Goal: Information Seeking & Learning: Learn about a topic

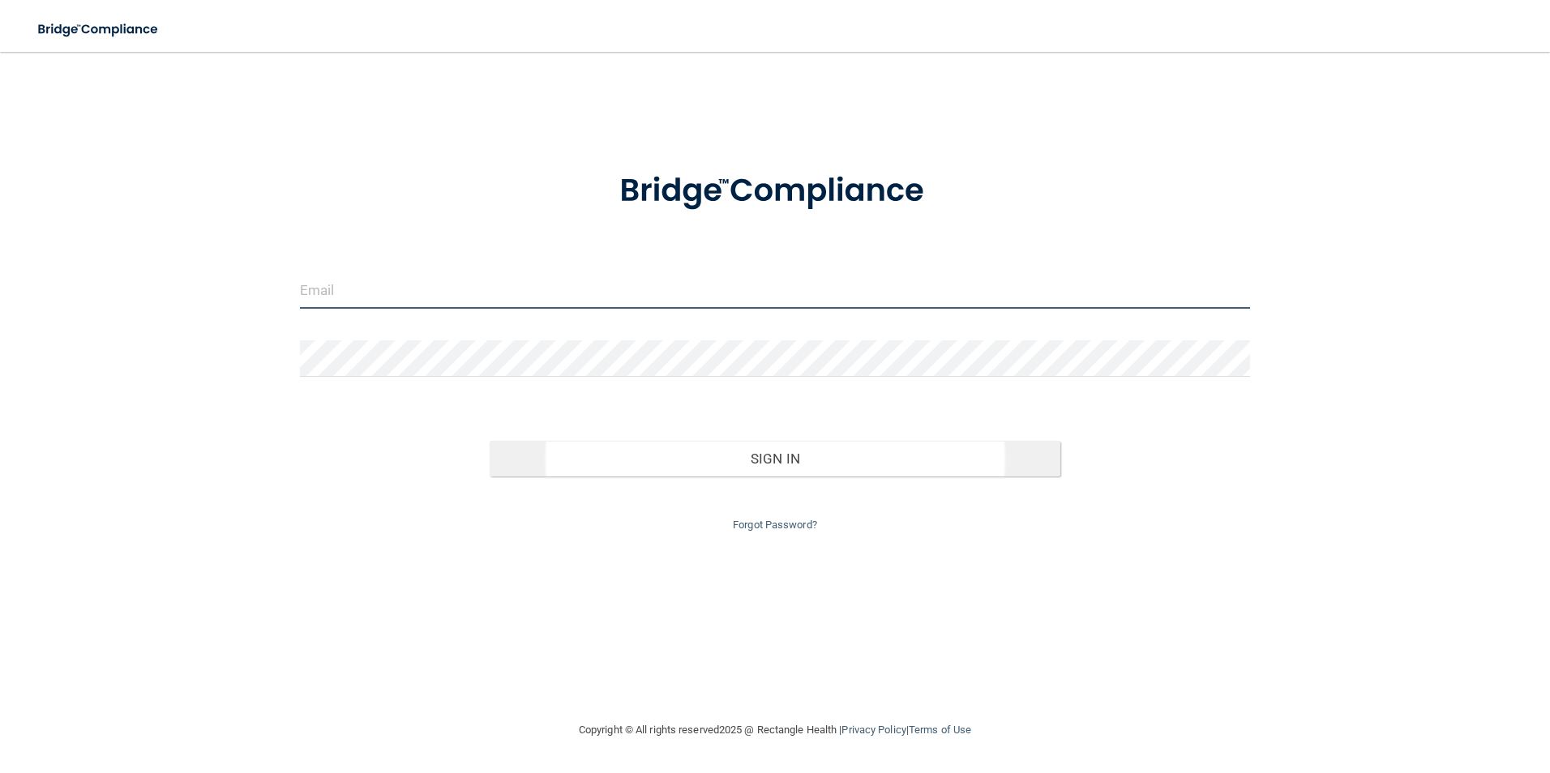
type input "[EMAIL_ADDRESS][DOMAIN_NAME]"
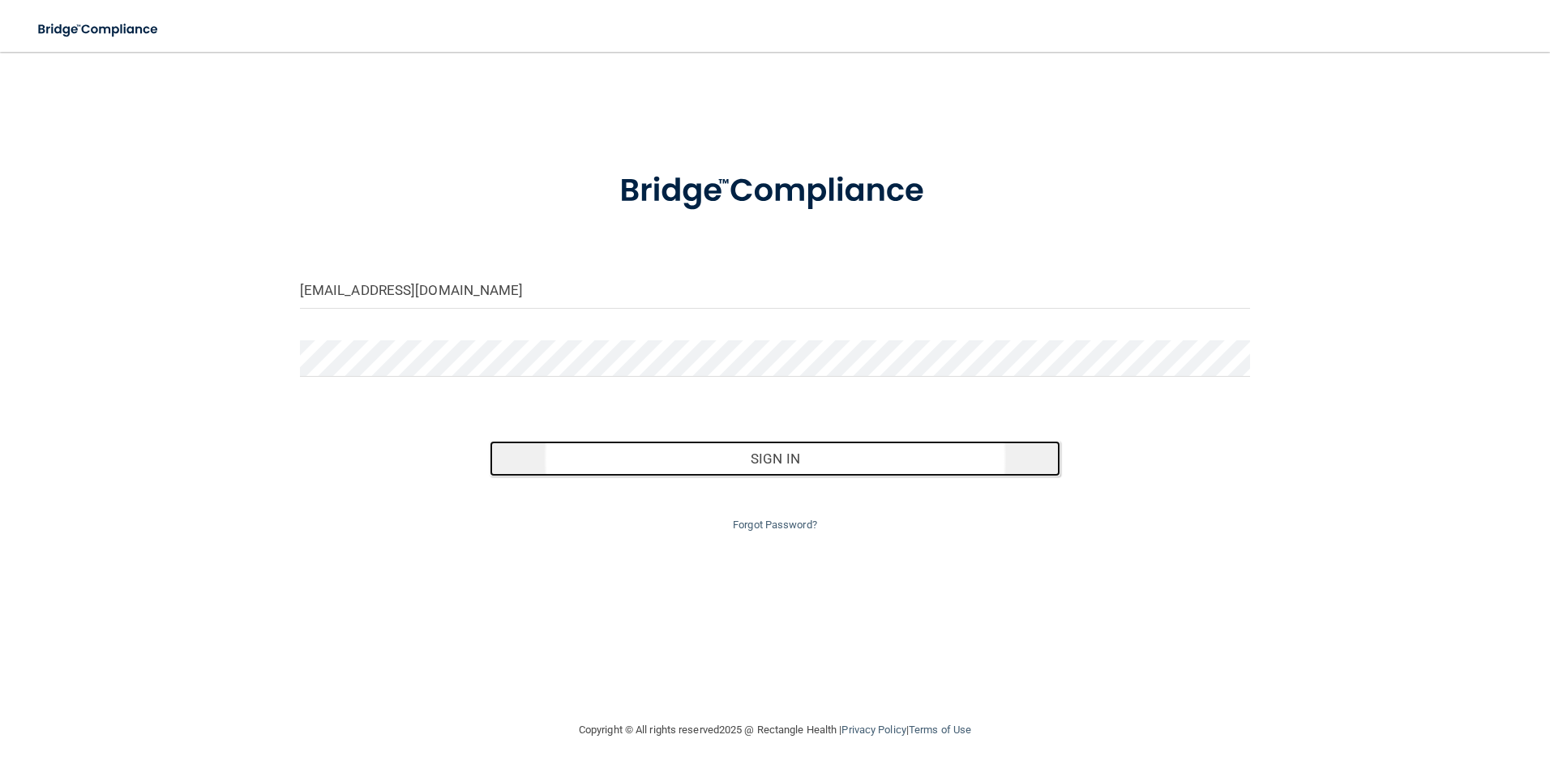
click at [738, 460] on button "Sign In" at bounding box center [775, 459] width 571 height 36
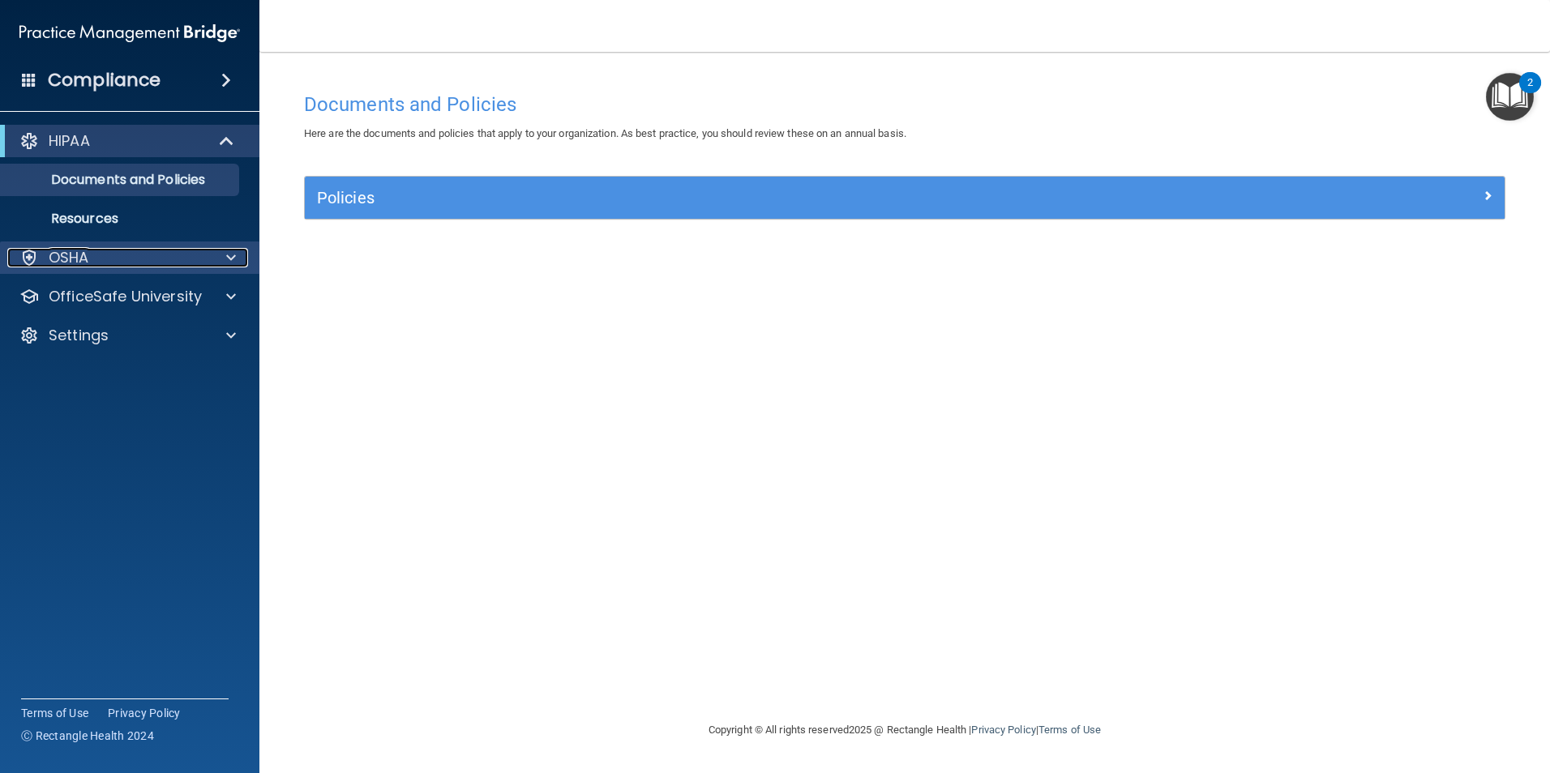
click at [76, 263] on p "OSHA" at bounding box center [69, 257] width 41 height 19
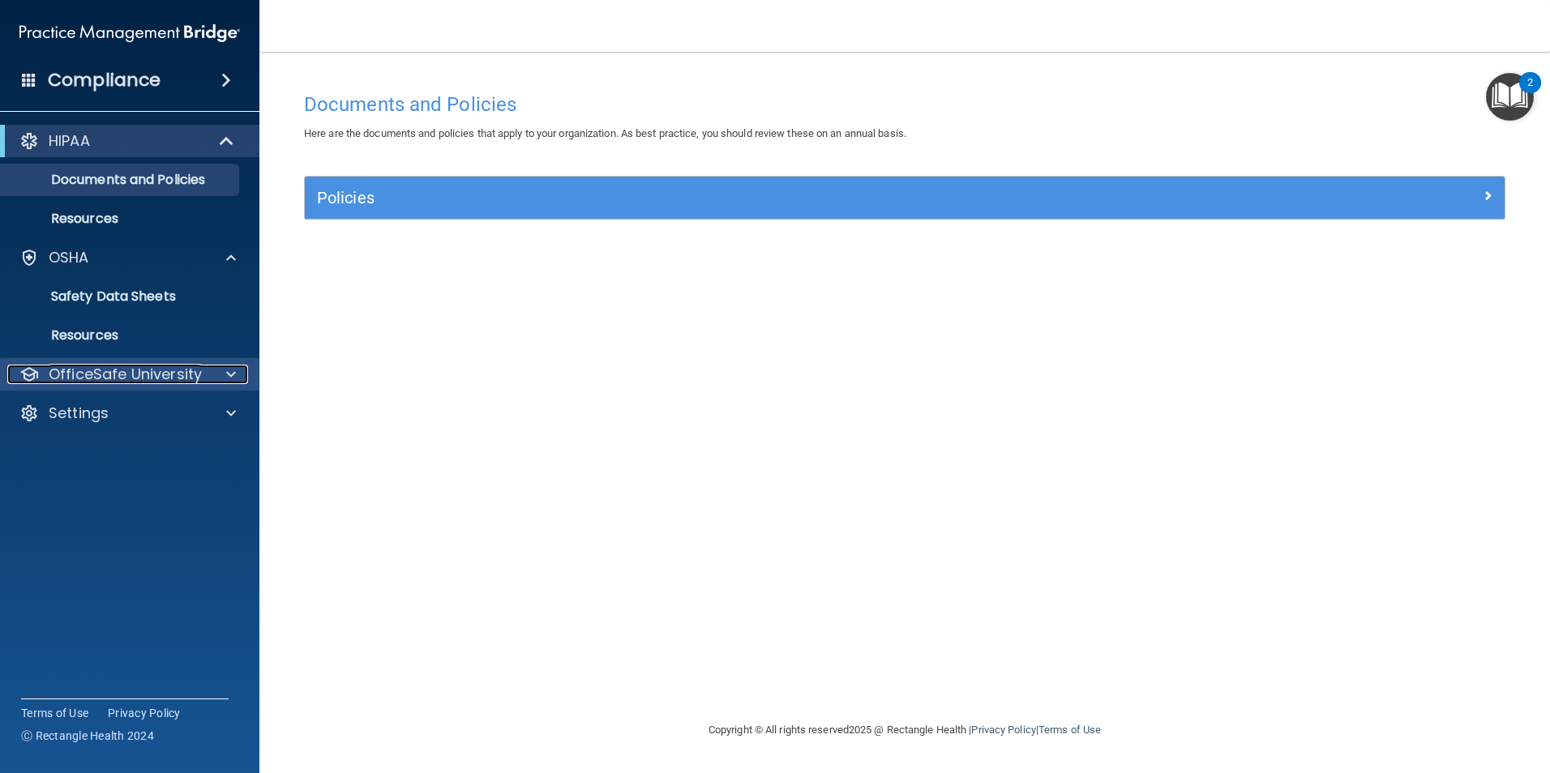
click at [119, 369] on p "OfficeSafe University" at bounding box center [125, 374] width 153 height 19
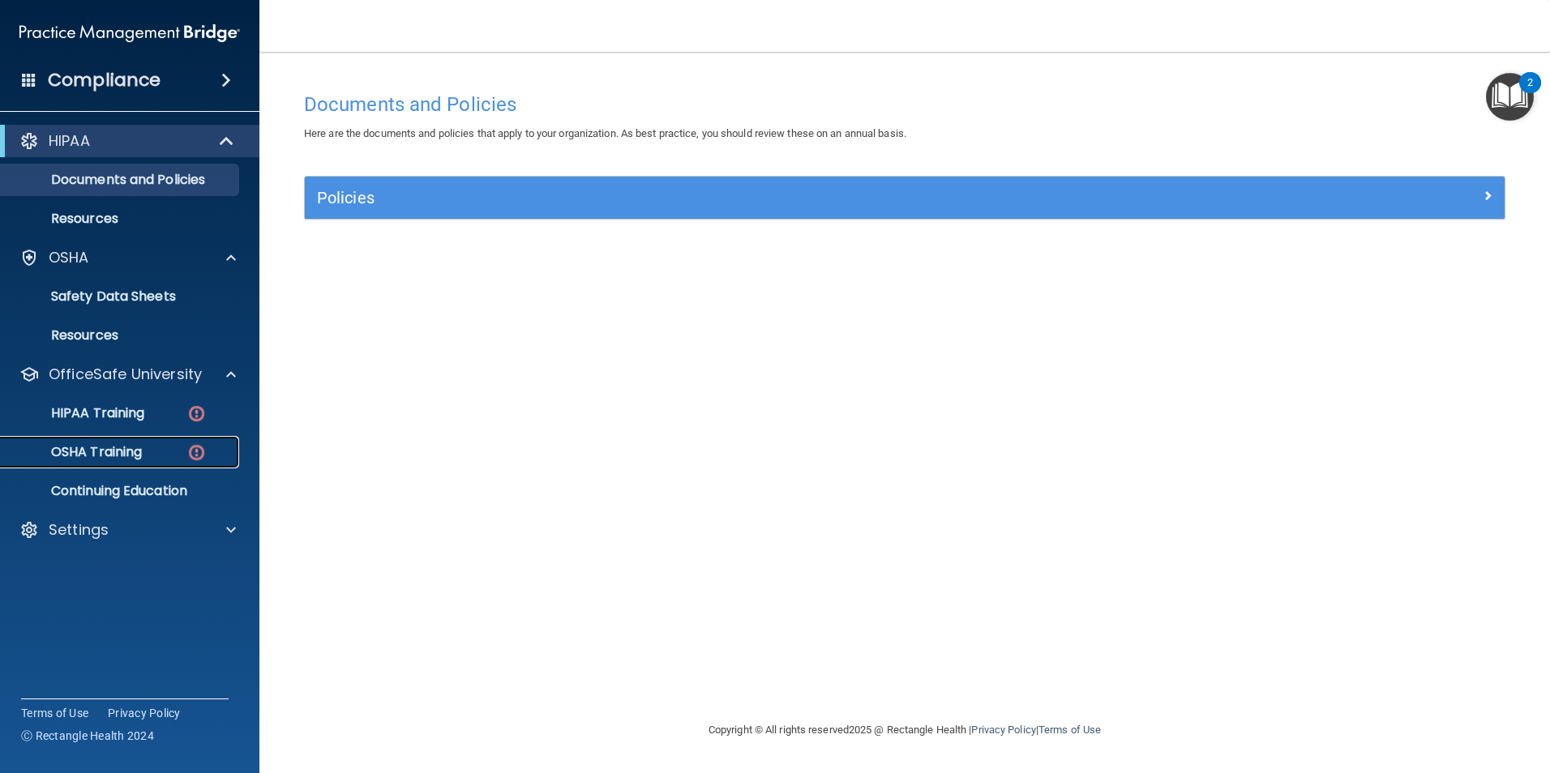
click at [90, 450] on p "OSHA Training" at bounding box center [76, 452] width 131 height 16
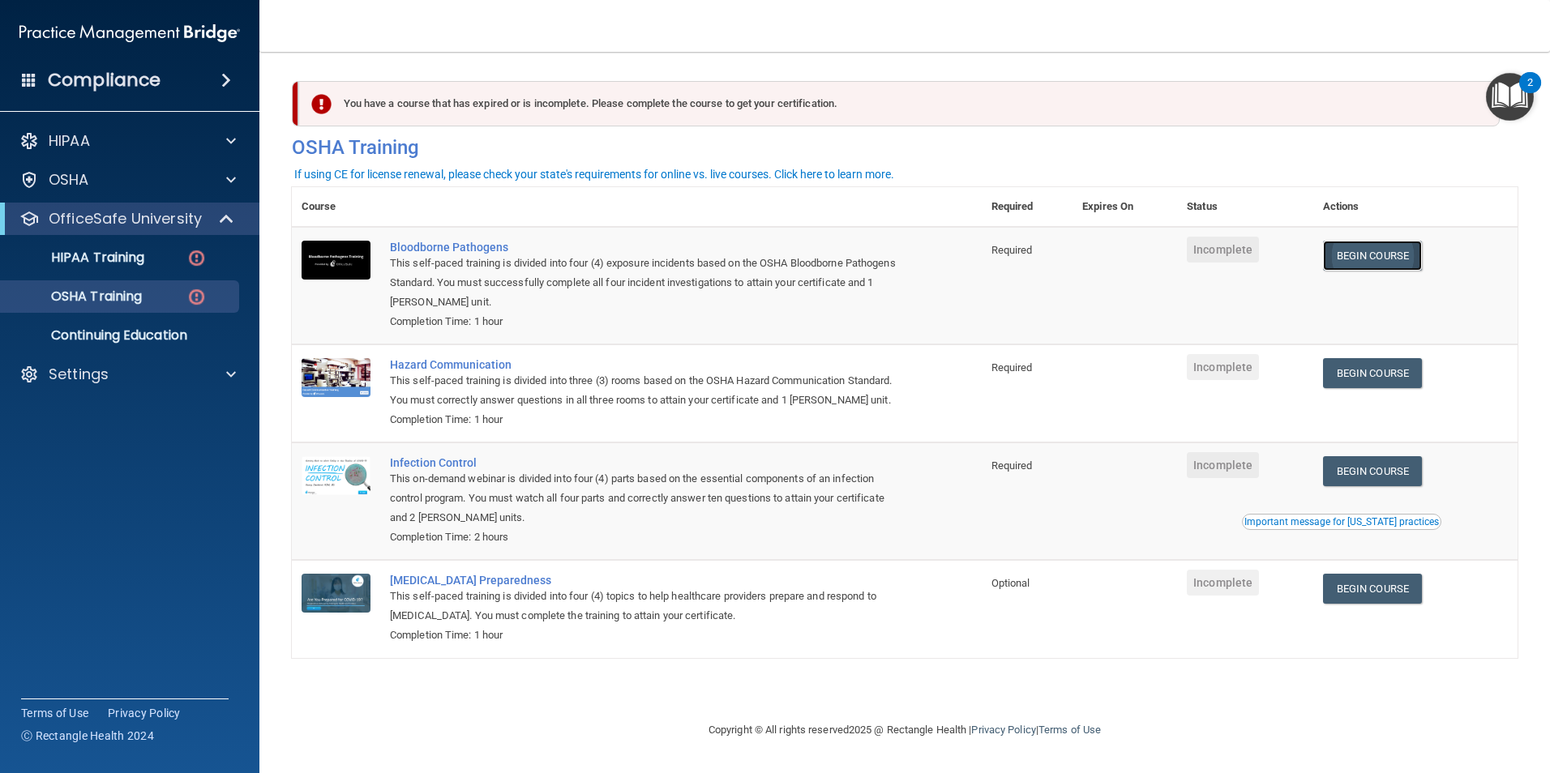
click at [1380, 259] on link "Begin Course" at bounding box center [1372, 256] width 99 height 30
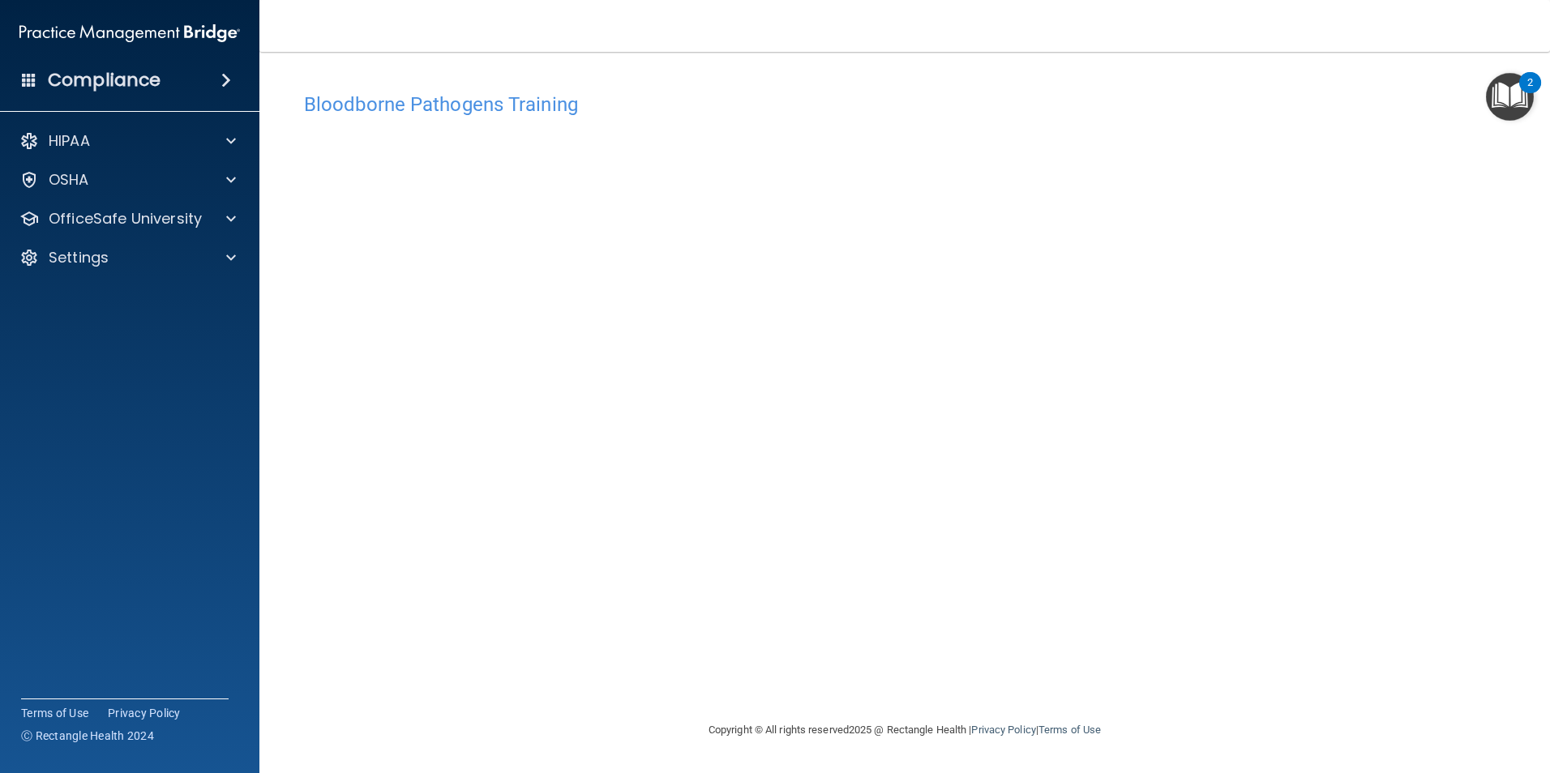
click at [1000, 631] on div "Bloodborne Pathogens Training This course doesn’t expire until . Are you sure y…" at bounding box center [904, 402] width 1225 height 636
click at [471, 686] on div "Bloodborne Pathogens Training This course doesn’t expire until . Are you sure y…" at bounding box center [904, 402] width 1225 height 636
click at [145, 225] on p "OfficeSafe University" at bounding box center [125, 218] width 153 height 19
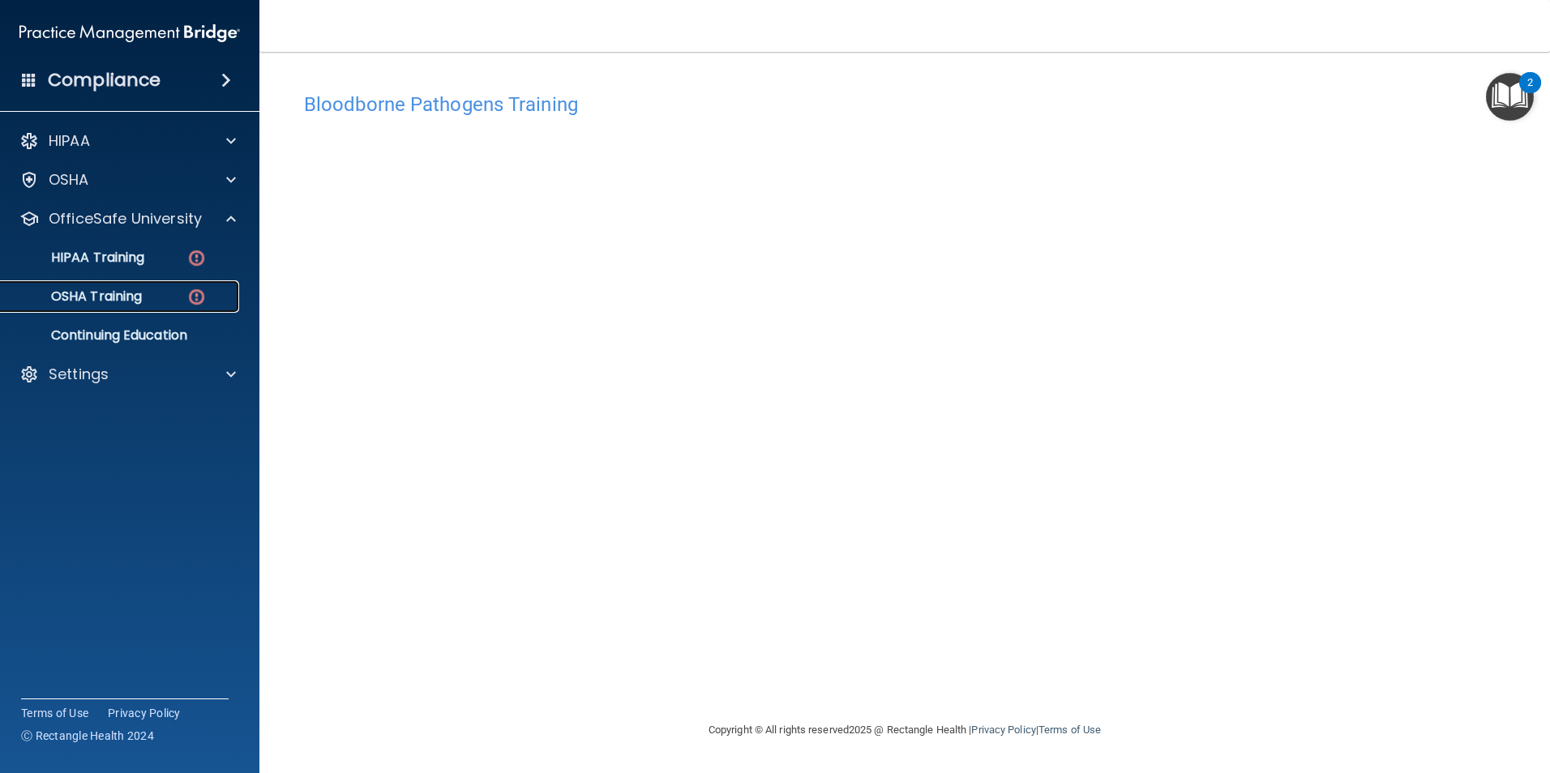
click at [130, 301] on p "OSHA Training" at bounding box center [76, 297] width 131 height 16
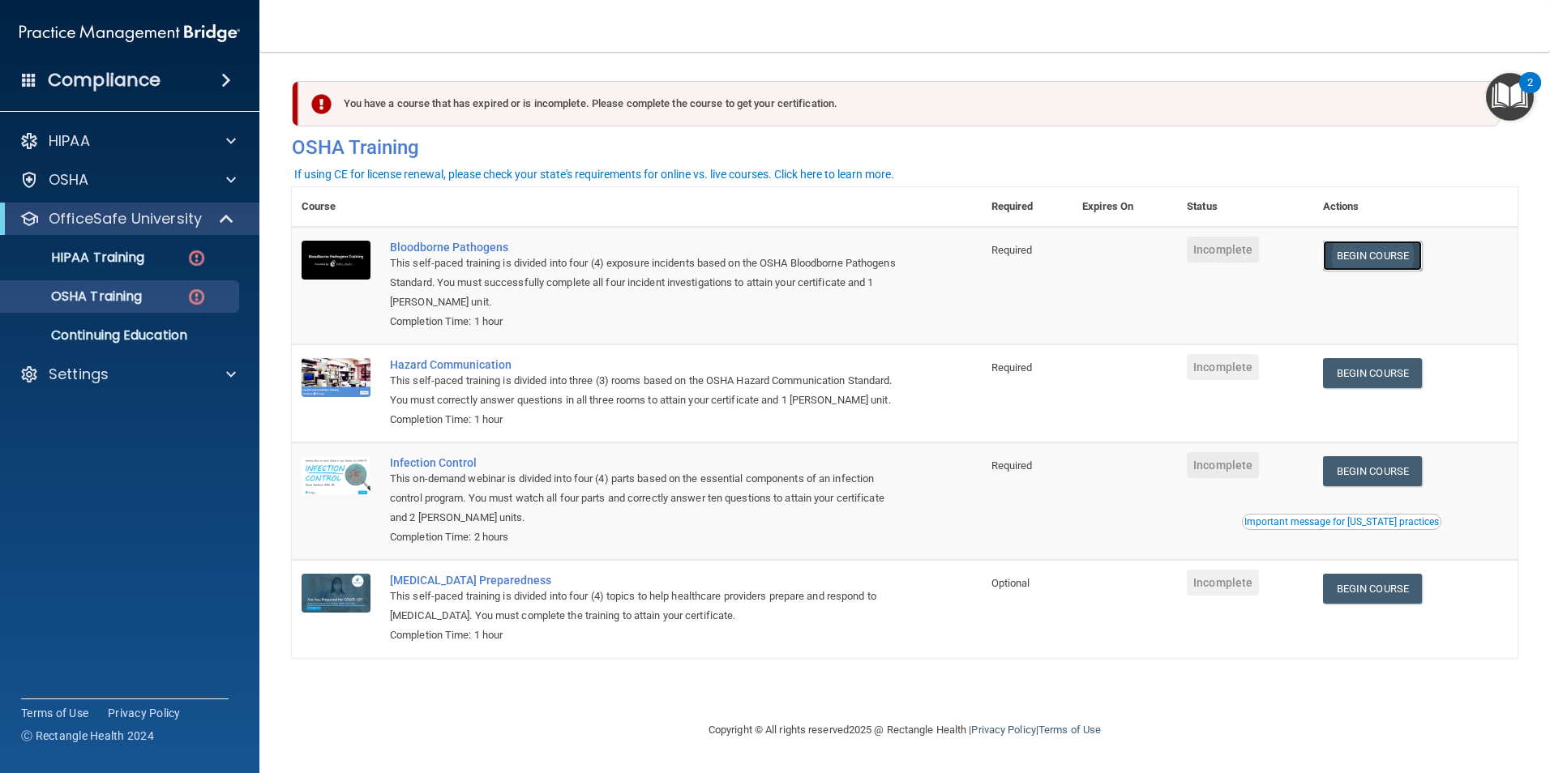
click at [1402, 255] on link "Begin Course" at bounding box center [1372, 256] width 99 height 30
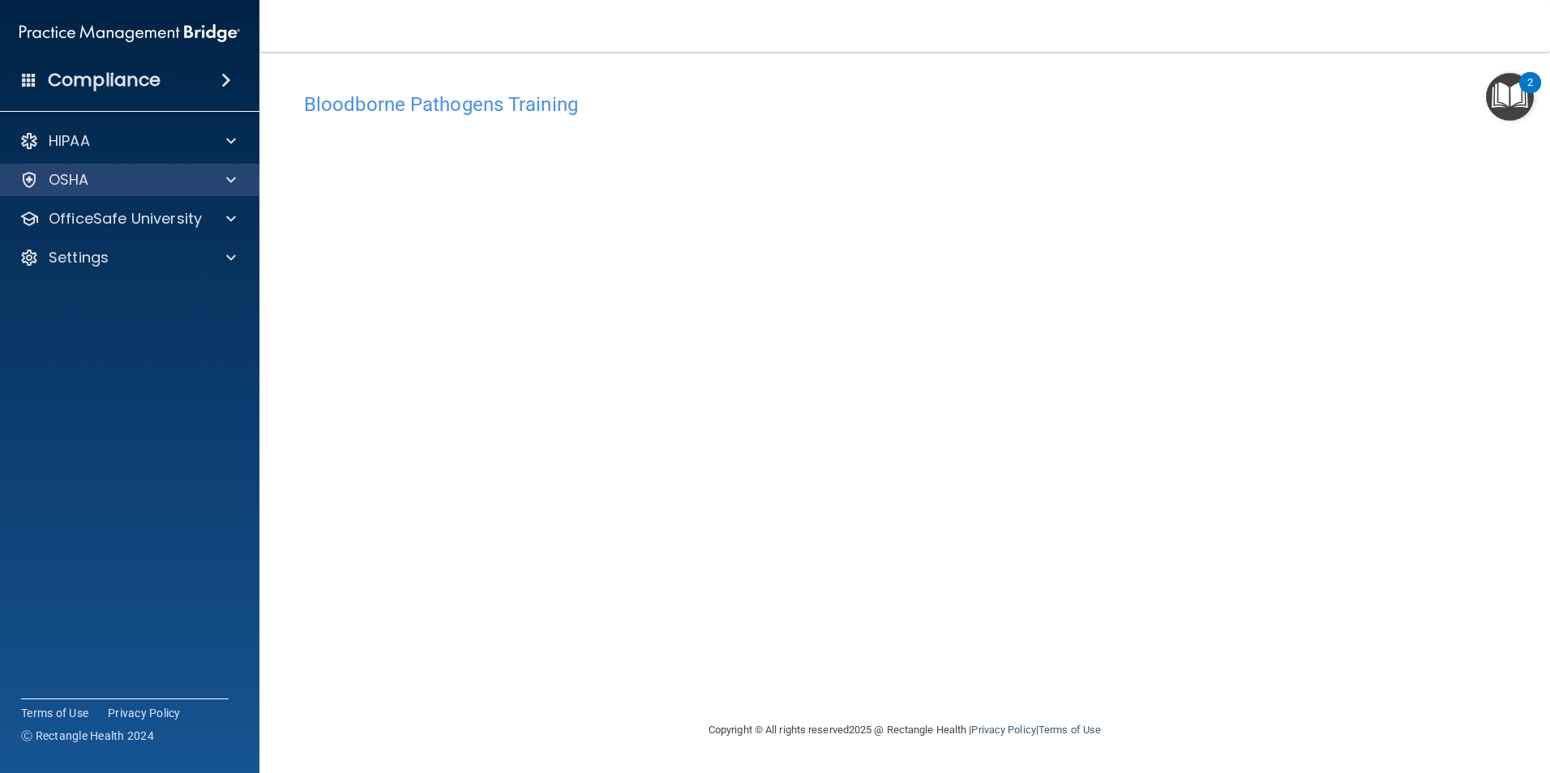
click at [72, 194] on div "OSHA" at bounding box center [130, 180] width 260 height 32
click at [74, 190] on div "OSHA" at bounding box center [130, 180] width 260 height 32
click at [104, 229] on div "OfficeSafe University" at bounding box center [130, 219] width 260 height 32
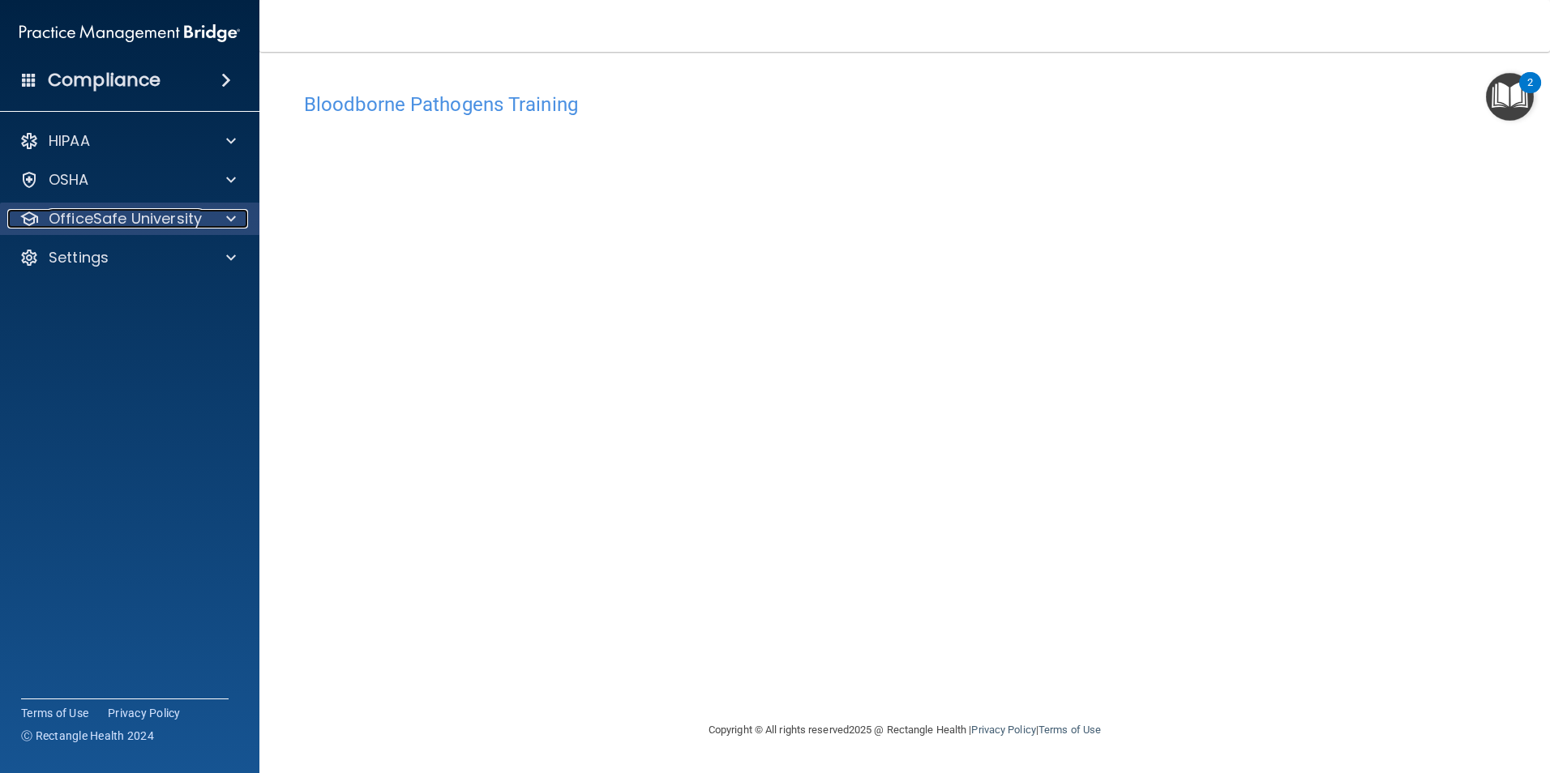
click at [108, 227] on p "OfficeSafe University" at bounding box center [125, 218] width 153 height 19
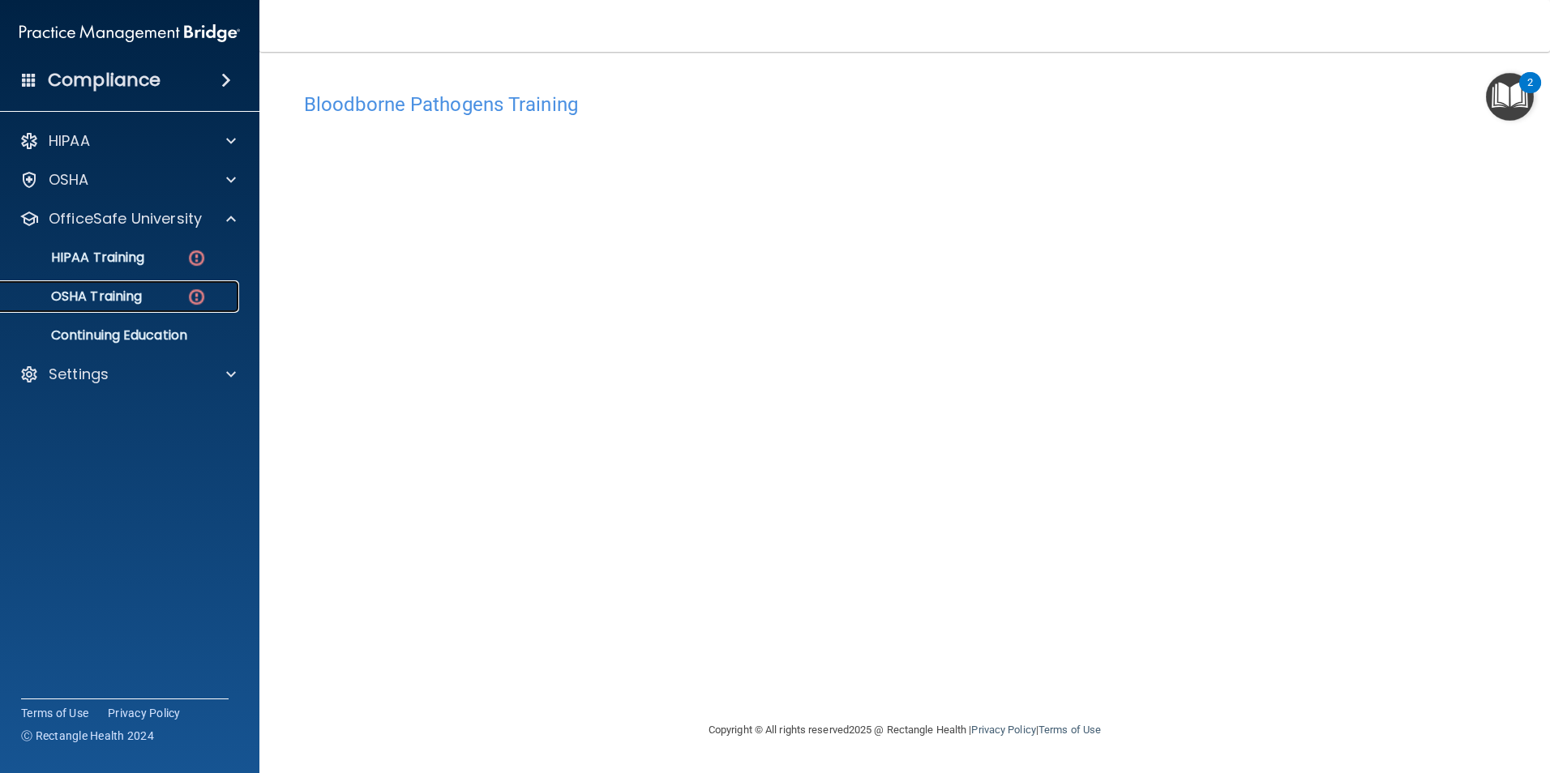
click at [133, 292] on p "OSHA Training" at bounding box center [76, 297] width 131 height 16
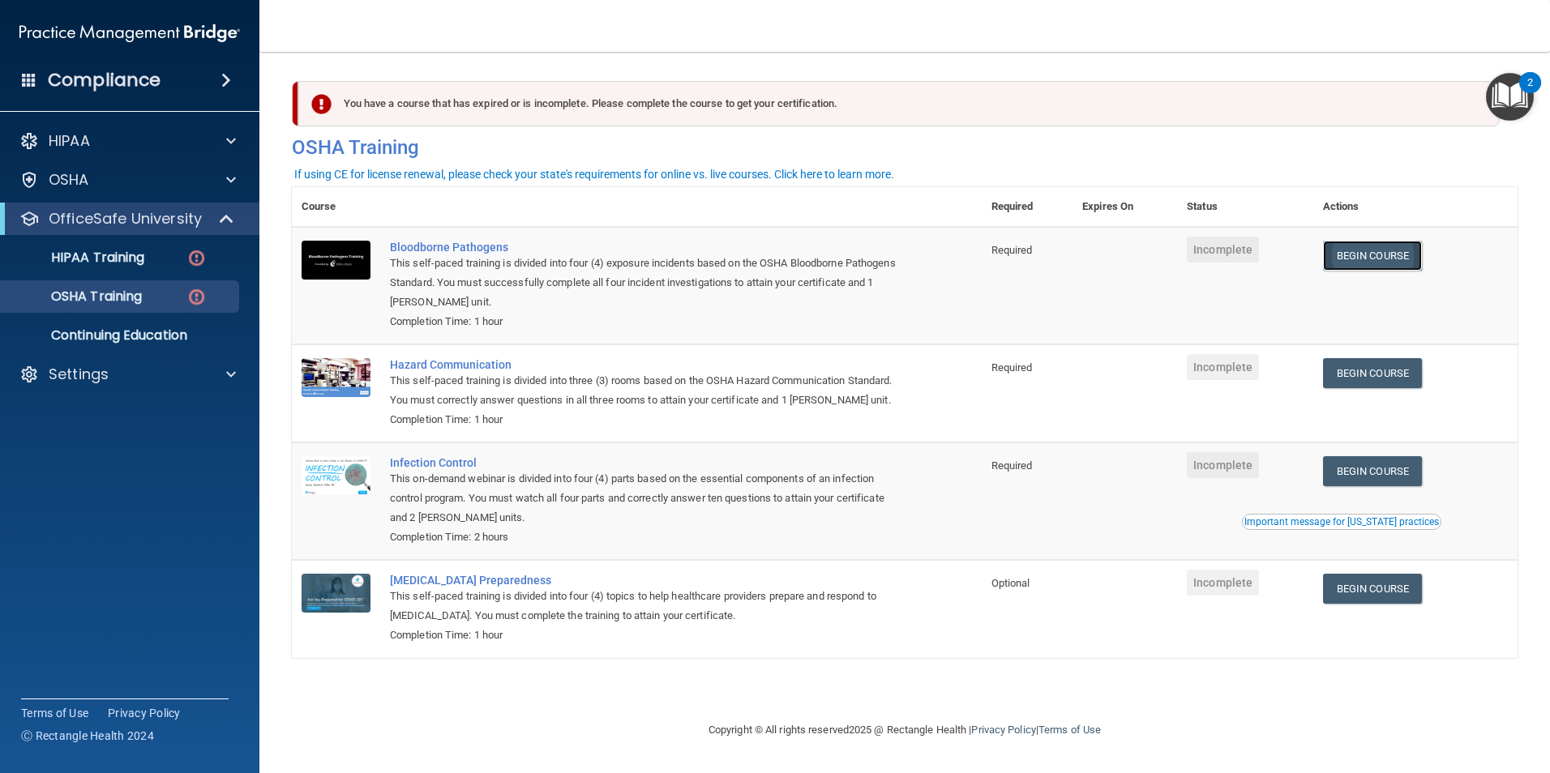
click at [1358, 249] on link "Begin Course" at bounding box center [1372, 256] width 99 height 30
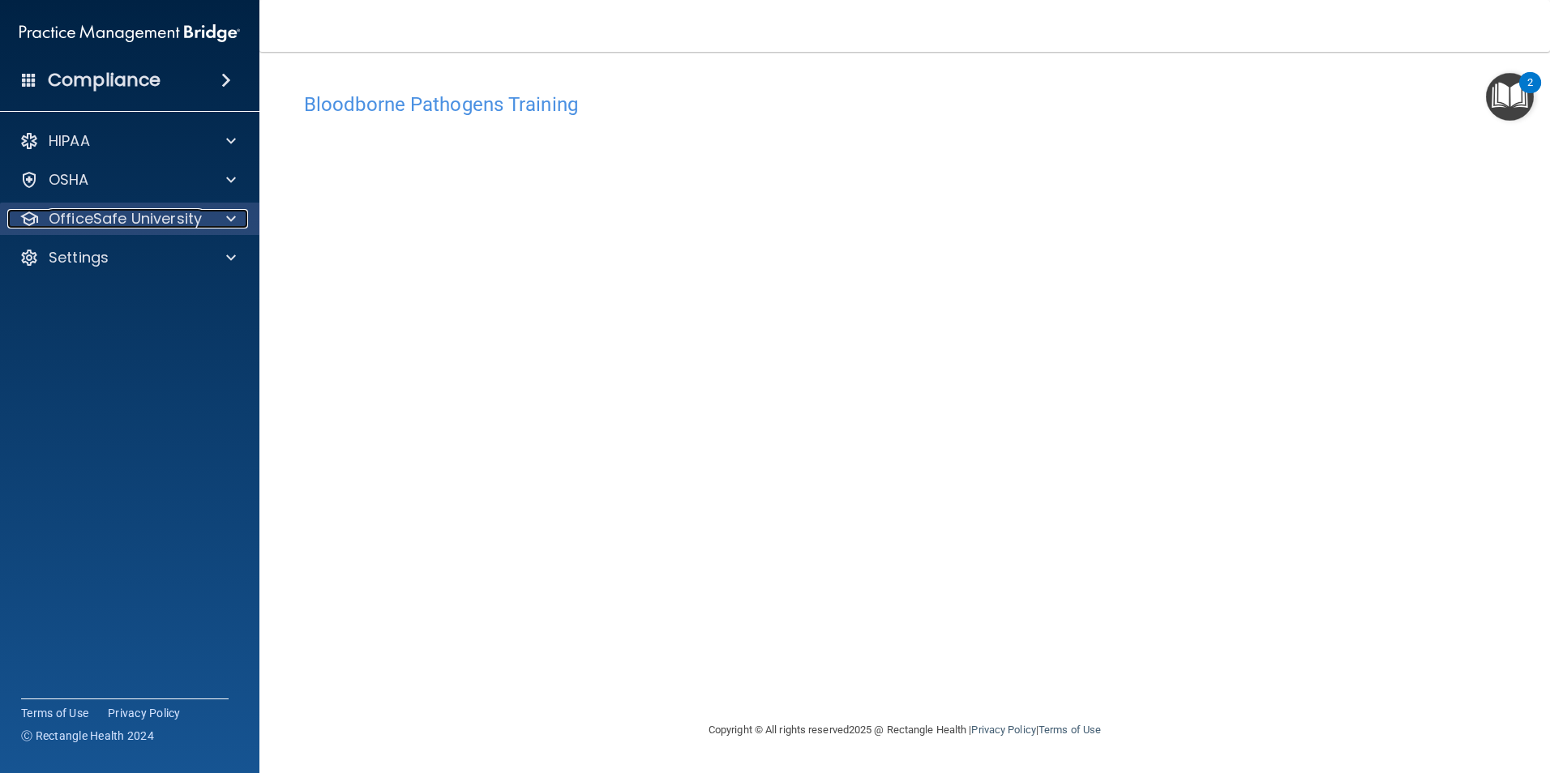
click at [129, 216] on p "OfficeSafe University" at bounding box center [125, 218] width 153 height 19
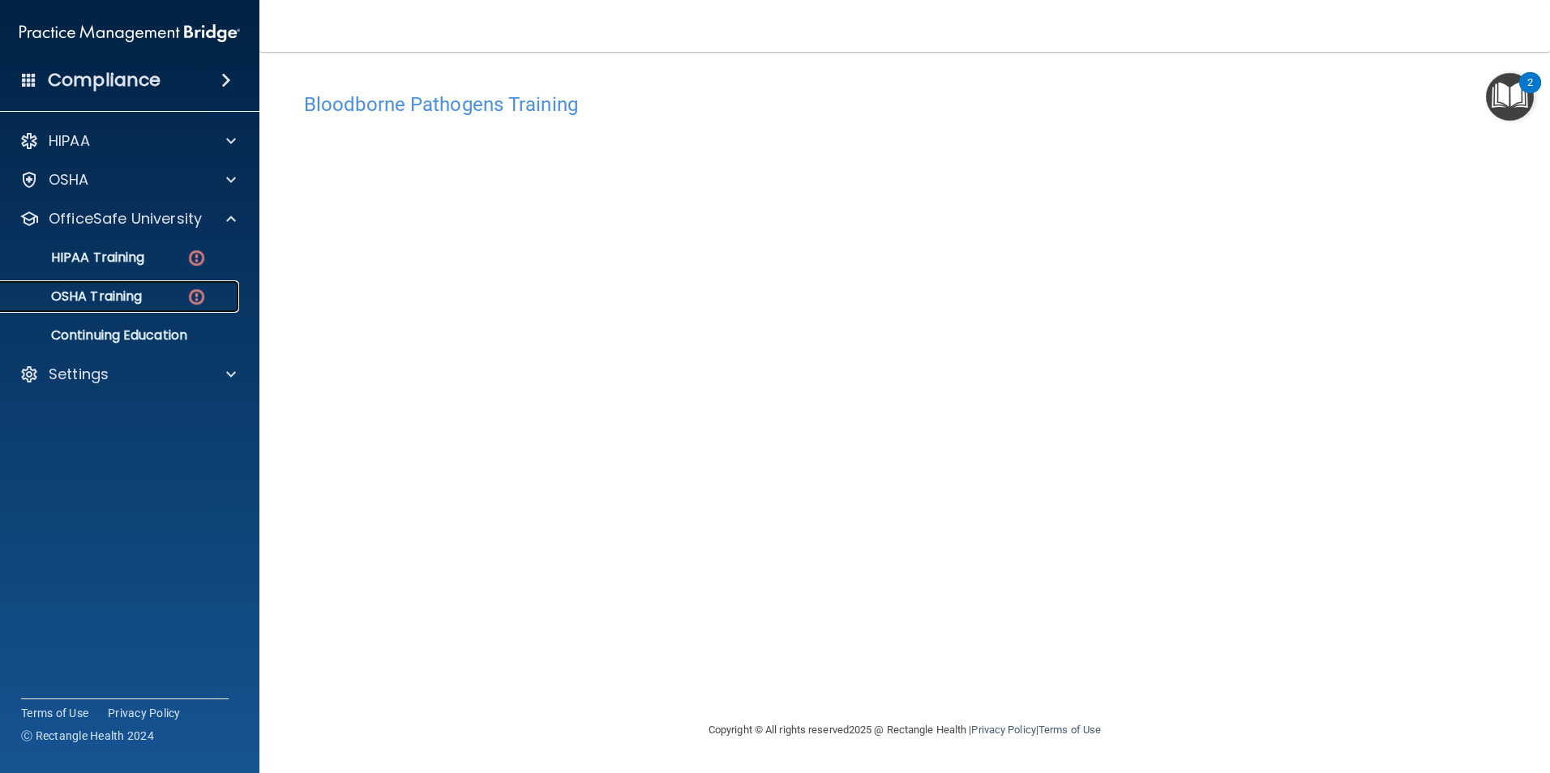
click at [115, 289] on p "OSHA Training" at bounding box center [76, 297] width 131 height 16
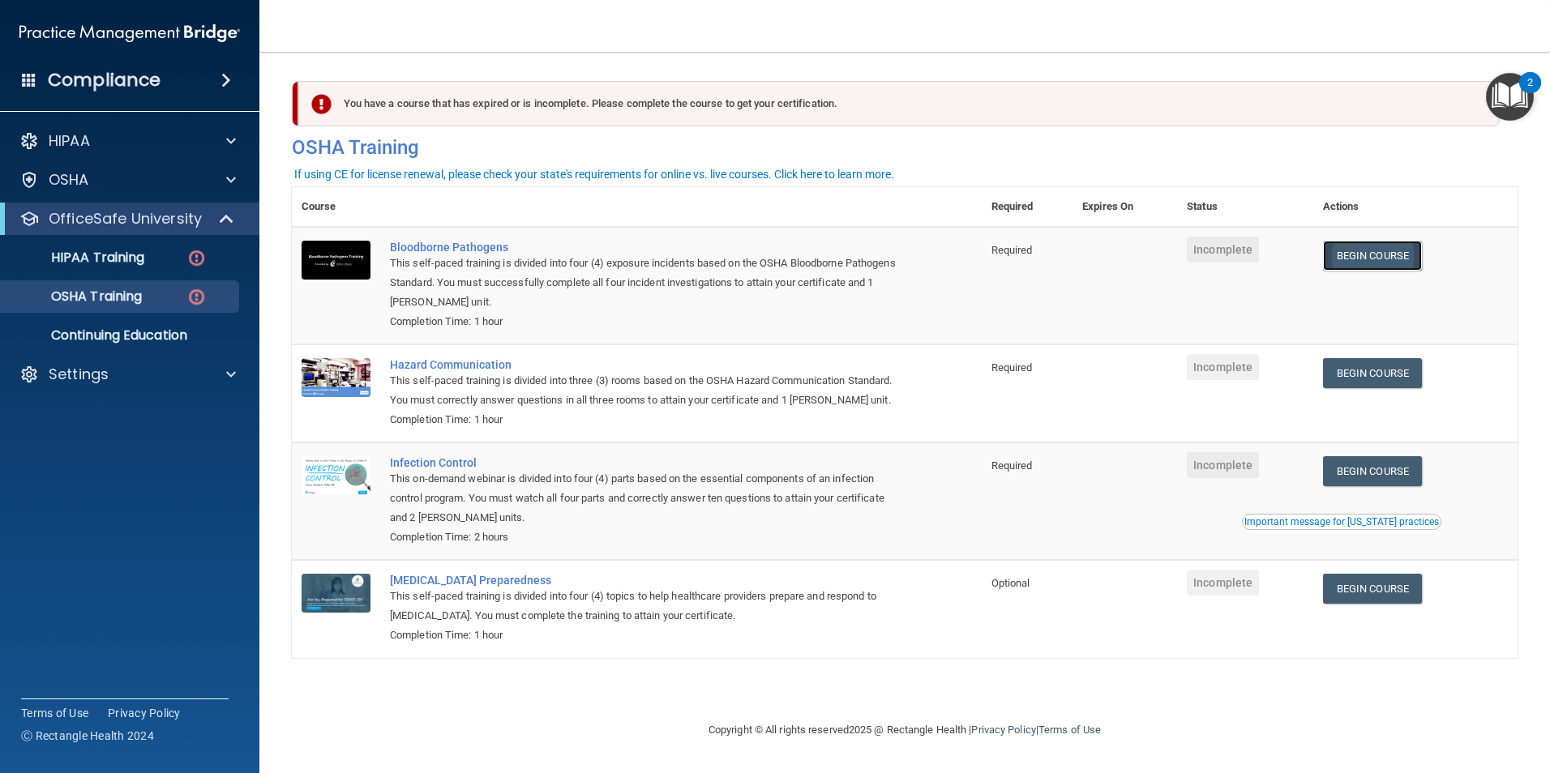
click at [1380, 250] on link "Begin Course" at bounding box center [1372, 256] width 99 height 30
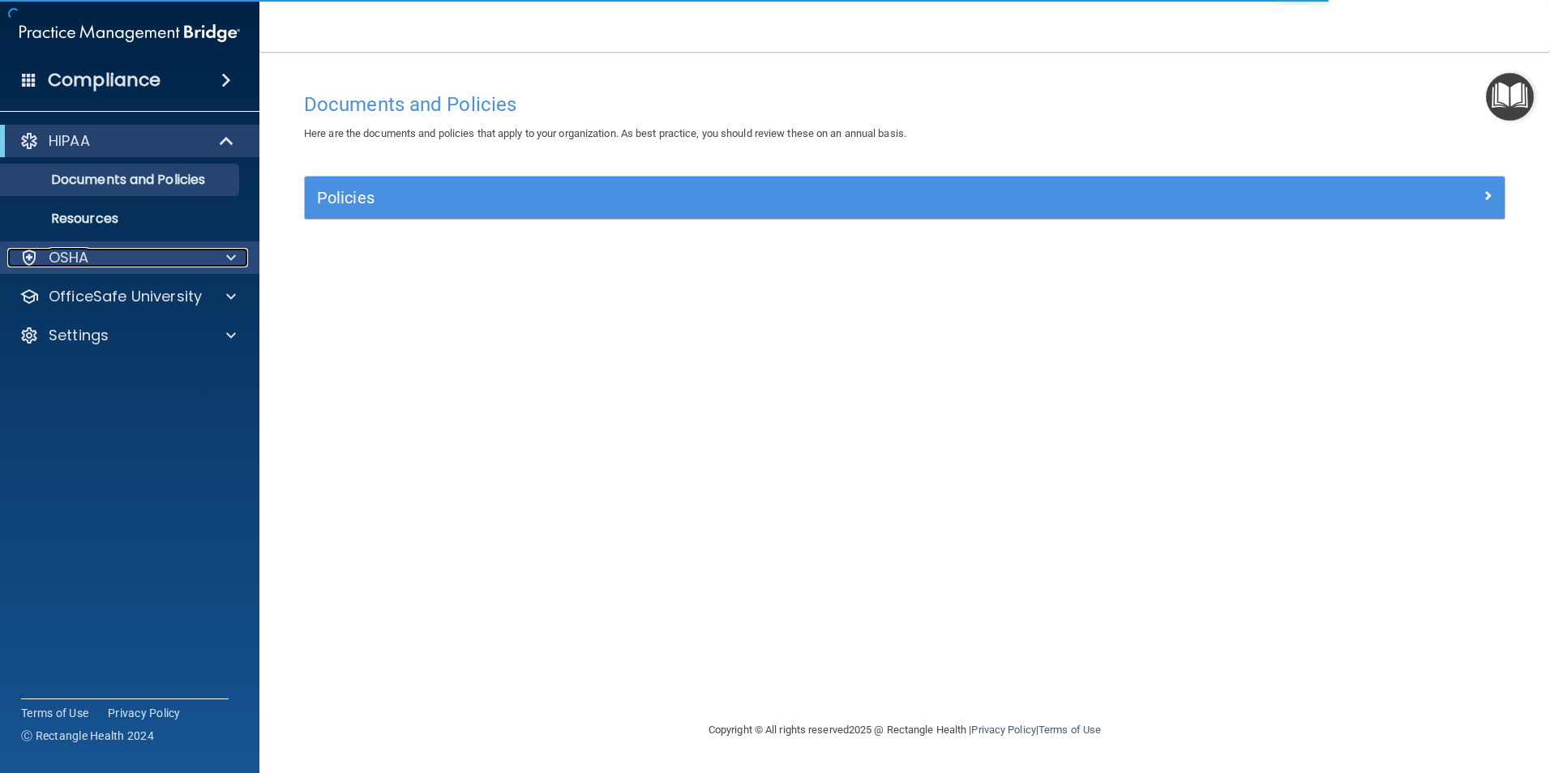
click at [78, 251] on p "OSHA" at bounding box center [69, 257] width 41 height 19
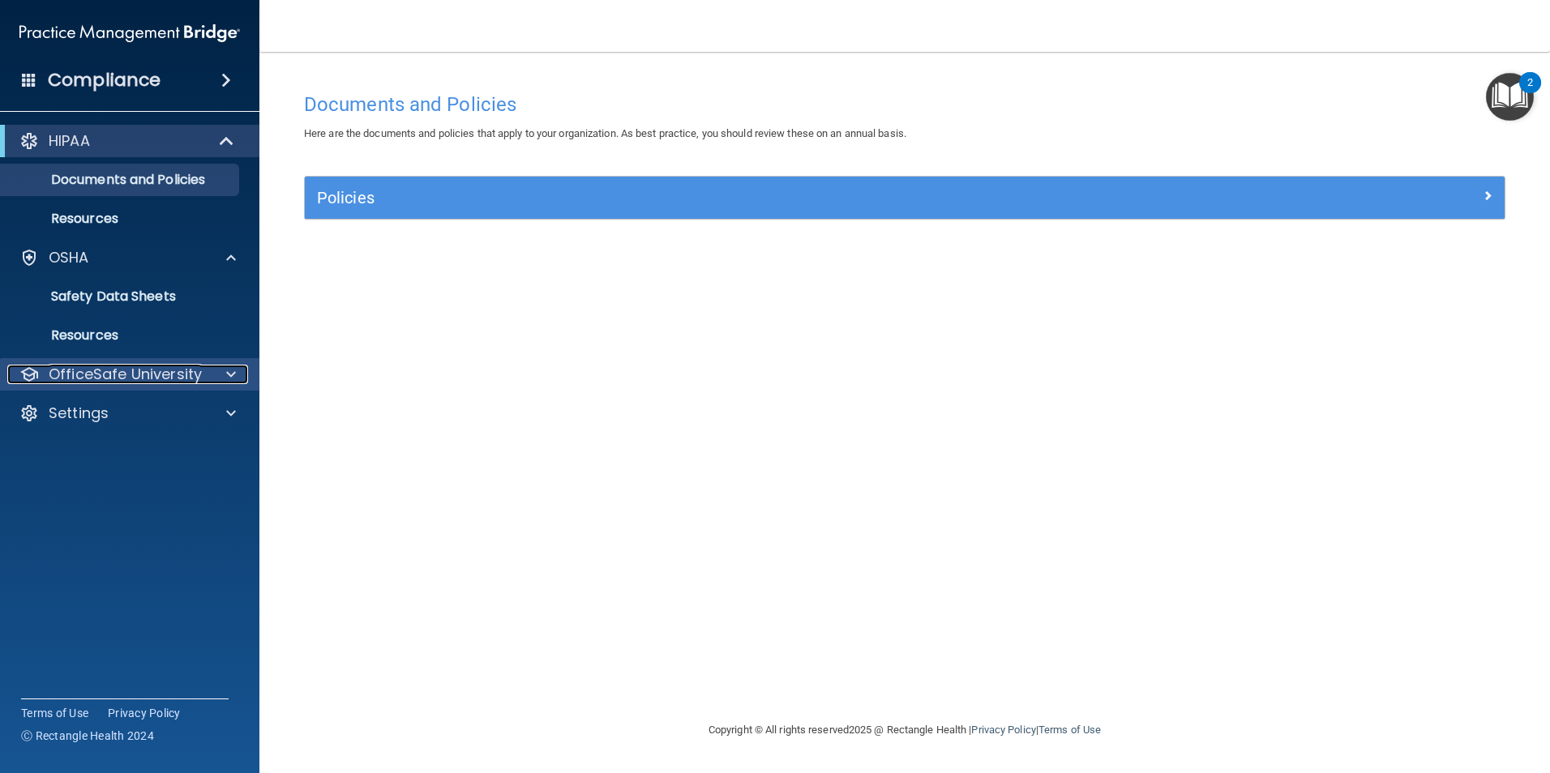
click at [105, 367] on p "OfficeSafe University" at bounding box center [125, 374] width 153 height 19
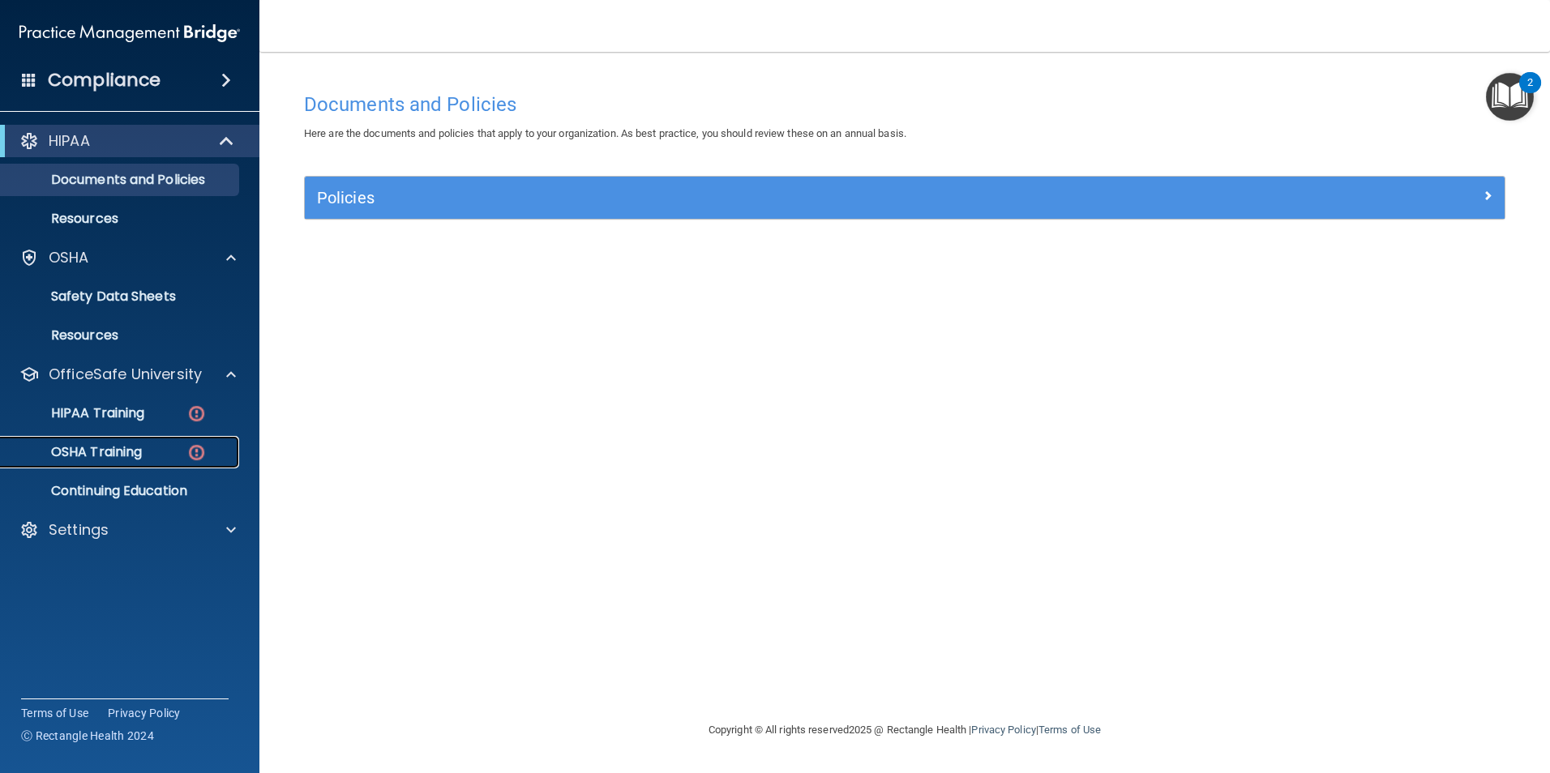
click at [111, 451] on p "OSHA Training" at bounding box center [76, 452] width 131 height 16
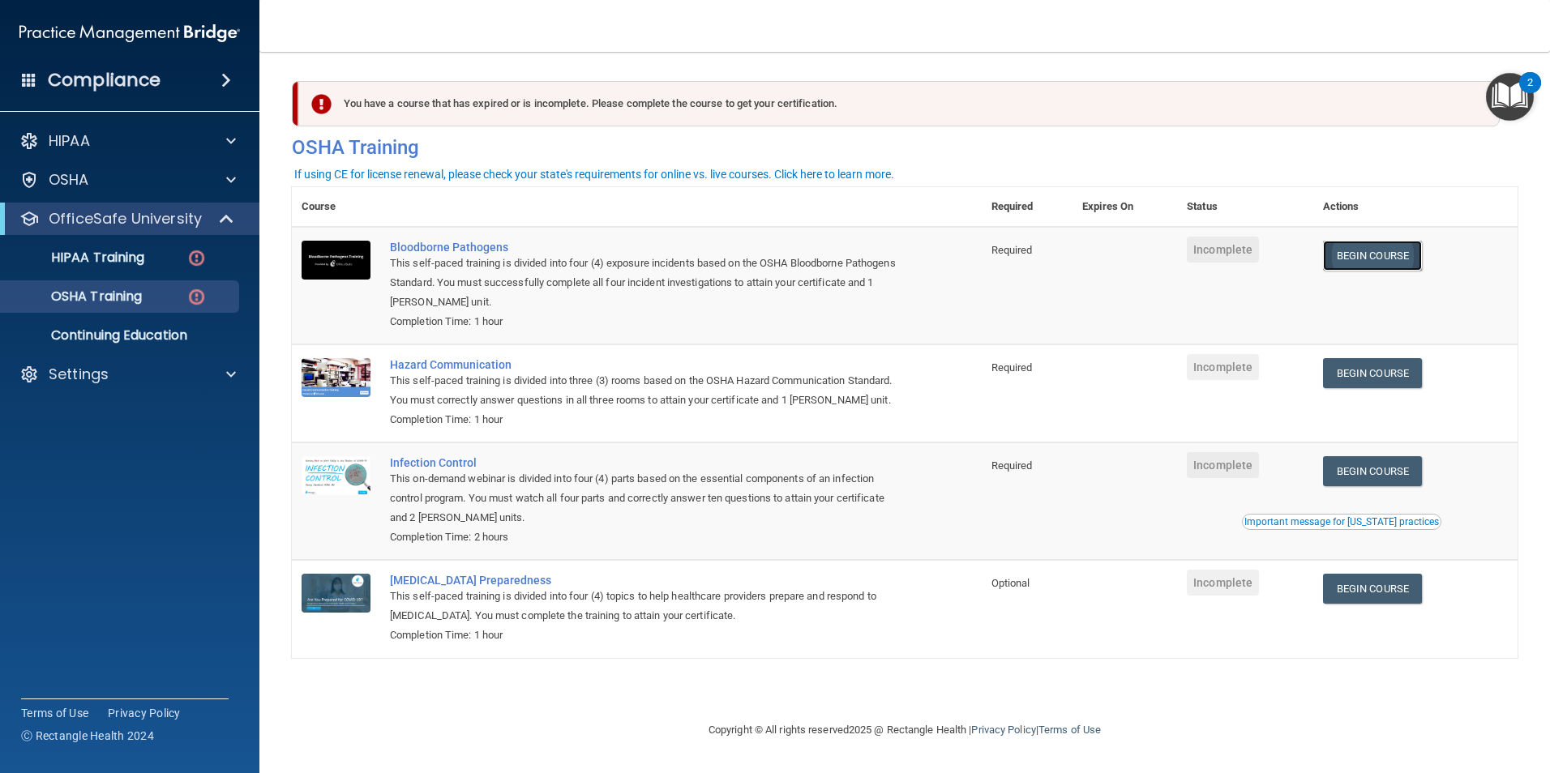
click at [1379, 250] on link "Begin Course" at bounding box center [1372, 256] width 99 height 30
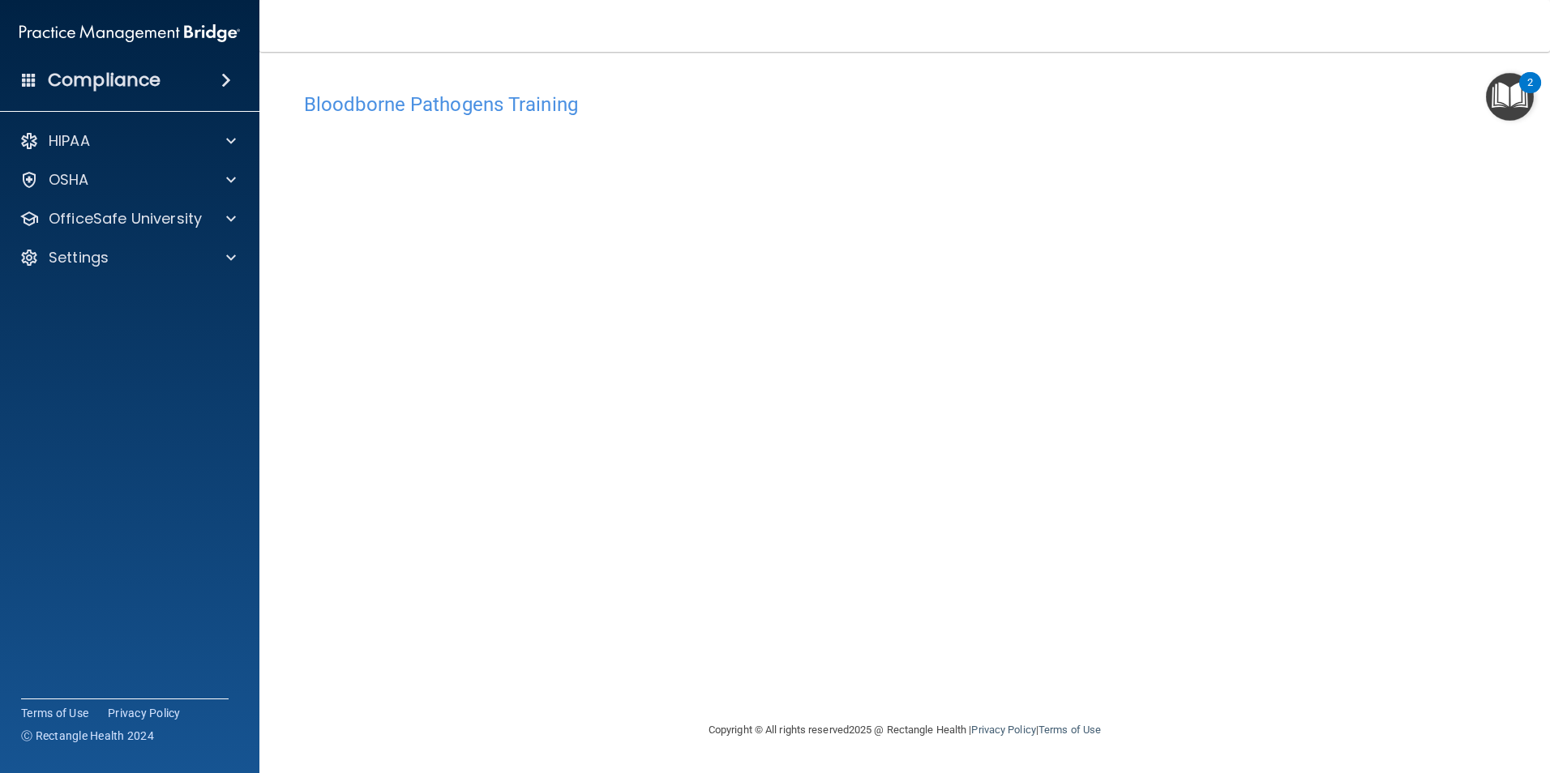
click at [1526, 101] on img "Open Resource Center, 2 new notifications" at bounding box center [1510, 97] width 48 height 48
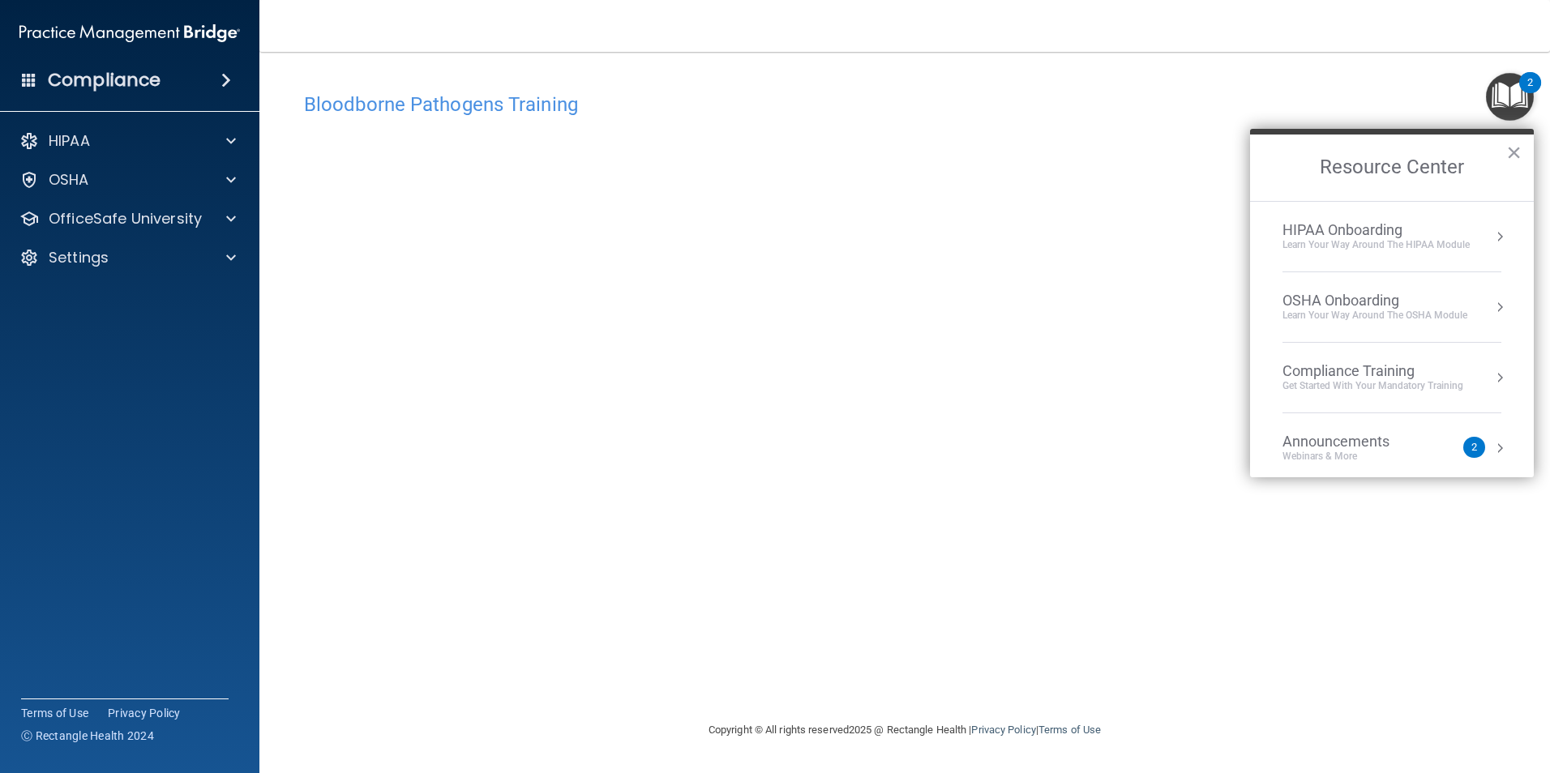
click at [1330, 292] on div "OSHA Onboarding" at bounding box center [1374, 301] width 185 height 18
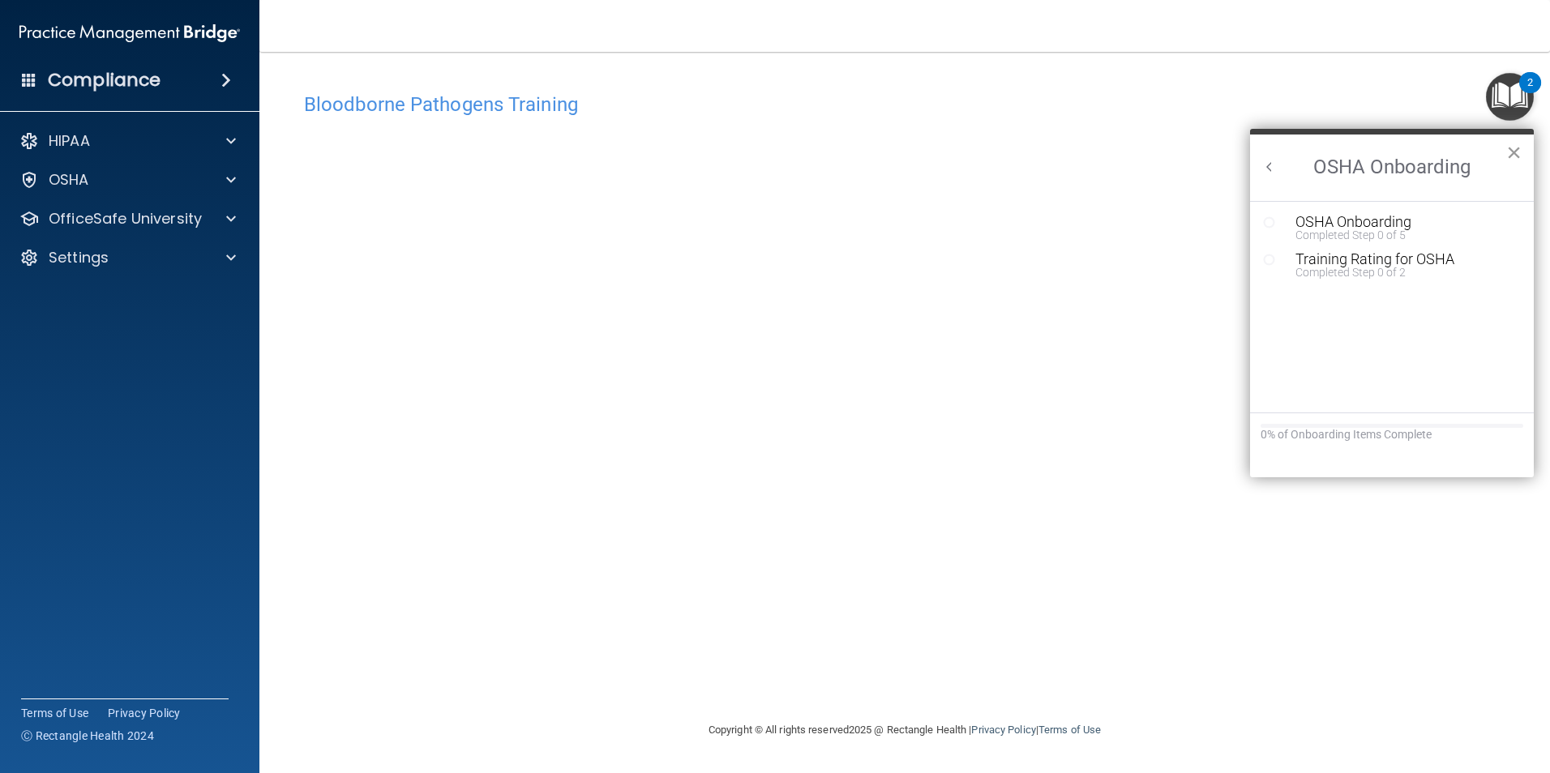
click at [1520, 150] on button "×" at bounding box center [1513, 152] width 15 height 26
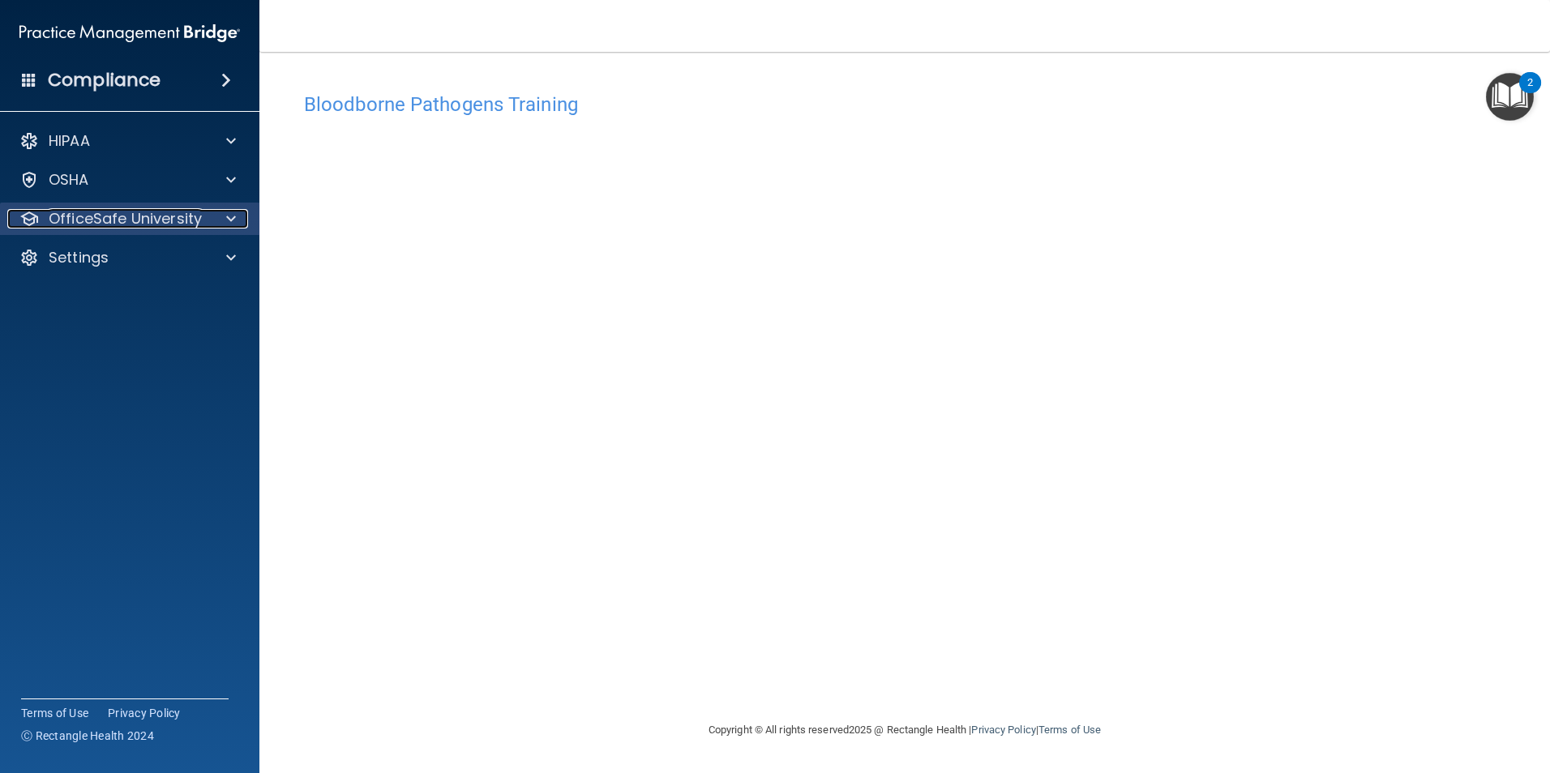
click at [68, 218] on p "OfficeSafe University" at bounding box center [125, 218] width 153 height 19
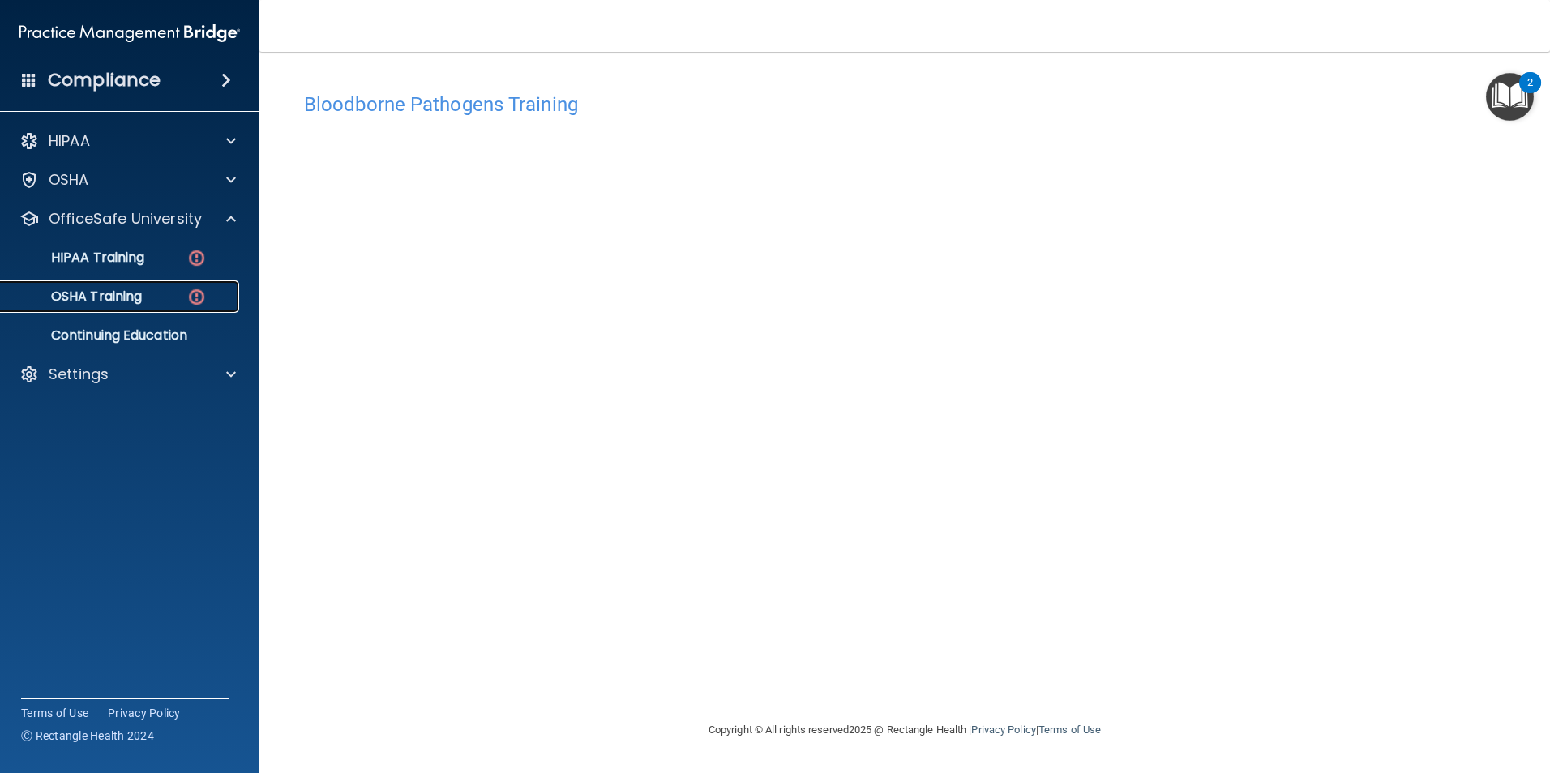
click at [89, 292] on p "OSHA Training" at bounding box center [76, 297] width 131 height 16
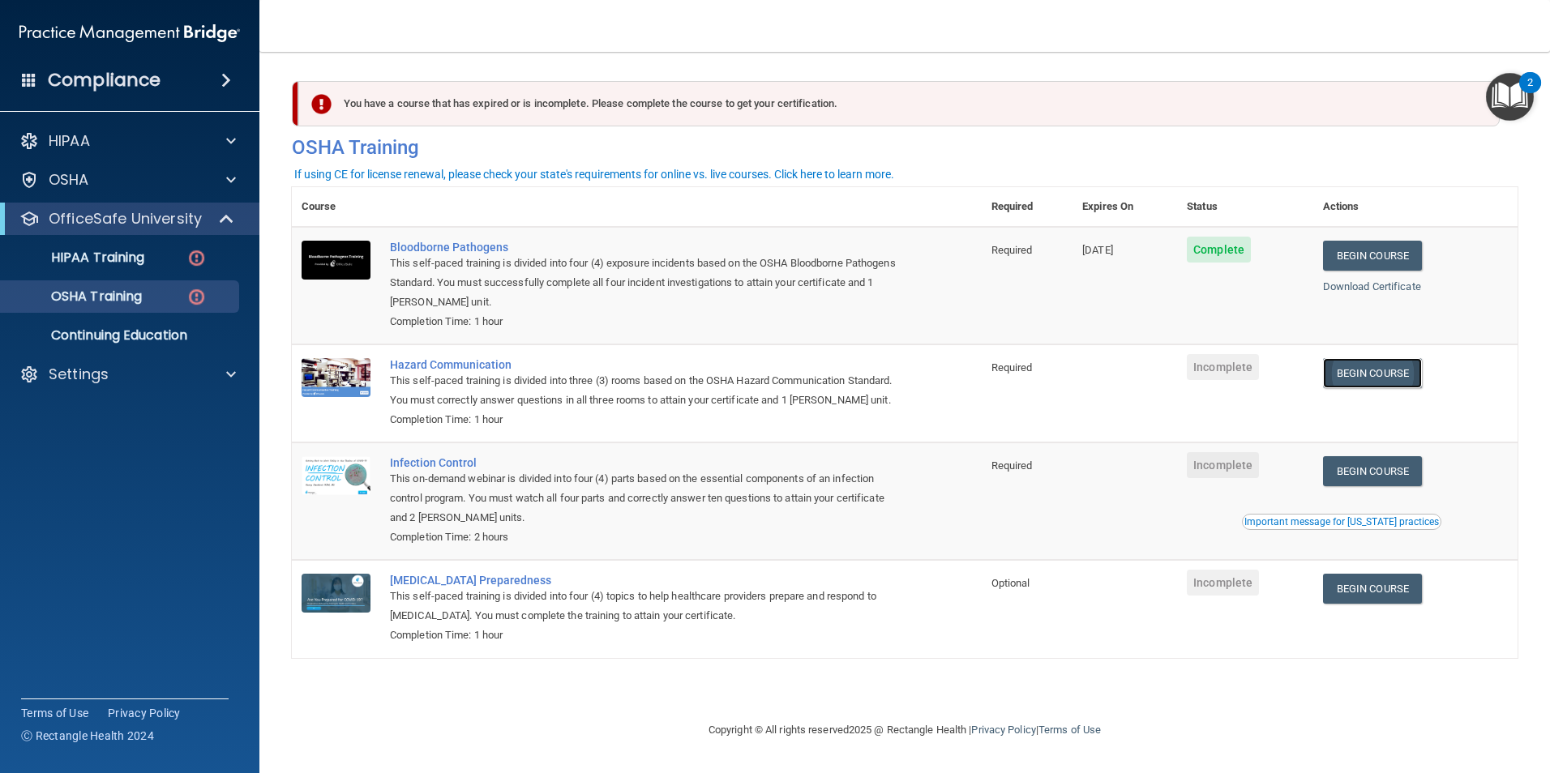
click at [1380, 370] on link "Begin Course" at bounding box center [1372, 373] width 99 height 30
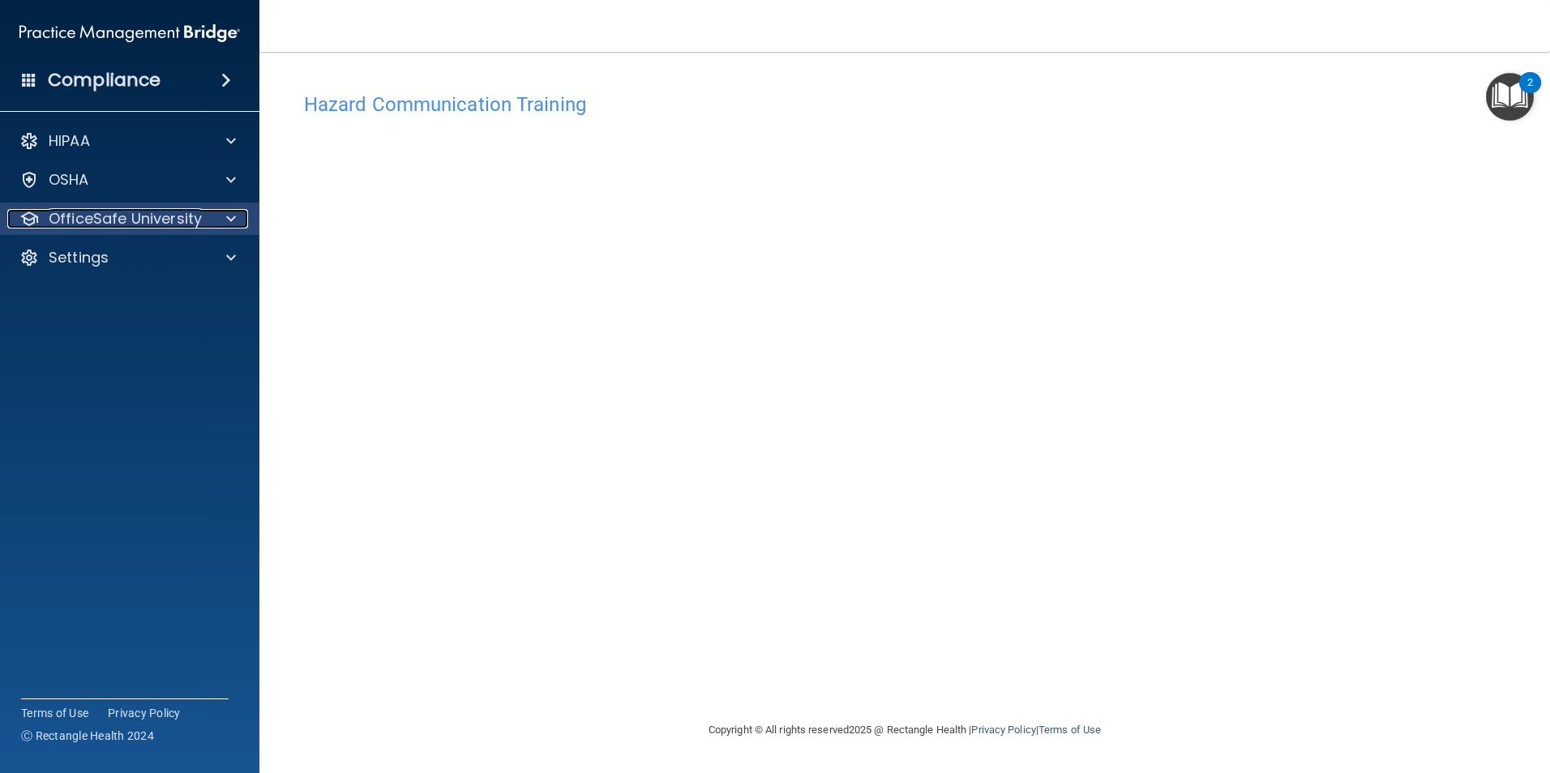
click at [126, 224] on p "OfficeSafe University" at bounding box center [125, 218] width 153 height 19
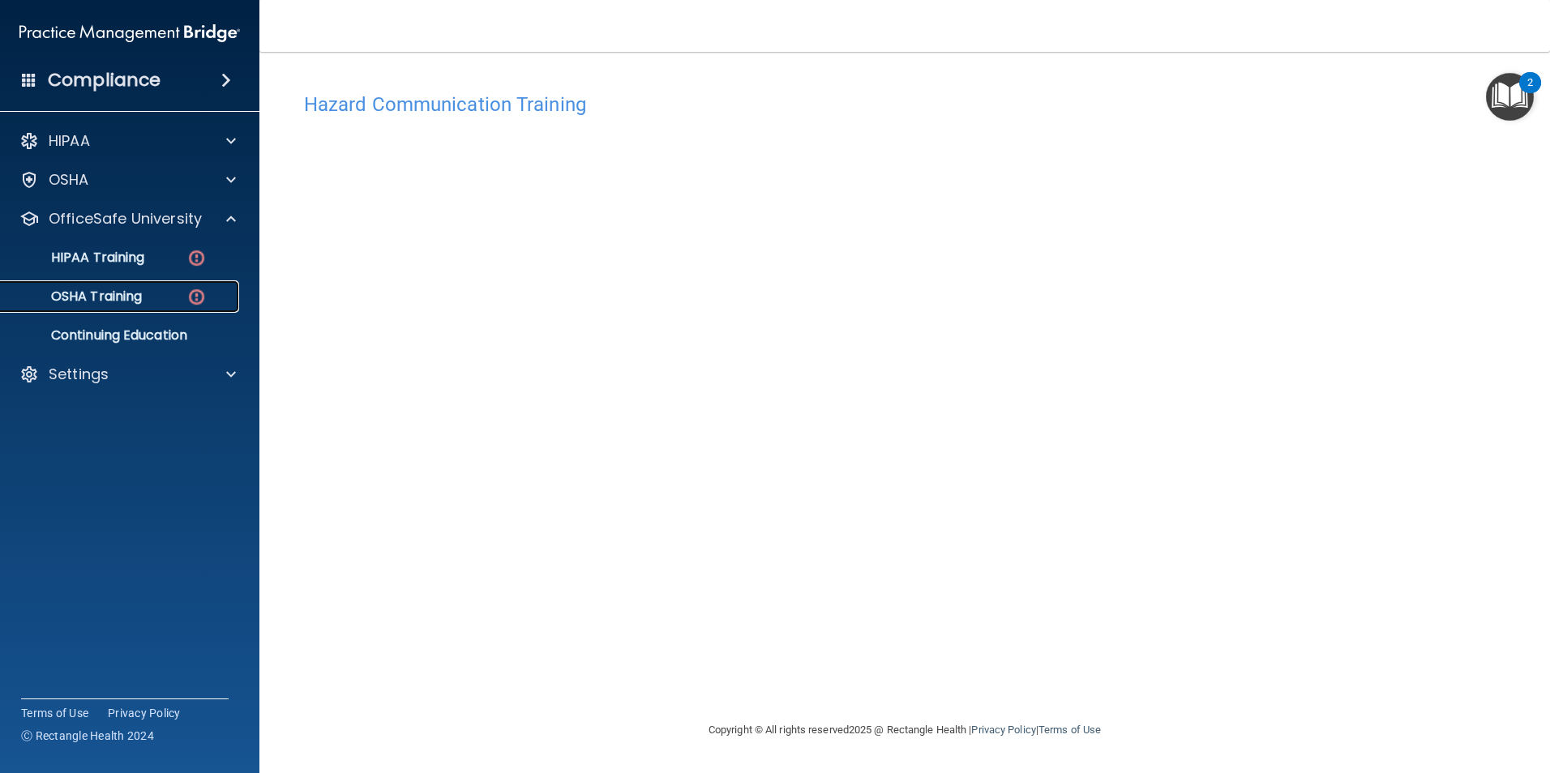
click at [119, 296] on p "OSHA Training" at bounding box center [76, 297] width 131 height 16
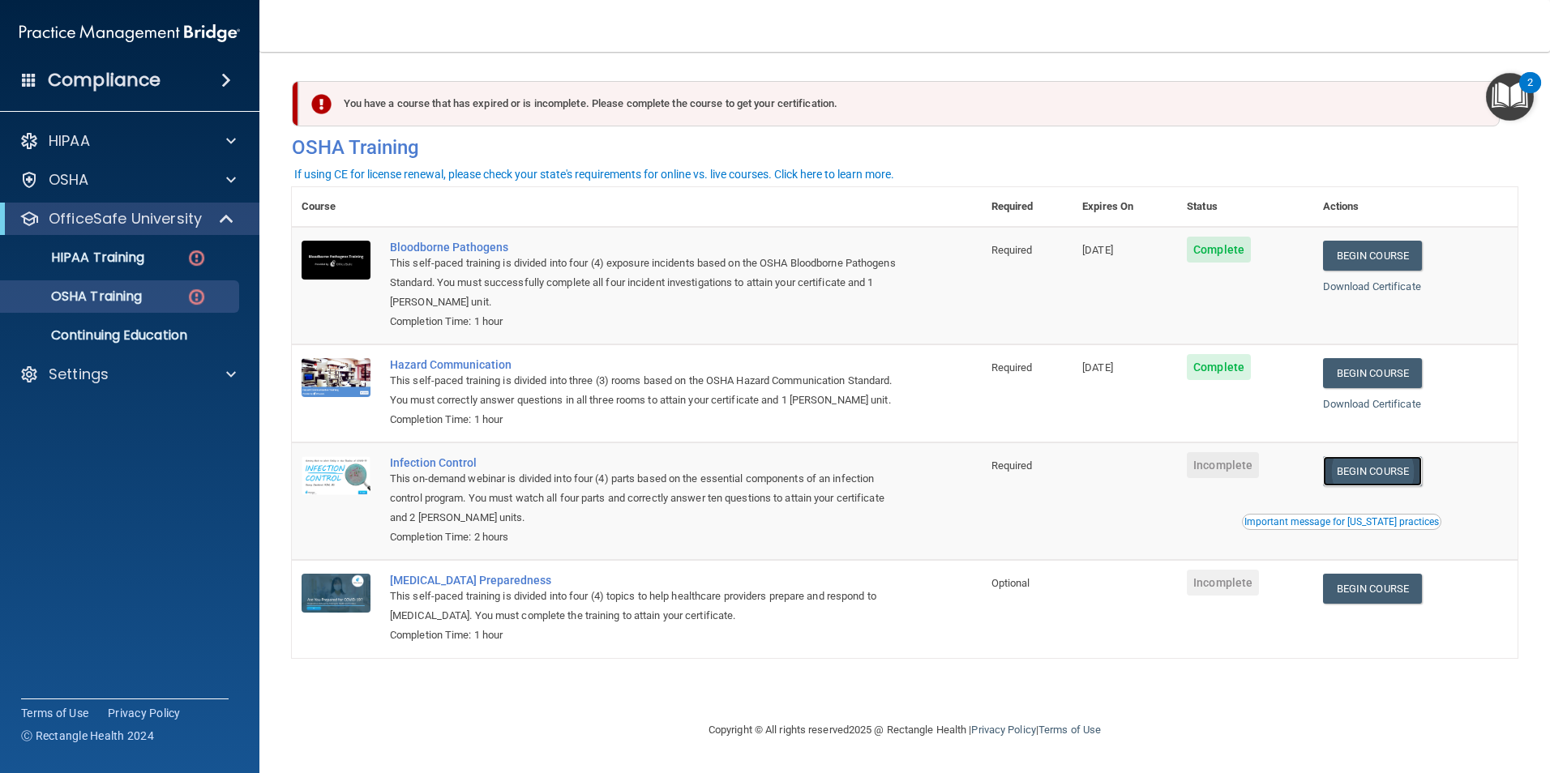
click at [1396, 486] on link "Begin Course" at bounding box center [1372, 471] width 99 height 30
click at [1378, 486] on link "Begin Course" at bounding box center [1372, 471] width 99 height 30
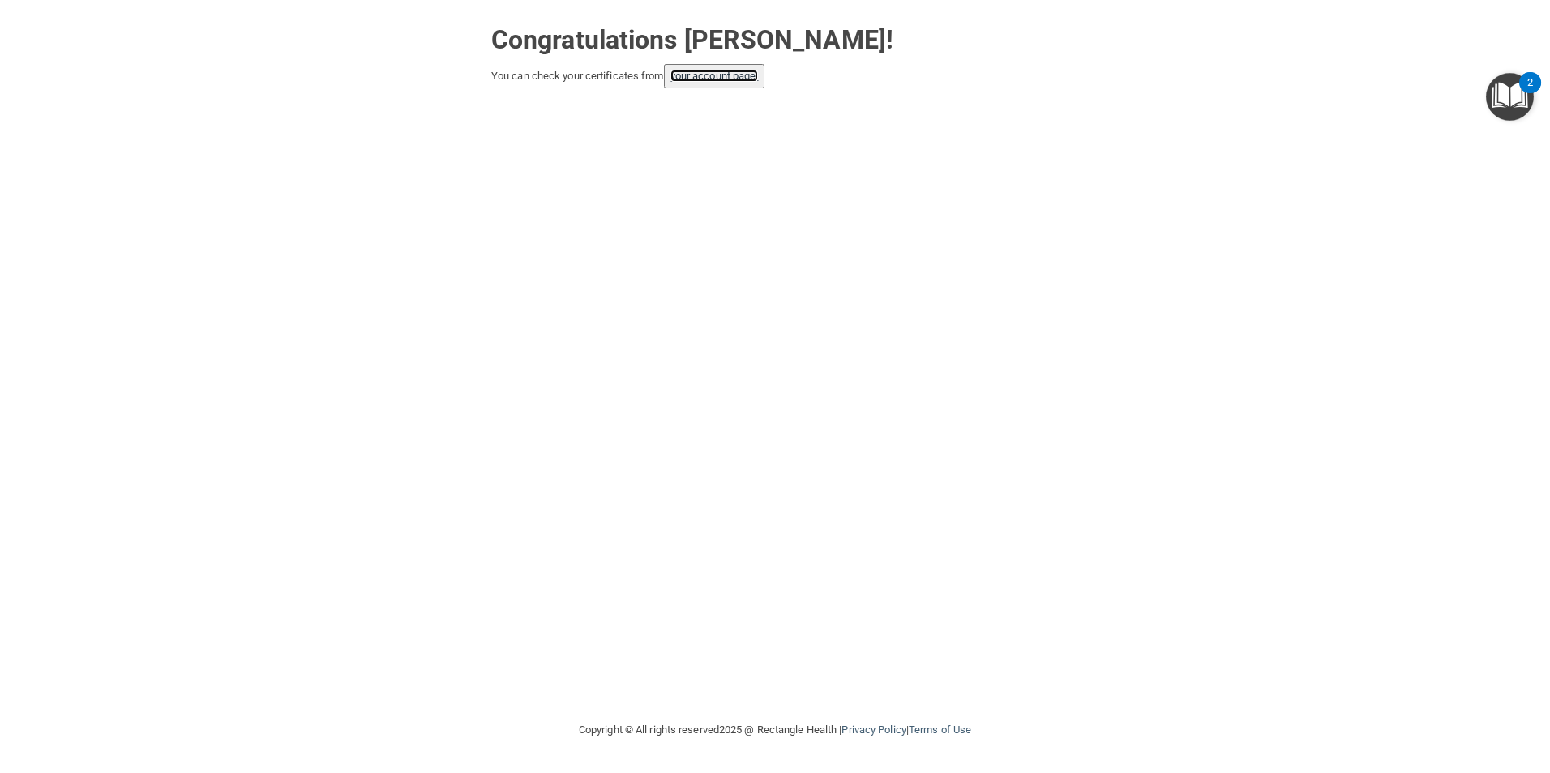
click at [704, 77] on link "your account page!" at bounding box center [714, 76] width 88 height 12
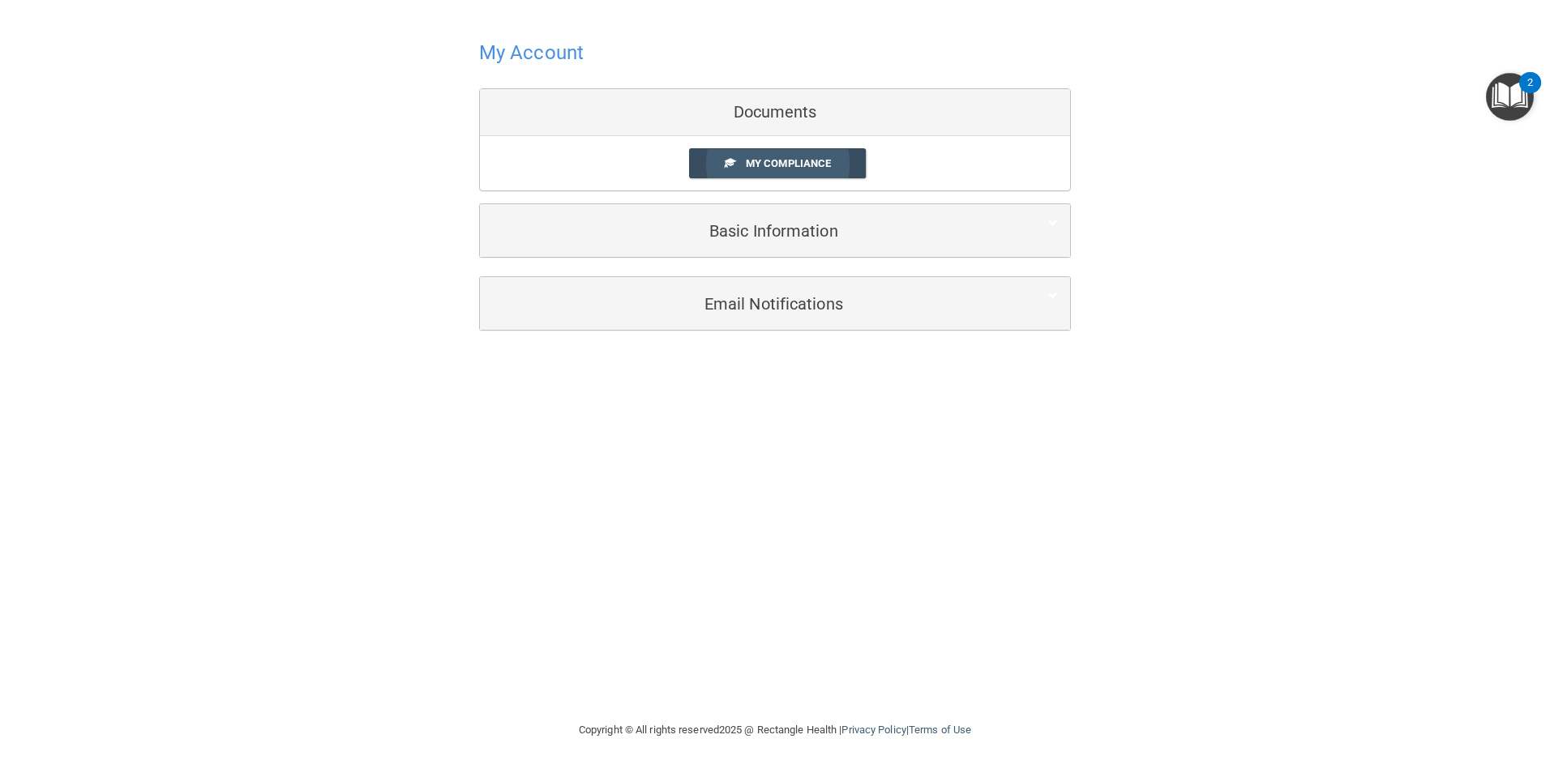
click at [775, 165] on span "My Compliance" at bounding box center [788, 163] width 85 height 12
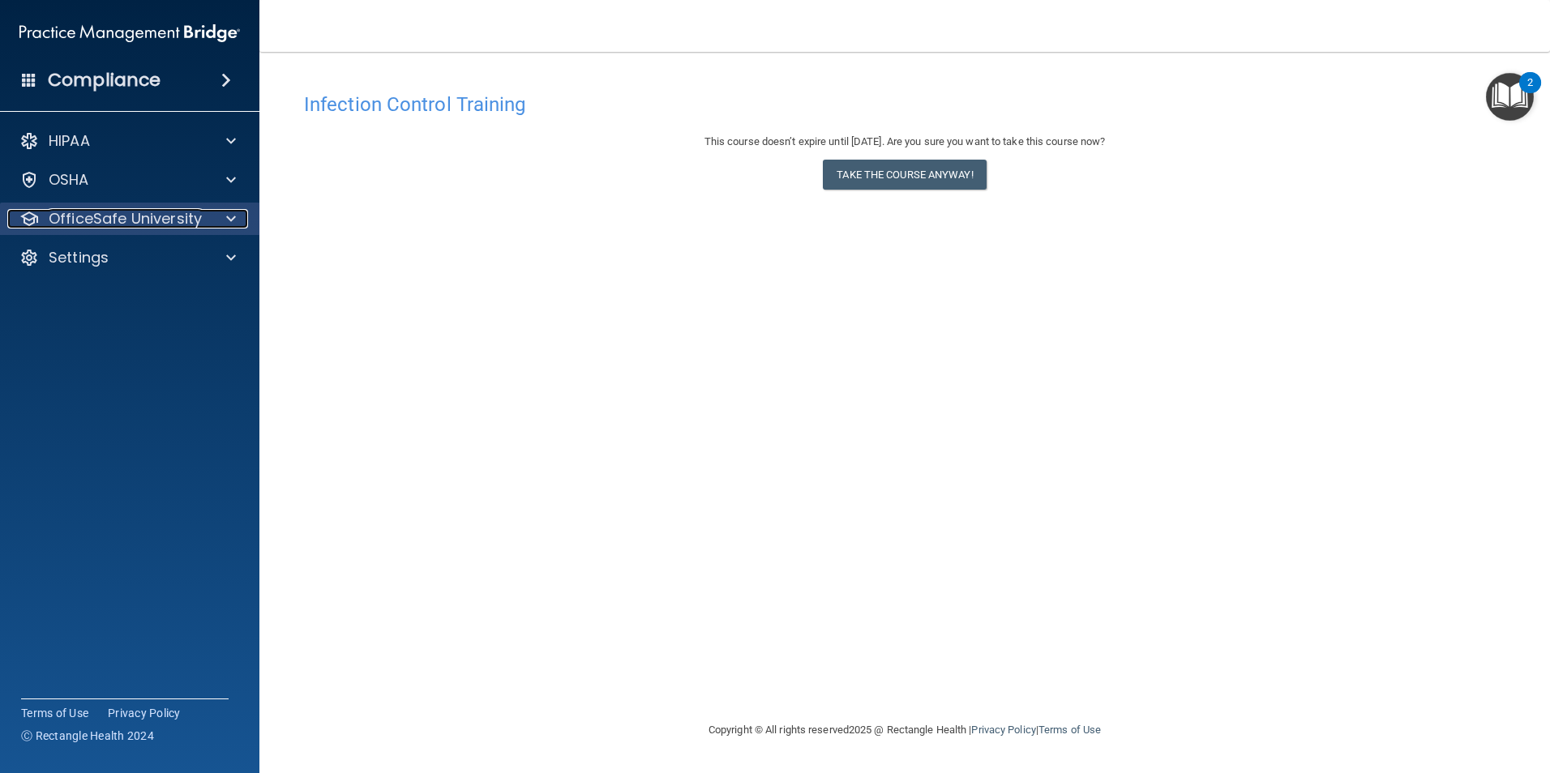
click at [47, 216] on div "OfficeSafe University" at bounding box center [107, 218] width 201 height 19
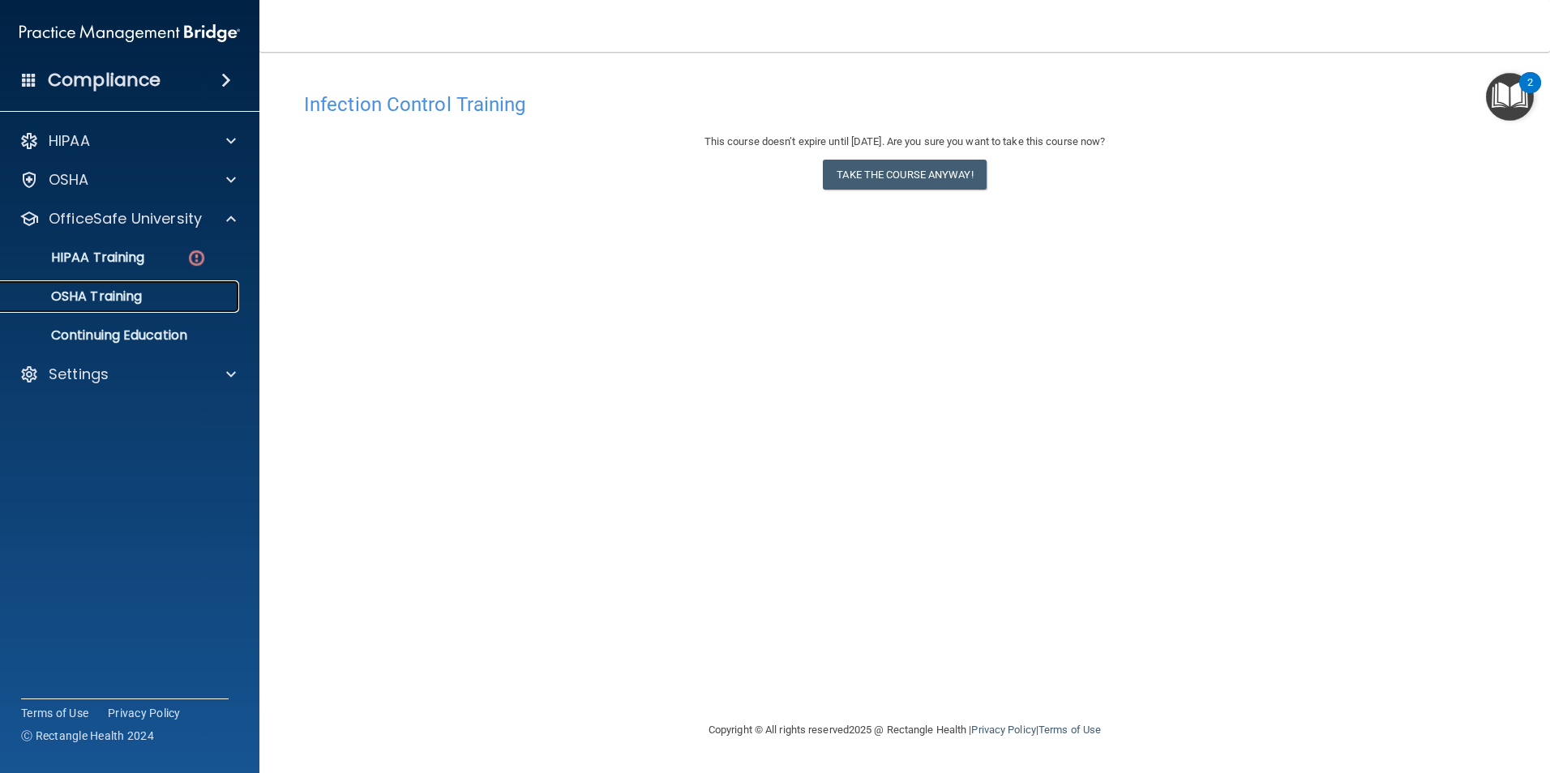
click at [69, 293] on p "OSHA Training" at bounding box center [76, 297] width 131 height 16
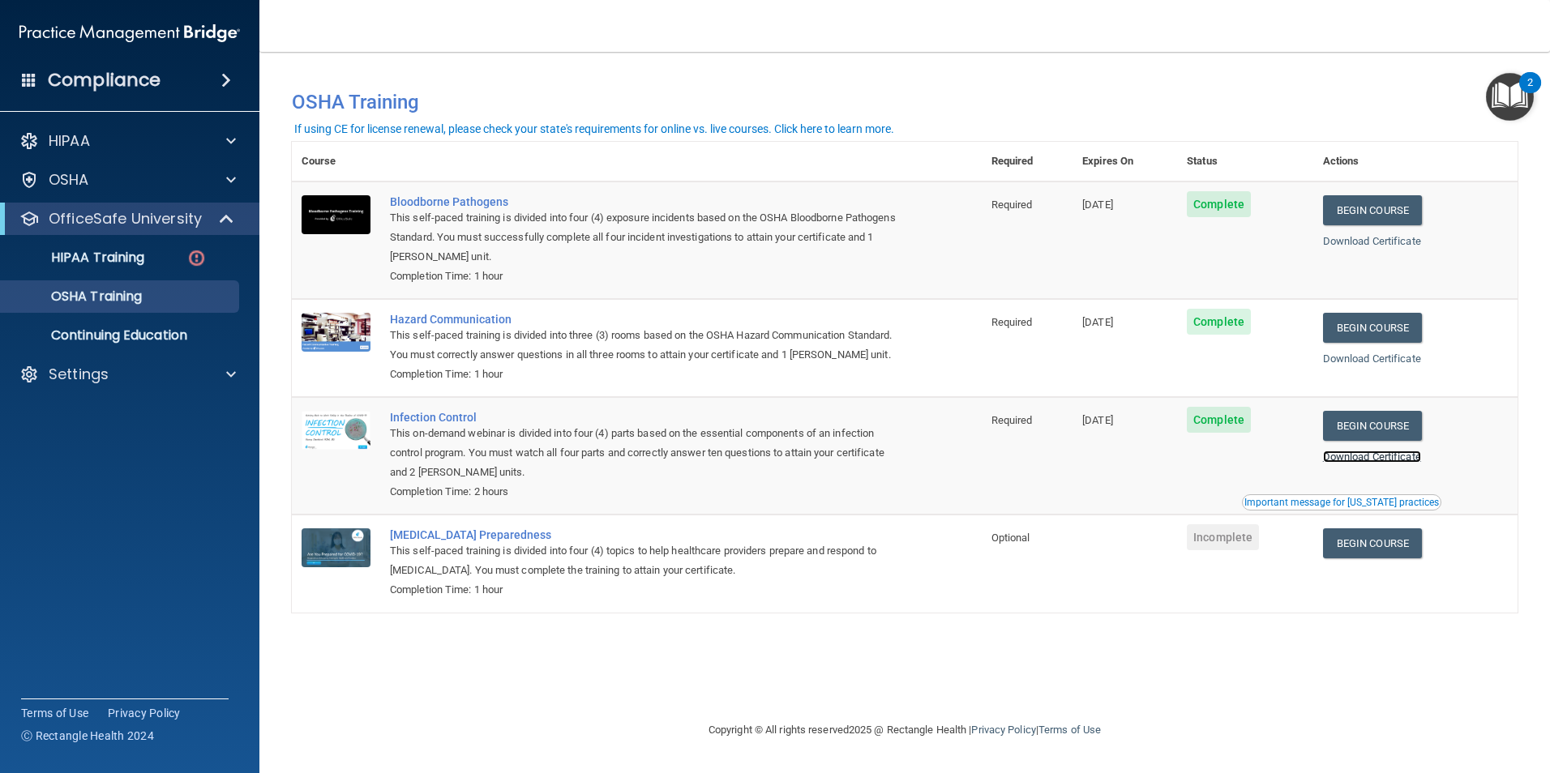
click at [1398, 463] on link "Download Certificate" at bounding box center [1372, 457] width 98 height 12
click at [1357, 507] on div "Important message for California practices" at bounding box center [1341, 503] width 195 height 10
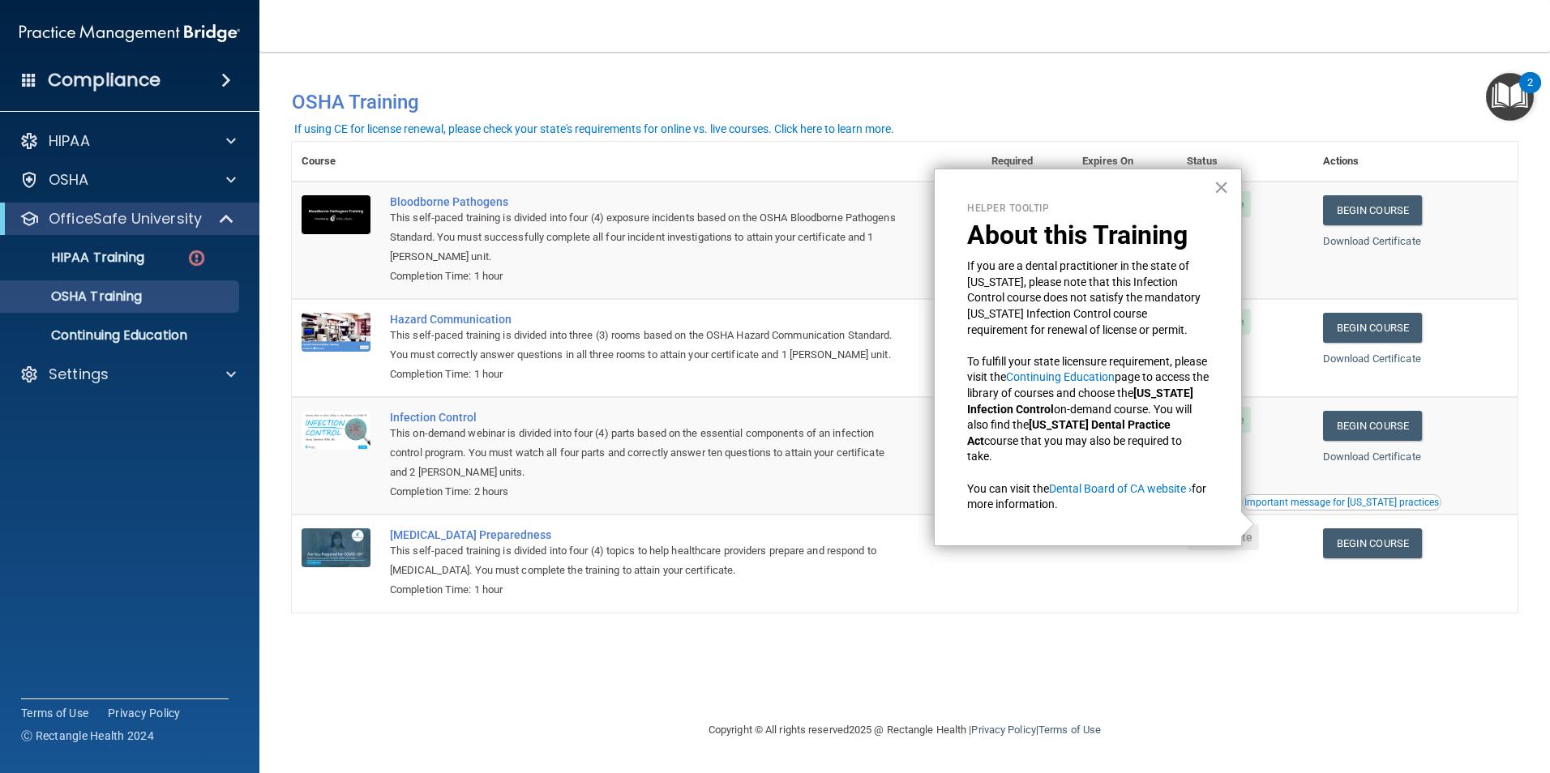
click at [1115, 610] on td at bounding box center [1124, 563] width 105 height 97
click at [1343, 558] on link "Begin Course" at bounding box center [1372, 543] width 99 height 30
click at [925, 42] on nav "Toggle navigation Greta McGinness gretam.rockymtnoms@gmail.com Manage My Enterp…" at bounding box center [904, 26] width 1290 height 52
click at [1225, 182] on button "×" at bounding box center [1220, 187] width 15 height 26
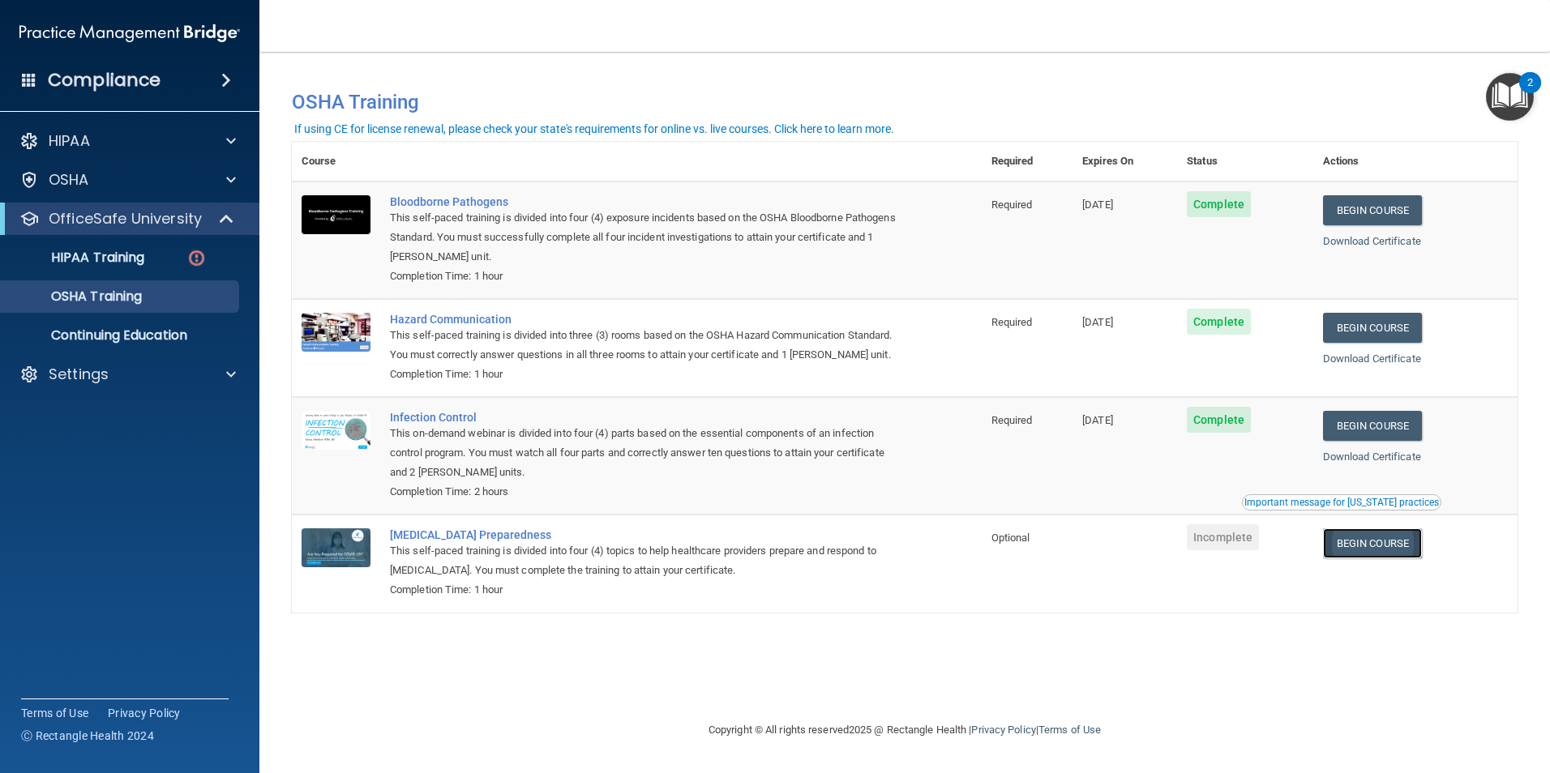
click at [1362, 557] on link "Begin Course" at bounding box center [1372, 543] width 99 height 30
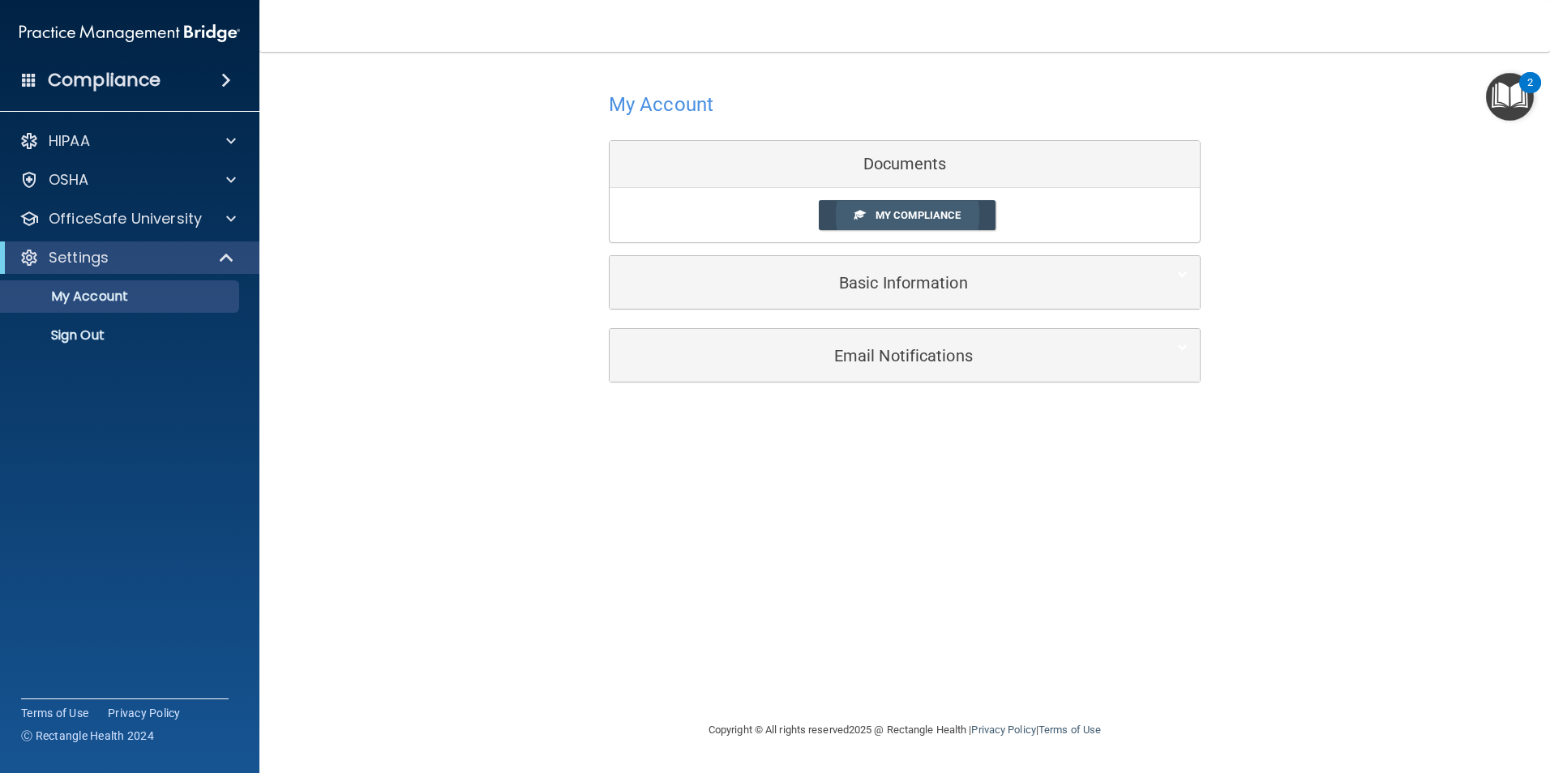
click at [899, 210] on span "My Compliance" at bounding box center [917, 215] width 85 height 12
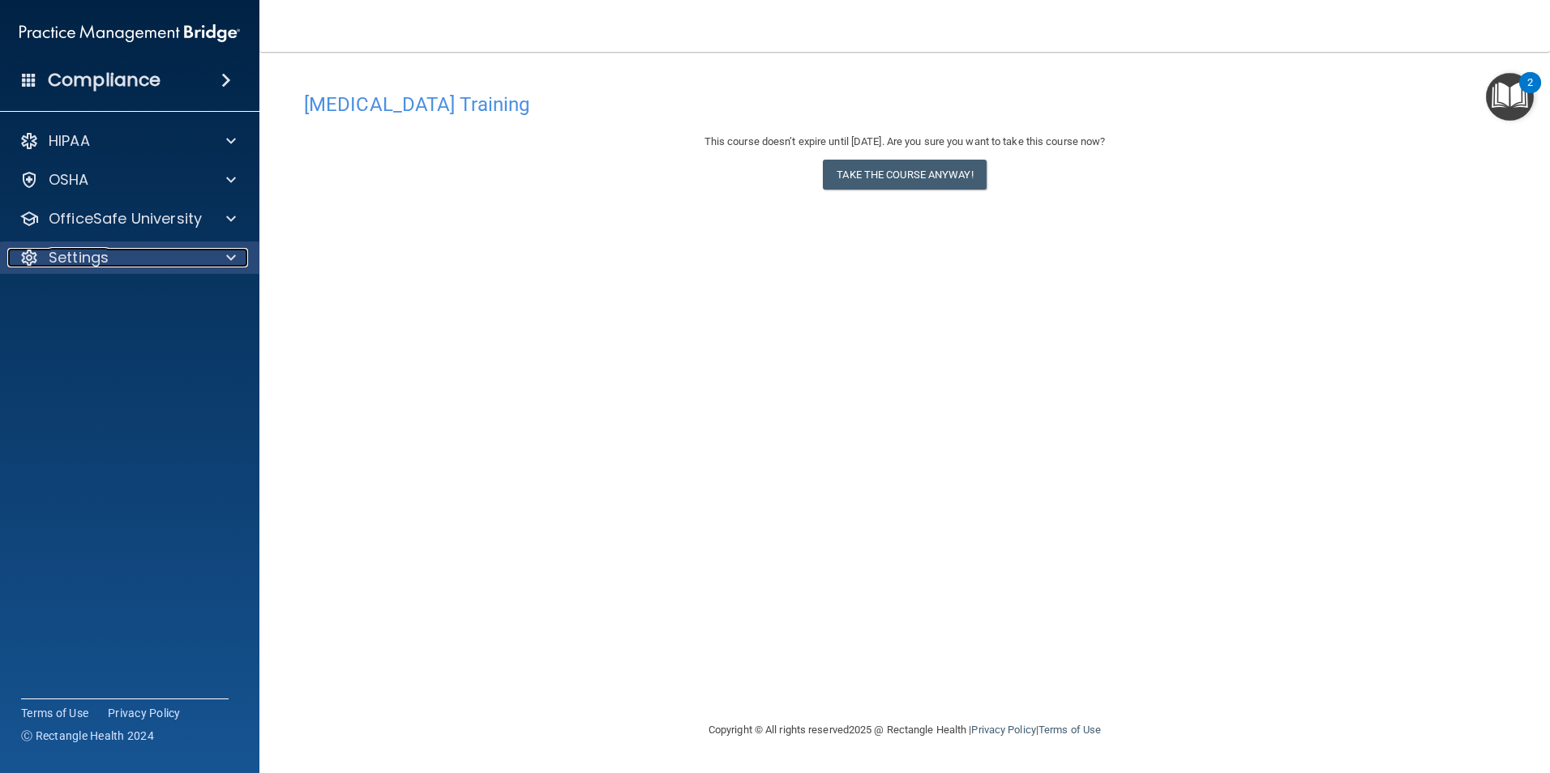
click at [101, 258] on p "Settings" at bounding box center [79, 257] width 60 height 19
click at [678, 535] on div "COVID-19 Training This course doesn’t expire until 08/19/2026. Are you sure you…" at bounding box center [904, 402] width 1225 height 636
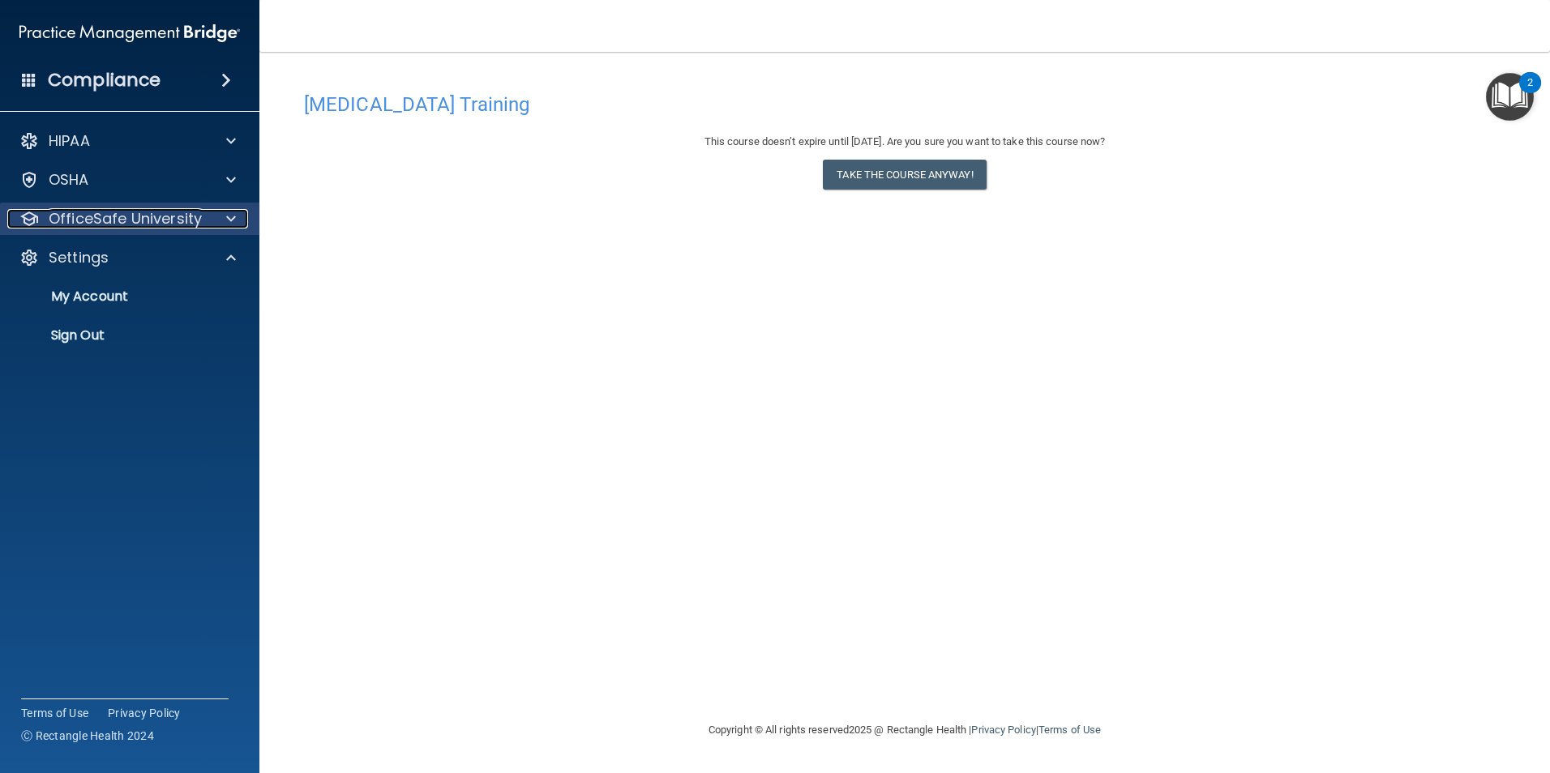
click at [106, 221] on p "OfficeSafe University" at bounding box center [125, 218] width 153 height 19
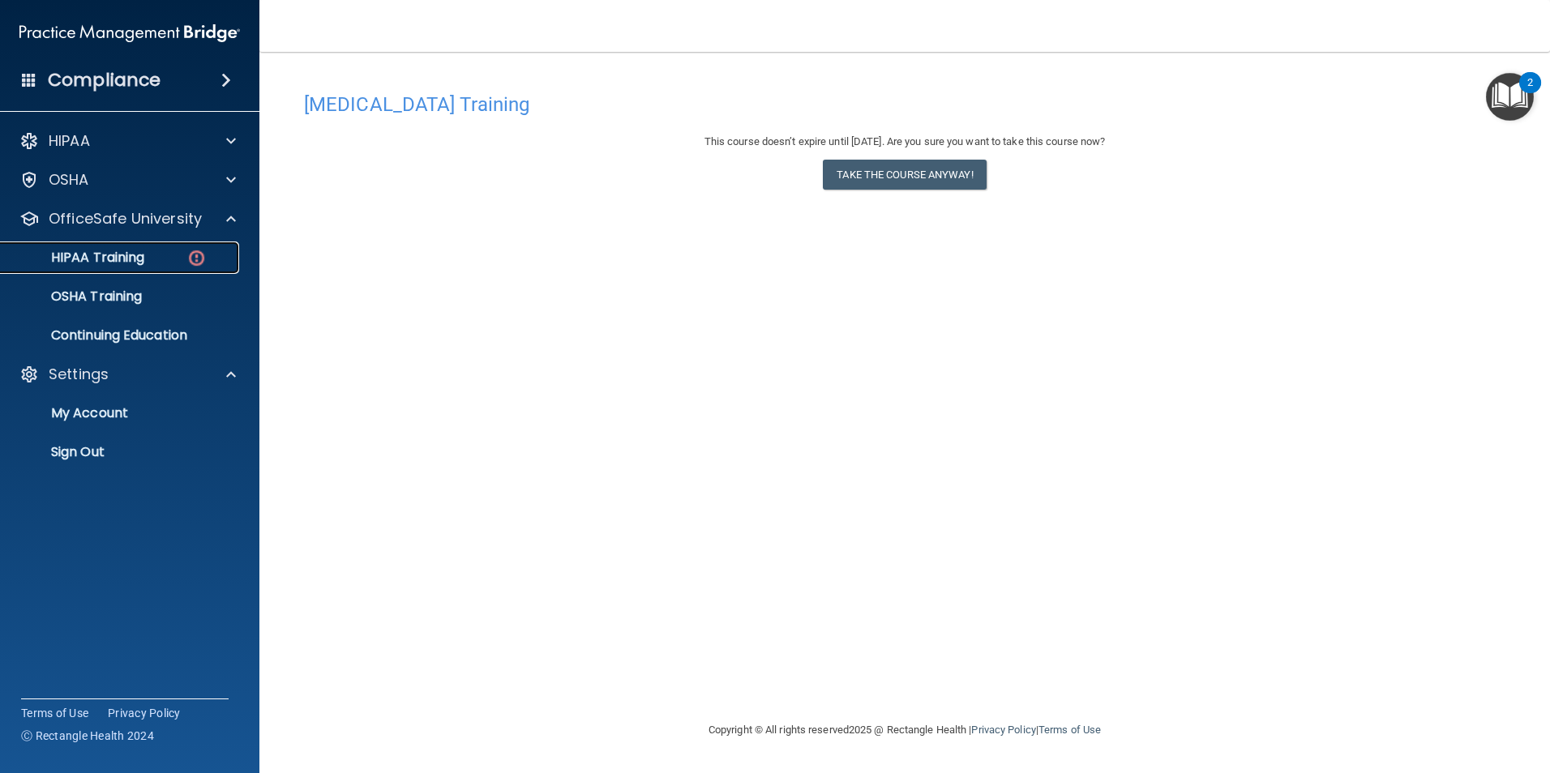
click at [190, 259] on img at bounding box center [196, 258] width 20 height 20
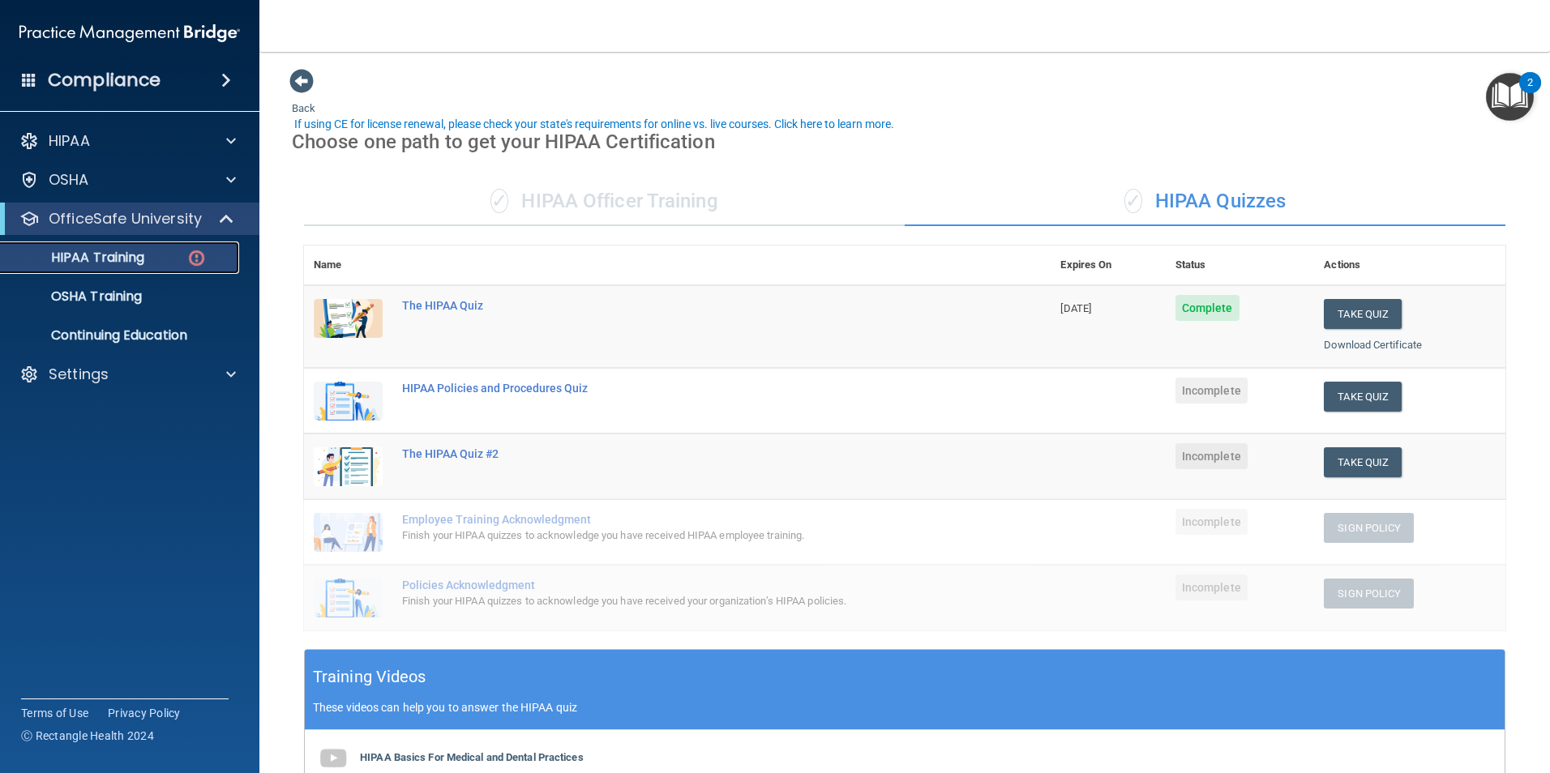
scroll to position [81, 0]
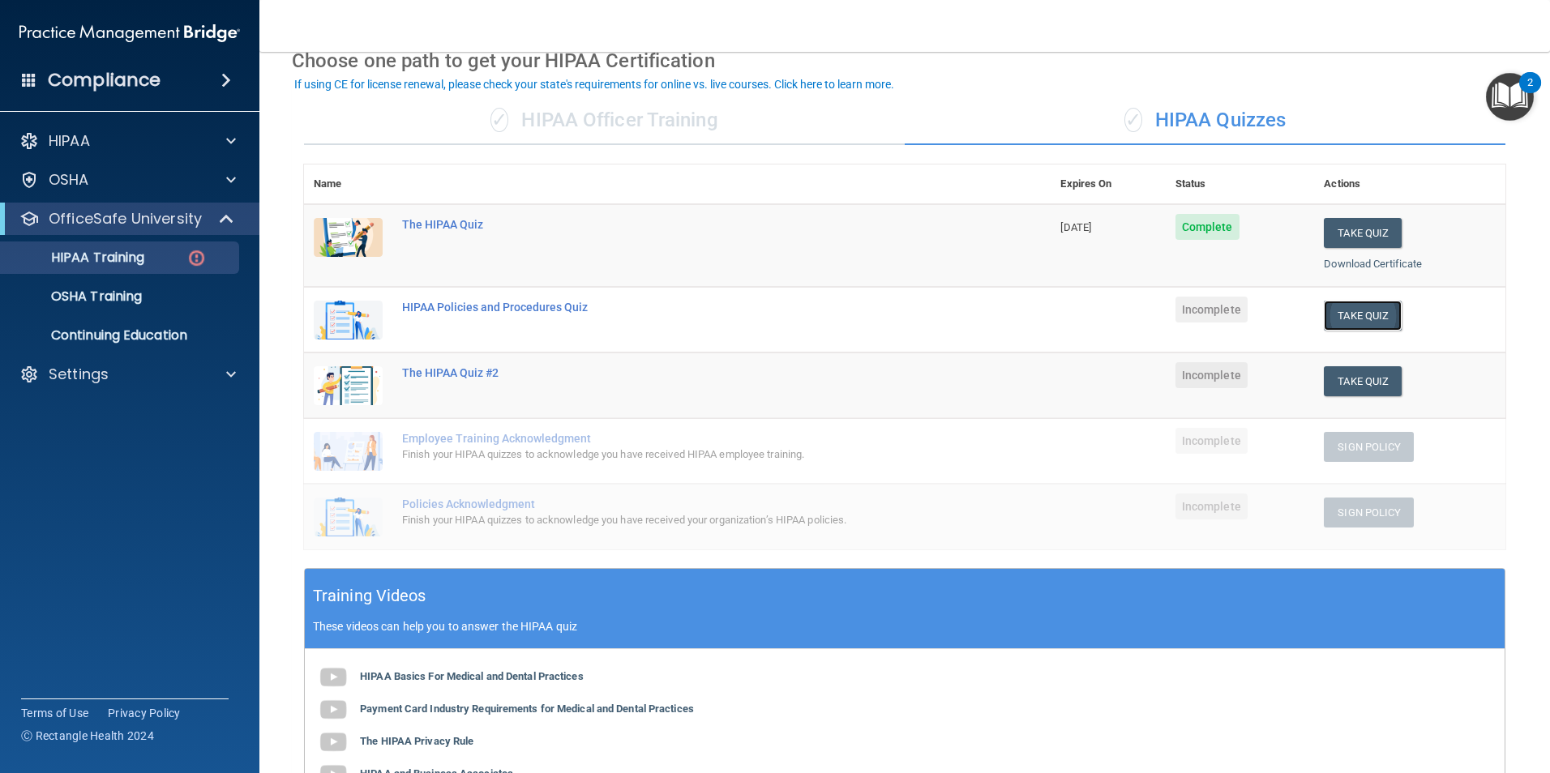
click at [1345, 311] on button "Take Quiz" at bounding box center [1363, 316] width 78 height 30
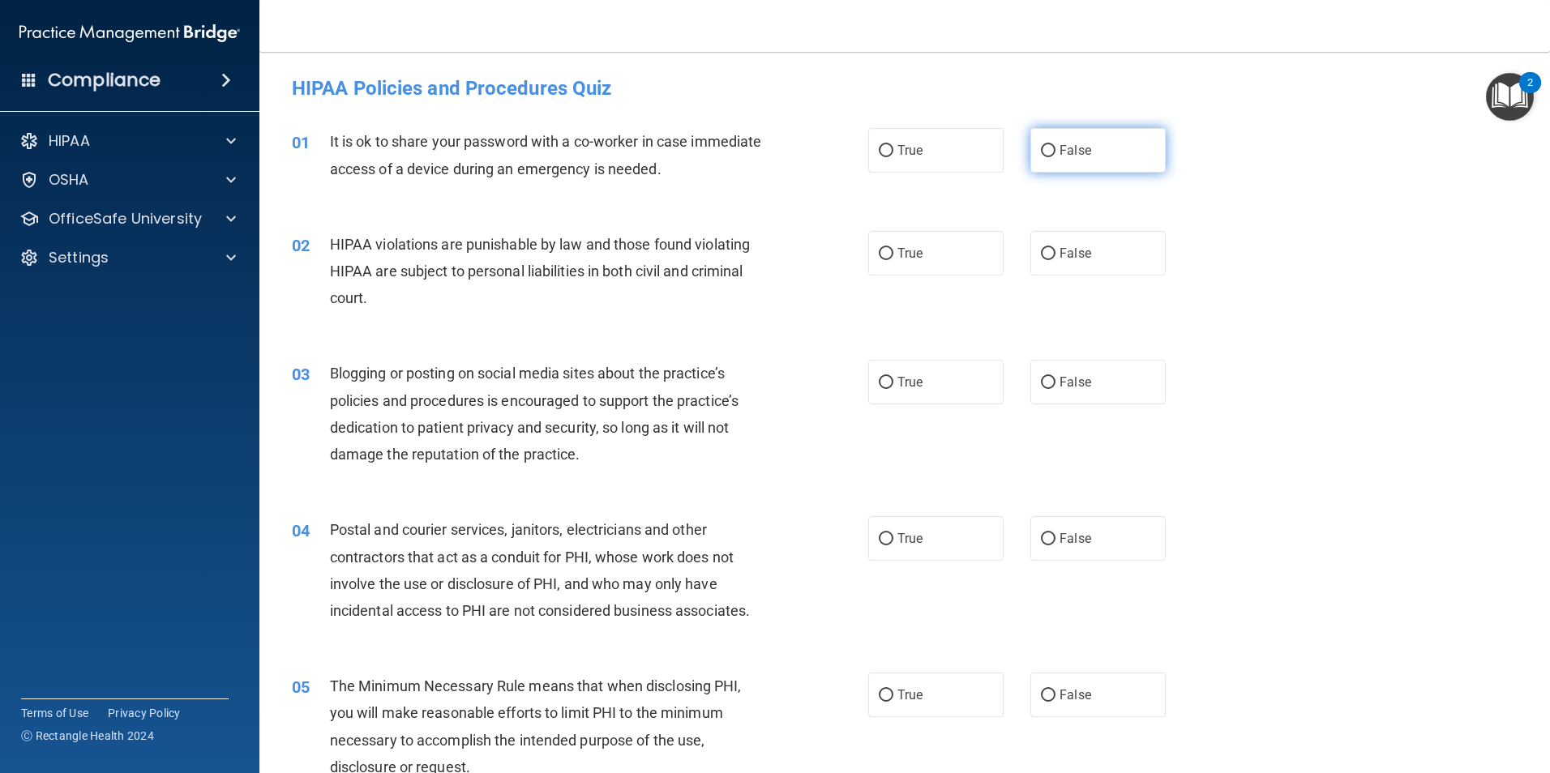
click at [1050, 152] on label "False" at bounding box center [1097, 150] width 135 height 45
click at [1050, 152] on input "False" at bounding box center [1048, 151] width 15 height 12
radio input "true"
click at [885, 254] on input "True" at bounding box center [886, 254] width 15 height 12
radio input "true"
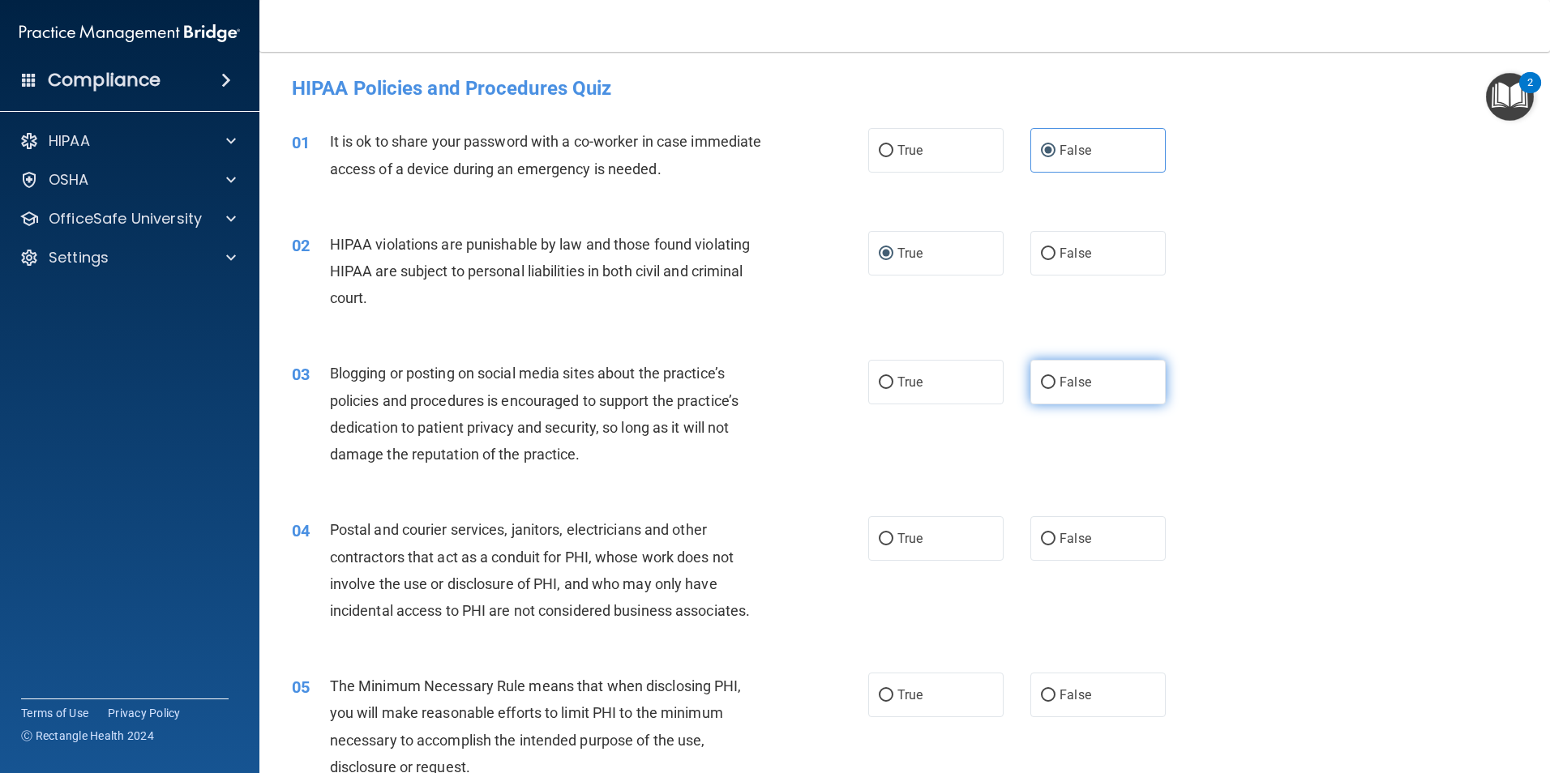
click at [1041, 377] on input "False" at bounding box center [1048, 383] width 15 height 12
radio input "true"
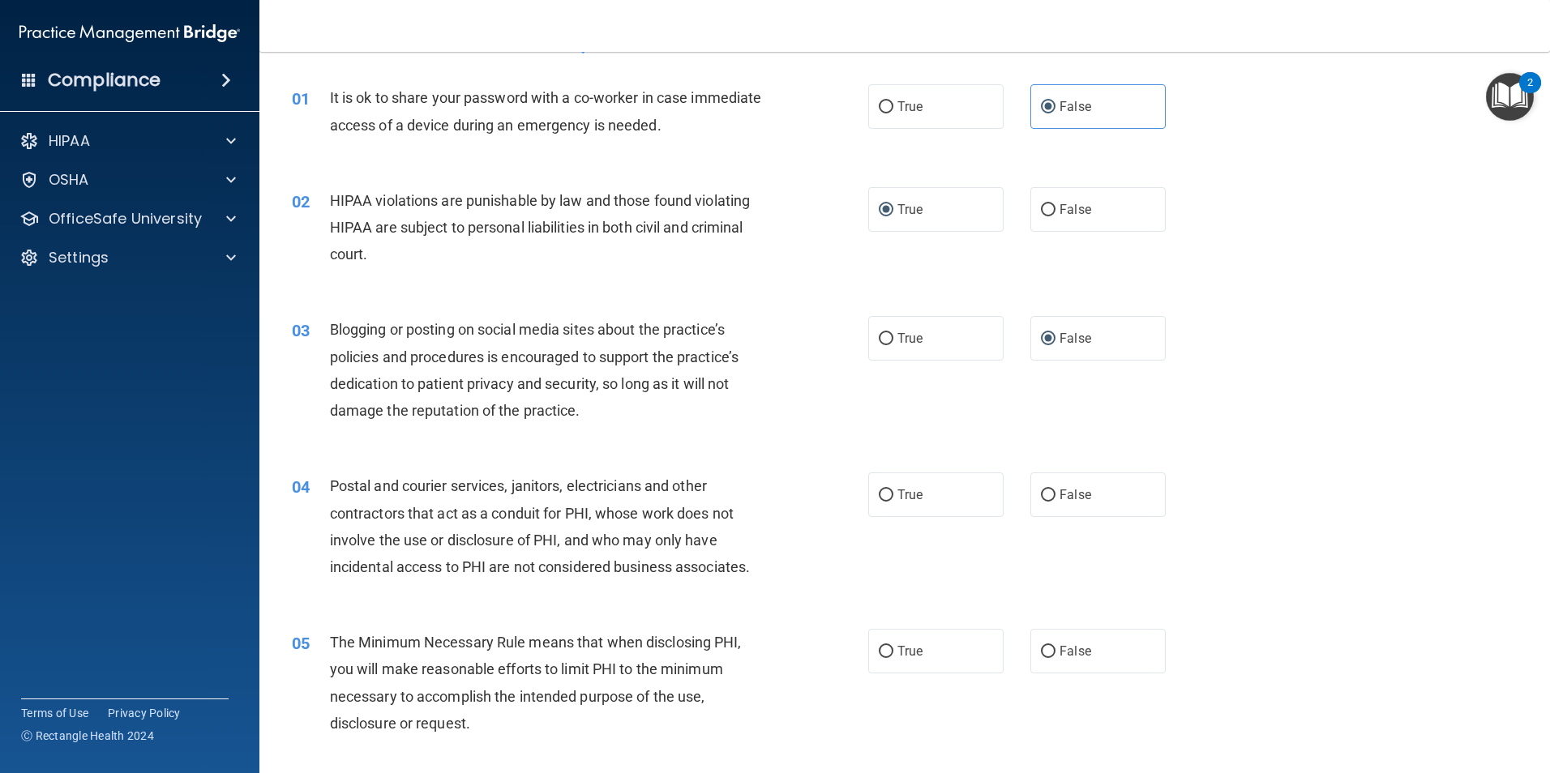
scroll to position [81, 0]
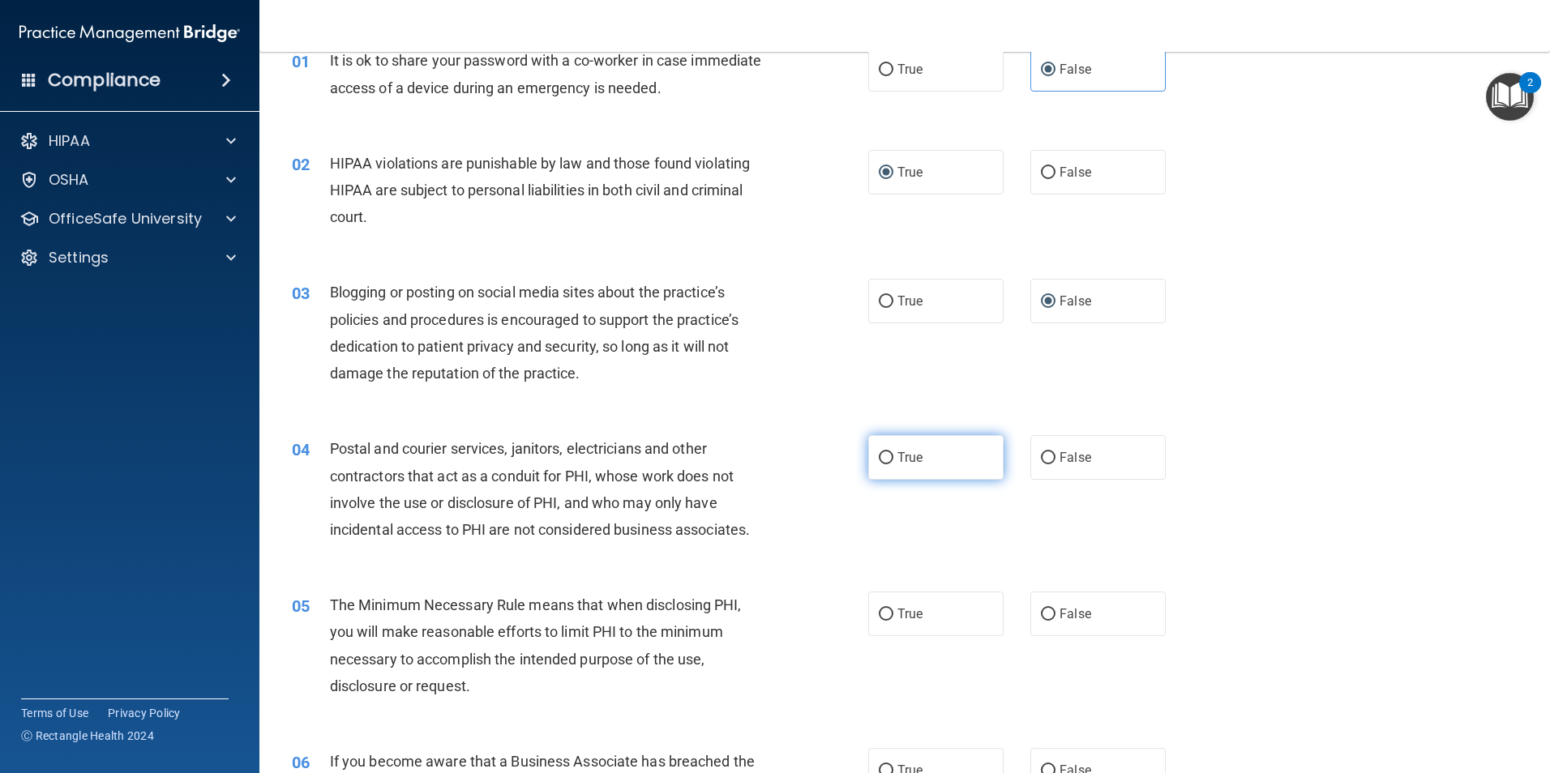
click at [879, 456] on input "True" at bounding box center [886, 458] width 15 height 12
radio input "true"
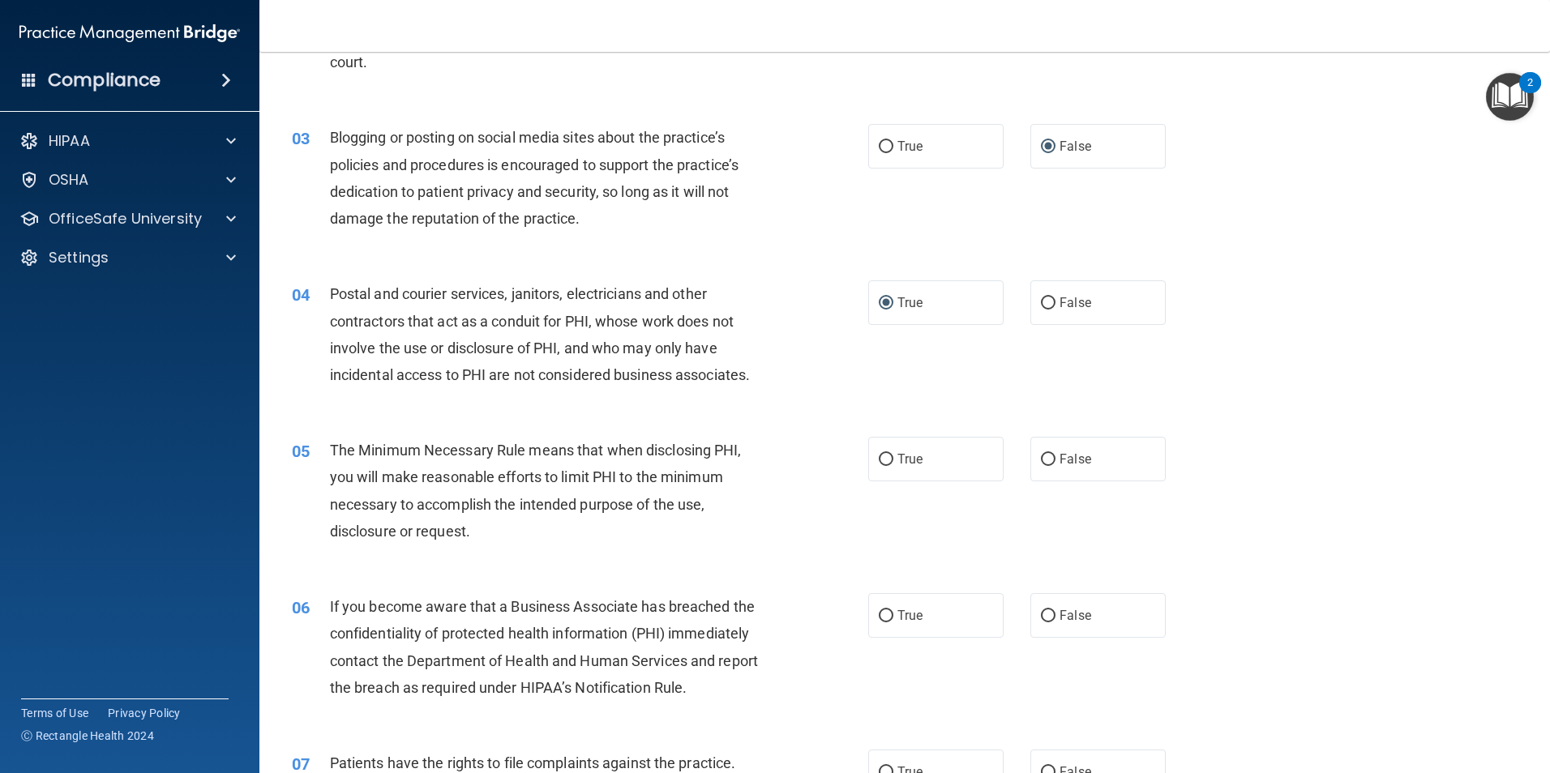
scroll to position [243, 0]
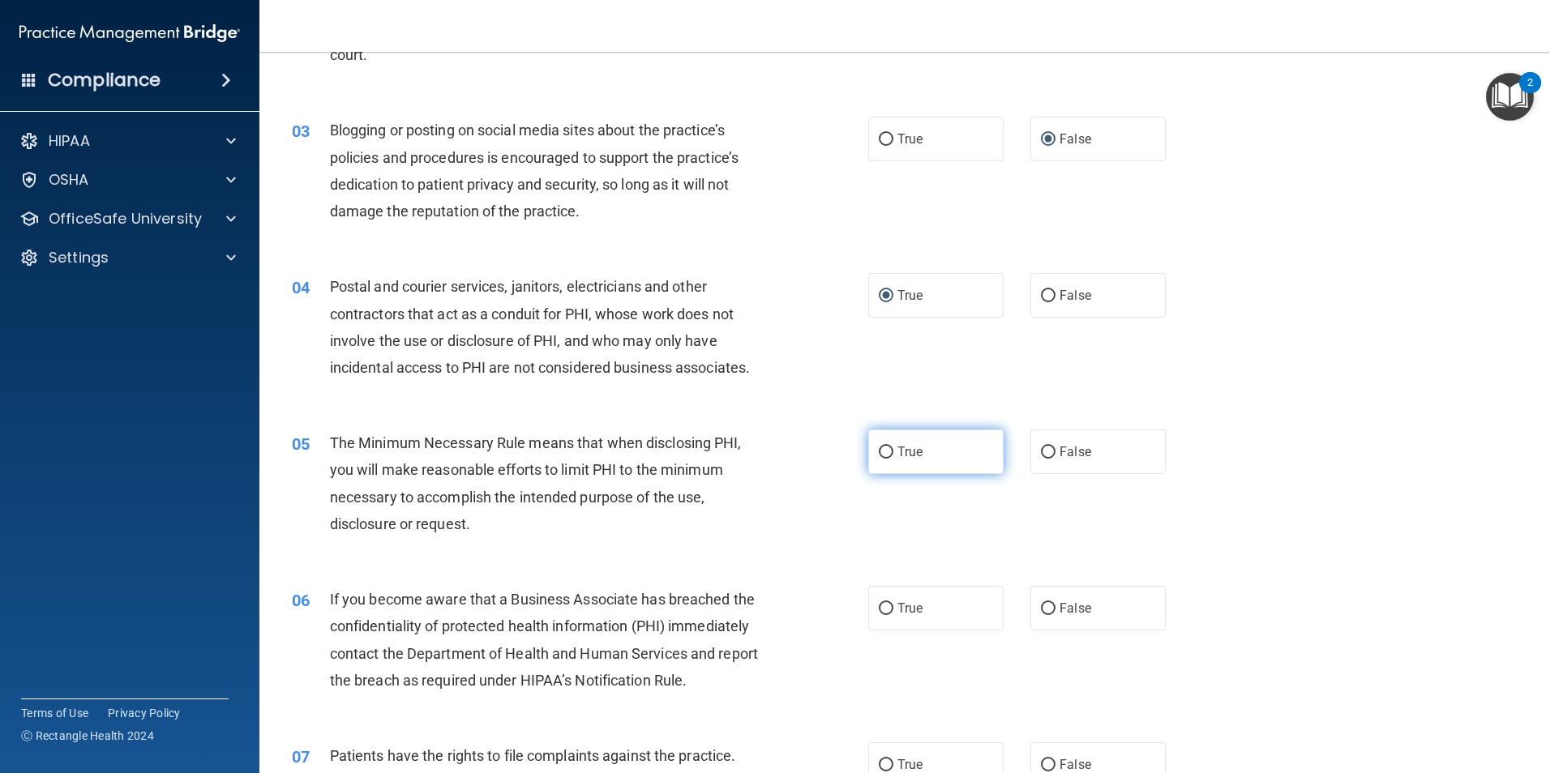
click at [888, 453] on label "True" at bounding box center [935, 452] width 135 height 45
click at [888, 453] on input "True" at bounding box center [886, 453] width 15 height 12
radio input "true"
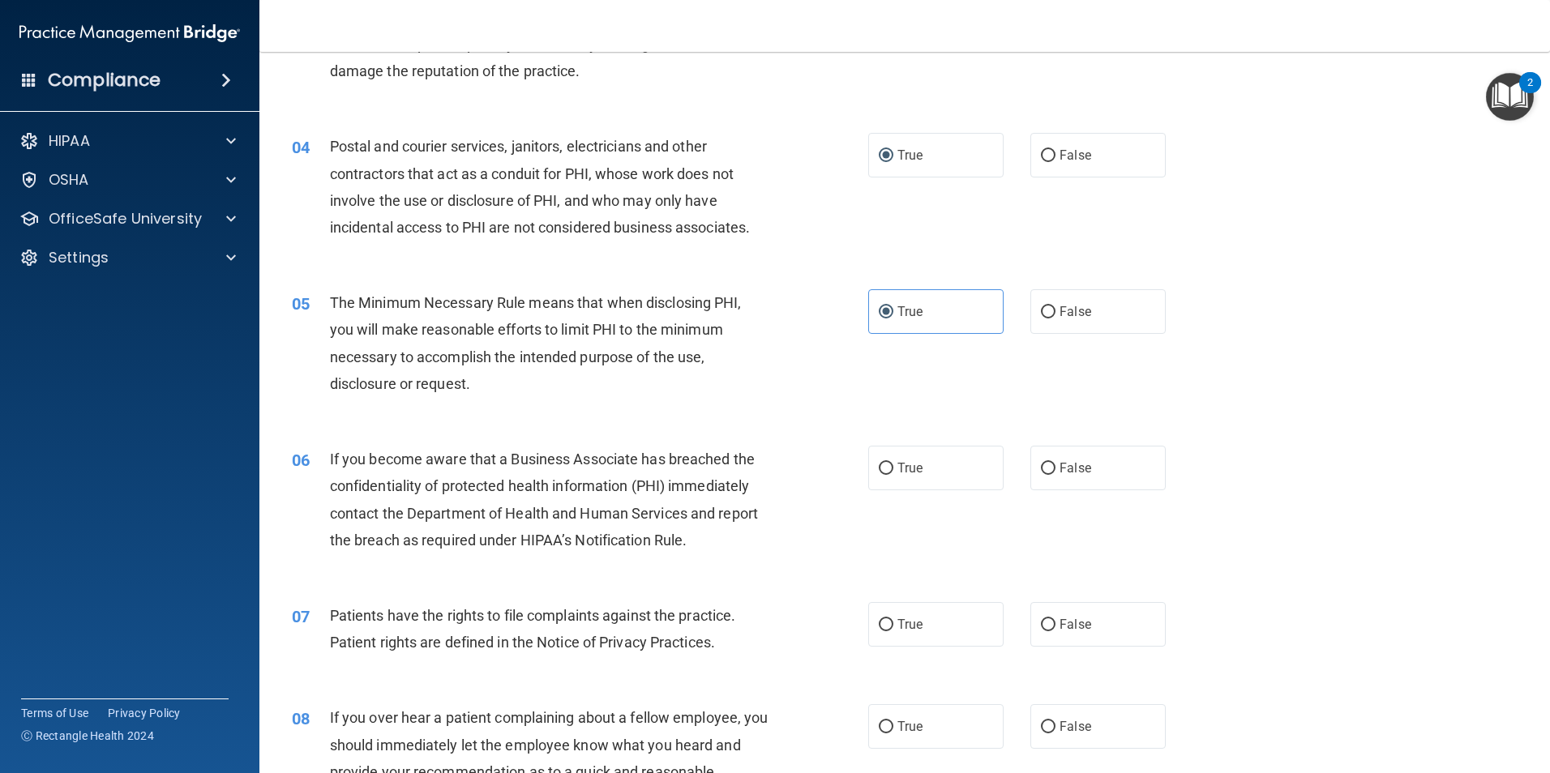
scroll to position [405, 0]
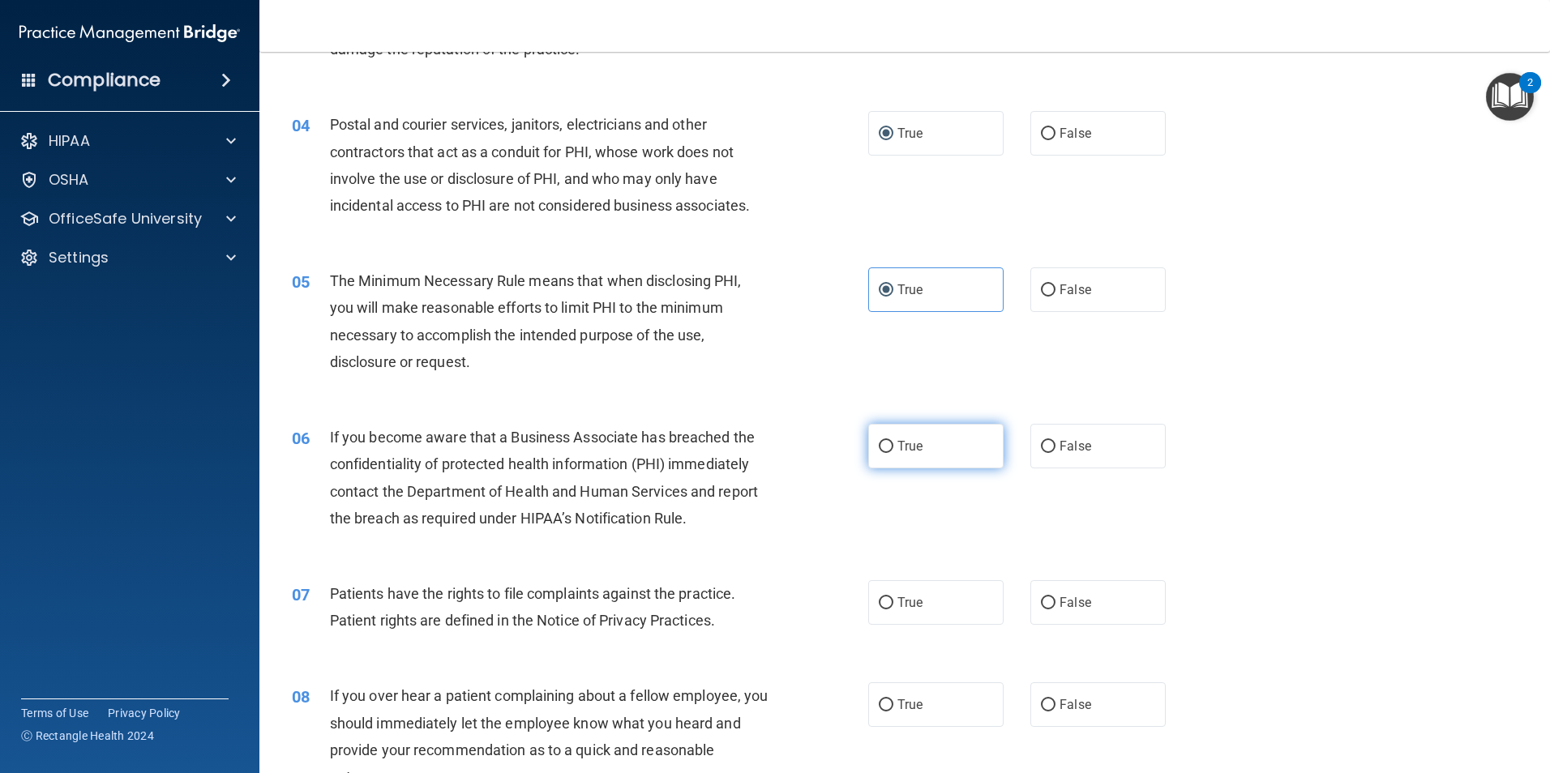
click at [880, 450] on input "True" at bounding box center [886, 447] width 15 height 12
radio input "true"
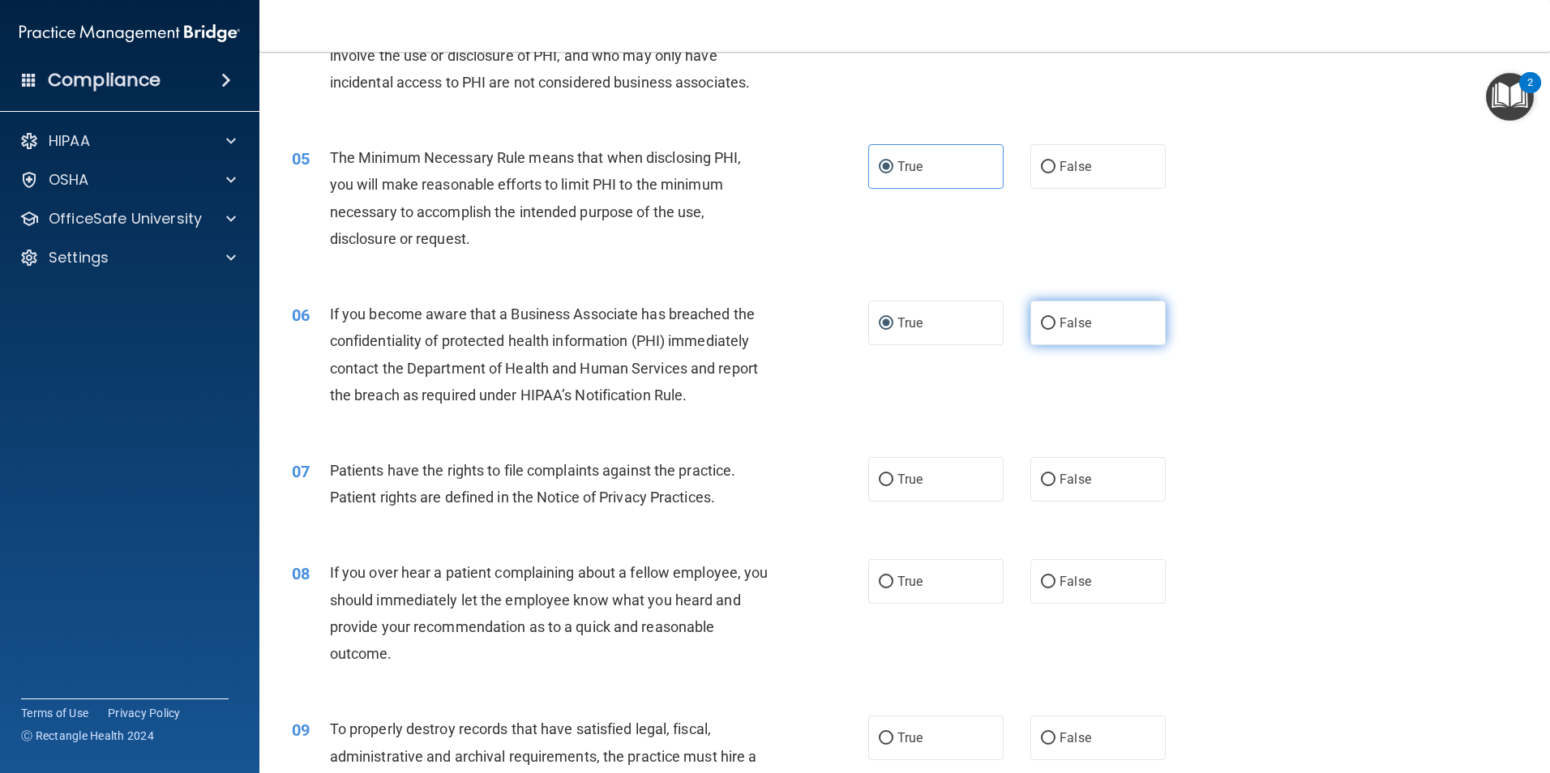
scroll to position [567, 0]
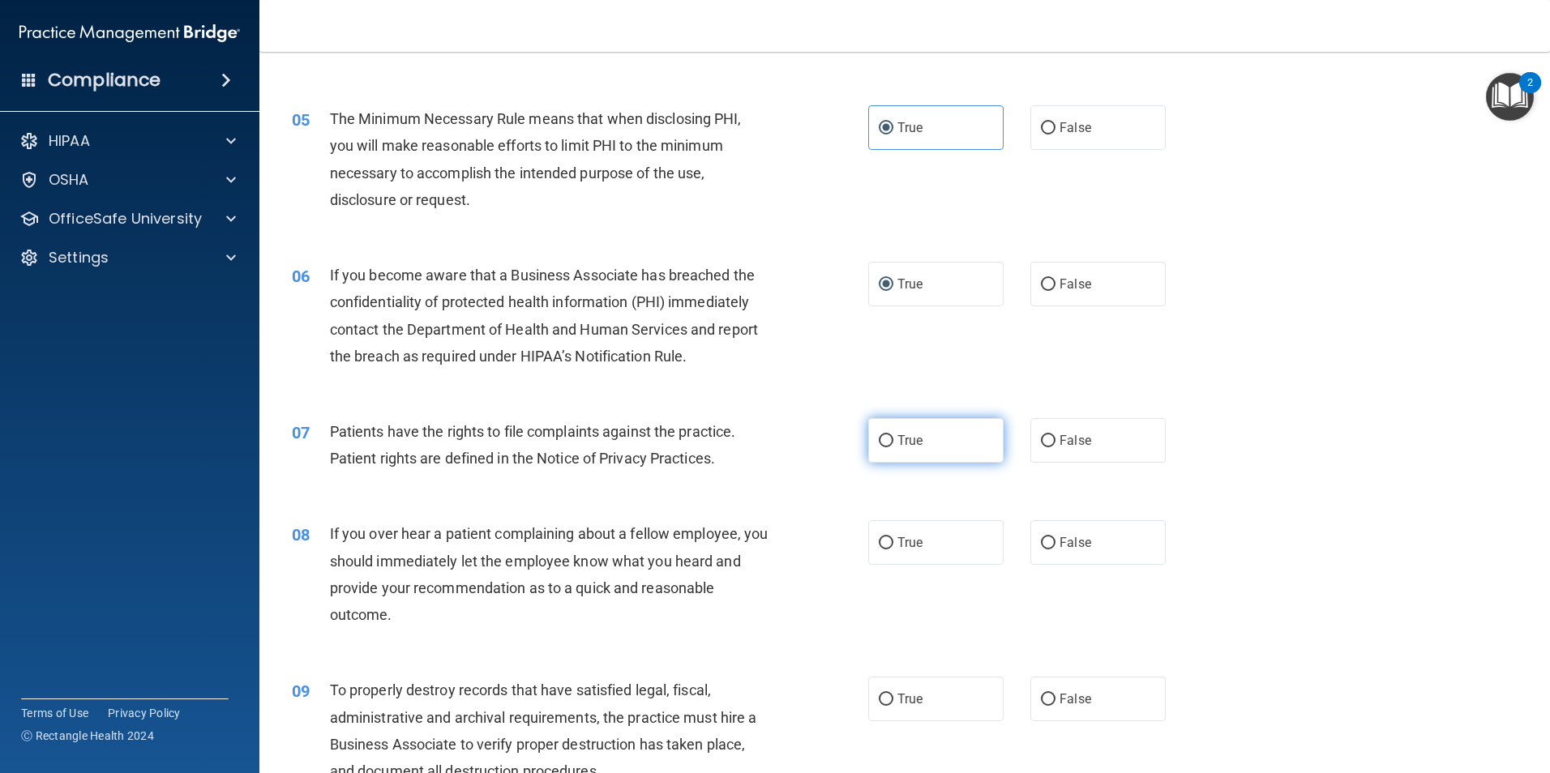
click at [881, 444] on input "True" at bounding box center [886, 441] width 15 height 12
radio input "true"
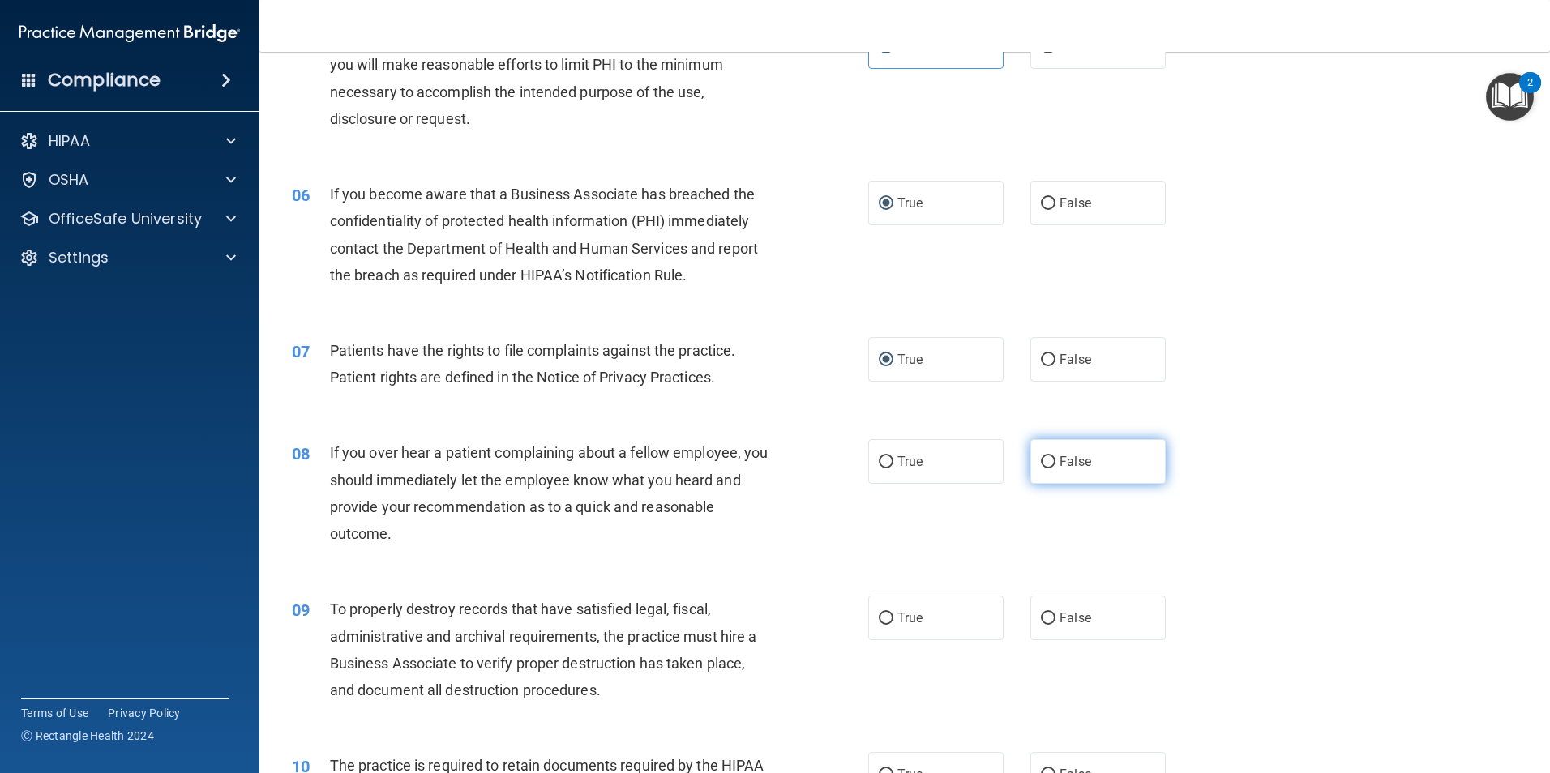
click at [1041, 463] on input "False" at bounding box center [1048, 462] width 15 height 12
radio input "true"
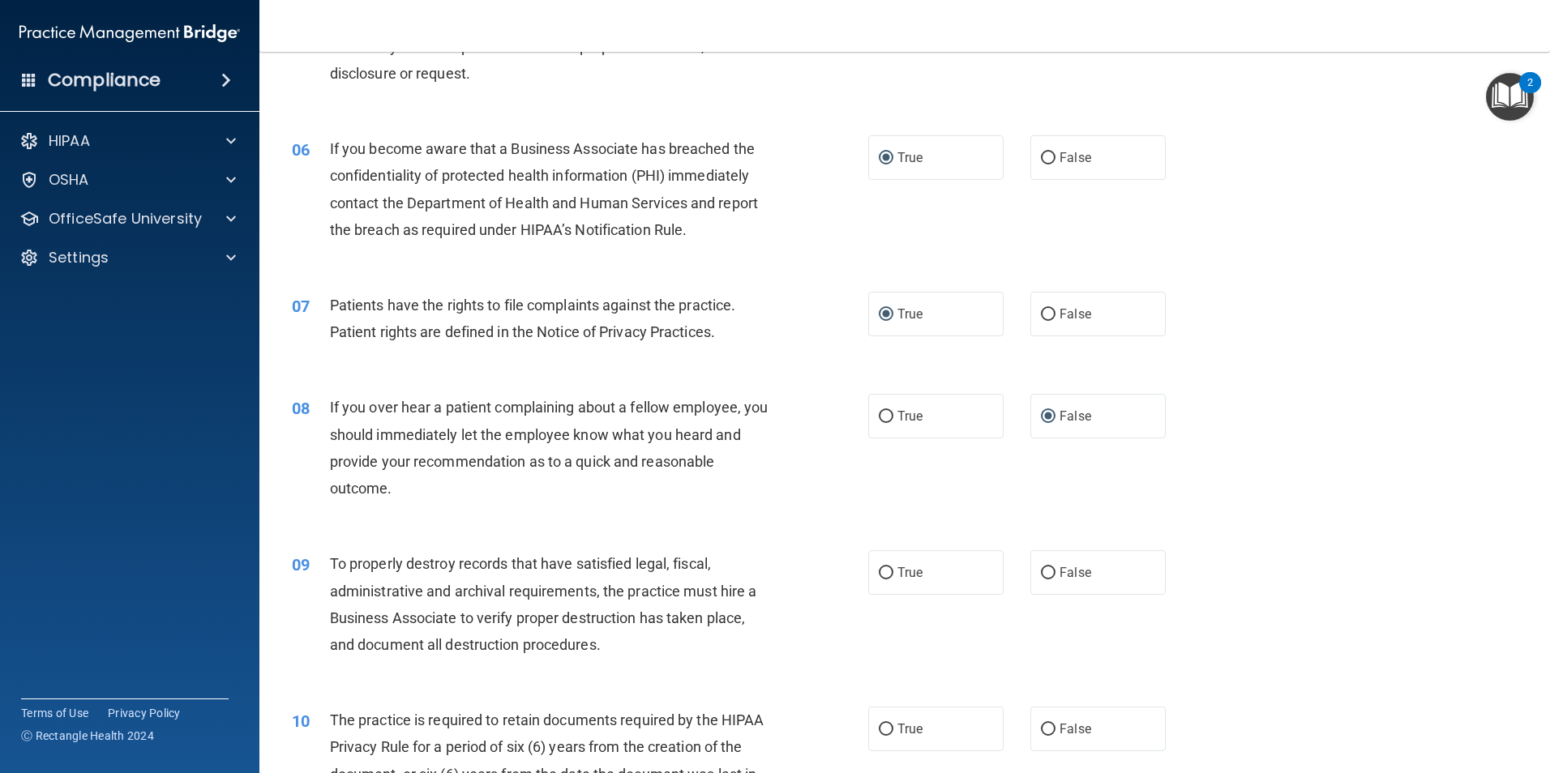
scroll to position [729, 0]
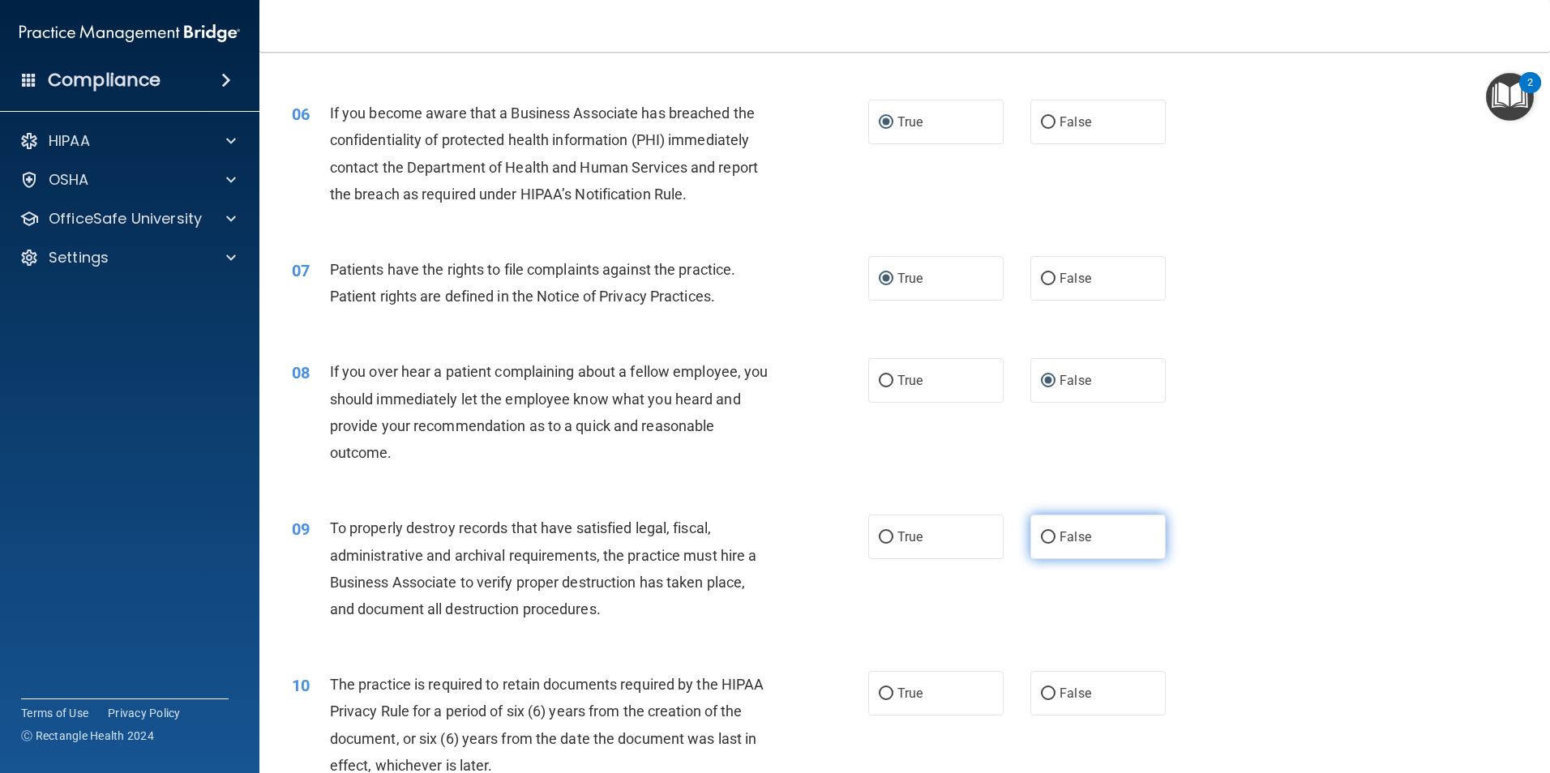
click at [1041, 537] on input "False" at bounding box center [1048, 538] width 15 height 12
radio input "true"
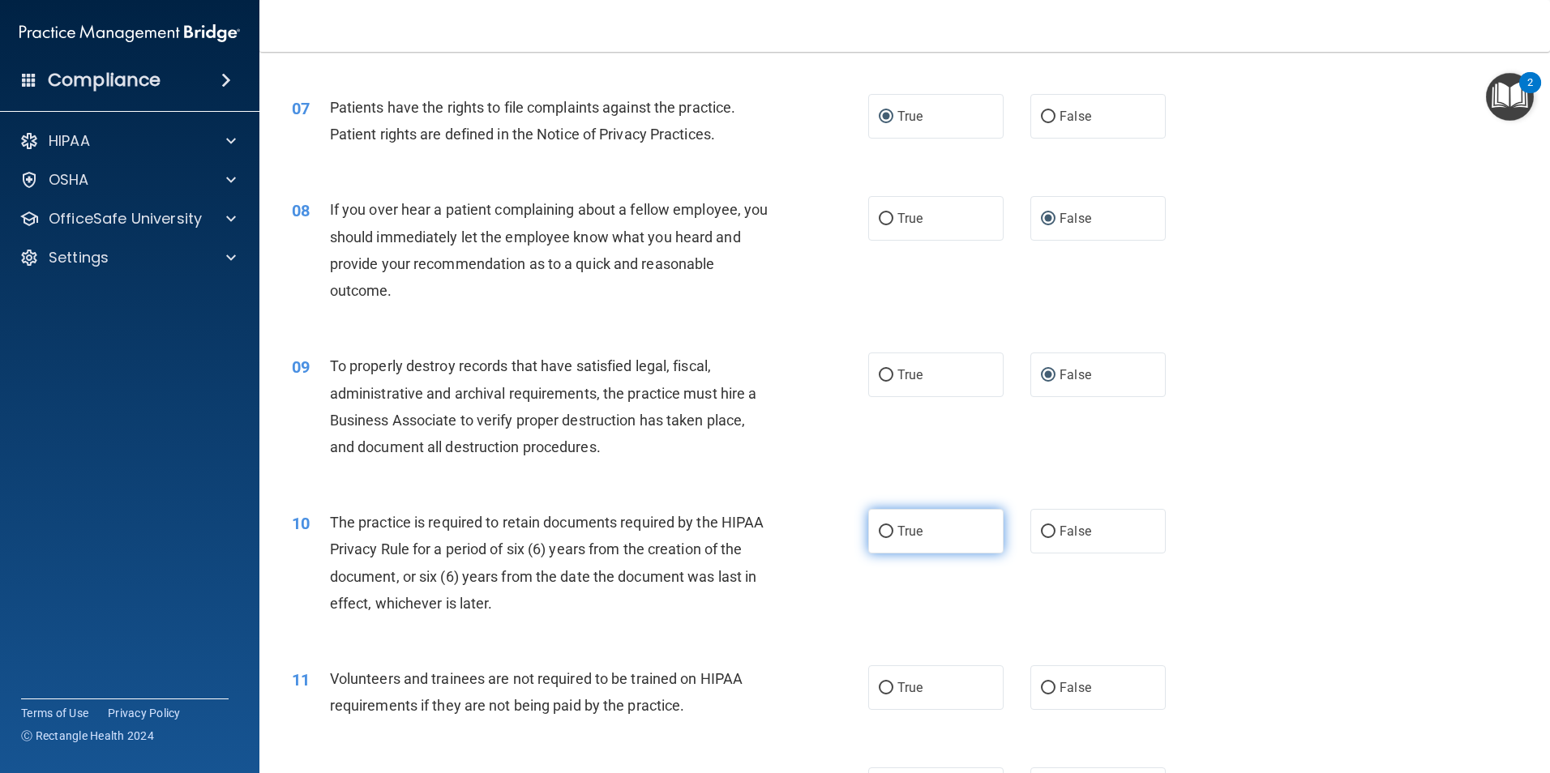
click at [885, 533] on input "True" at bounding box center [886, 532] width 15 height 12
radio input "true"
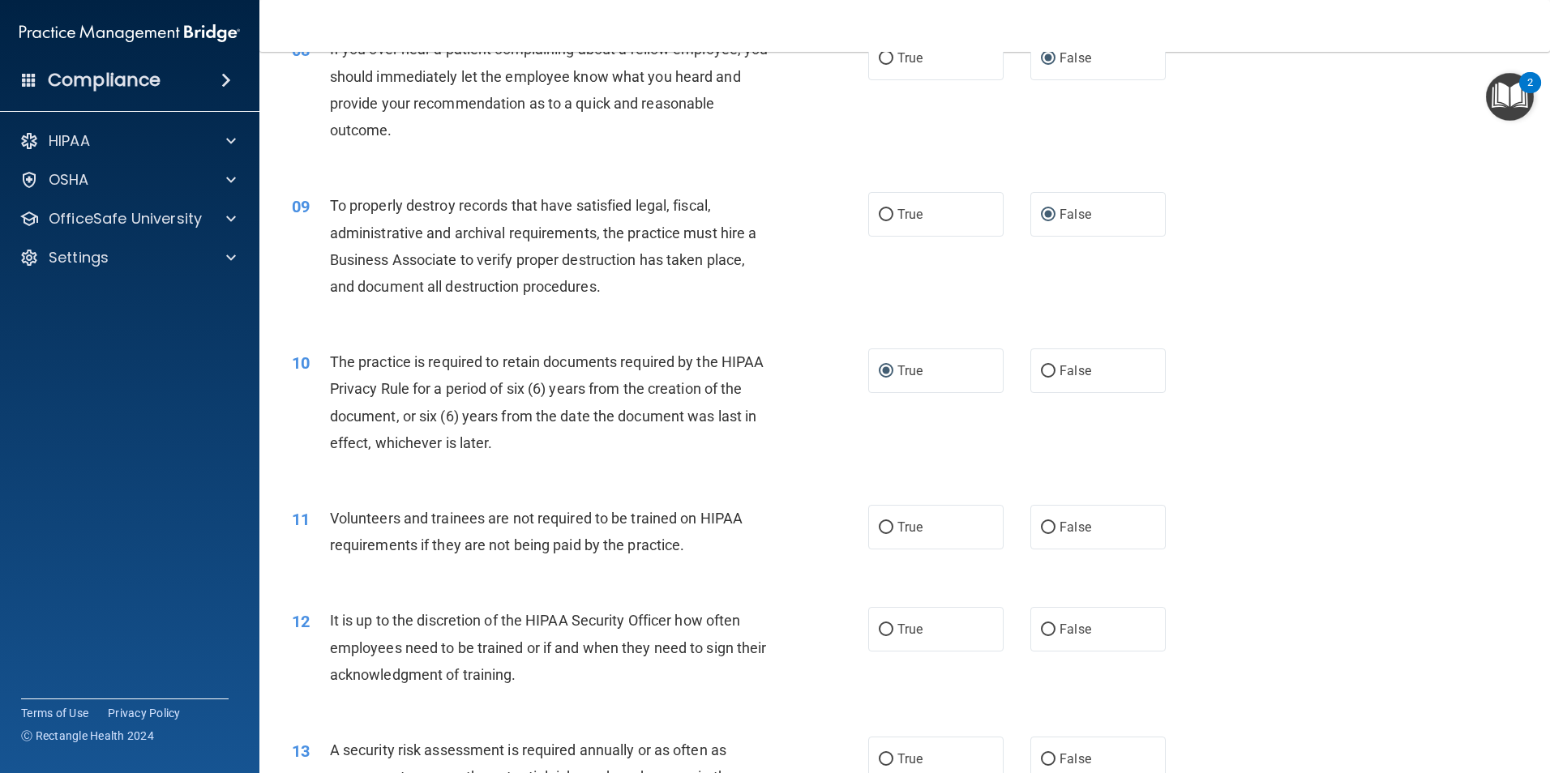
scroll to position [1054, 0]
click at [1042, 531] on input "False" at bounding box center [1048, 526] width 15 height 12
radio input "true"
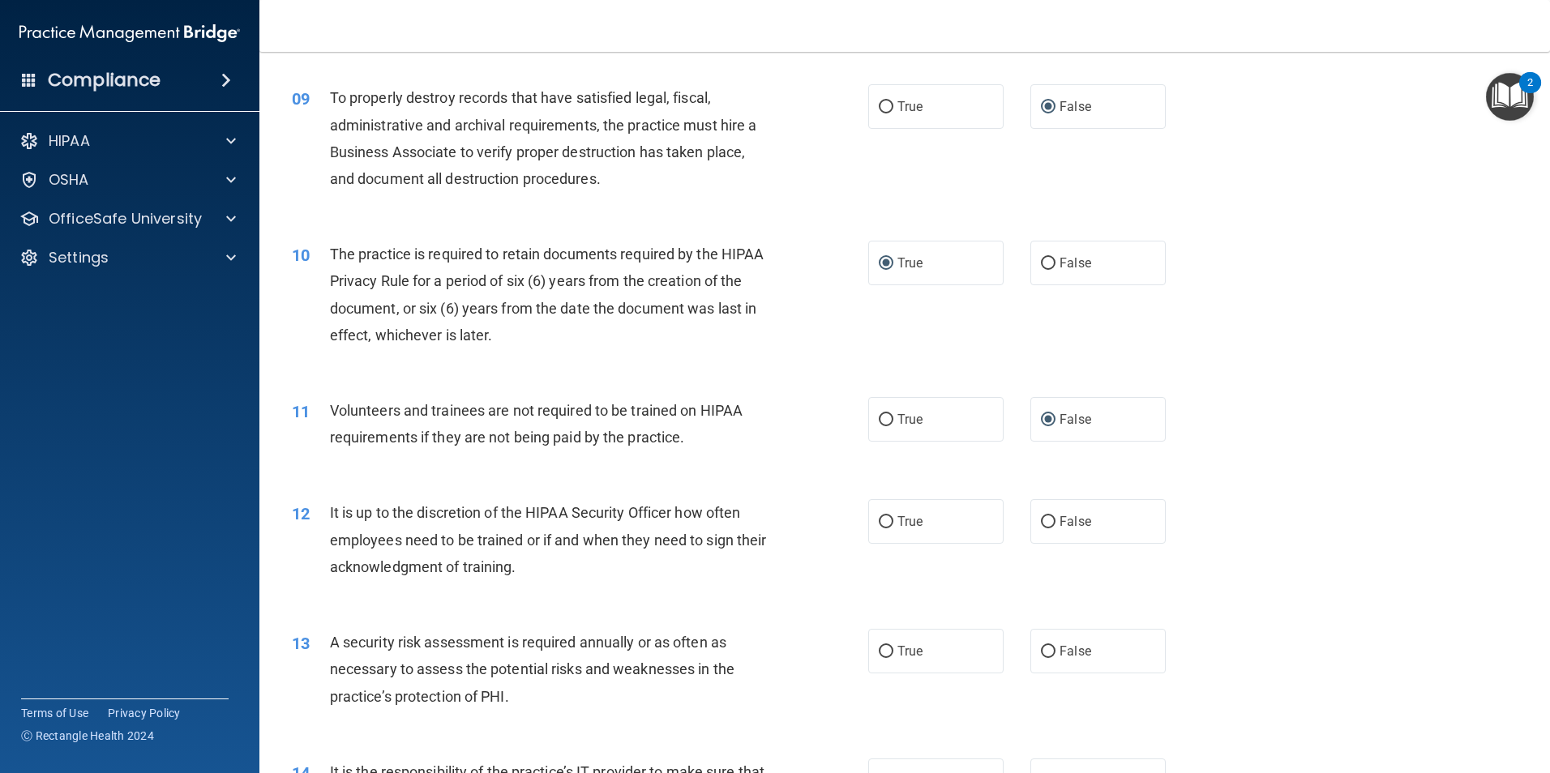
scroll to position [1216, 0]
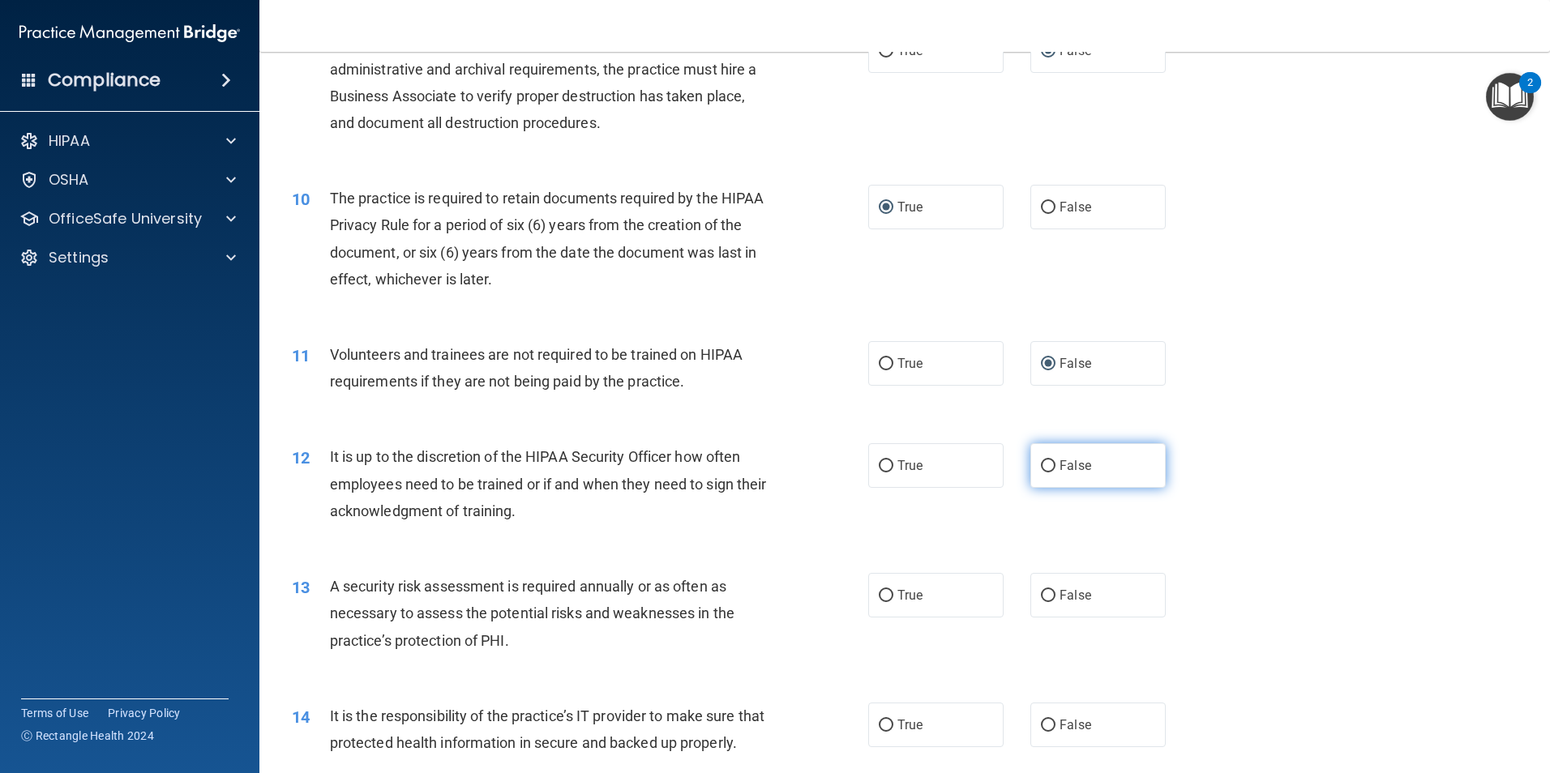
click at [1043, 468] on input "False" at bounding box center [1048, 466] width 15 height 12
radio input "true"
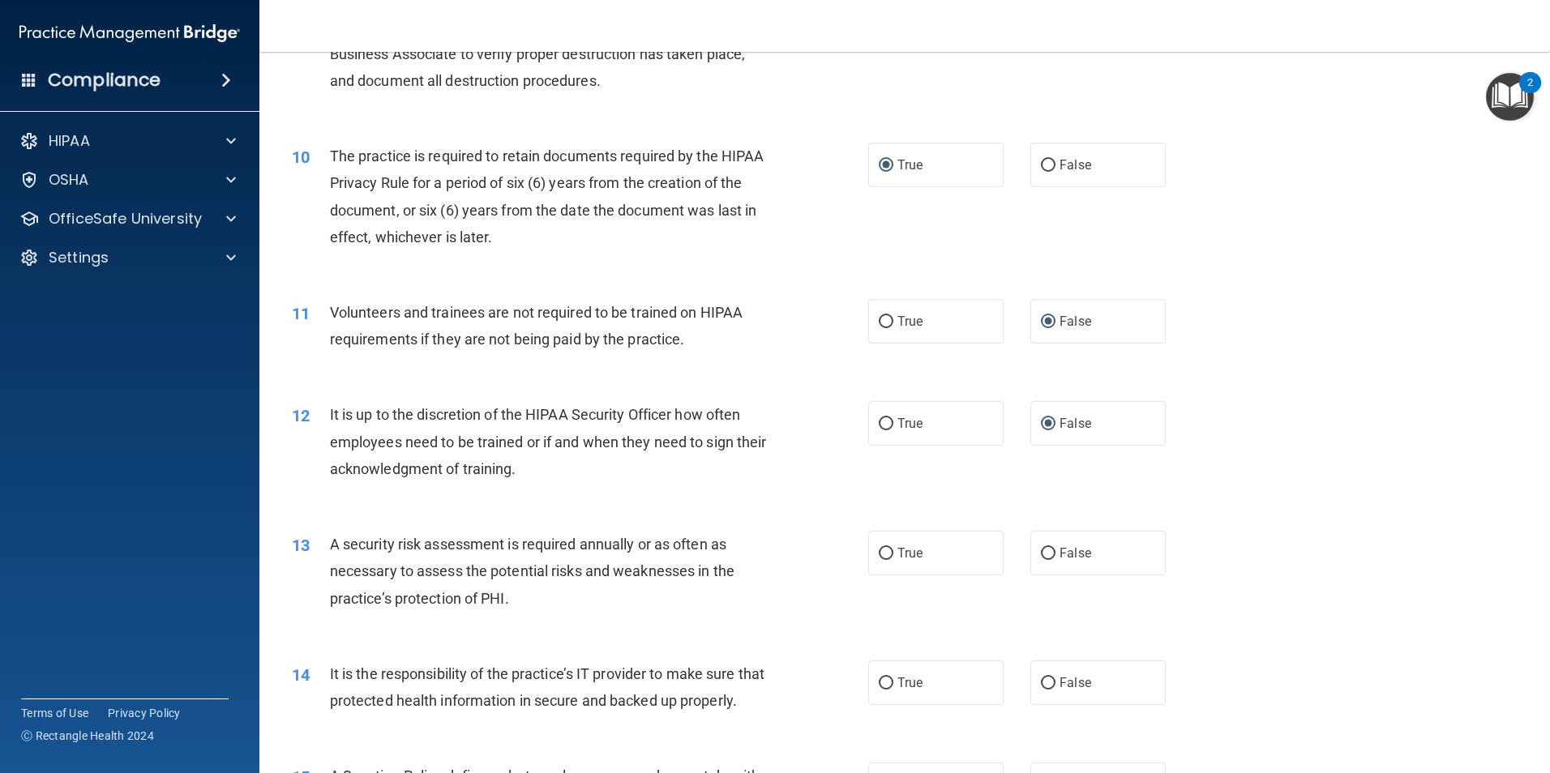
scroll to position [1297, 0]
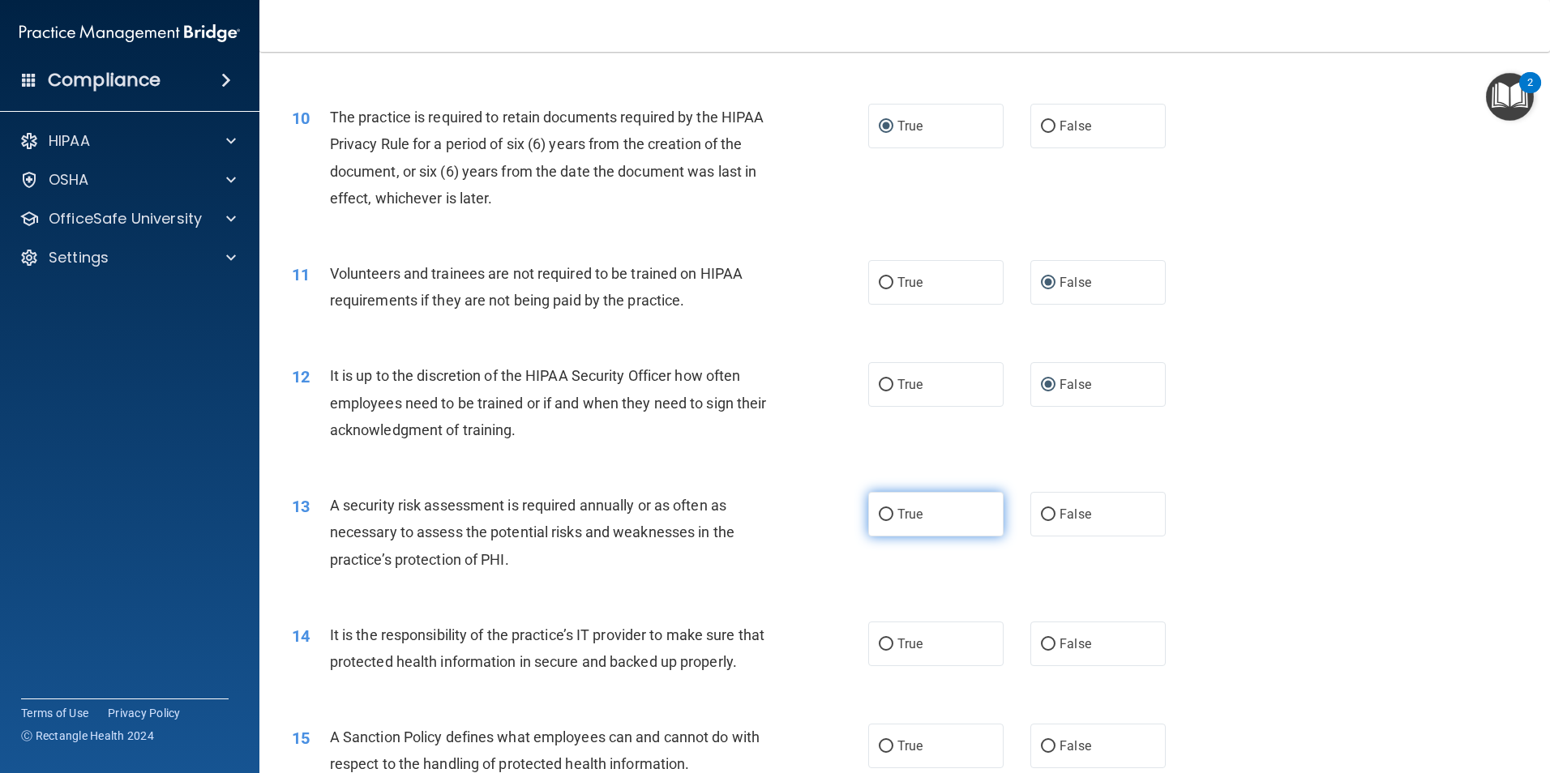
click at [885, 517] on input "True" at bounding box center [886, 515] width 15 height 12
radio input "true"
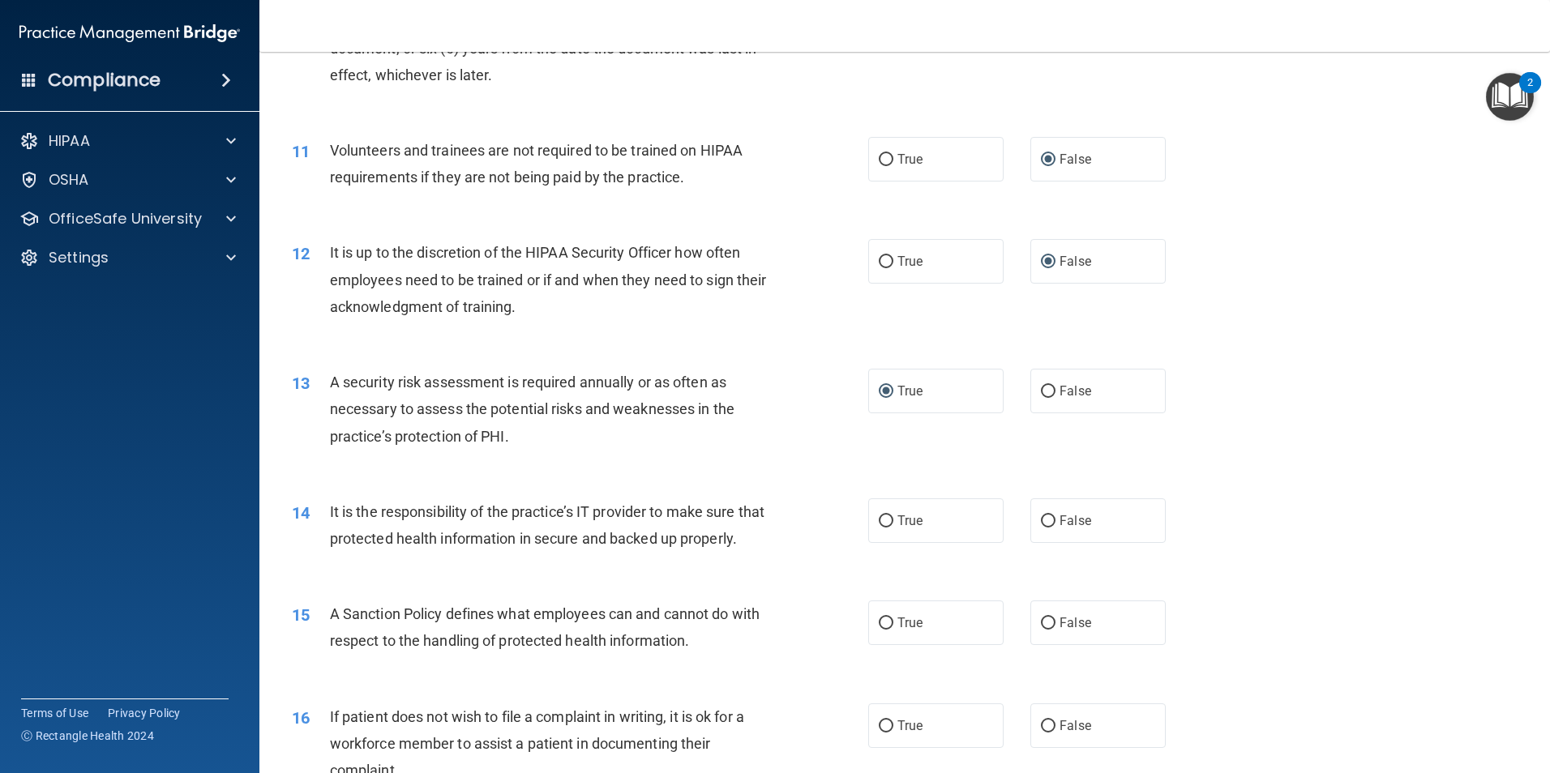
scroll to position [1459, 0]
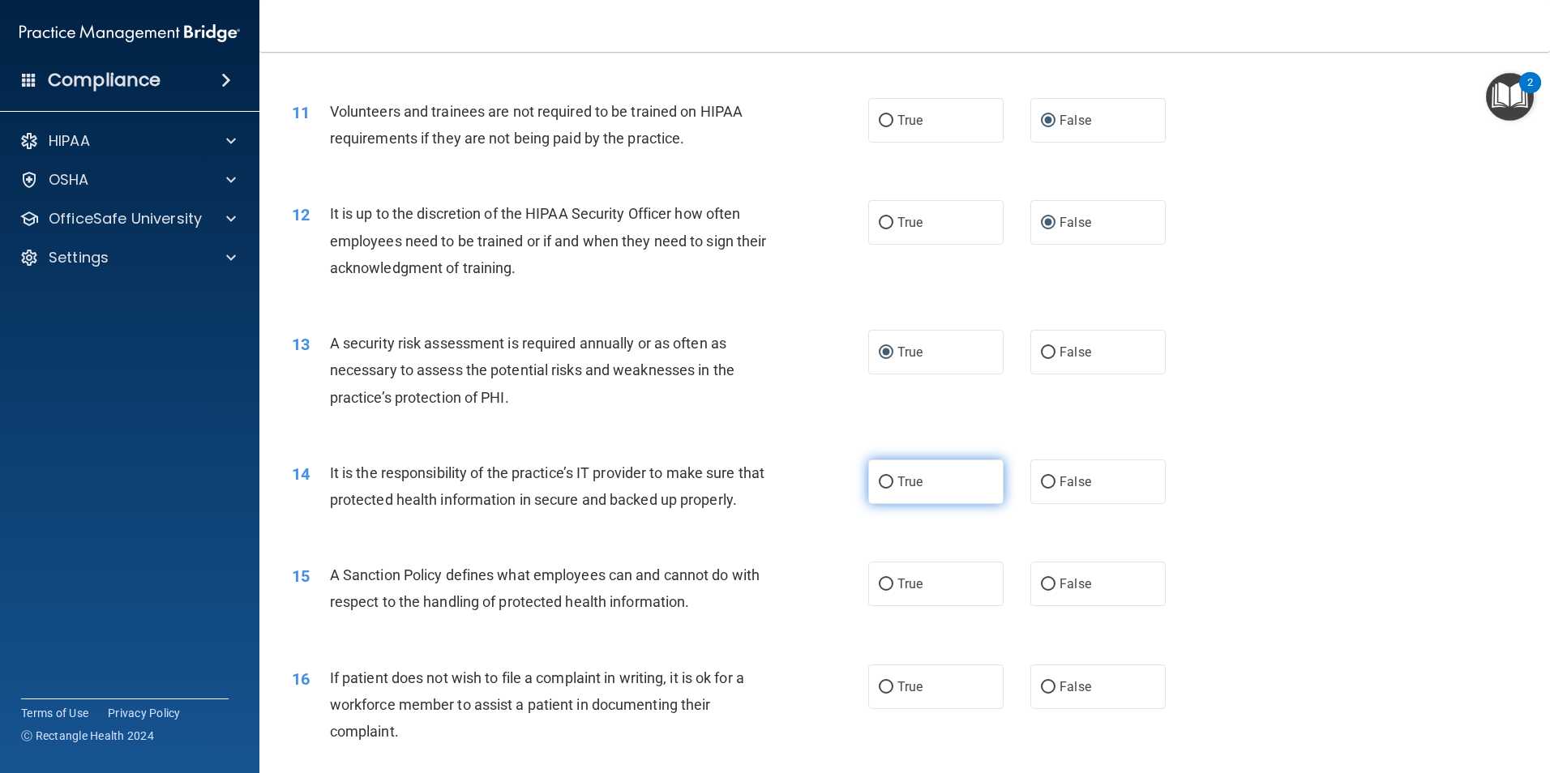
click at [883, 485] on input "True" at bounding box center [886, 483] width 15 height 12
radio input "true"
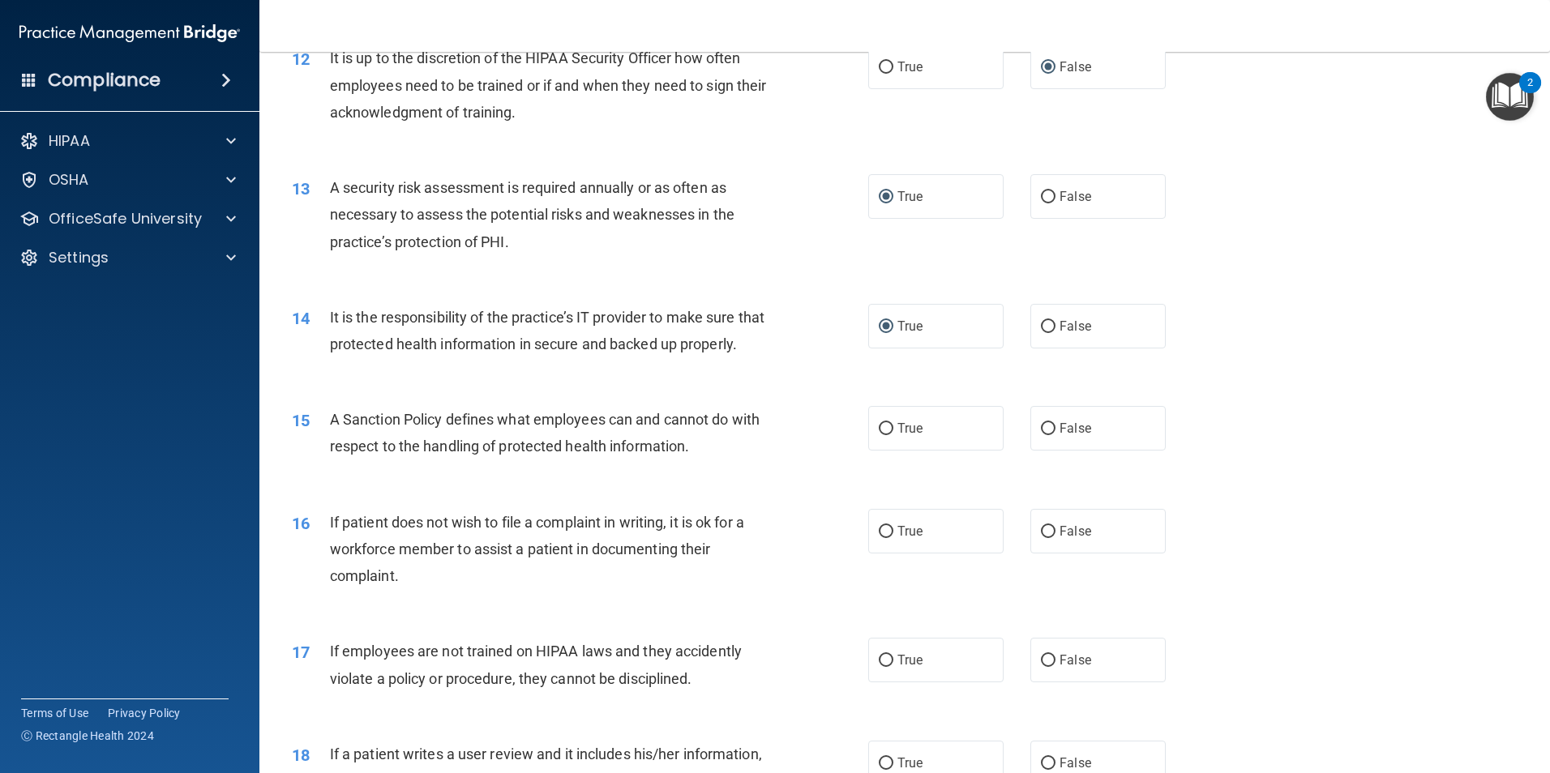
scroll to position [1621, 0]
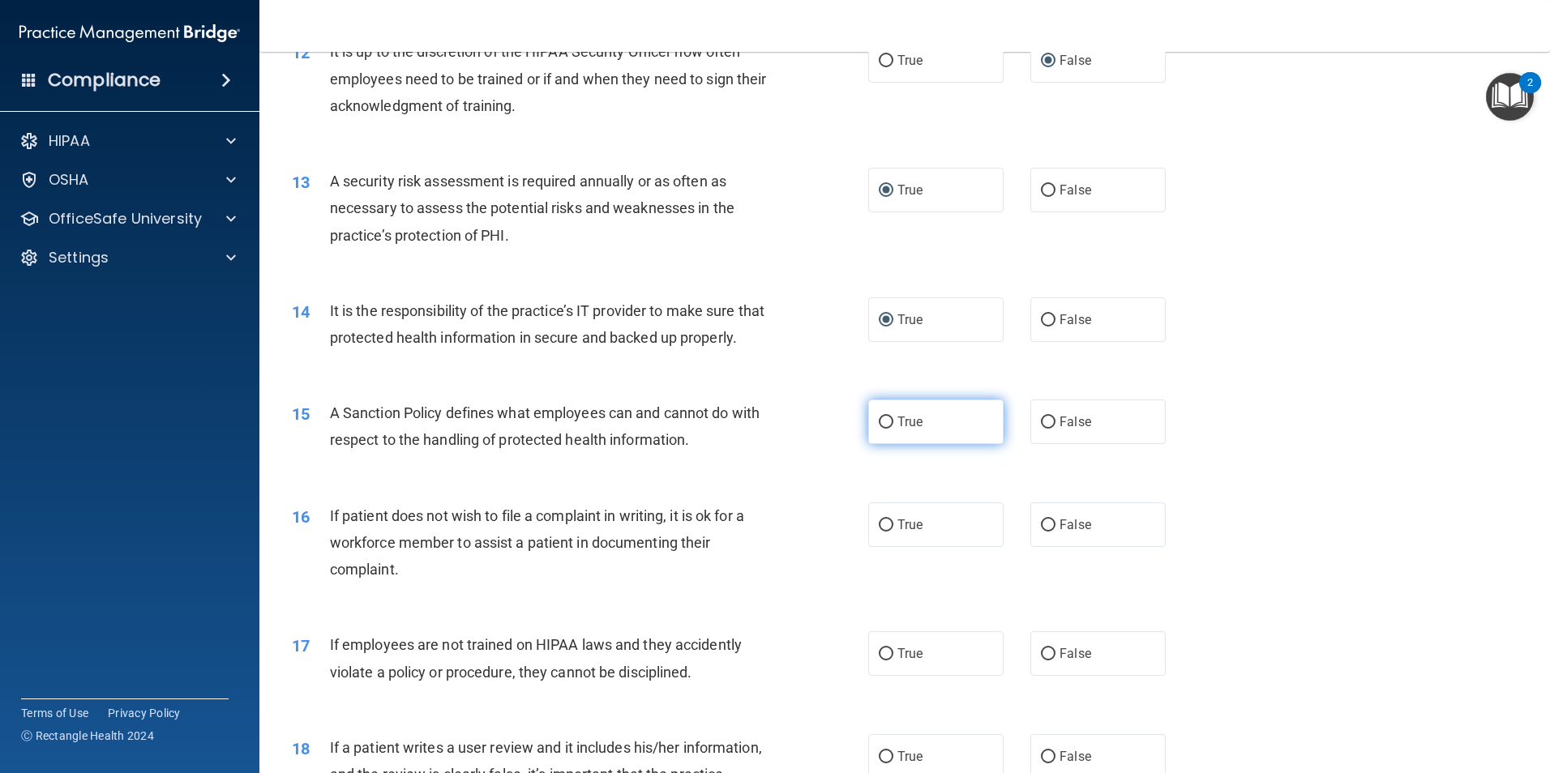
click at [882, 429] on input "True" at bounding box center [886, 423] width 15 height 12
radio input "true"
click at [1041, 532] on input "False" at bounding box center [1048, 526] width 15 height 12
radio input "true"
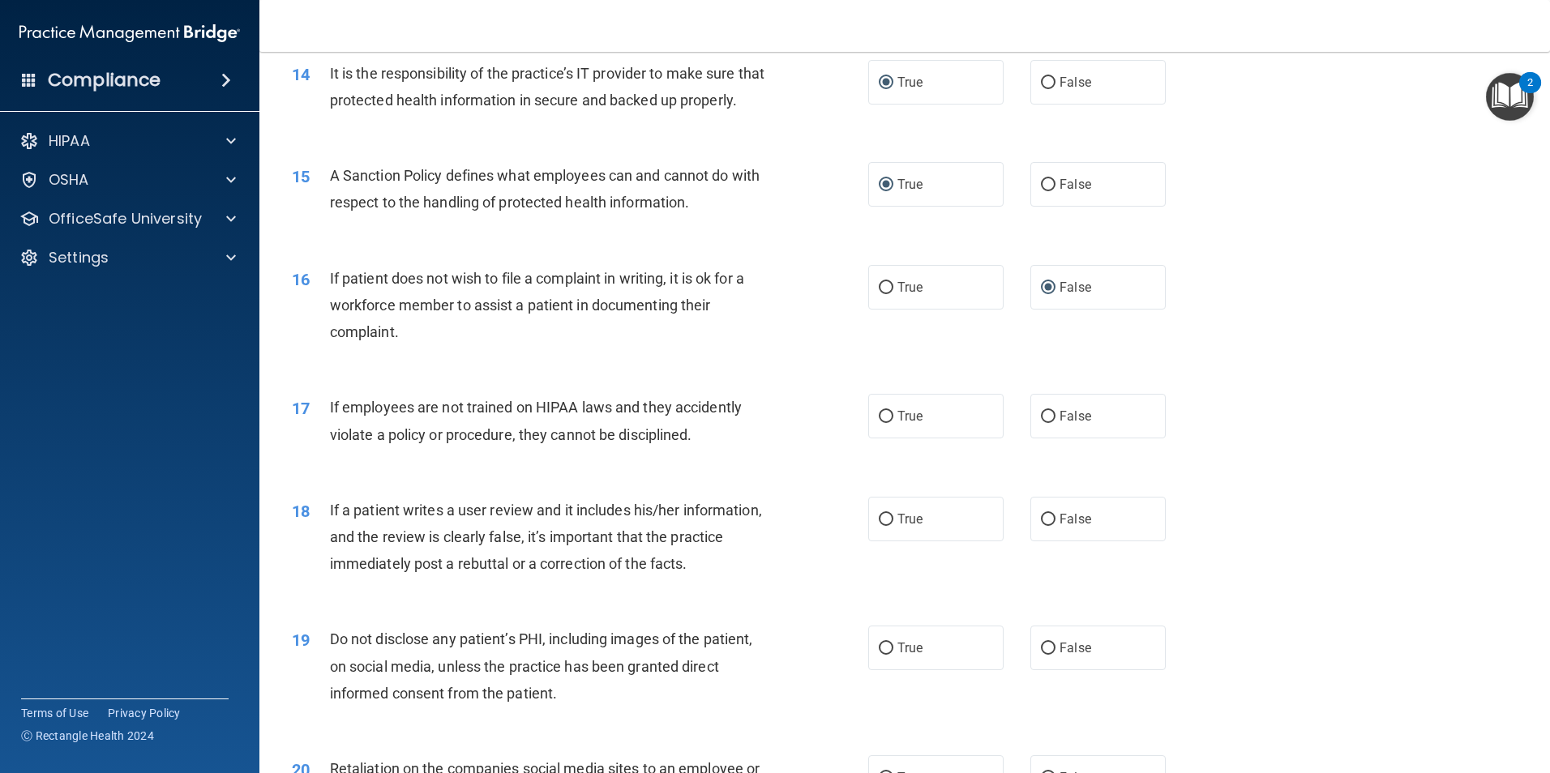
scroll to position [1864, 0]
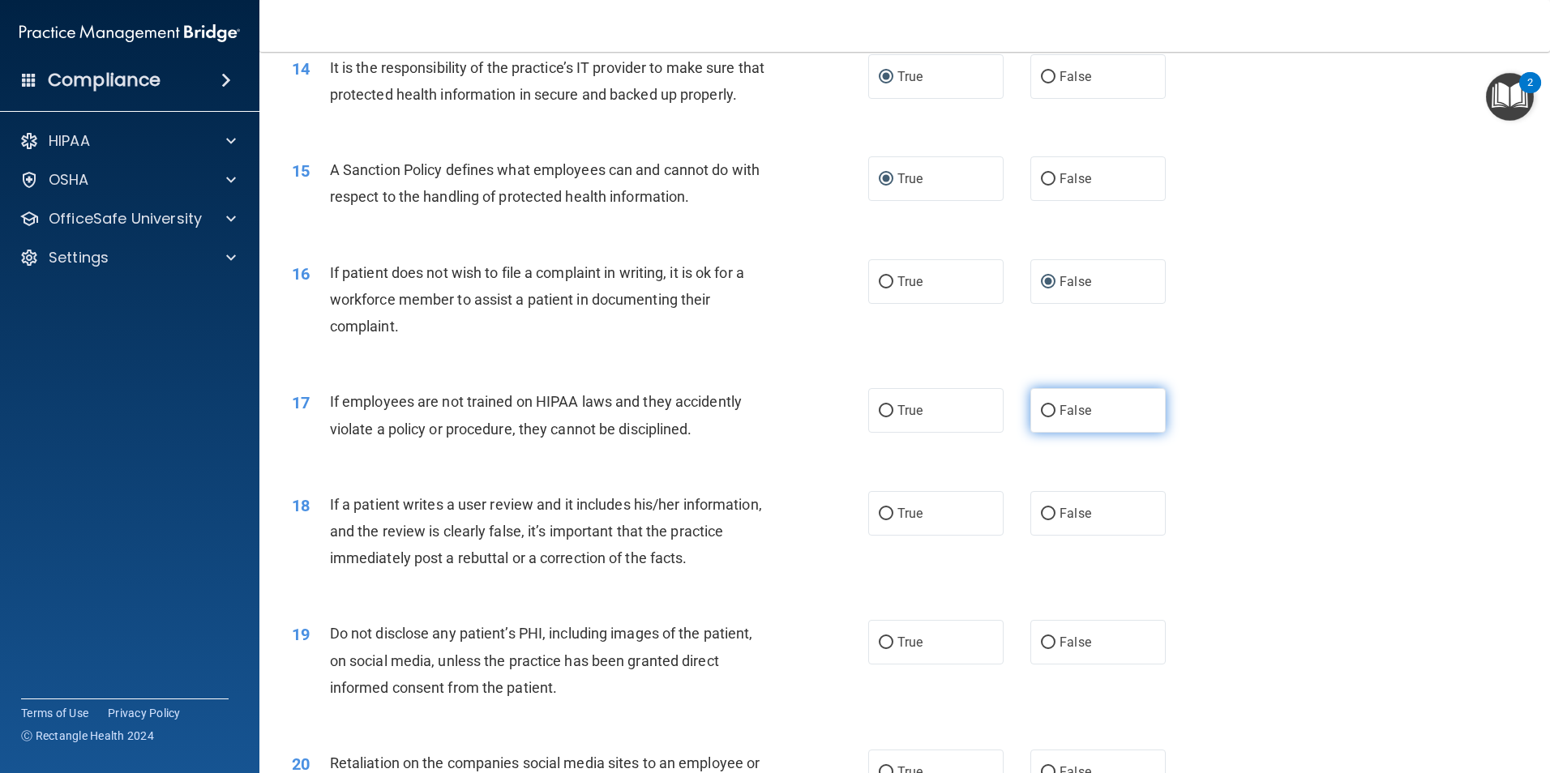
click at [1045, 417] on input "False" at bounding box center [1048, 411] width 15 height 12
radio input "true"
click at [1041, 520] on input "False" at bounding box center [1048, 514] width 15 height 12
radio input "true"
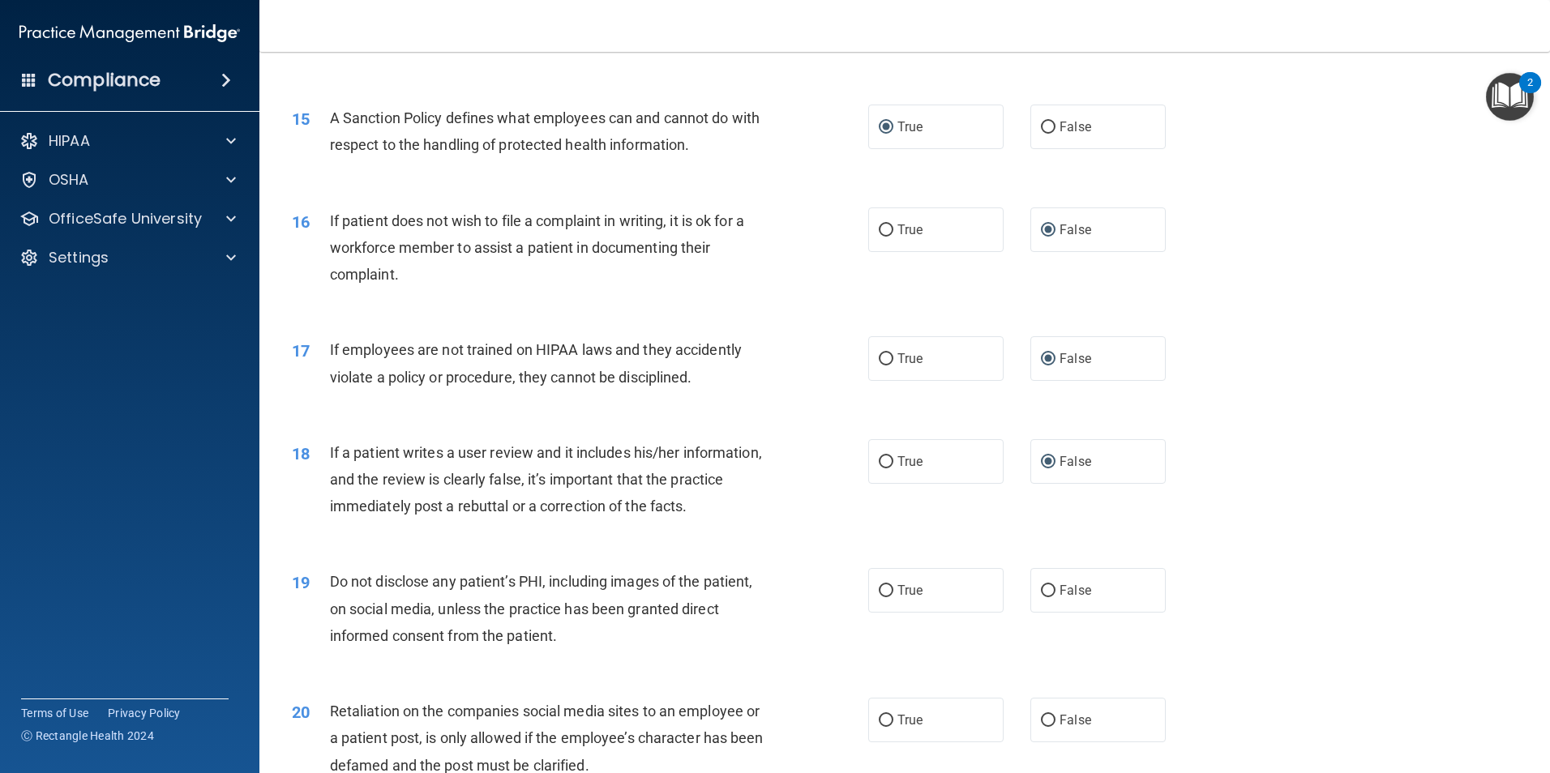
scroll to position [1945, 0]
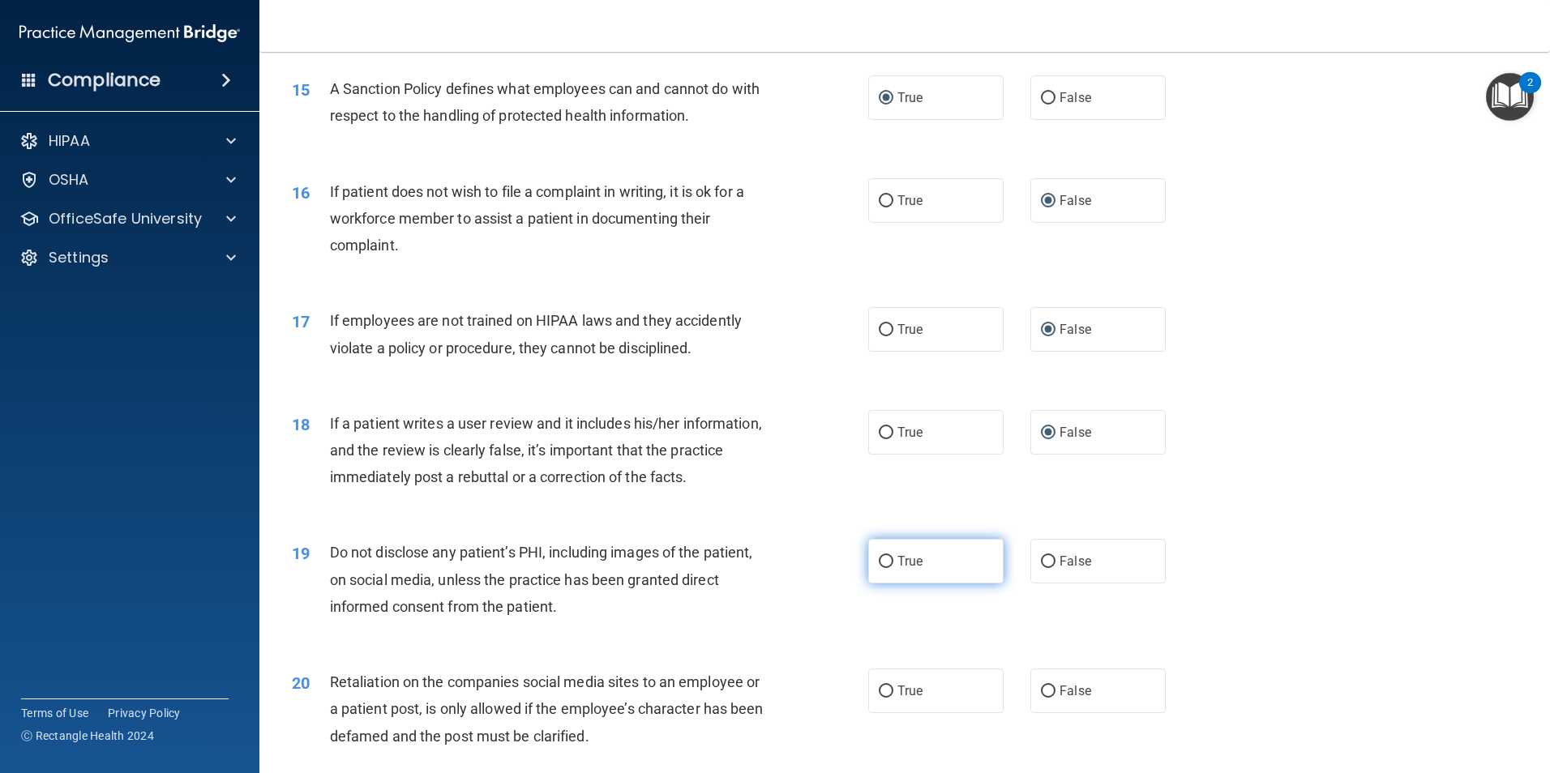
click at [885, 568] on input "True" at bounding box center [886, 562] width 15 height 12
radio input "true"
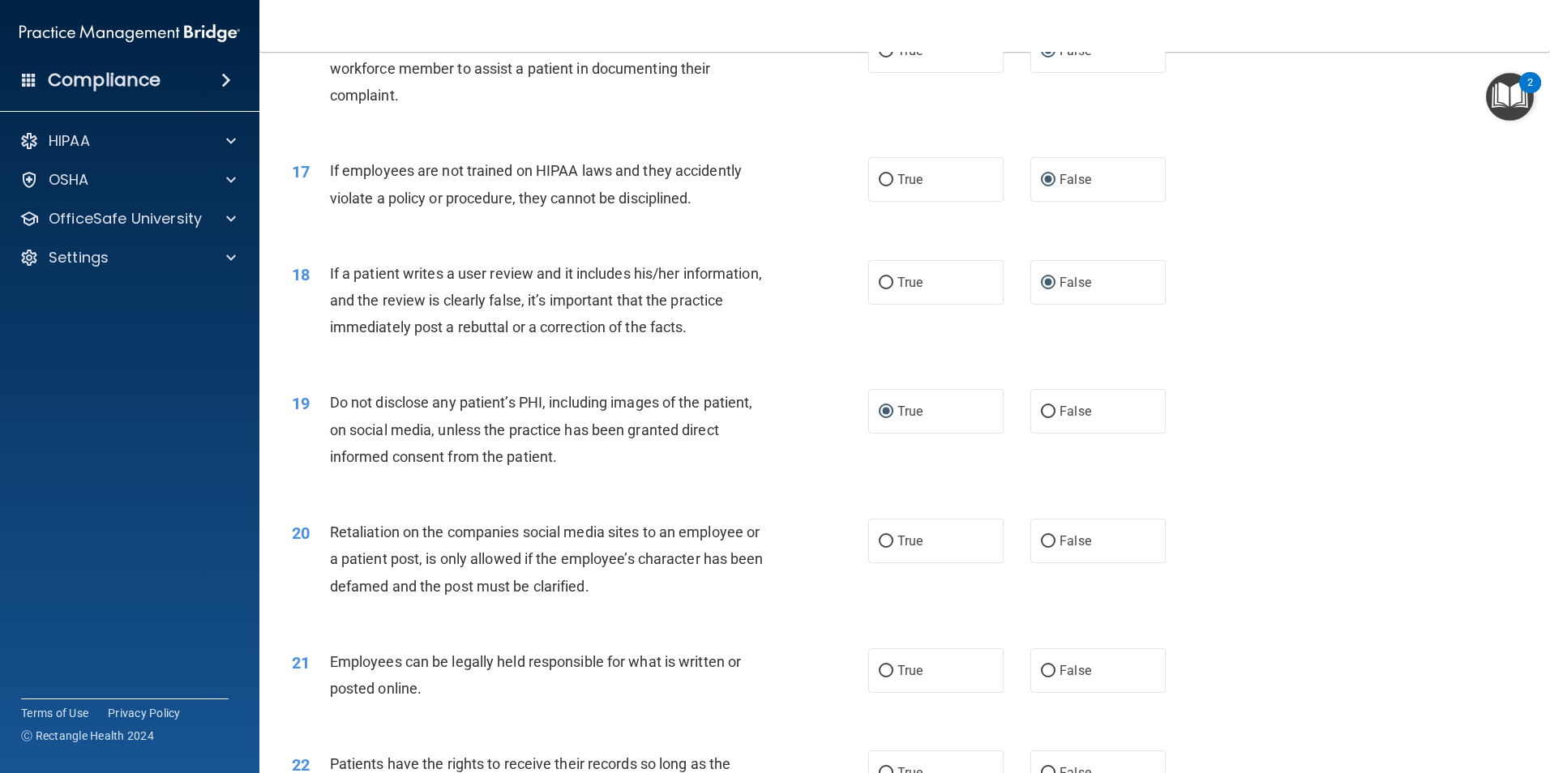
scroll to position [2107, 0]
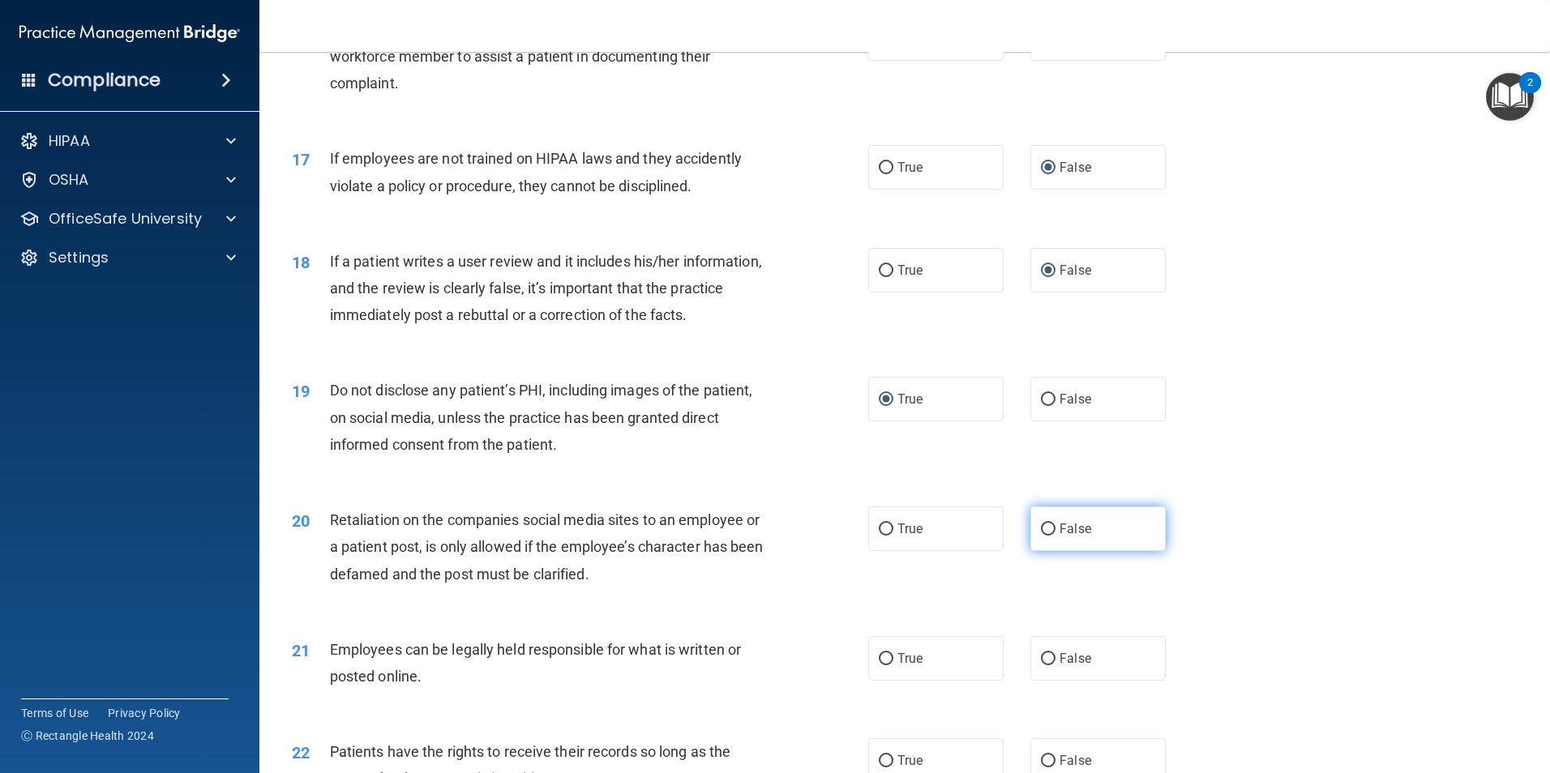
click at [1042, 536] on input "False" at bounding box center [1048, 530] width 15 height 12
radio input "true"
click at [1042, 665] on input "False" at bounding box center [1048, 659] width 15 height 12
radio input "true"
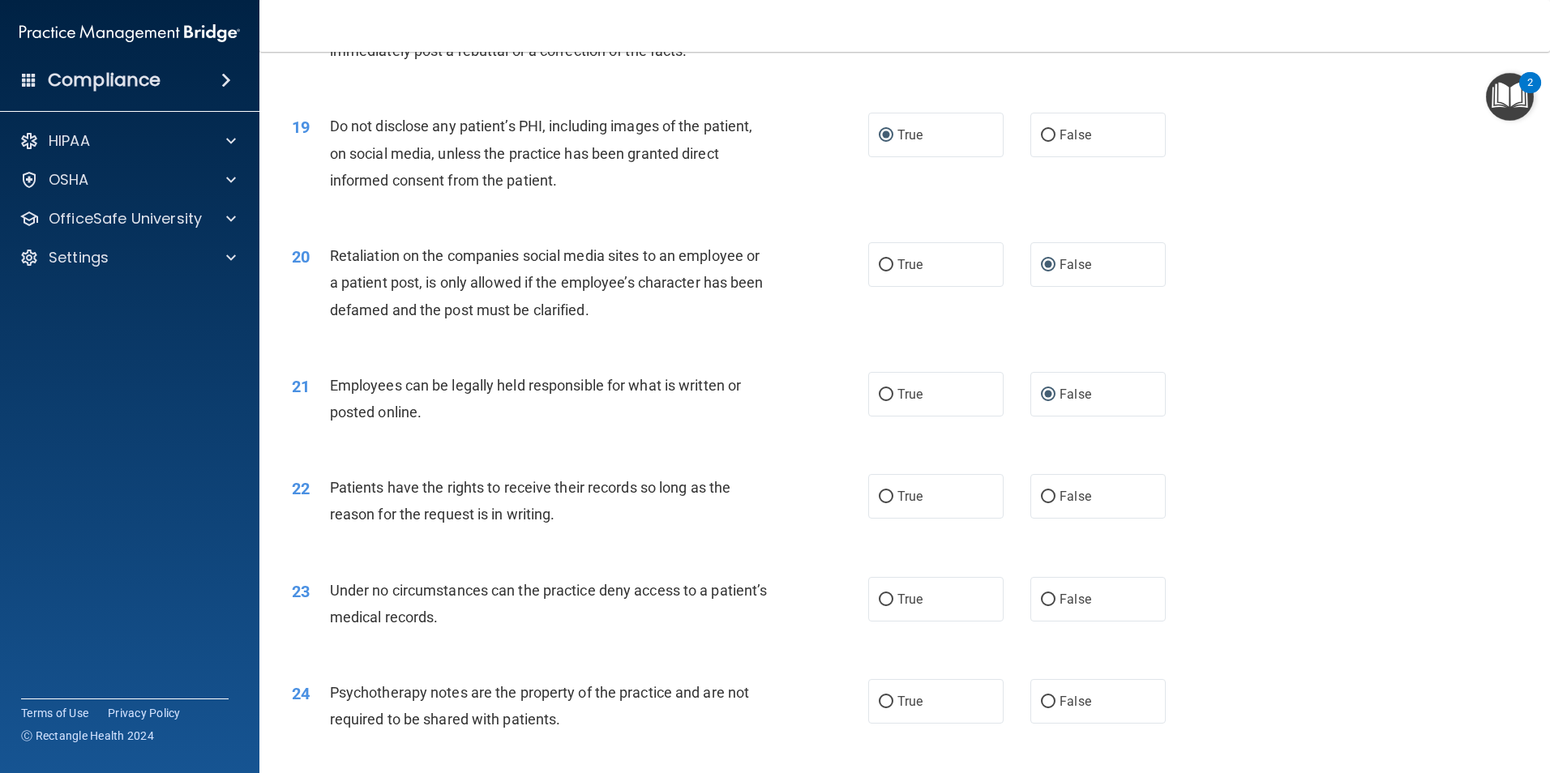
scroll to position [2432, 0]
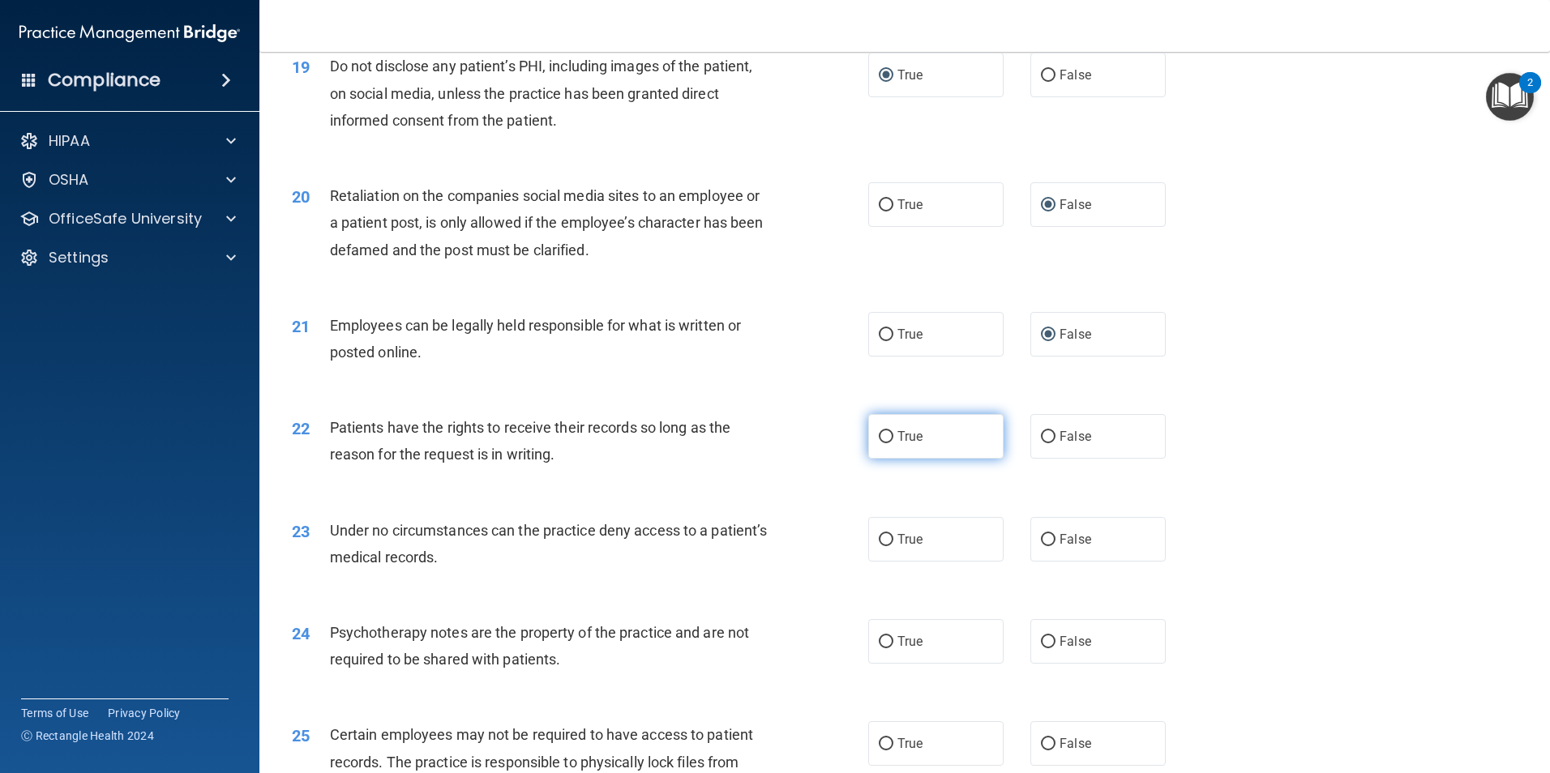
click at [879, 443] on input "True" at bounding box center [886, 437] width 15 height 12
radio input "true"
click at [1041, 546] on input "False" at bounding box center [1048, 540] width 15 height 12
radio input "true"
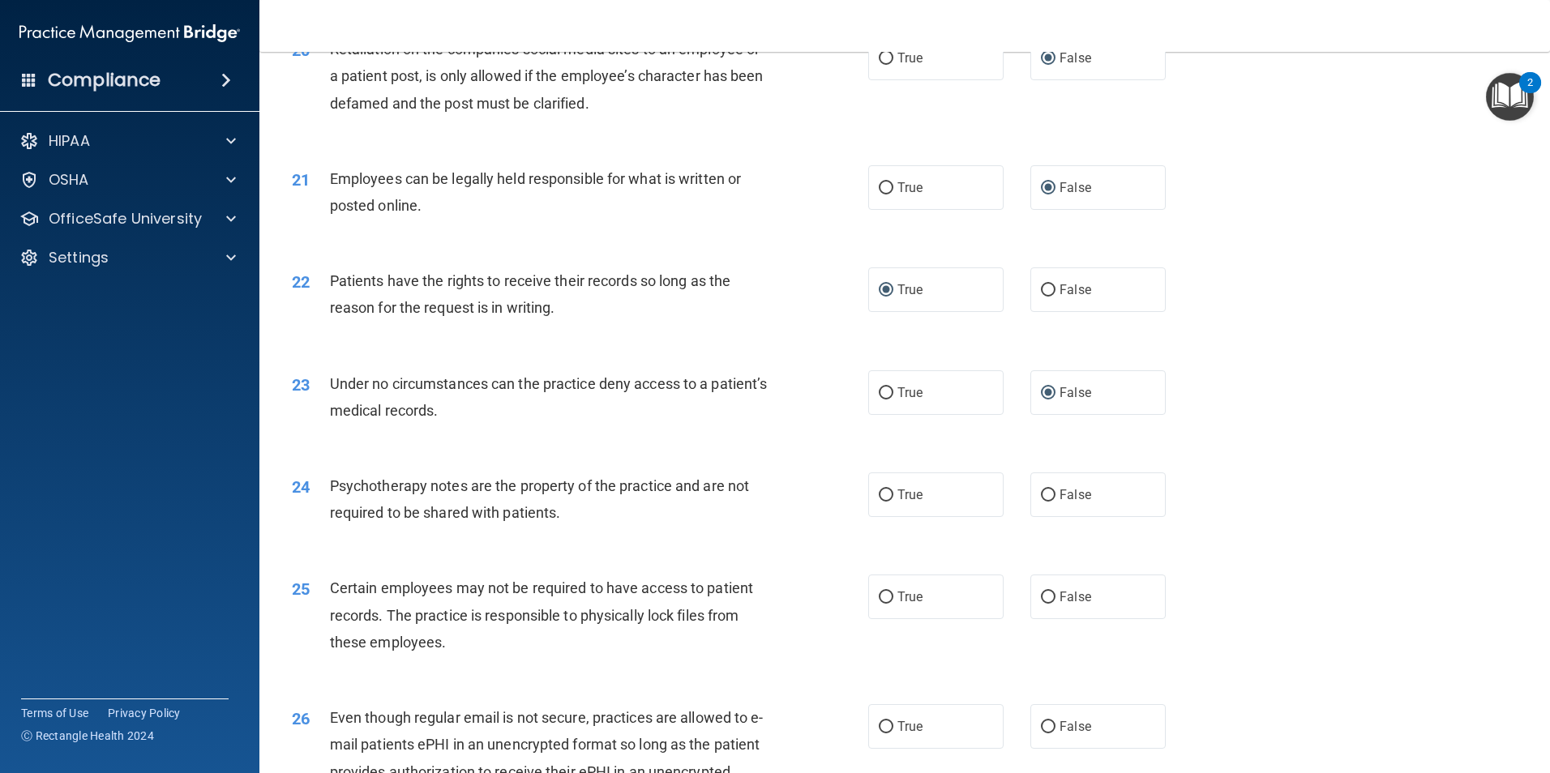
scroll to position [2594, 0]
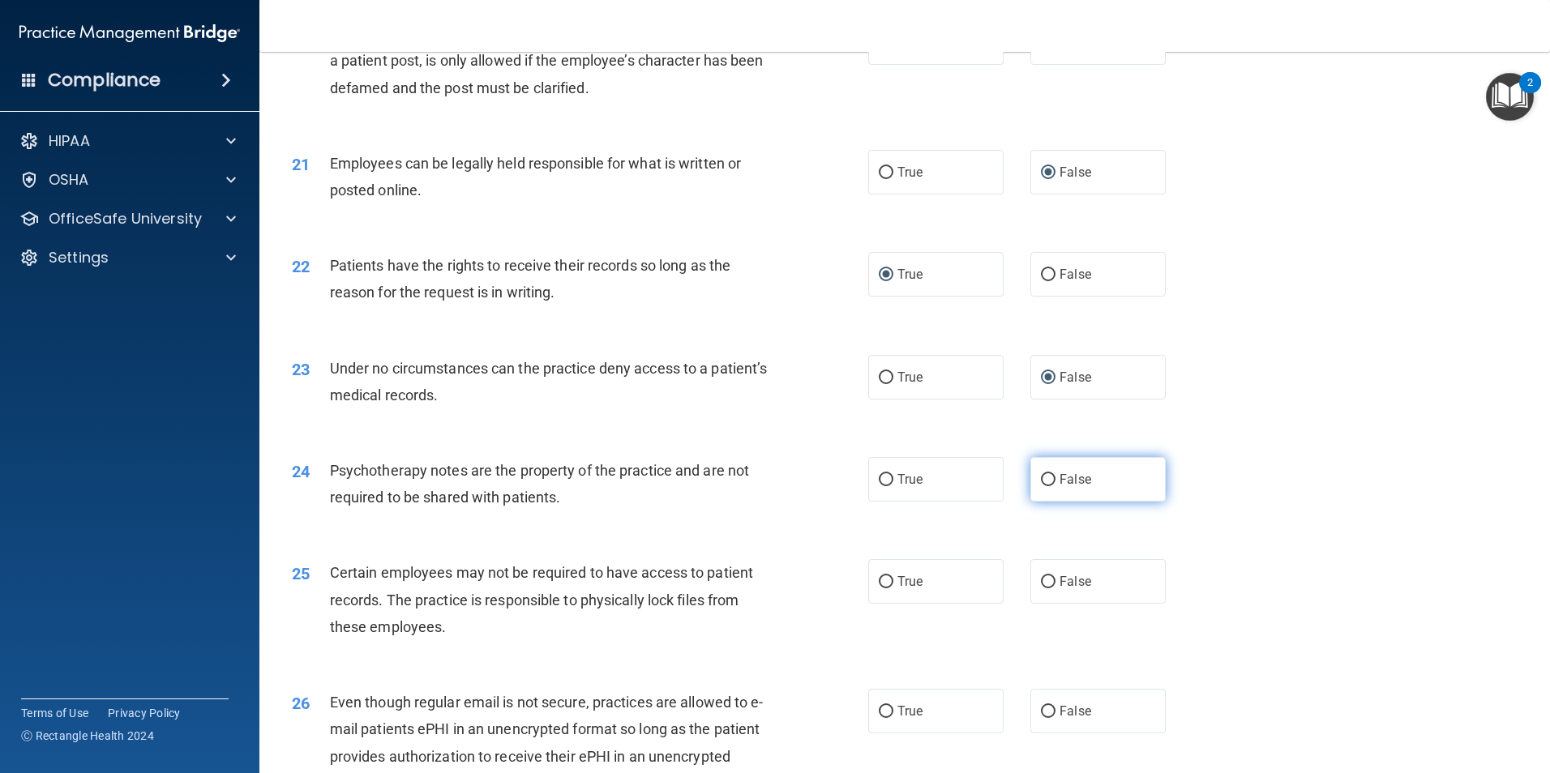
click at [1041, 486] on input "False" at bounding box center [1048, 480] width 15 height 12
radio input "true"
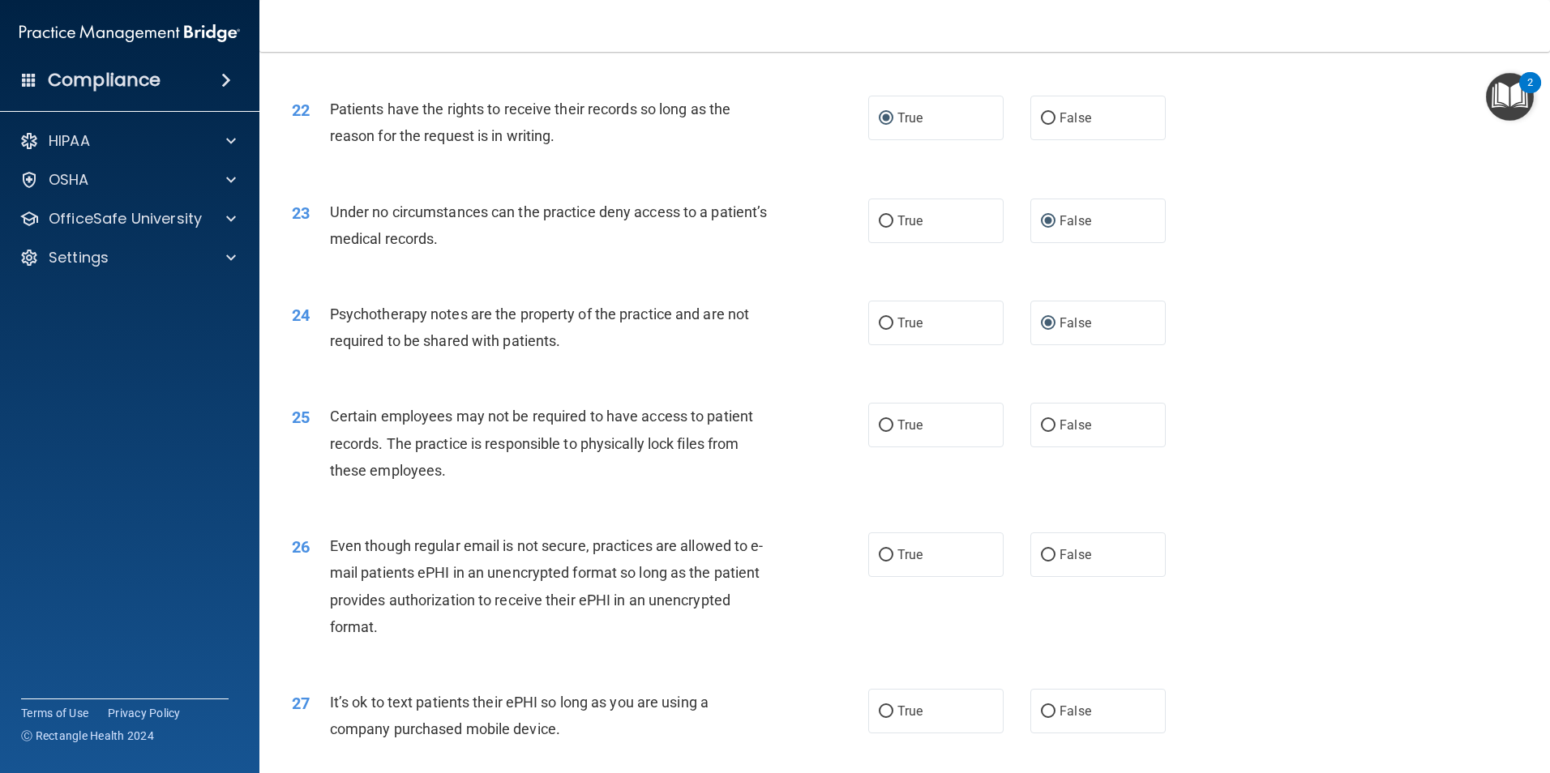
scroll to position [2756, 0]
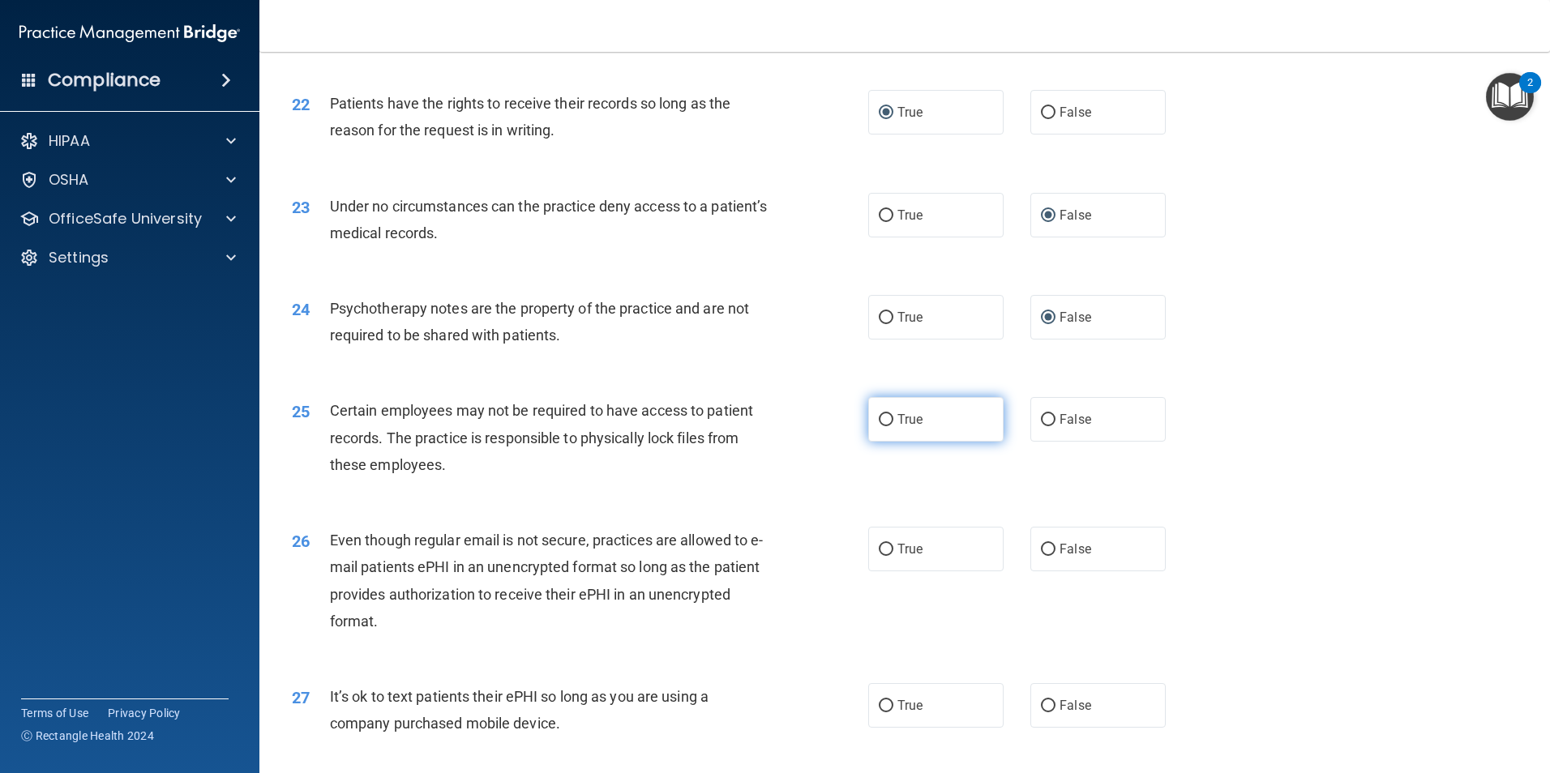
click at [884, 426] on input "True" at bounding box center [886, 420] width 15 height 12
radio input "true"
click at [879, 556] on input "True" at bounding box center [886, 550] width 15 height 12
radio input "true"
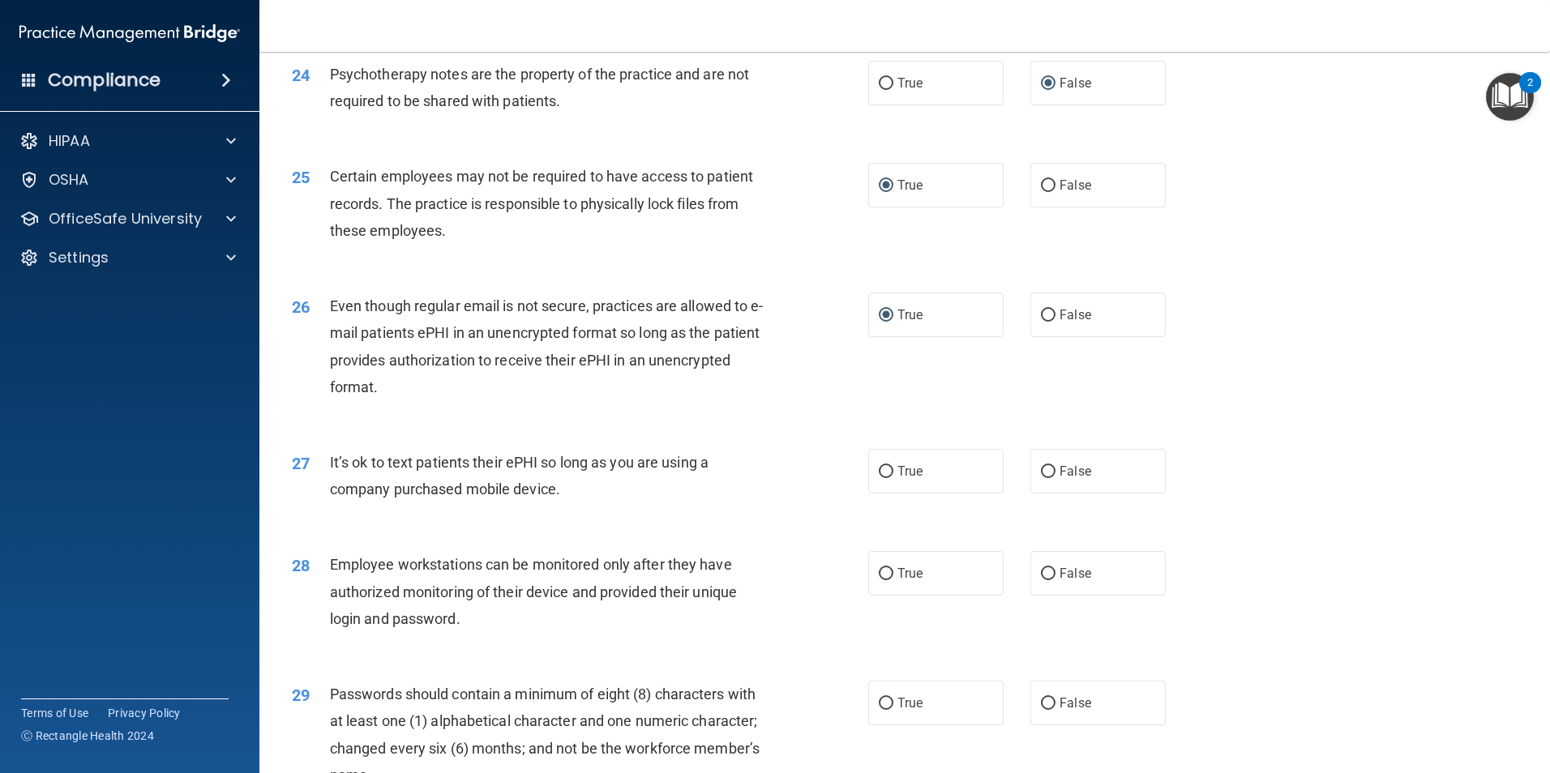
scroll to position [2999, 0]
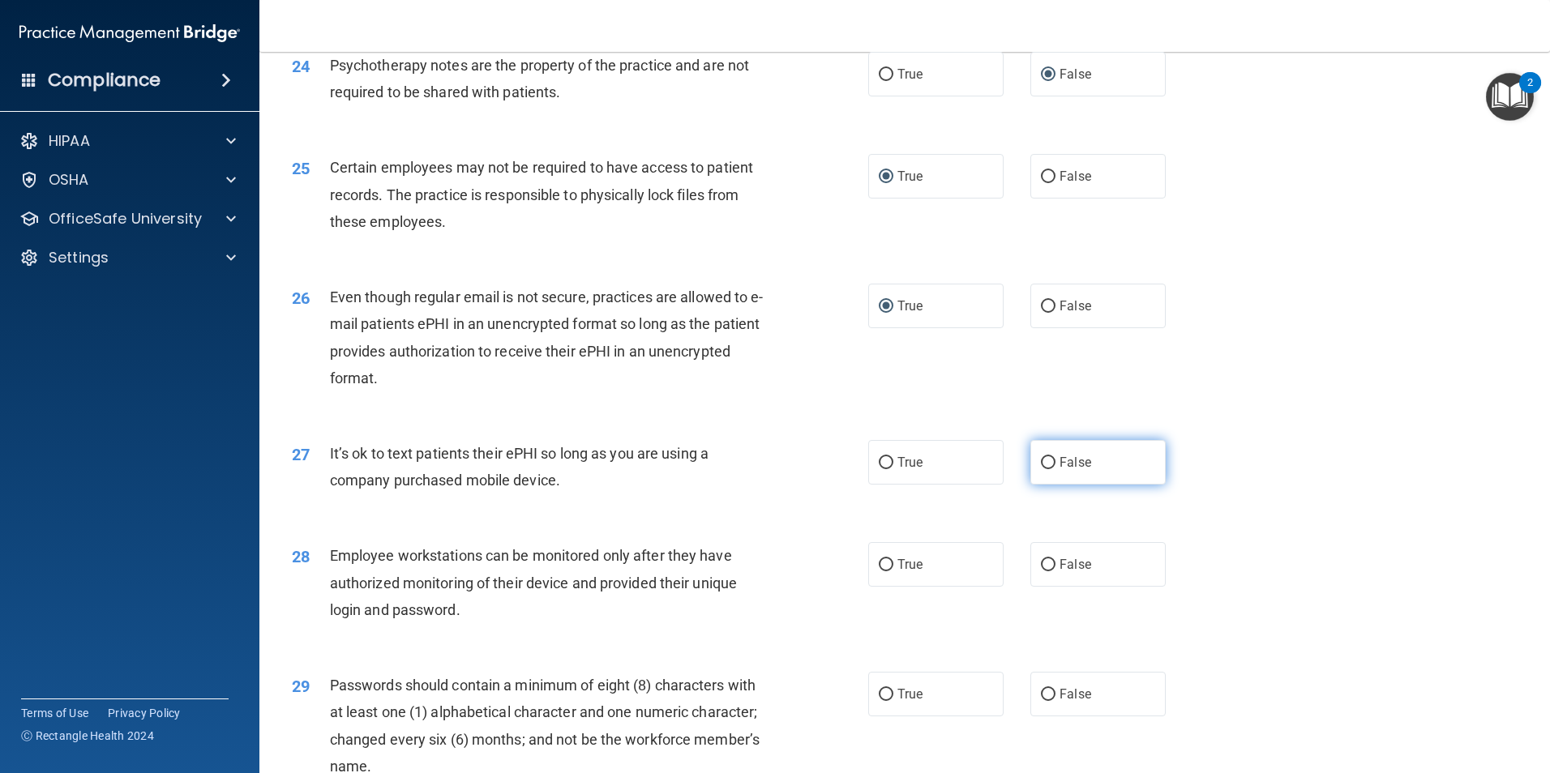
click at [1042, 469] on input "False" at bounding box center [1048, 463] width 15 height 12
radio input "true"
click at [1041, 571] on input "False" at bounding box center [1048, 565] width 15 height 12
radio input "true"
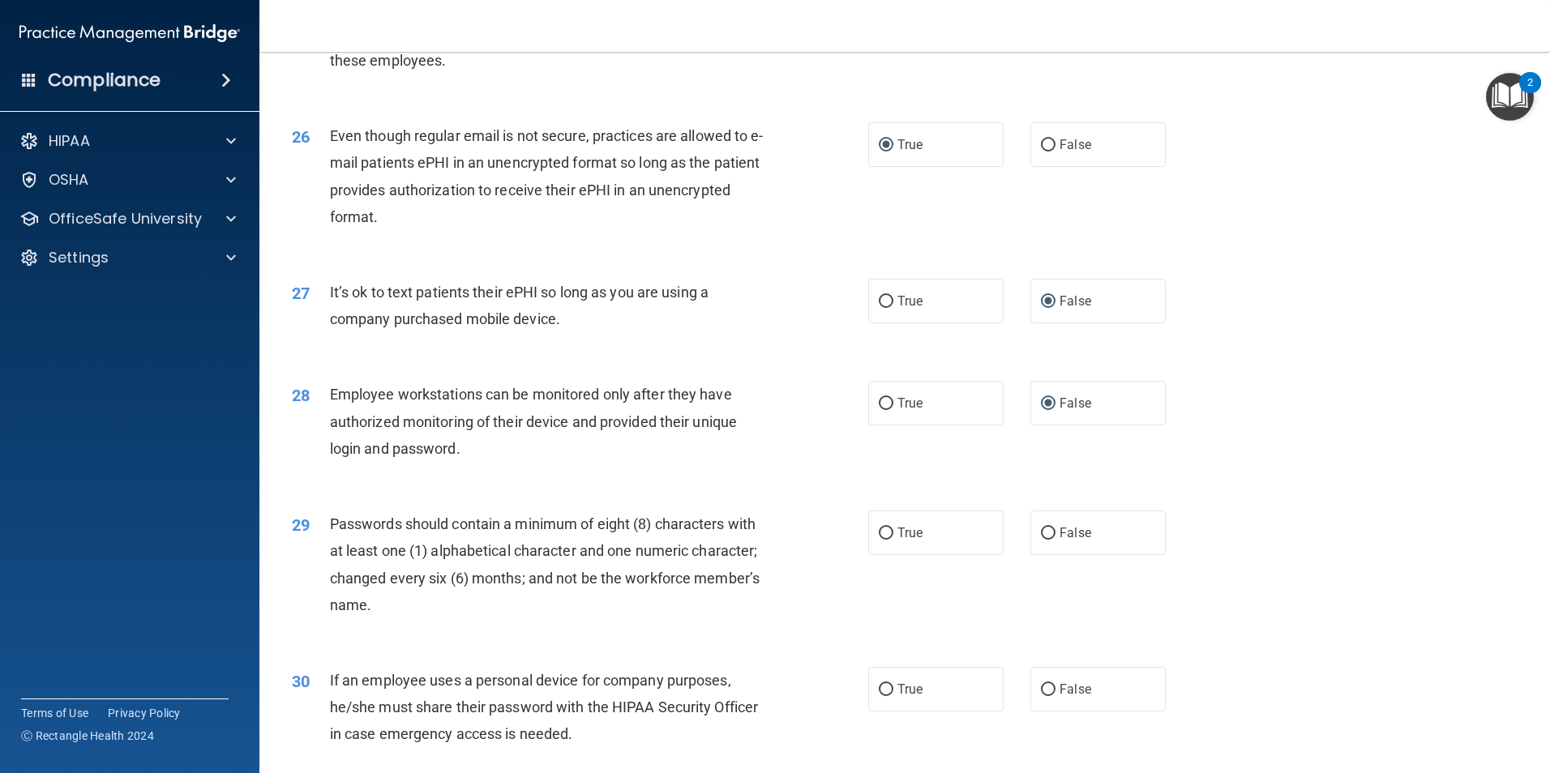
scroll to position [3161, 0]
click at [1042, 539] on input "False" at bounding box center [1048, 533] width 15 height 12
radio input "true"
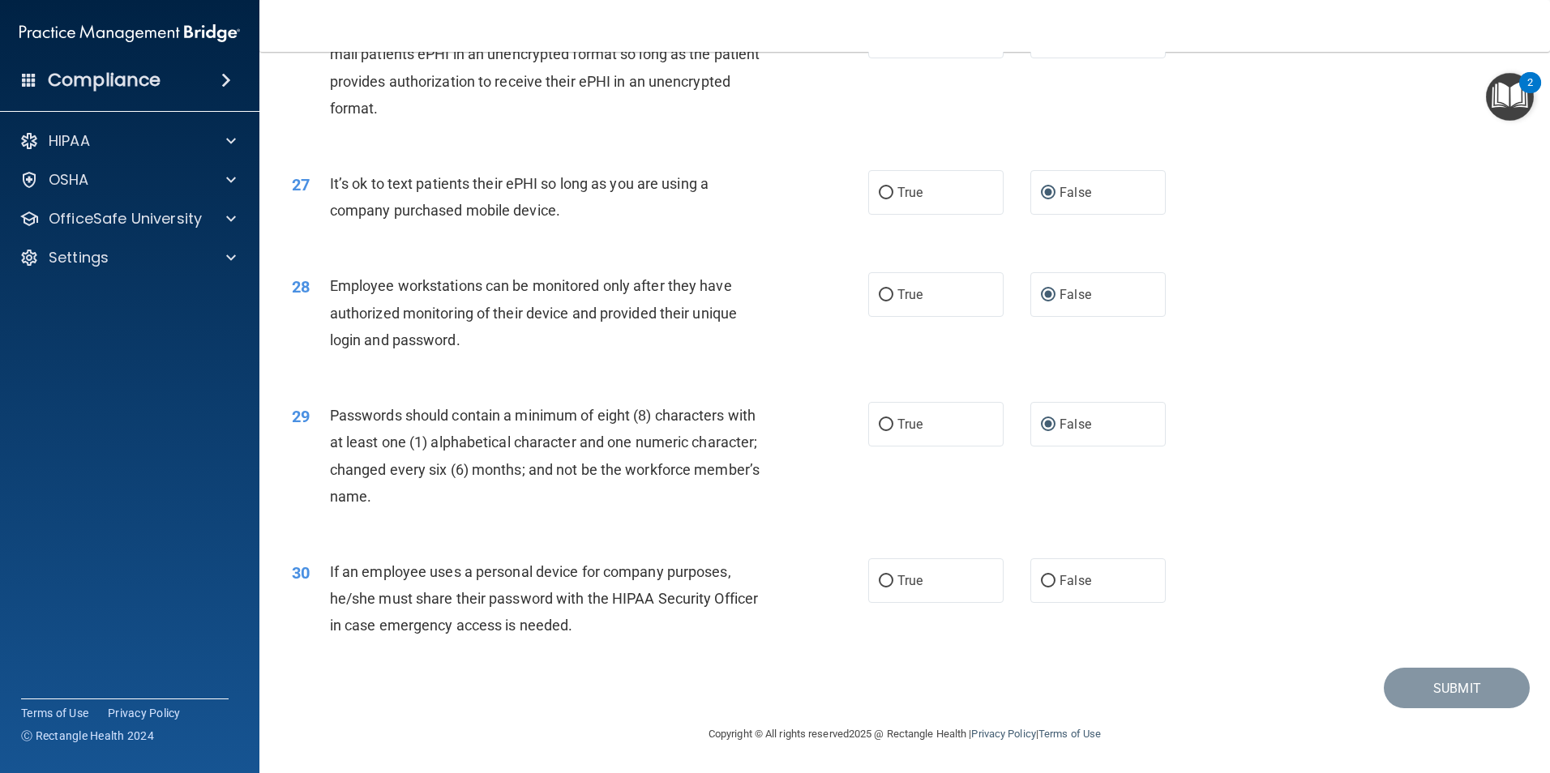
scroll to position [3296, 0]
click at [1042, 576] on input "False" at bounding box center [1048, 581] width 15 height 12
radio input "true"
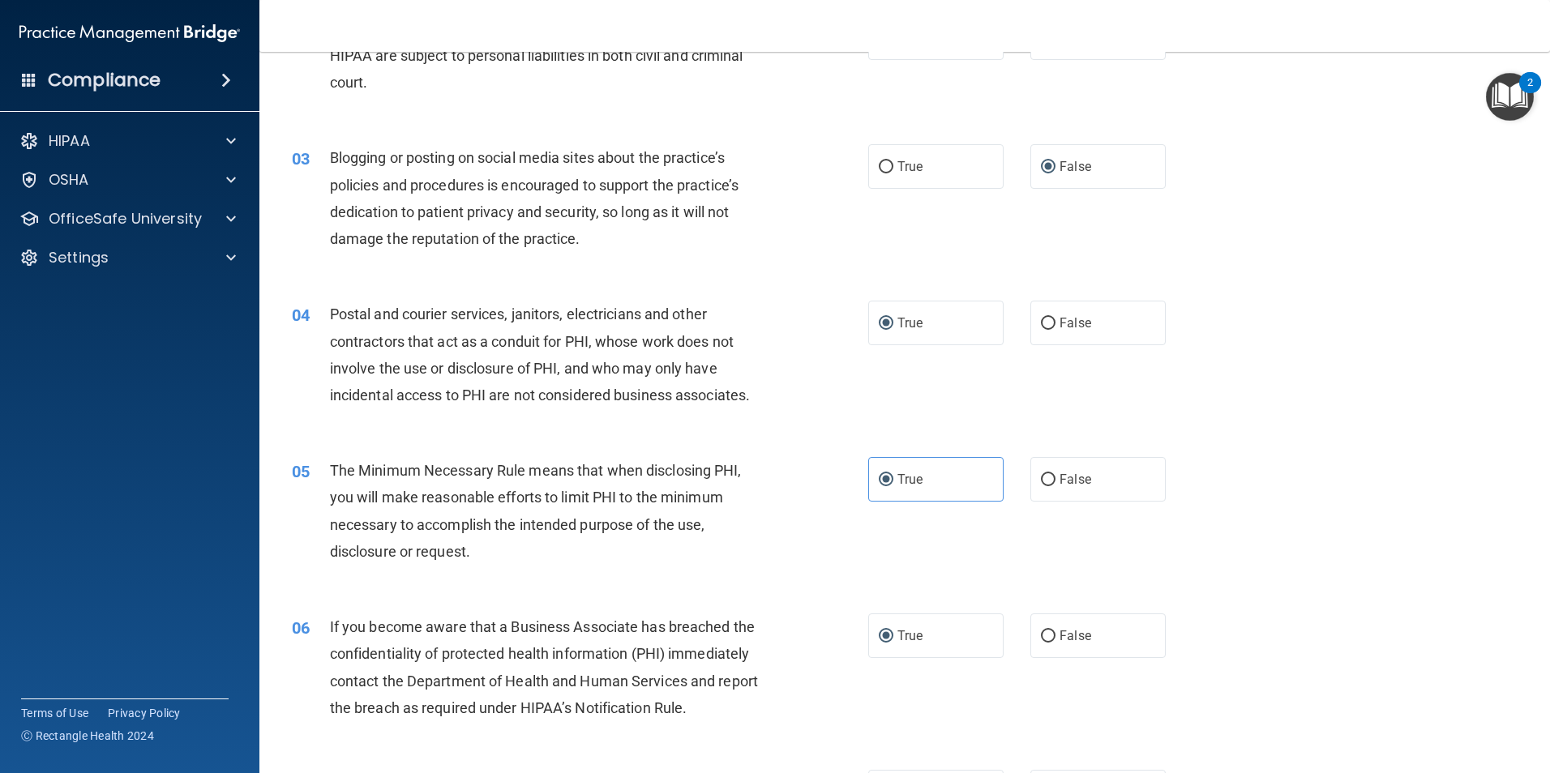
scroll to position [0, 0]
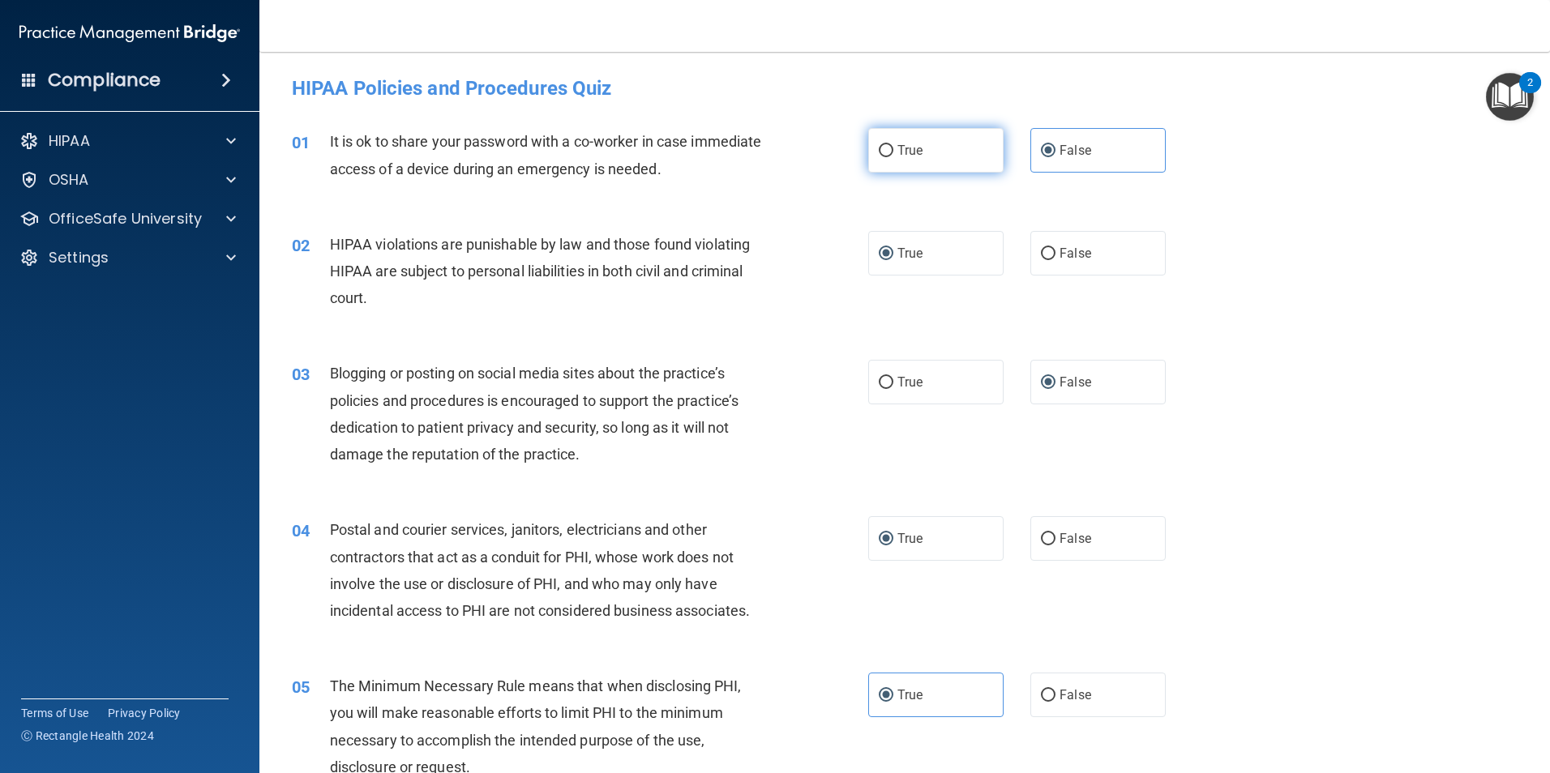
click at [879, 146] on input "True" at bounding box center [886, 151] width 15 height 12
radio input "true"
radio input "false"
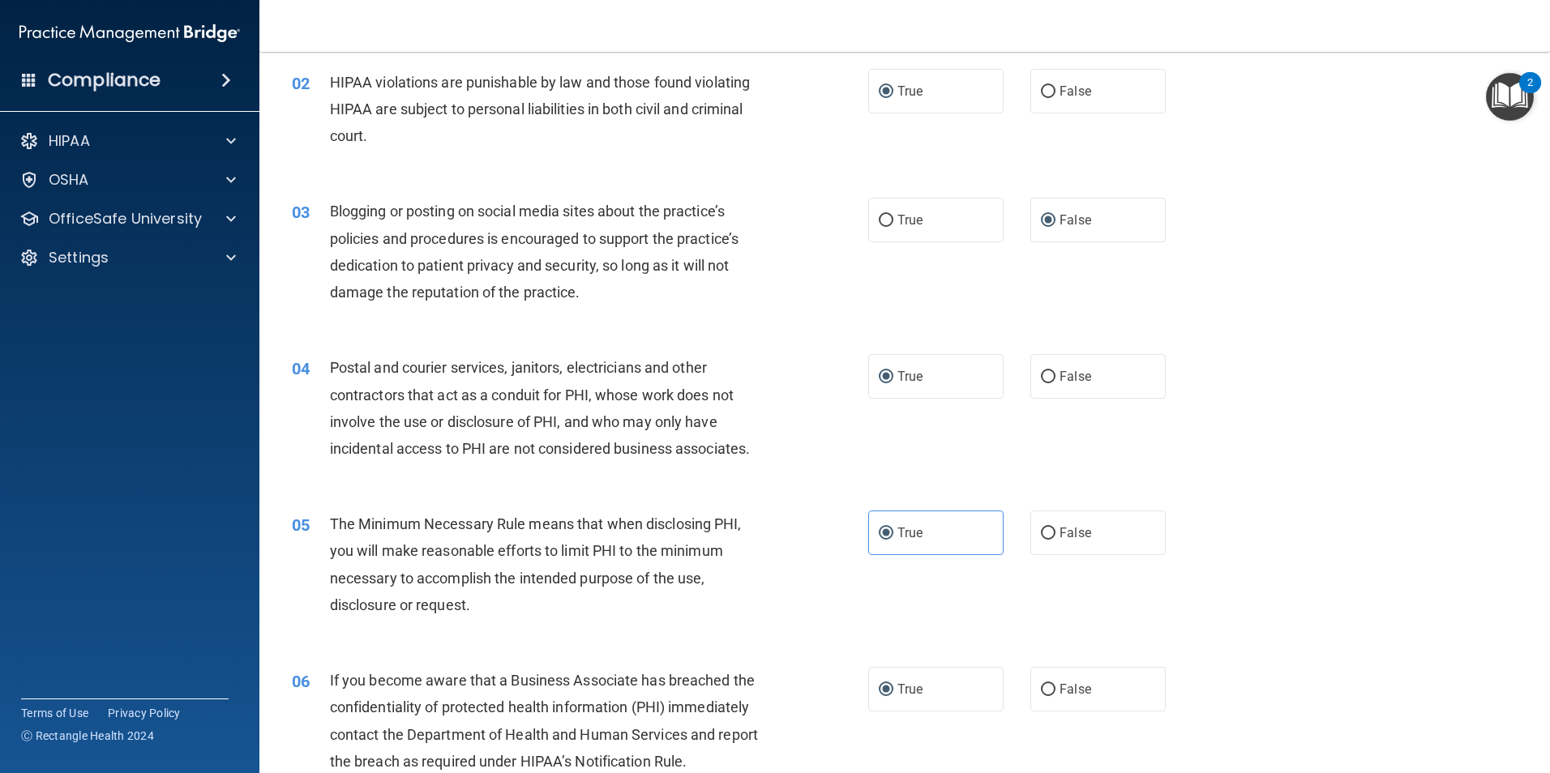
scroll to position [324, 0]
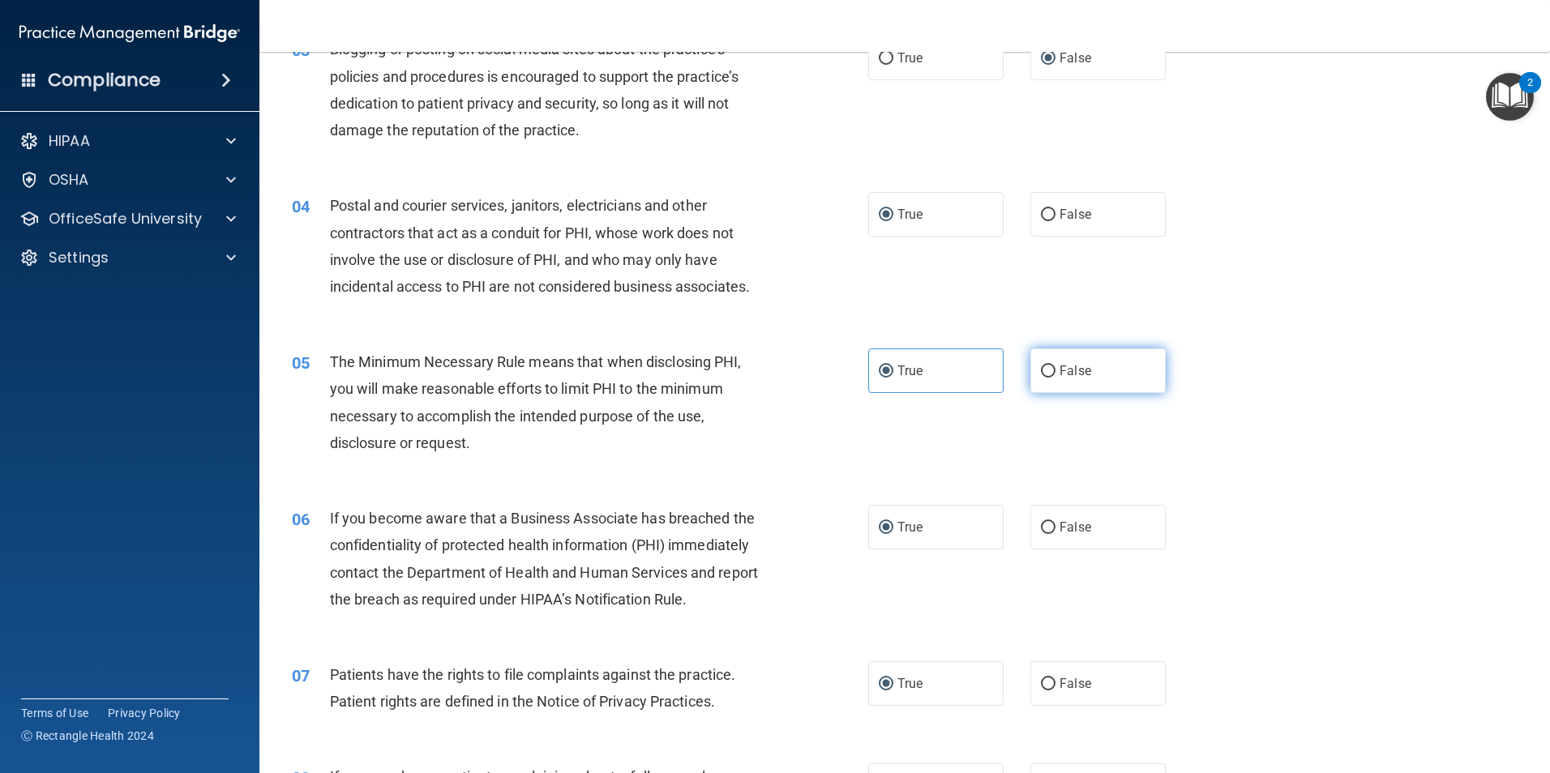
click at [1045, 362] on label "False" at bounding box center [1097, 371] width 135 height 45
click at [1045, 366] on input "False" at bounding box center [1048, 372] width 15 height 12
radio input "true"
radio input "false"
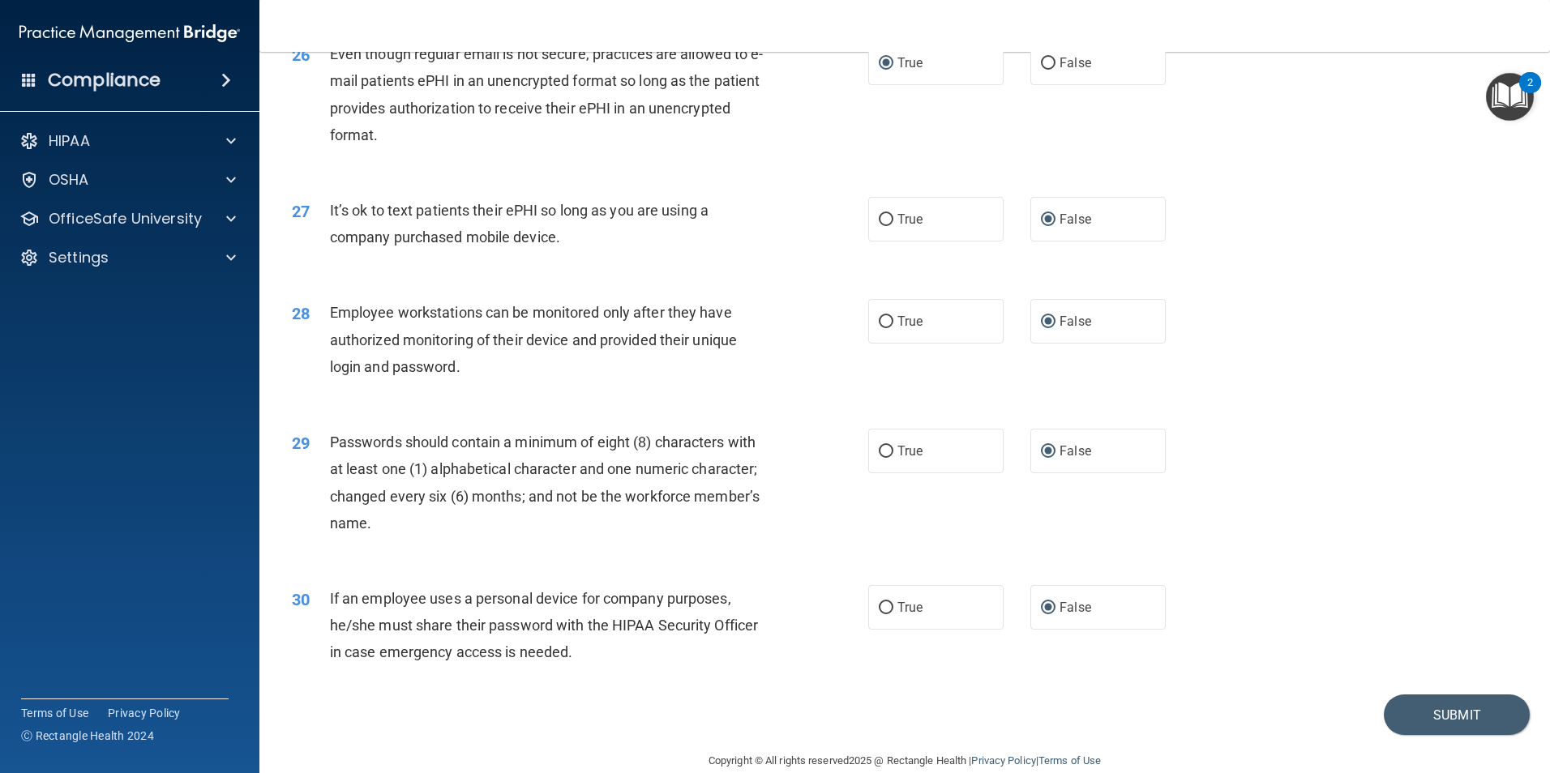
scroll to position [3296, 0]
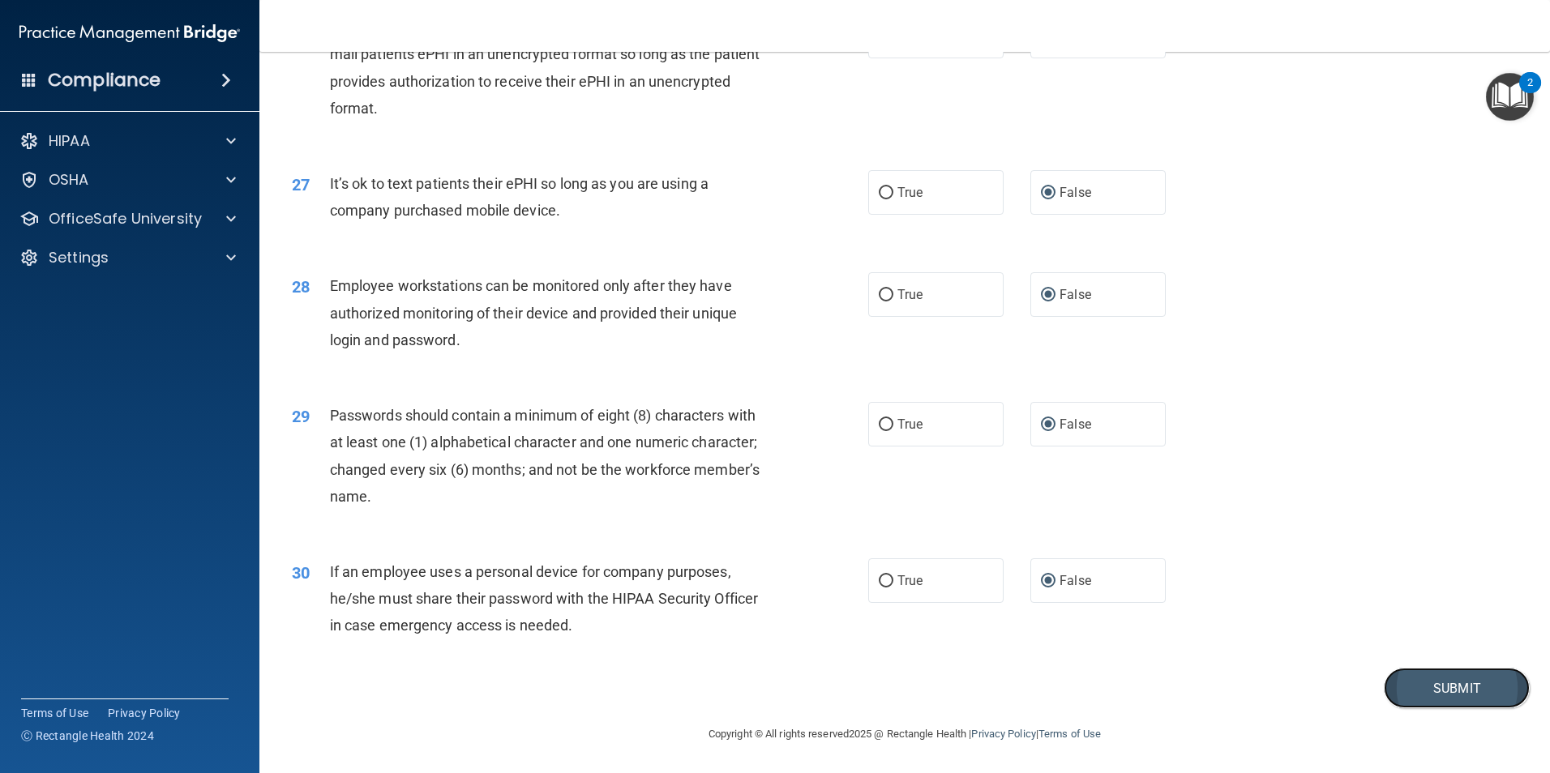
click at [1403, 679] on button "Submit" at bounding box center [1457, 688] width 146 height 41
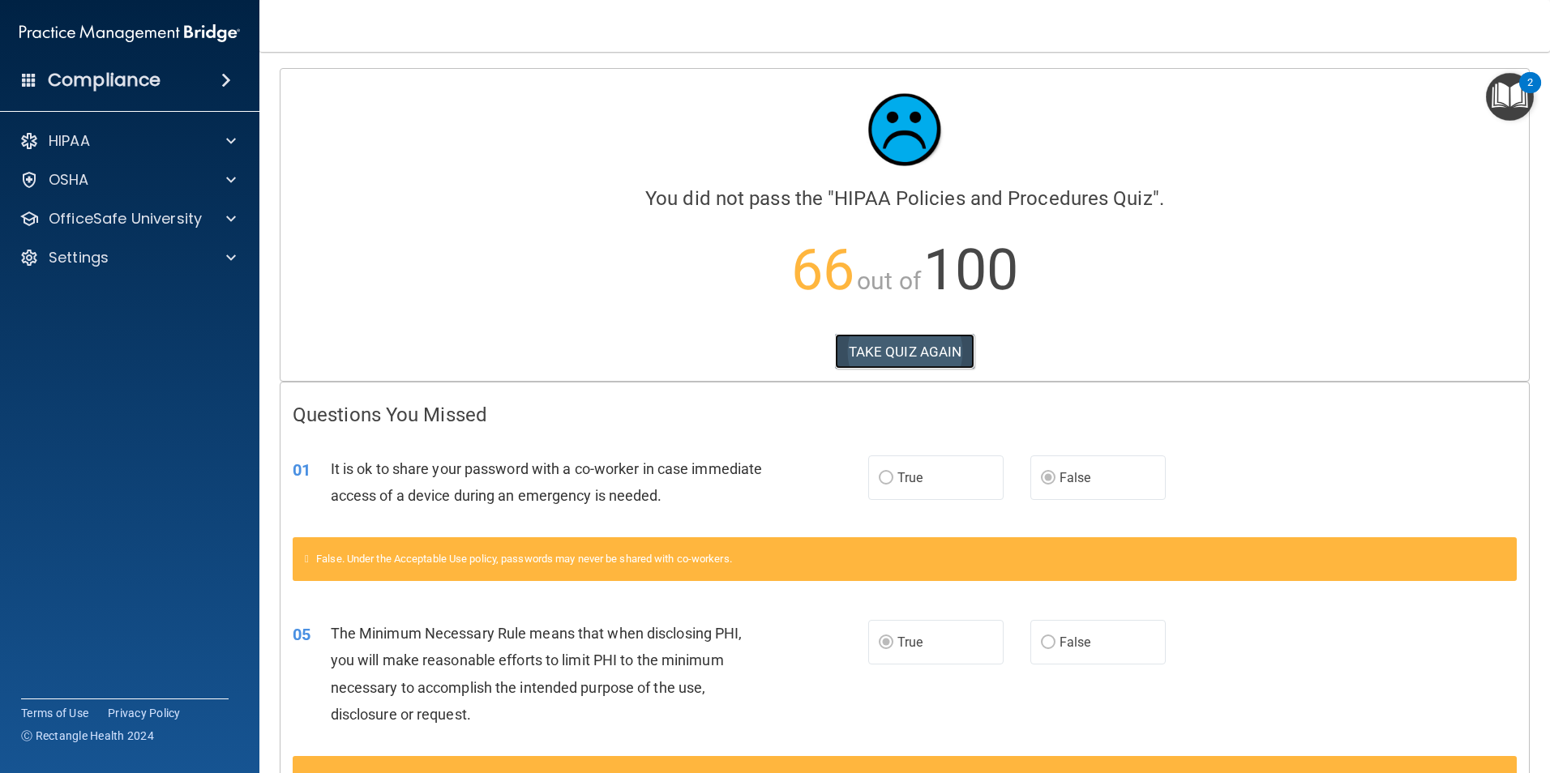
click at [902, 349] on button "TAKE QUIZ AGAIN" at bounding box center [905, 352] width 140 height 36
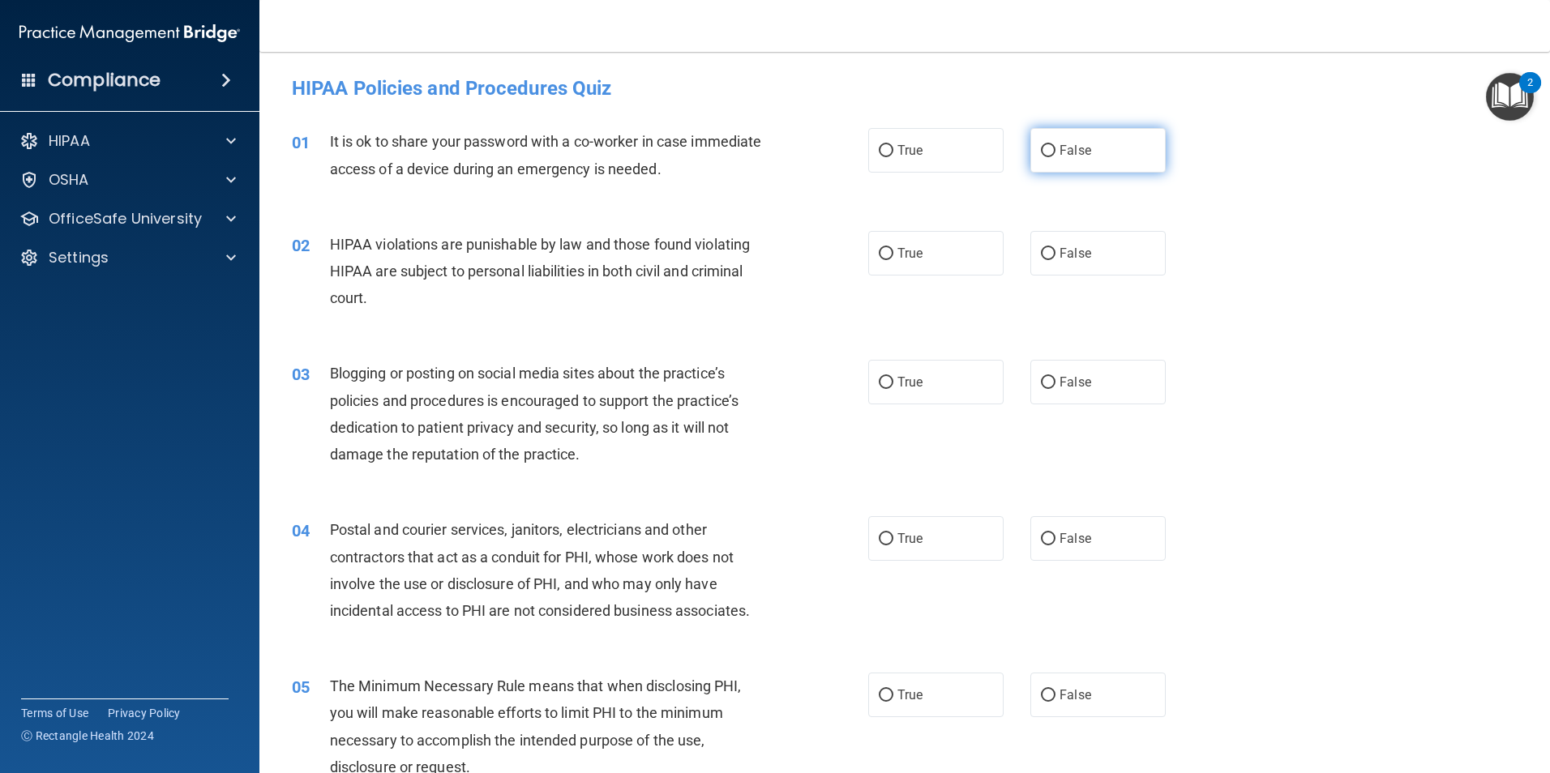
click at [1042, 148] on input "False" at bounding box center [1048, 151] width 15 height 12
radio input "true"
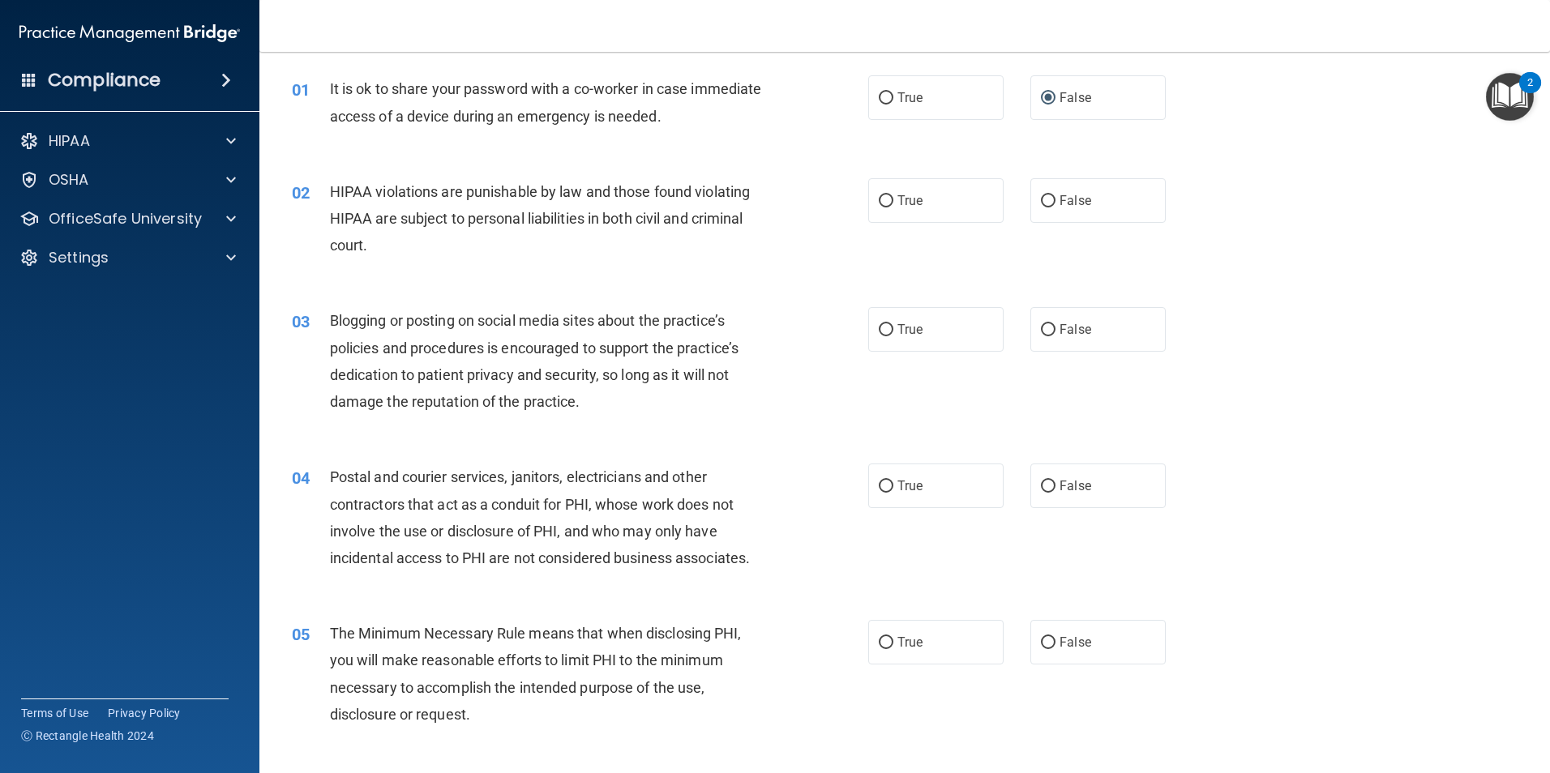
scroll to position [81, 0]
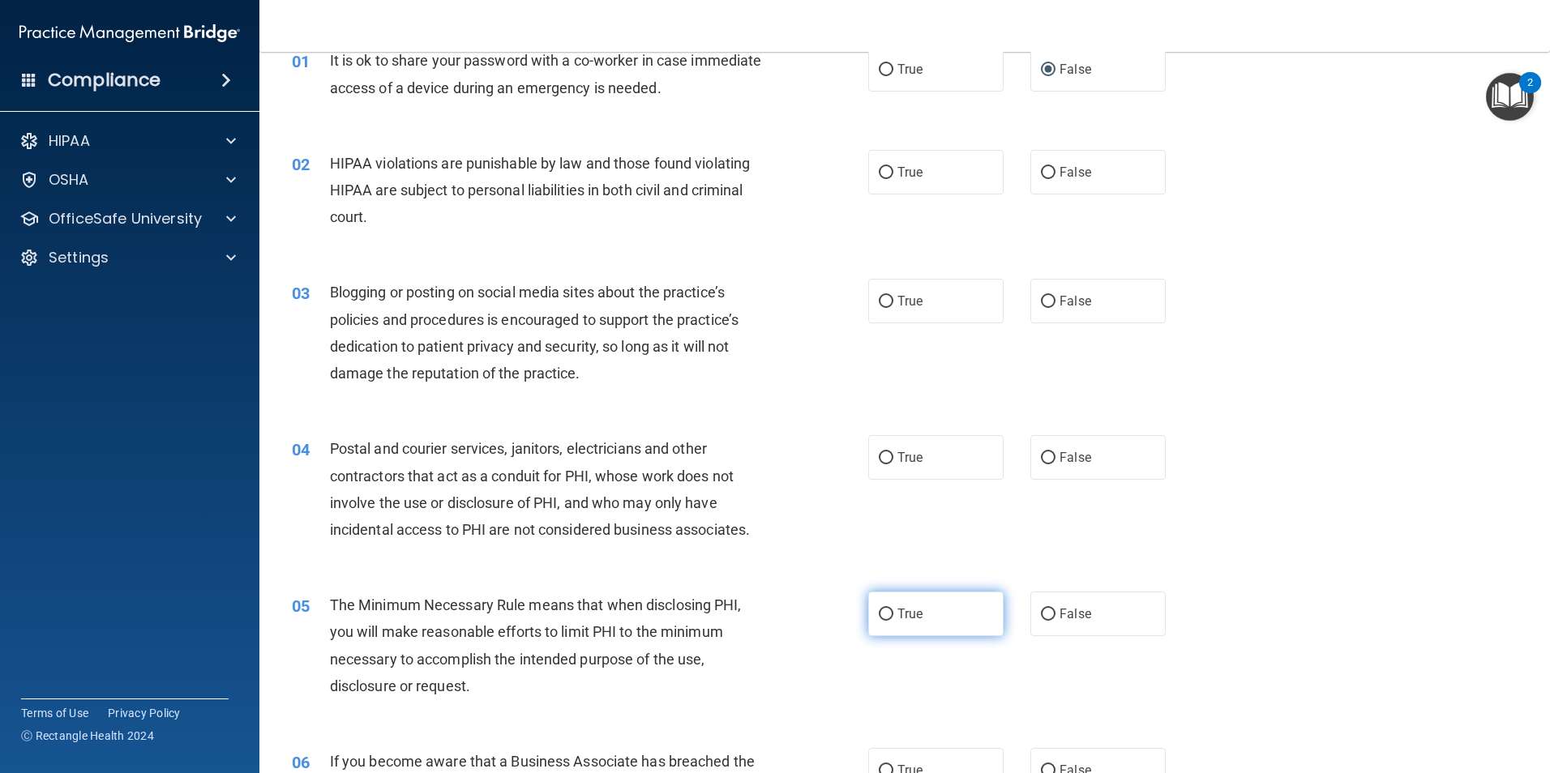
click at [879, 612] on input "True" at bounding box center [886, 615] width 15 height 12
radio input "true"
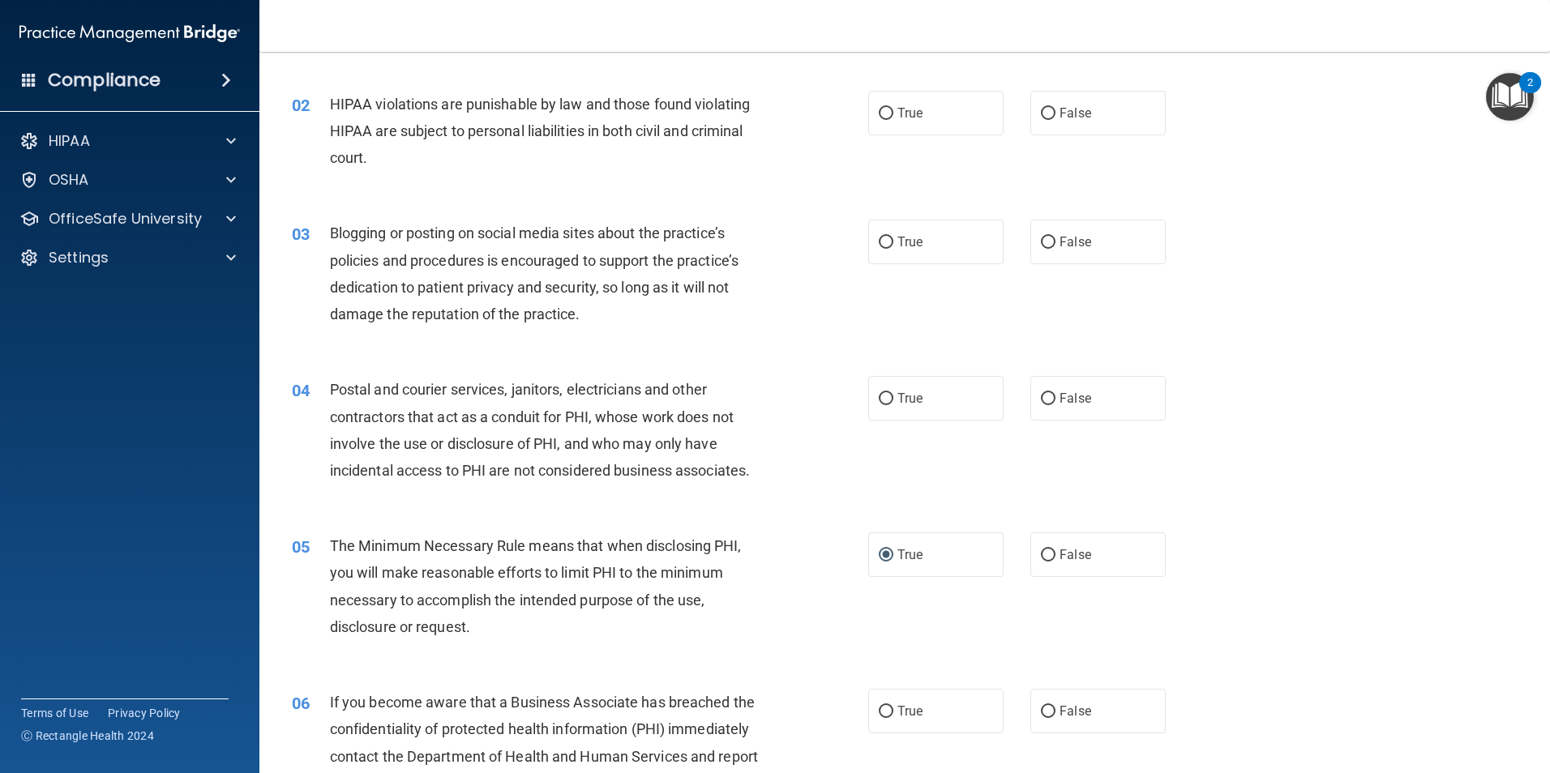
scroll to position [405, 0]
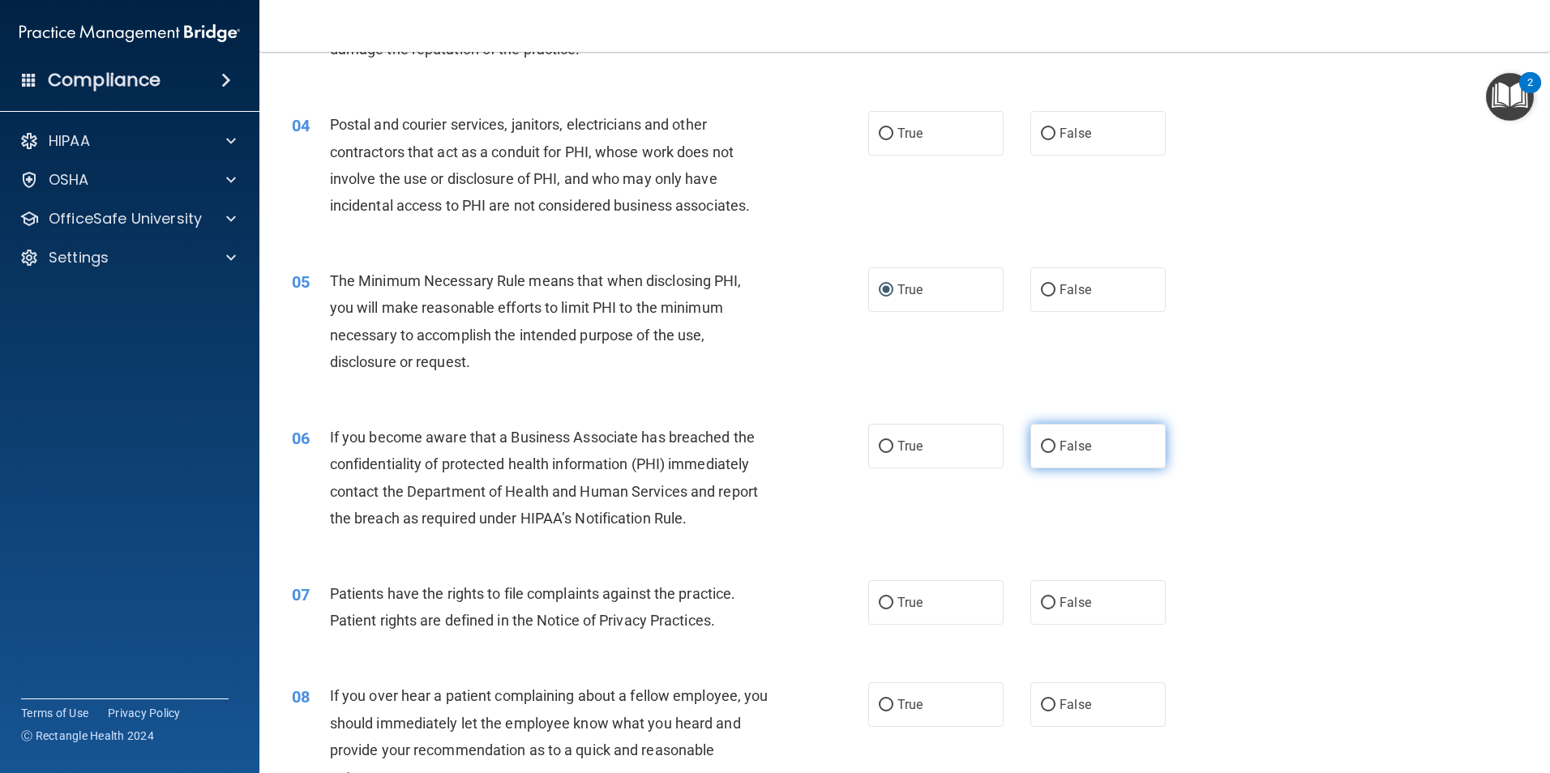
click at [1041, 443] on input "False" at bounding box center [1048, 447] width 15 height 12
radio input "true"
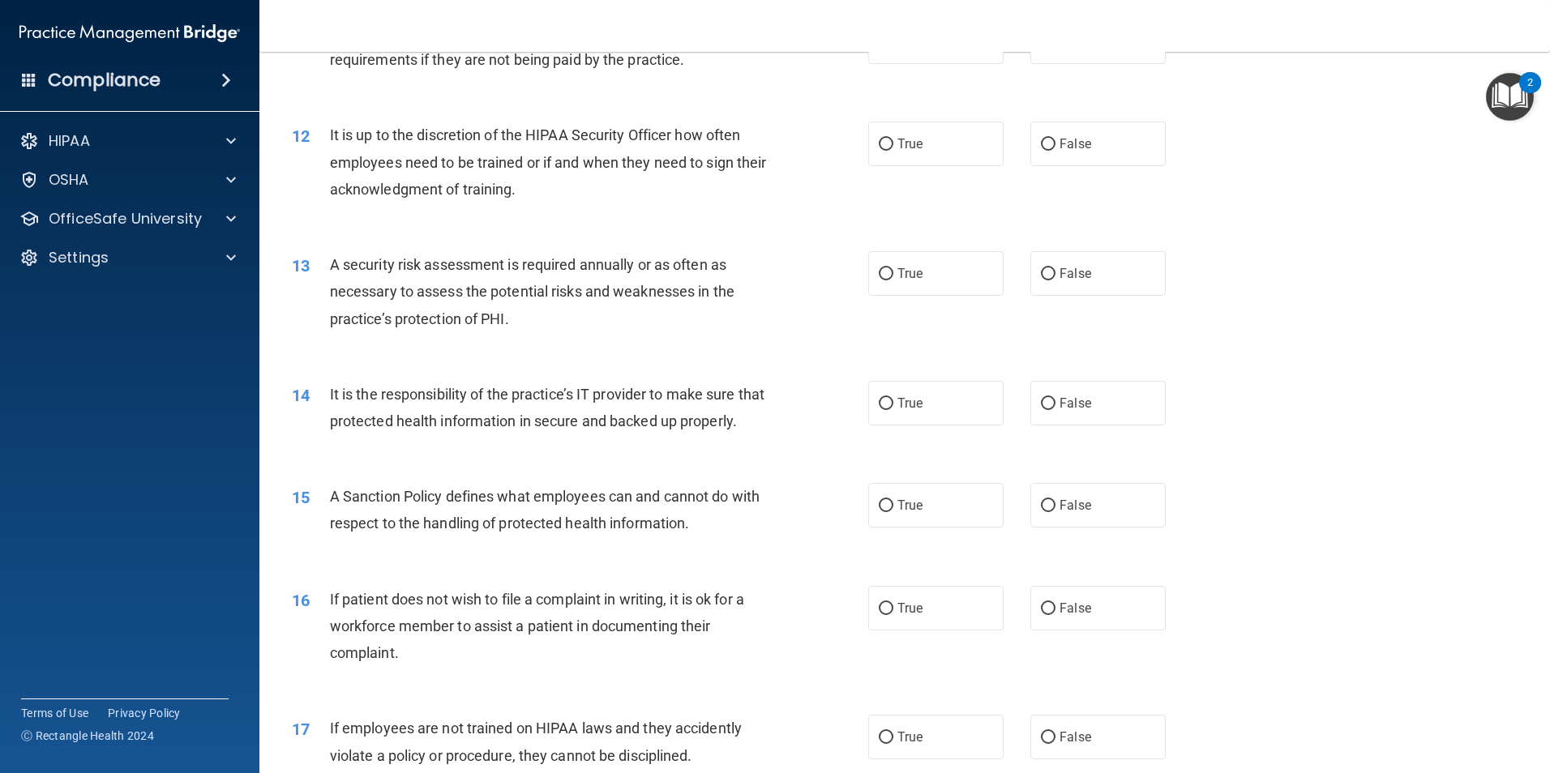
scroll to position [1540, 0]
click at [1046, 397] on input "False" at bounding box center [1048, 402] width 15 height 12
radio input "true"
click at [1042, 510] on input "False" at bounding box center [1048, 504] width 15 height 12
radio input "true"
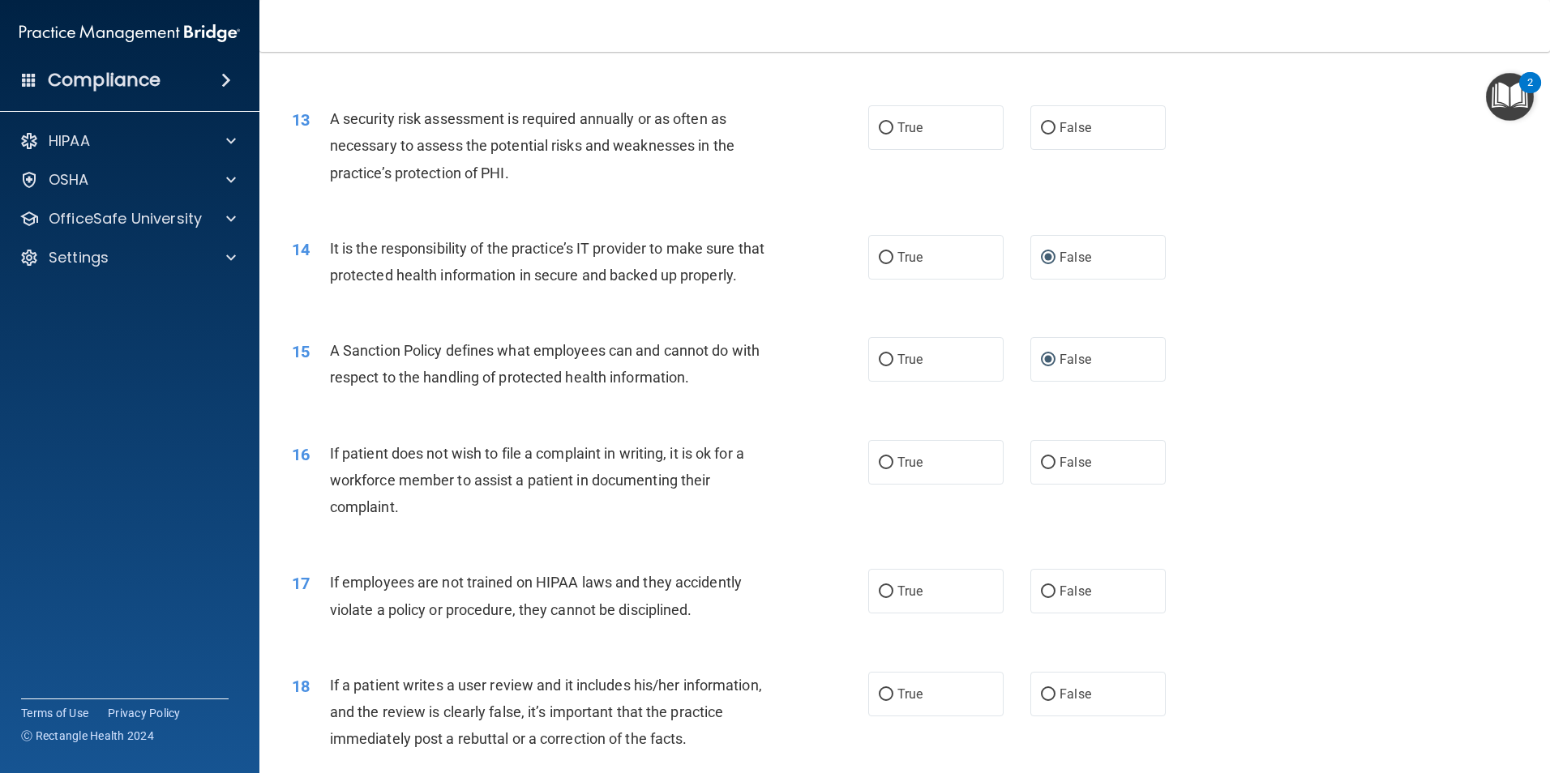
scroll to position [1702, 0]
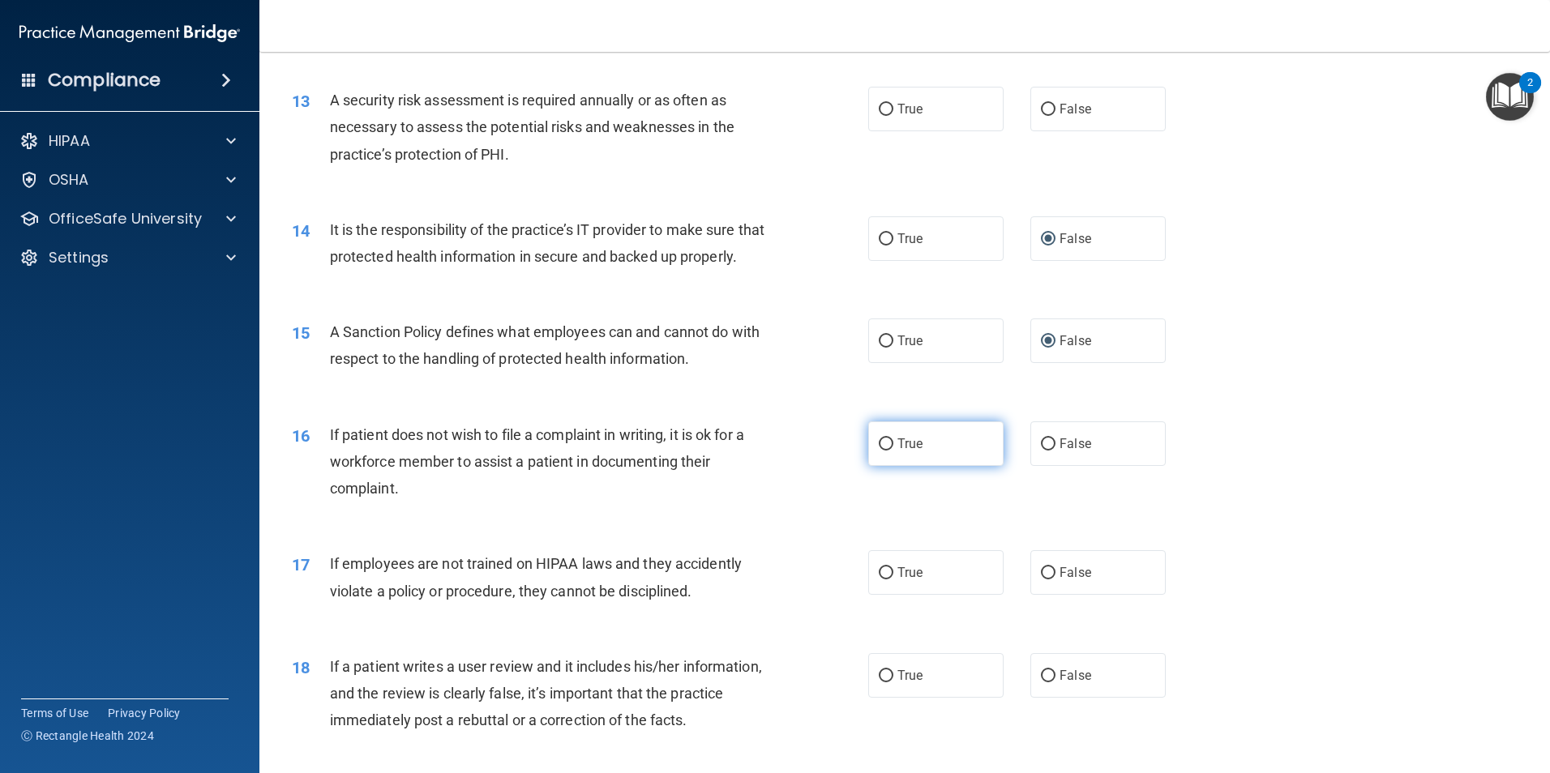
click at [879, 451] on input "True" at bounding box center [886, 444] width 15 height 12
radio input "true"
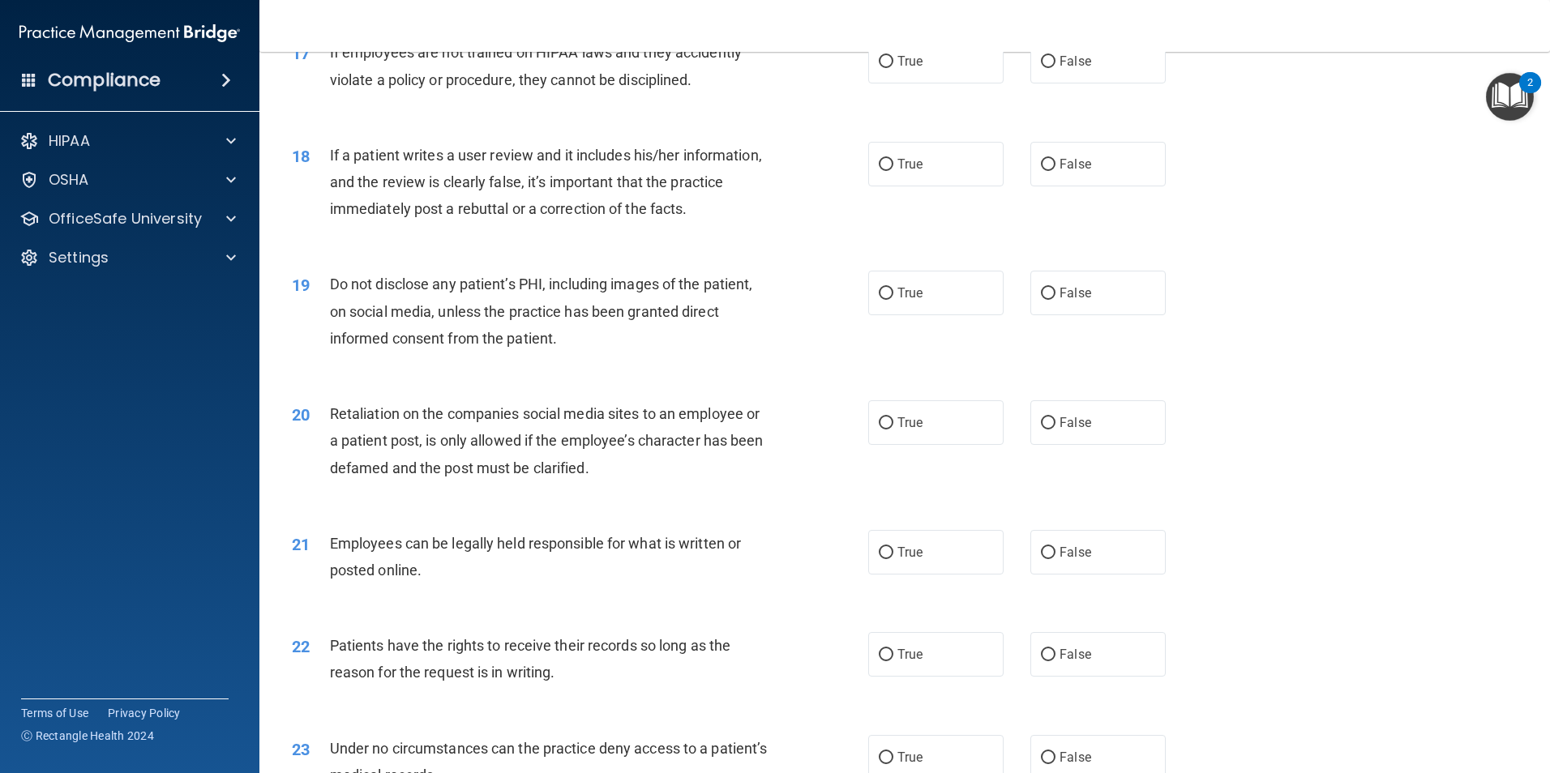
scroll to position [2269, 0]
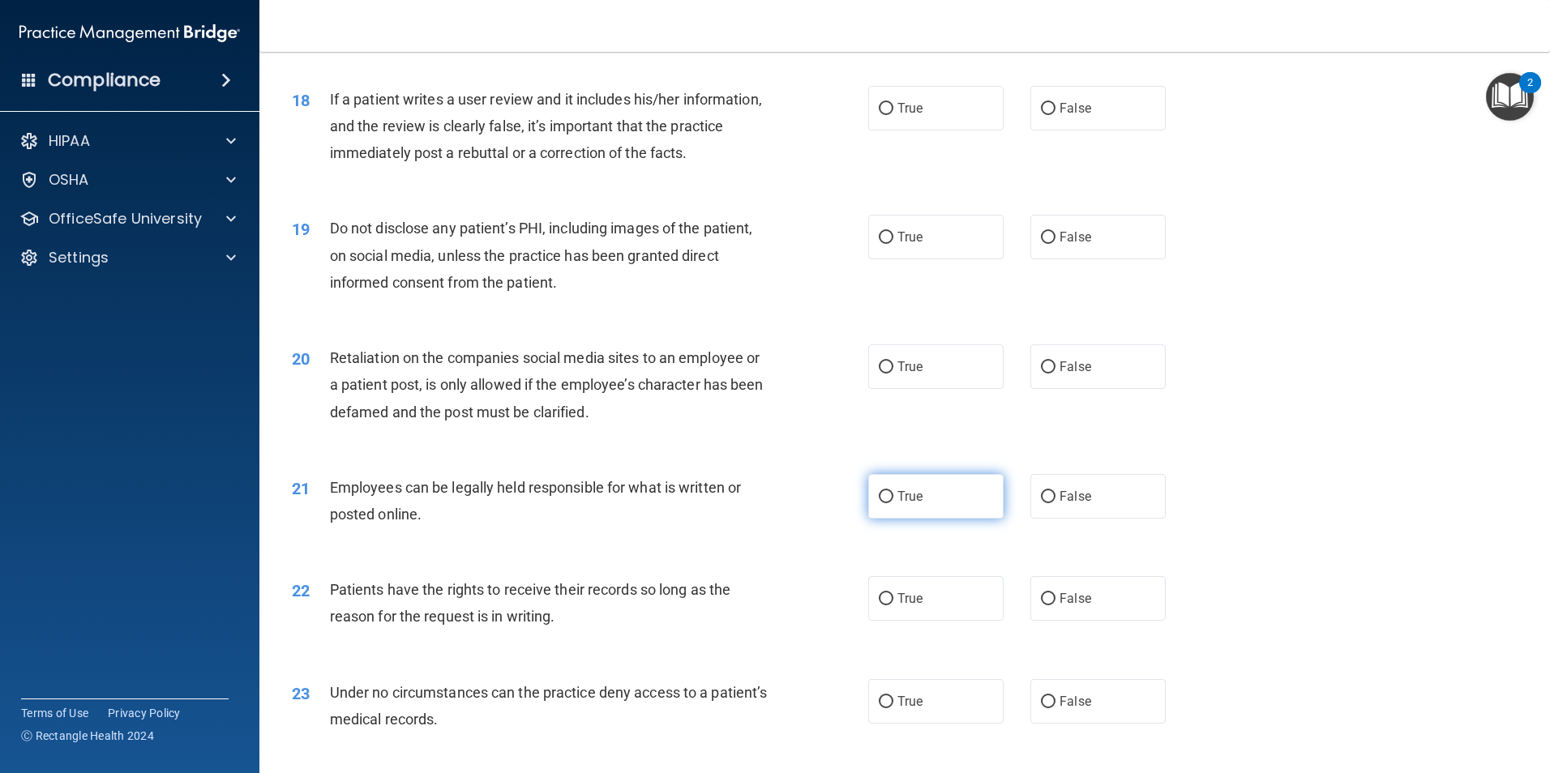
click at [879, 503] on input "True" at bounding box center [886, 497] width 15 height 12
radio input "true"
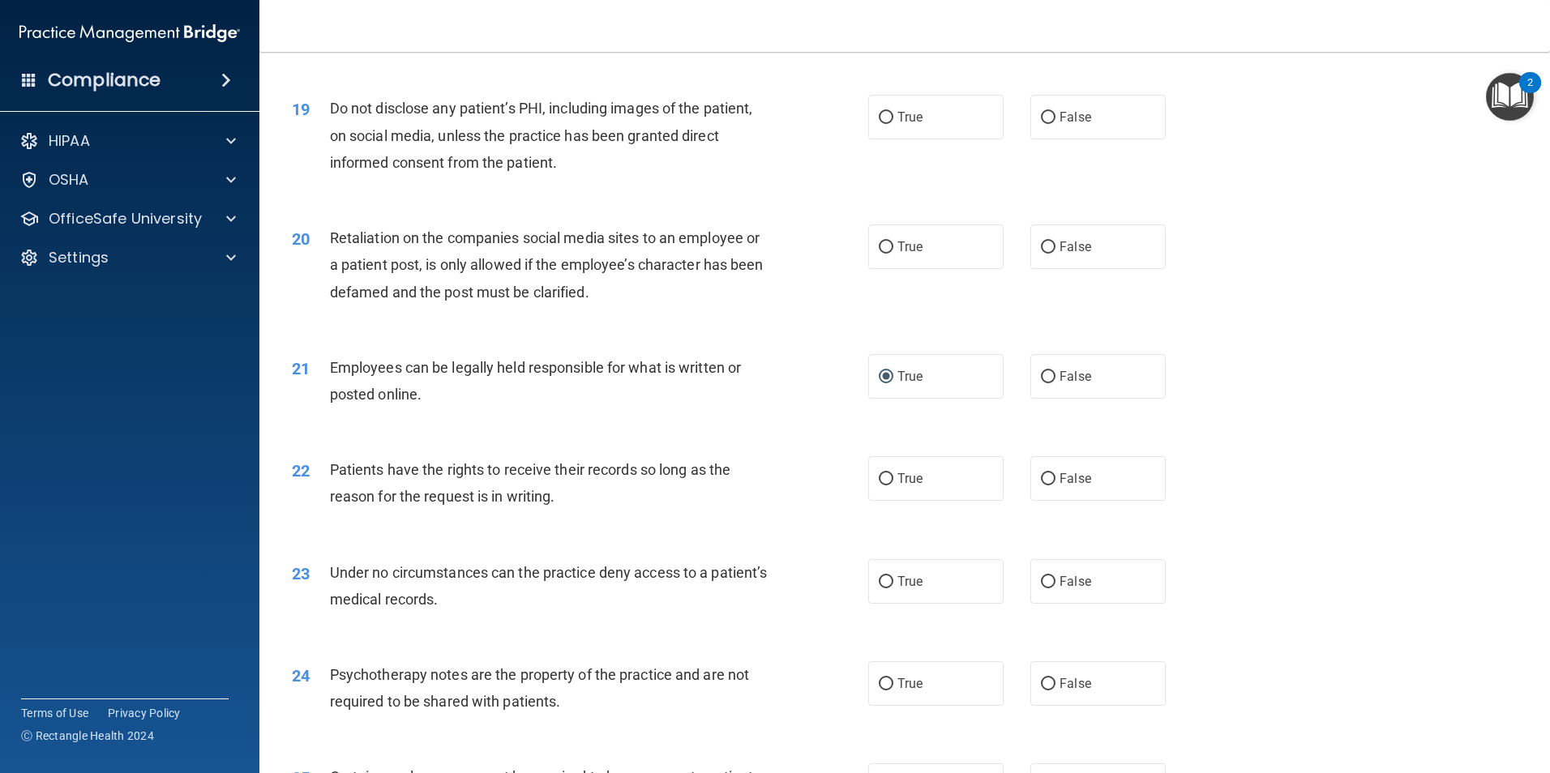
scroll to position [2432, 0]
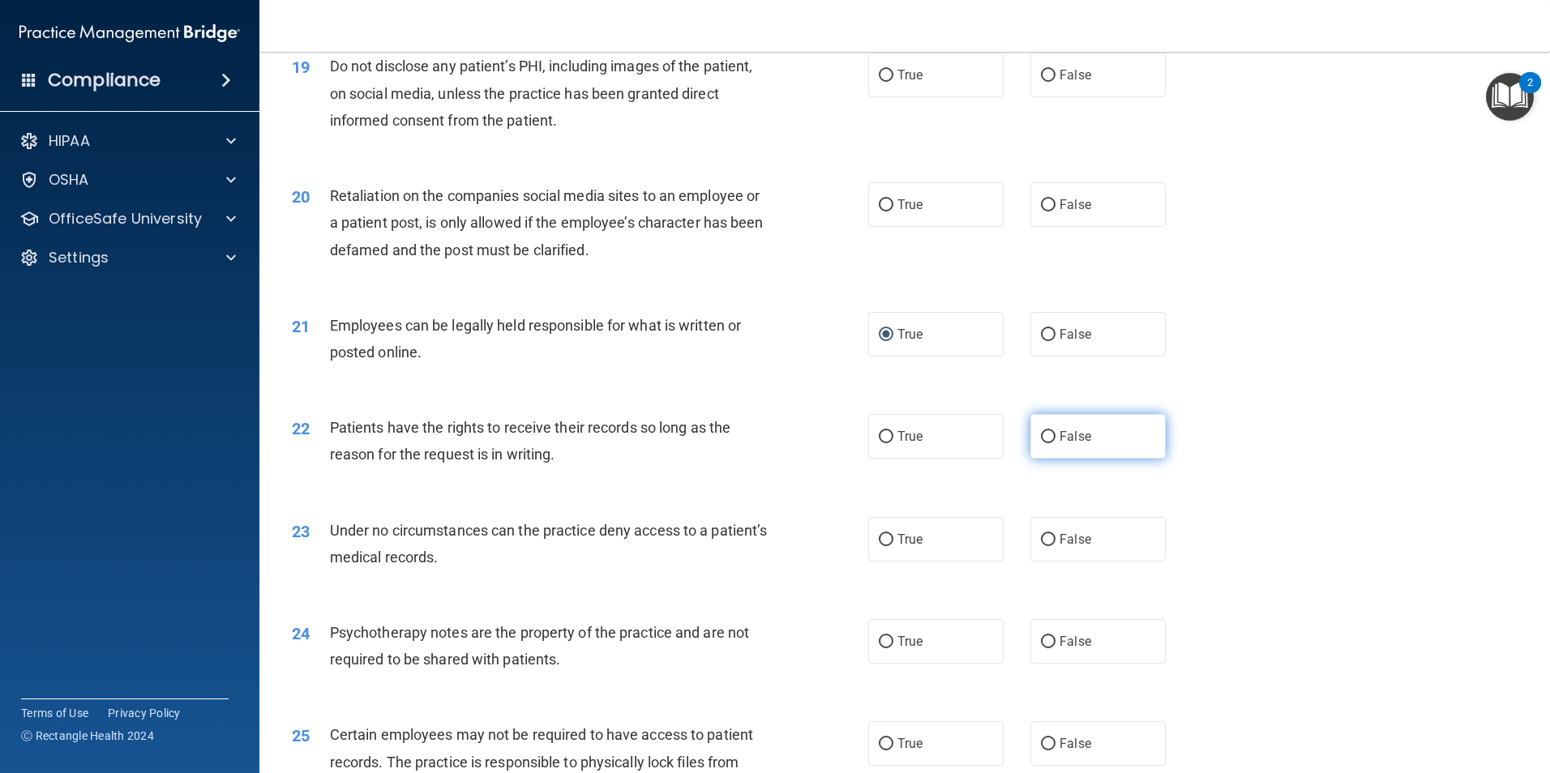
click at [1042, 443] on input "False" at bounding box center [1048, 437] width 15 height 12
radio input "true"
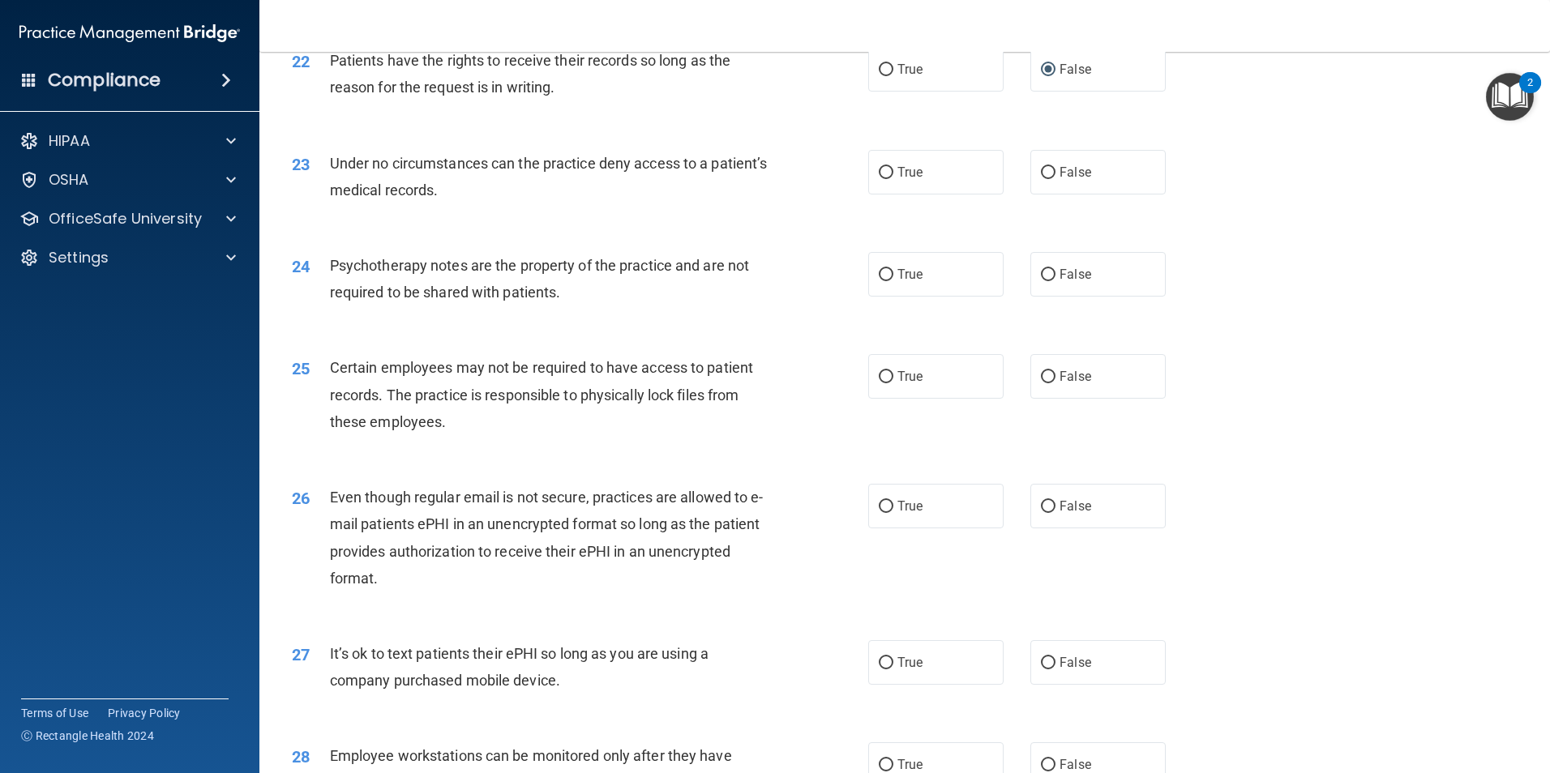
scroll to position [2837, 0]
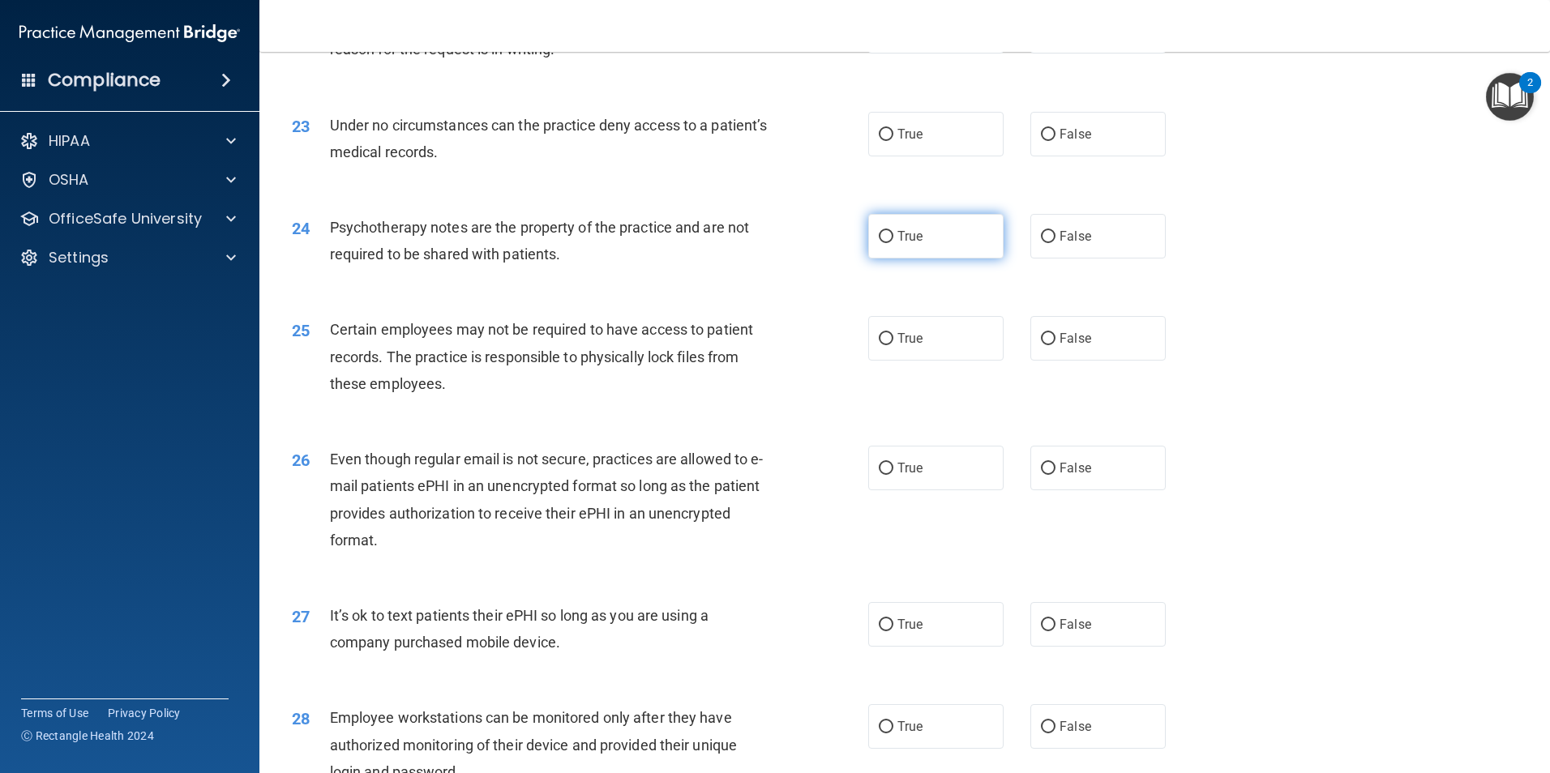
click at [883, 243] on input "True" at bounding box center [886, 237] width 15 height 12
radio input "true"
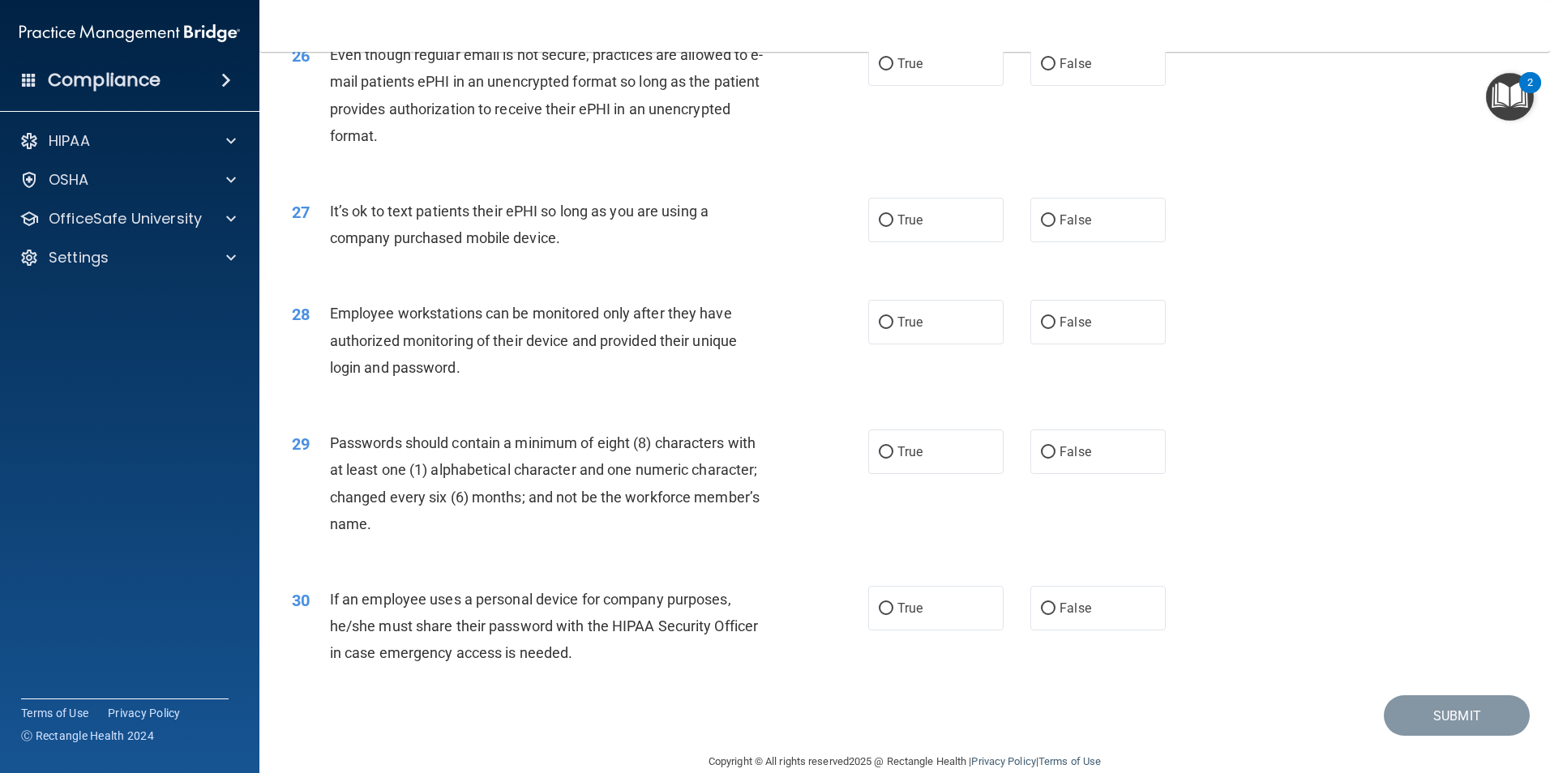
scroll to position [3242, 0]
click at [881, 458] on input "True" at bounding box center [886, 452] width 15 height 12
radio input "true"
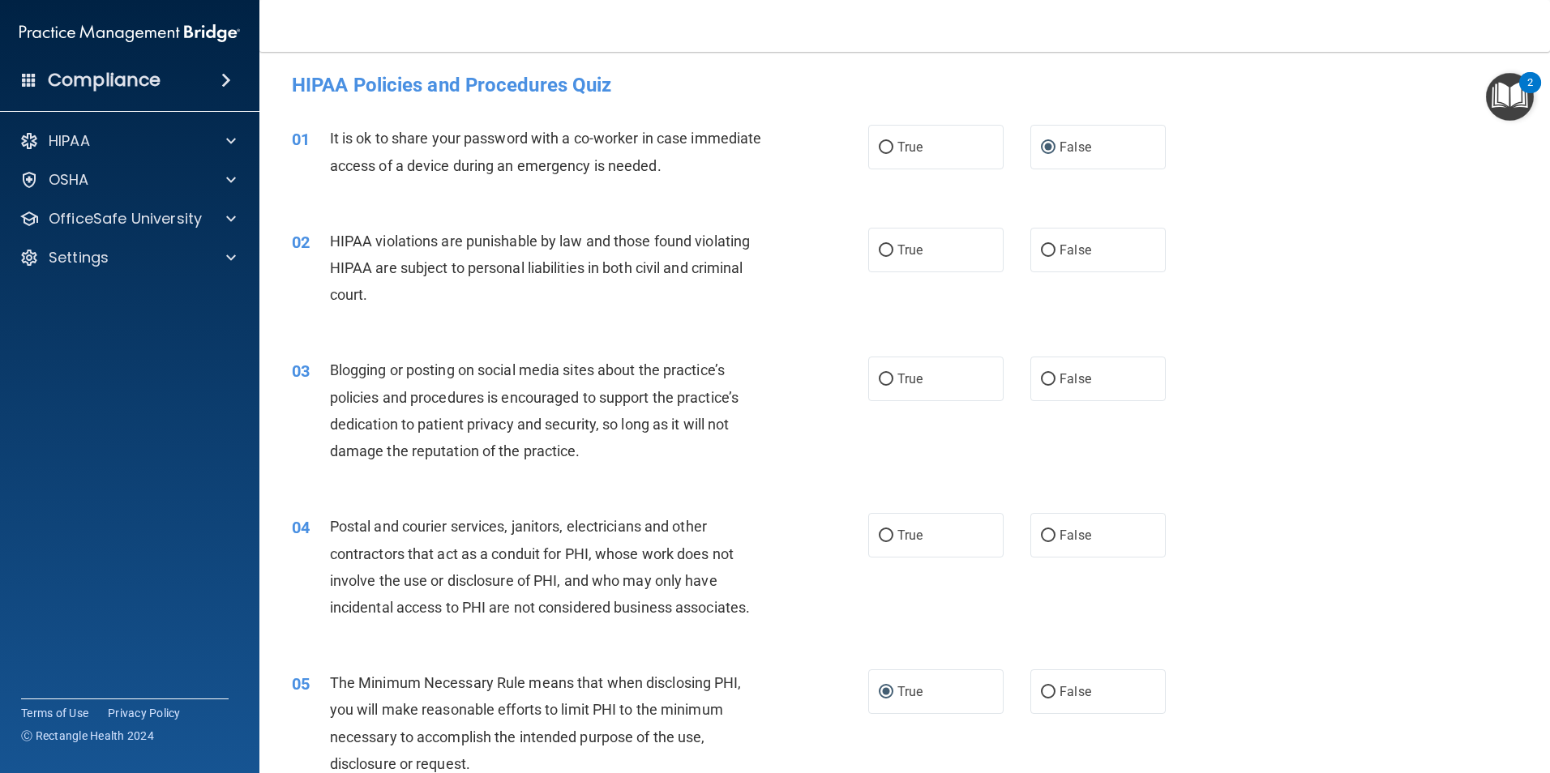
scroll to position [0, 0]
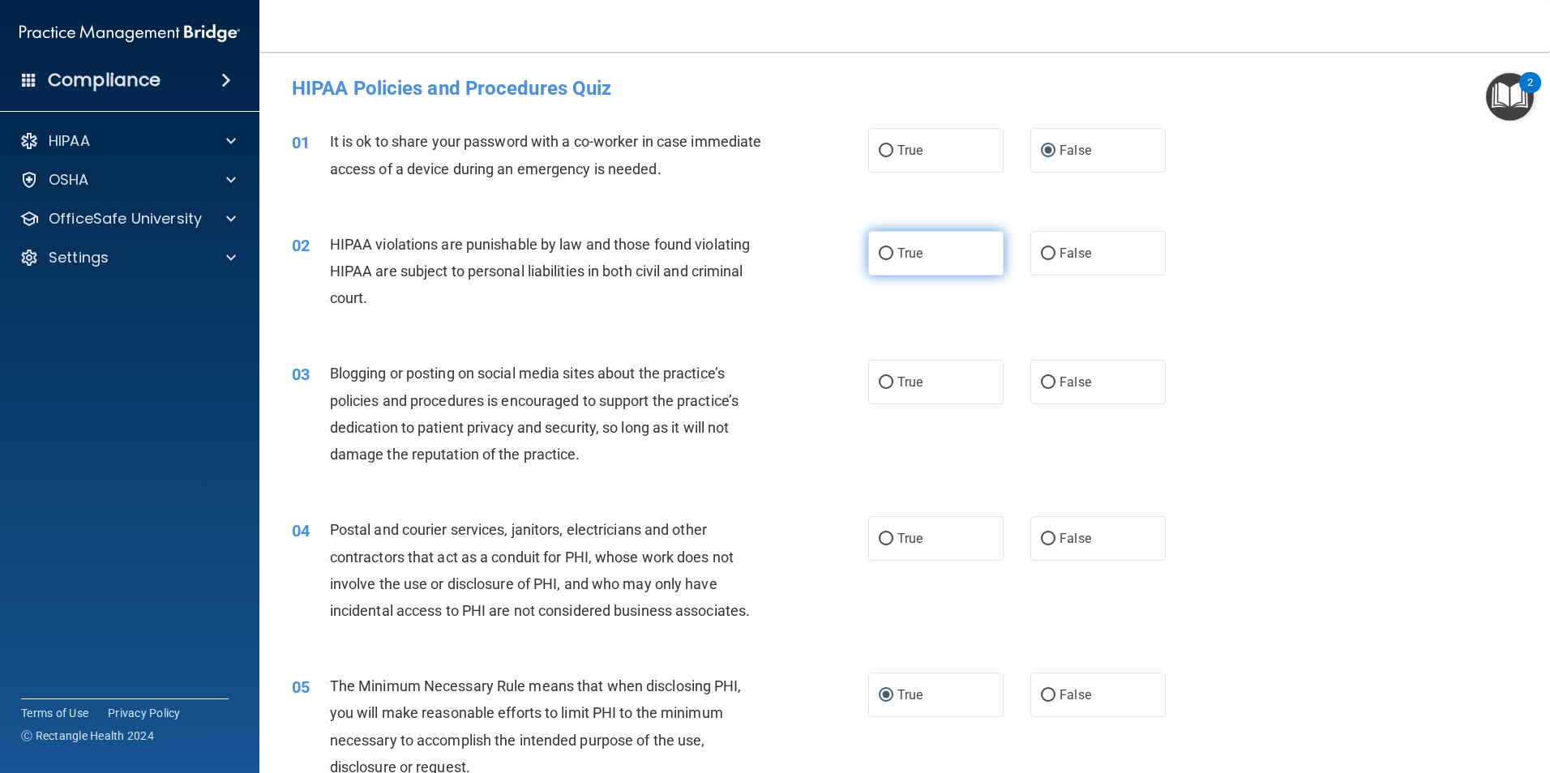
click at [871, 249] on label "True" at bounding box center [935, 253] width 135 height 45
click at [879, 249] on input "True" at bounding box center [886, 254] width 15 height 12
radio input "true"
click at [1044, 378] on input "False" at bounding box center [1048, 383] width 15 height 12
radio input "true"
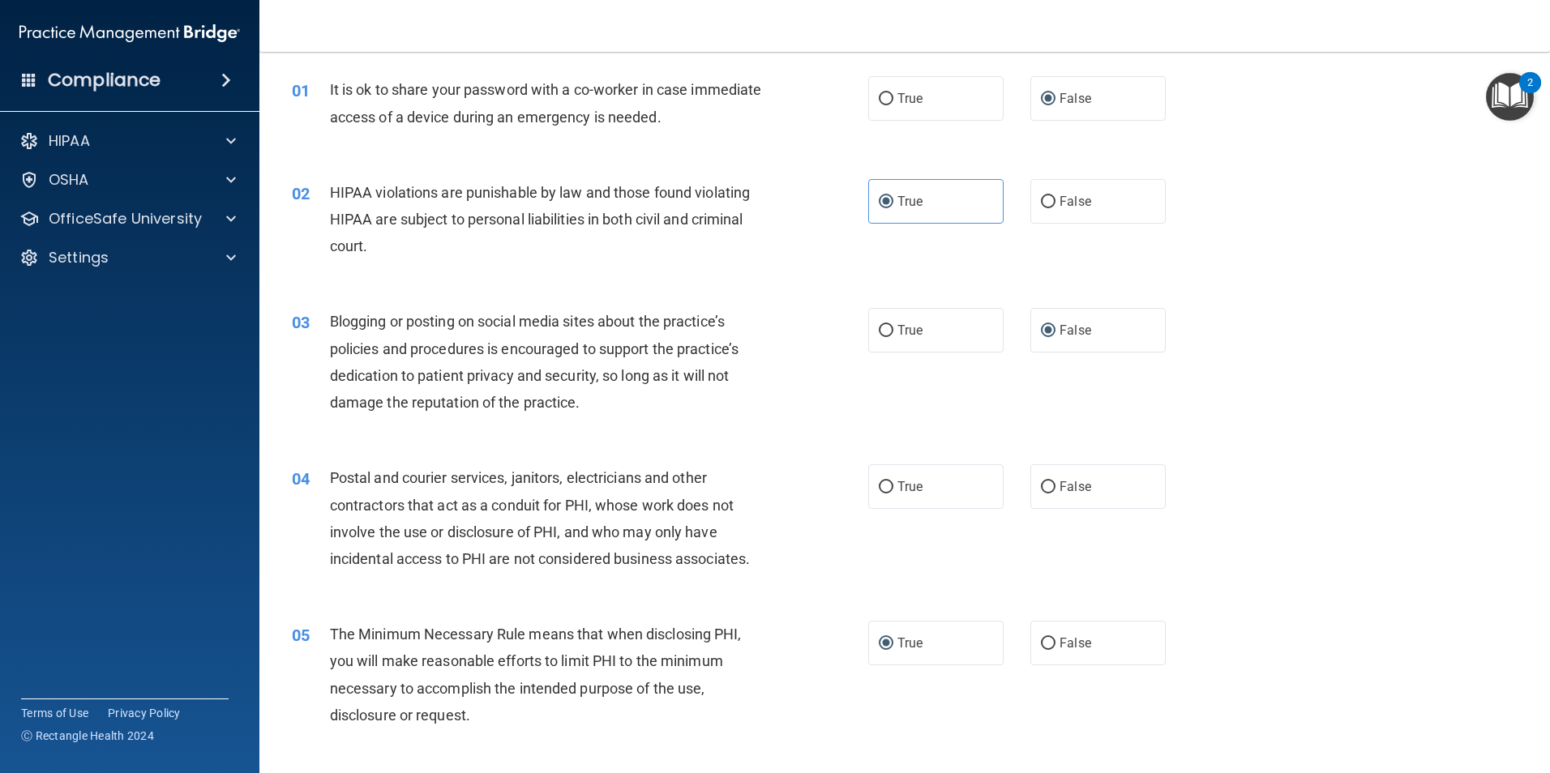
scroll to position [81, 0]
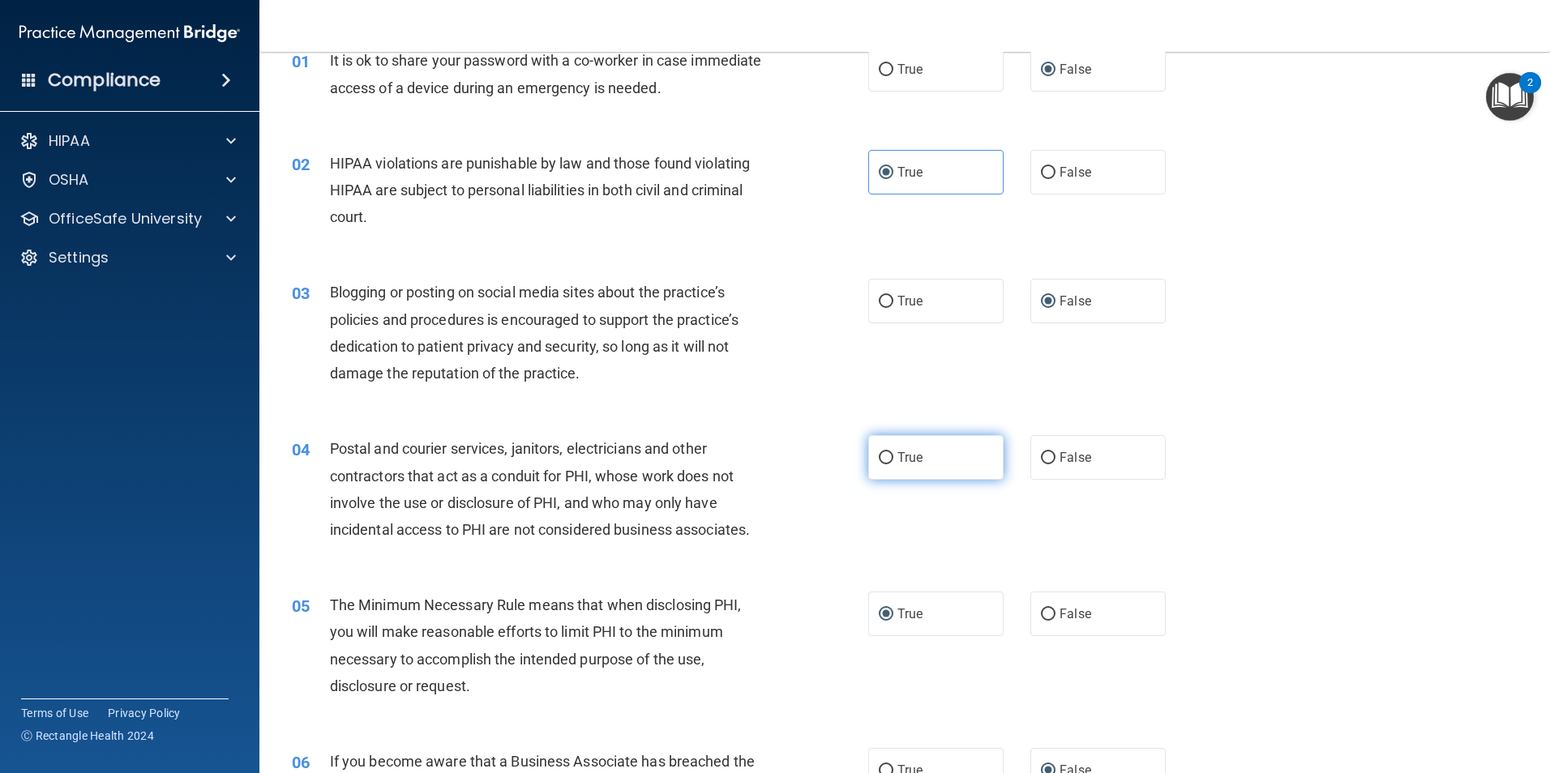
click at [879, 453] on input "True" at bounding box center [886, 458] width 15 height 12
radio input "true"
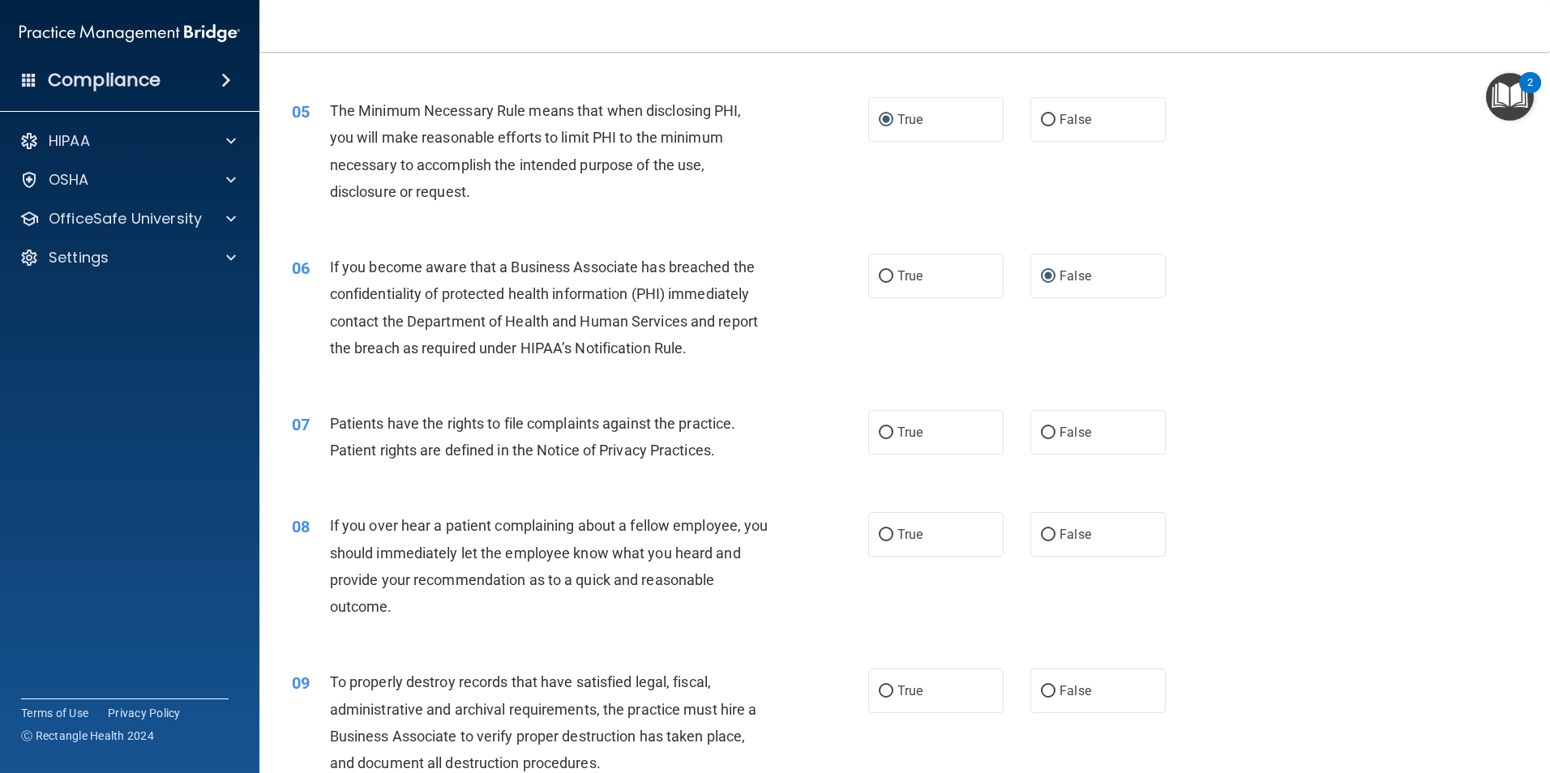
scroll to position [648, 0]
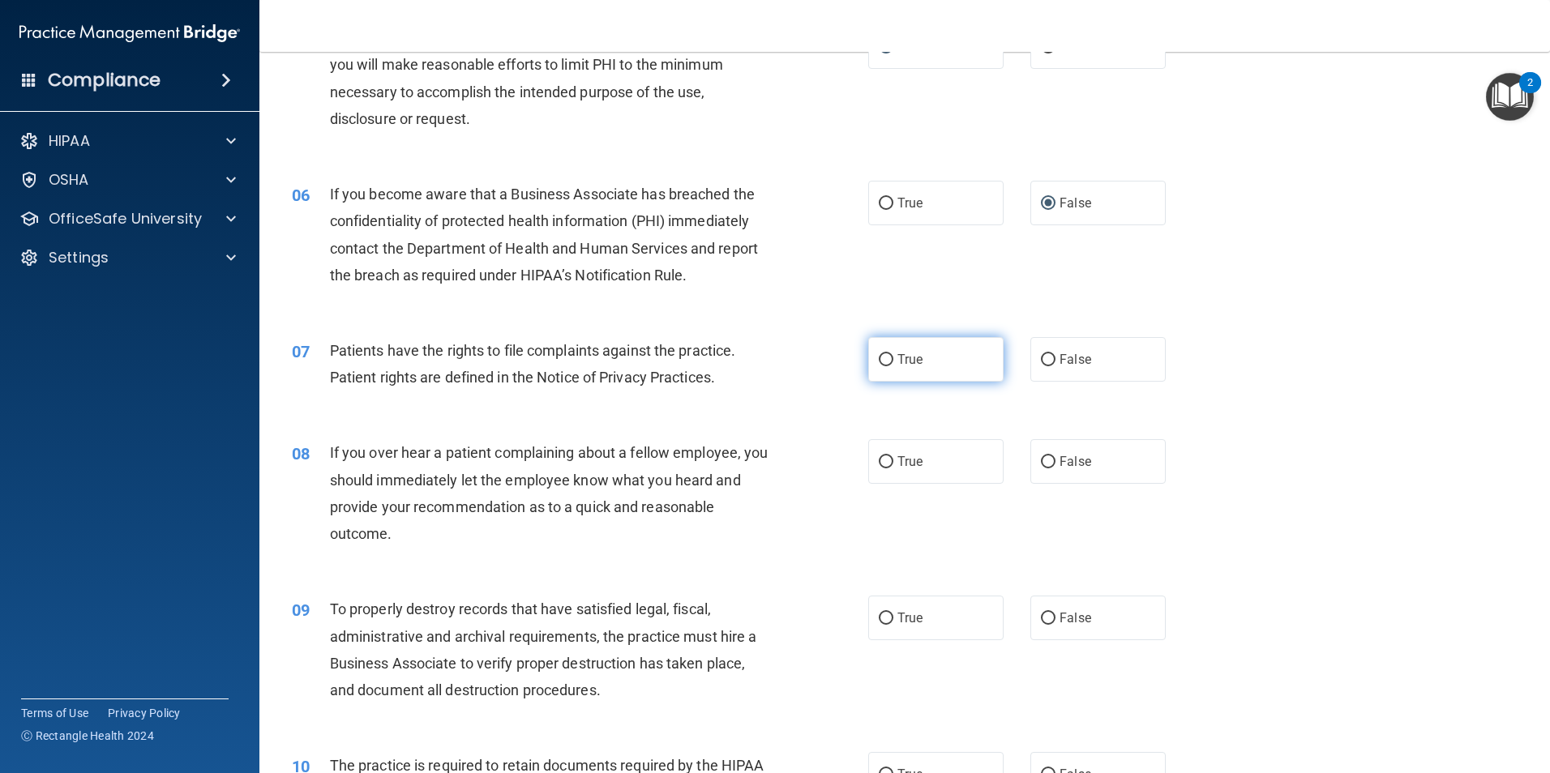
click at [879, 359] on input "True" at bounding box center [886, 360] width 15 height 12
radio input "true"
click at [883, 458] on input "True" at bounding box center [886, 462] width 15 height 12
radio input "true"
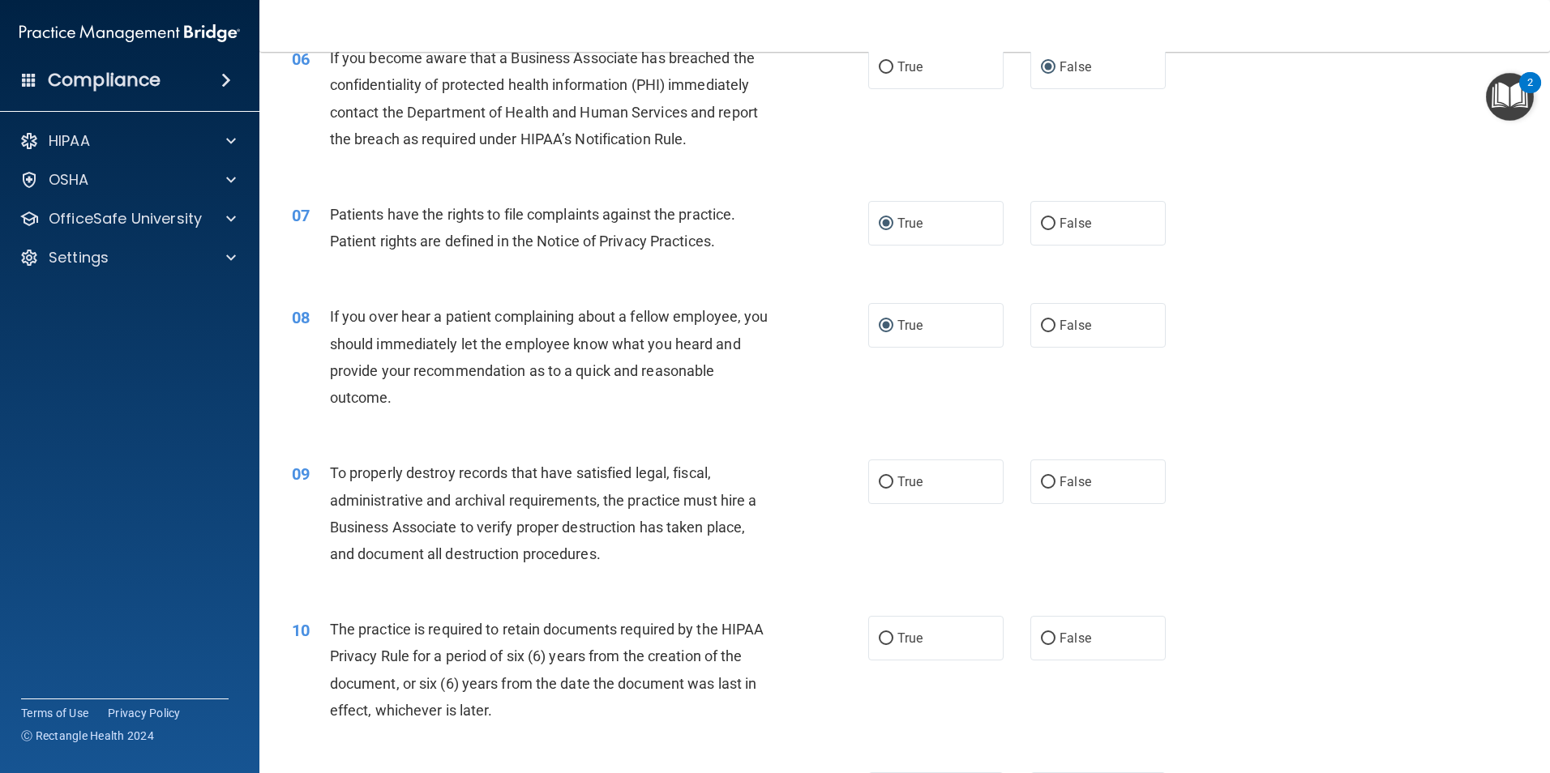
scroll to position [811, 0]
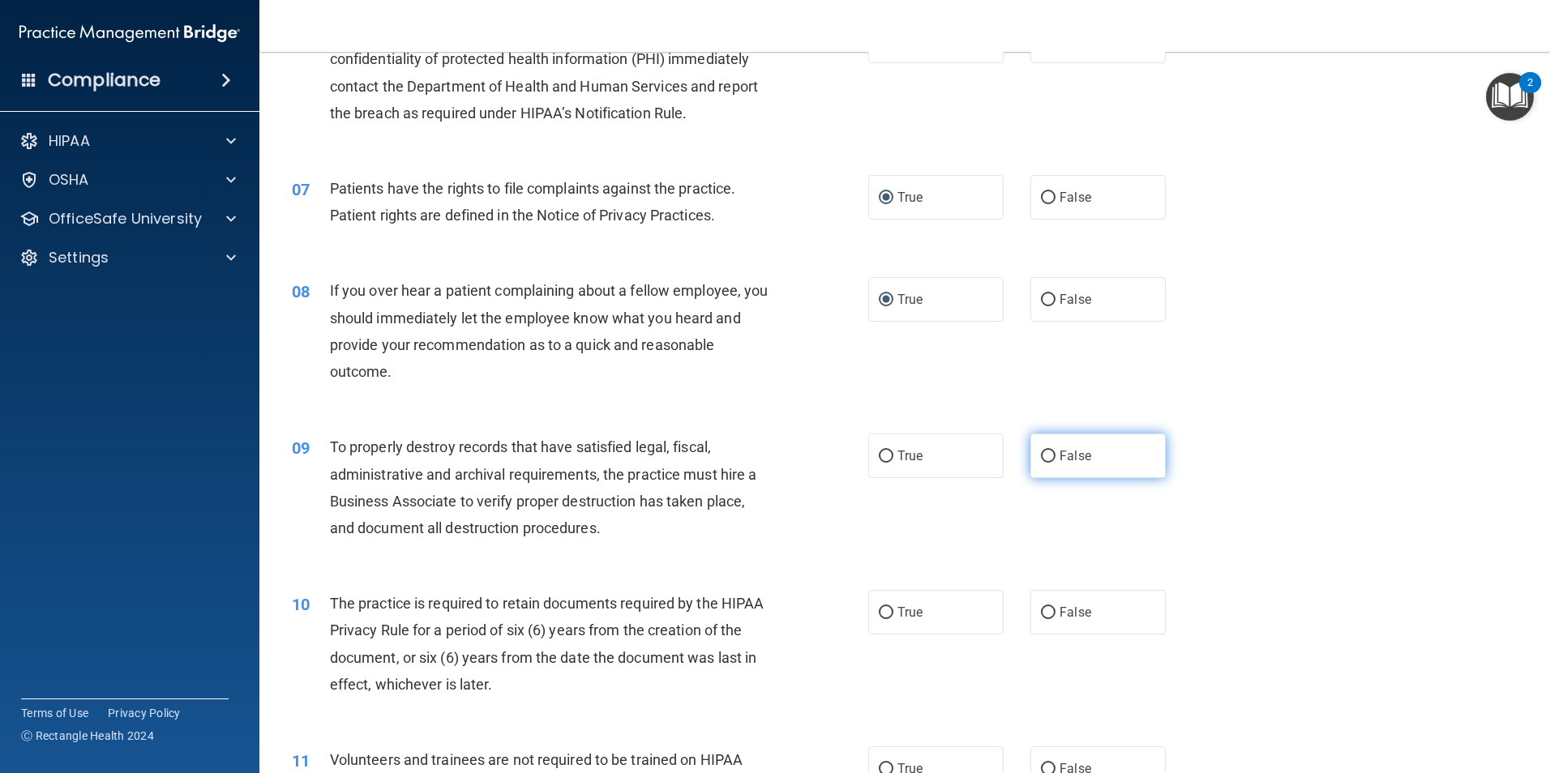
click at [1042, 461] on input "False" at bounding box center [1048, 457] width 15 height 12
radio input "true"
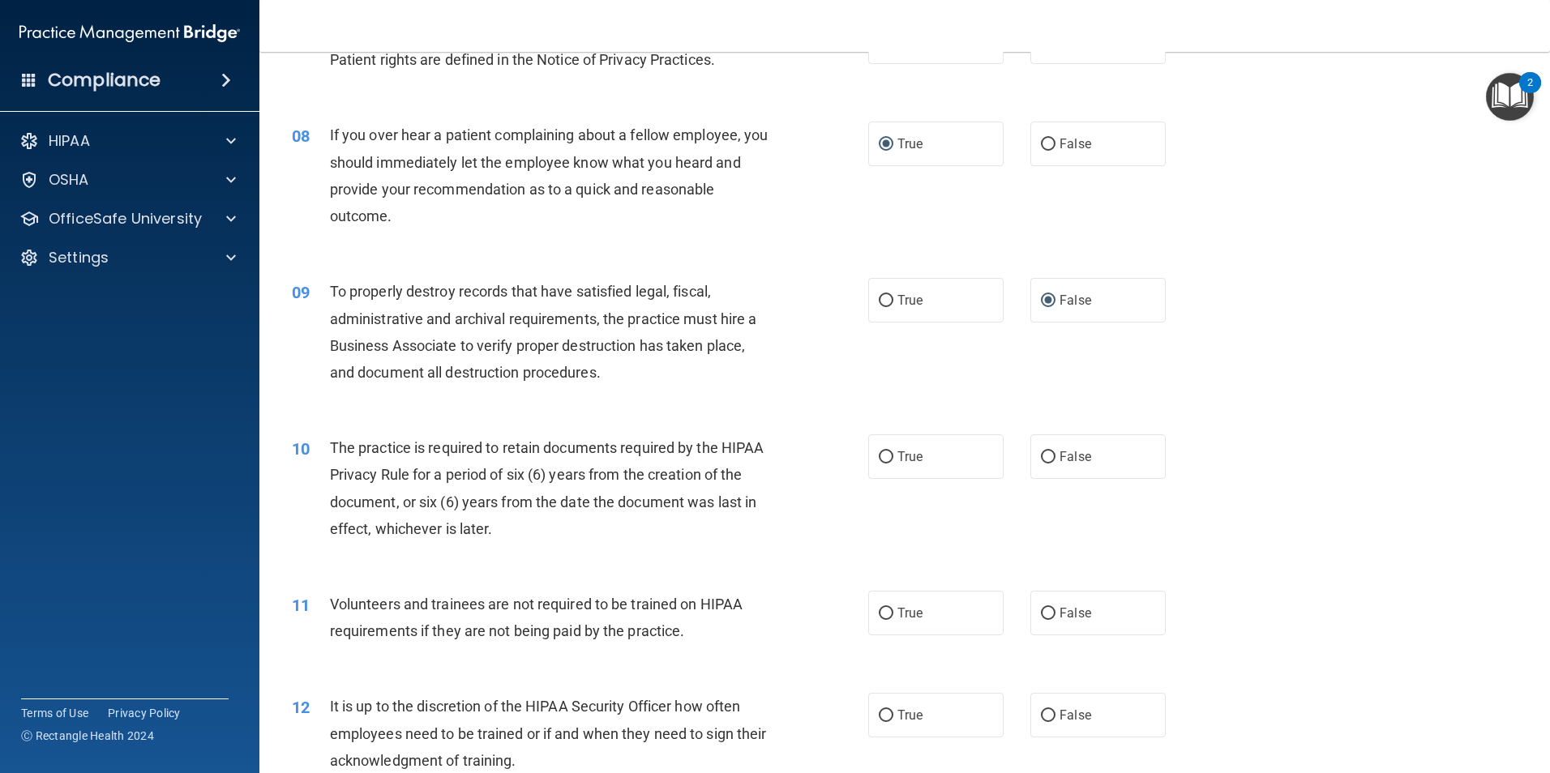
scroll to position [973, 0]
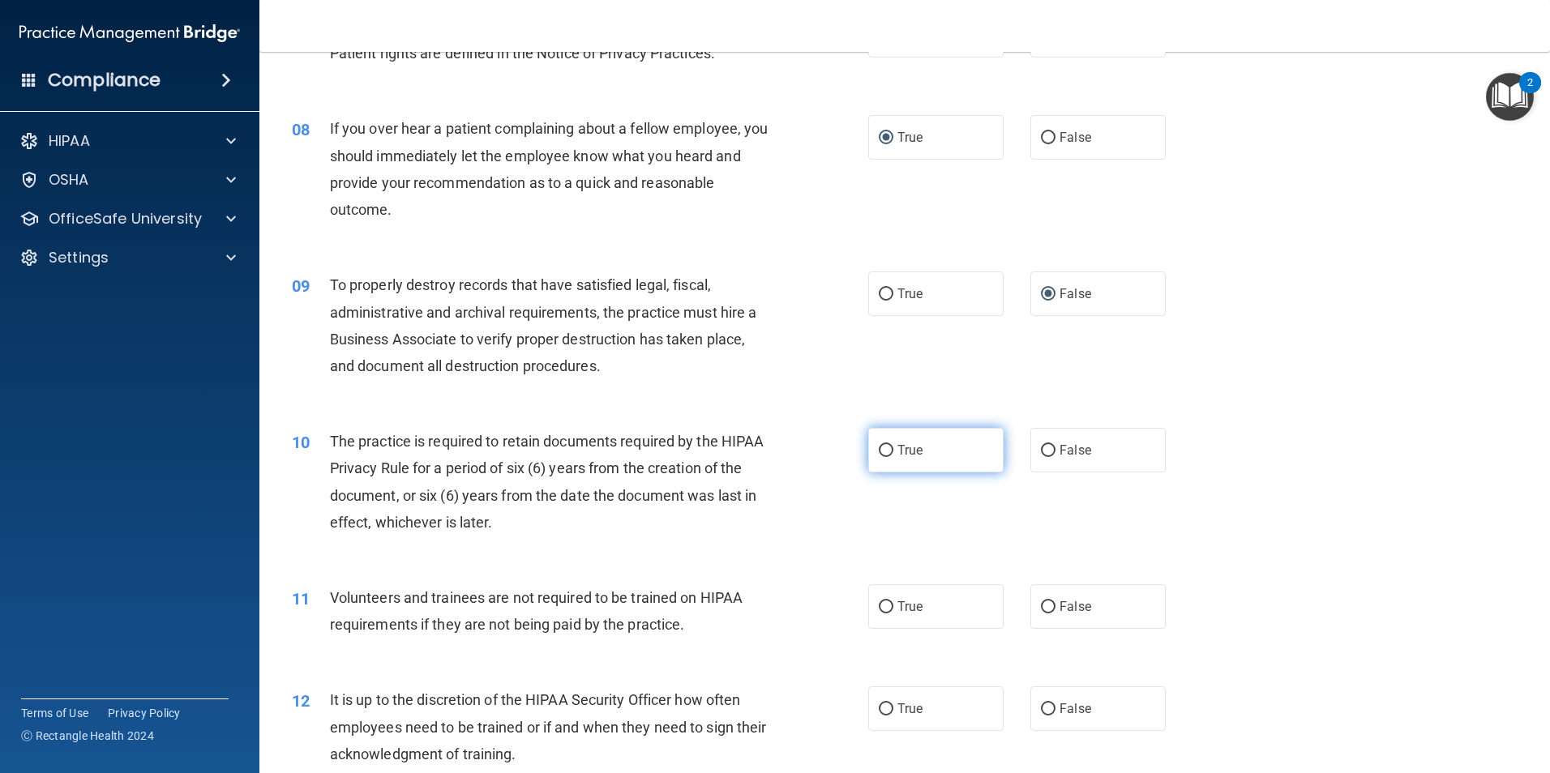
click at [879, 451] on input "True" at bounding box center [886, 451] width 15 height 12
radio input "true"
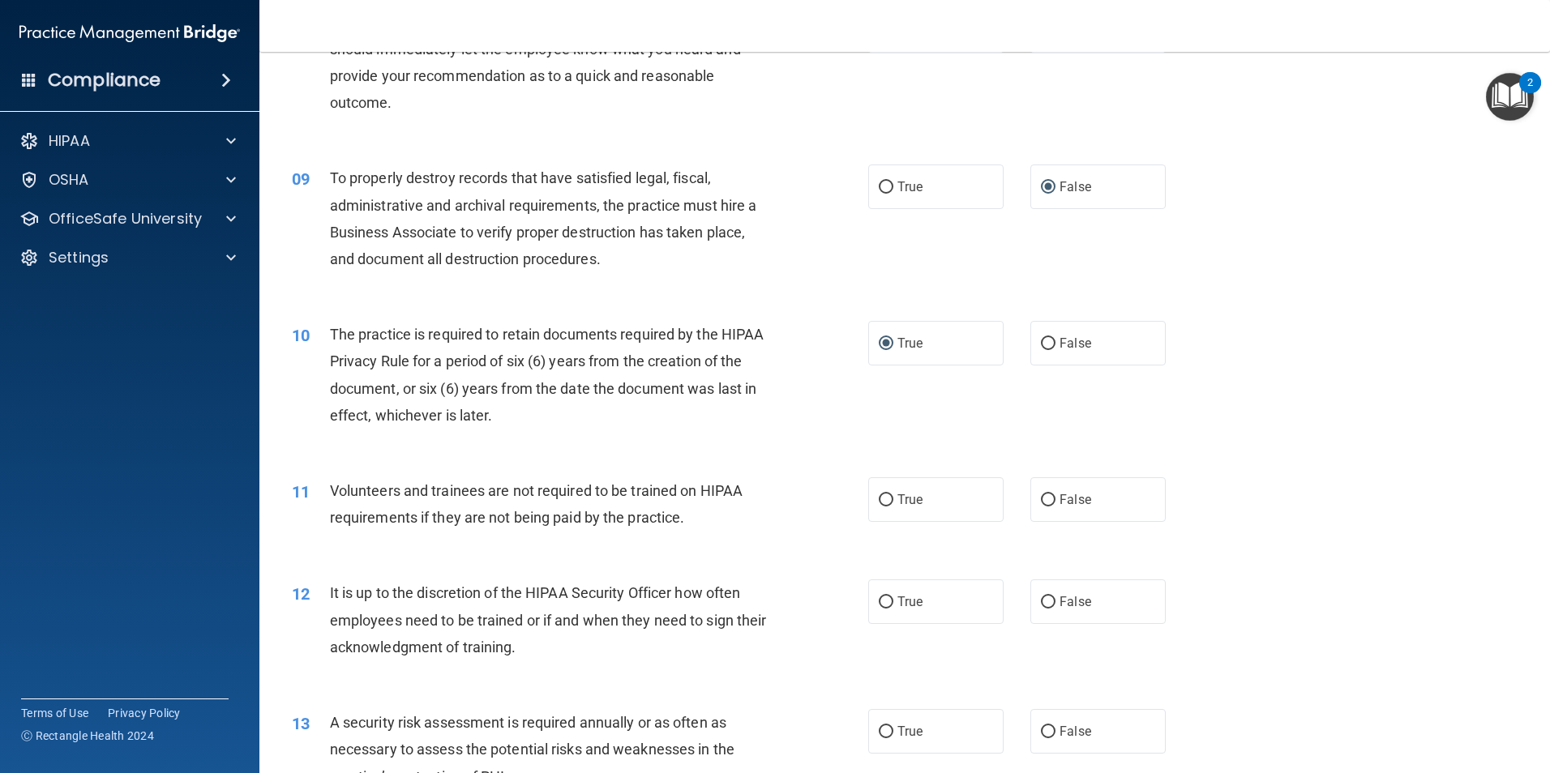
scroll to position [1135, 0]
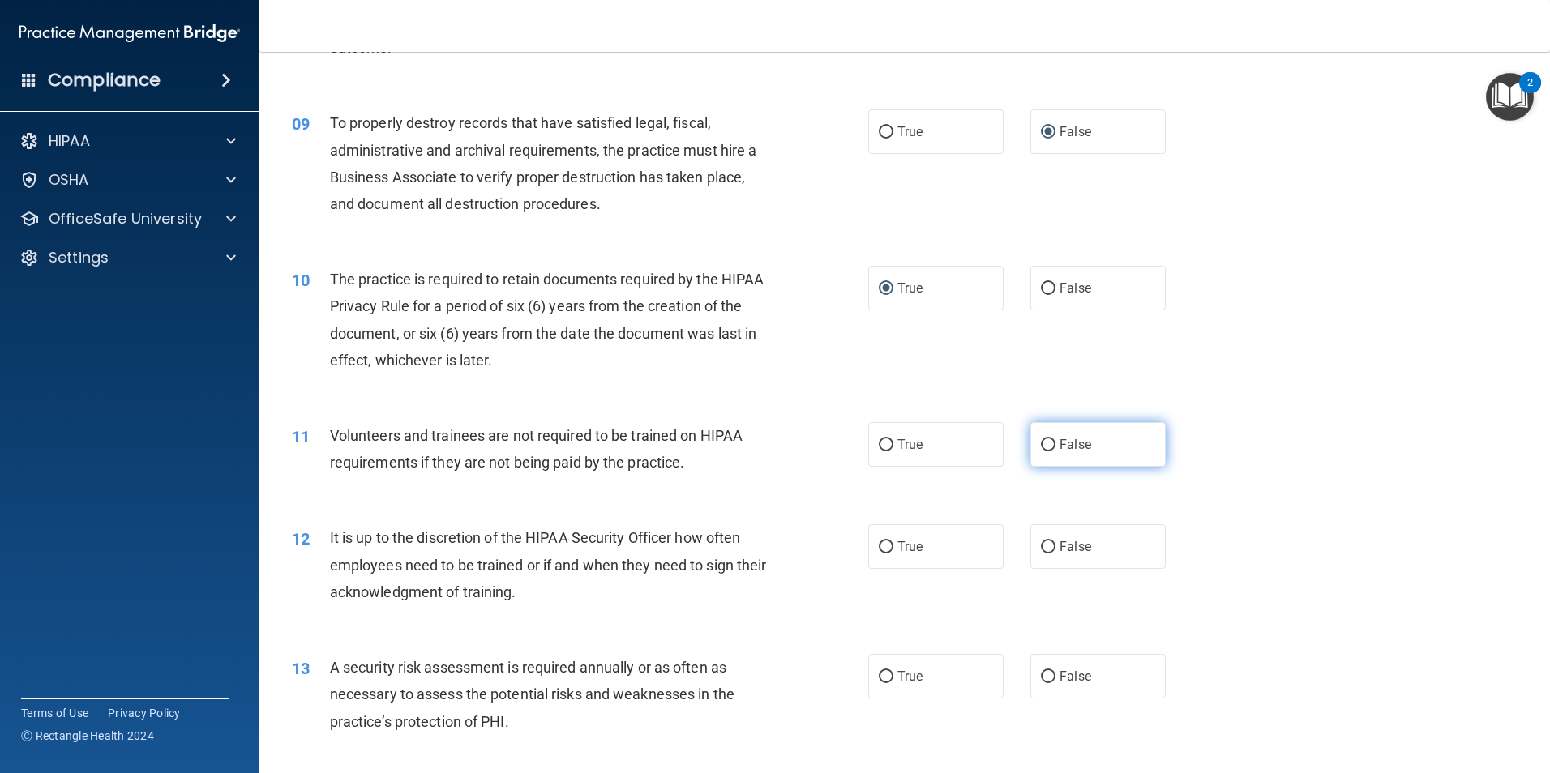
click at [1041, 442] on input "False" at bounding box center [1048, 445] width 15 height 12
radio input "true"
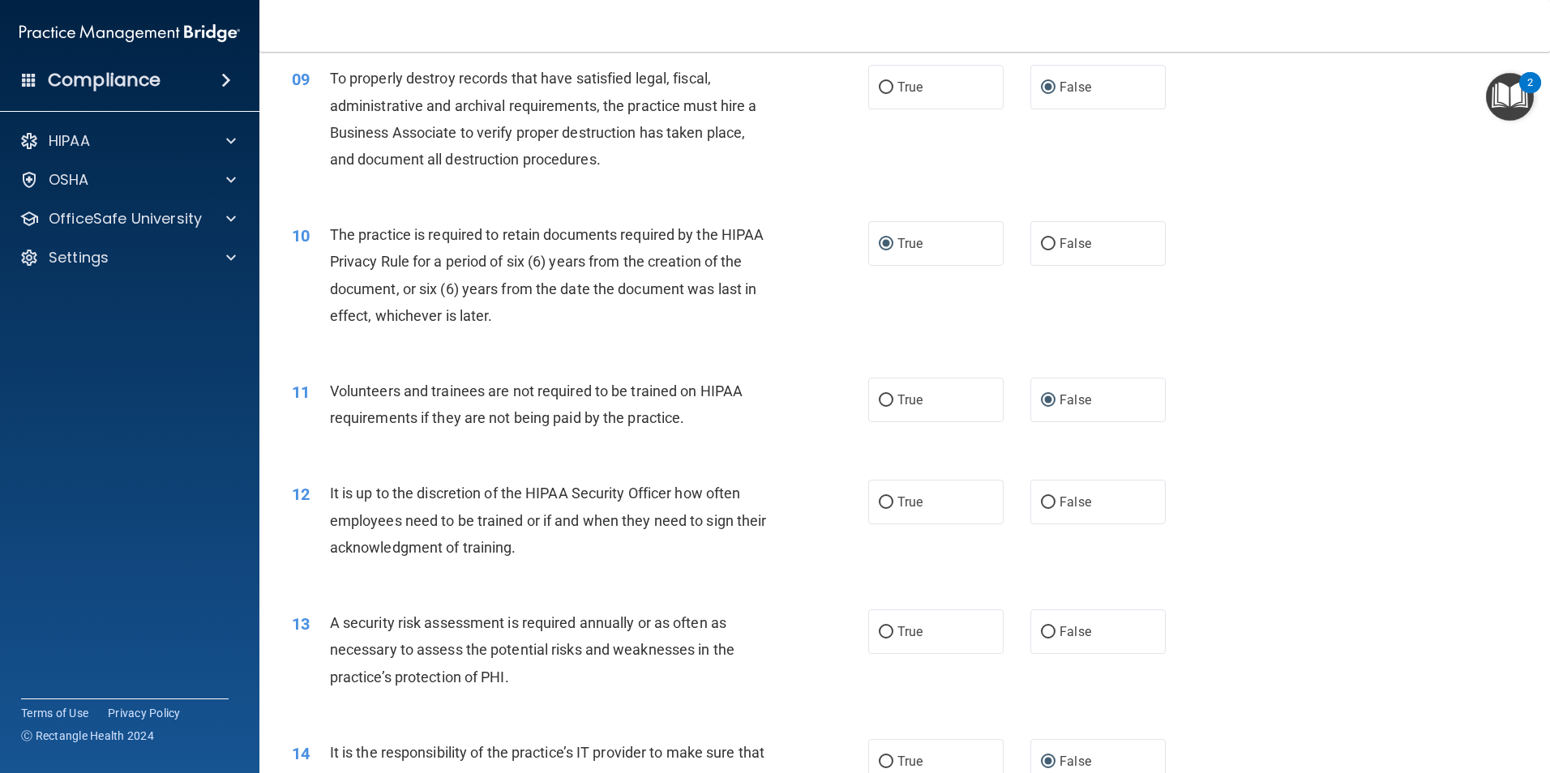
scroll to position [1216, 0]
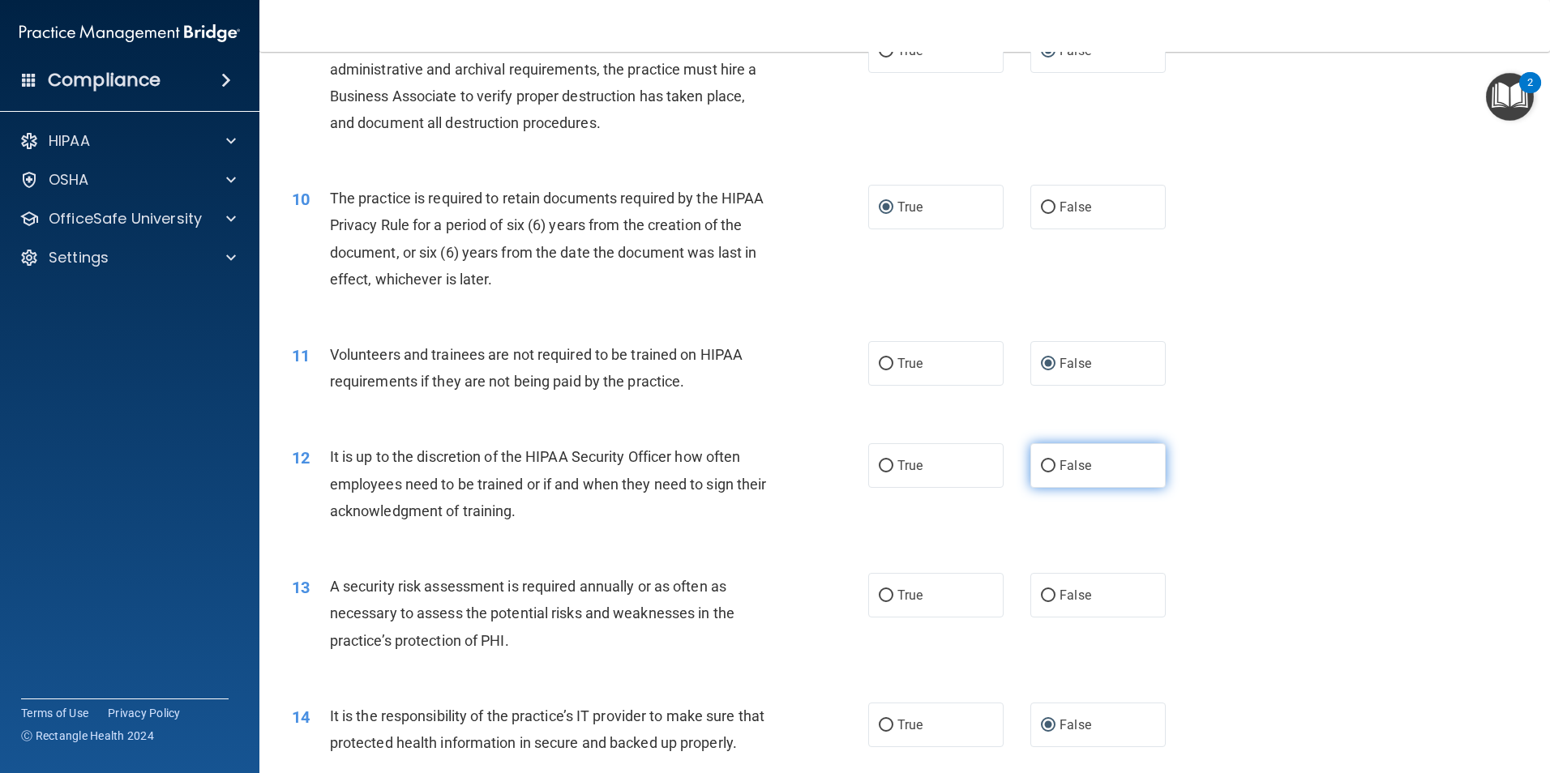
click at [1042, 466] on input "False" at bounding box center [1048, 466] width 15 height 12
radio input "true"
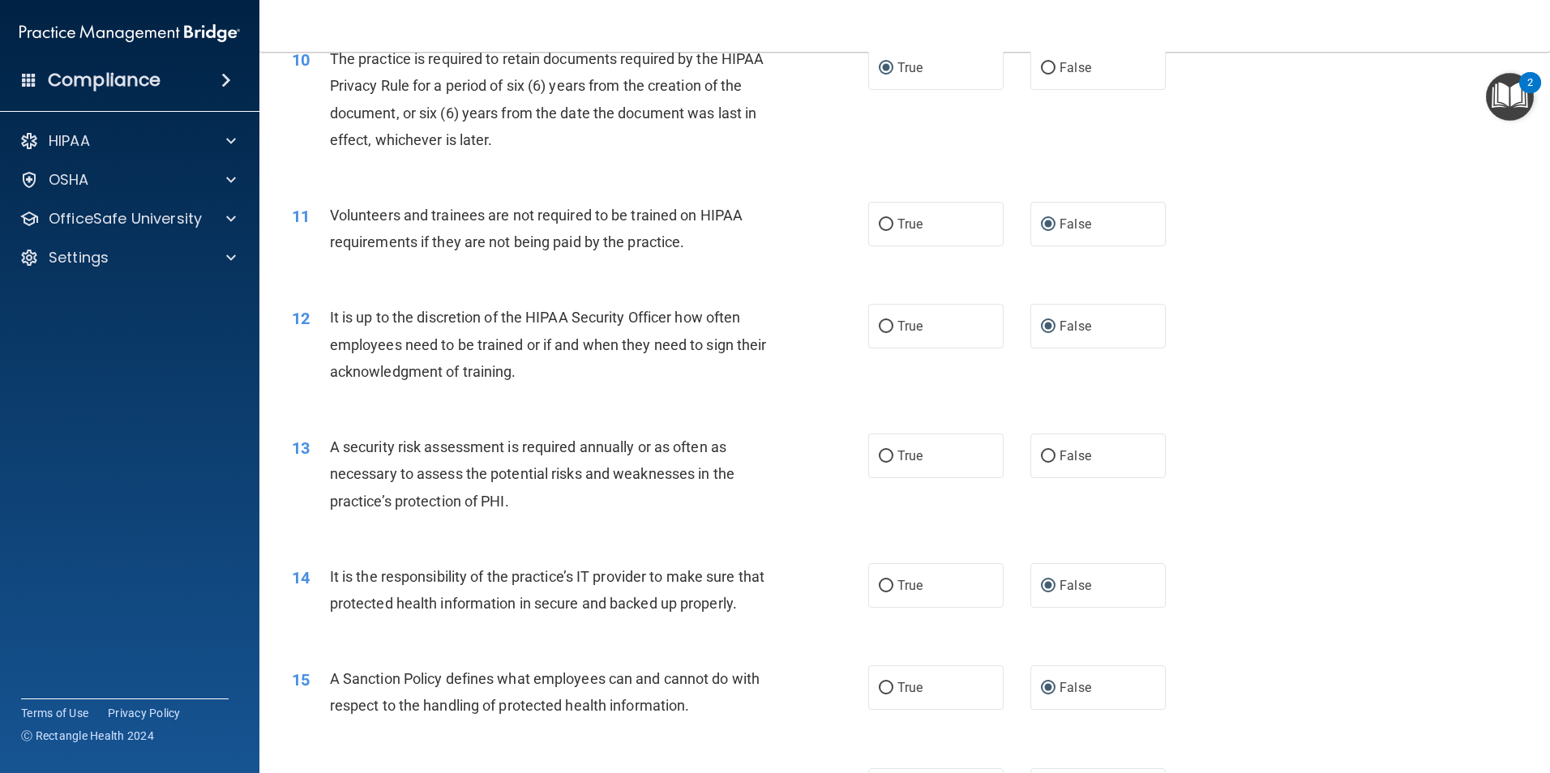
scroll to position [1378, 0]
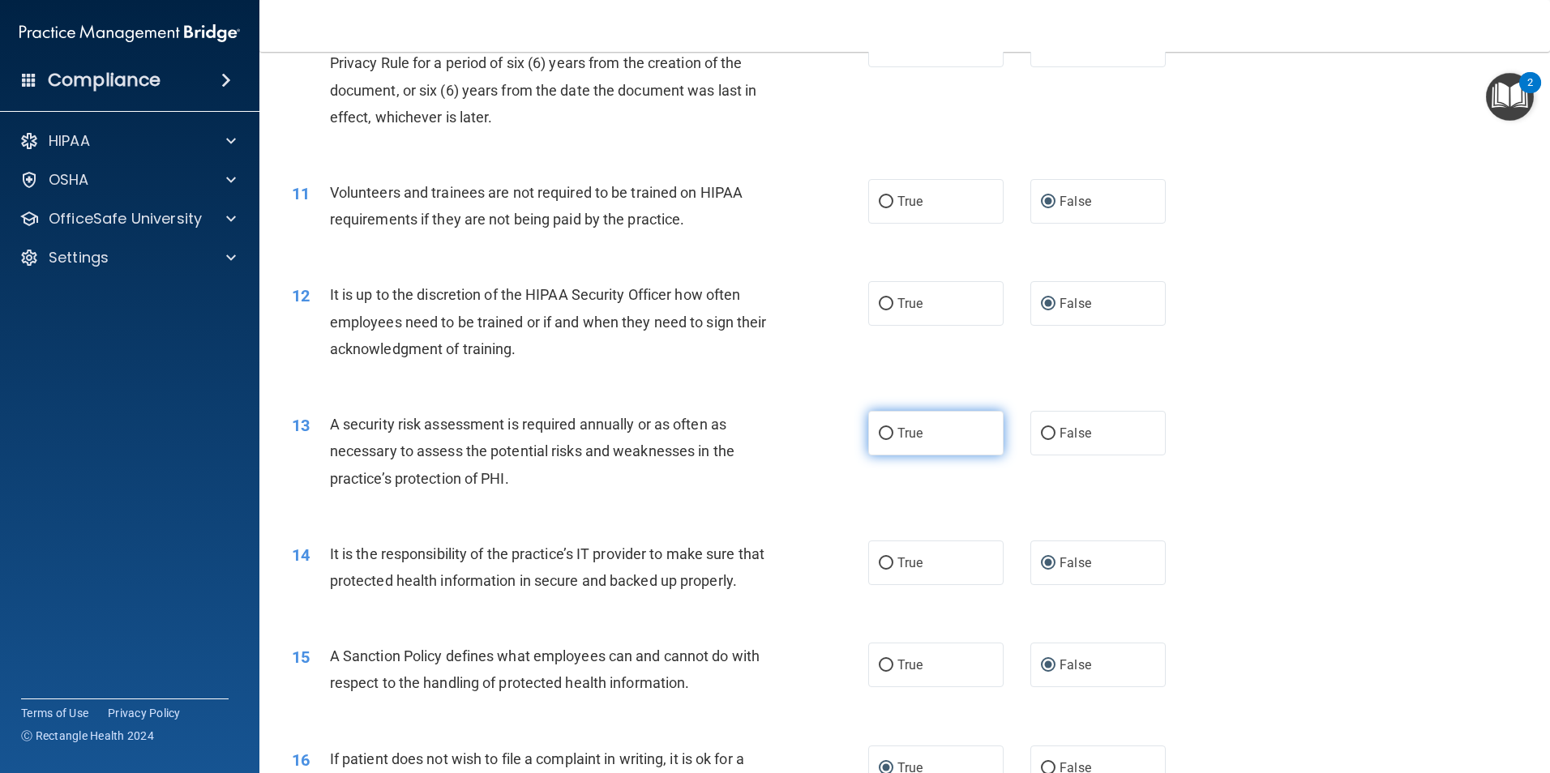
click at [879, 431] on input "True" at bounding box center [886, 434] width 15 height 12
radio input "true"
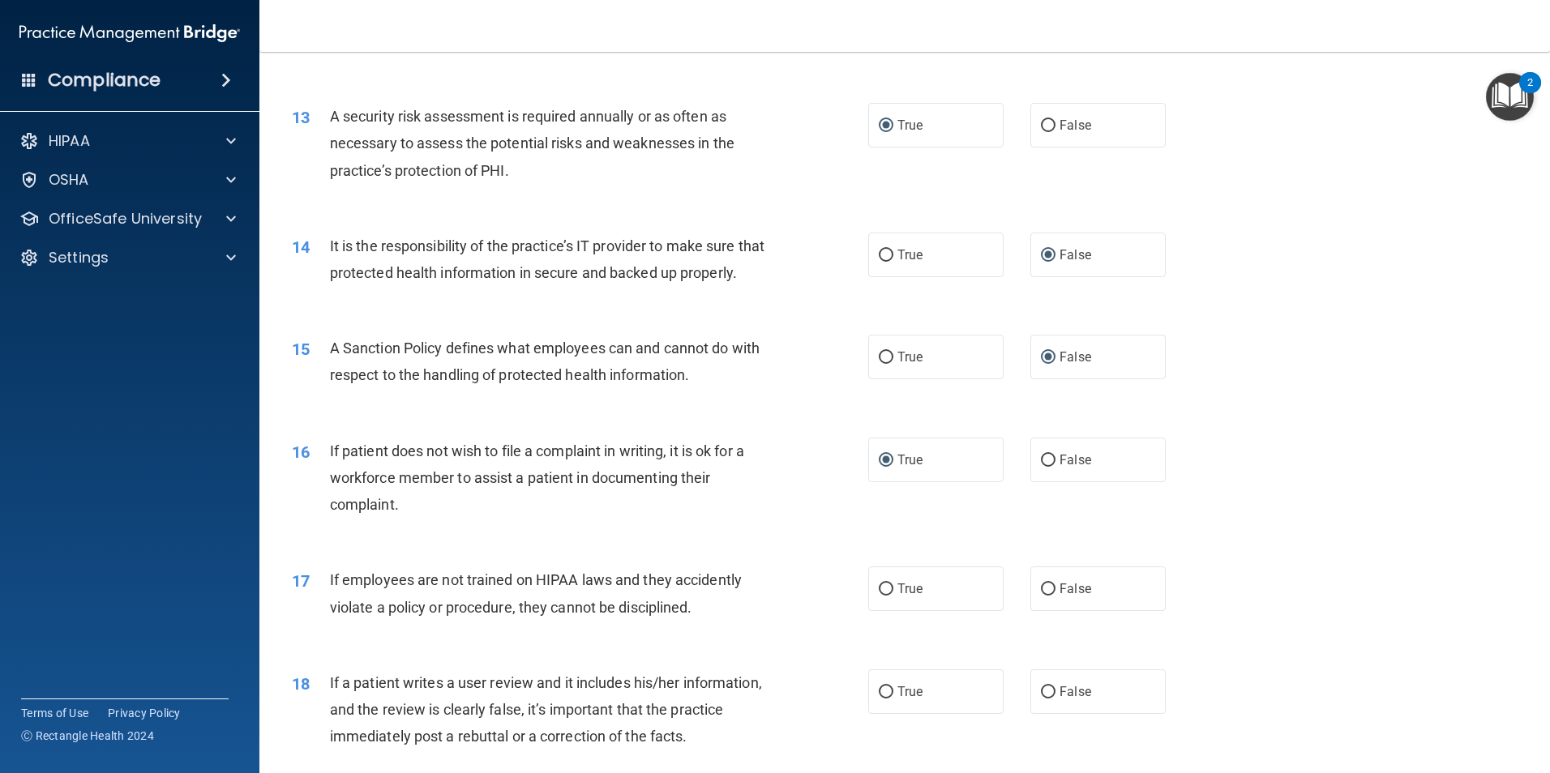
scroll to position [1783, 0]
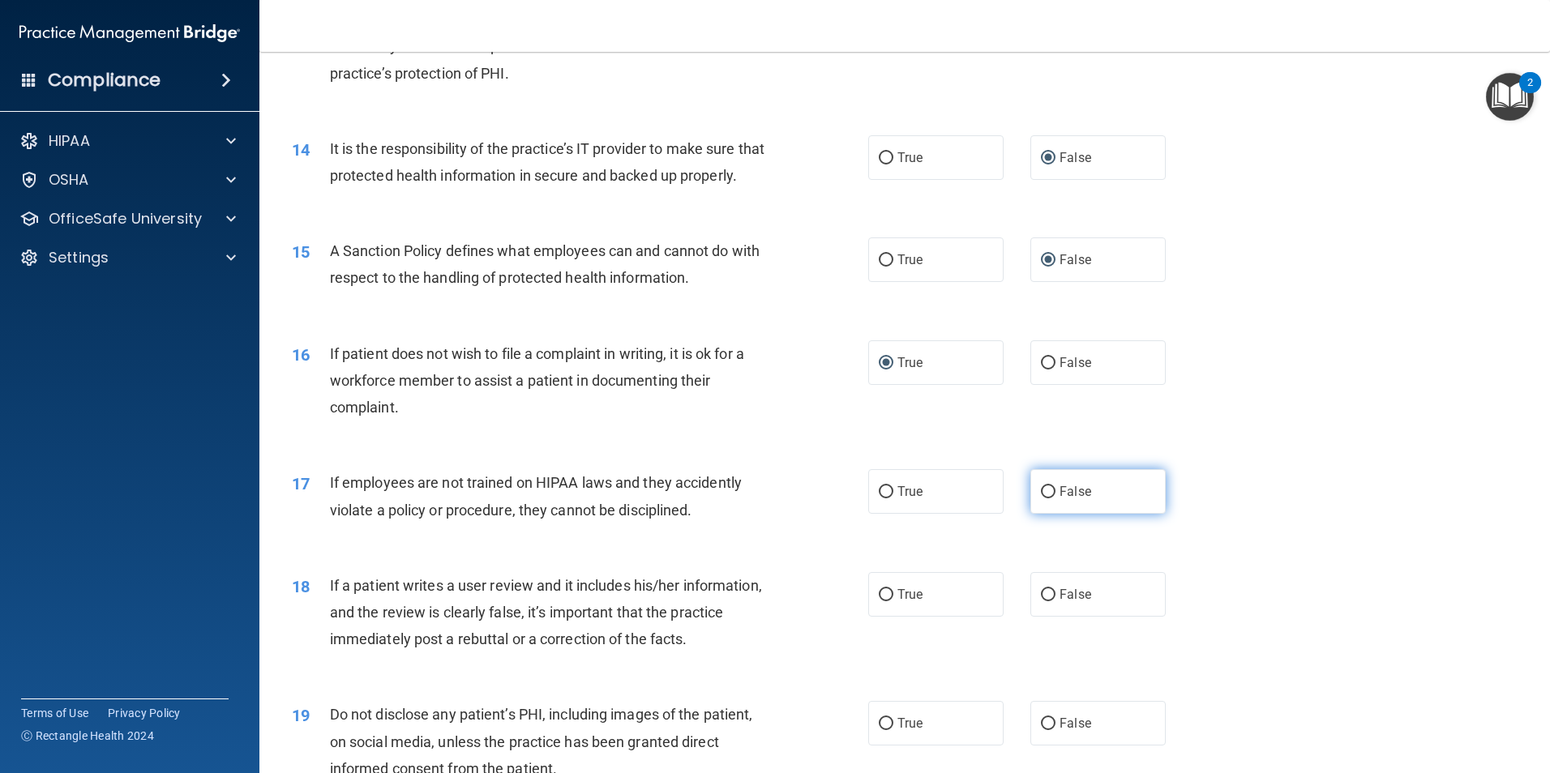
click at [1044, 498] on input "False" at bounding box center [1048, 492] width 15 height 12
radio input "true"
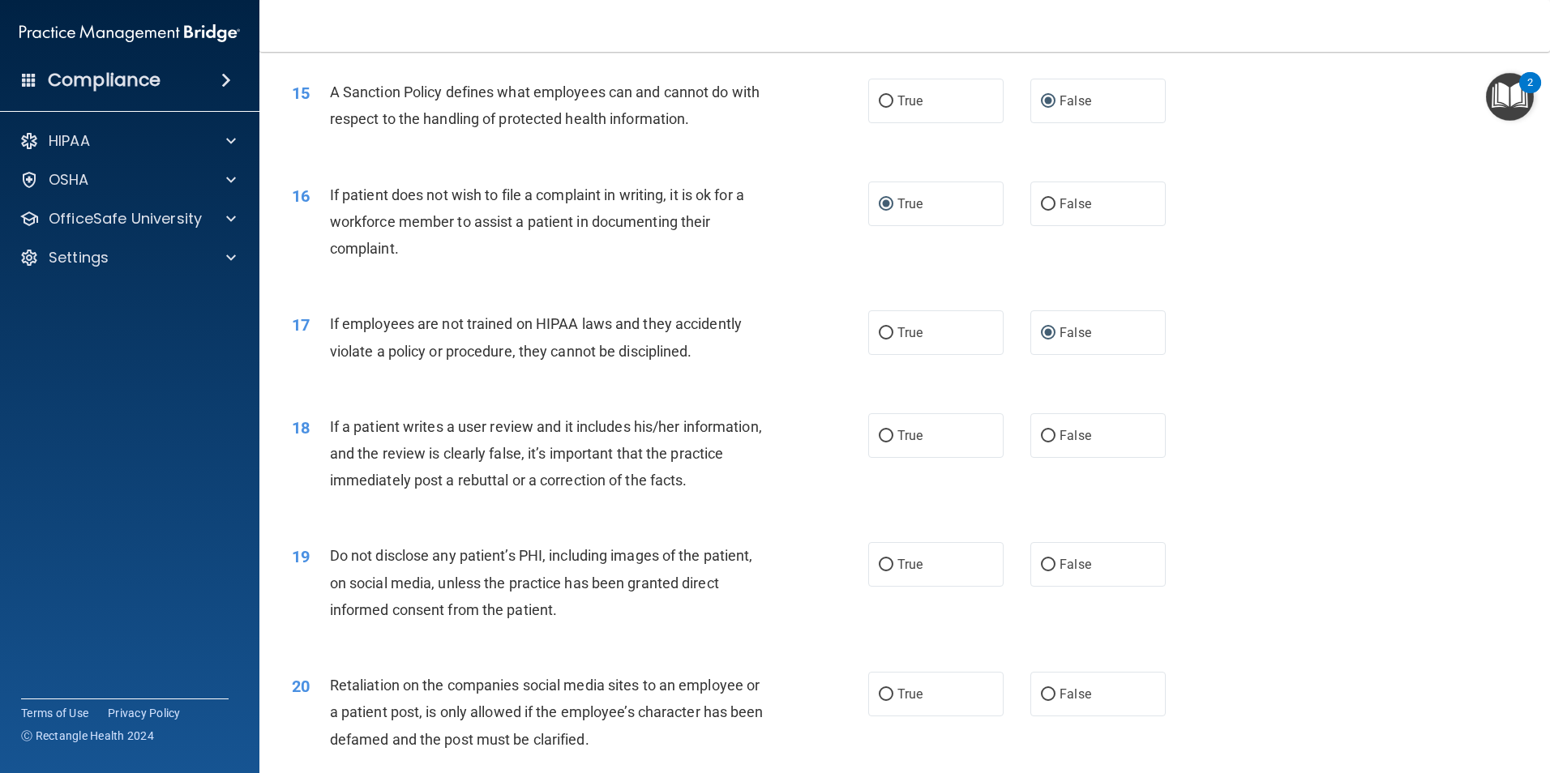
scroll to position [1945, 0]
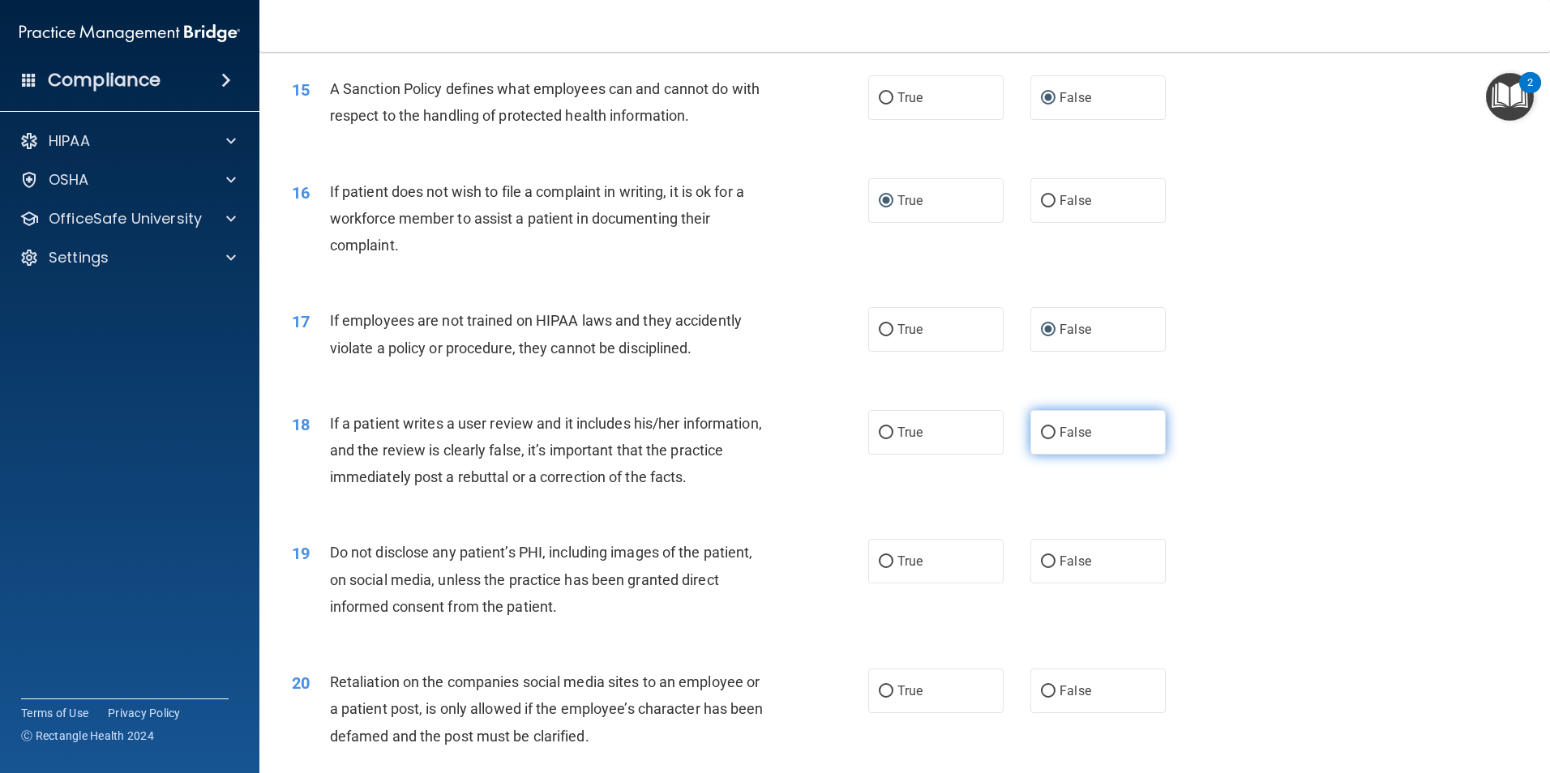
click at [1041, 439] on input "False" at bounding box center [1048, 433] width 15 height 12
radio input "true"
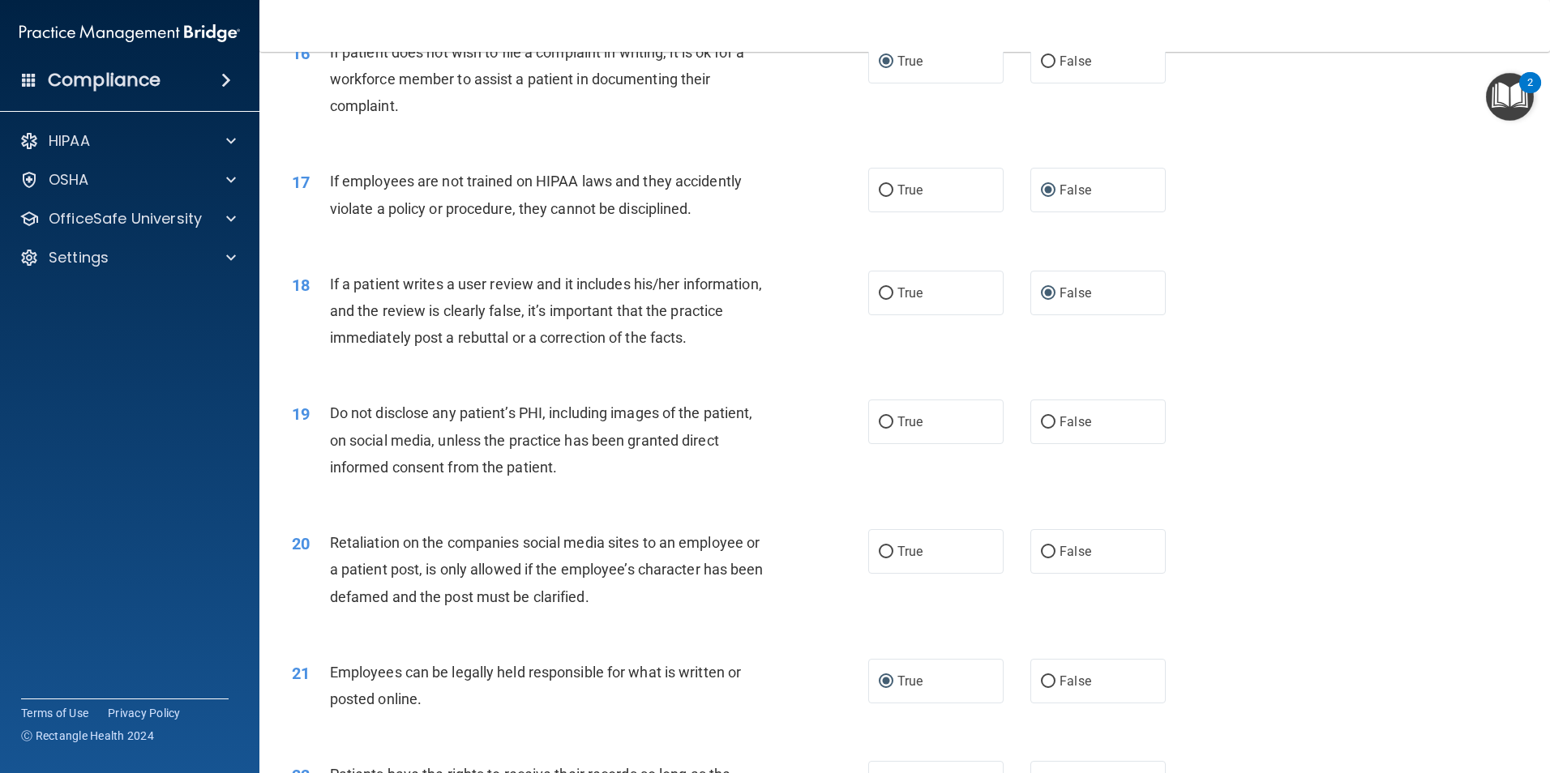
scroll to position [2107, 0]
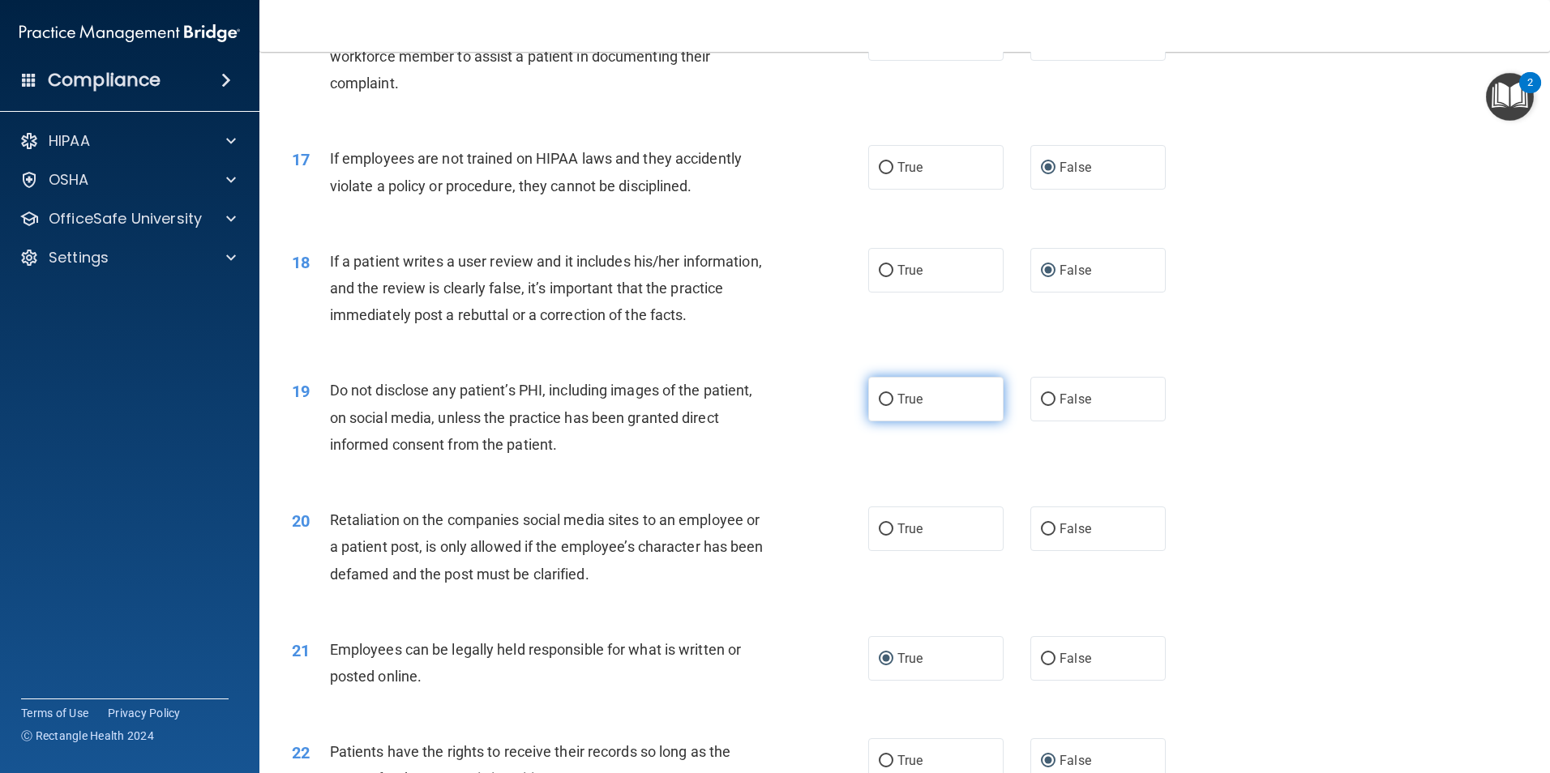
click at [886, 406] on input "True" at bounding box center [886, 400] width 15 height 12
radio input "true"
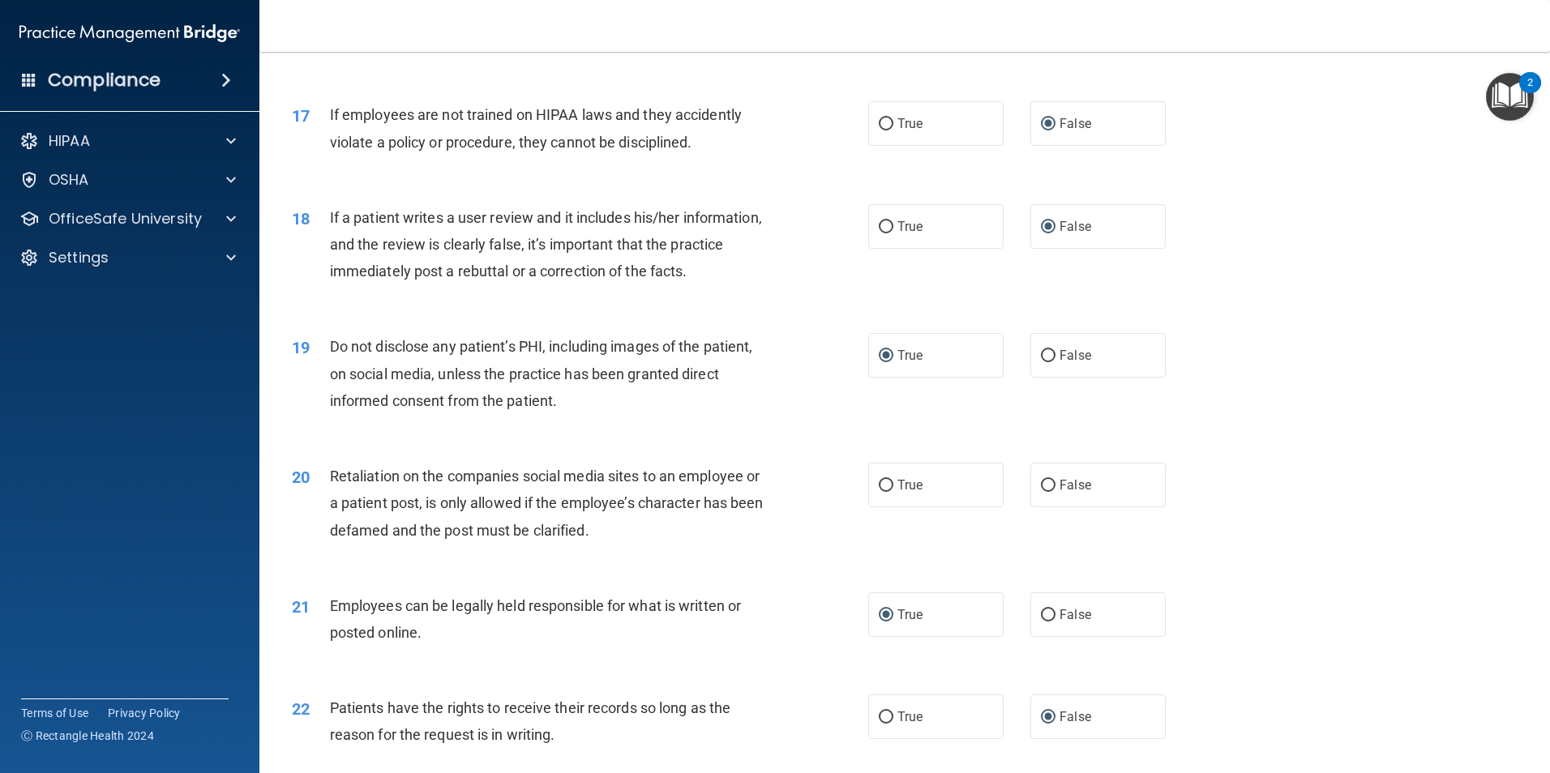
scroll to position [2188, 0]
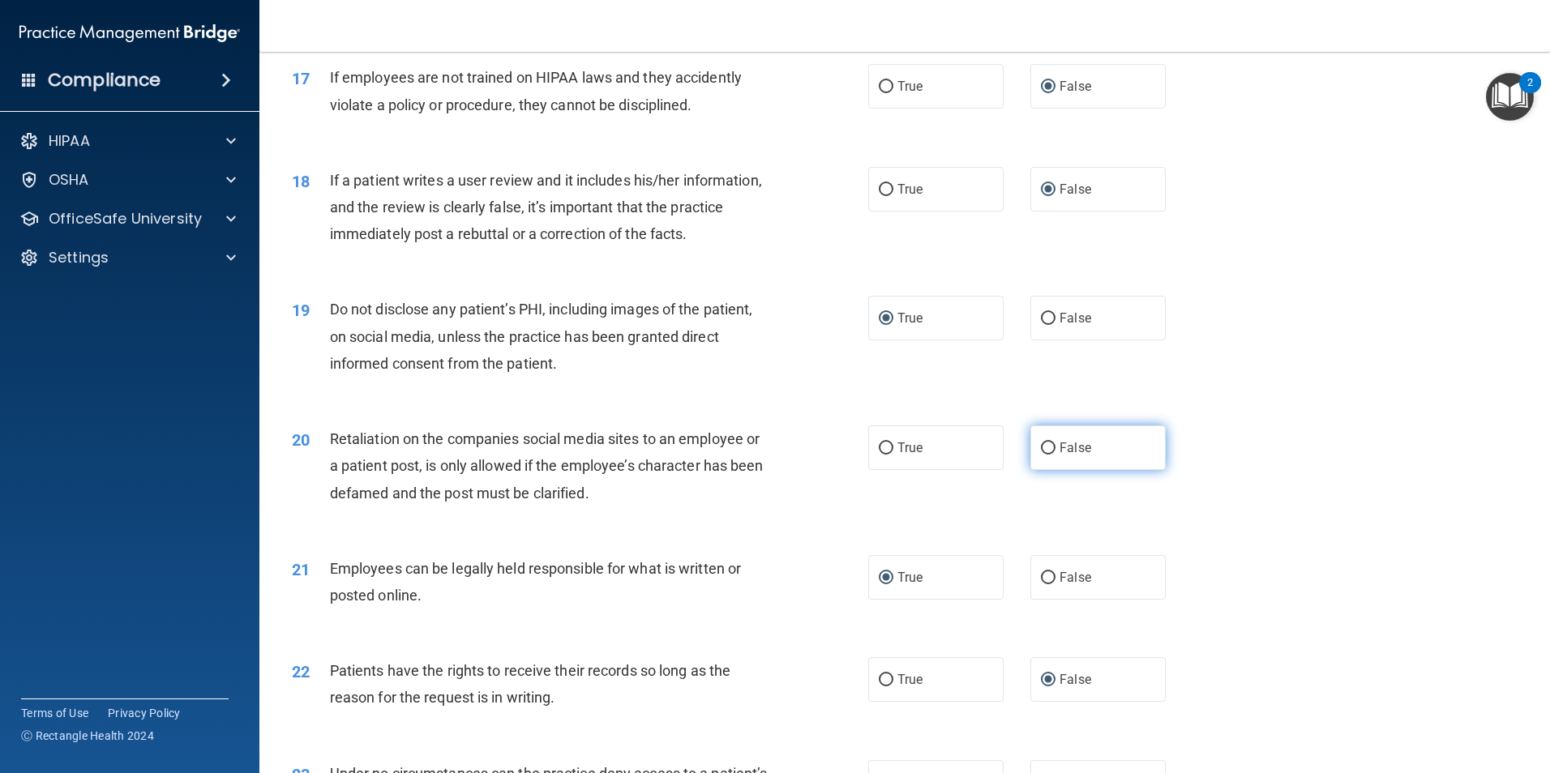
click at [1044, 455] on input "False" at bounding box center [1048, 449] width 15 height 12
radio input "true"
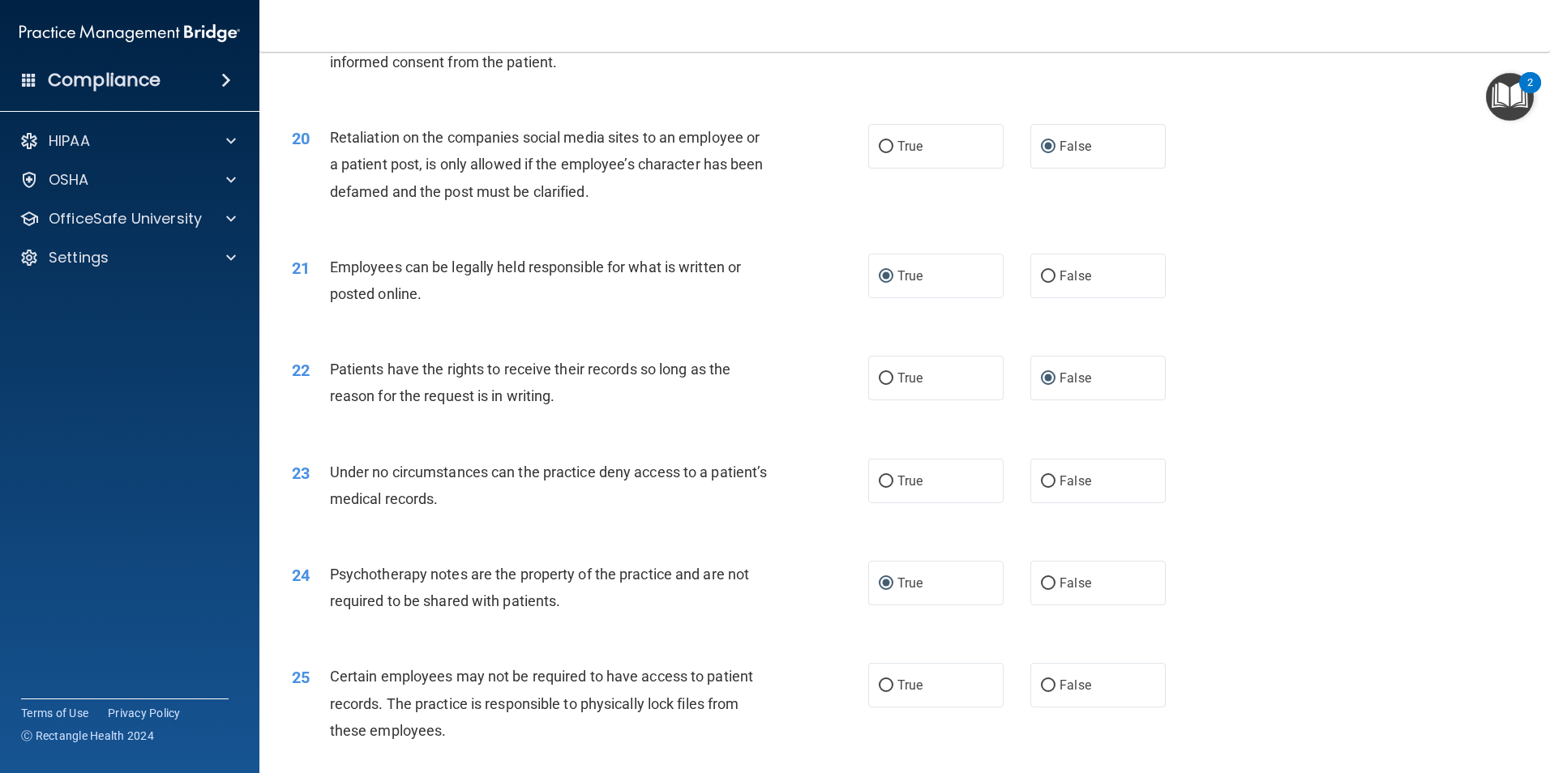
scroll to position [2513, 0]
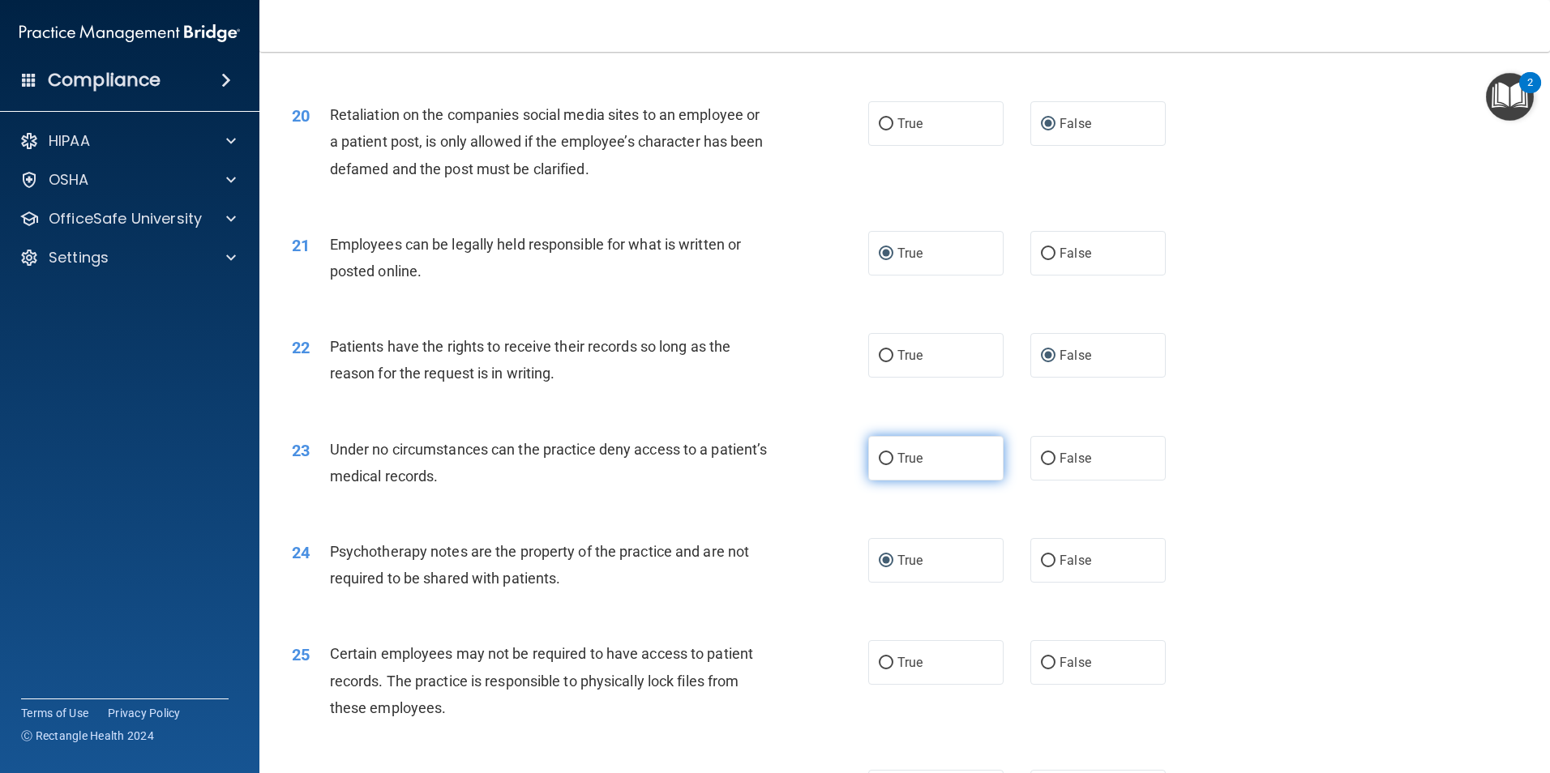
click at [879, 465] on input "True" at bounding box center [886, 459] width 15 height 12
radio input "true"
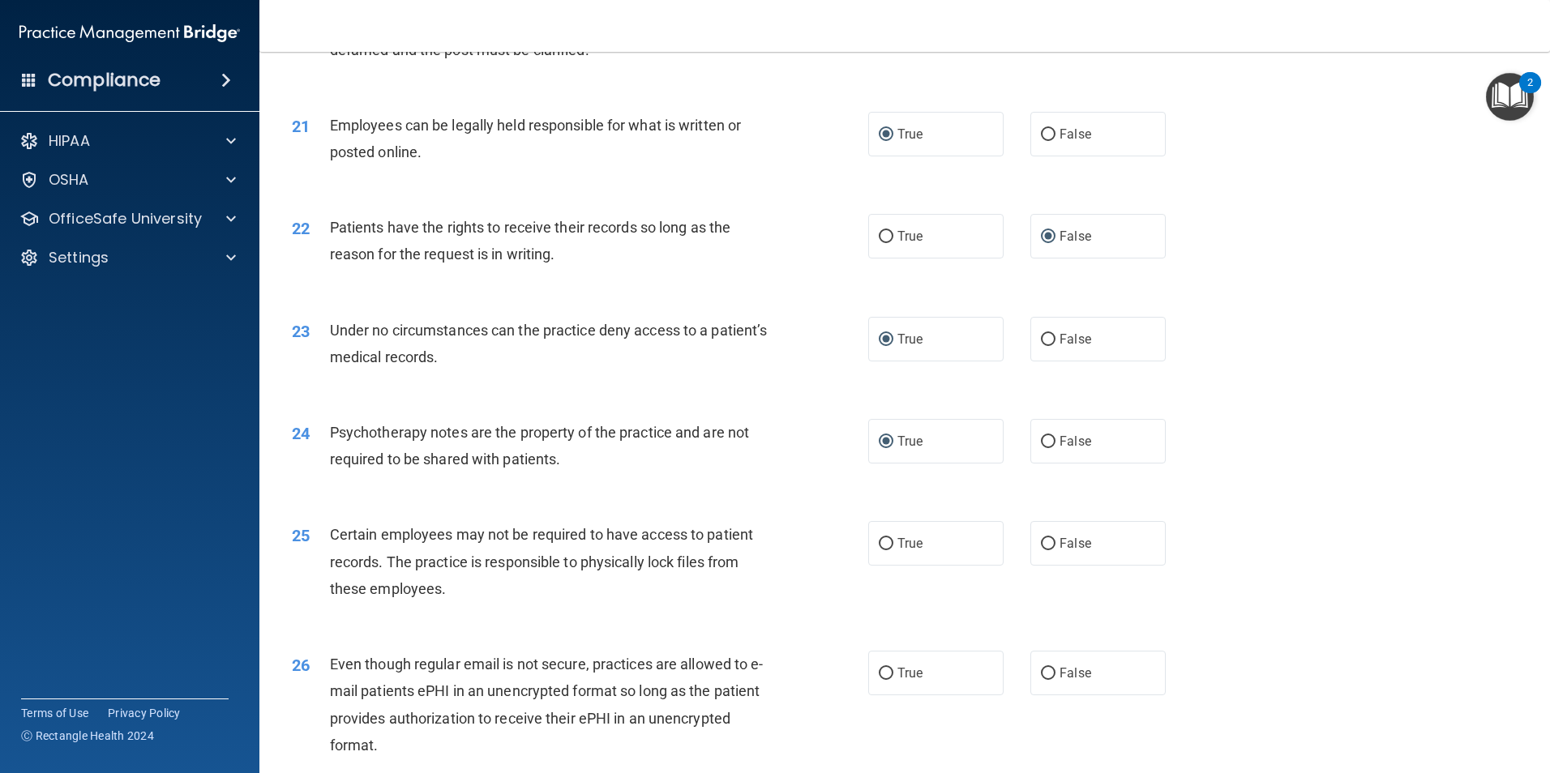
scroll to position [2675, 0]
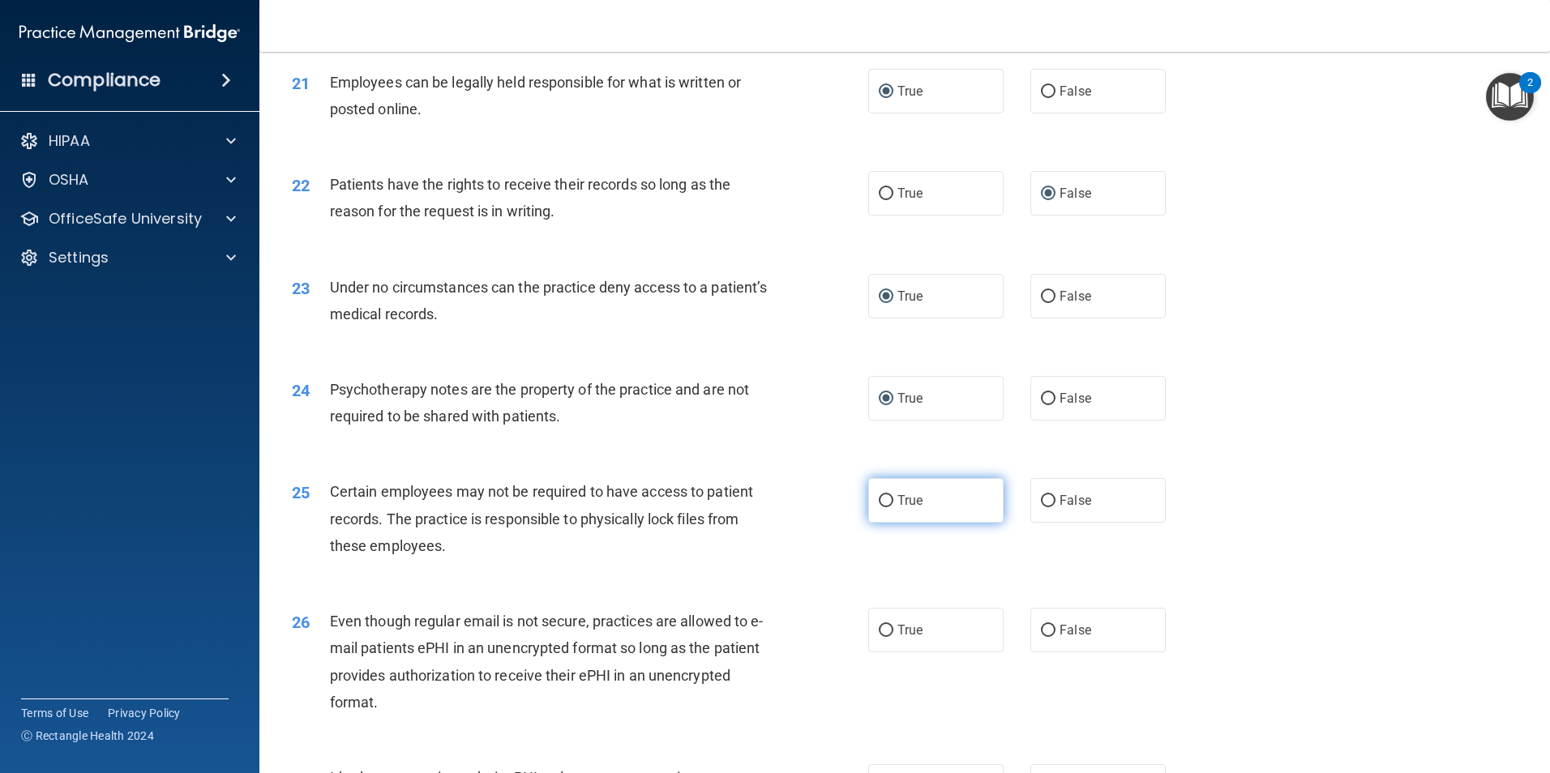
click at [880, 507] on input "True" at bounding box center [886, 501] width 15 height 12
radio input "true"
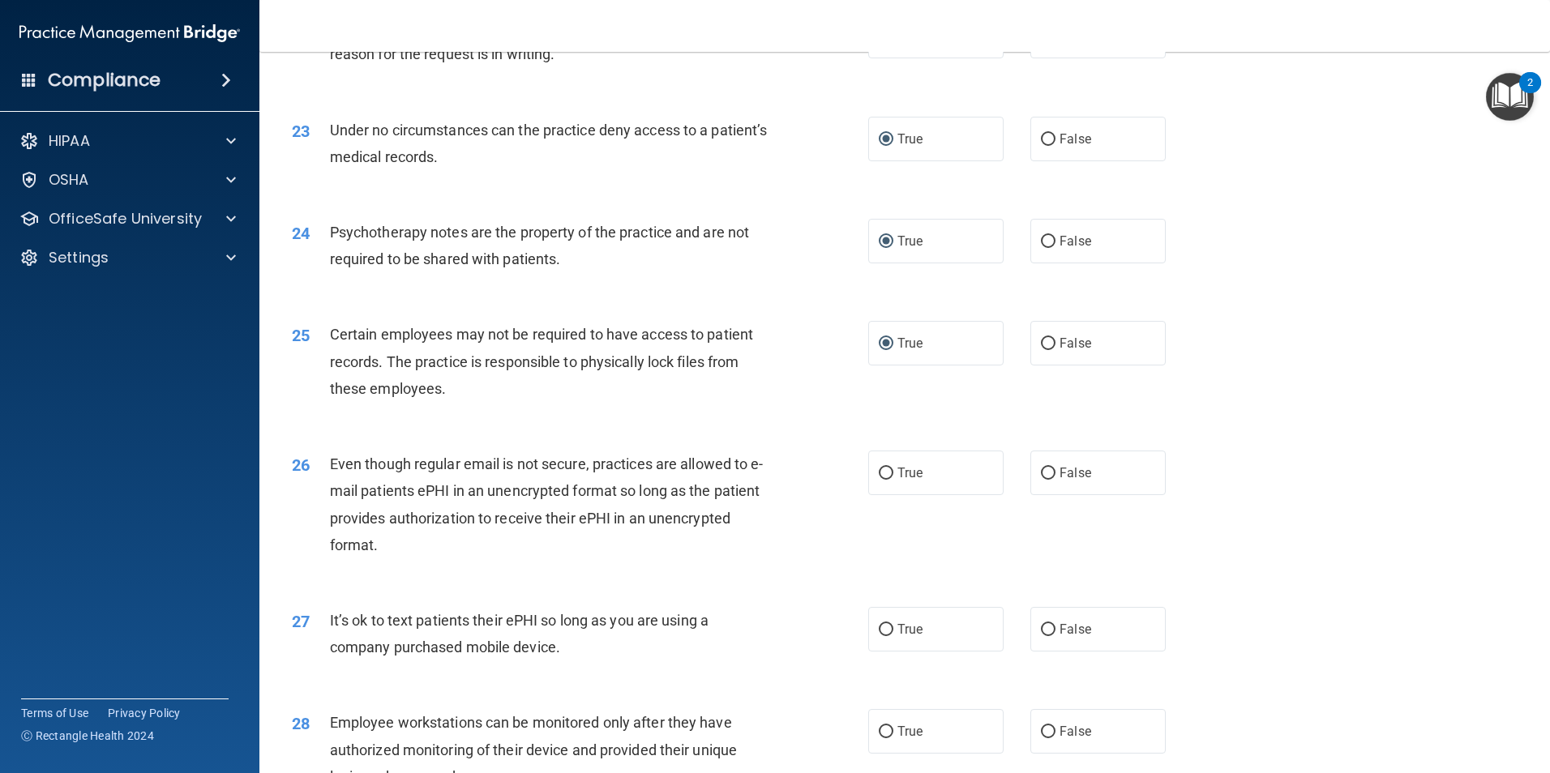
scroll to position [2837, 0]
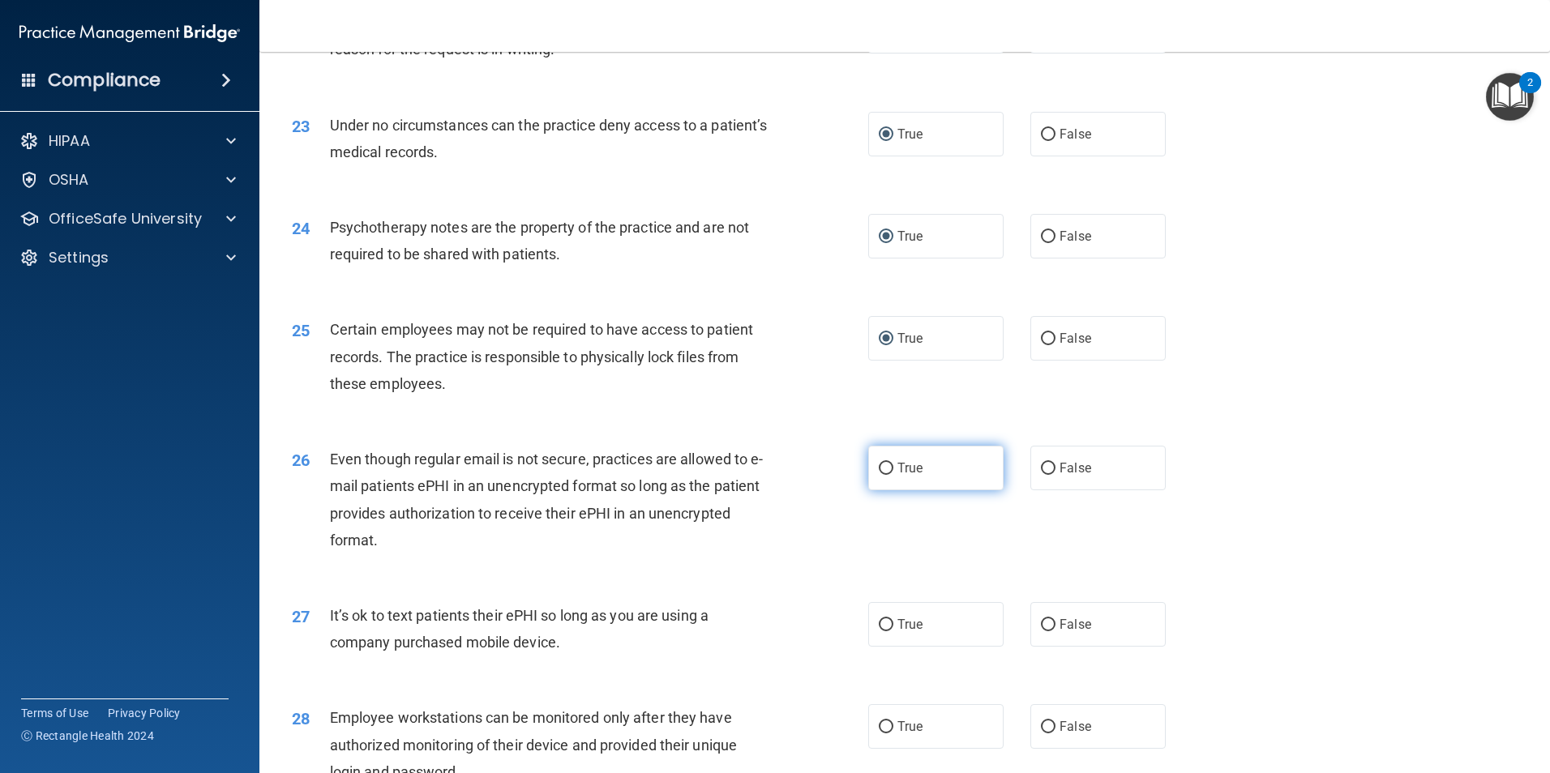
click at [883, 475] on input "True" at bounding box center [886, 469] width 15 height 12
radio input "true"
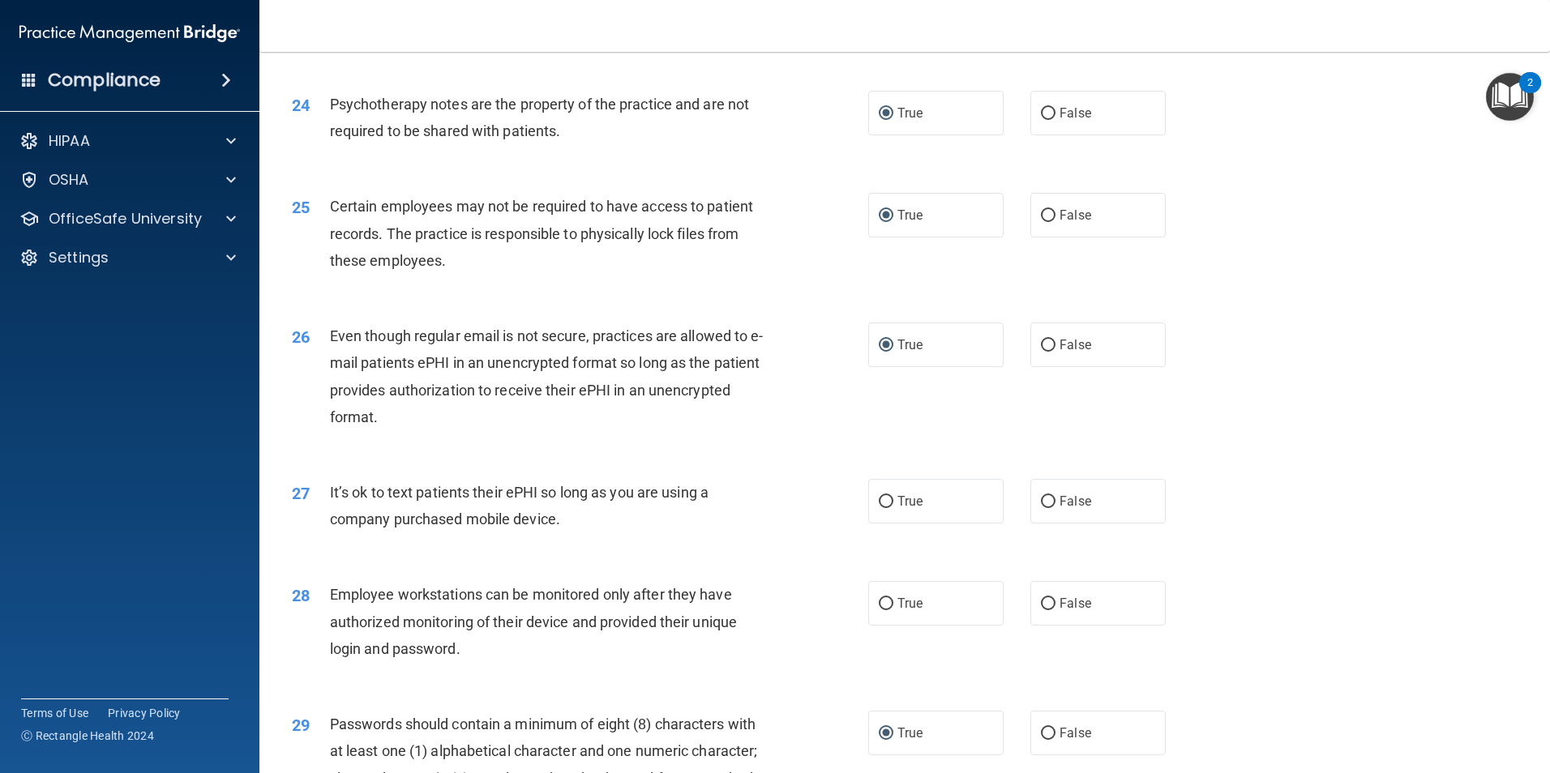
scroll to position [2999, 0]
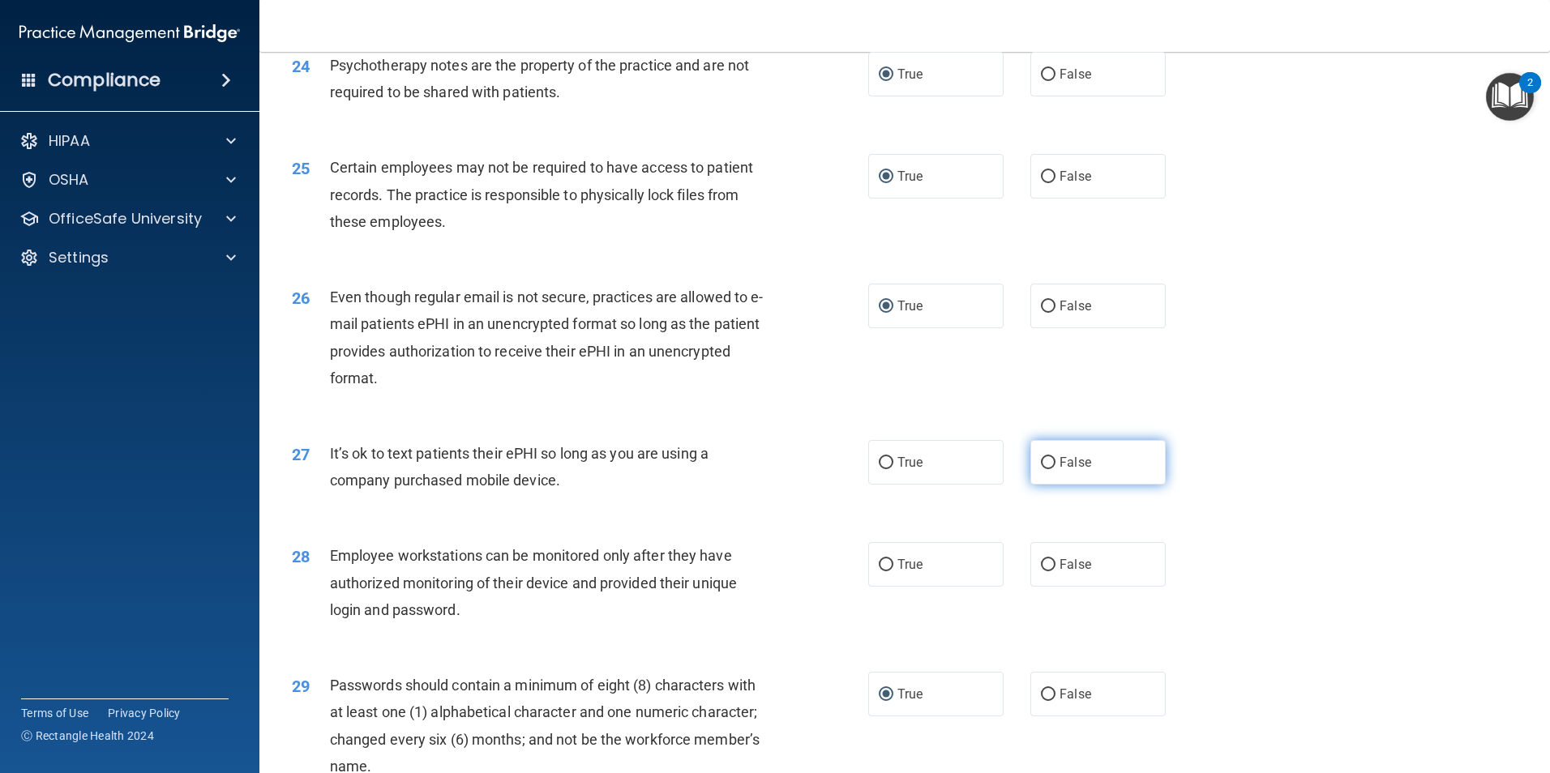
click at [1045, 469] on input "False" at bounding box center [1048, 463] width 15 height 12
radio input "true"
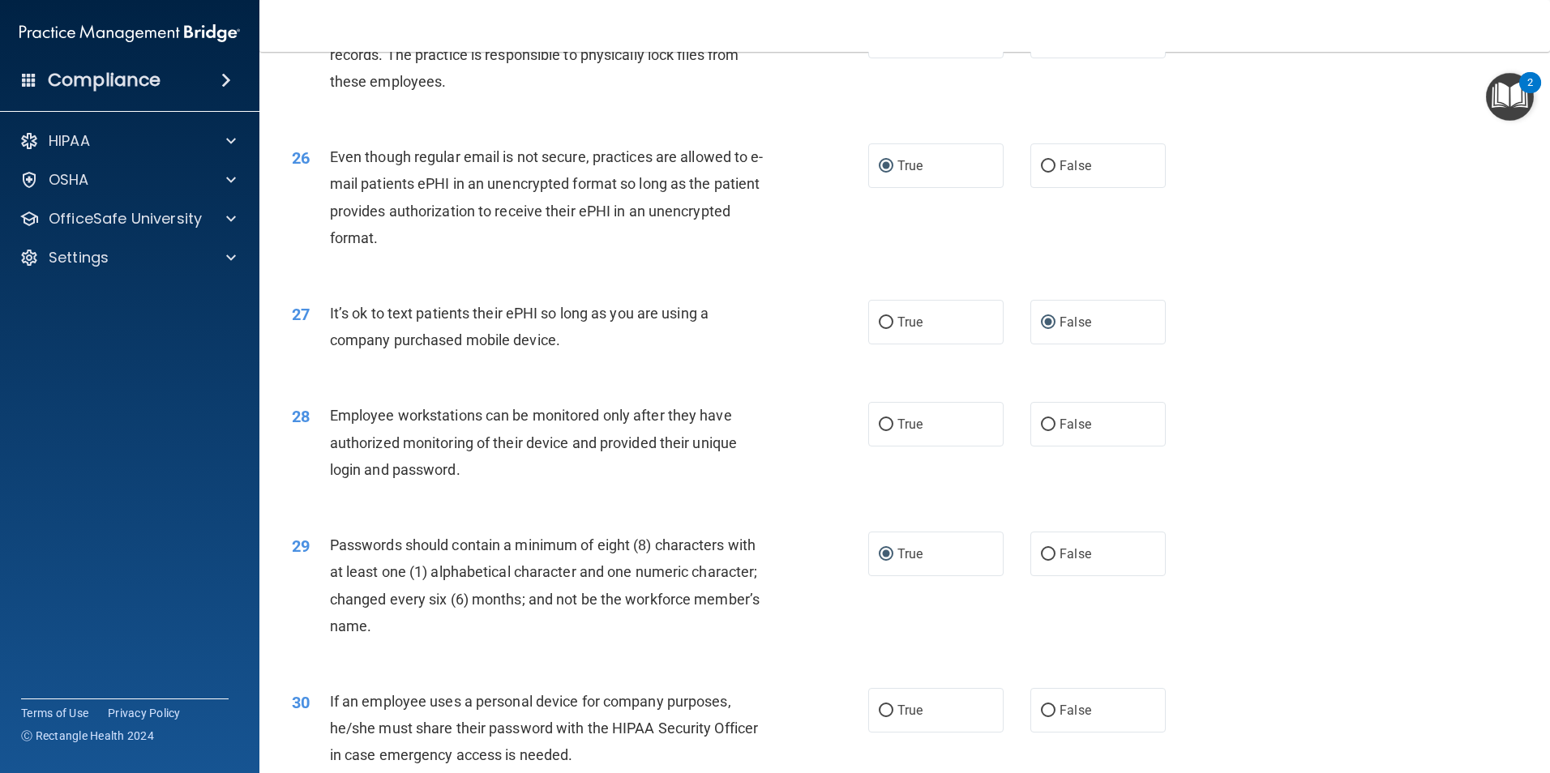
scroll to position [3161, 0]
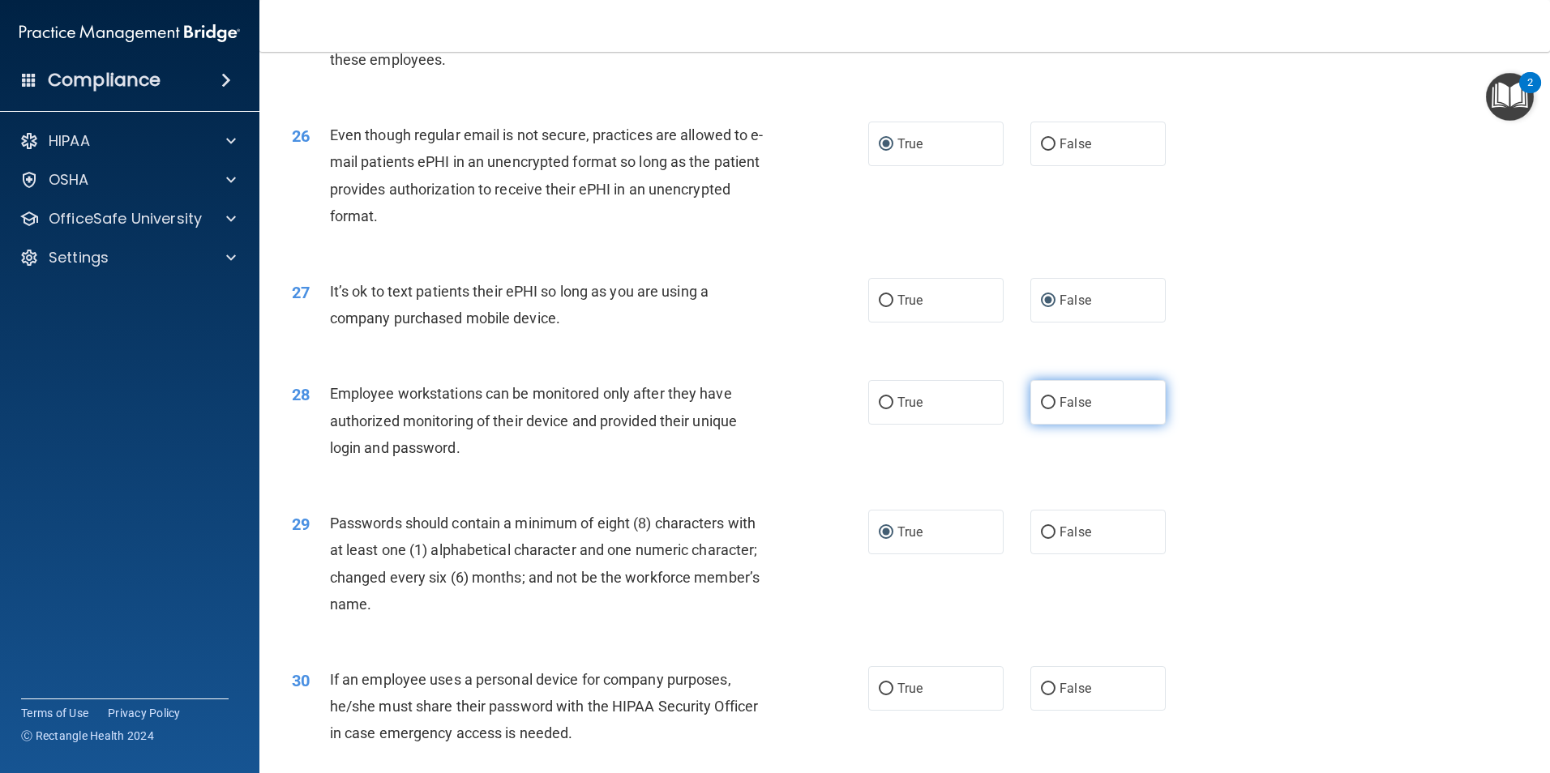
click at [1047, 409] on input "False" at bounding box center [1048, 403] width 15 height 12
radio input "true"
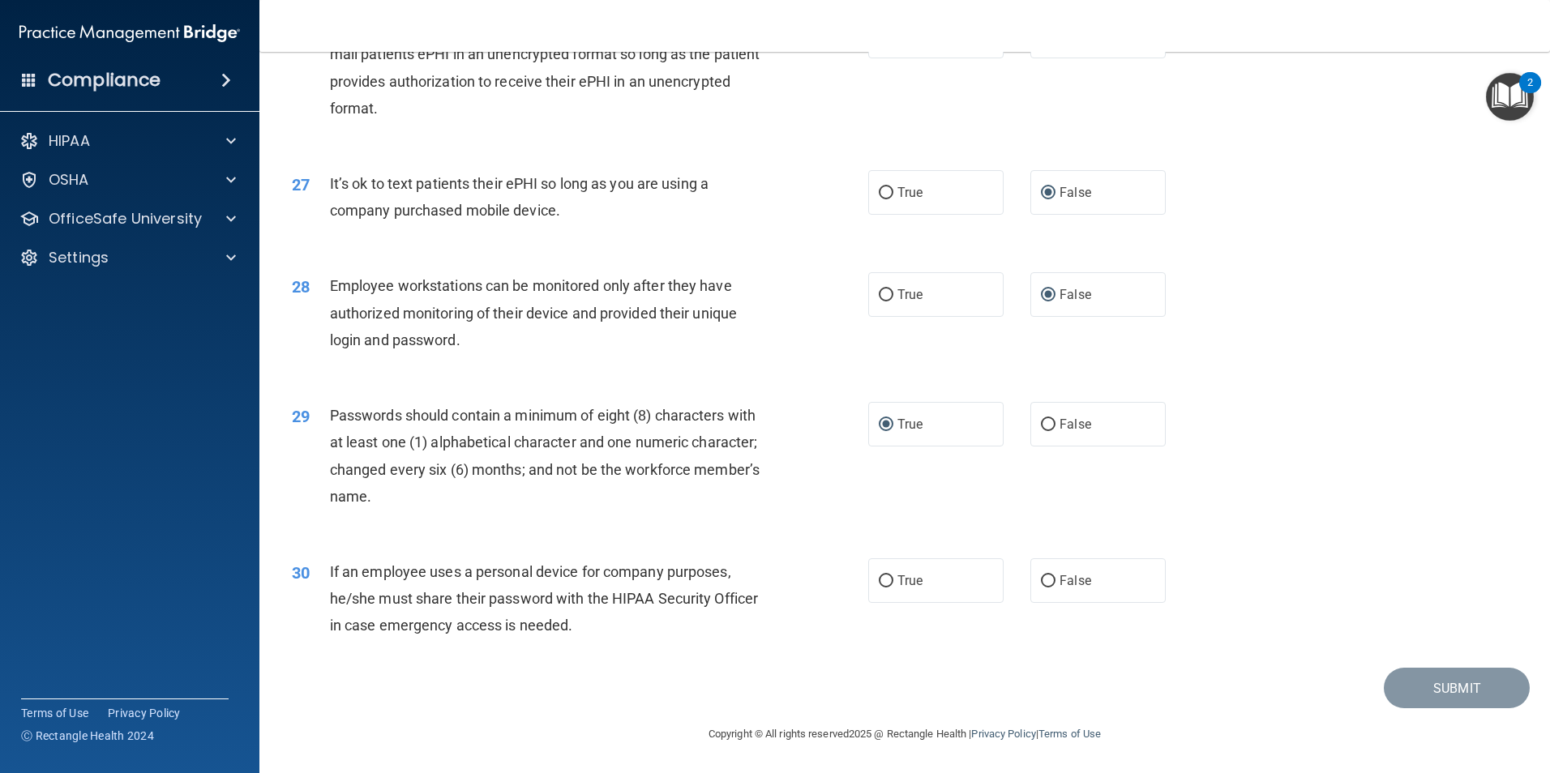
scroll to position [3296, 0]
click at [879, 580] on input "True" at bounding box center [886, 581] width 15 height 12
radio input "true"
click at [1422, 699] on button "Submit" at bounding box center [1457, 688] width 146 height 41
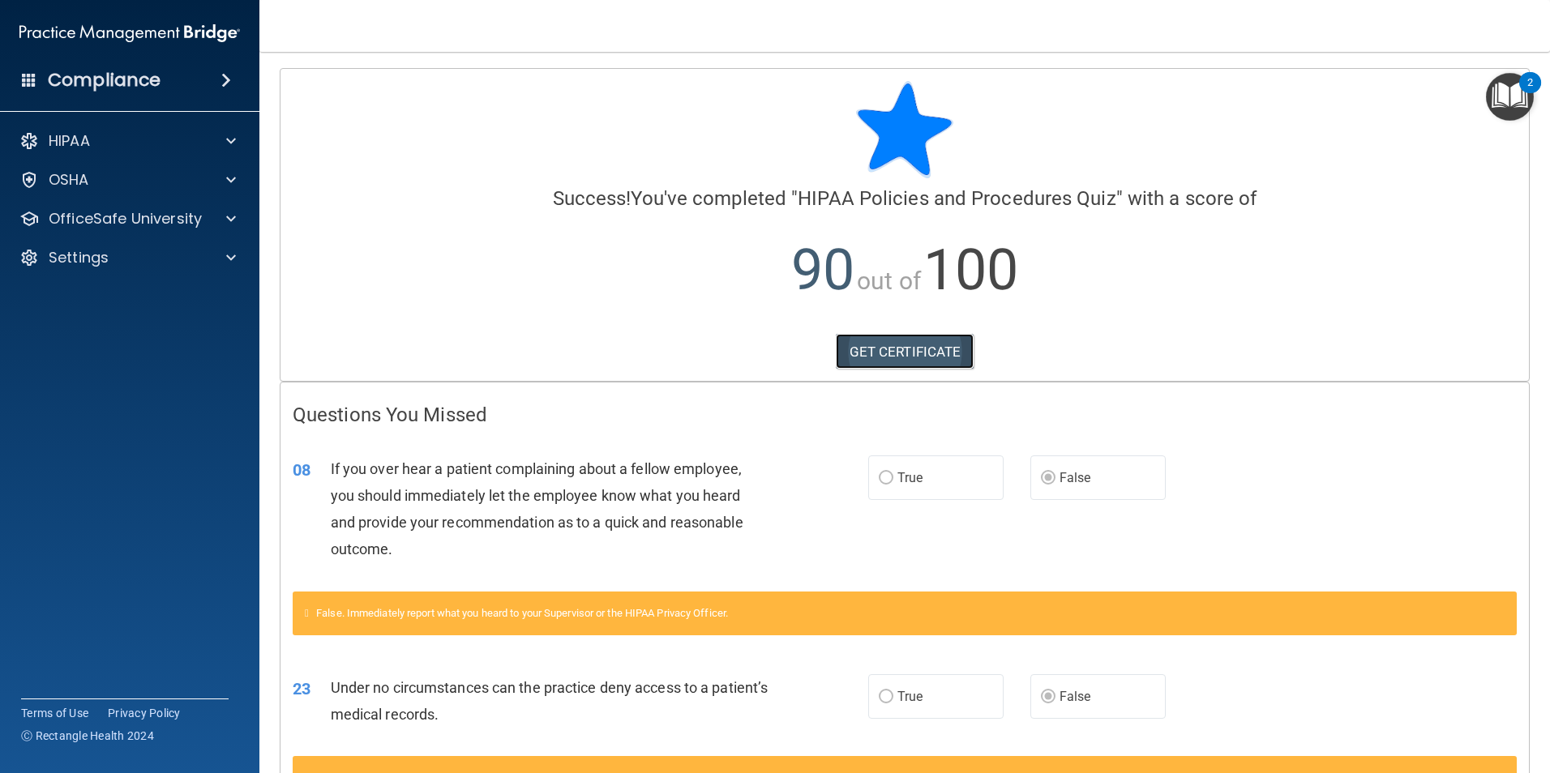
click at [900, 353] on link "GET CERTIFICATE" at bounding box center [905, 352] width 139 height 36
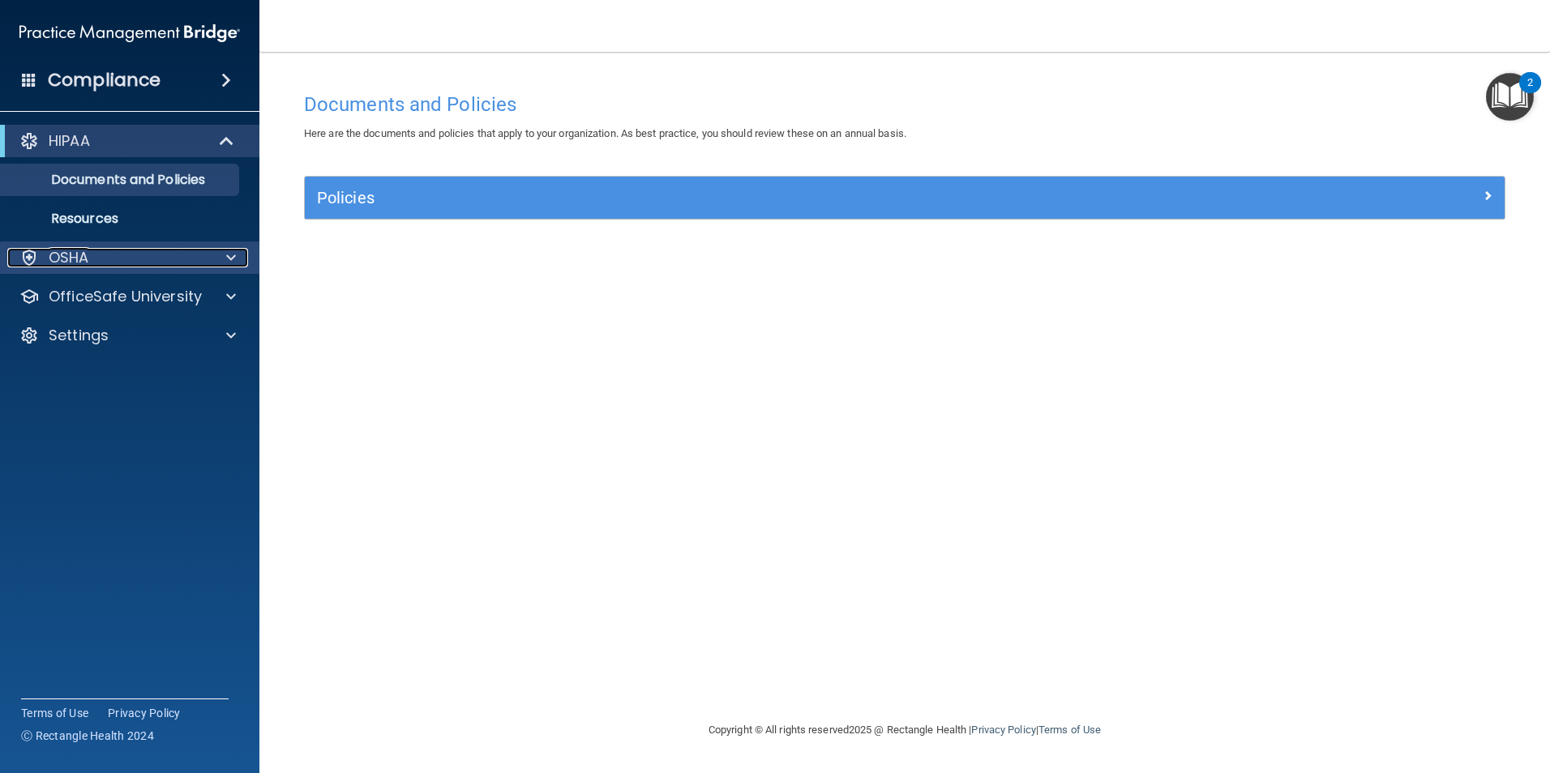
click at [65, 258] on p "OSHA" at bounding box center [69, 257] width 41 height 19
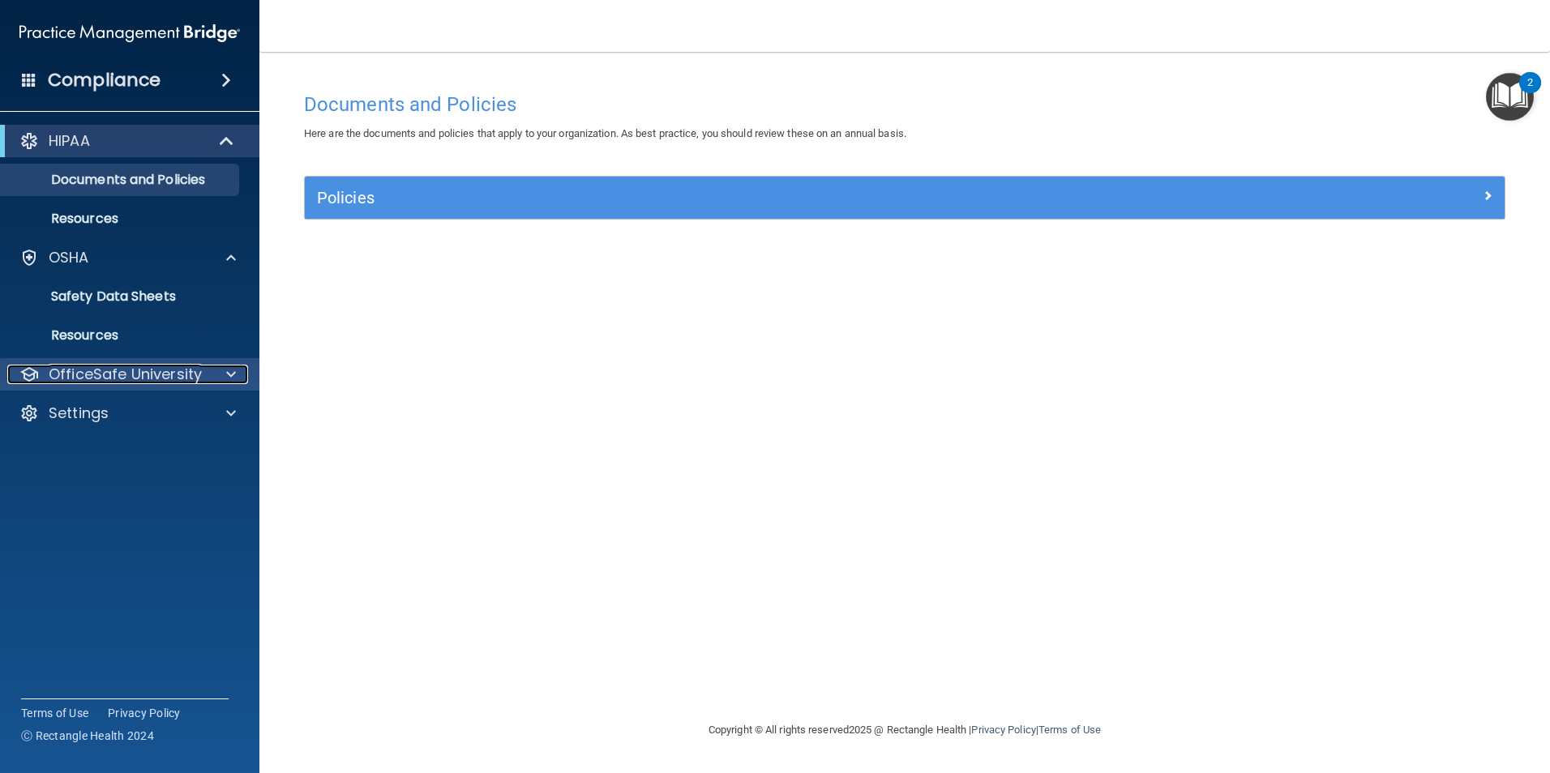
click at [74, 374] on p "OfficeSafe University" at bounding box center [125, 374] width 153 height 19
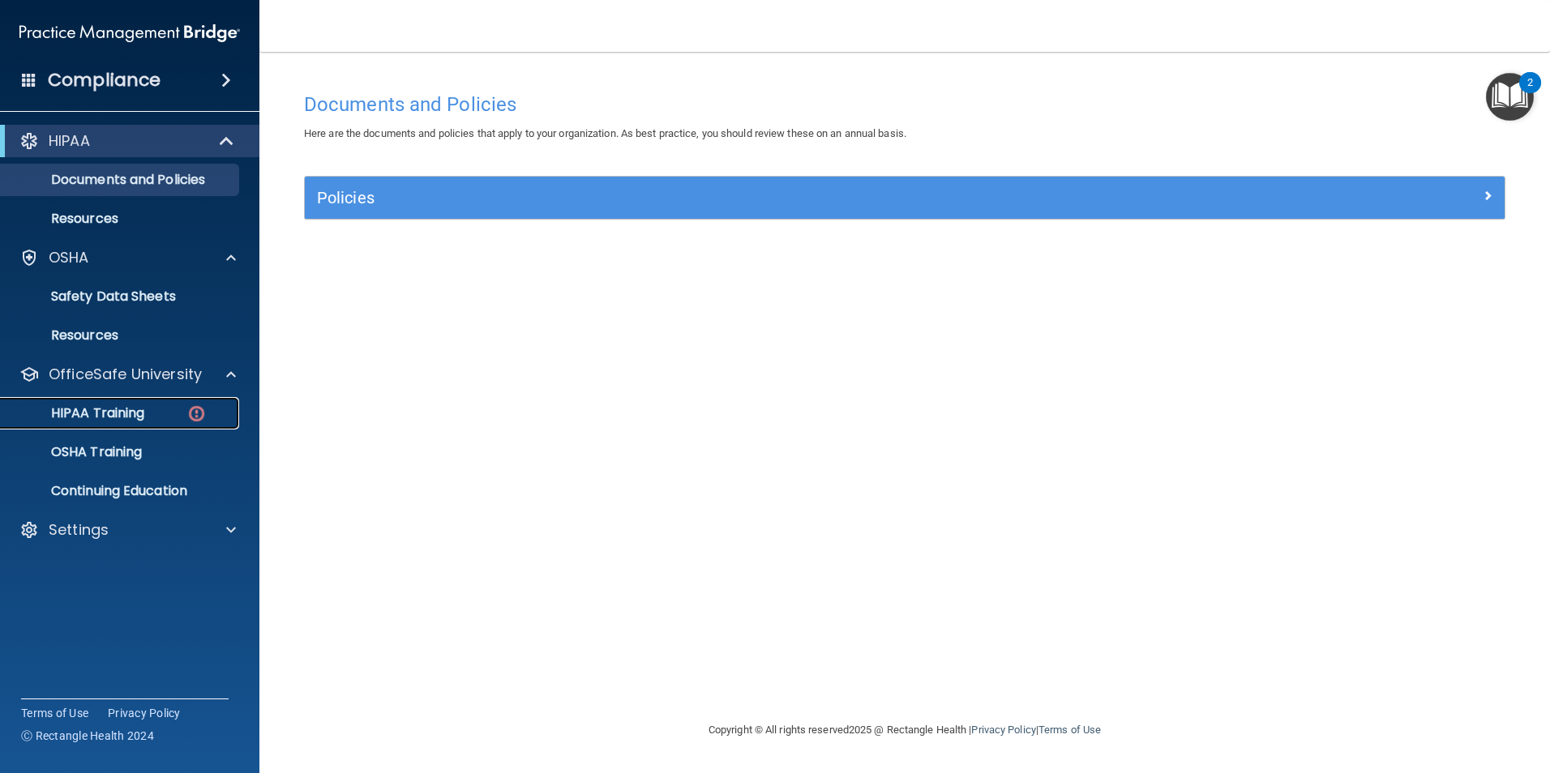
click at [72, 410] on p "HIPAA Training" at bounding box center [78, 413] width 134 height 16
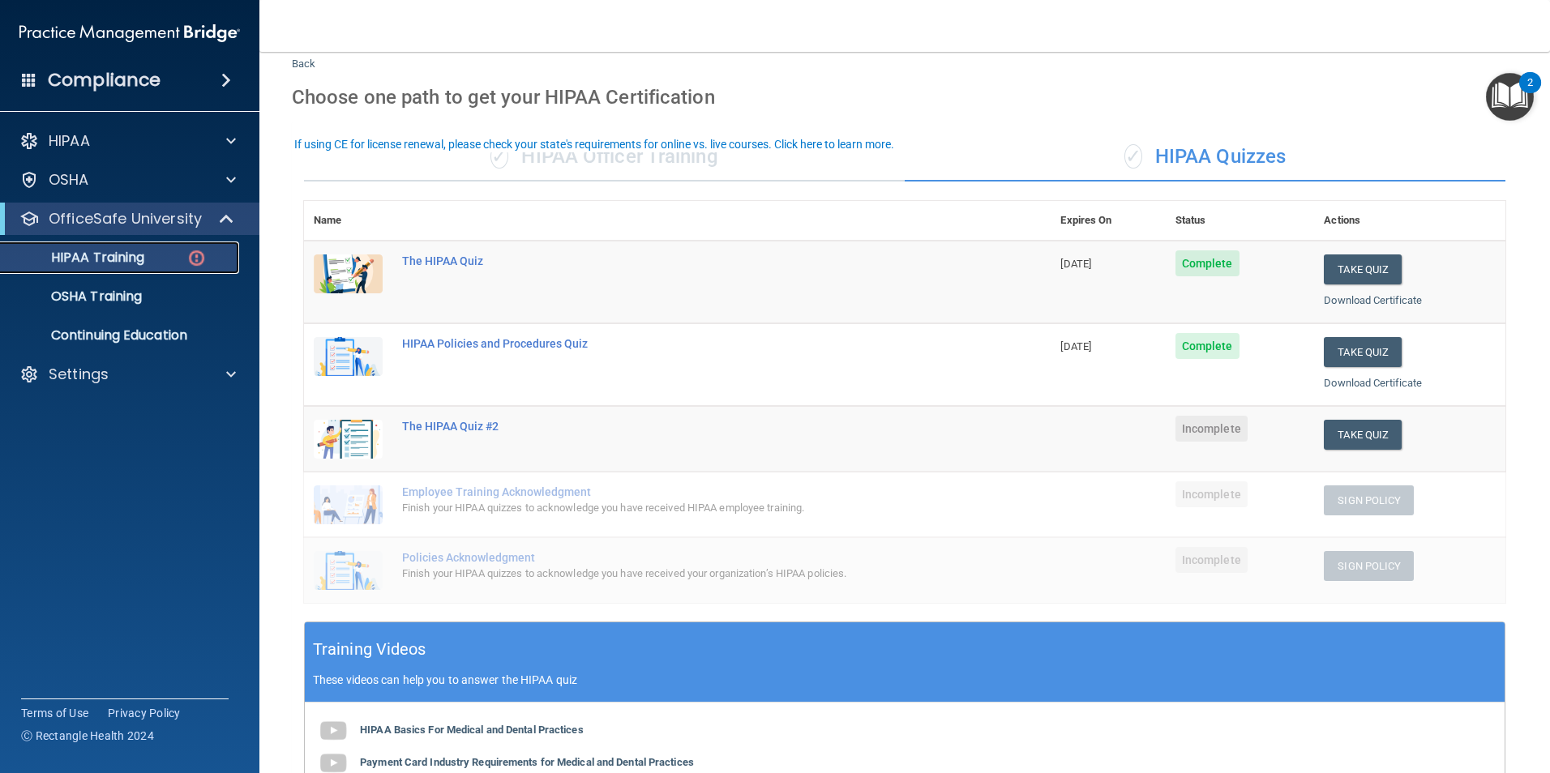
scroll to position [81, 0]
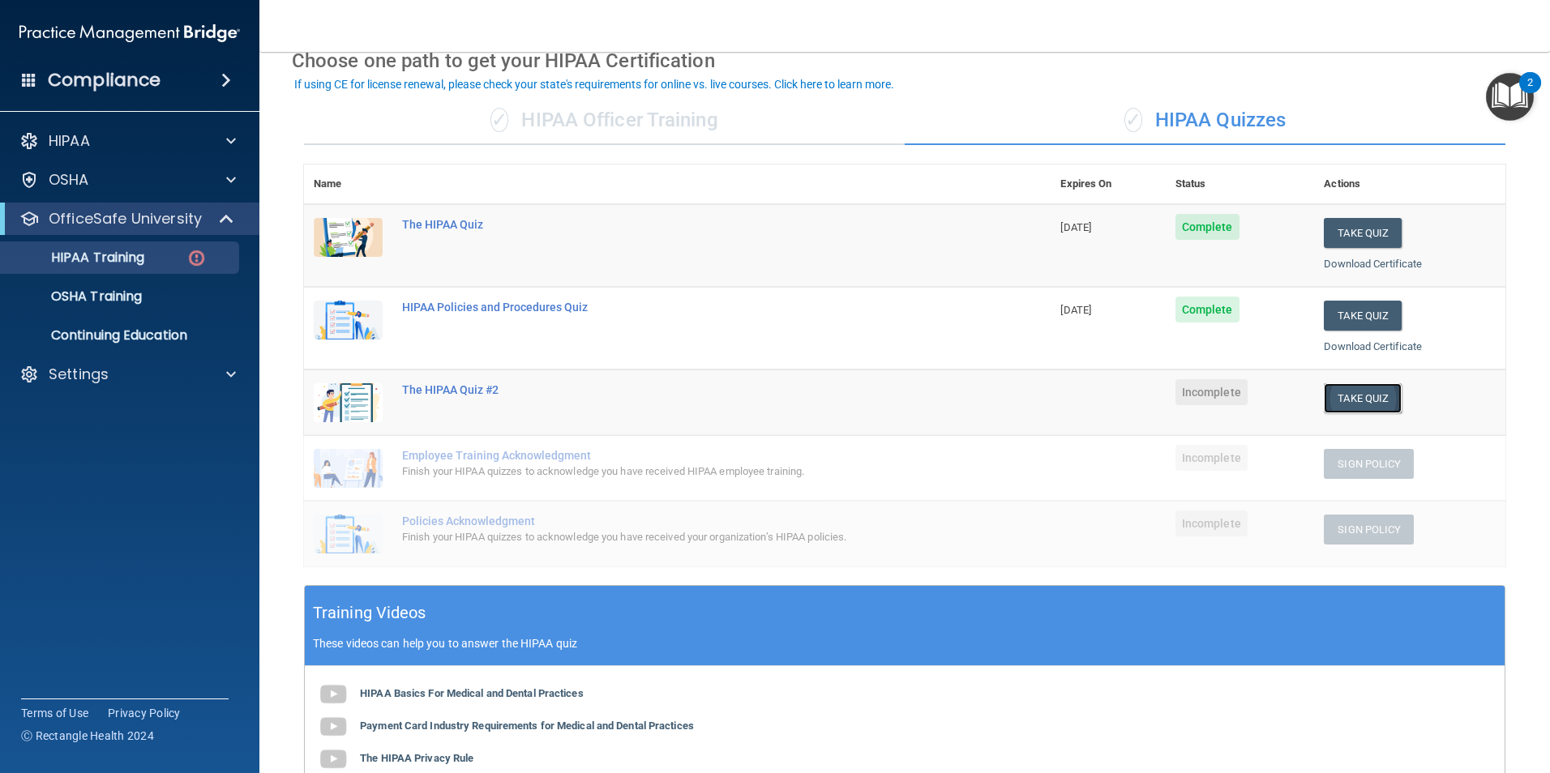
click at [1353, 401] on button "Take Quiz" at bounding box center [1363, 398] width 78 height 30
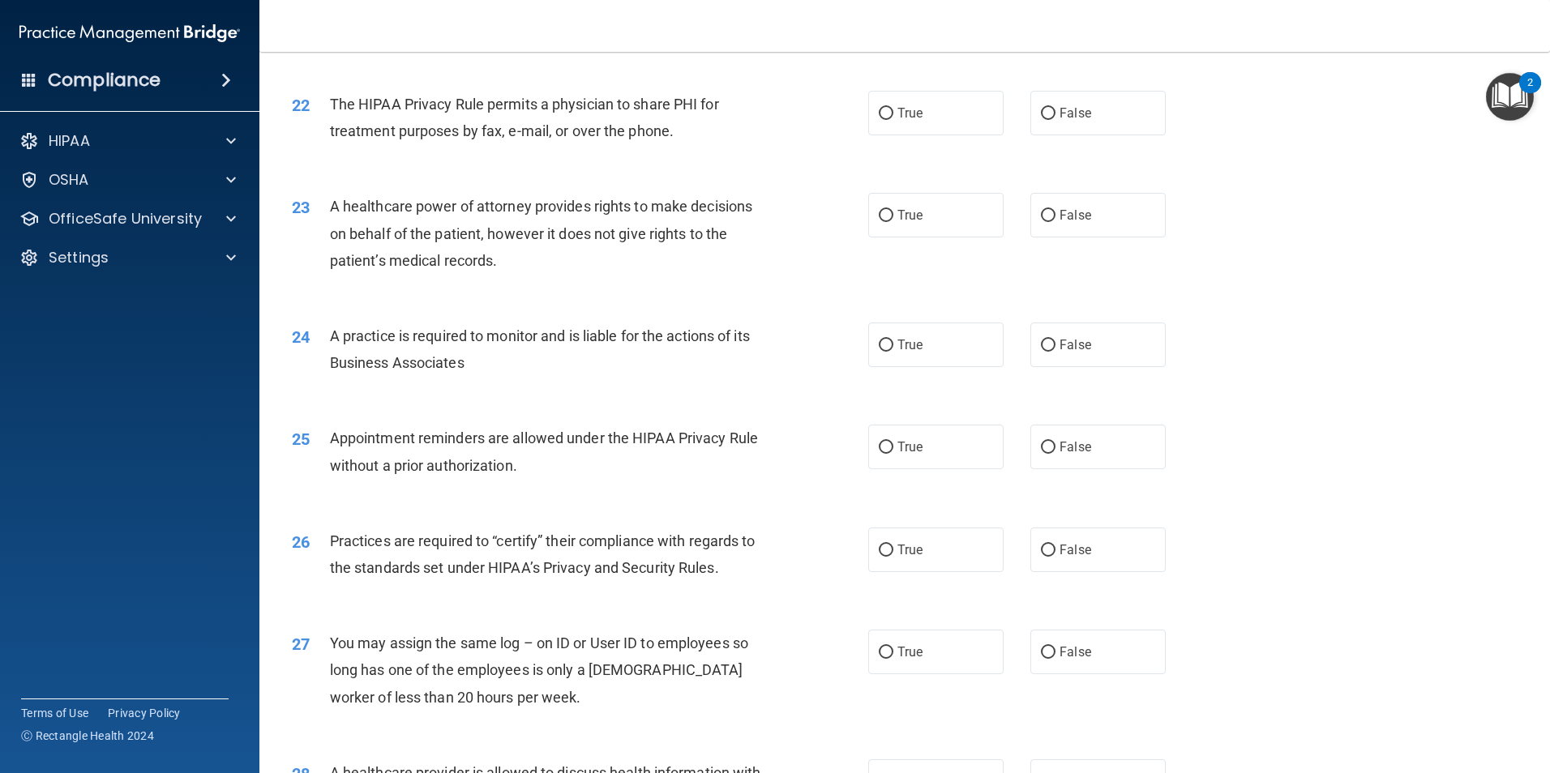
scroll to position [2918, 0]
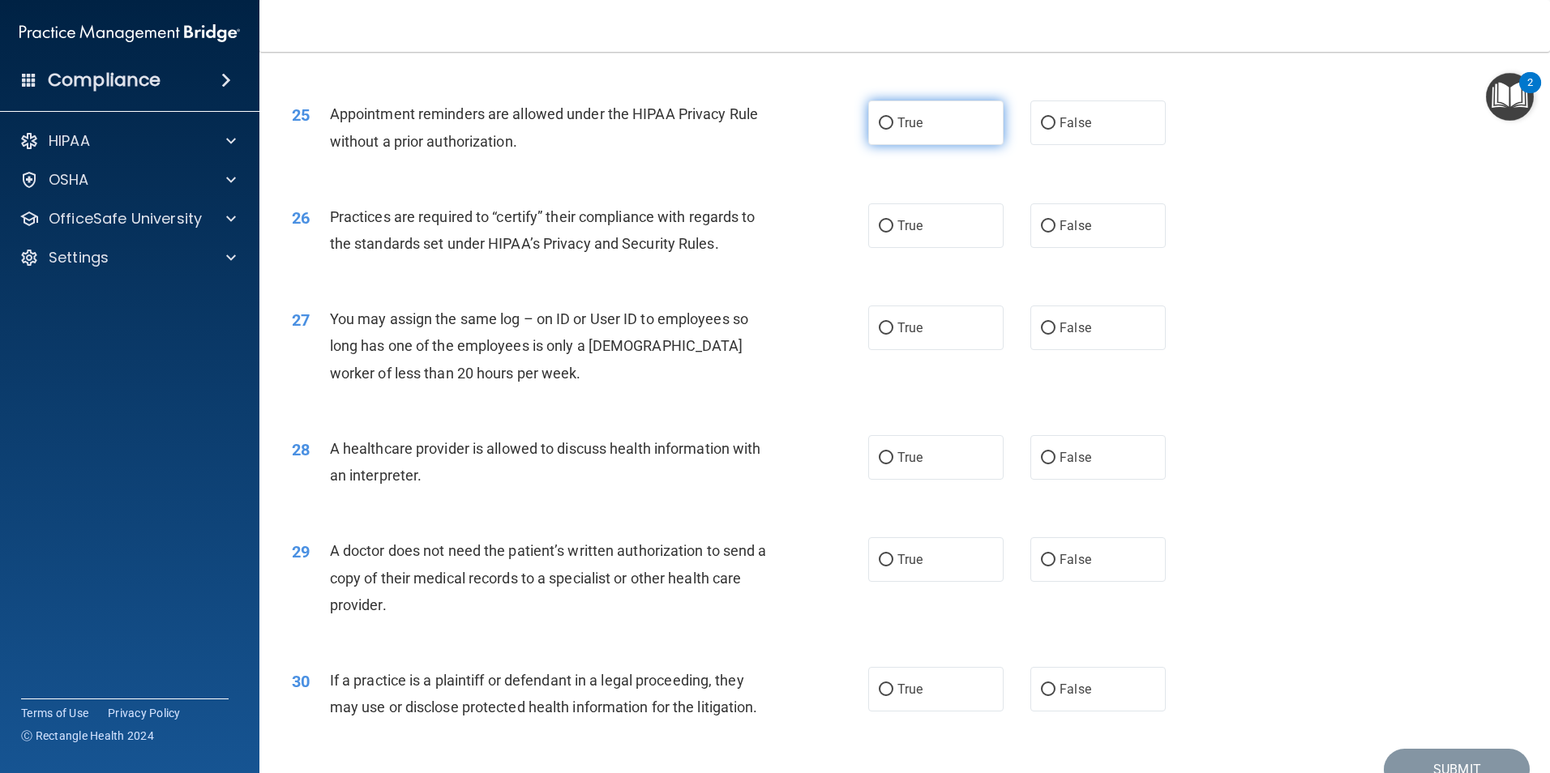
click at [868, 122] on label "True" at bounding box center [935, 123] width 135 height 45
click at [879, 122] on input "True" at bounding box center [886, 124] width 15 height 12
radio input "true"
click at [881, 225] on input "True" at bounding box center [886, 226] width 15 height 12
radio input "true"
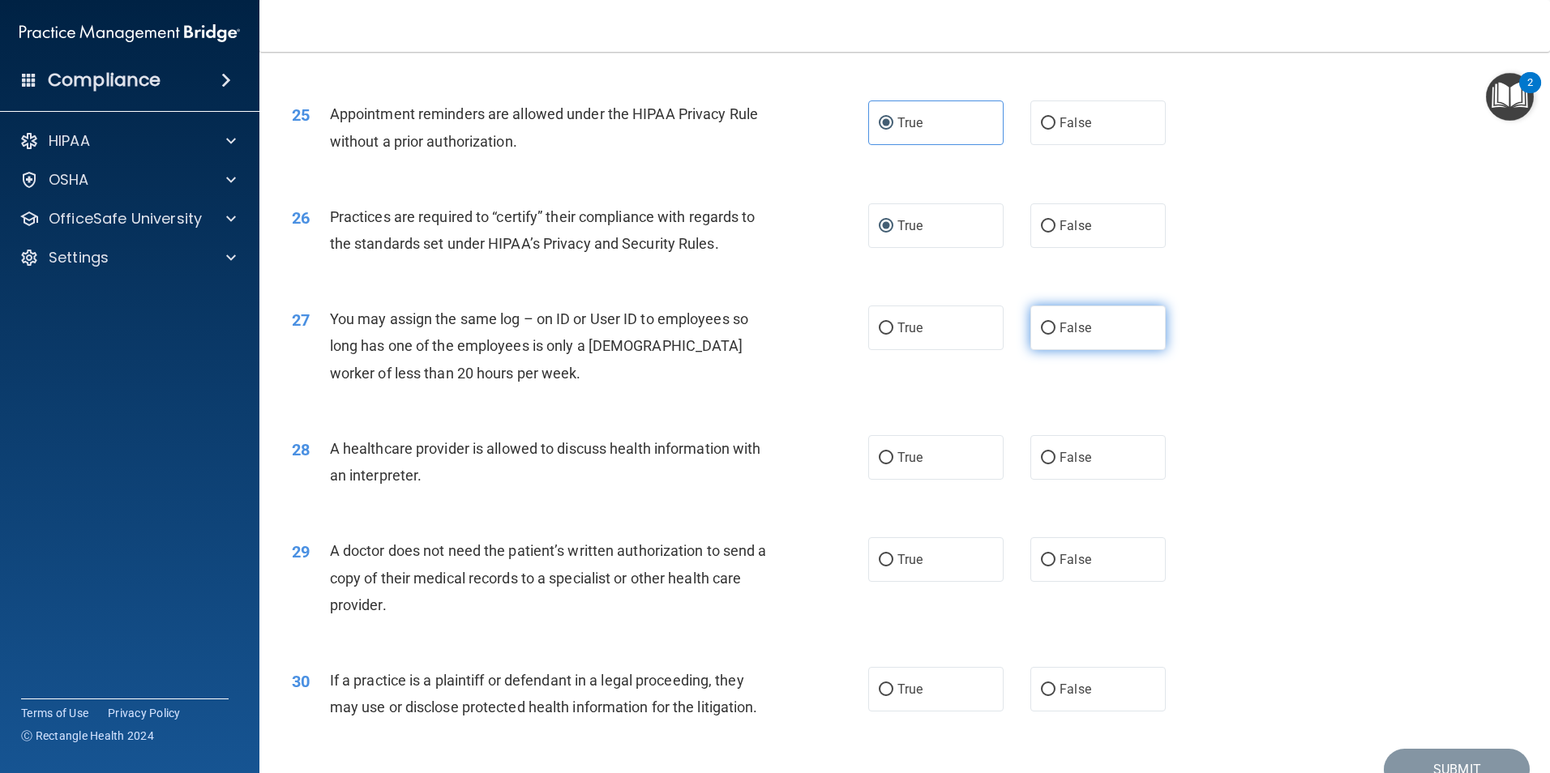
click at [1041, 323] on input "False" at bounding box center [1048, 329] width 15 height 12
radio input "true"
click at [1046, 457] on input "False" at bounding box center [1048, 458] width 15 height 12
radio input "true"
drag, startPoint x: 887, startPoint y: 557, endPoint x: 863, endPoint y: 565, distance: 24.9
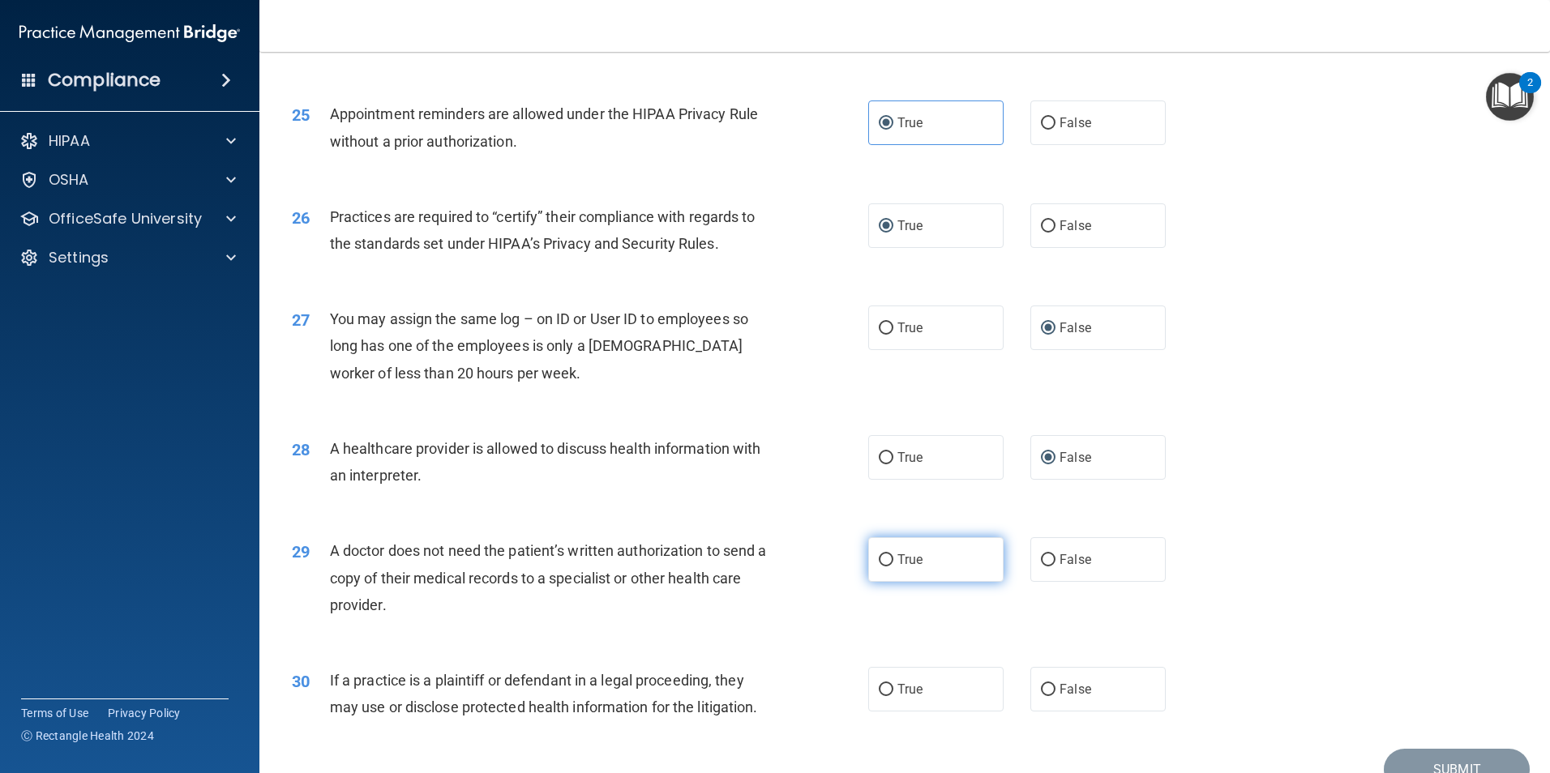
click at [886, 557] on input "True" at bounding box center [886, 560] width 15 height 12
radio input "true"
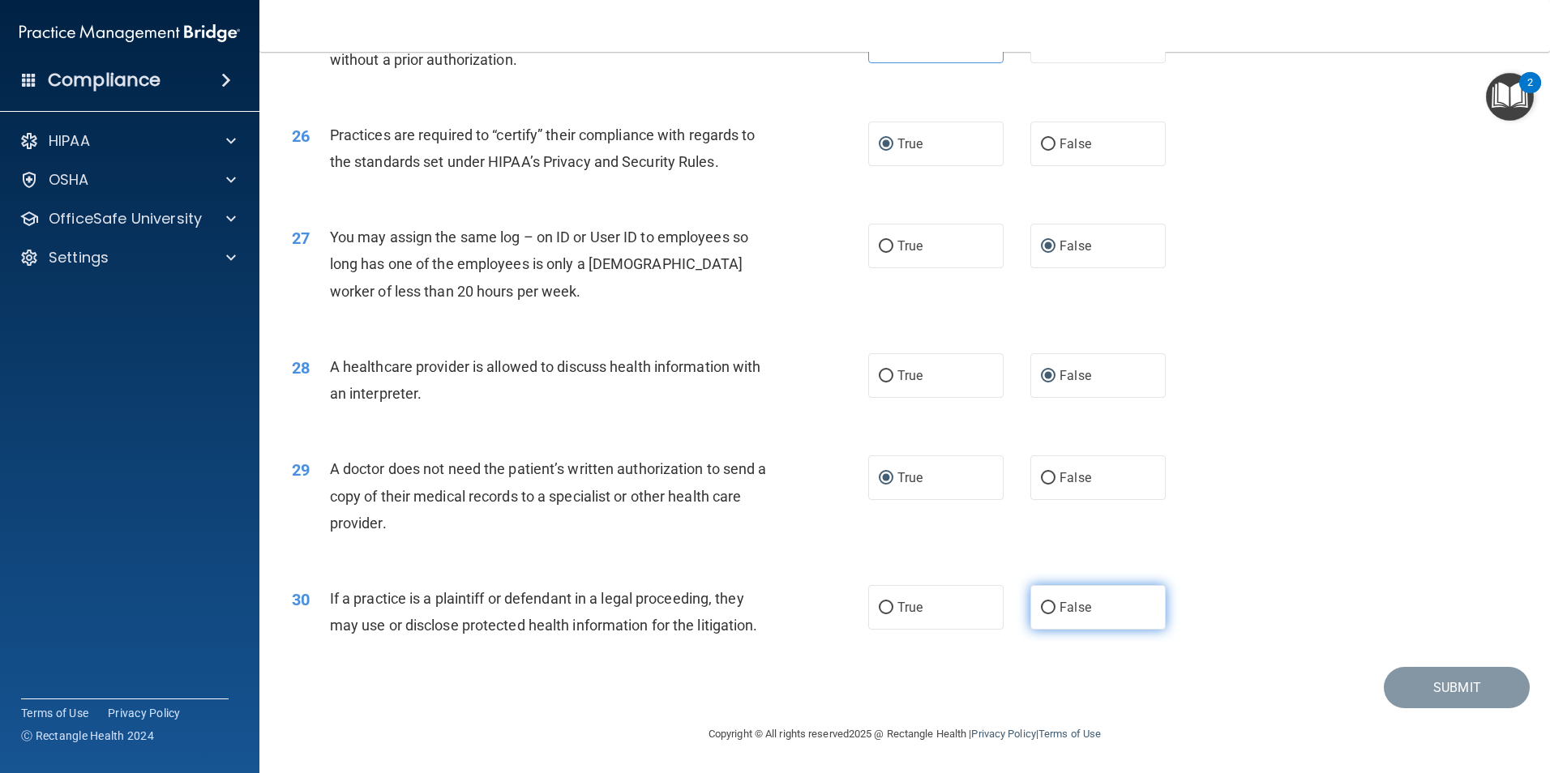
click at [1041, 602] on input "False" at bounding box center [1048, 608] width 15 height 12
radio input "true"
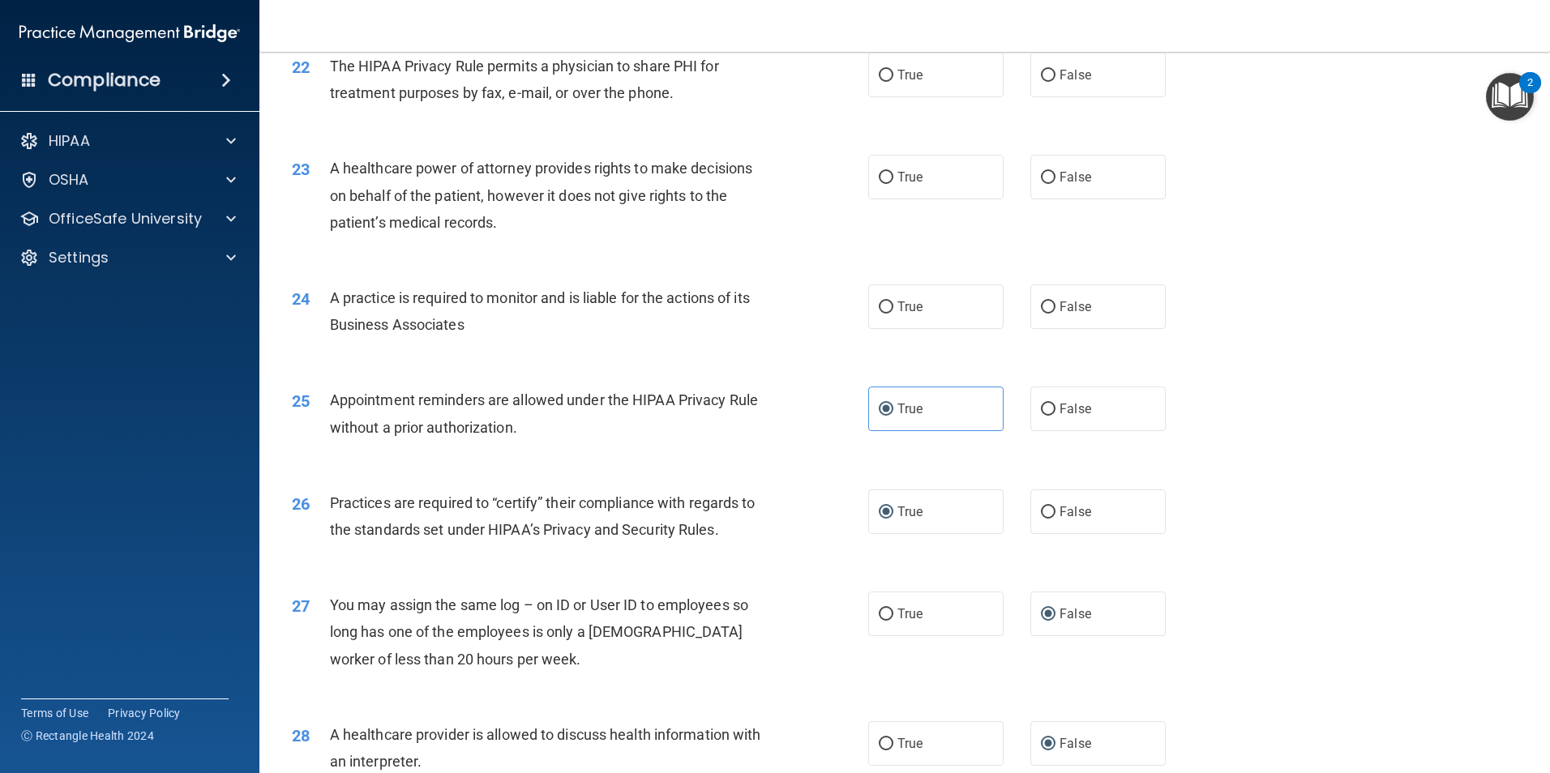
scroll to position [2594, 0]
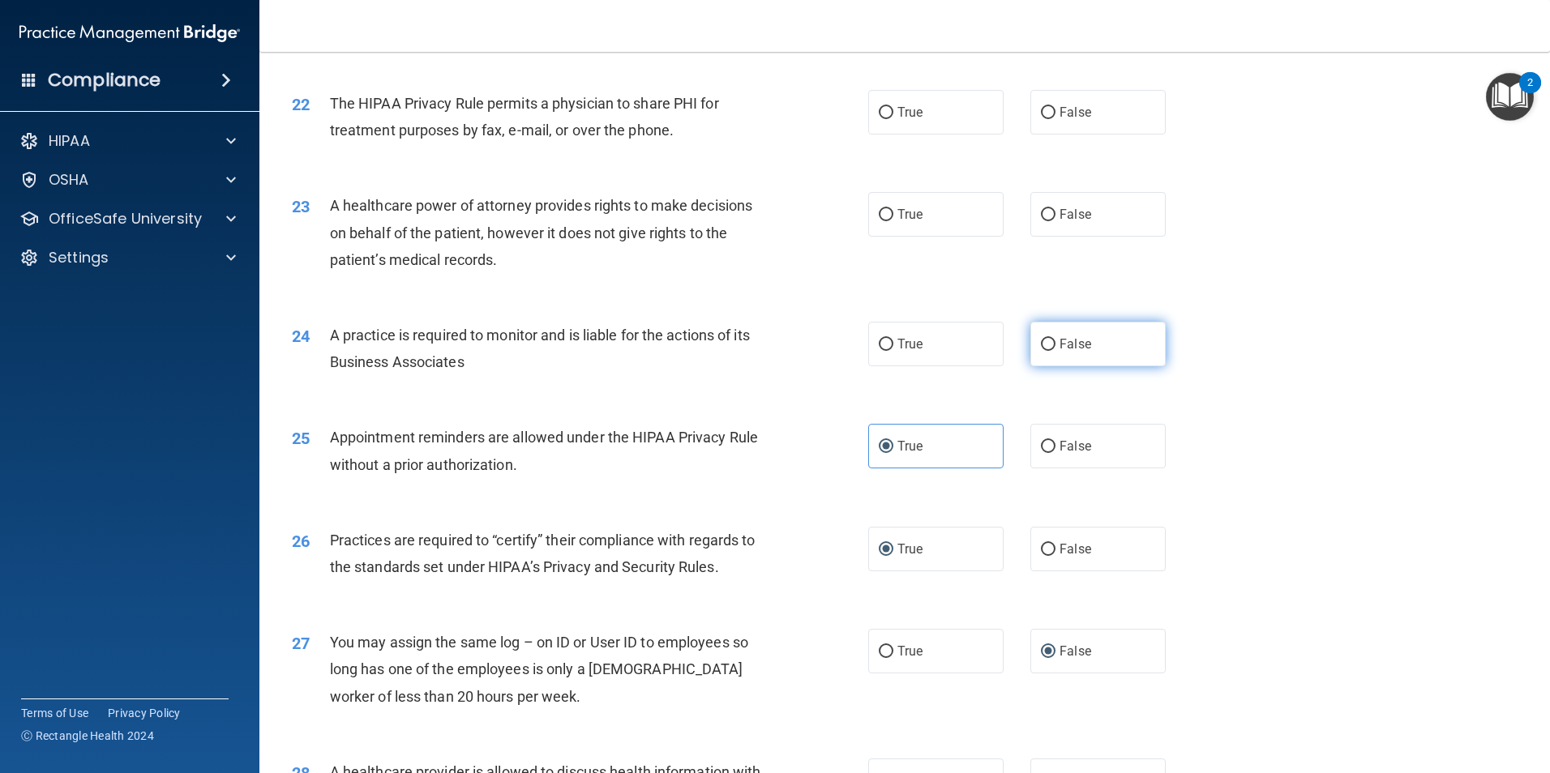
click at [1042, 345] on input "False" at bounding box center [1048, 345] width 15 height 12
radio input "true"
click at [879, 213] on input "True" at bounding box center [886, 215] width 15 height 12
radio input "true"
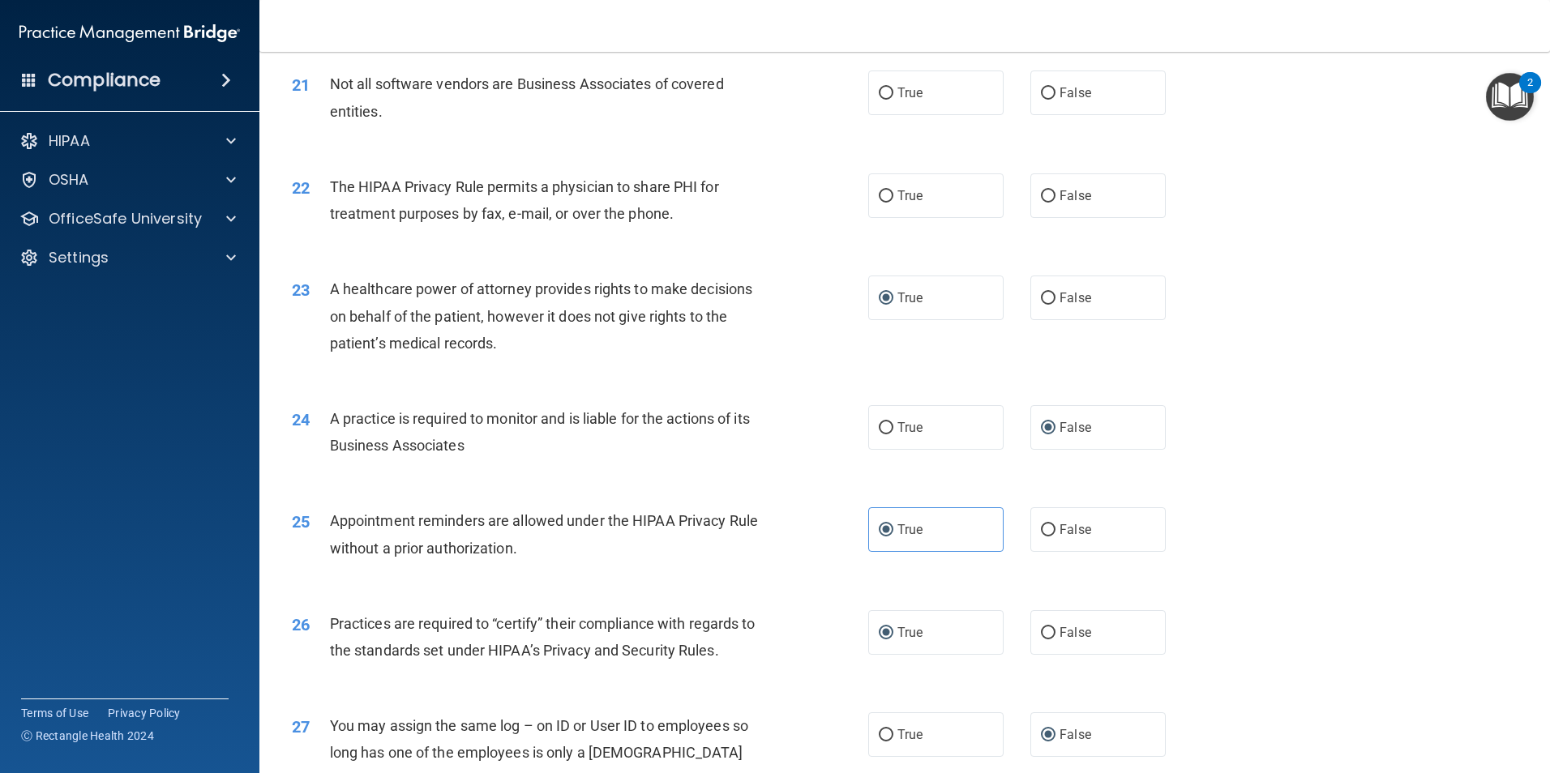
scroll to position [2432, 0]
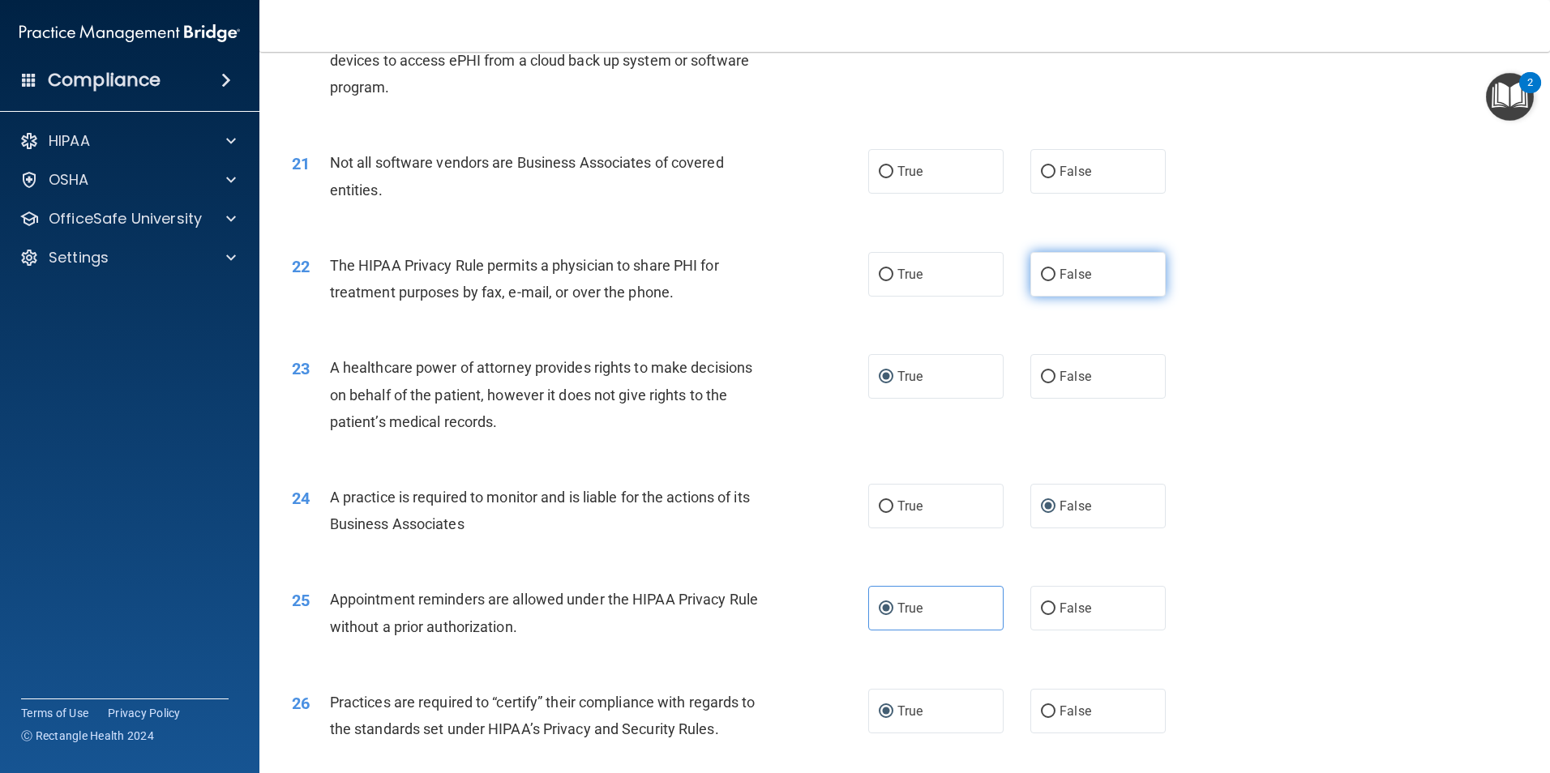
click at [1046, 277] on input "False" at bounding box center [1048, 275] width 15 height 12
radio input "true"
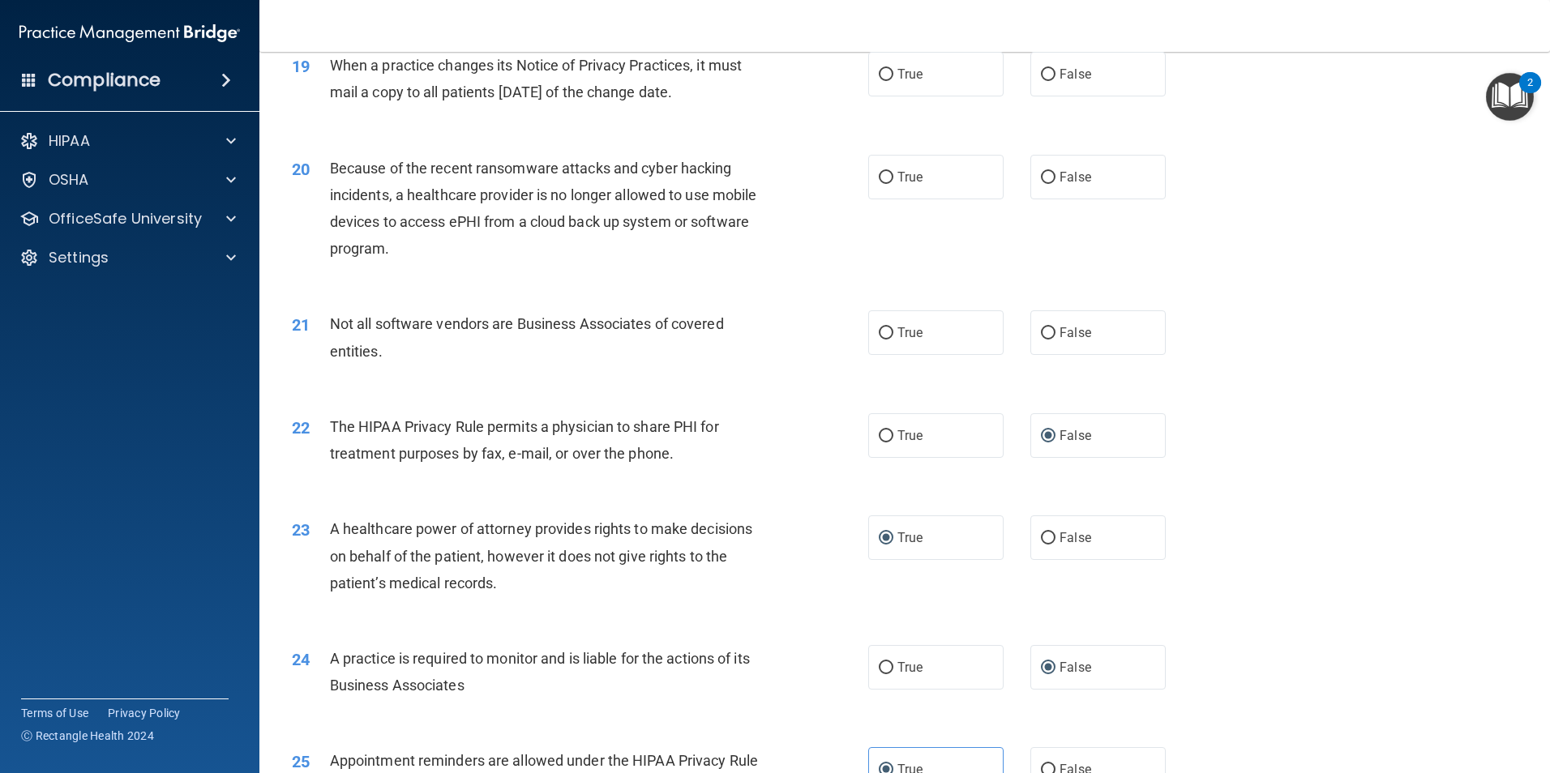
scroll to position [2270, 0]
drag, startPoint x: 1040, startPoint y: 337, endPoint x: 1052, endPoint y: 335, distance: 12.4
click at [1042, 336] on input "False" at bounding box center [1048, 334] width 15 height 12
radio input "true"
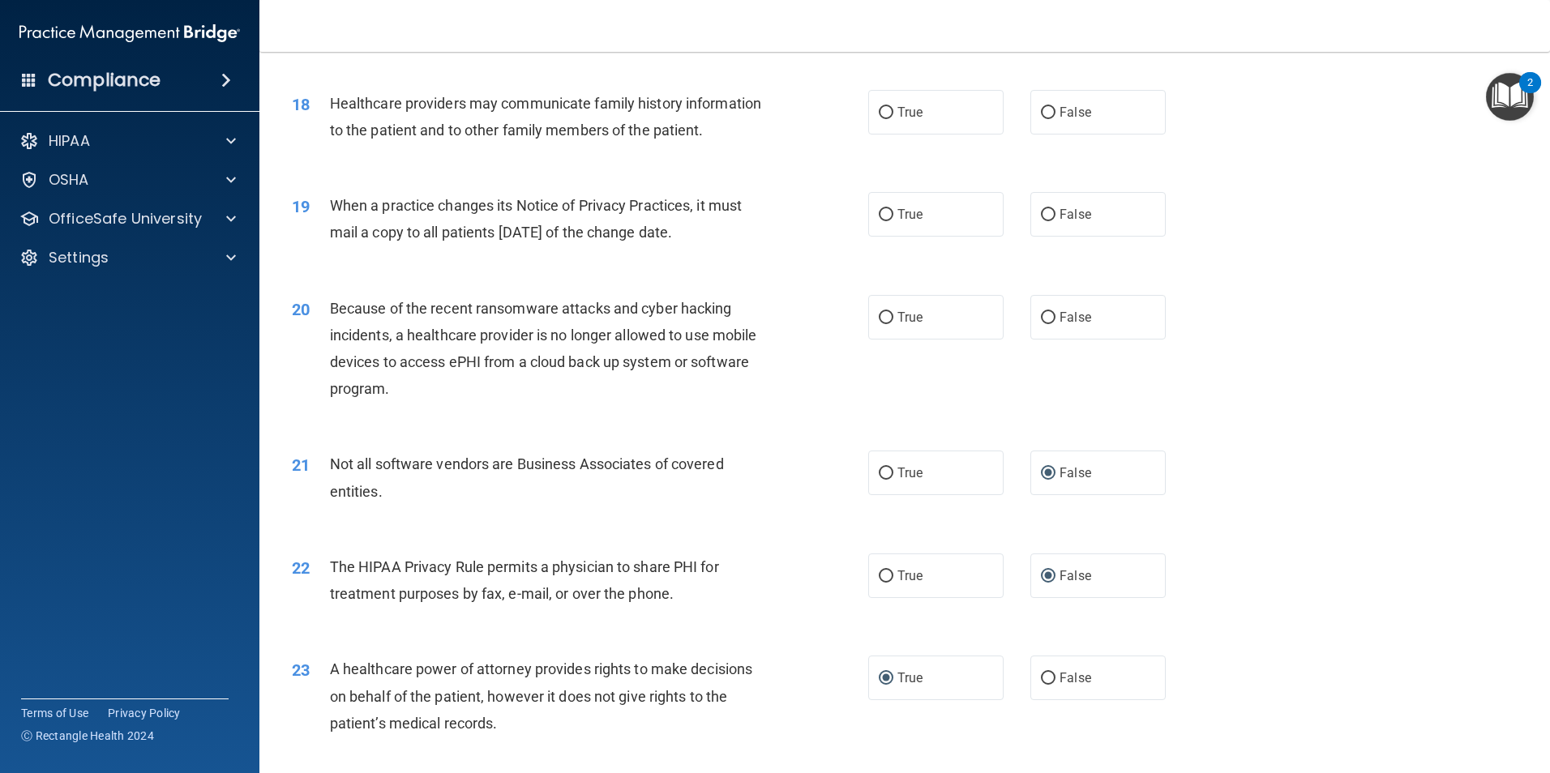
scroll to position [2108, 0]
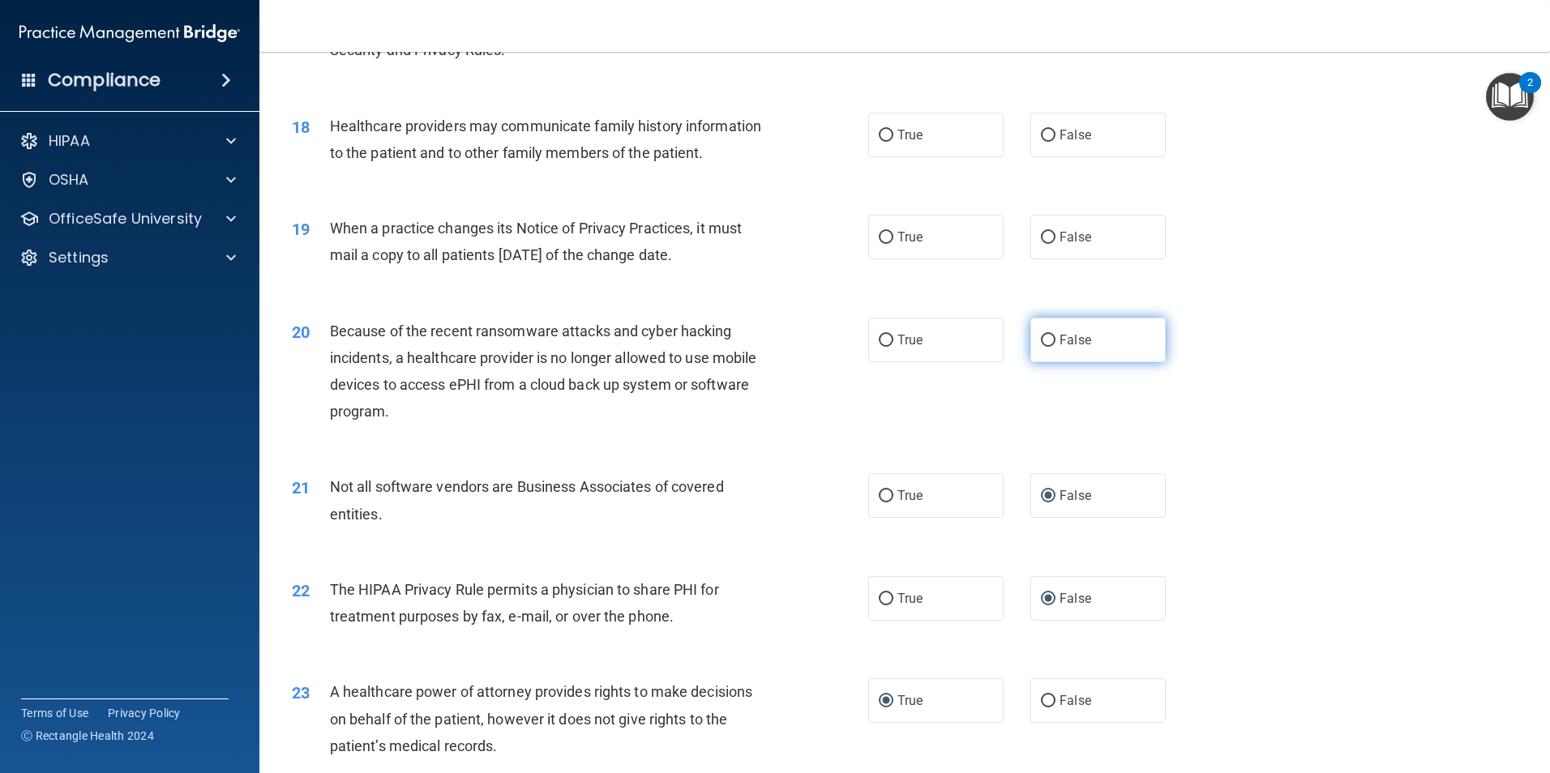
click at [1042, 341] on input "False" at bounding box center [1048, 341] width 15 height 12
radio input "true"
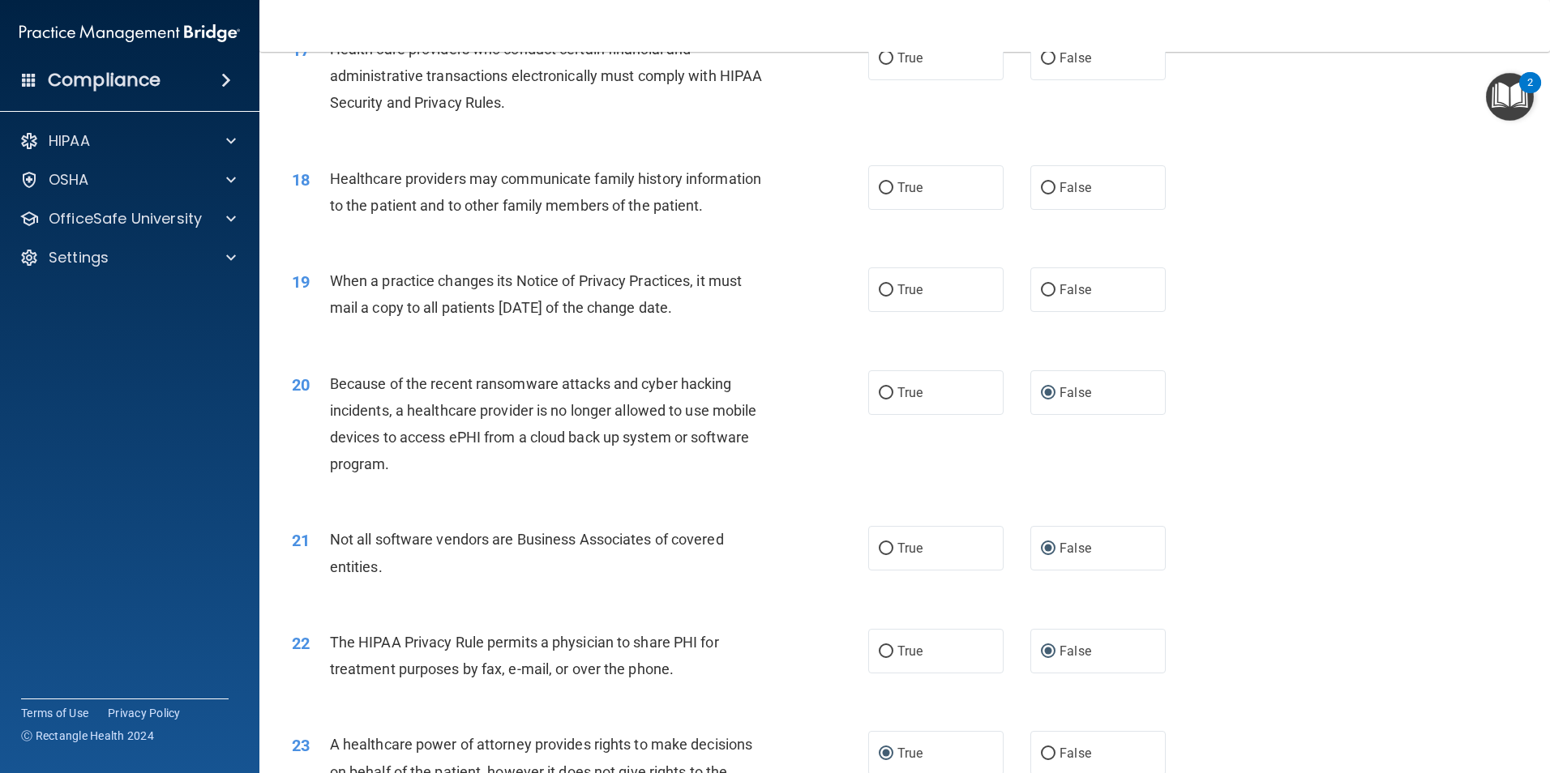
scroll to position [2027, 0]
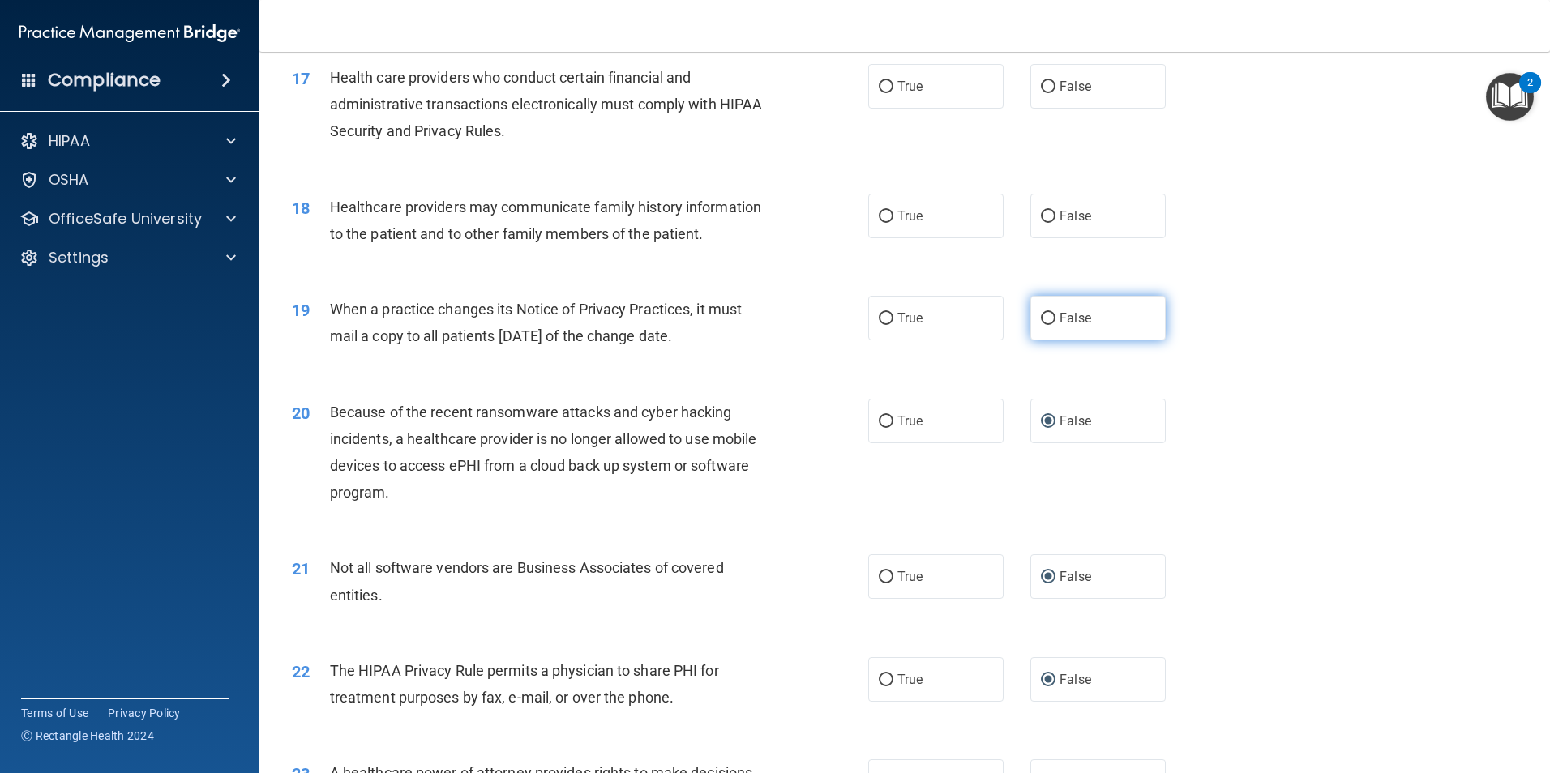
click at [1044, 318] on input "False" at bounding box center [1048, 319] width 15 height 12
radio input "true"
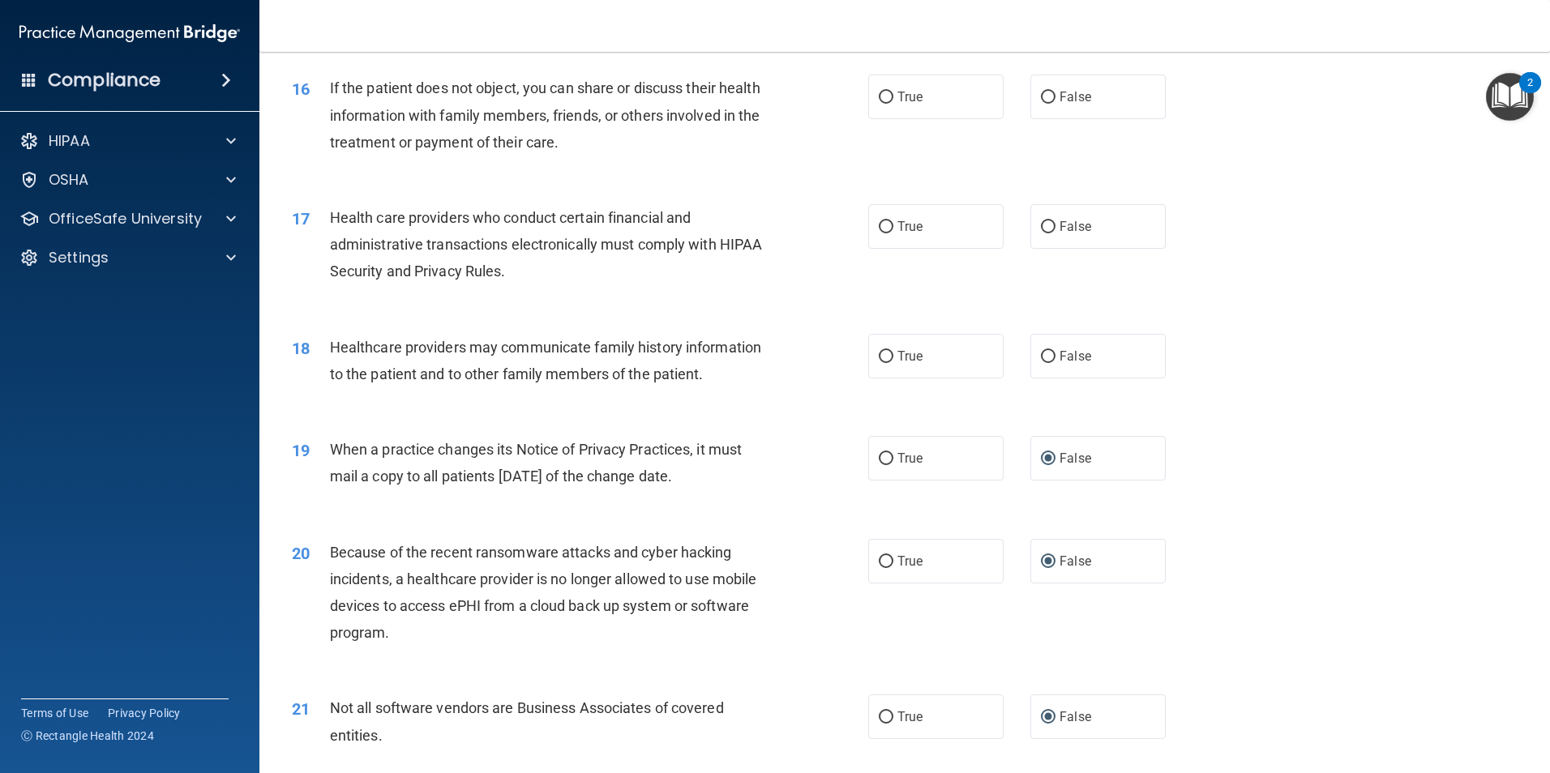
scroll to position [1865, 0]
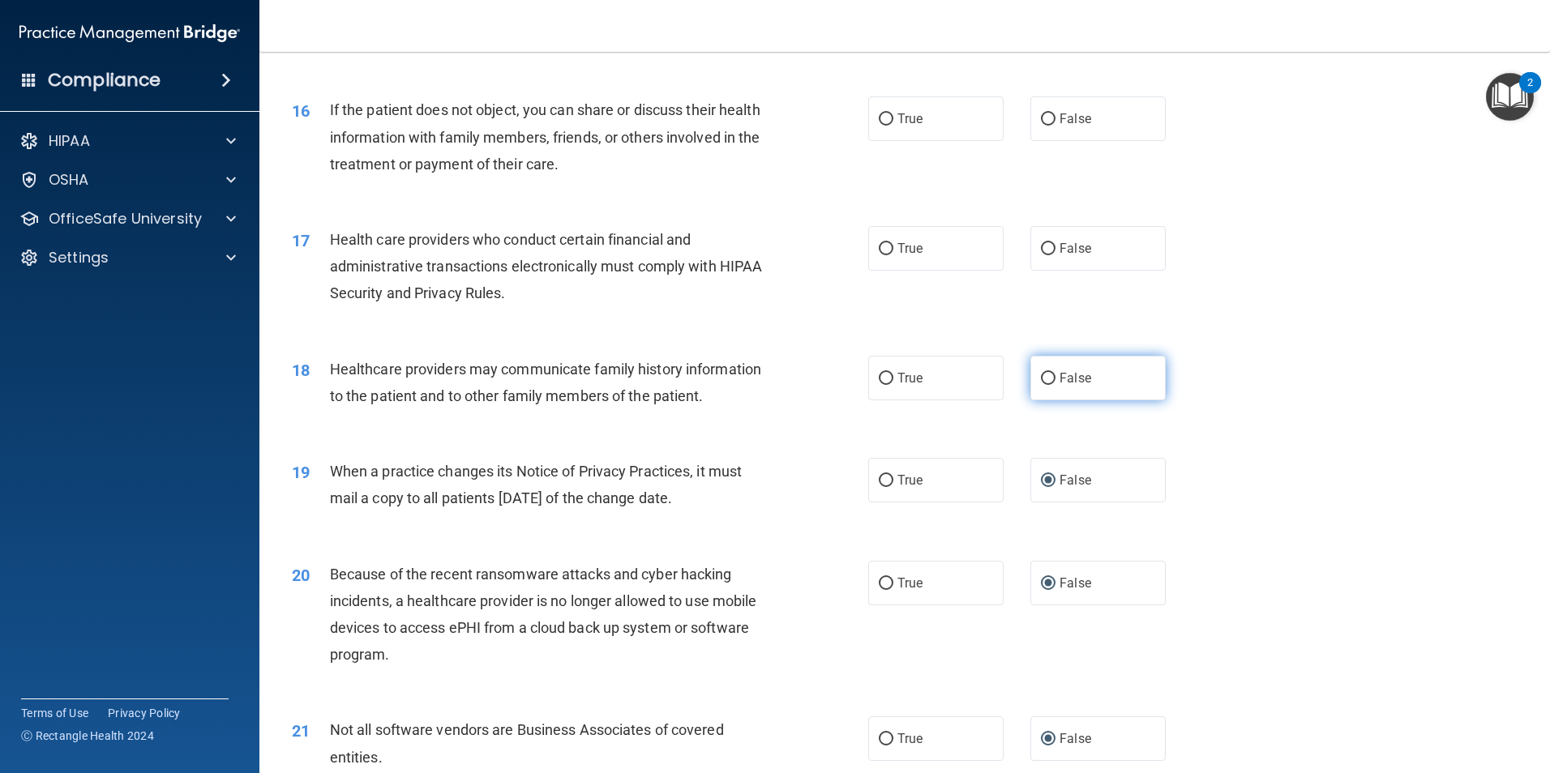
click at [1041, 373] on input "False" at bounding box center [1048, 379] width 15 height 12
radio input "true"
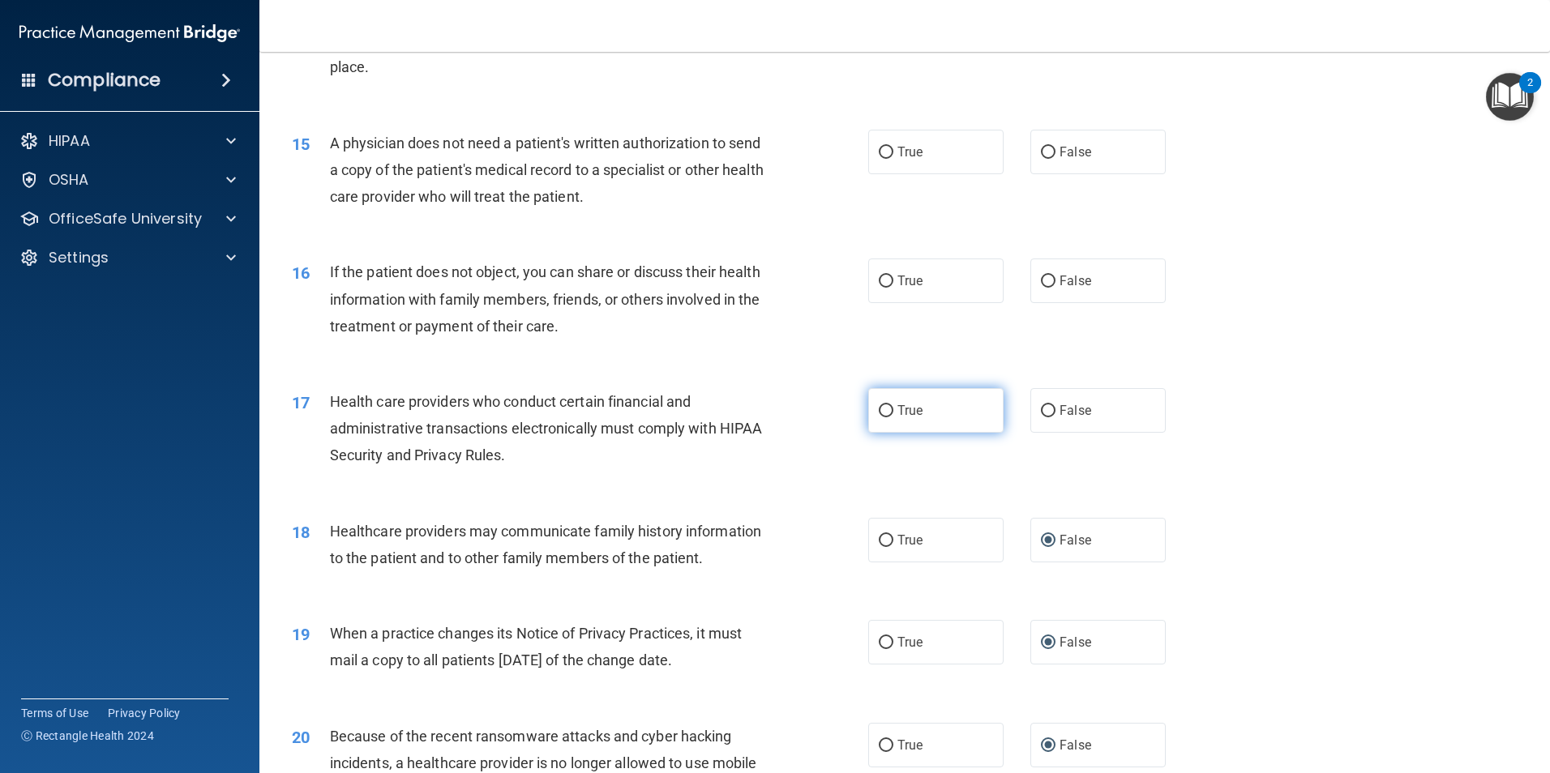
click at [883, 409] on input "True" at bounding box center [886, 411] width 15 height 12
radio input "true"
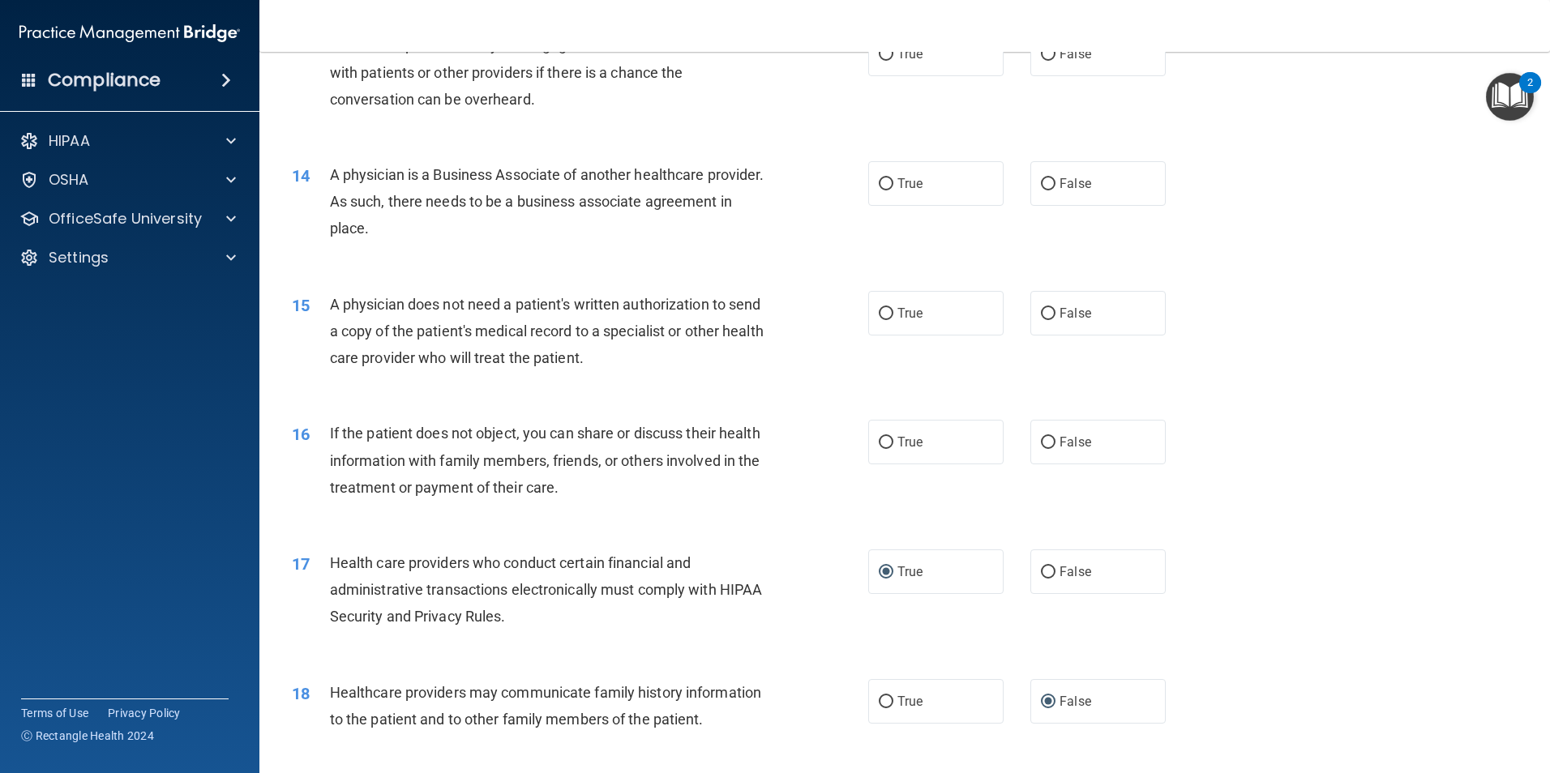
scroll to position [1541, 0]
click at [1042, 443] on input "False" at bounding box center [1048, 444] width 15 height 12
radio input "true"
click at [879, 310] on input "True" at bounding box center [886, 315] width 15 height 12
radio input "true"
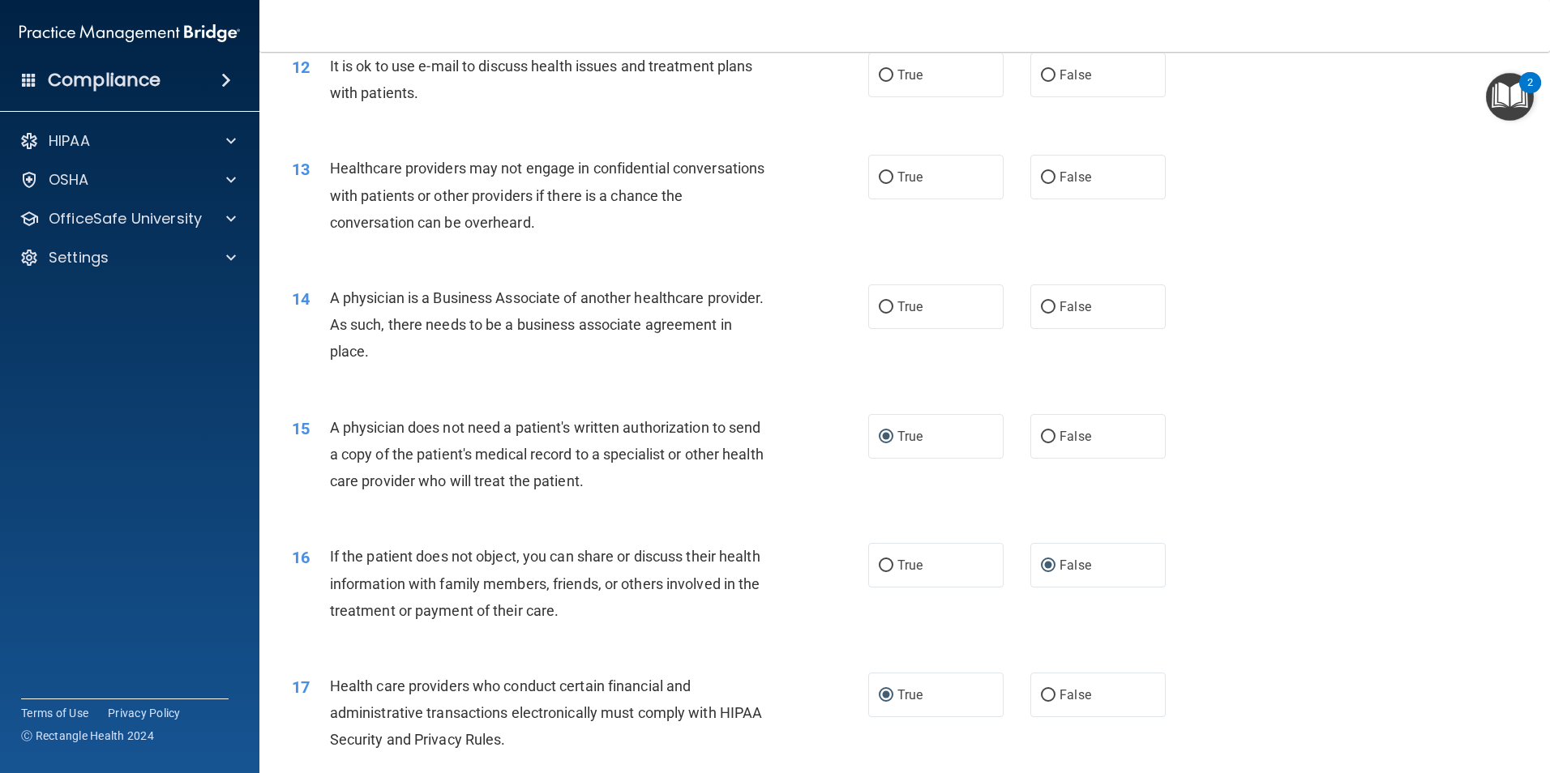
scroll to position [1379, 0]
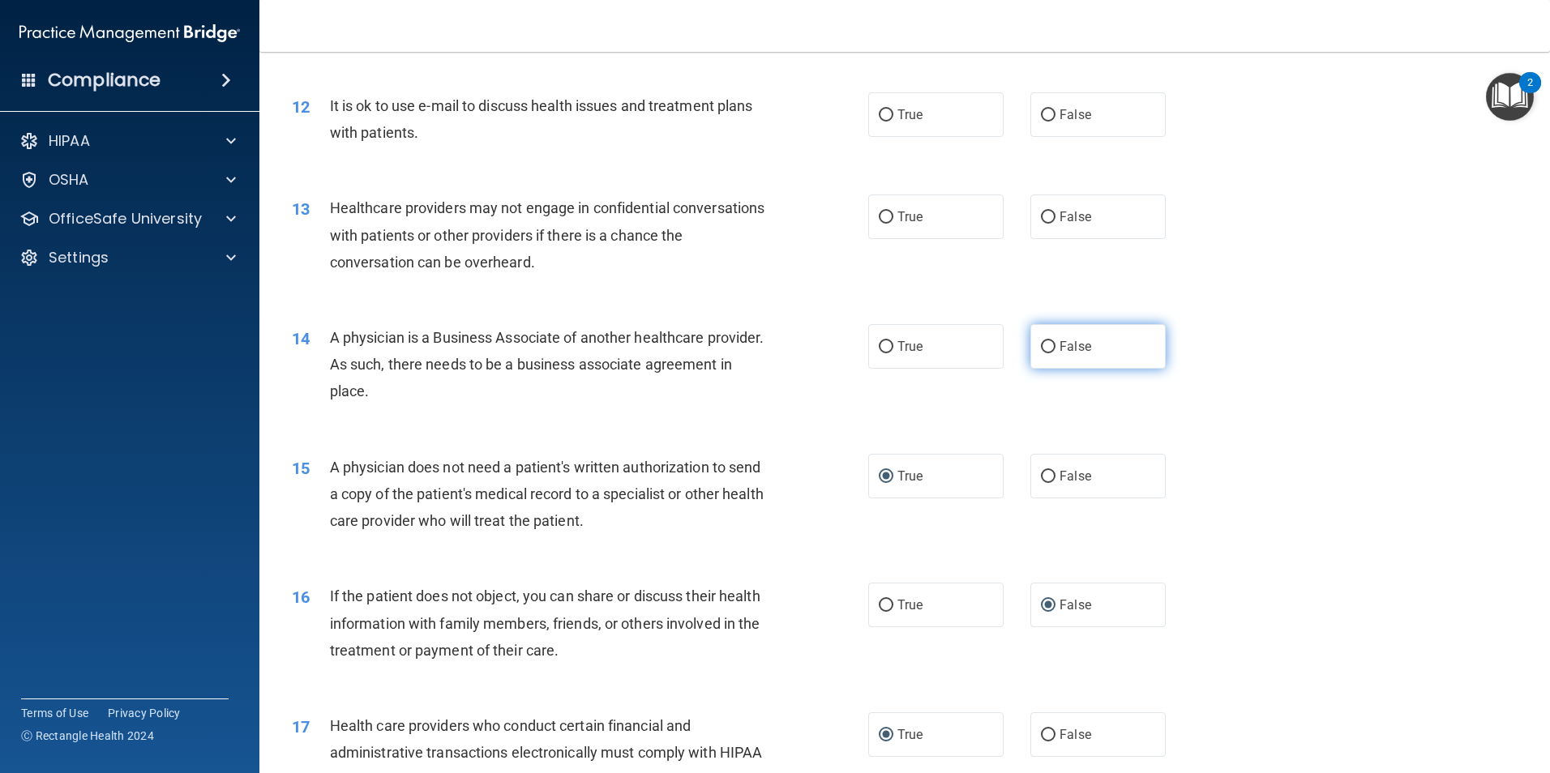
click at [1047, 343] on input "False" at bounding box center [1048, 347] width 15 height 12
radio input "true"
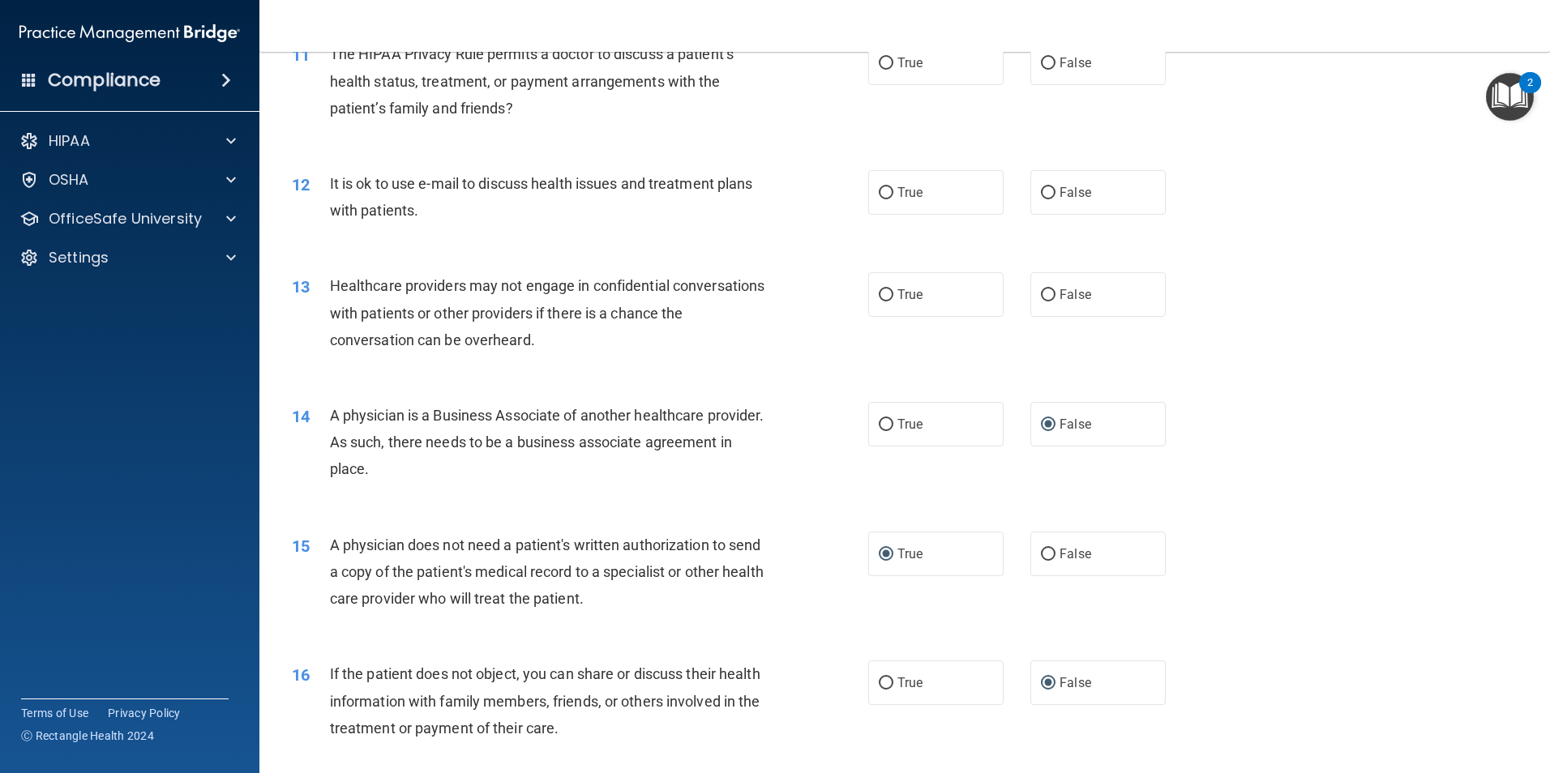
scroll to position [1298, 0]
click at [884, 299] on input "True" at bounding box center [886, 299] width 15 height 12
radio input "true"
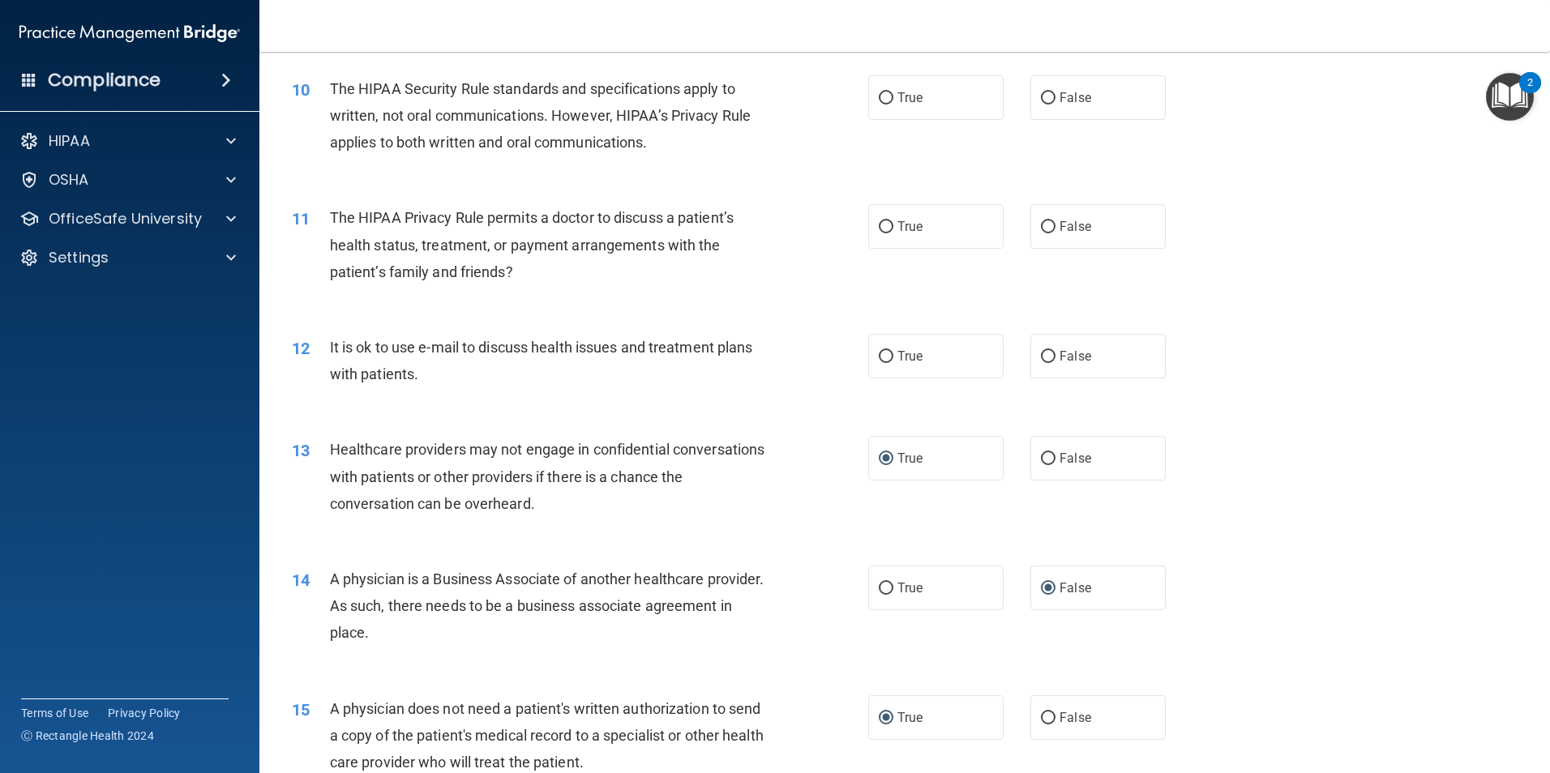
scroll to position [1136, 0]
click at [879, 357] on input "True" at bounding box center [886, 359] width 15 height 12
radio input "true"
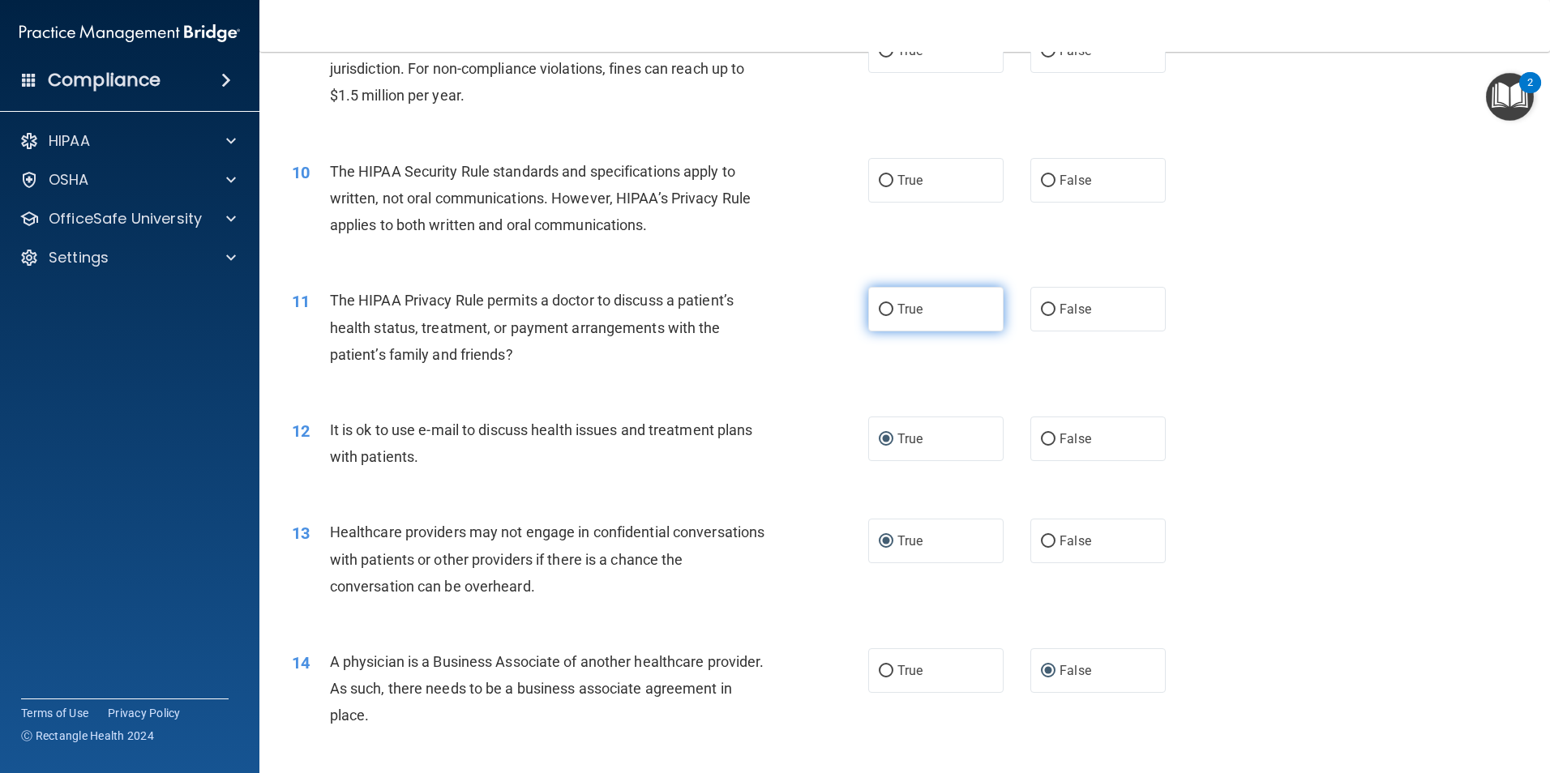
click at [882, 306] on input "True" at bounding box center [886, 310] width 15 height 12
radio input "true"
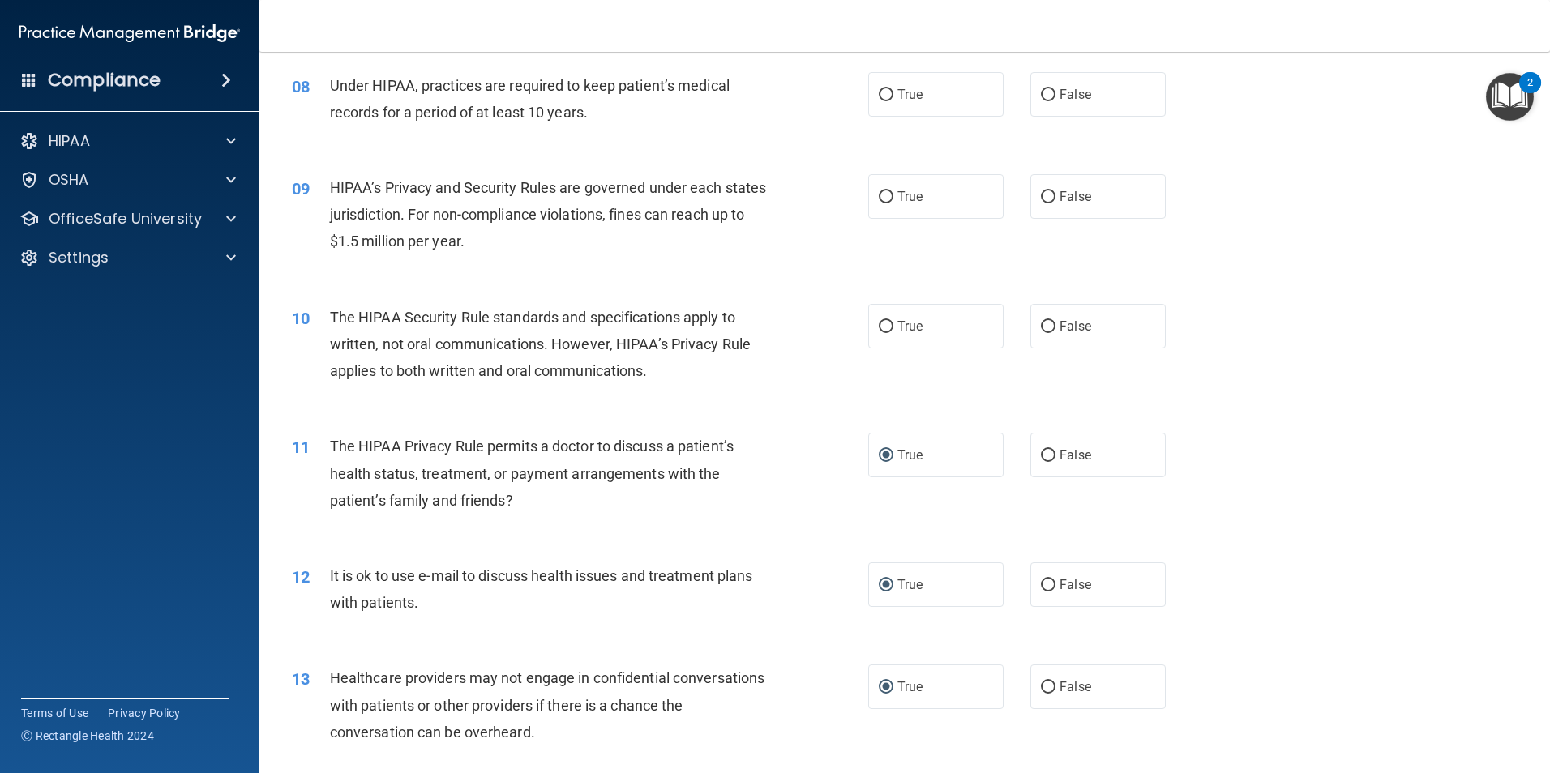
scroll to position [892, 0]
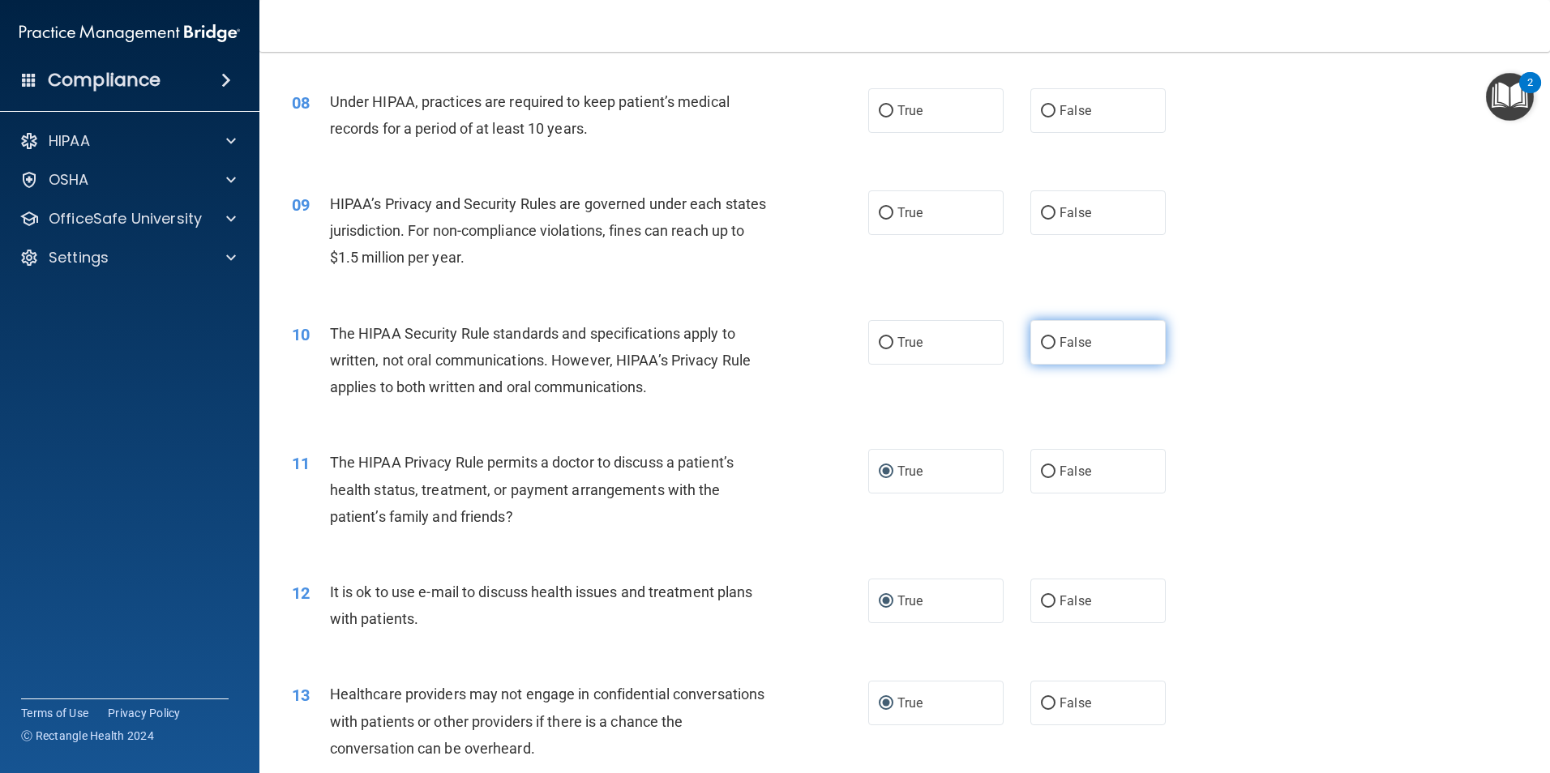
click at [1043, 341] on input "False" at bounding box center [1048, 343] width 15 height 12
radio input "true"
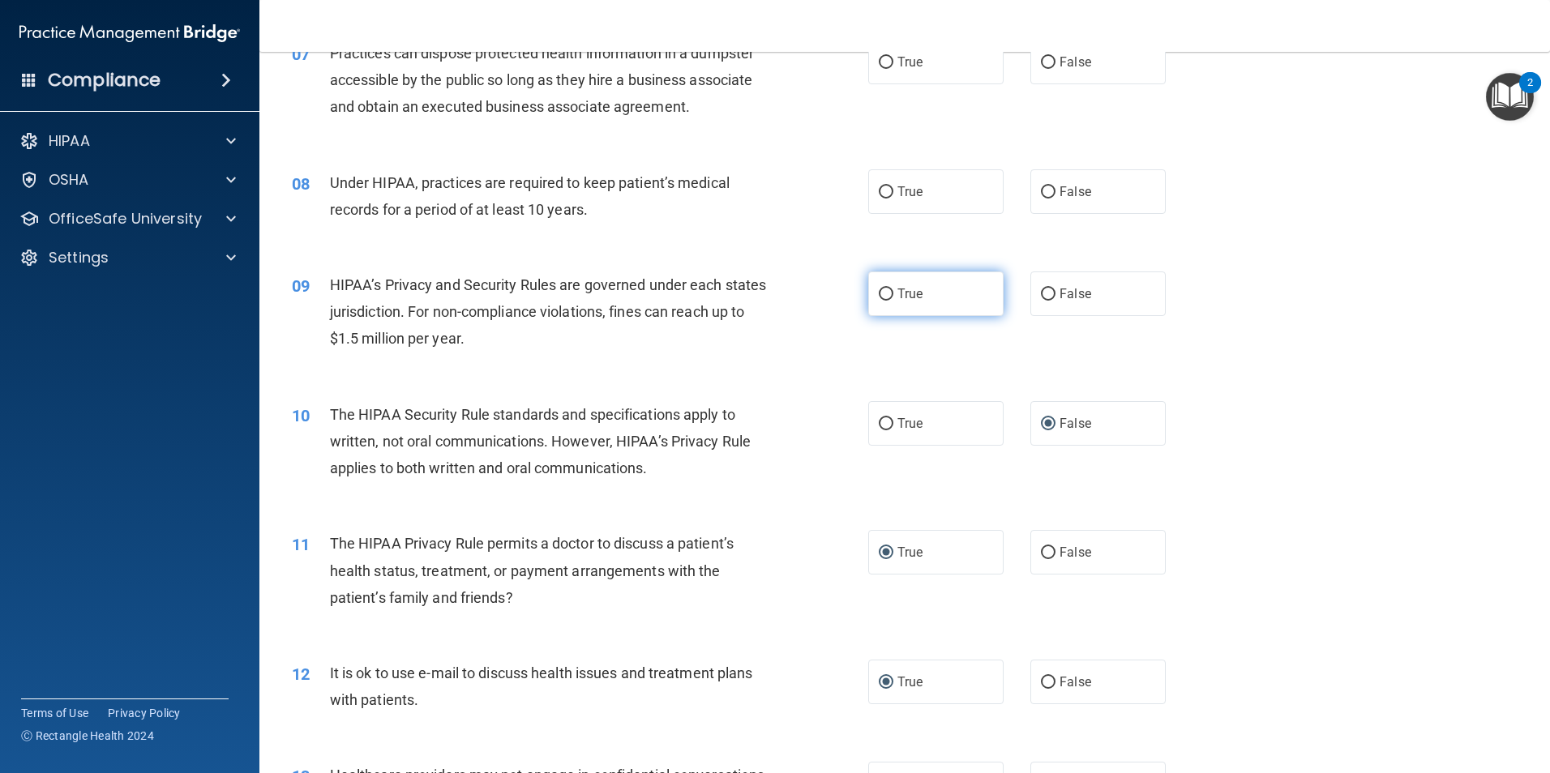
click at [879, 289] on input "True" at bounding box center [886, 295] width 15 height 12
radio input "true"
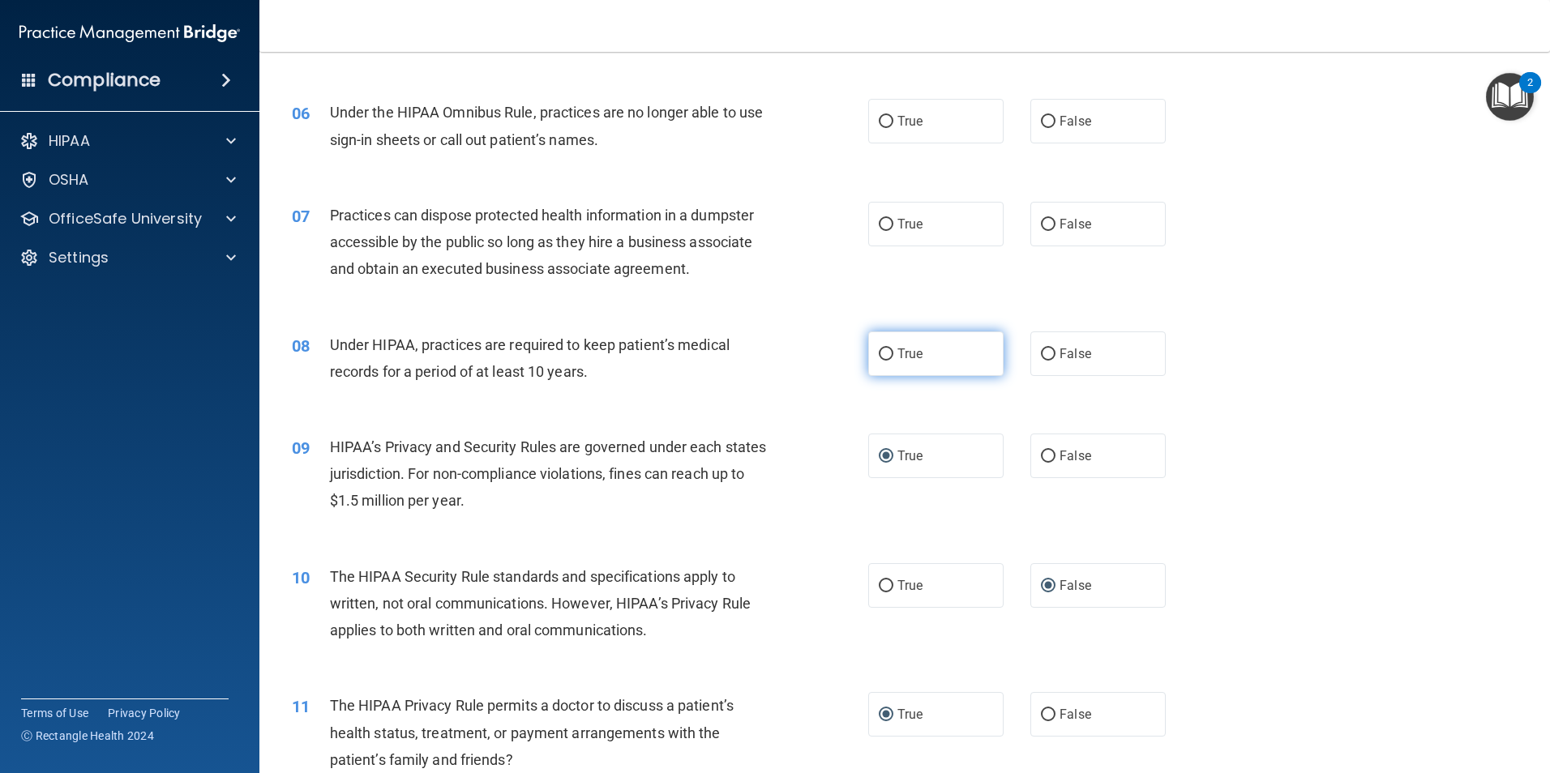
click at [884, 353] on input "True" at bounding box center [886, 355] width 15 height 12
radio input "true"
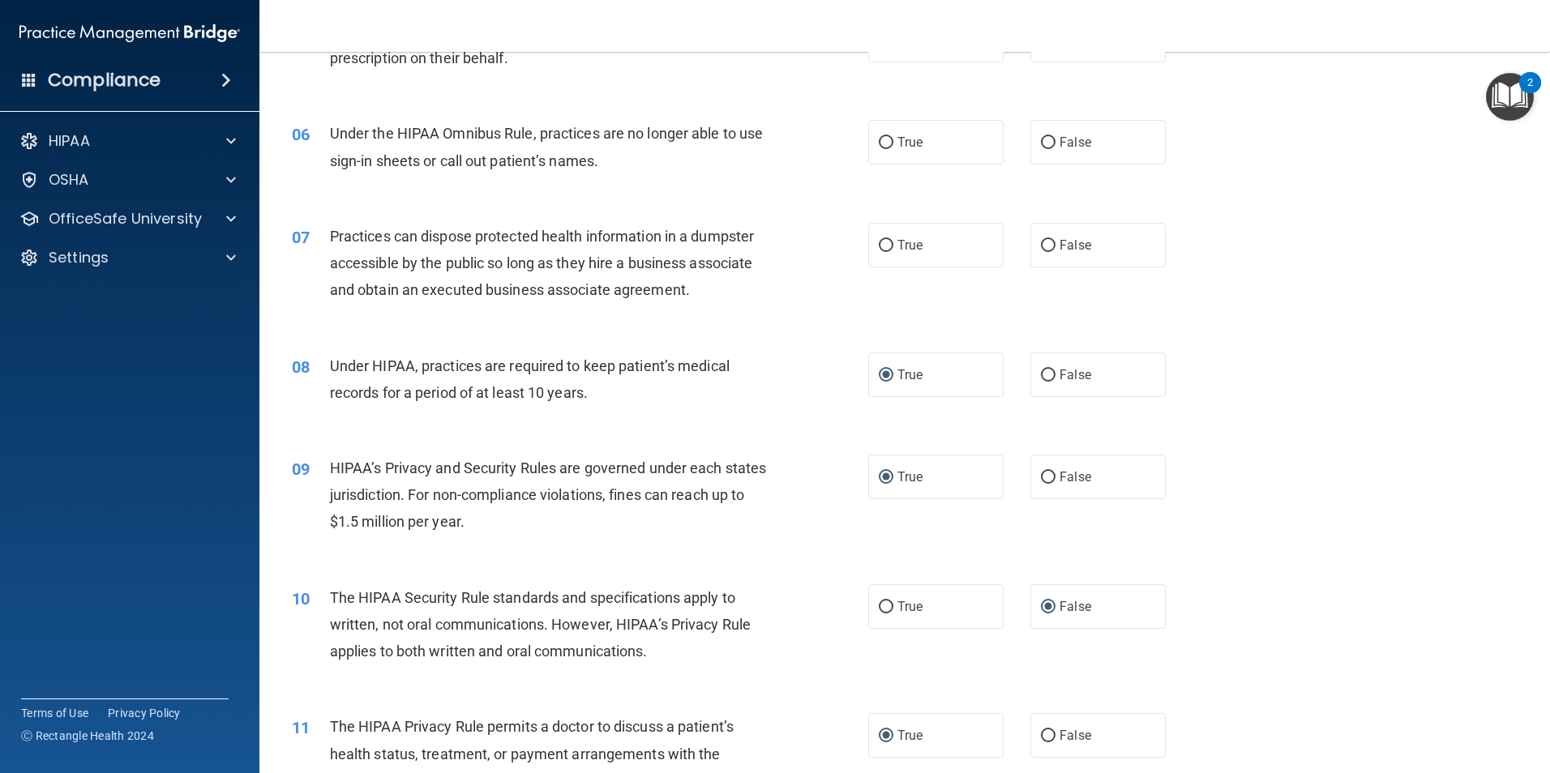
scroll to position [568, 0]
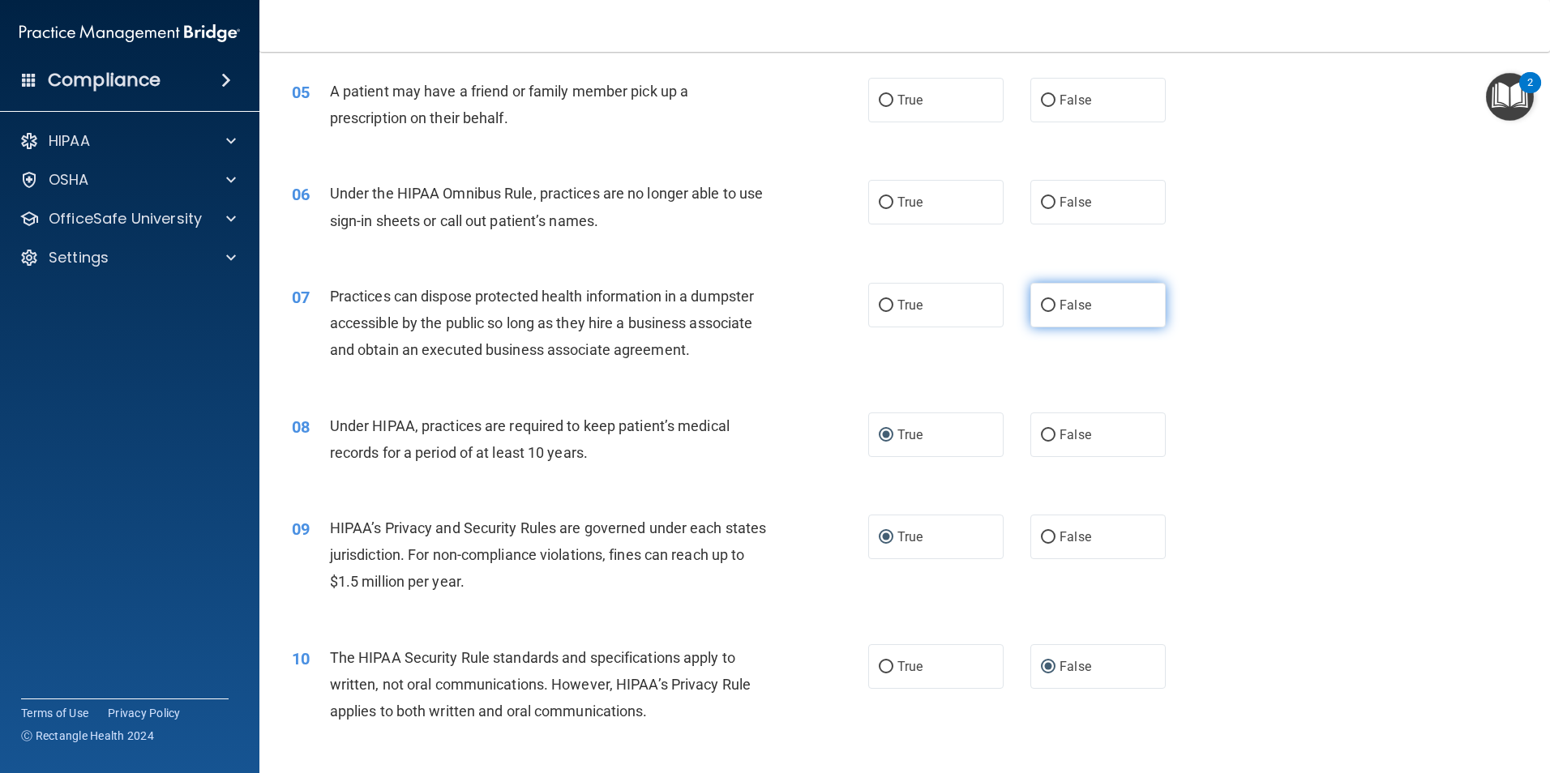
click at [1042, 306] on input "False" at bounding box center [1048, 306] width 15 height 12
radio input "true"
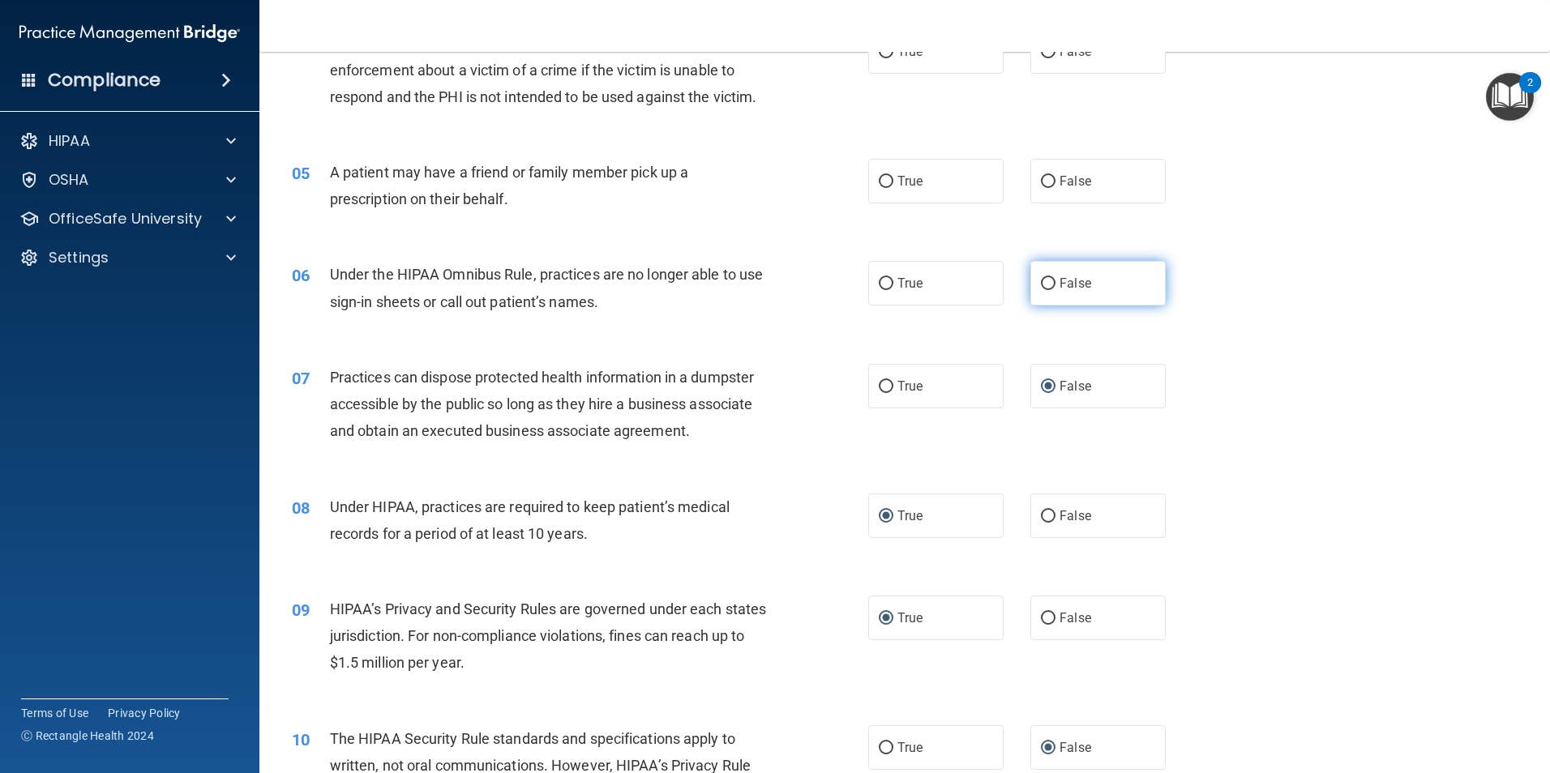
click at [1041, 282] on input "False" at bounding box center [1048, 284] width 15 height 12
radio input "true"
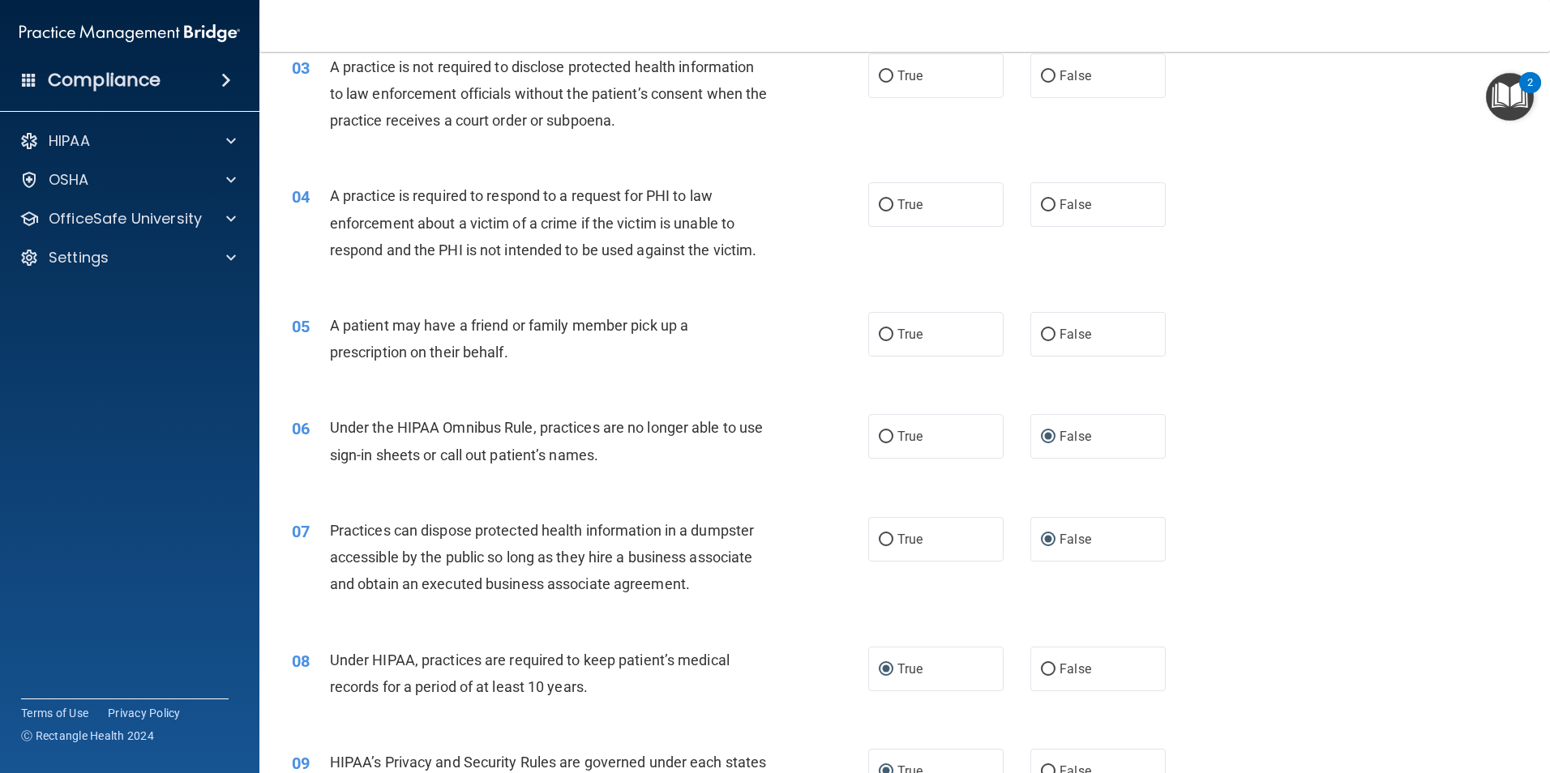
scroll to position [325, 0]
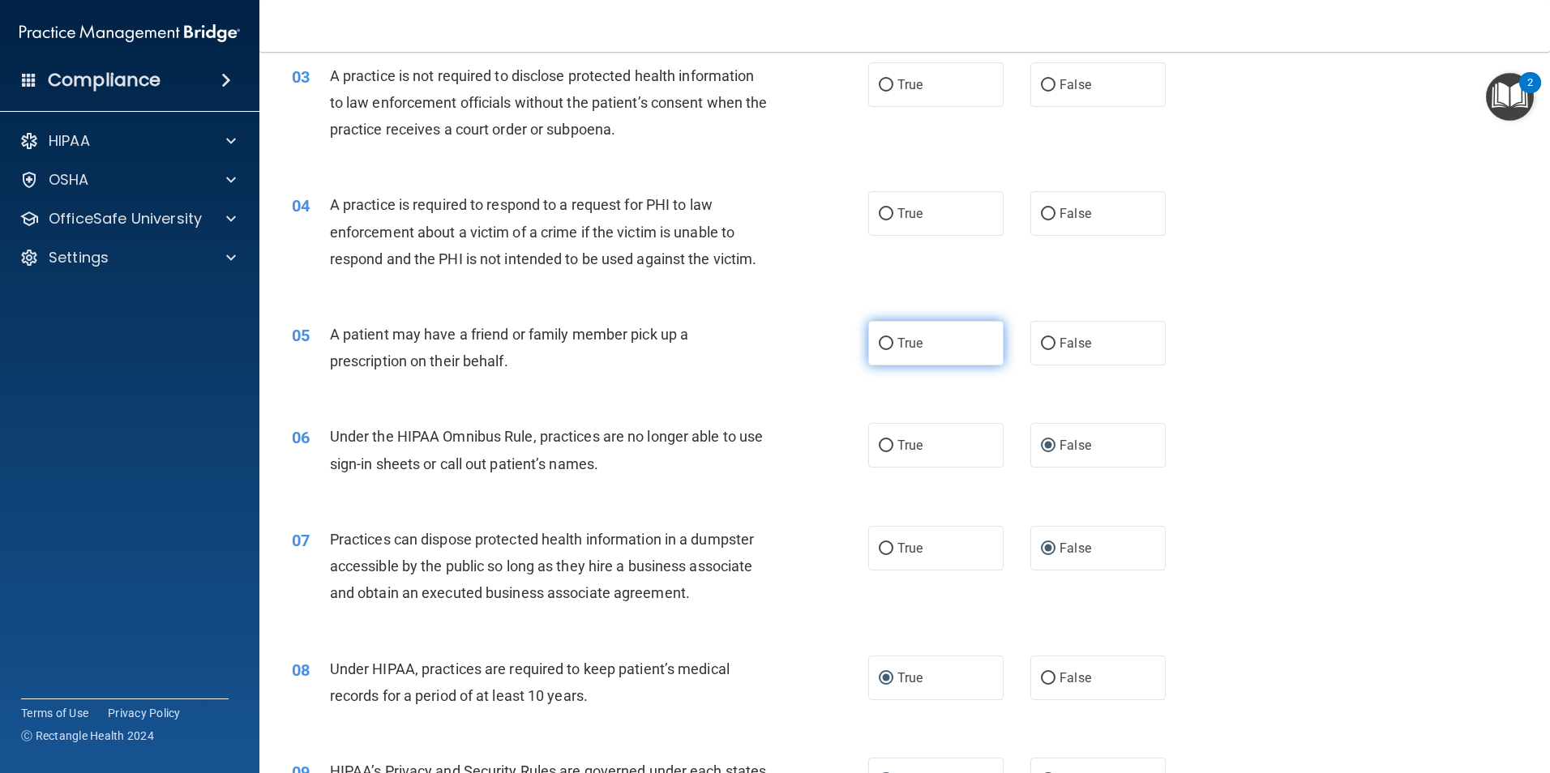
click at [883, 343] on input "True" at bounding box center [886, 344] width 15 height 12
radio input "true"
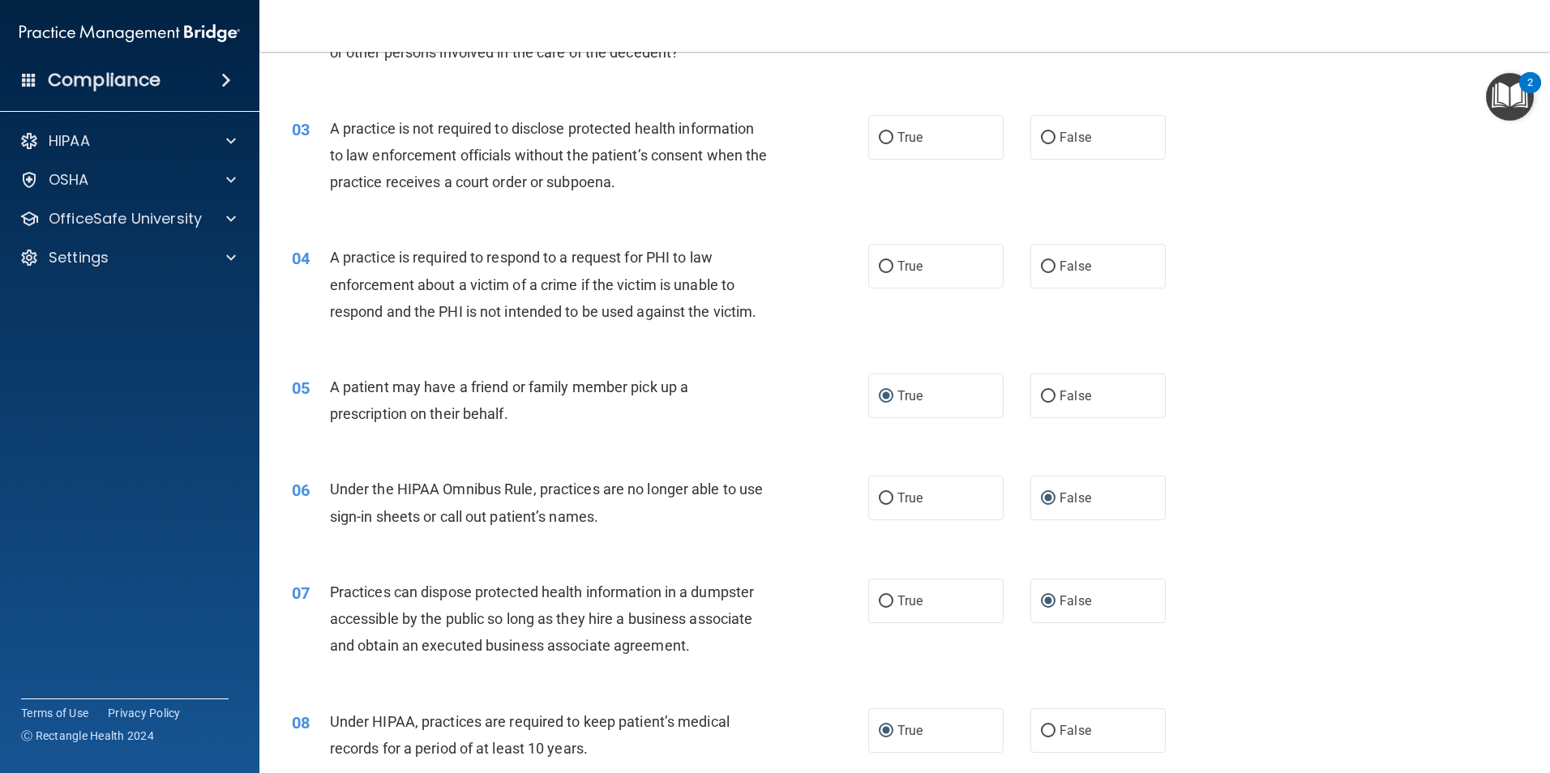
scroll to position [244, 0]
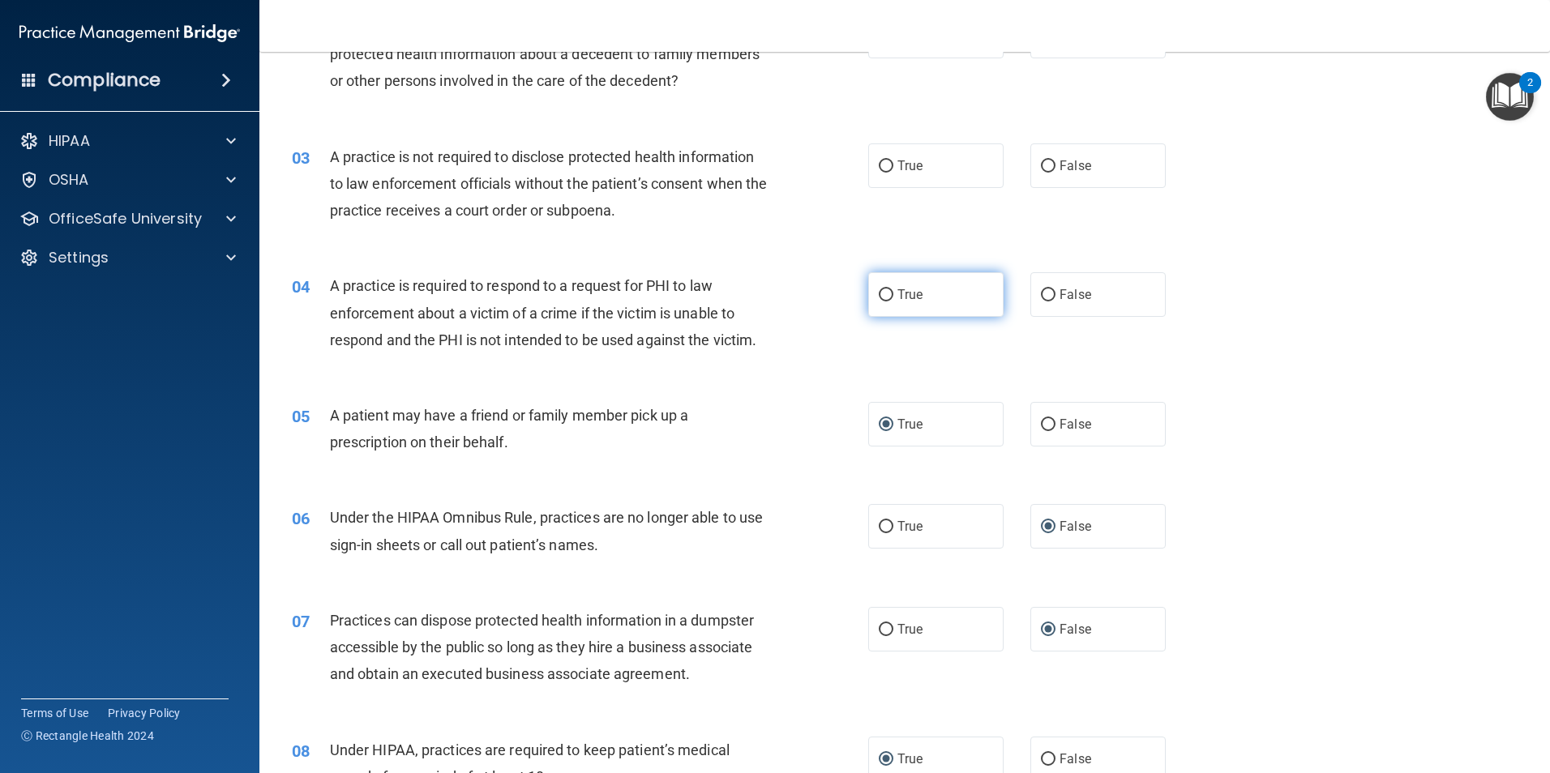
click at [879, 291] on input "True" at bounding box center [886, 295] width 15 height 12
radio input "true"
click at [1041, 298] on input "False" at bounding box center [1048, 295] width 15 height 12
radio input "true"
radio input "false"
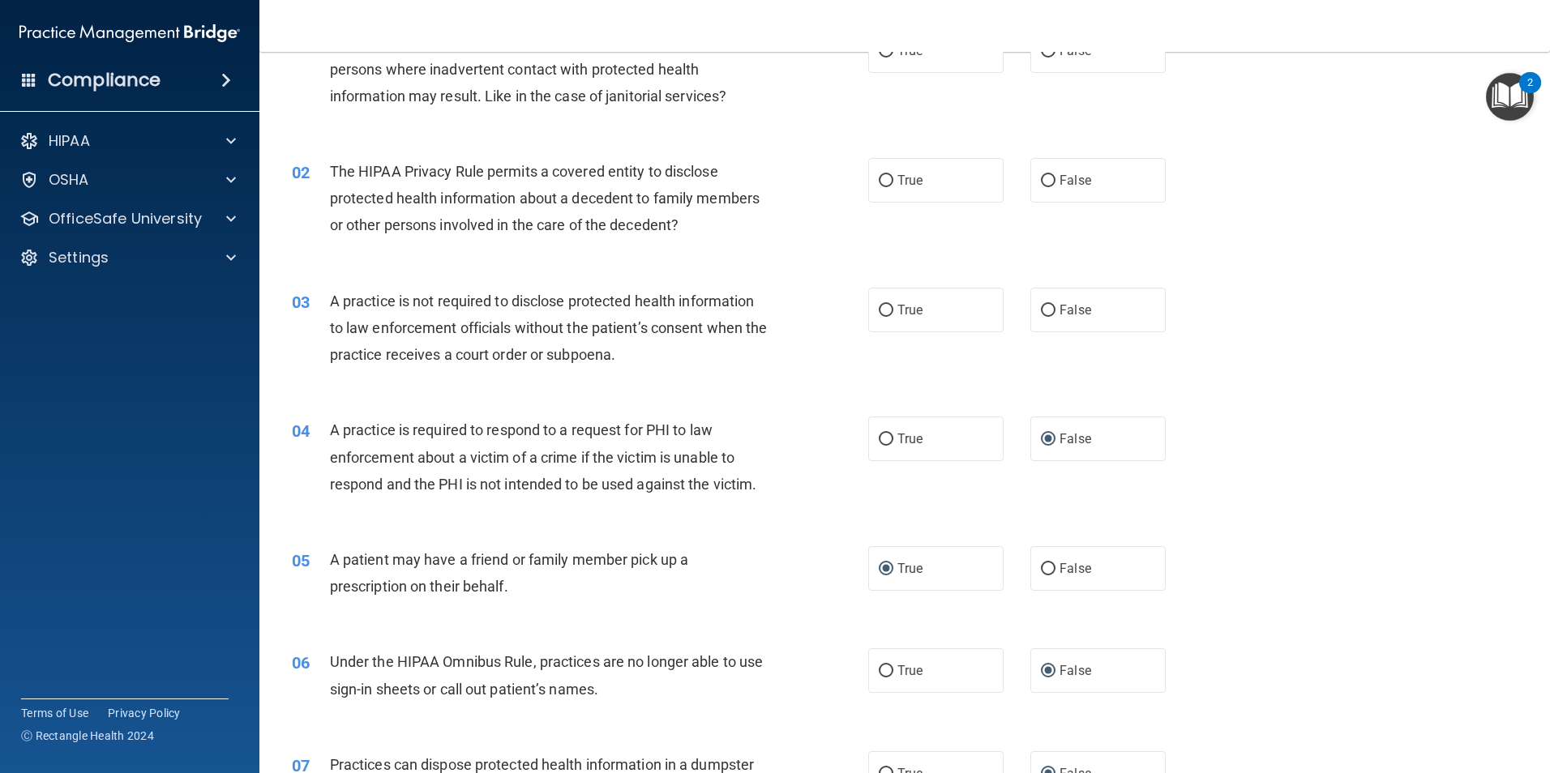
scroll to position [82, 0]
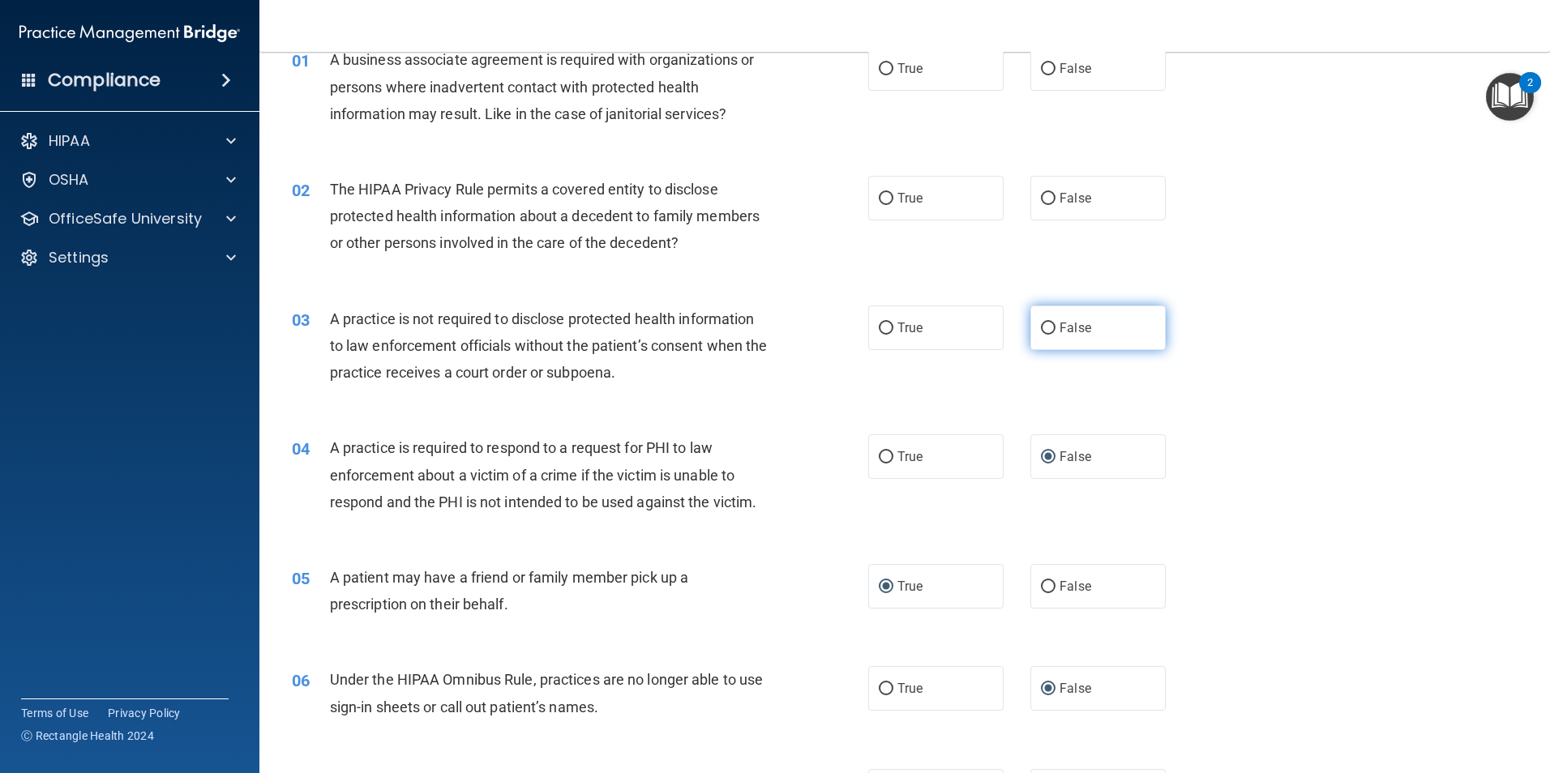
click at [1041, 327] on input "False" at bounding box center [1048, 329] width 15 height 12
radio input "true"
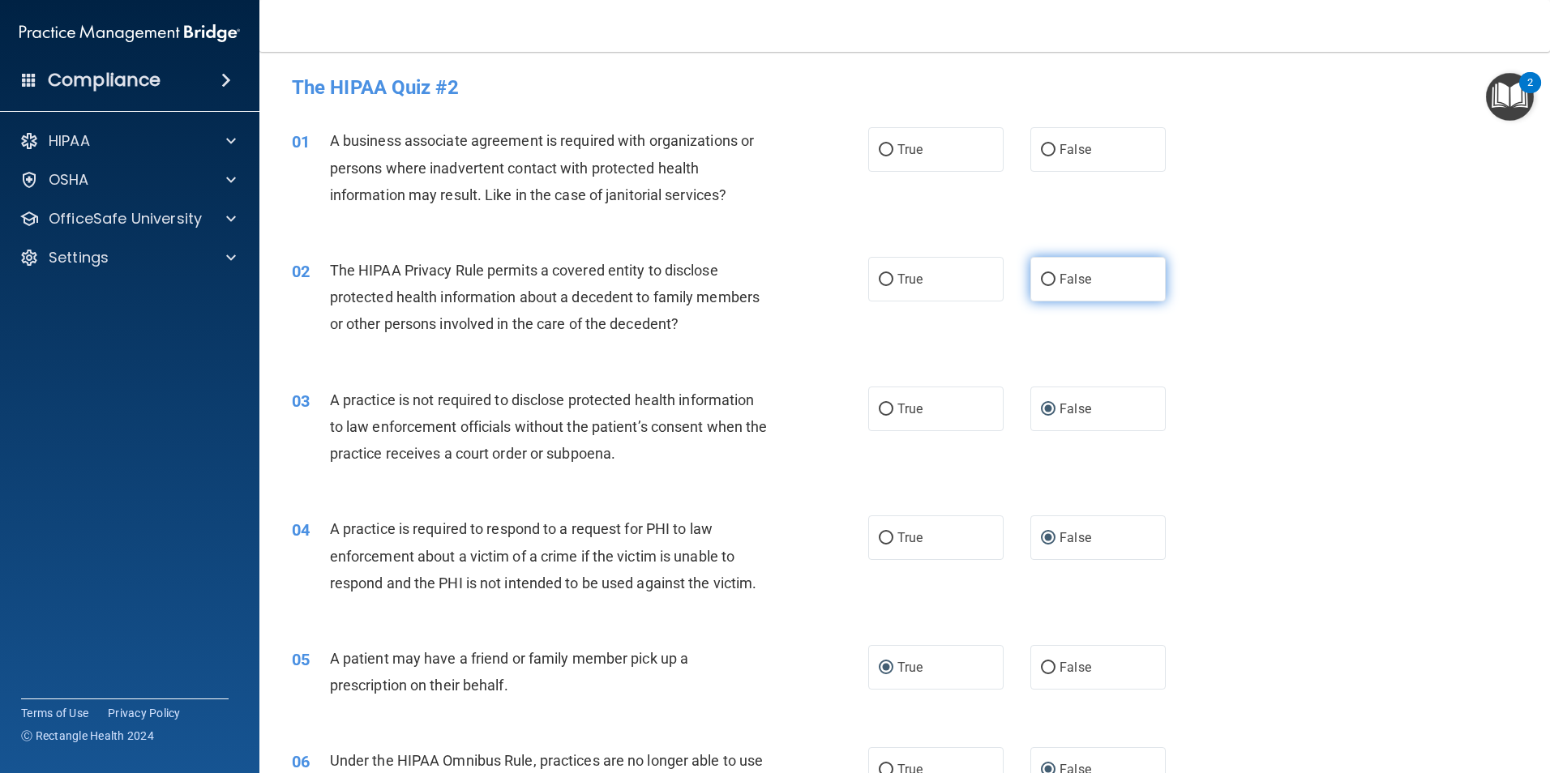
click at [1042, 276] on input "False" at bounding box center [1048, 280] width 15 height 12
radio input "true"
click at [881, 153] on input "True" at bounding box center [886, 151] width 15 height 12
radio input "true"
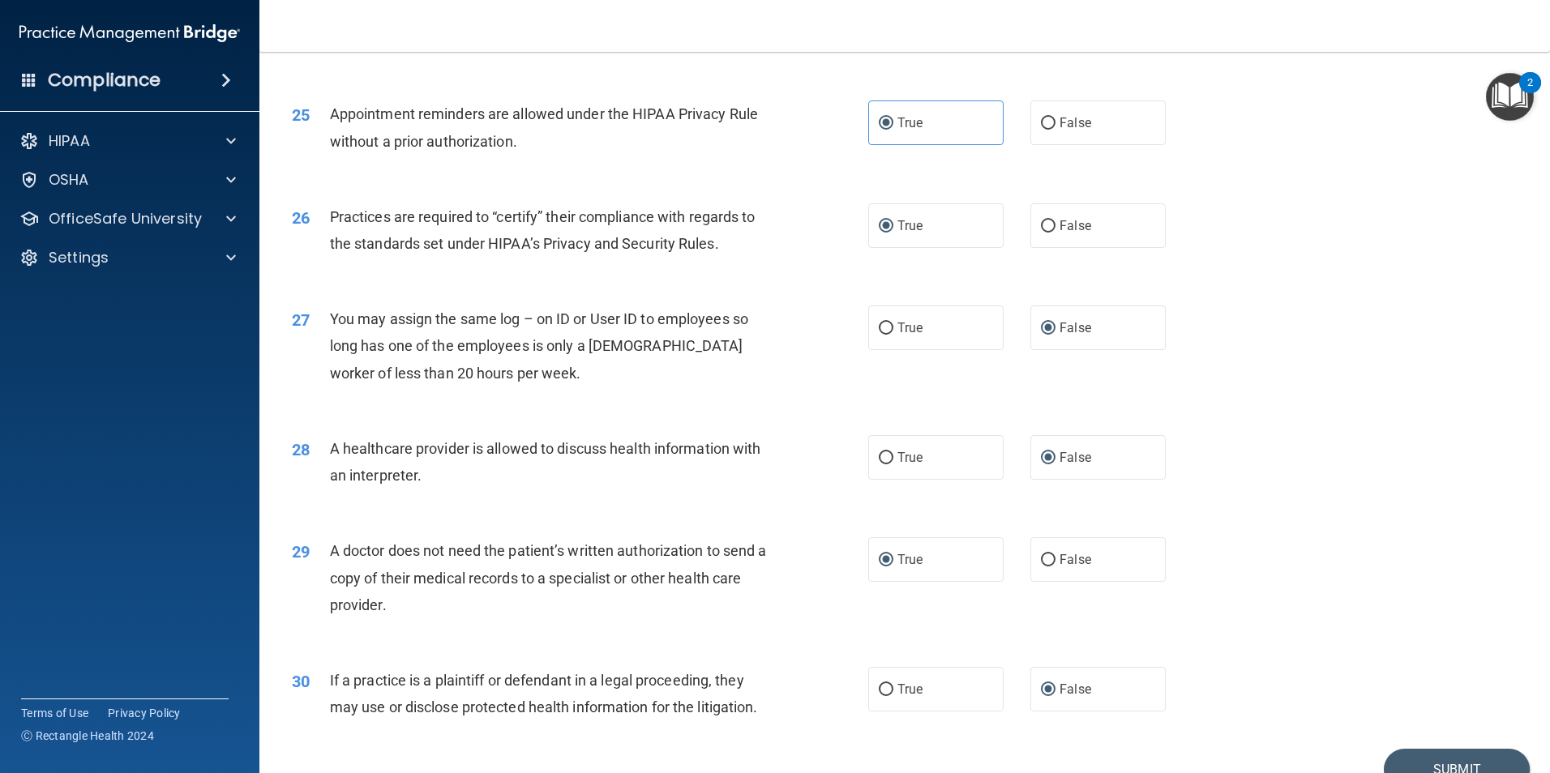
scroll to position [3000, 0]
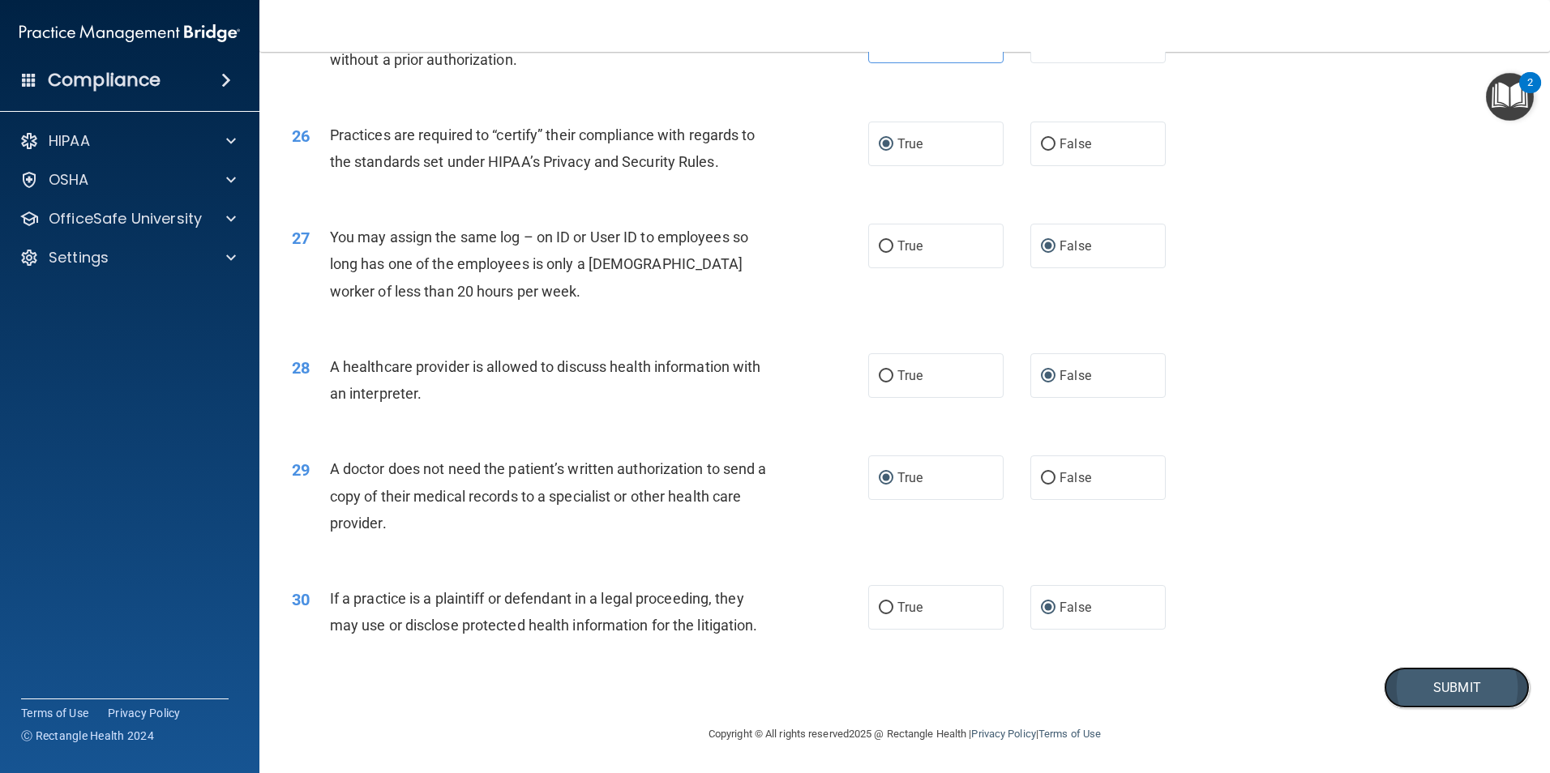
click at [1439, 702] on button "Submit" at bounding box center [1457, 687] width 146 height 41
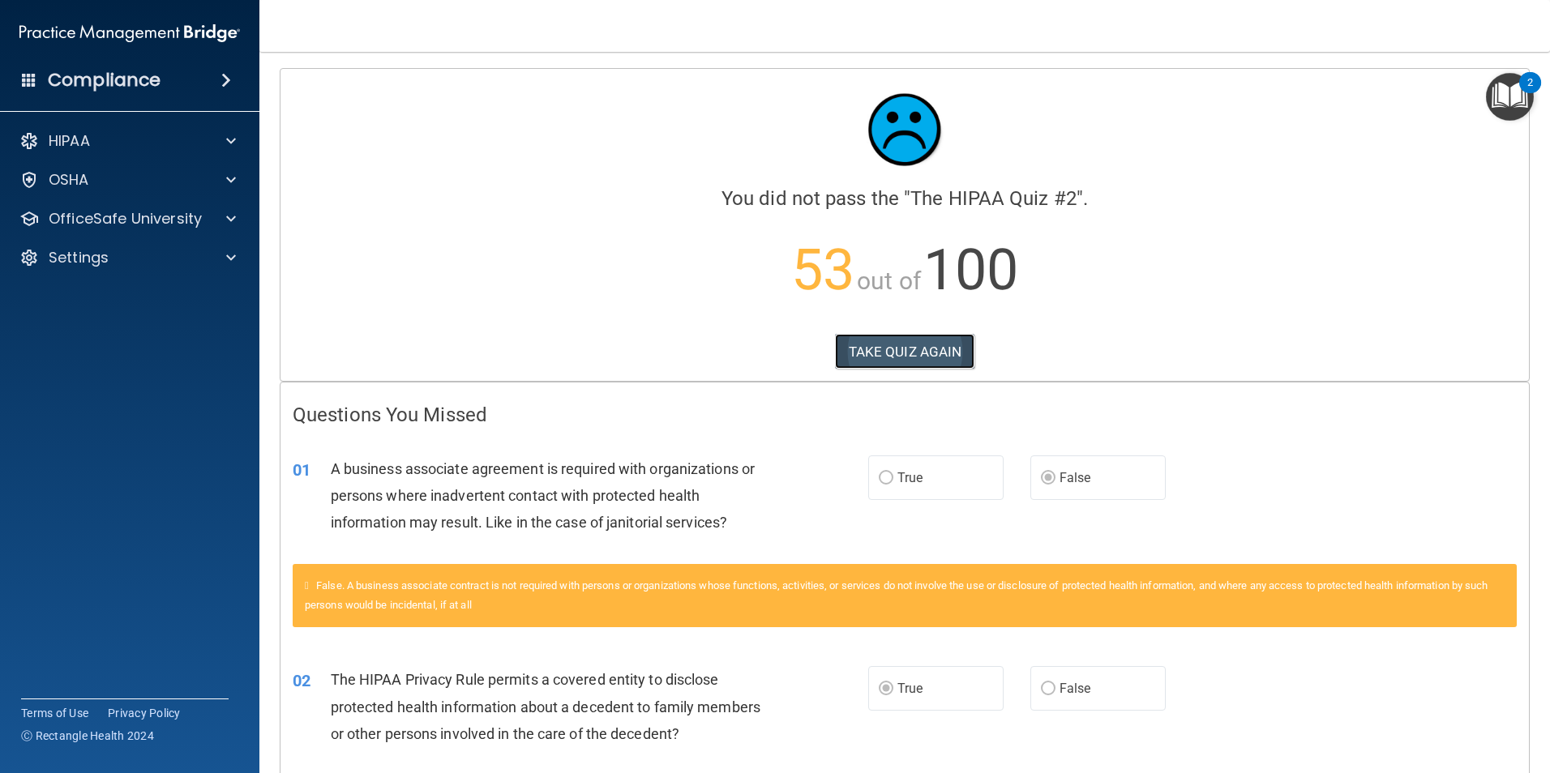
click at [913, 347] on button "TAKE QUIZ AGAIN" at bounding box center [905, 352] width 140 height 36
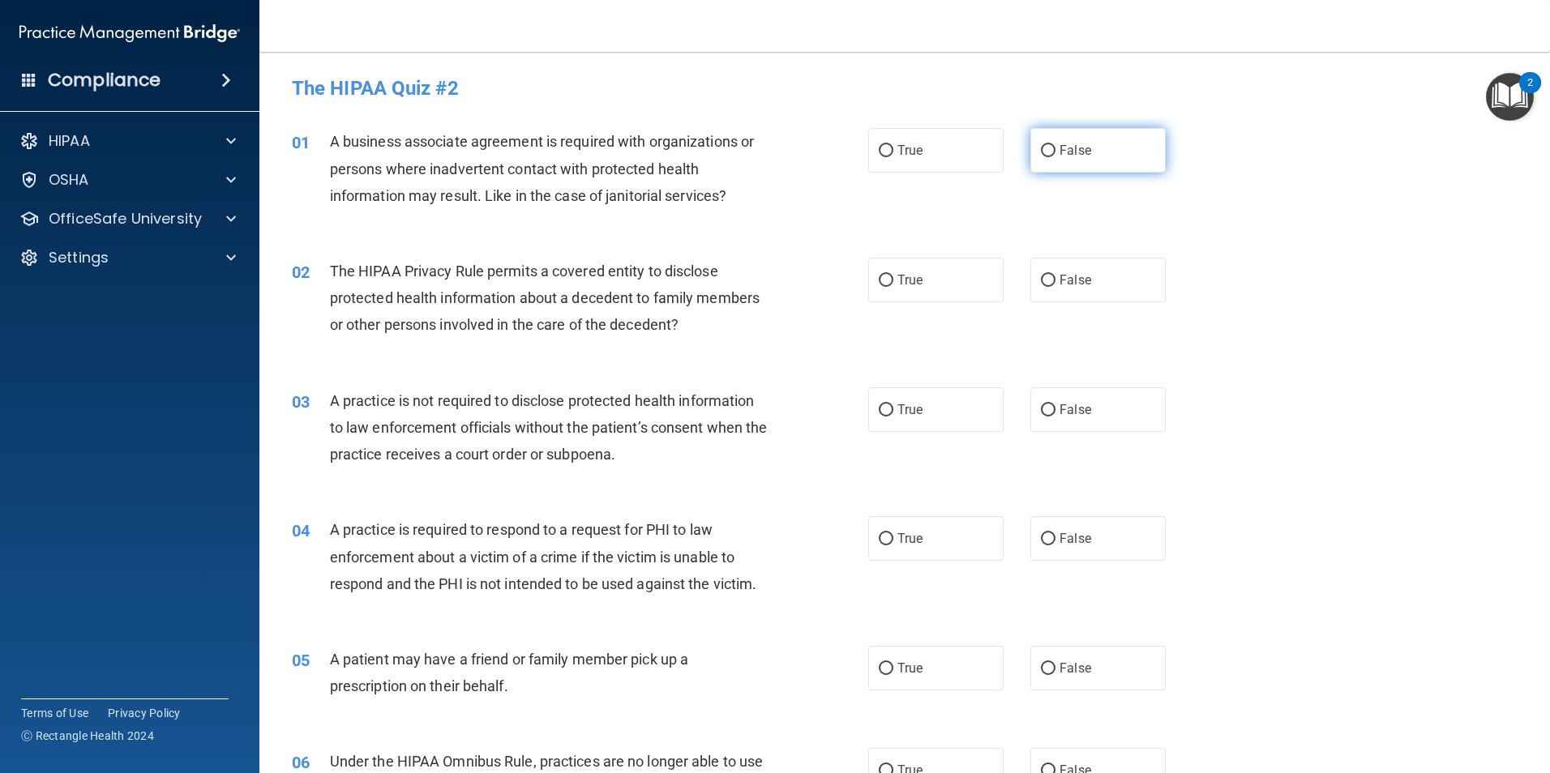
click at [1044, 146] on input "False" at bounding box center [1048, 151] width 15 height 12
radio input "true"
click at [879, 277] on input "True" at bounding box center [886, 281] width 15 height 12
radio input "true"
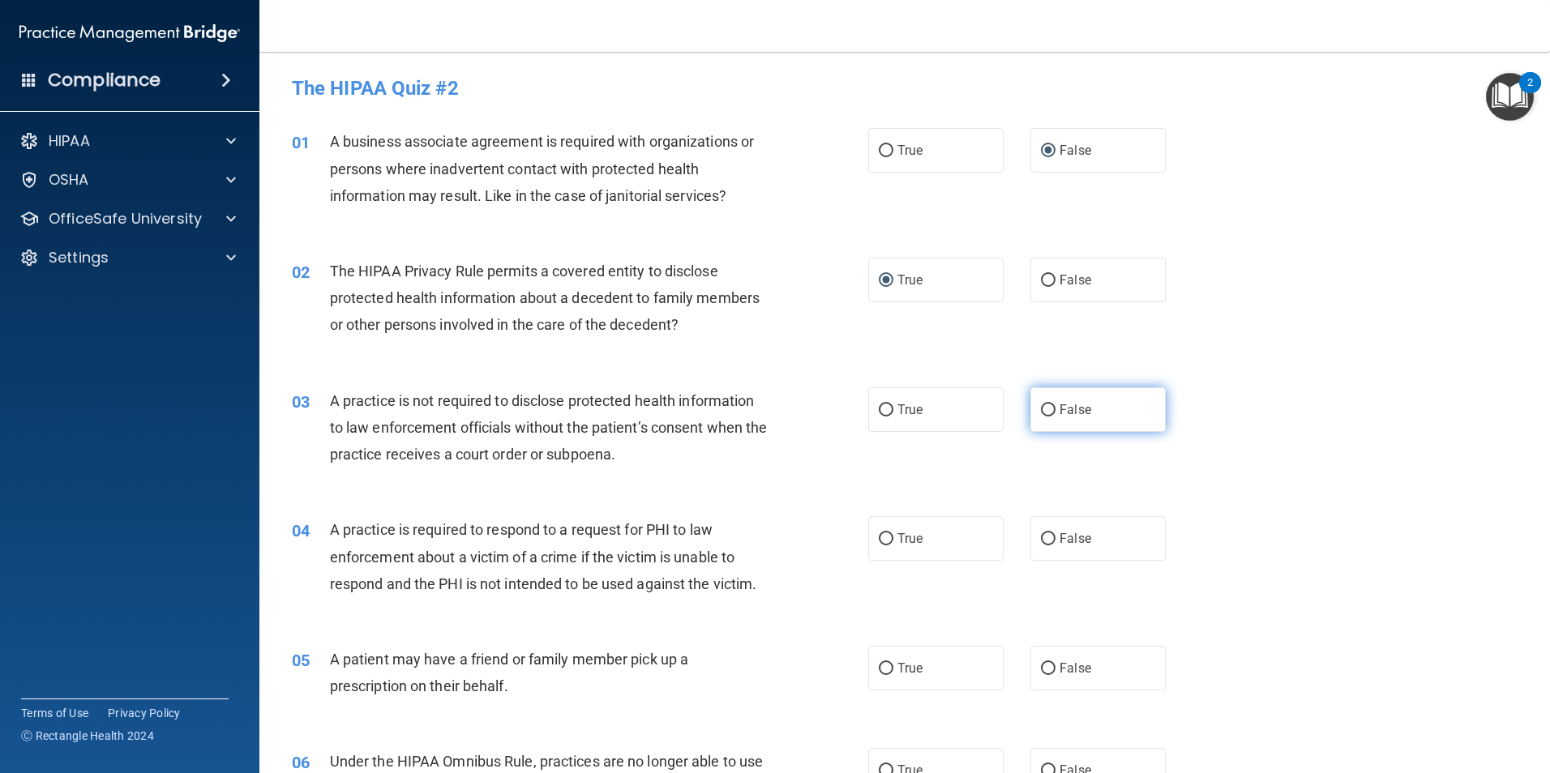
click at [1041, 411] on input "False" at bounding box center [1048, 410] width 15 height 12
radio input "true"
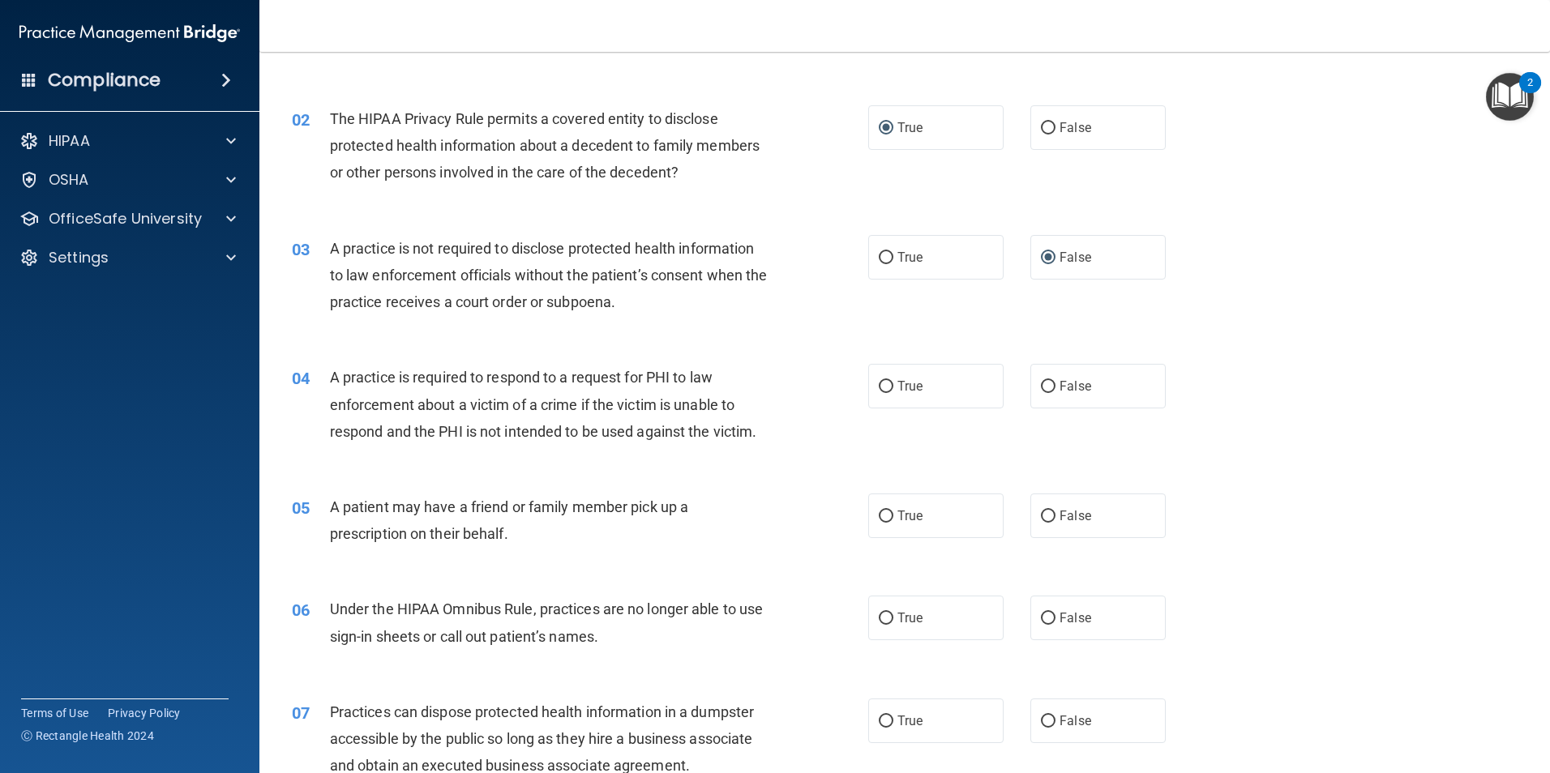
scroll to position [162, 0]
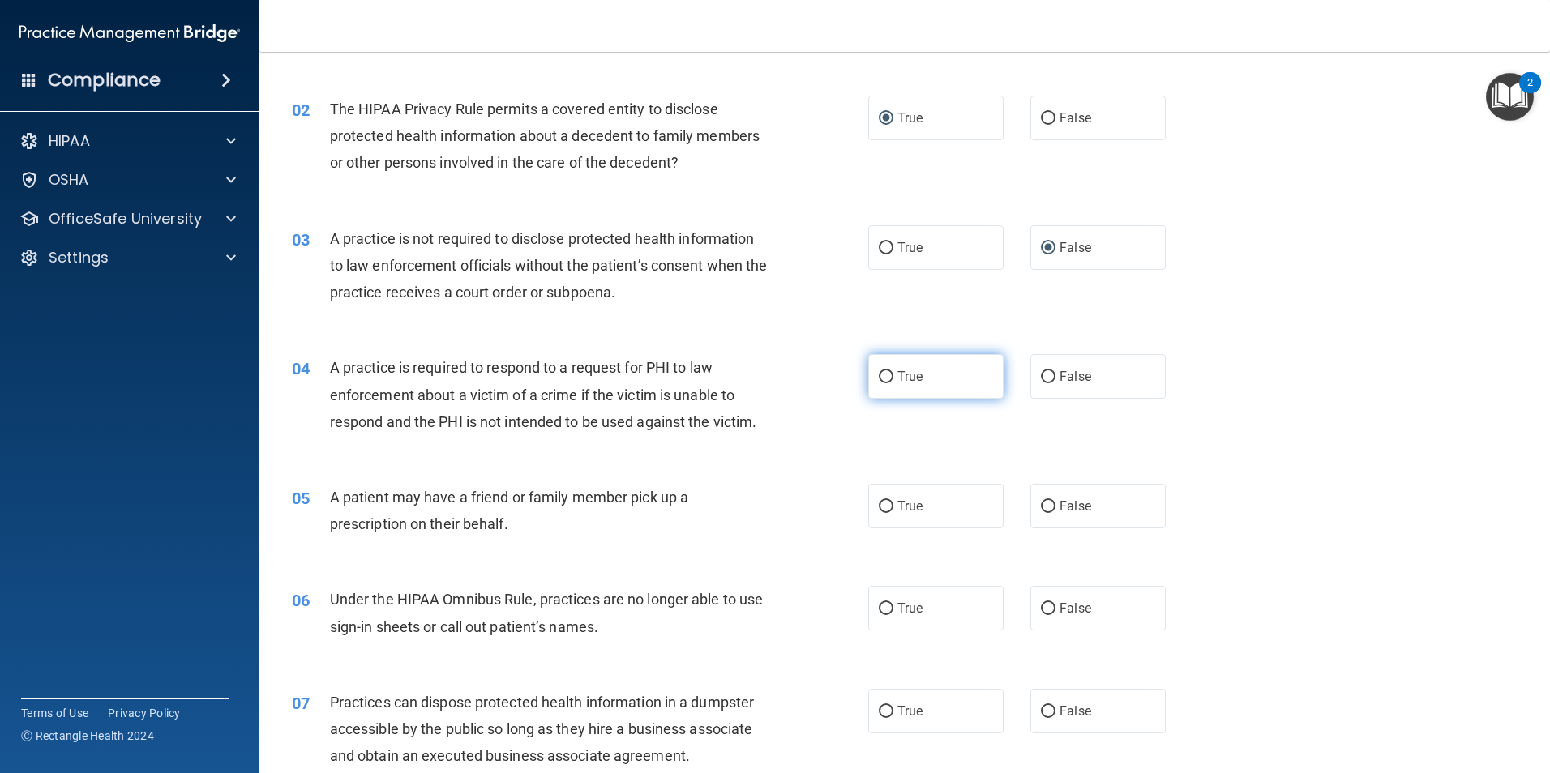
click at [880, 376] on input "True" at bounding box center [886, 377] width 15 height 12
radio input "true"
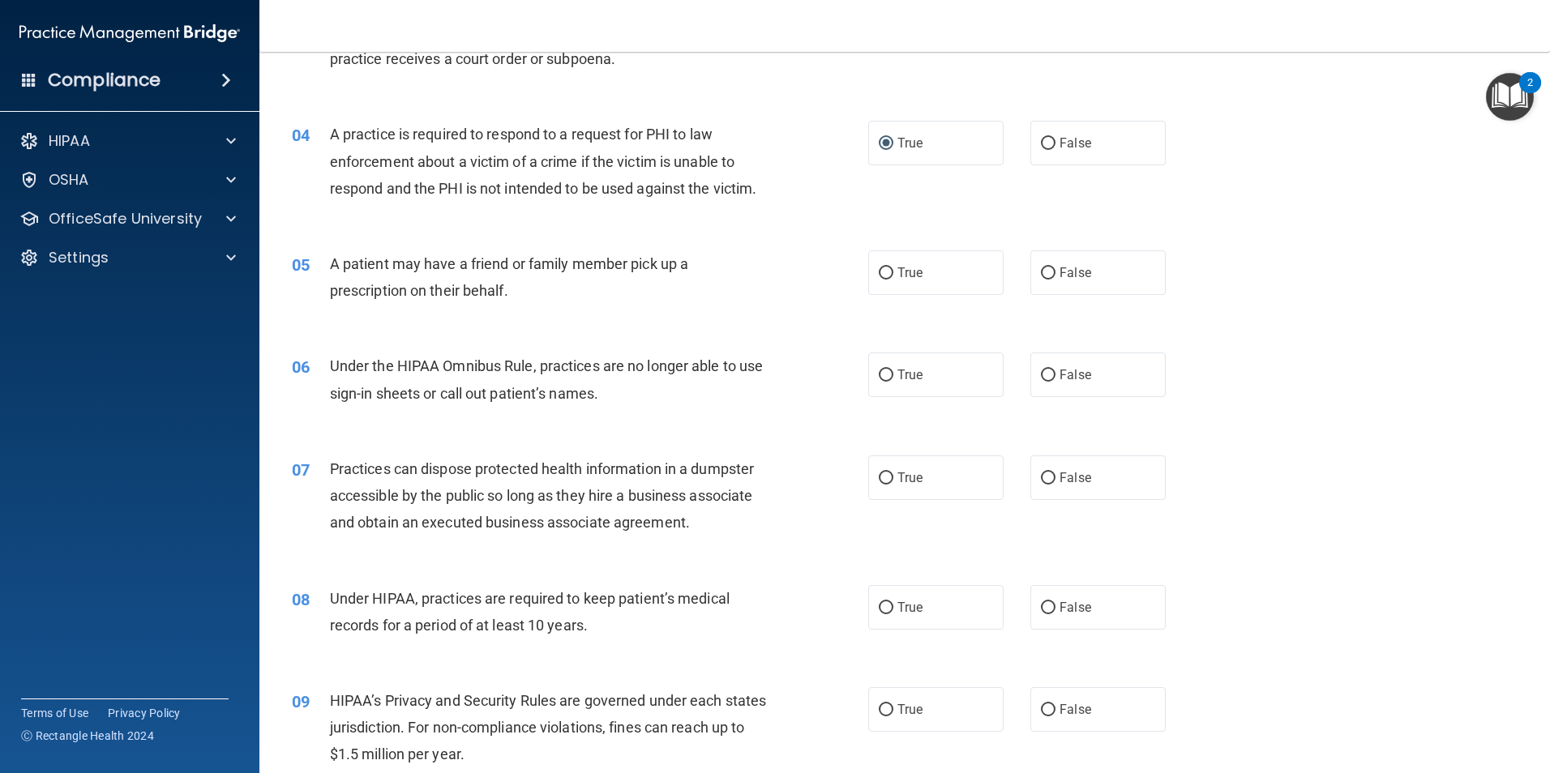
scroll to position [405, 0]
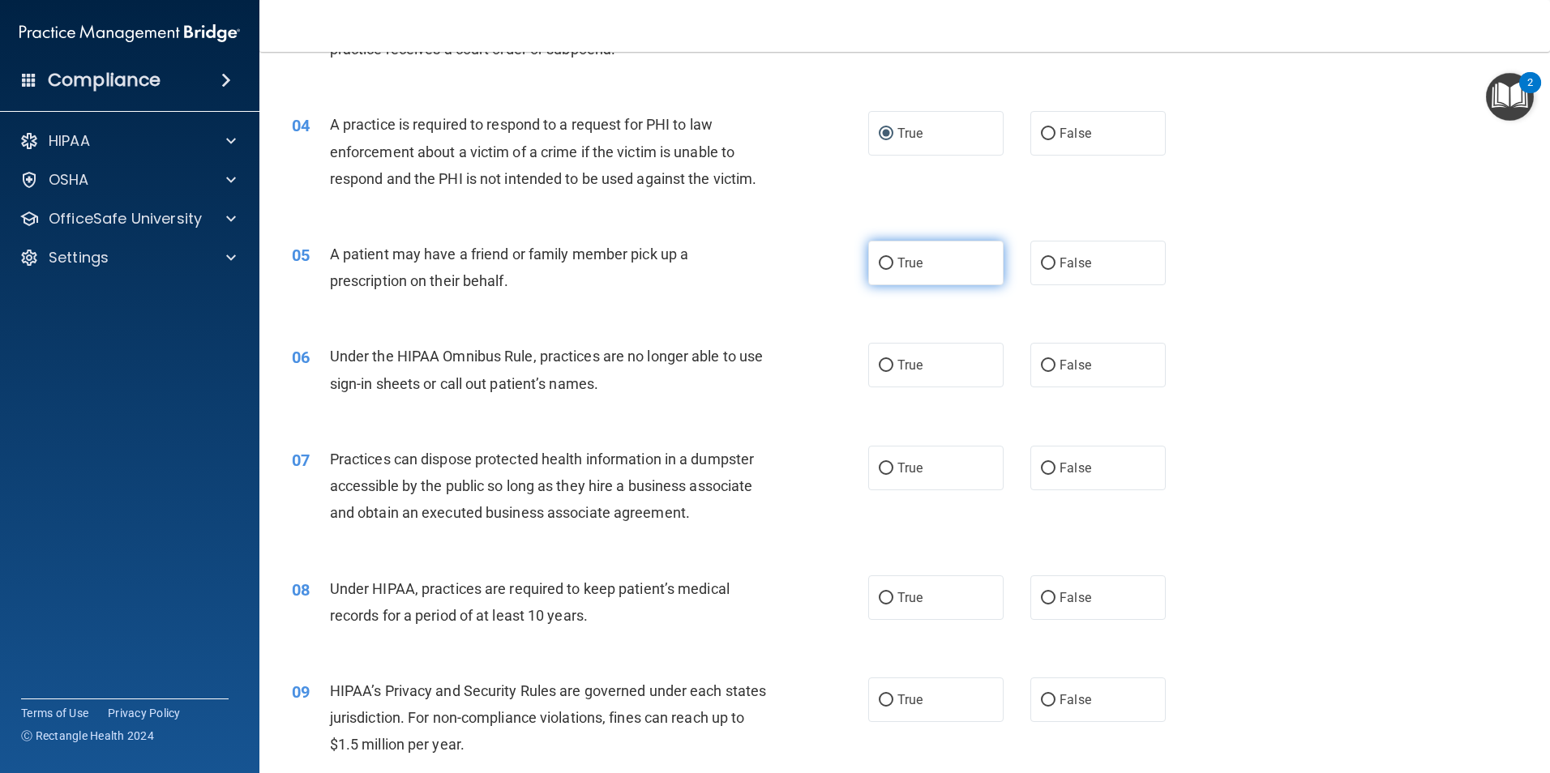
click at [879, 260] on input "True" at bounding box center [886, 264] width 15 height 12
radio input "true"
click at [1041, 366] on input "False" at bounding box center [1048, 366] width 15 height 12
radio input "true"
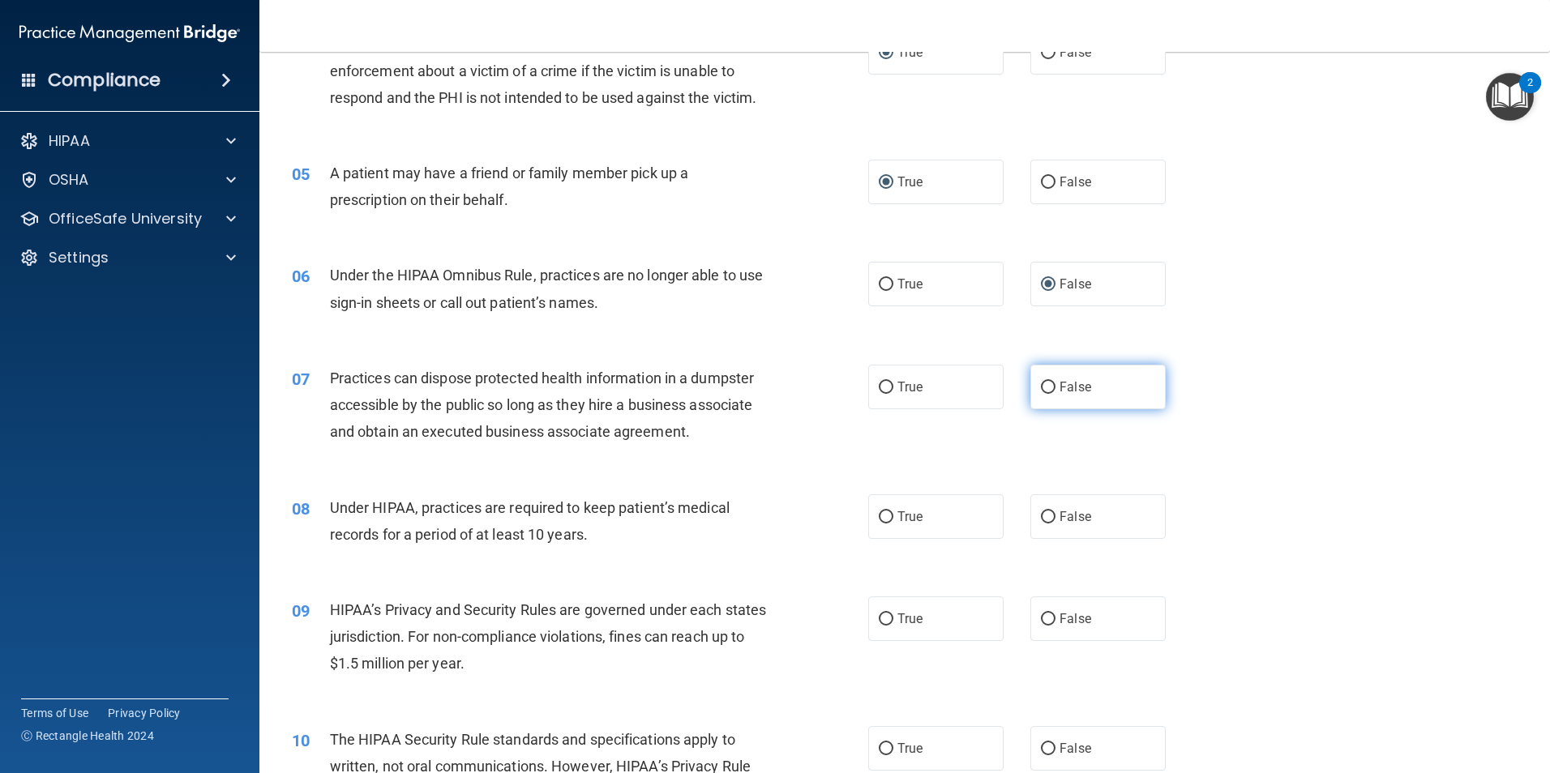
click at [1041, 382] on input "False" at bounding box center [1048, 388] width 15 height 12
radio input "true"
click at [881, 515] on input "True" at bounding box center [886, 517] width 15 height 12
radio input "true"
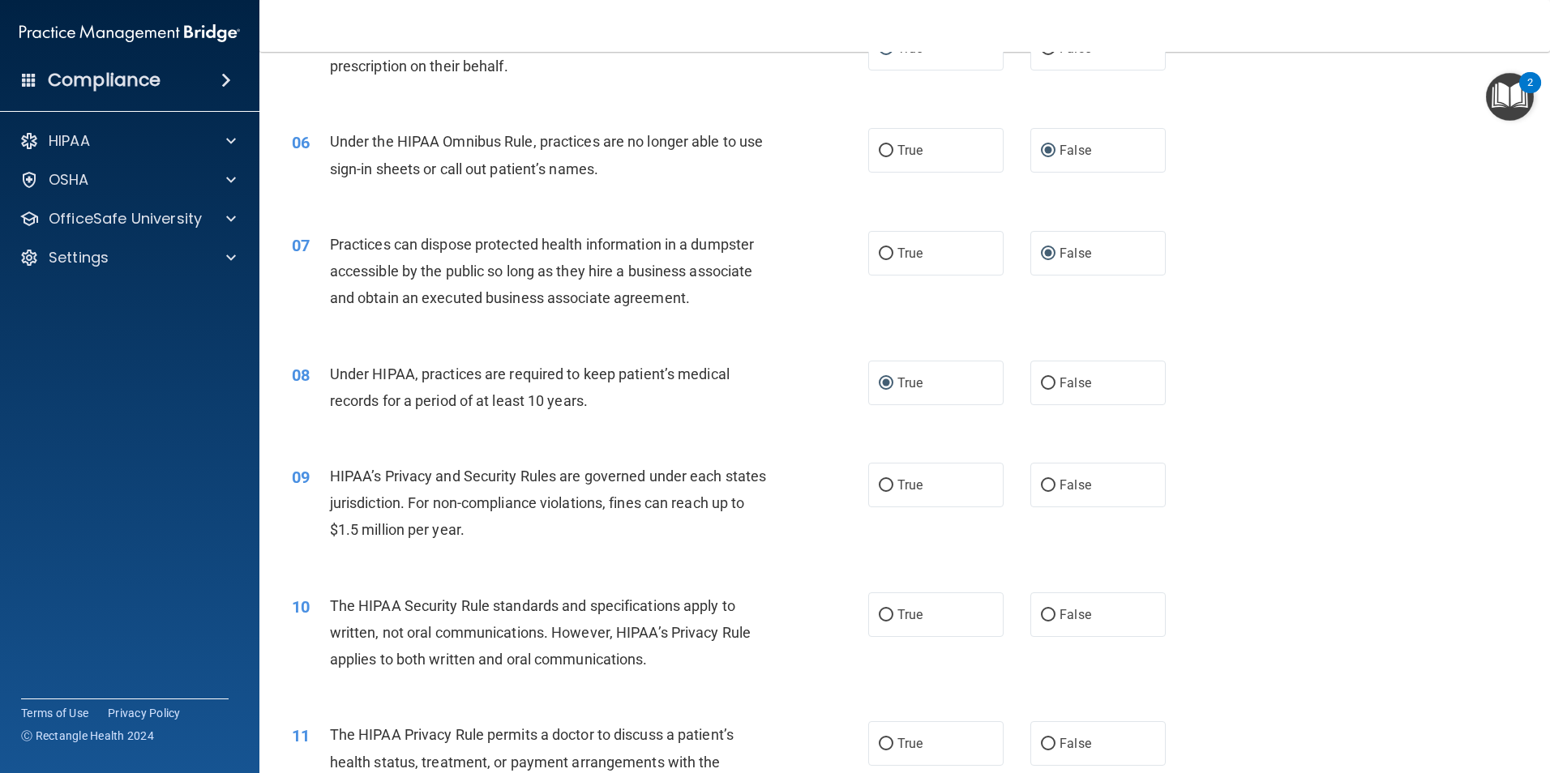
scroll to position [648, 0]
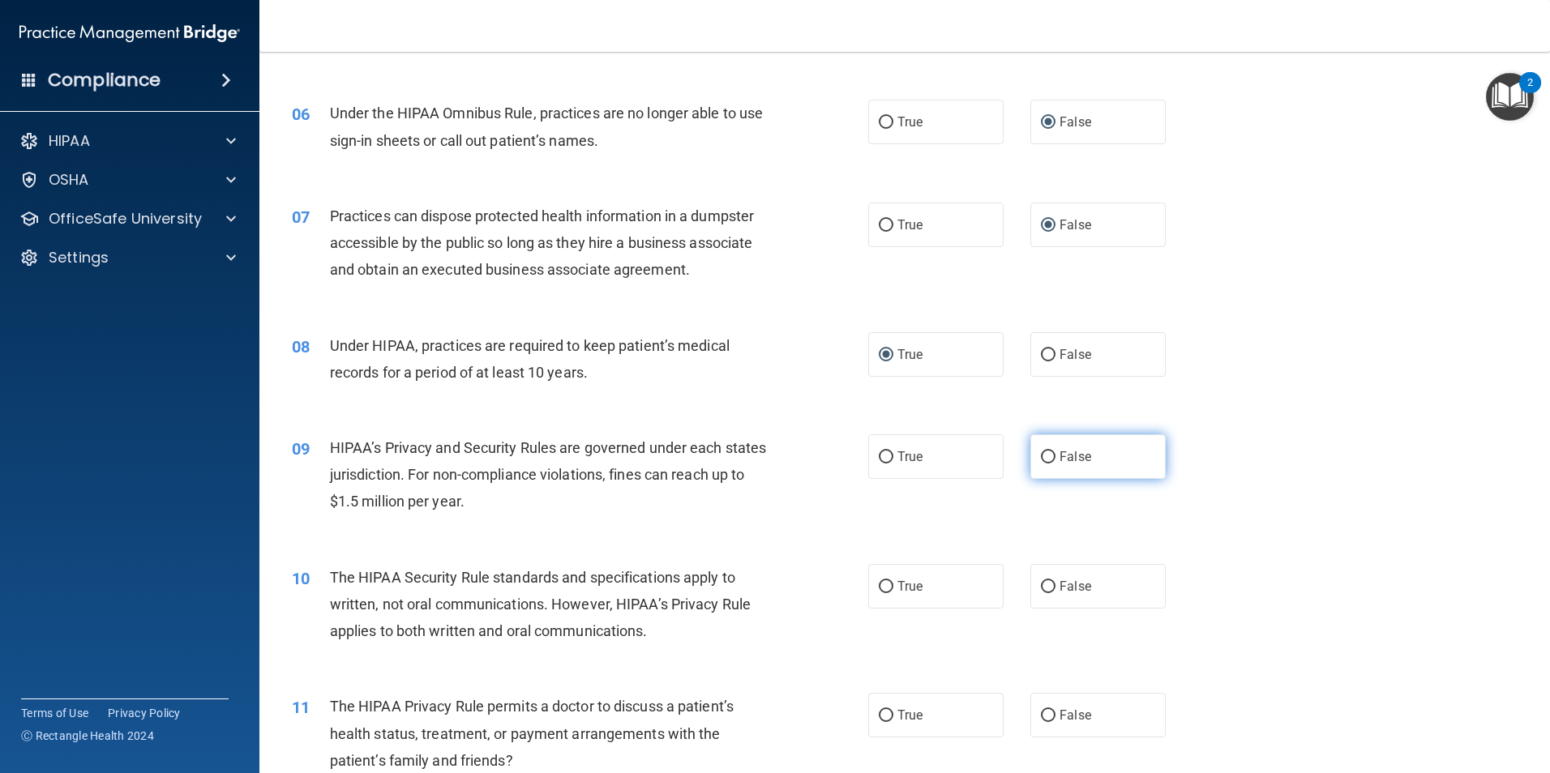
click at [1048, 458] on label "False" at bounding box center [1097, 456] width 135 height 45
click at [1048, 458] on input "False" at bounding box center [1048, 457] width 15 height 12
radio input "true"
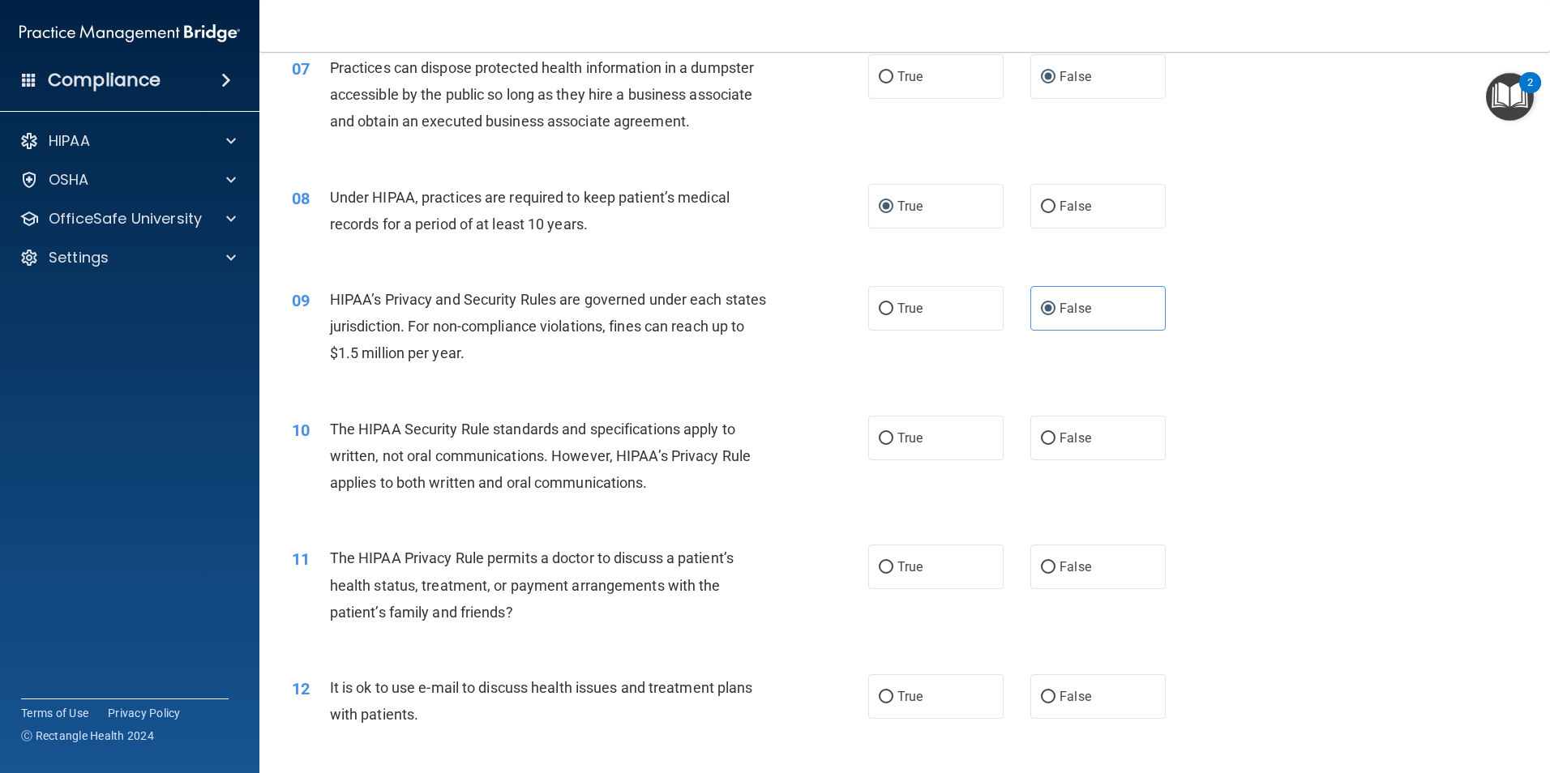
scroll to position [811, 0]
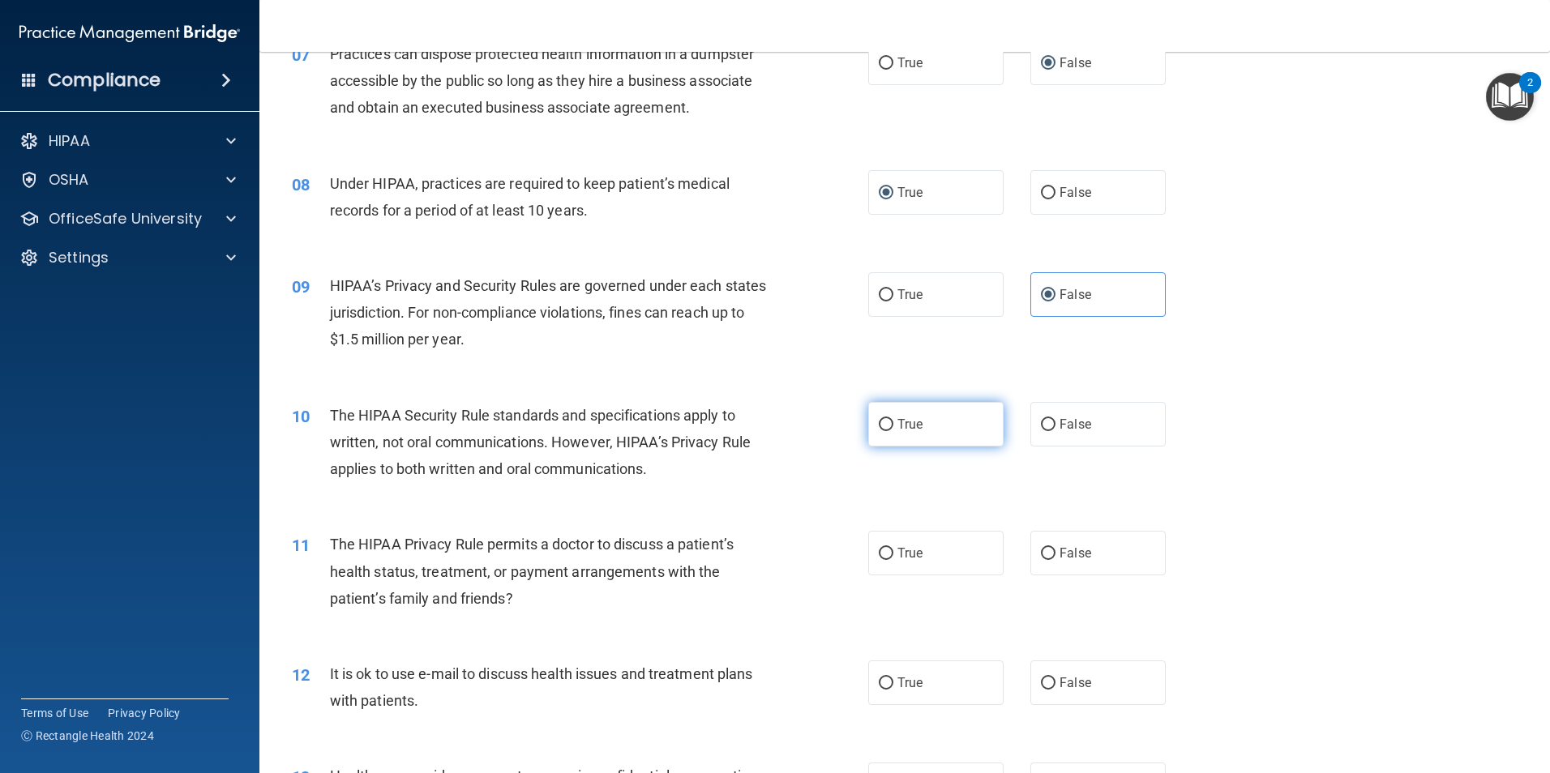
click at [879, 424] on input "True" at bounding box center [886, 425] width 15 height 12
radio input "true"
click at [879, 548] on input "True" at bounding box center [886, 554] width 15 height 12
radio input "true"
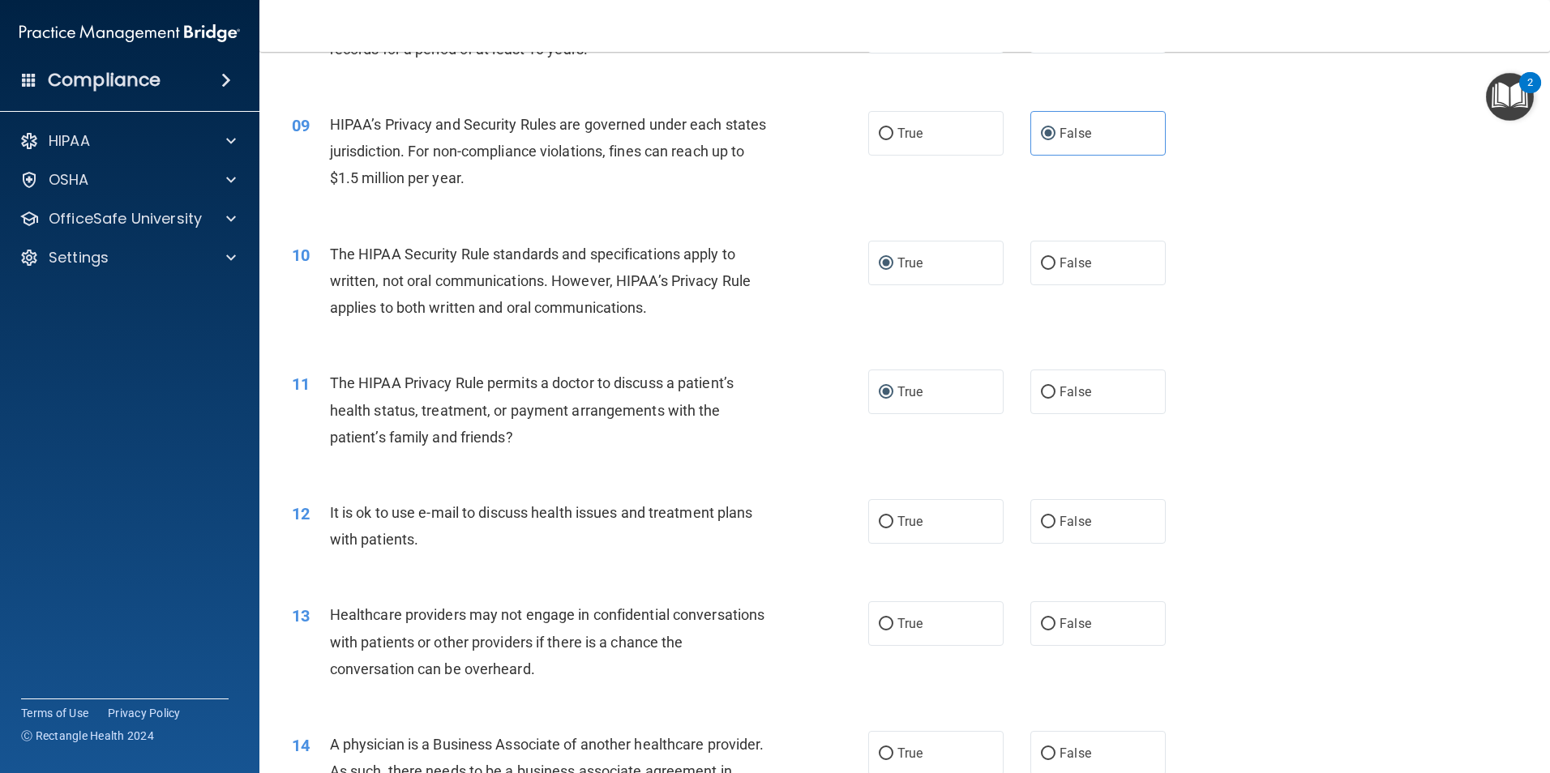
scroll to position [973, 0]
click at [884, 520] on input "True" at bounding box center [886, 521] width 15 height 12
radio input "true"
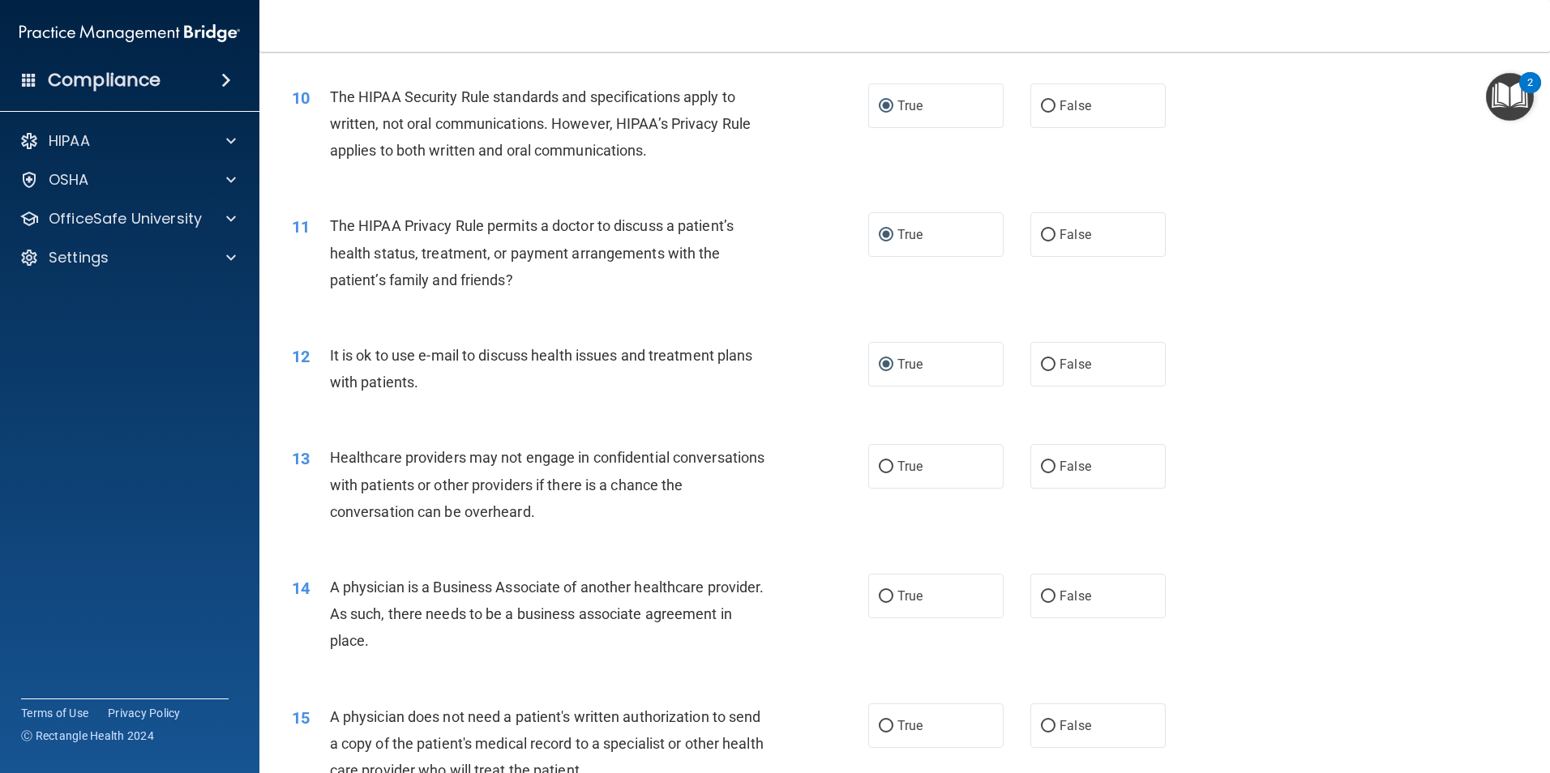
scroll to position [1135, 0]
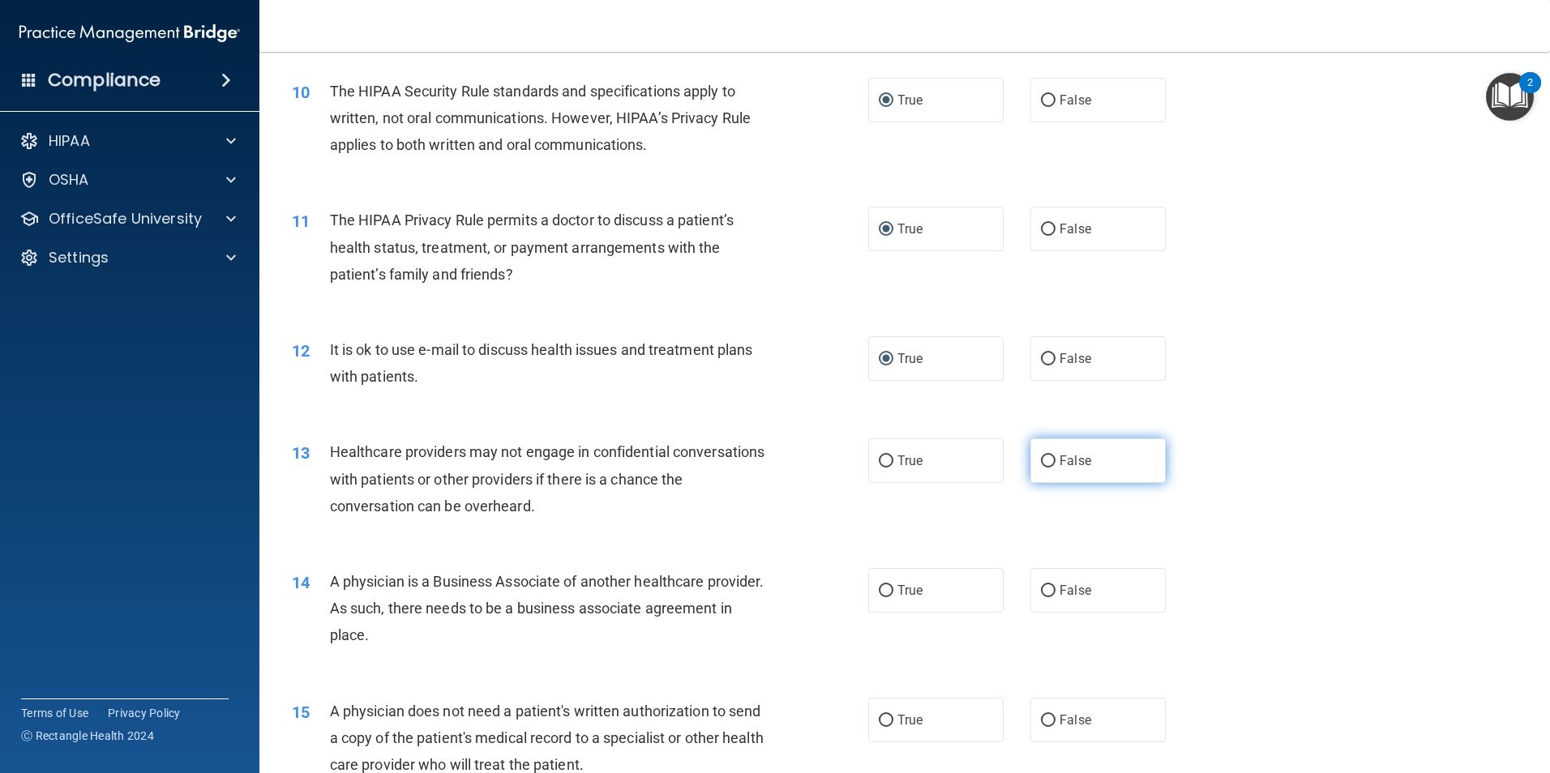
click at [1044, 460] on input "False" at bounding box center [1048, 462] width 15 height 12
radio input "true"
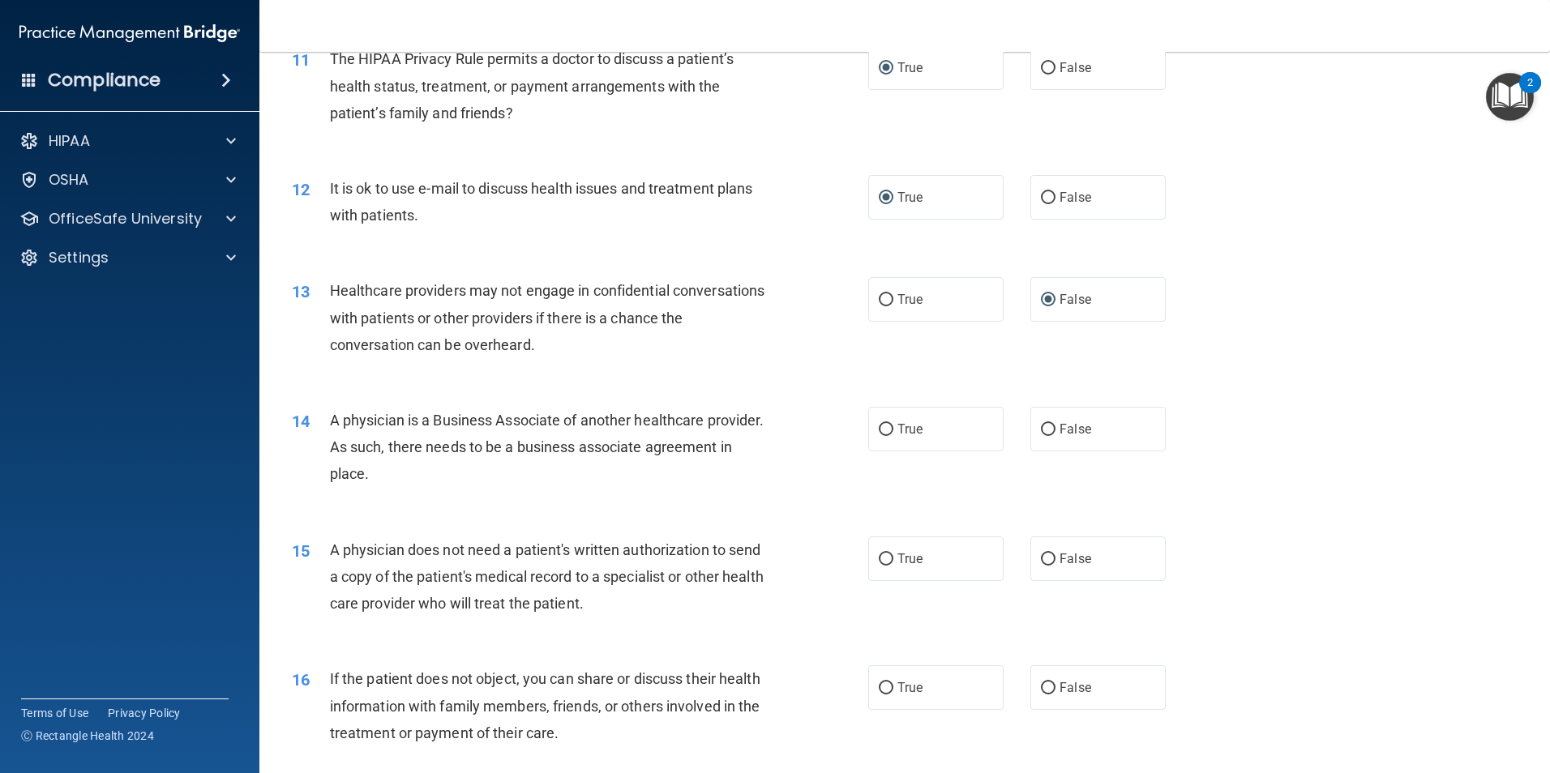
scroll to position [1297, 0]
click at [1041, 426] on input "False" at bounding box center [1048, 429] width 15 height 12
radio input "true"
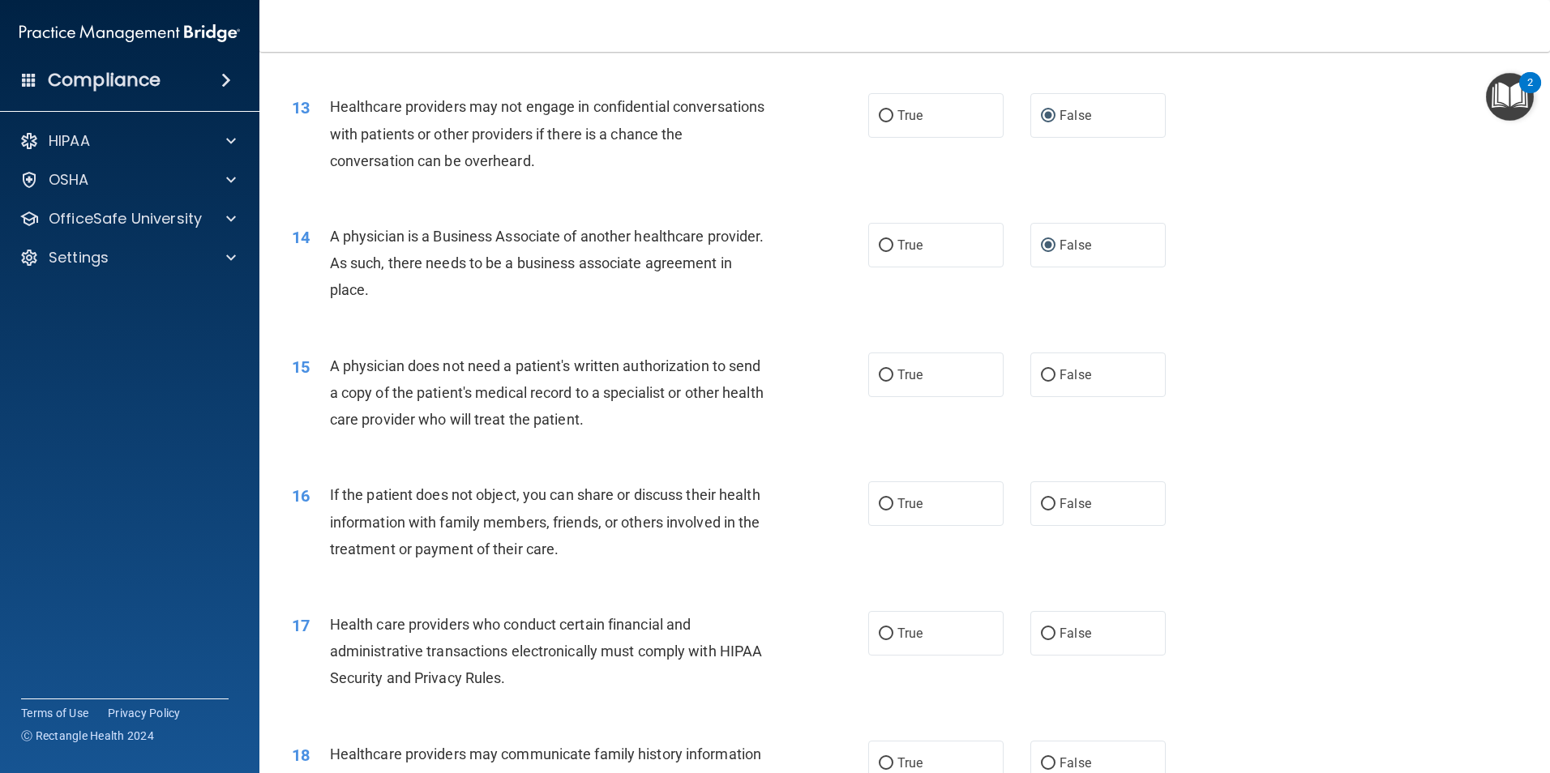
scroll to position [1540, 0]
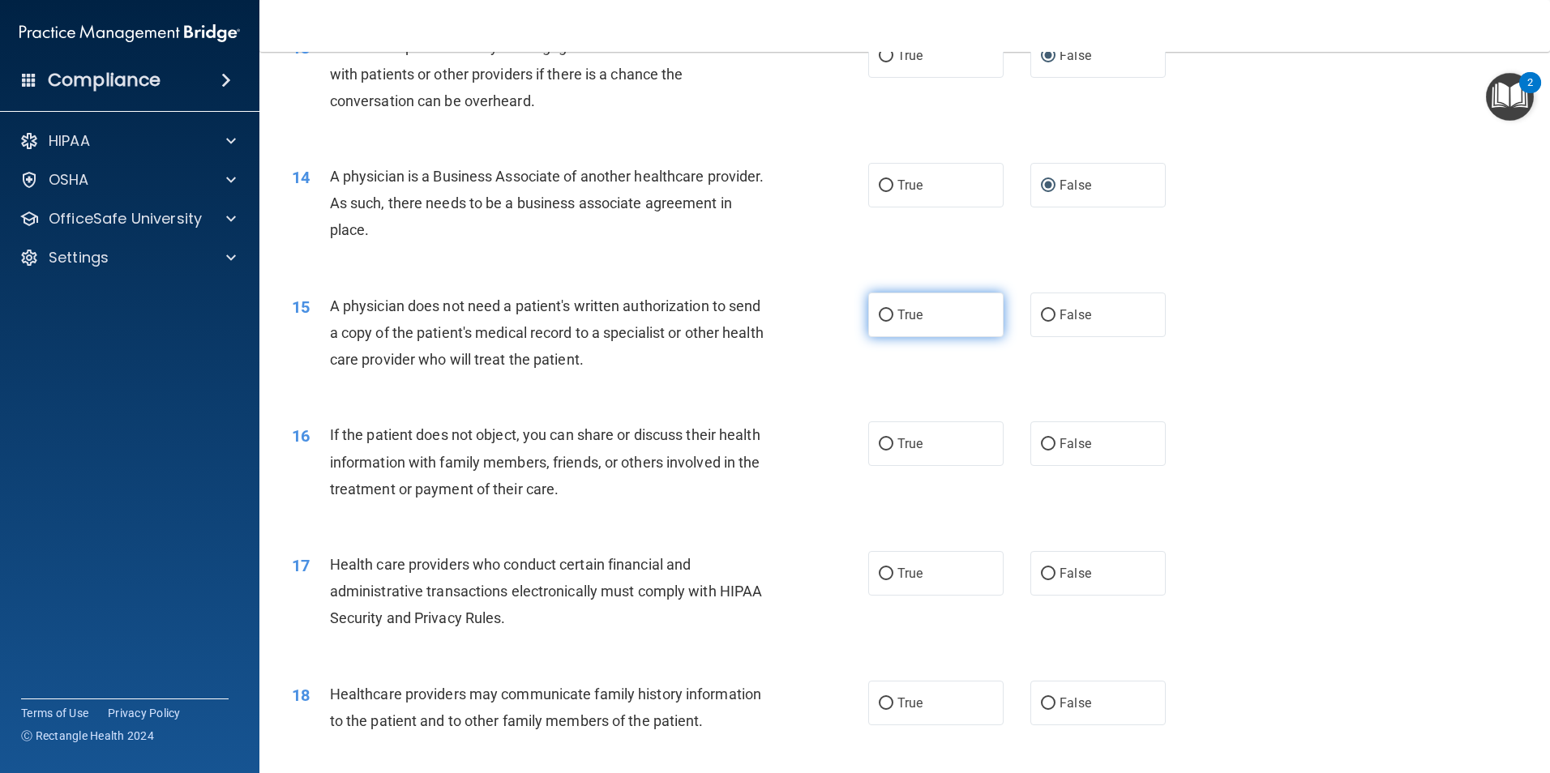
click at [879, 314] on input "True" at bounding box center [886, 316] width 15 height 12
radio input "true"
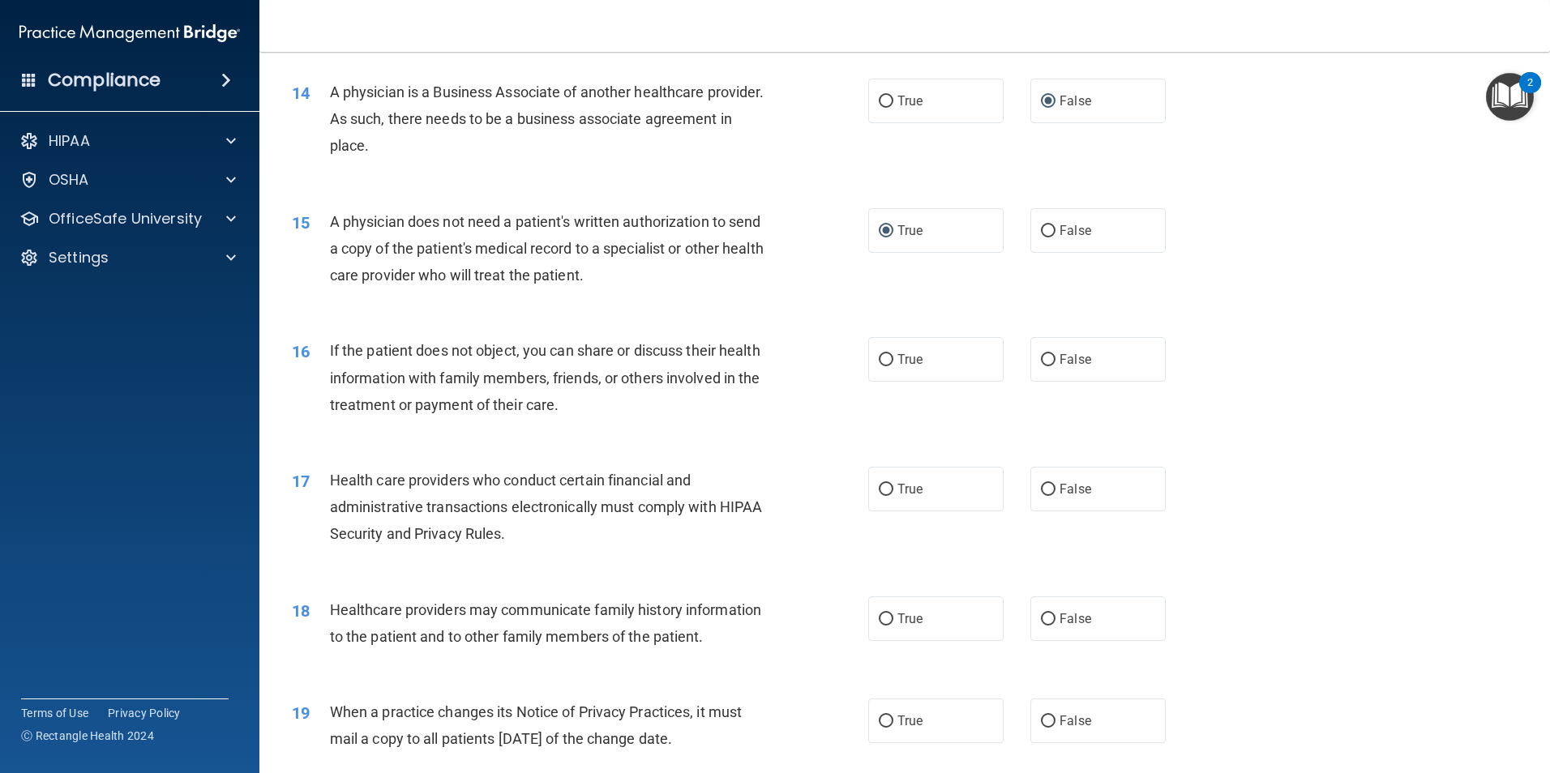
scroll to position [1702, 0]
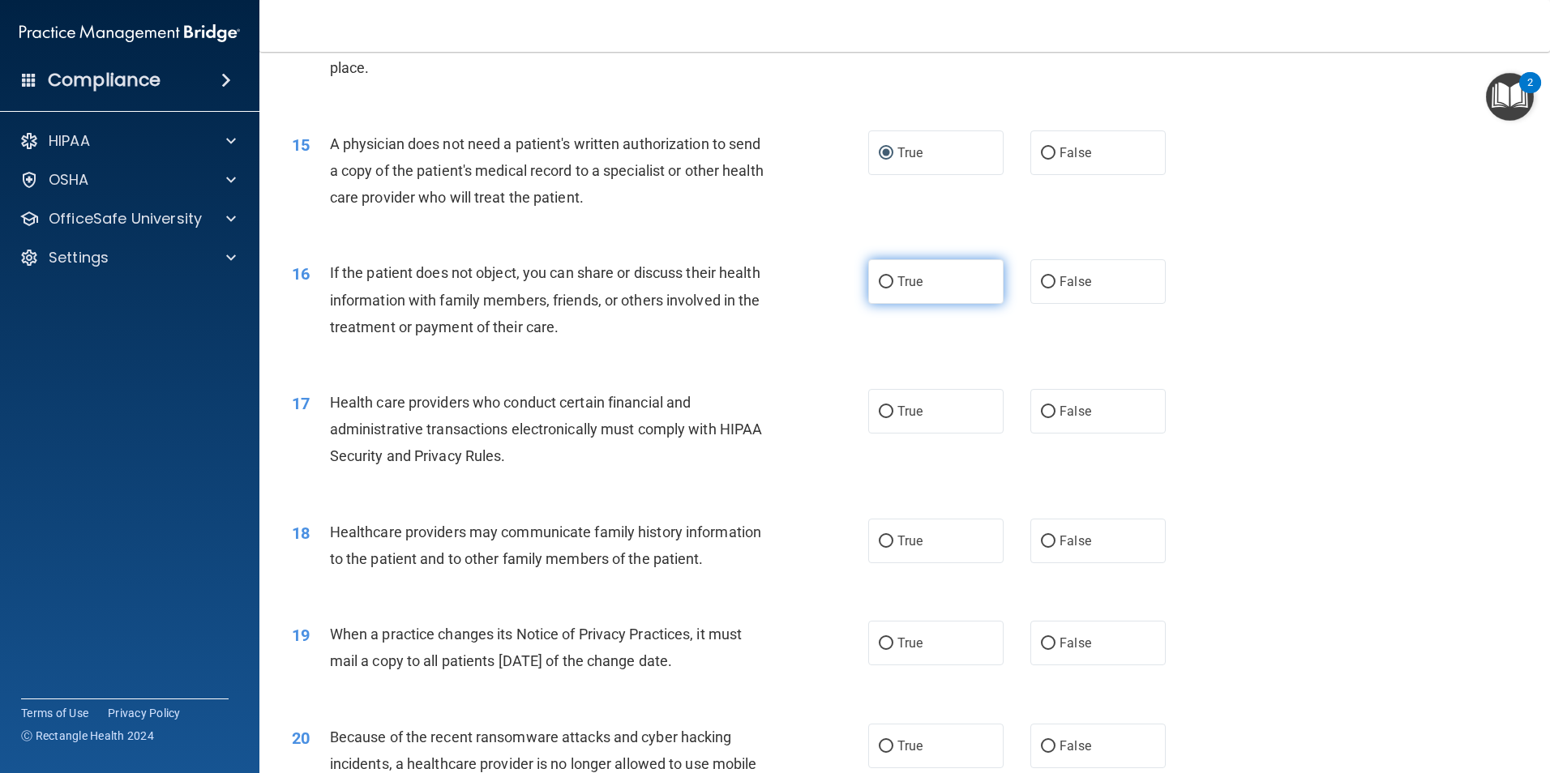
click at [883, 282] on input "True" at bounding box center [886, 282] width 15 height 12
radio input "true"
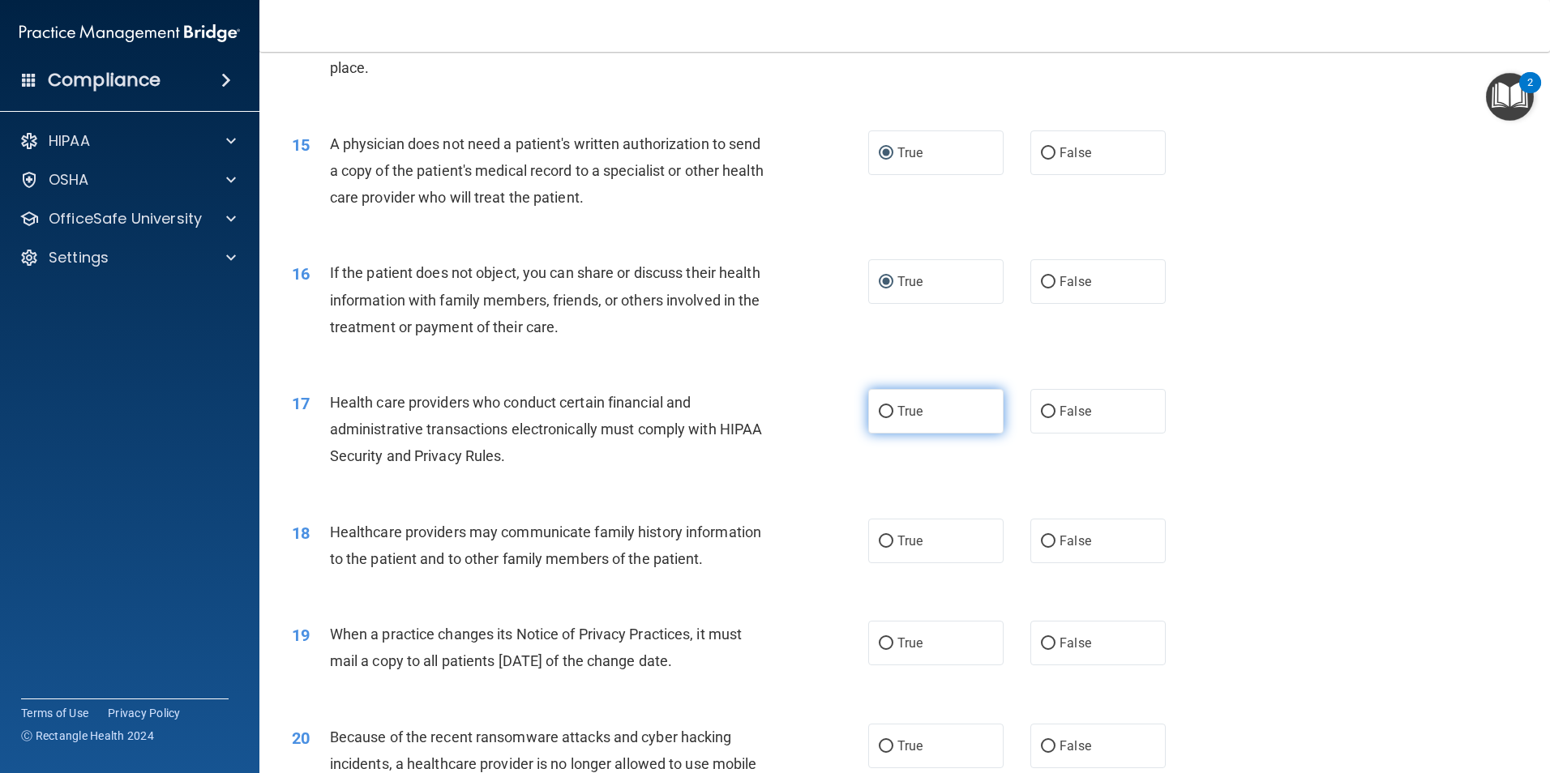
click at [879, 411] on input "True" at bounding box center [886, 412] width 15 height 12
radio input "true"
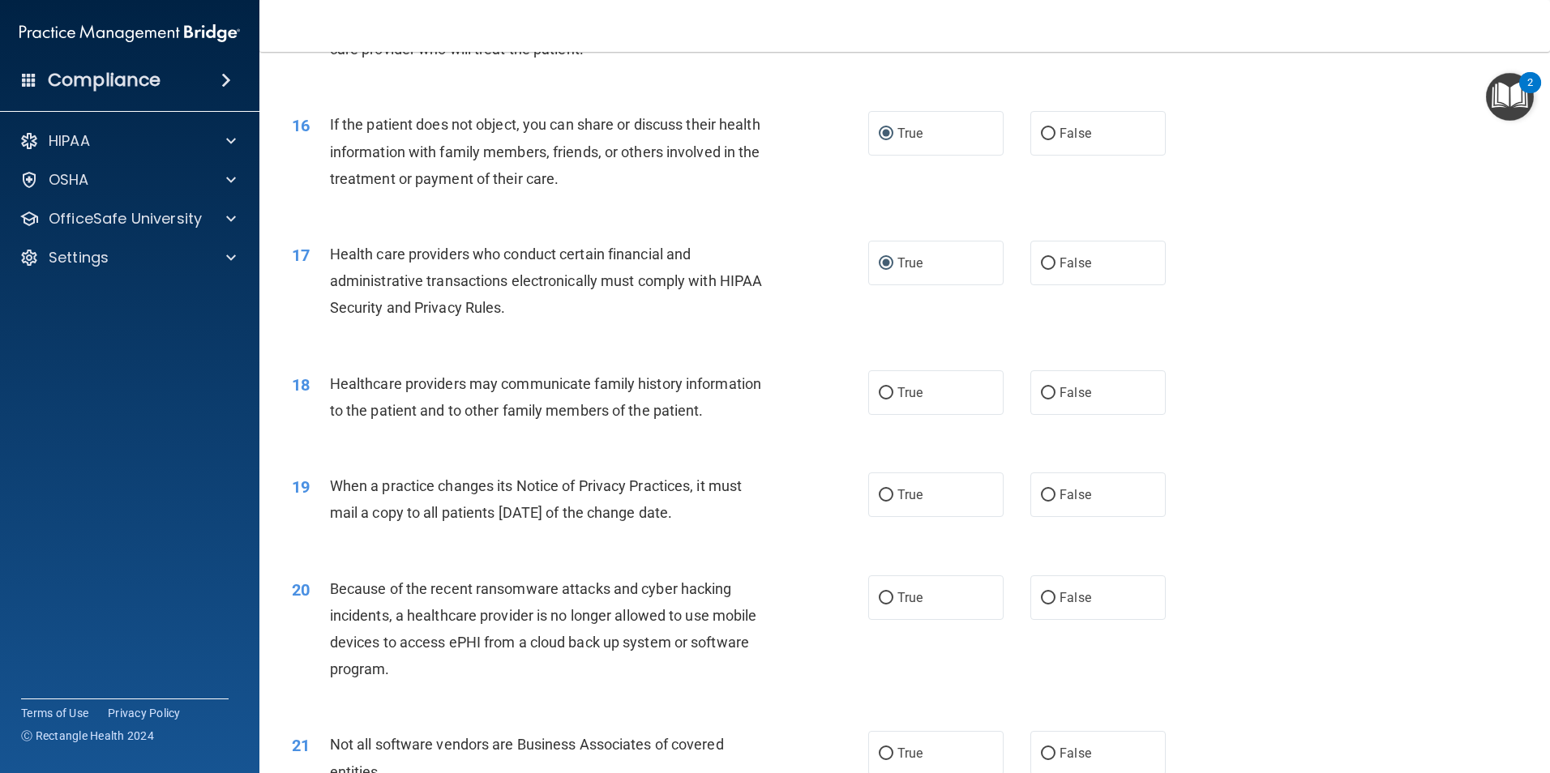
scroll to position [1864, 0]
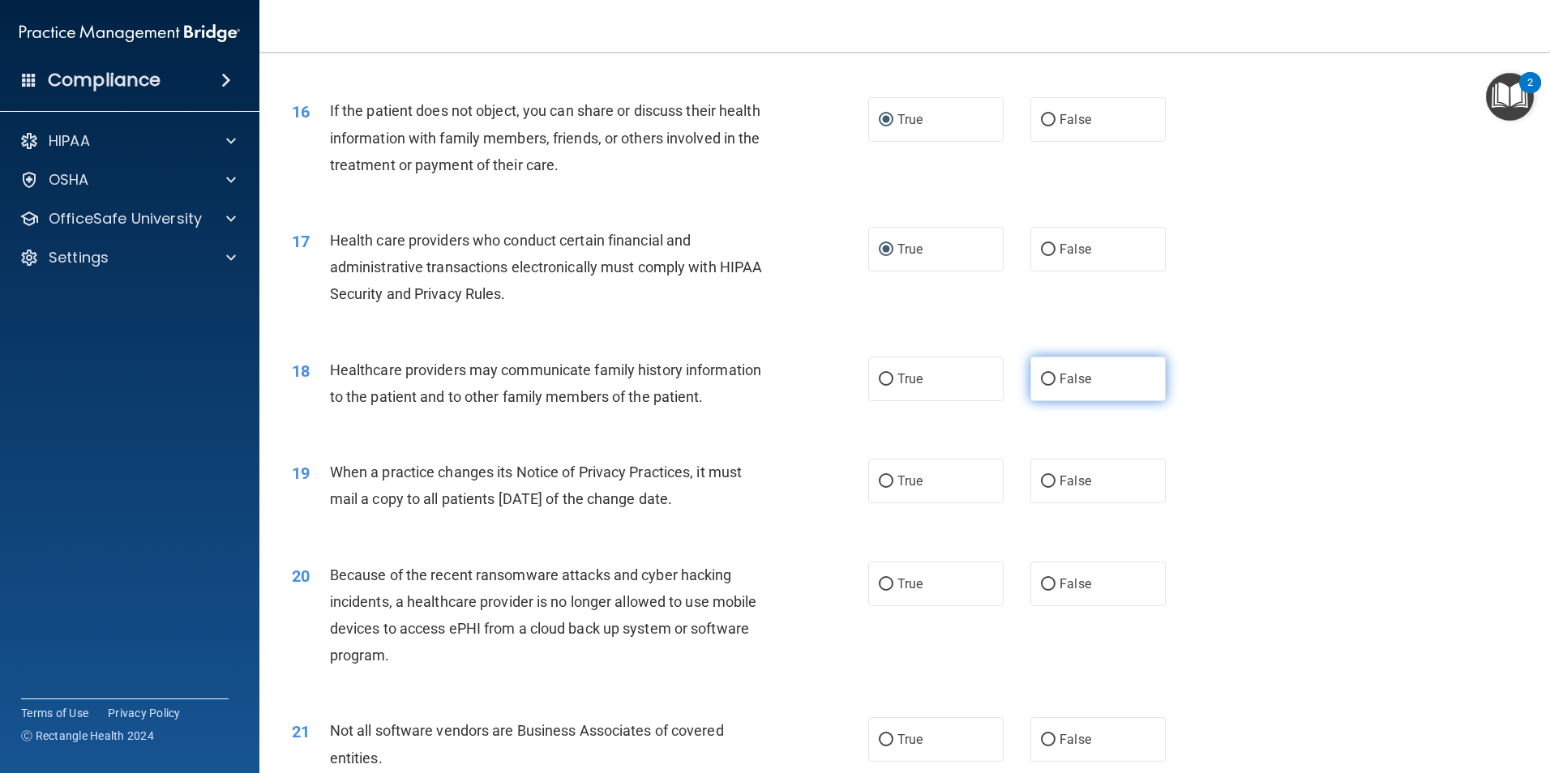
click at [1042, 376] on input "False" at bounding box center [1048, 380] width 15 height 12
radio input "true"
click at [1050, 479] on label "False" at bounding box center [1097, 481] width 135 height 45
click at [1050, 479] on input "False" at bounding box center [1048, 482] width 15 height 12
radio input "true"
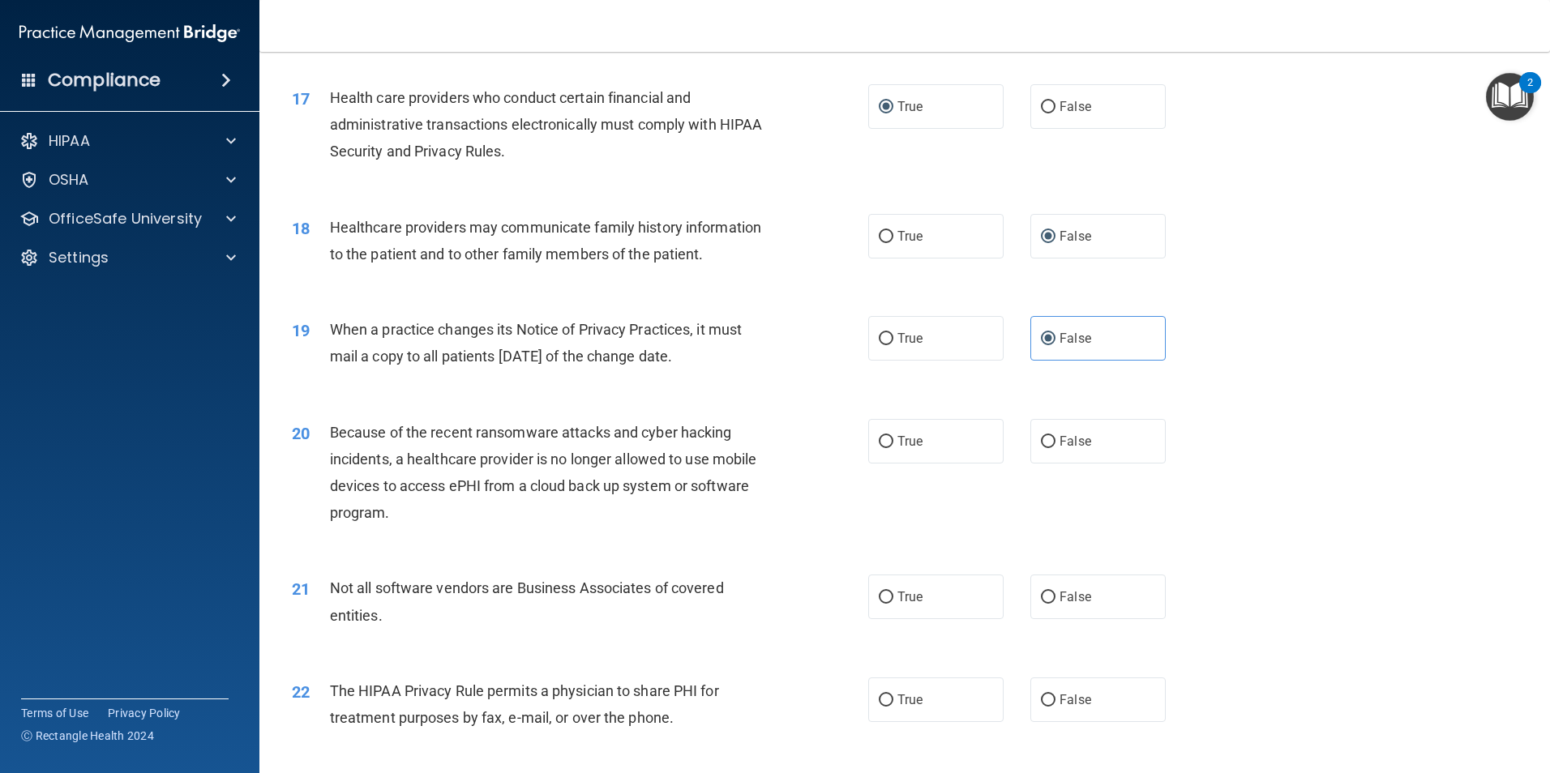
scroll to position [2026, 0]
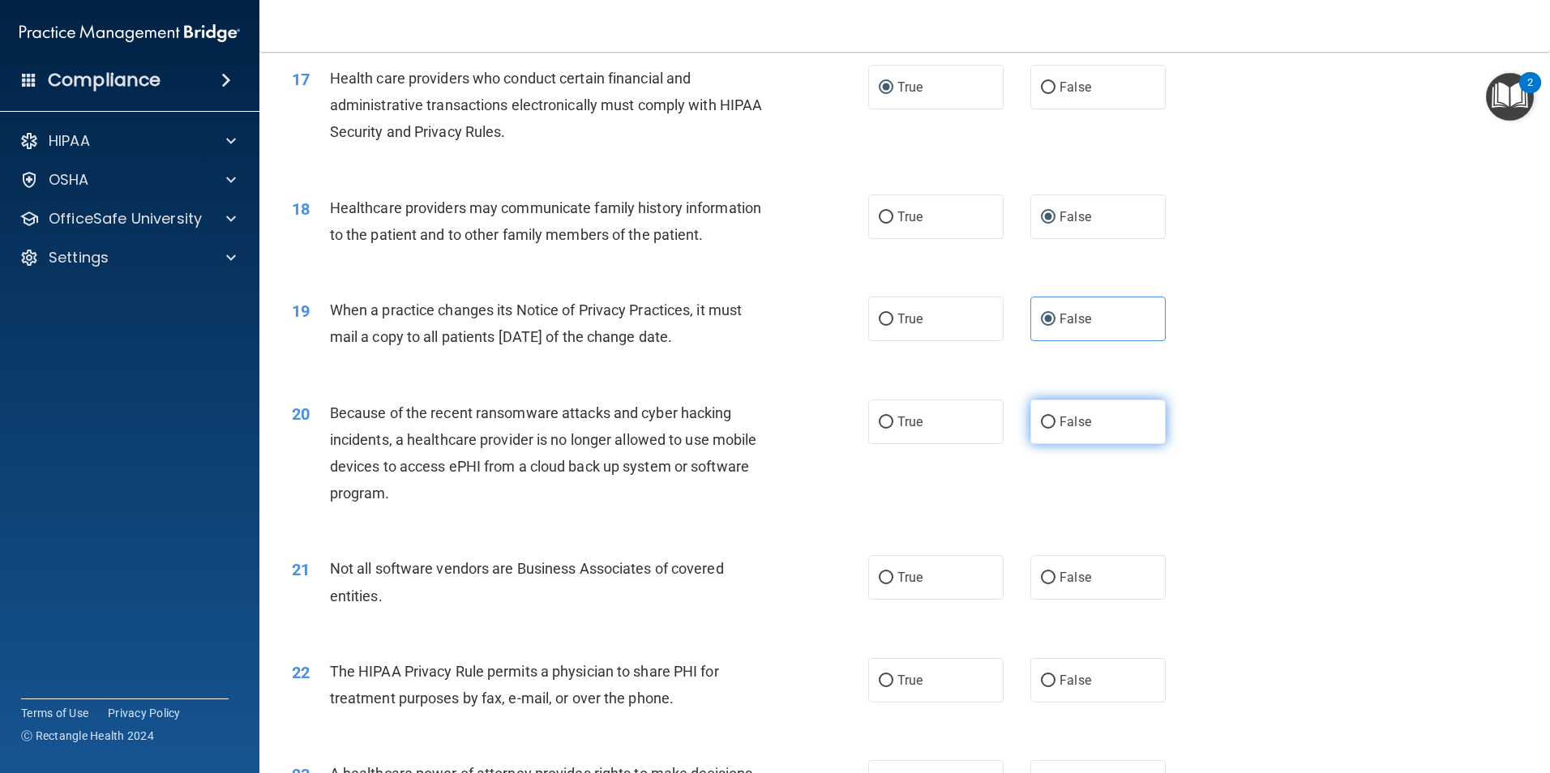
click at [1042, 423] on input "False" at bounding box center [1048, 423] width 15 height 12
radio input "true"
click at [879, 578] on input "True" at bounding box center [886, 578] width 15 height 12
radio input "true"
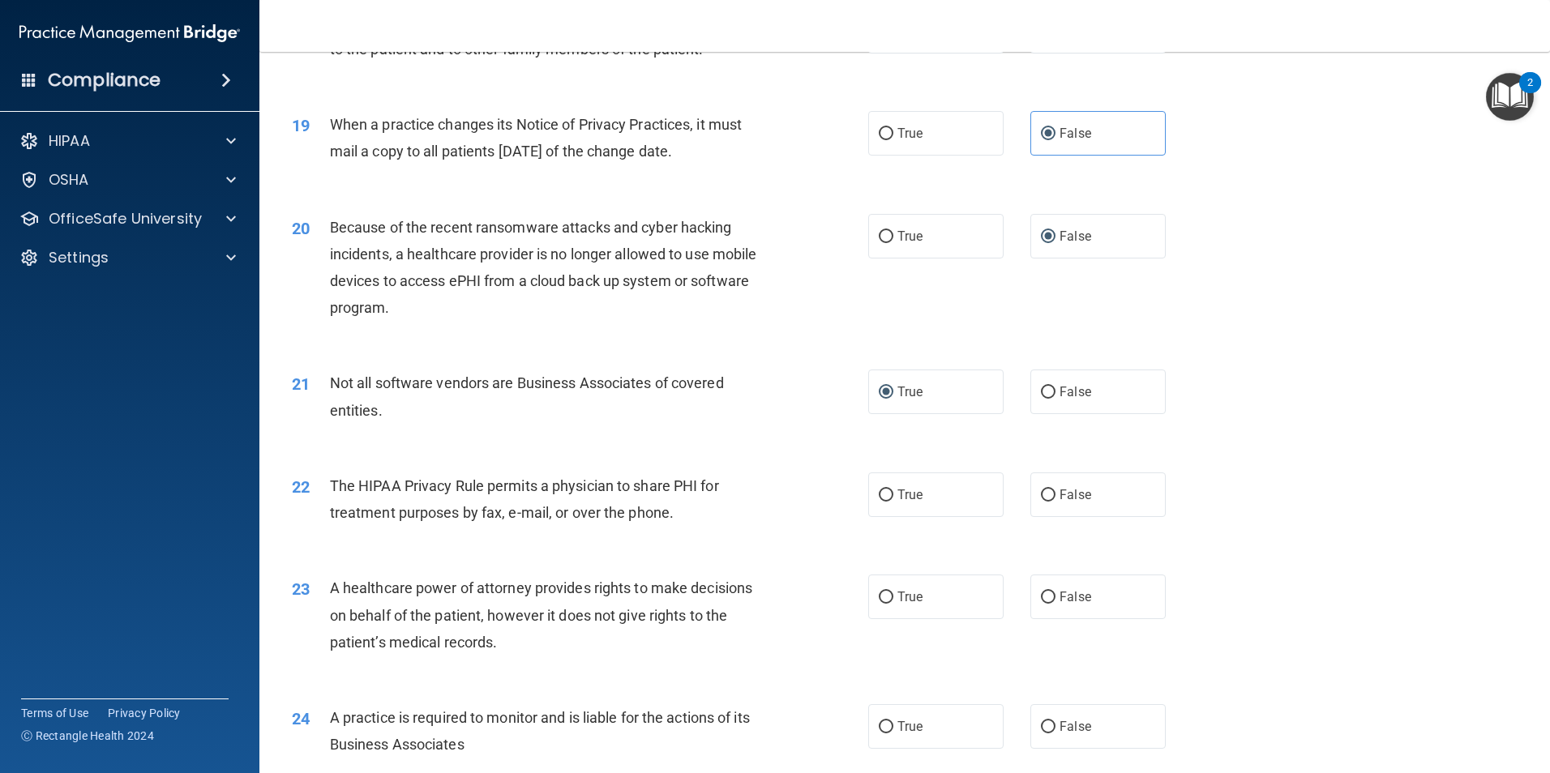
scroll to position [2269, 0]
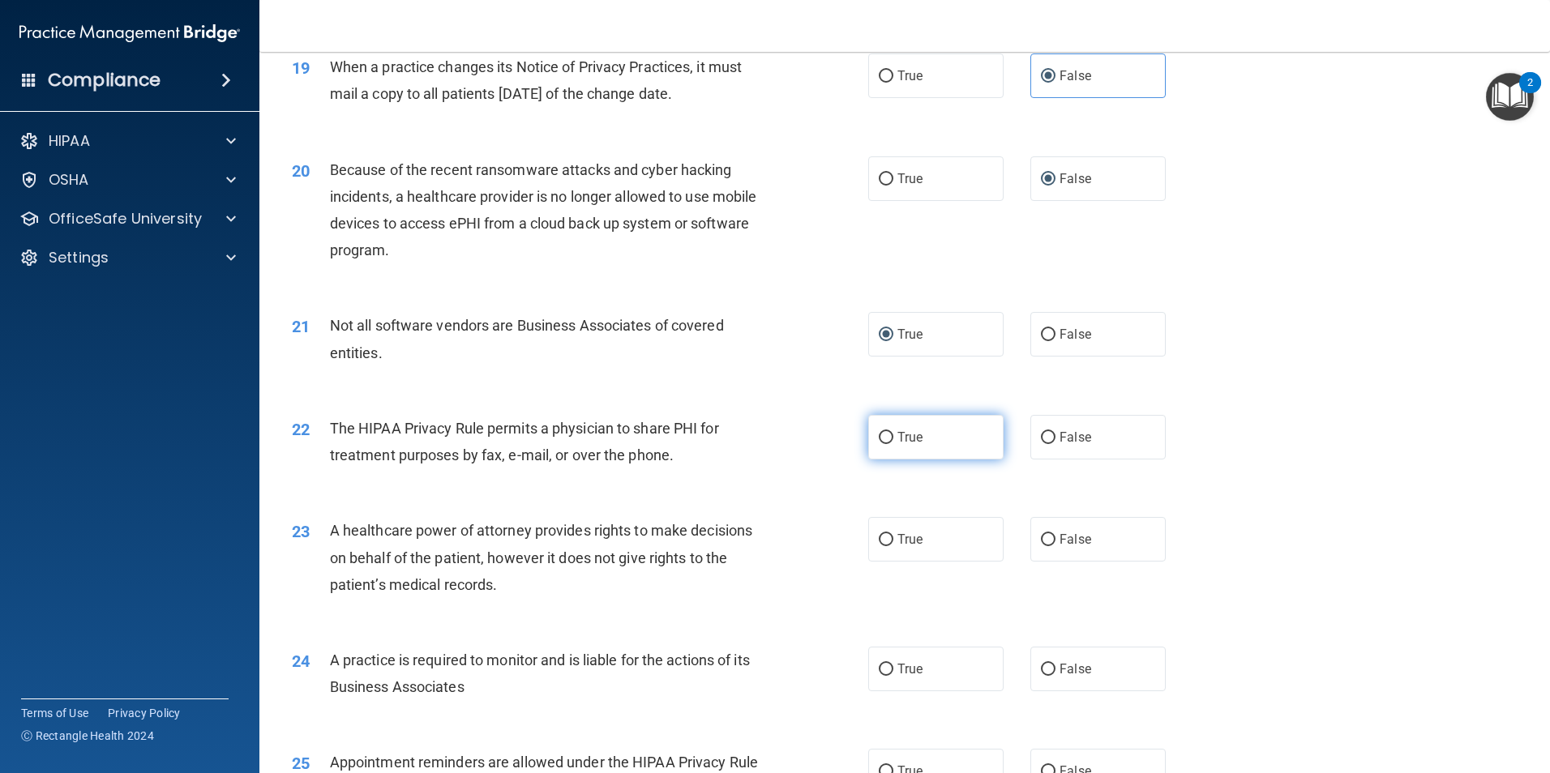
click at [880, 439] on input "True" at bounding box center [886, 438] width 15 height 12
radio input "true"
click at [1041, 538] on input "False" at bounding box center [1048, 540] width 15 height 12
radio input "true"
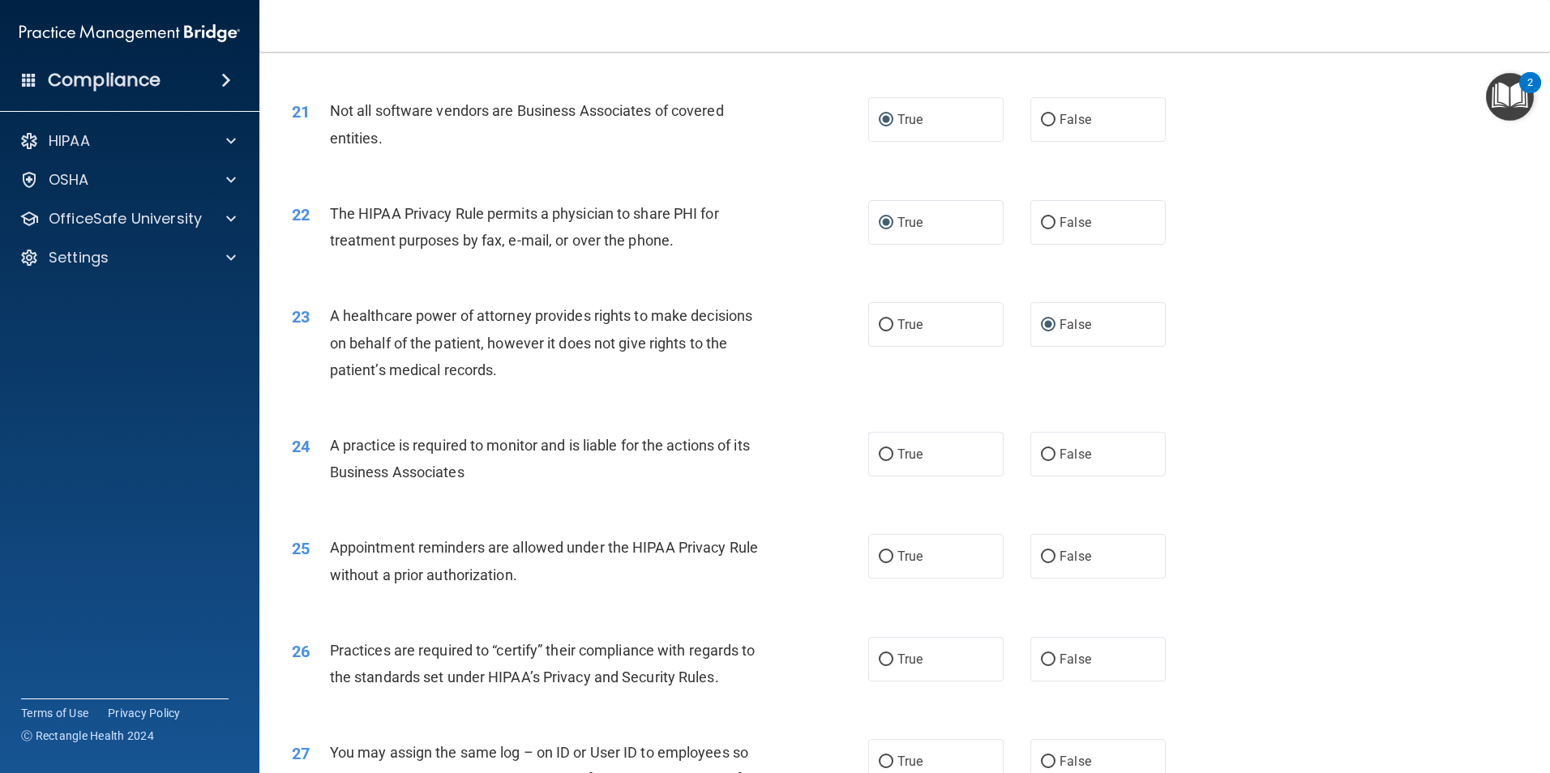
scroll to position [2513, 0]
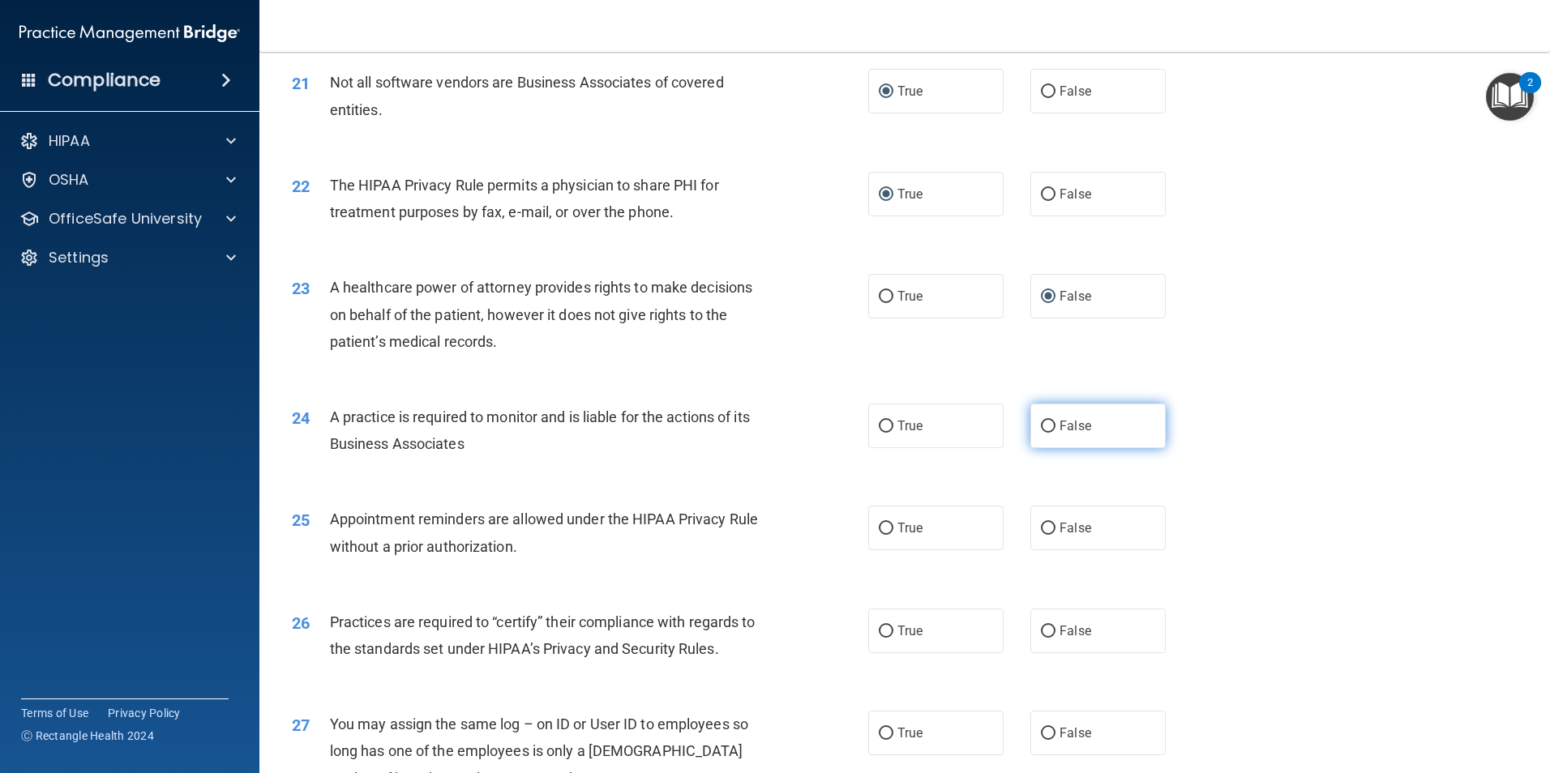
click at [1041, 426] on input "False" at bounding box center [1048, 427] width 15 height 12
radio input "true"
click at [882, 532] on input "True" at bounding box center [886, 529] width 15 height 12
radio input "true"
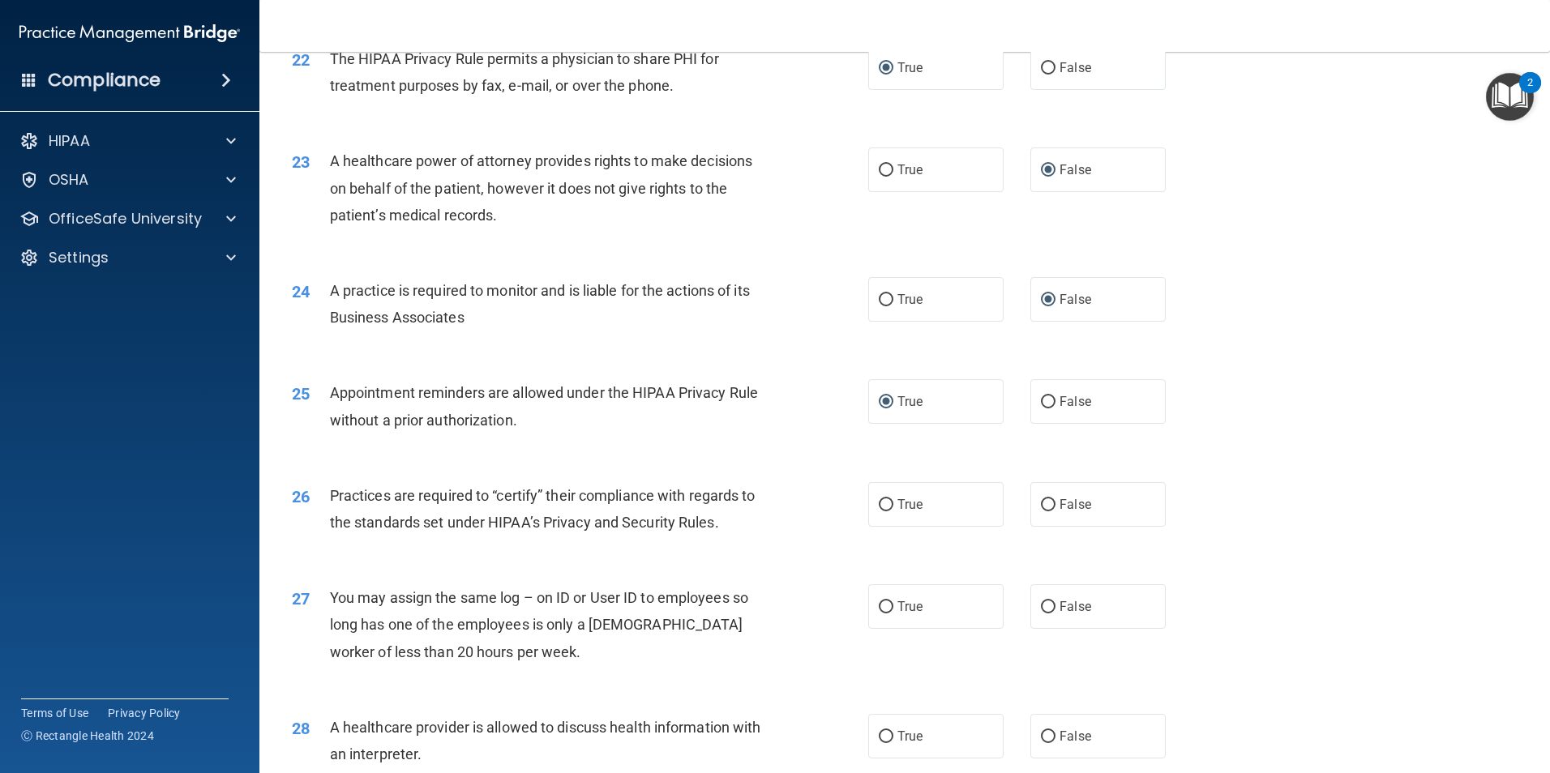
scroll to position [2756, 0]
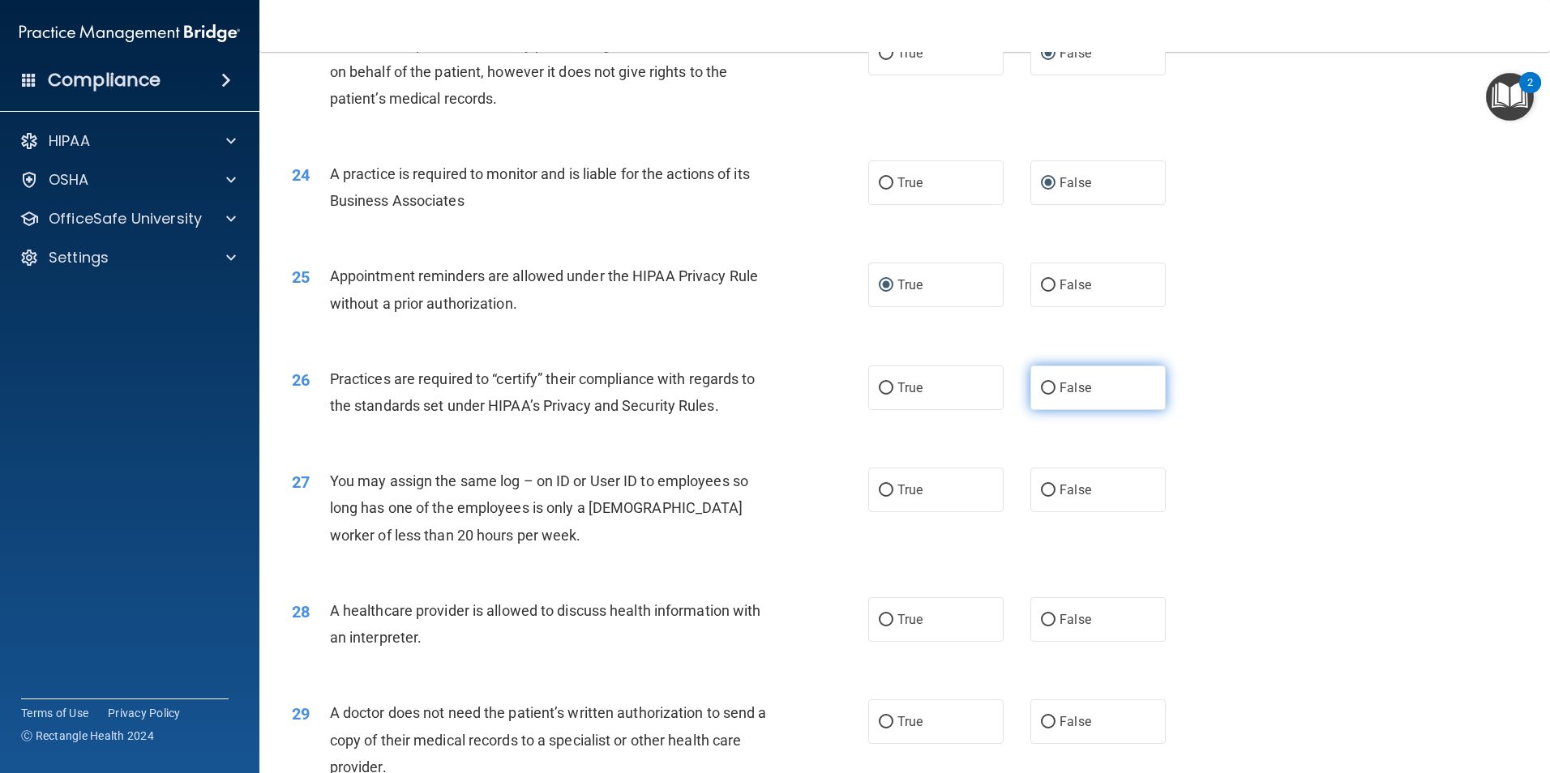
click at [1048, 389] on label "False" at bounding box center [1097, 388] width 135 height 45
click at [1048, 389] on input "False" at bounding box center [1048, 389] width 15 height 12
radio input "true"
click at [1041, 485] on input "False" at bounding box center [1048, 491] width 15 height 12
radio input "true"
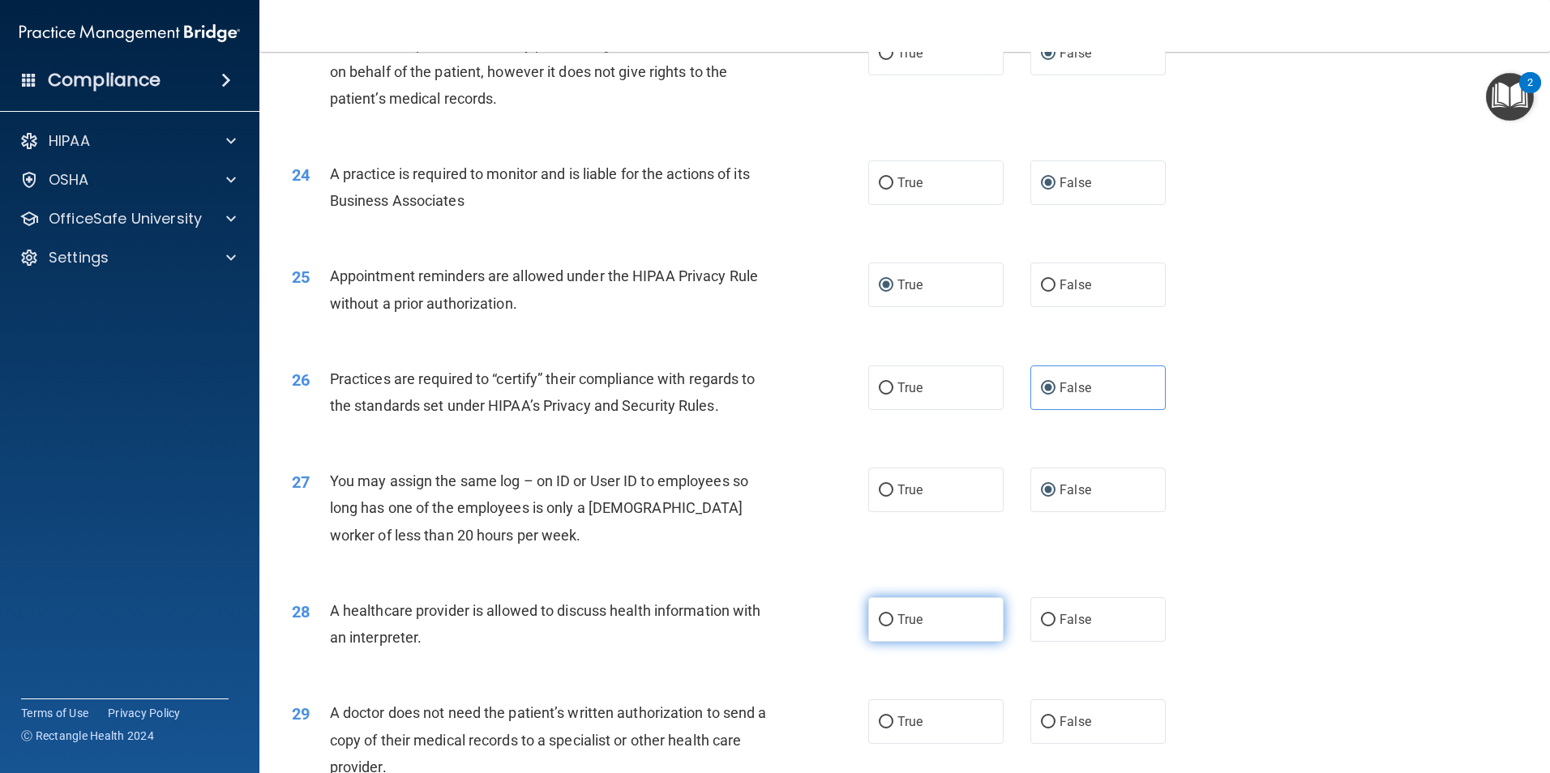
click at [879, 621] on input "True" at bounding box center [886, 620] width 15 height 12
radio input "true"
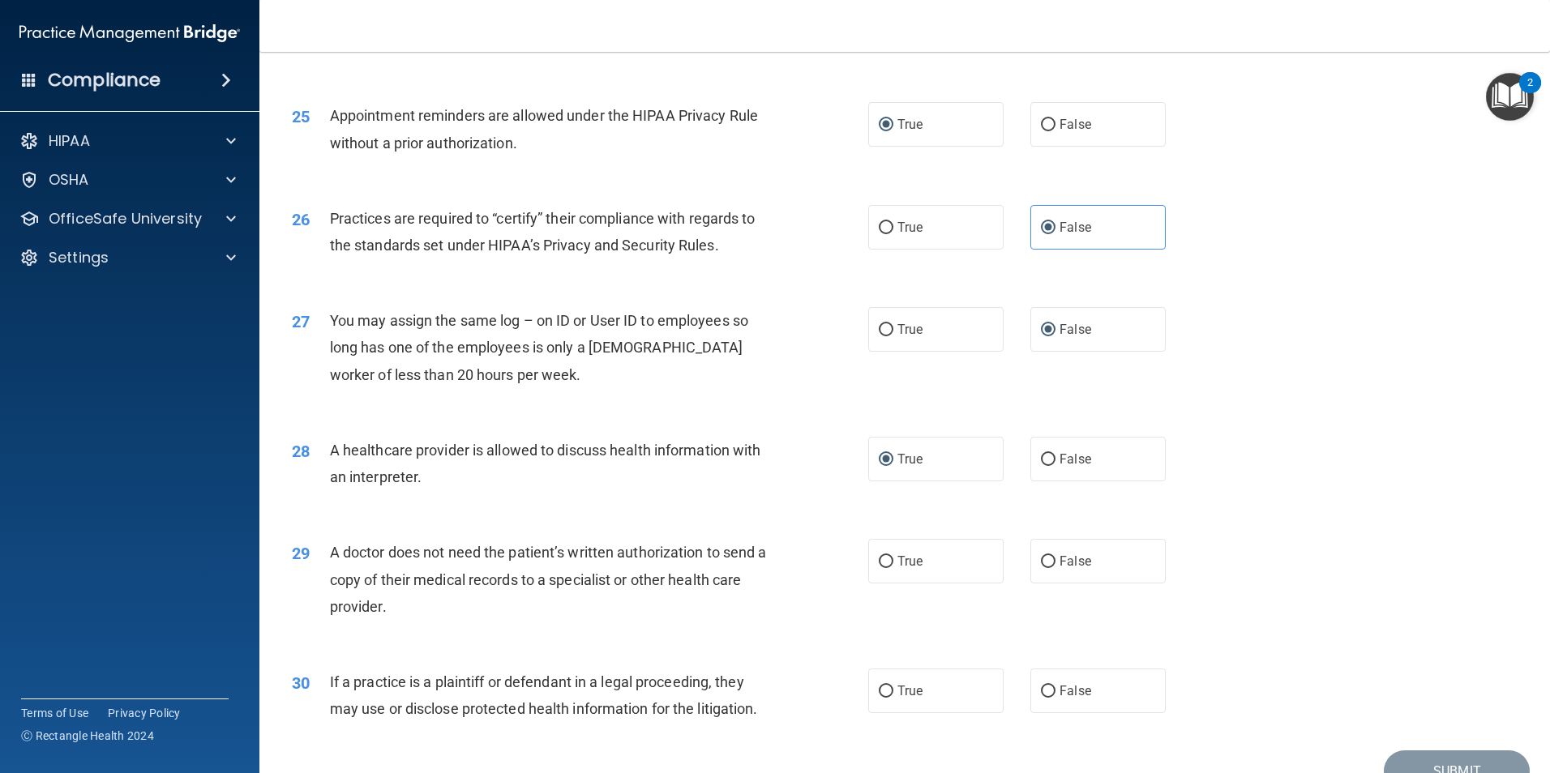
scroll to position [2918, 0]
click at [885, 562] on input "True" at bounding box center [886, 560] width 15 height 12
radio input "true"
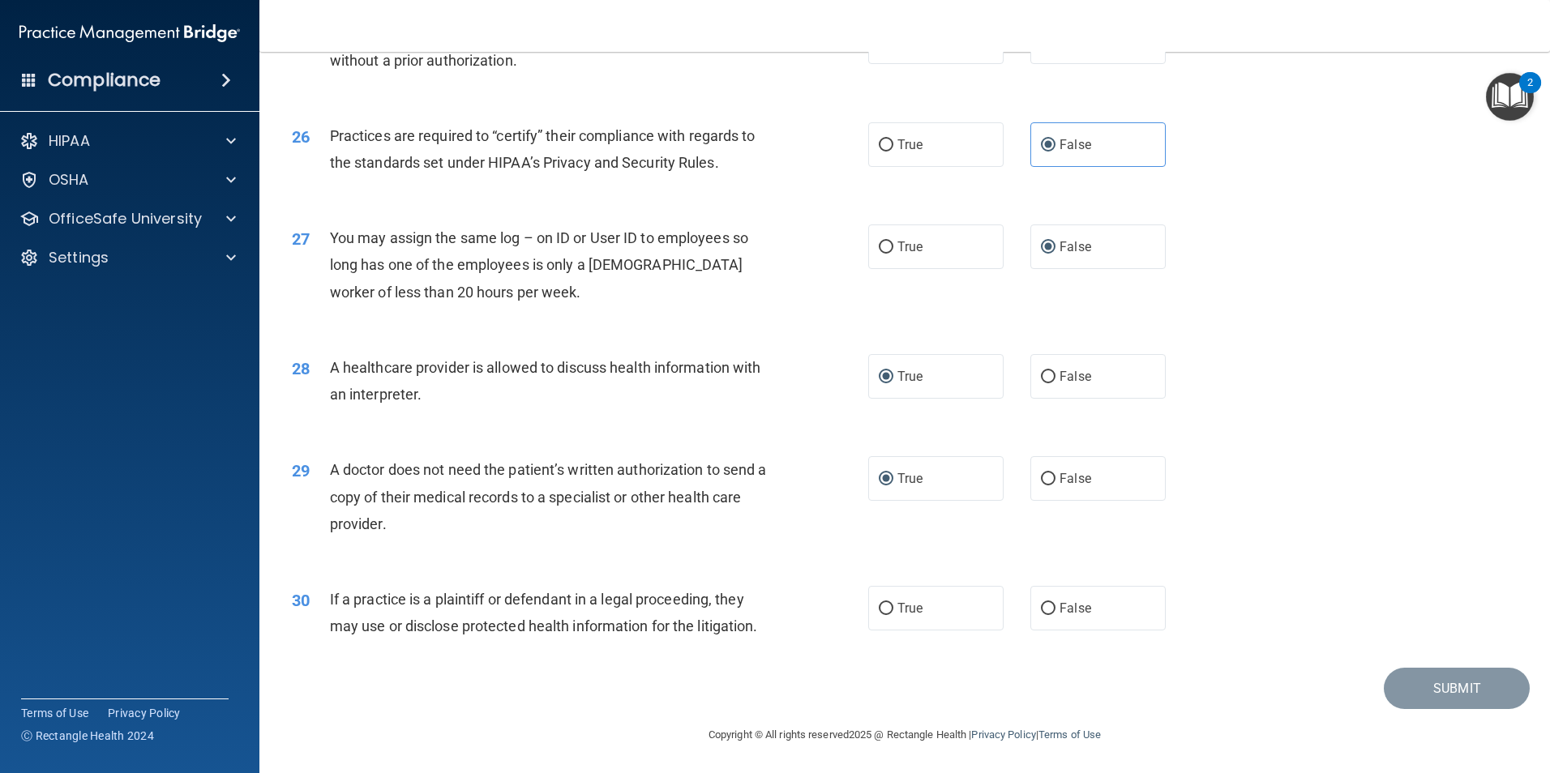
scroll to position [3000, 0]
click at [879, 606] on input "True" at bounding box center [886, 608] width 15 height 12
radio input "true"
click at [1420, 684] on button "Submit" at bounding box center [1457, 687] width 146 height 41
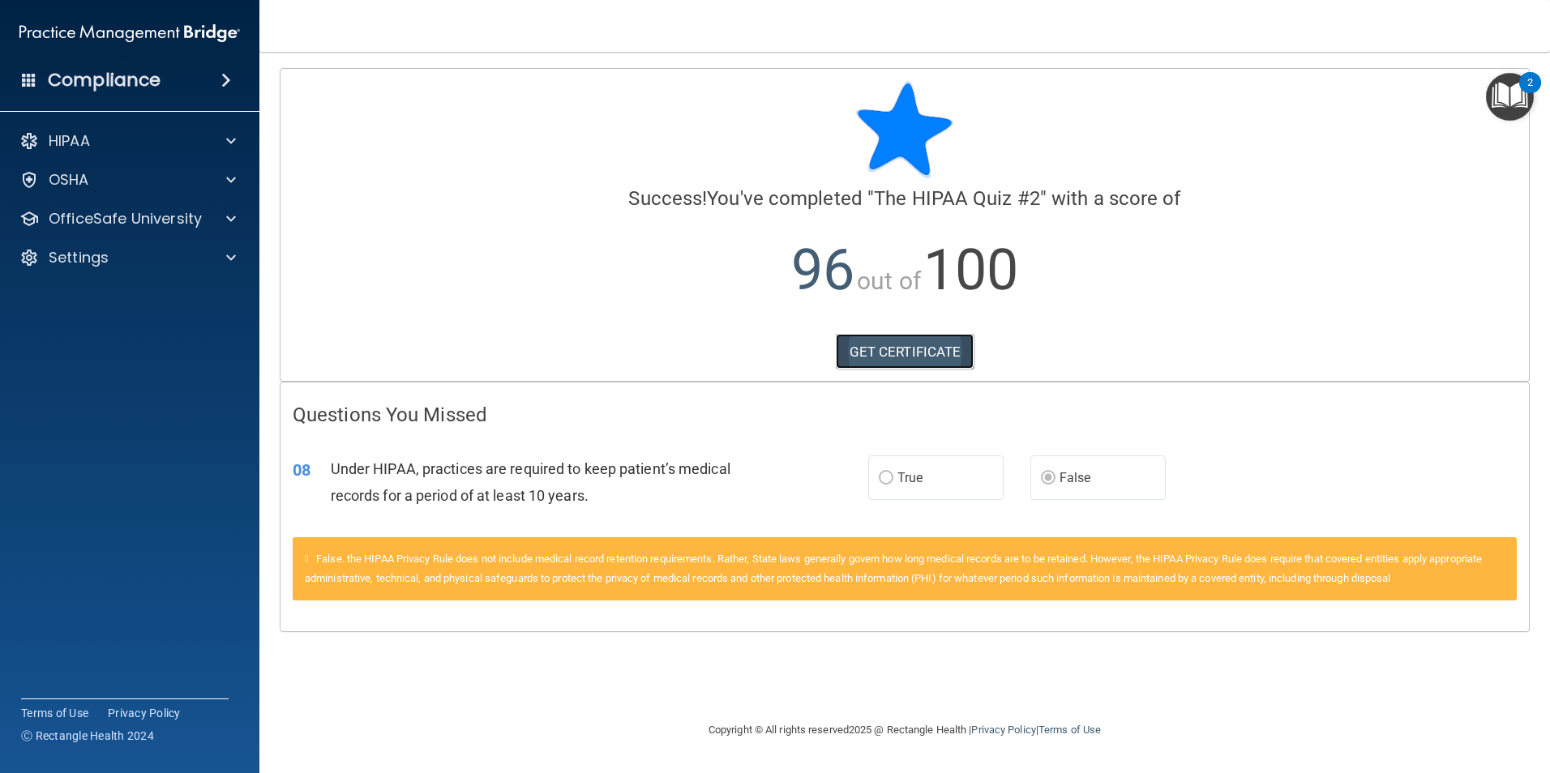
click at [887, 351] on link "GET CERTIFICATE" at bounding box center [905, 352] width 139 height 36
click at [68, 182] on p "OSHA" at bounding box center [69, 179] width 41 height 19
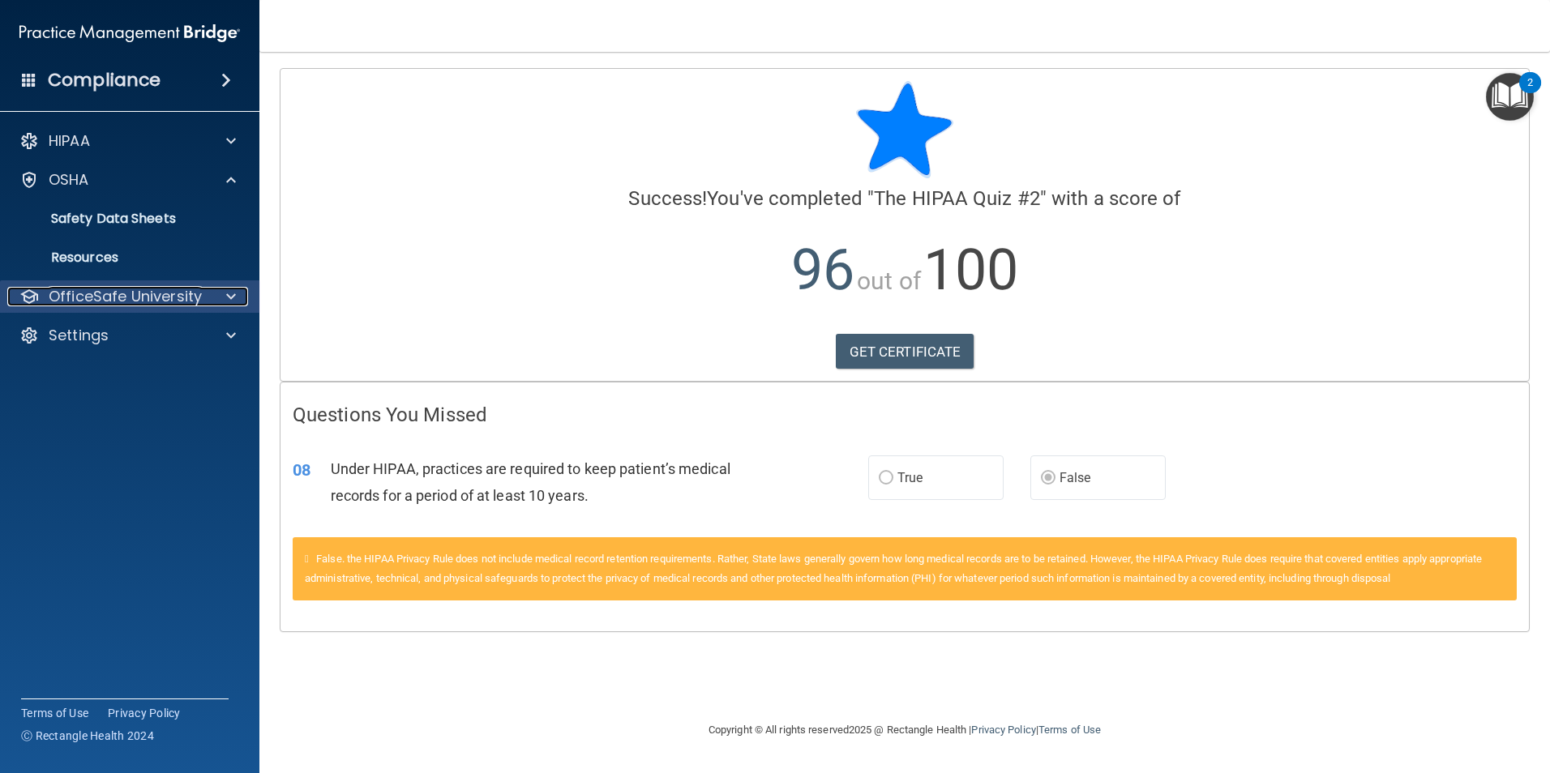
click at [83, 291] on p "OfficeSafe University" at bounding box center [125, 296] width 153 height 19
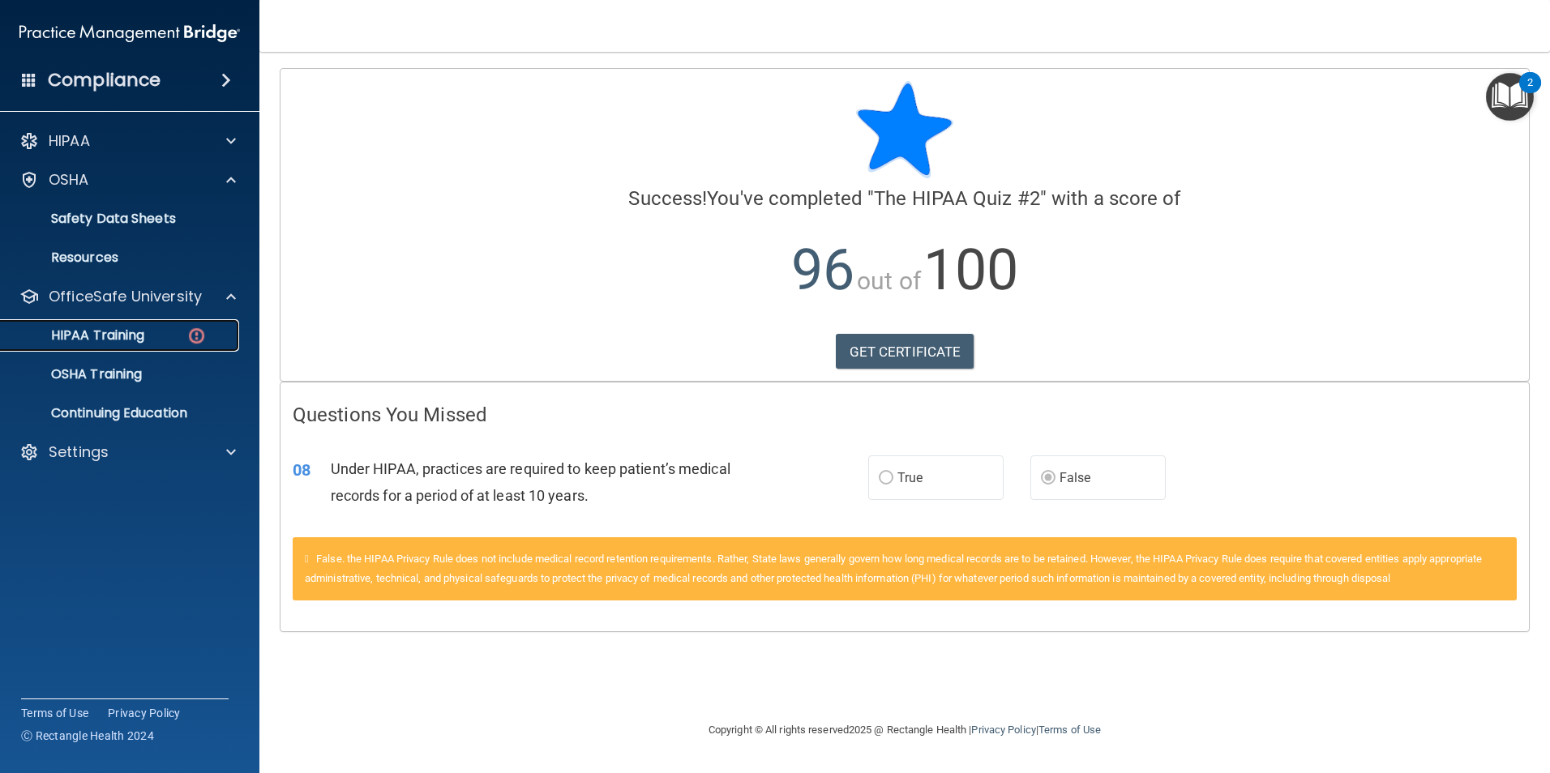
click at [96, 340] on p "HIPAA Training" at bounding box center [78, 335] width 134 height 16
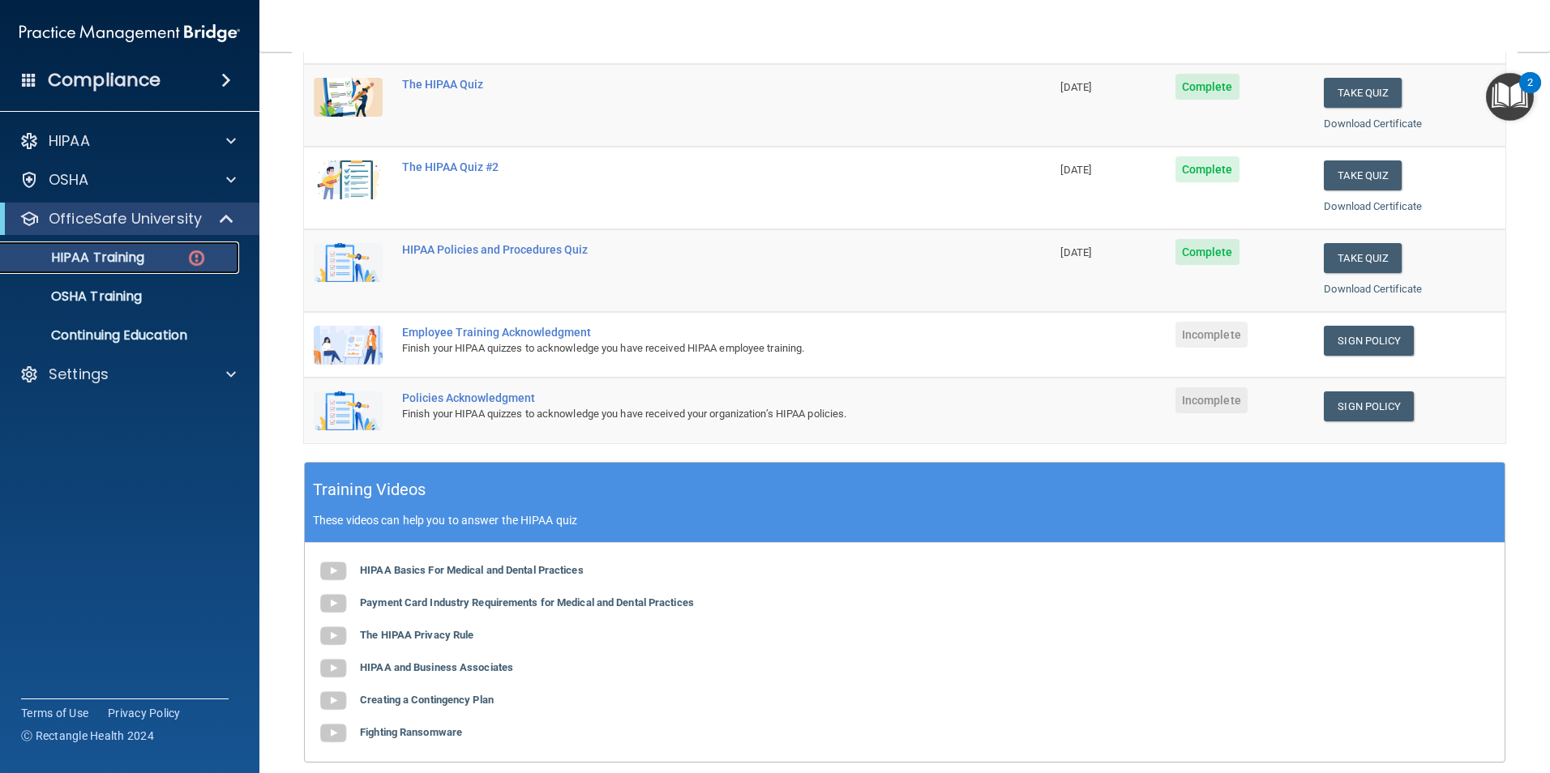
scroll to position [243, 0]
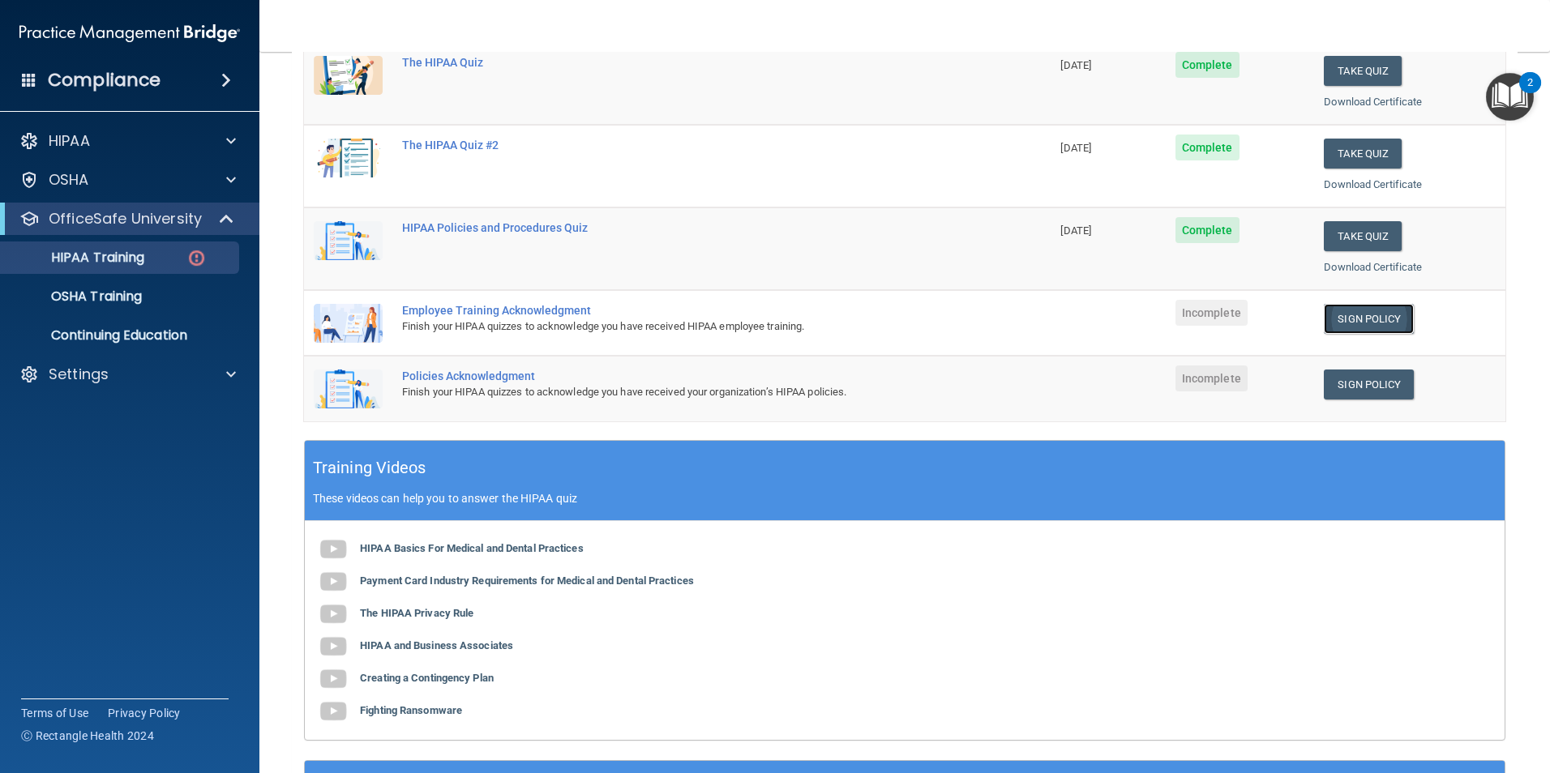
click at [1357, 322] on link "Sign Policy" at bounding box center [1369, 319] width 90 height 30
click at [1377, 380] on link "Sign Policy" at bounding box center [1369, 385] width 90 height 30
click at [80, 297] on p "OSHA Training" at bounding box center [76, 297] width 131 height 16
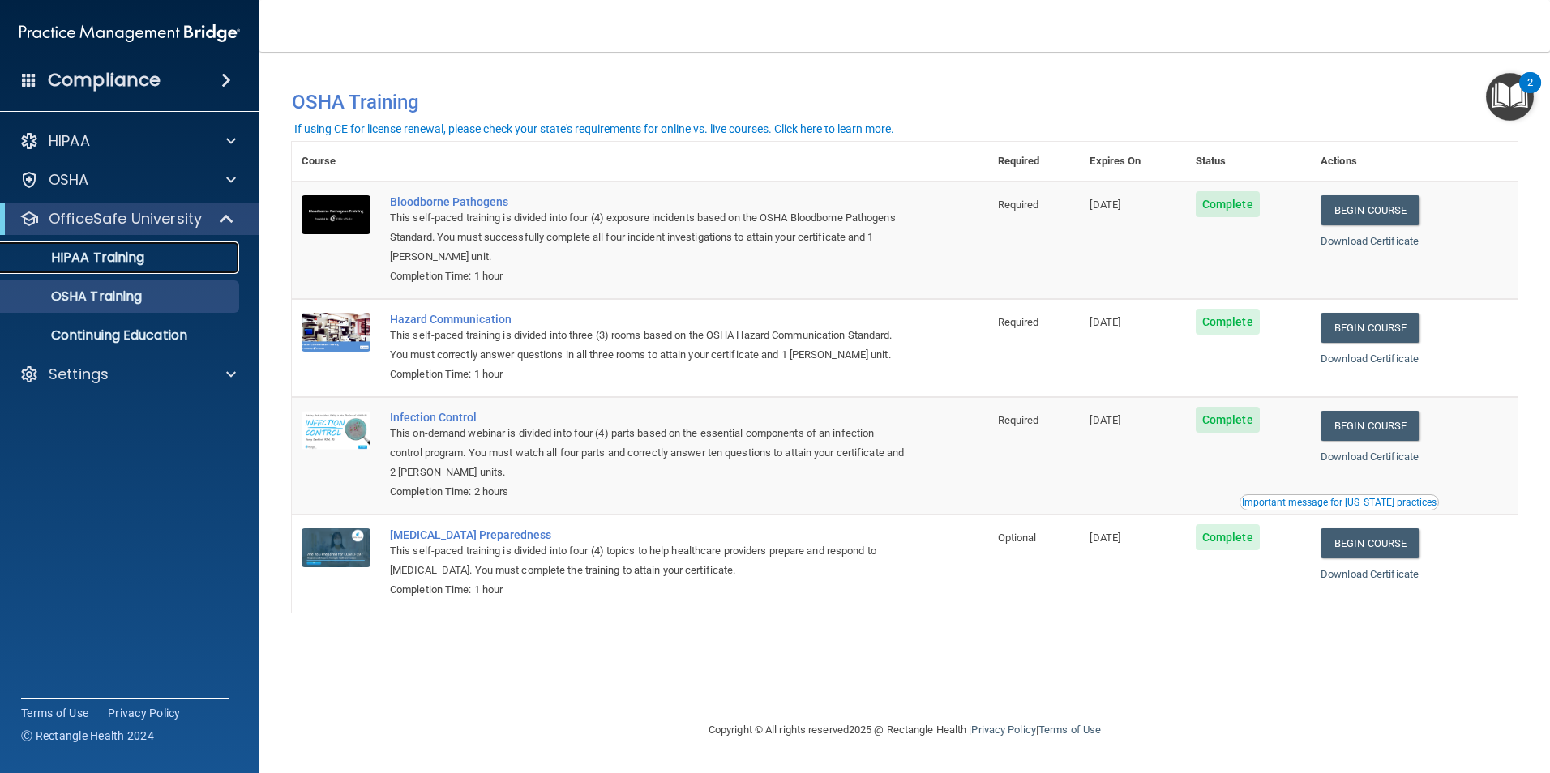
click at [94, 258] on p "HIPAA Training" at bounding box center [78, 258] width 134 height 16
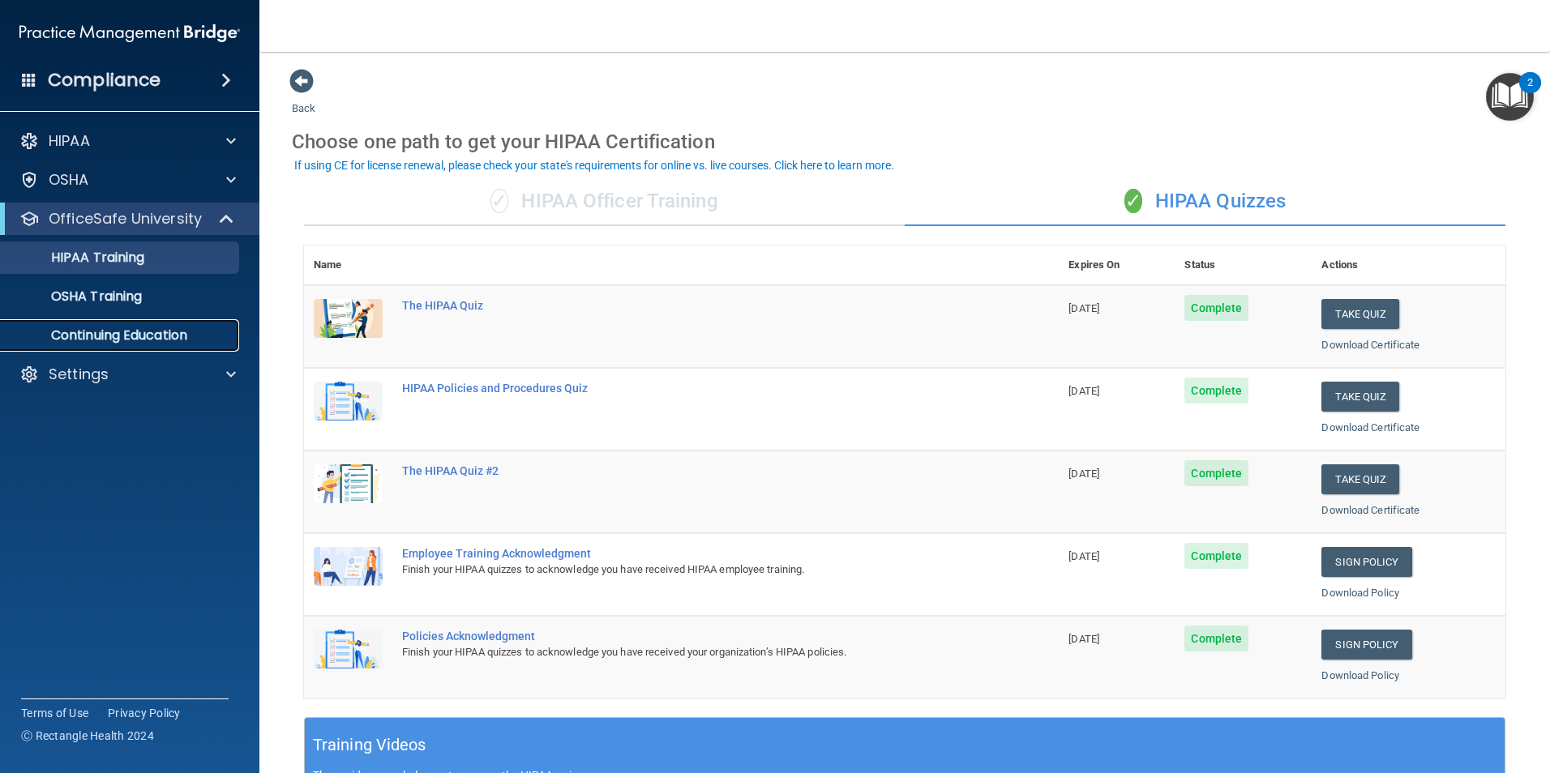
click at [101, 337] on p "Continuing Education" at bounding box center [121, 335] width 221 height 16
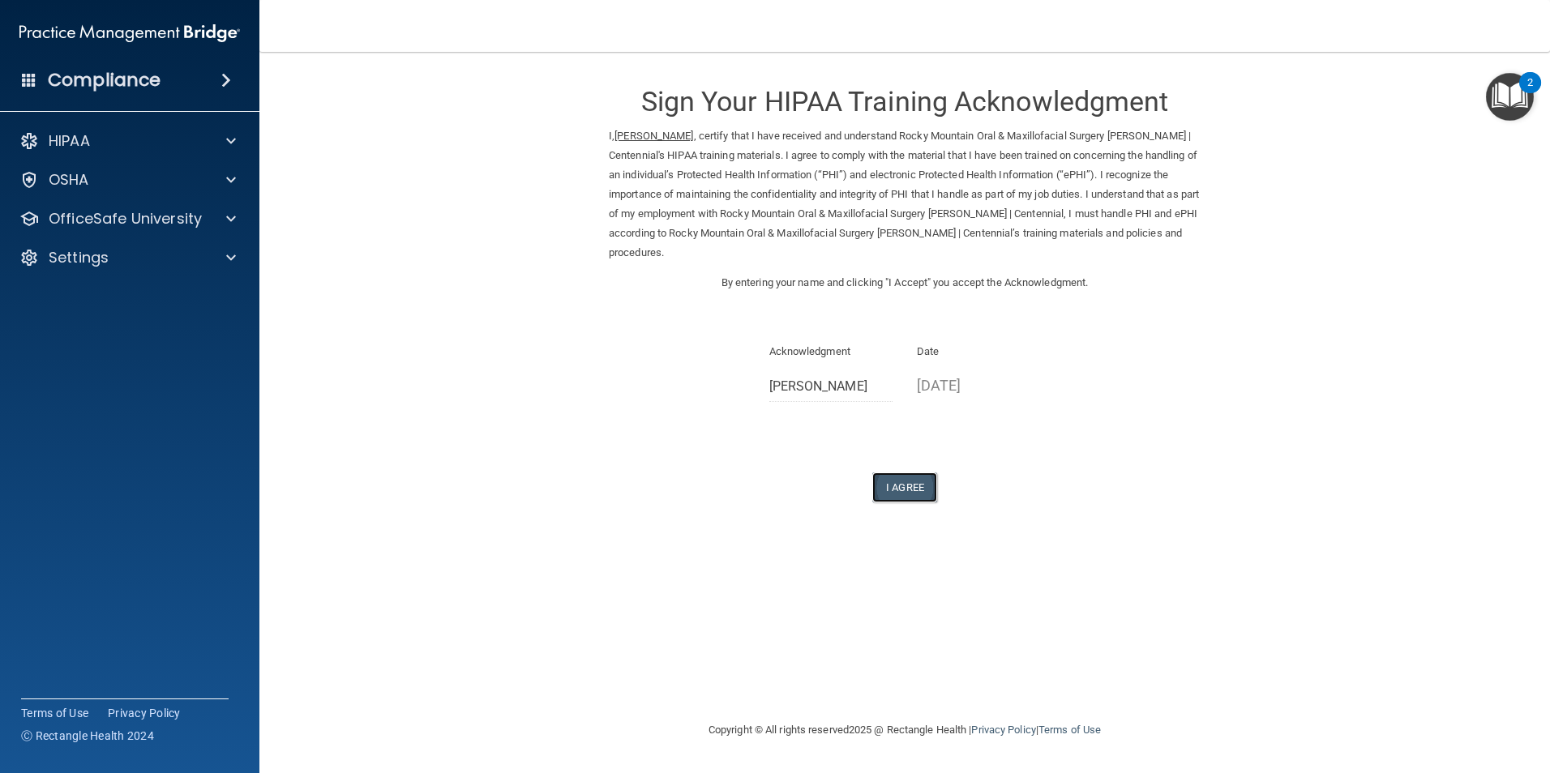
click at [892, 490] on button "I Agree" at bounding box center [904, 488] width 65 height 30
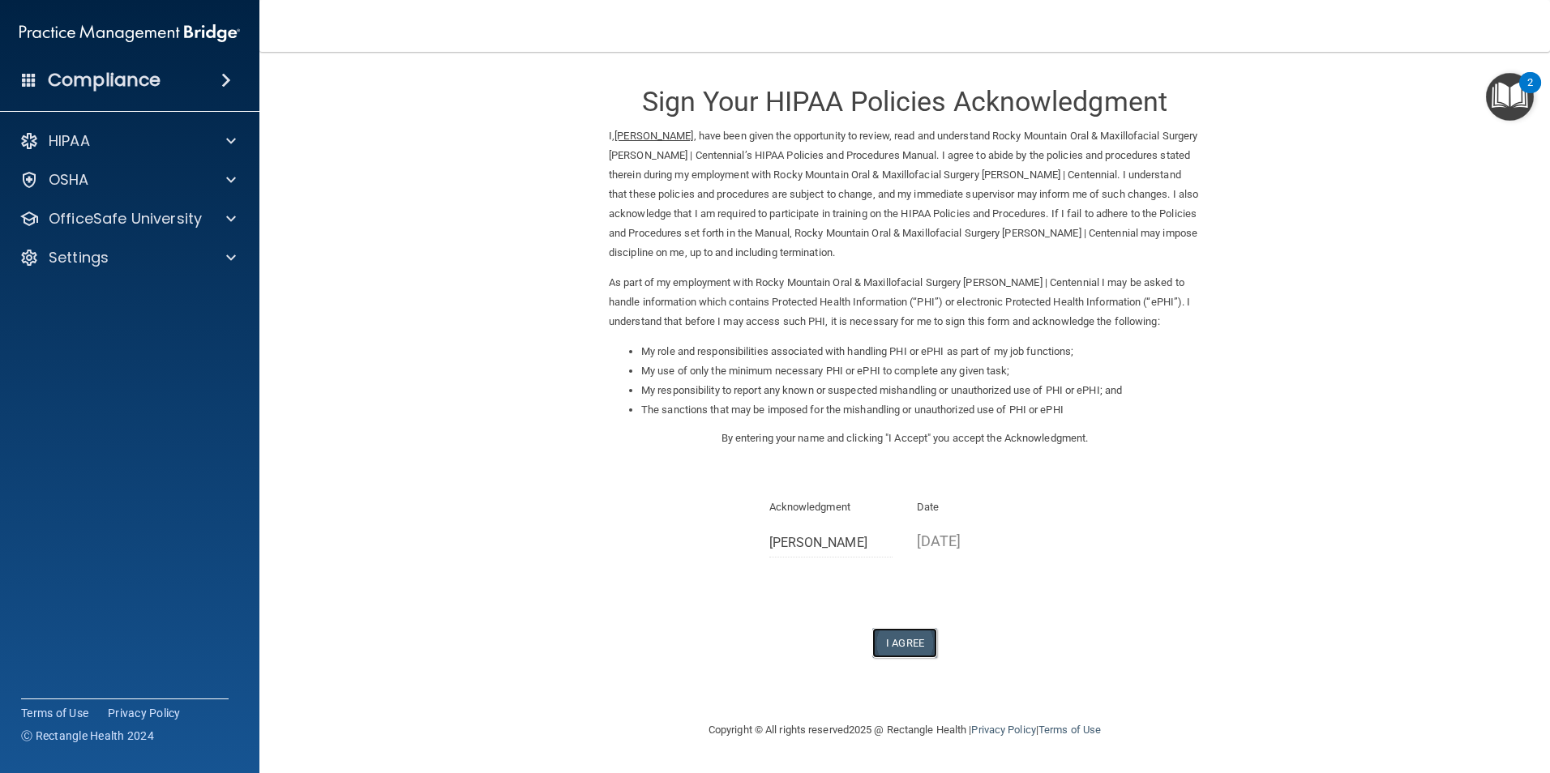
click at [913, 651] on button "I Agree" at bounding box center [904, 643] width 65 height 30
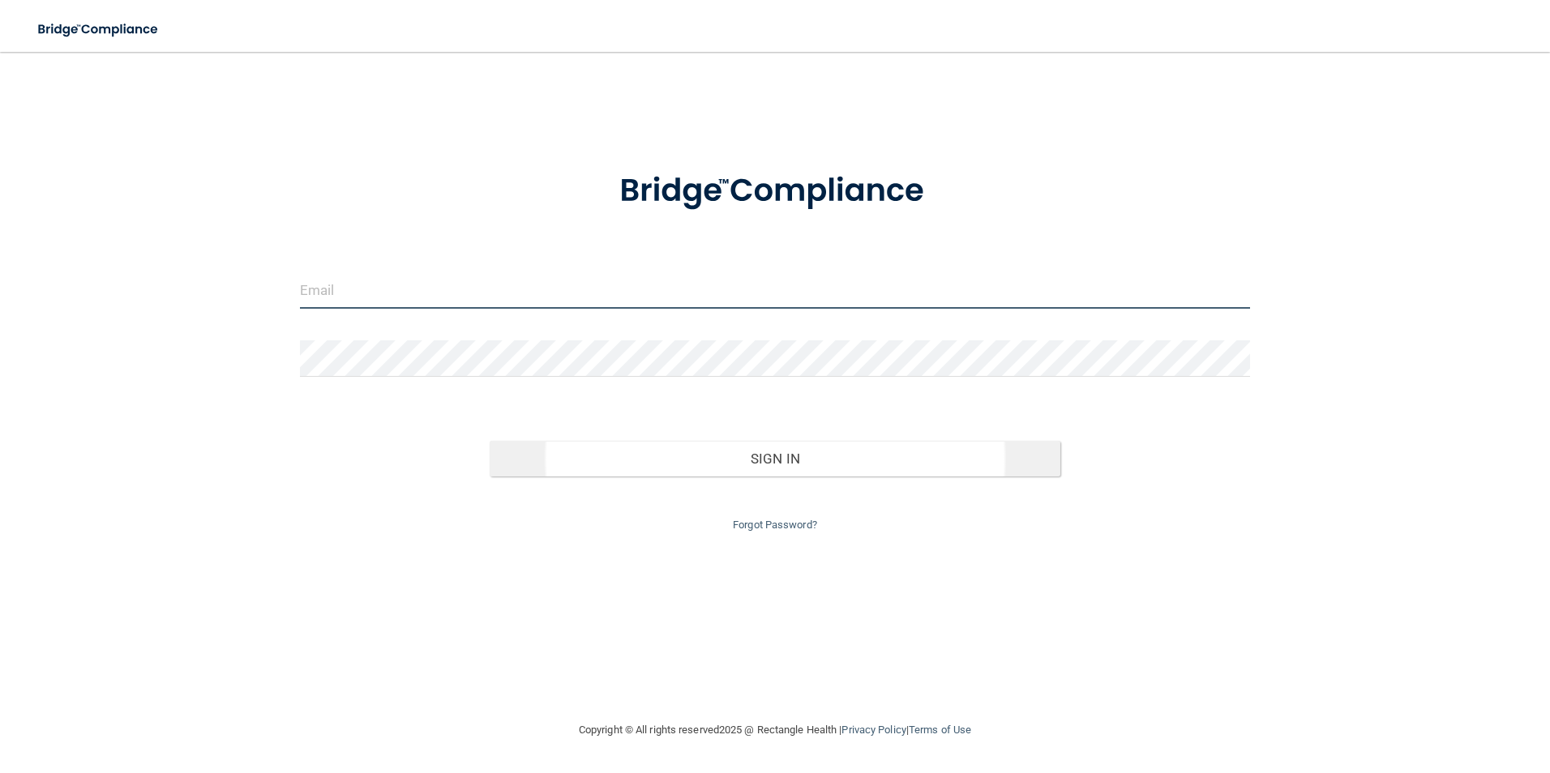
type input "[EMAIL_ADDRESS][DOMAIN_NAME]"
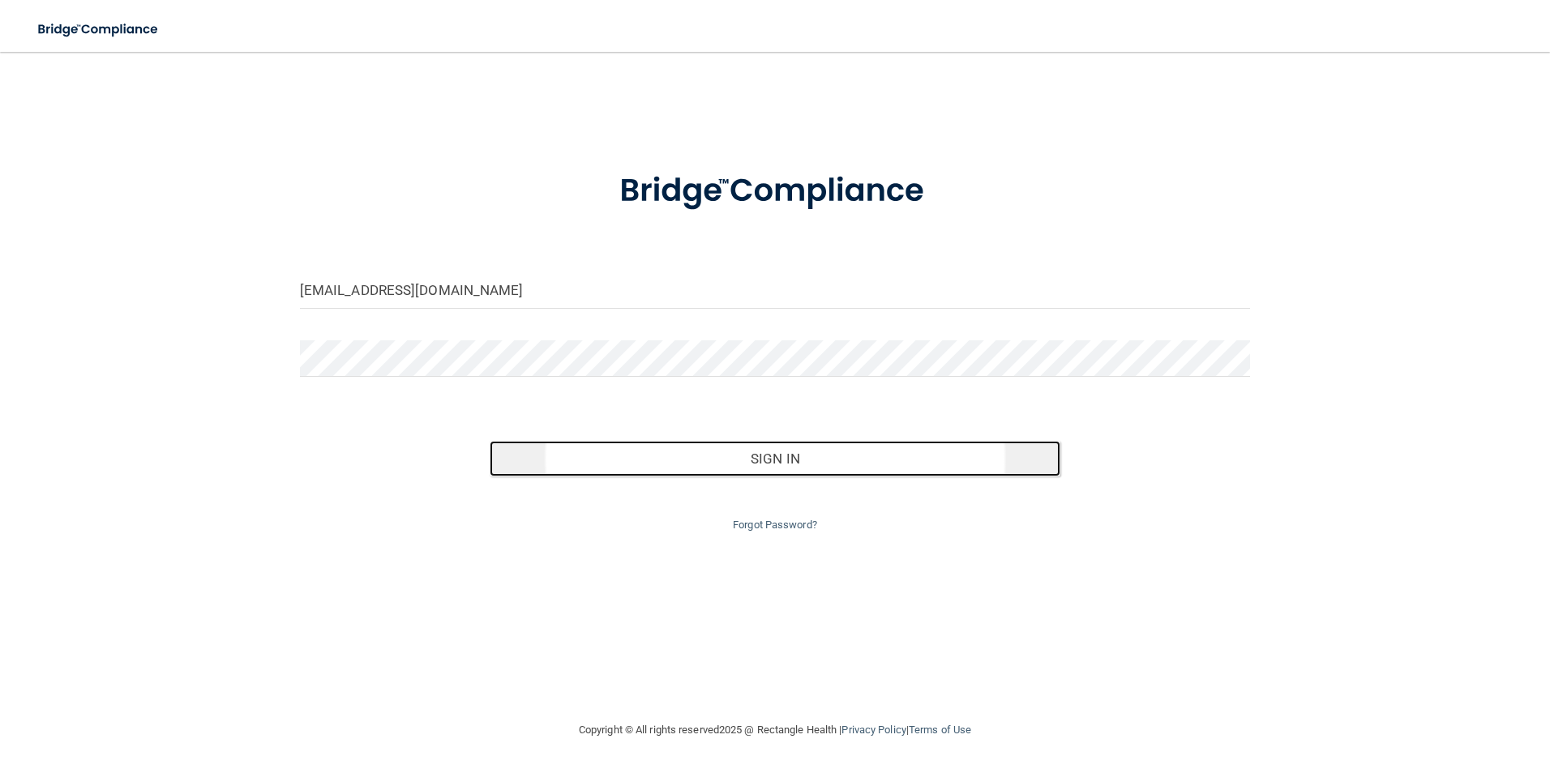
click at [646, 449] on button "Sign In" at bounding box center [775, 459] width 571 height 36
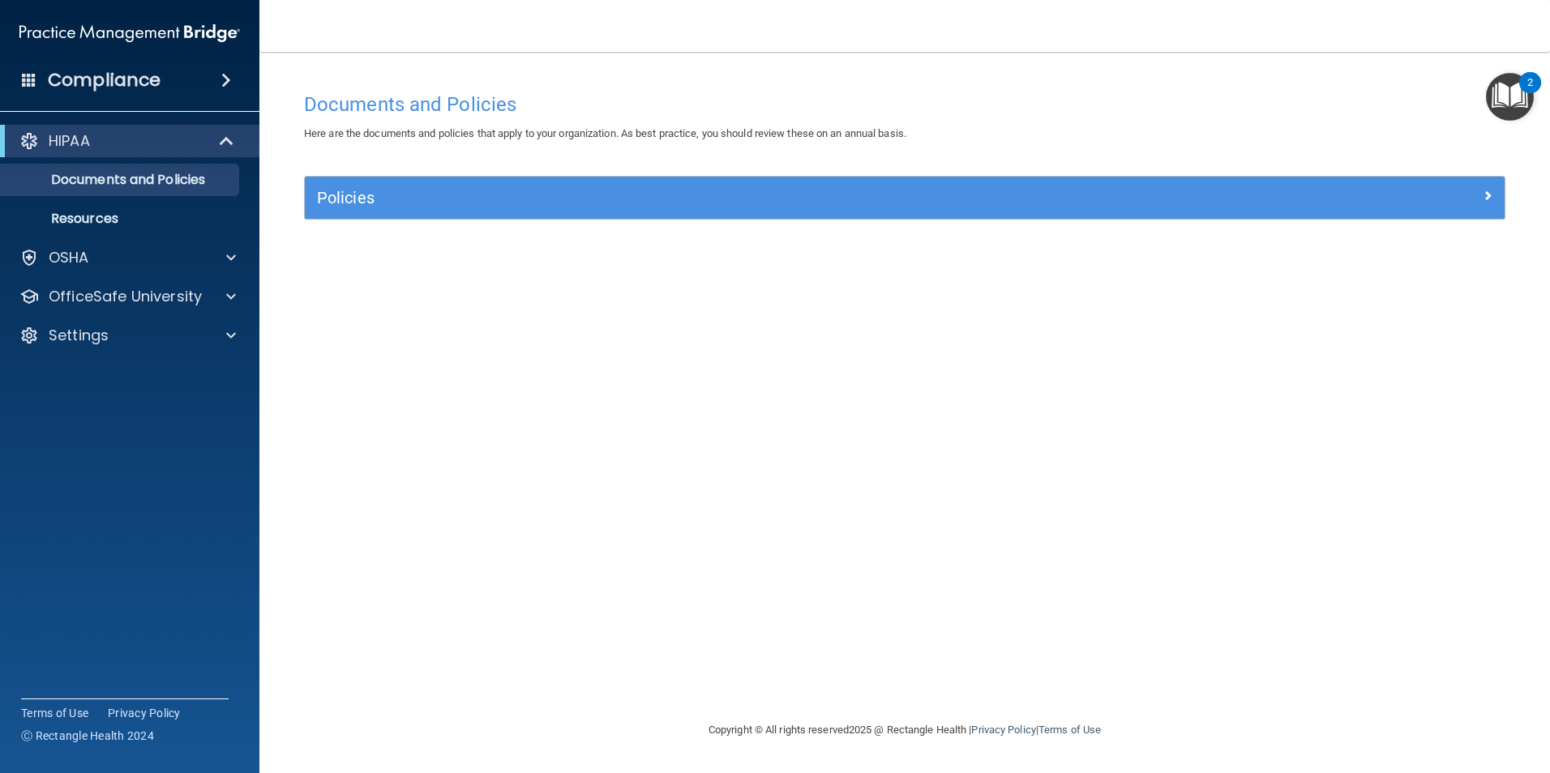
click at [1528, 88] on div "2" at bounding box center [1530, 93] width 6 height 21
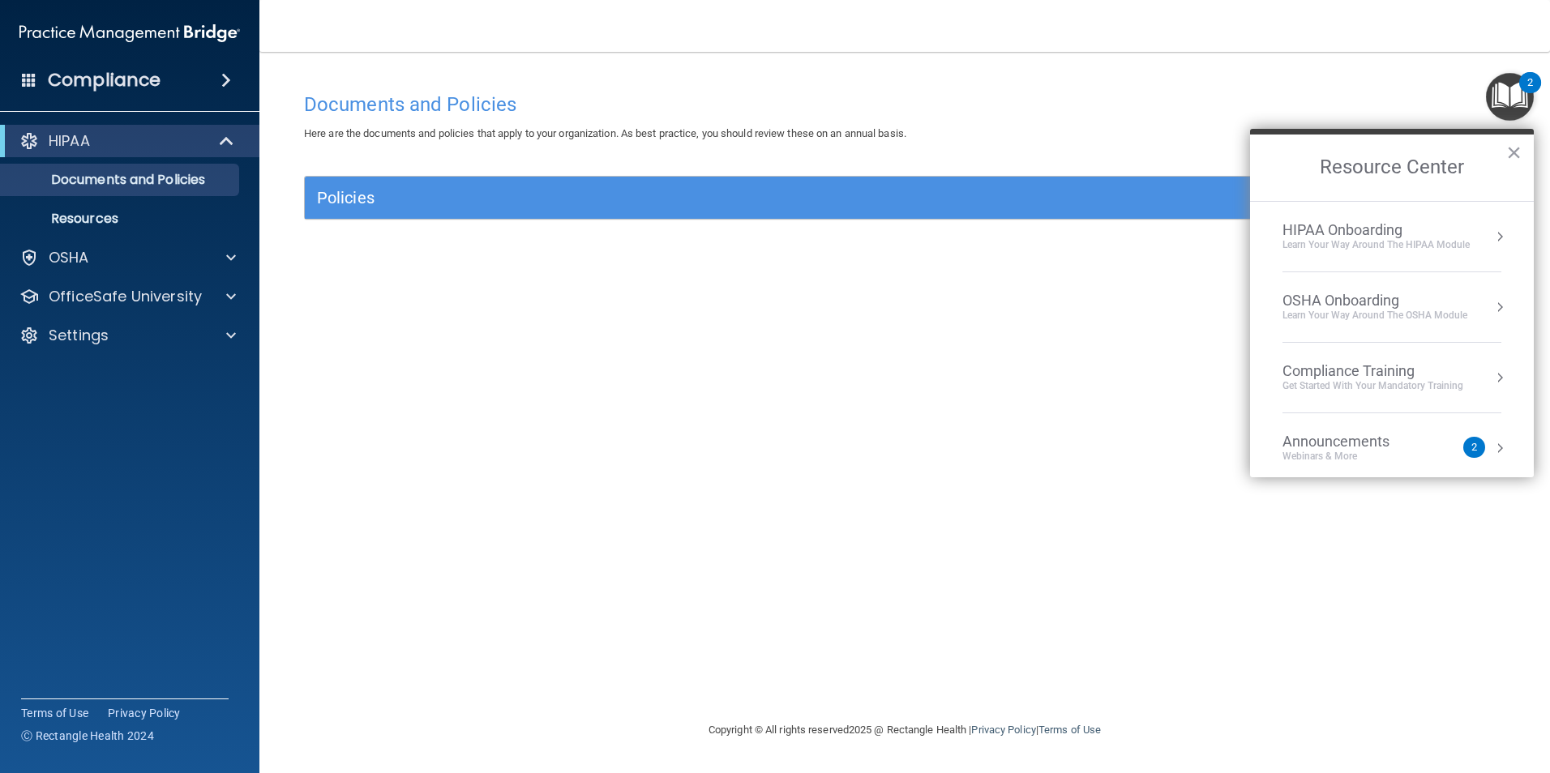
click at [1397, 246] on div "Learn Your Way around the HIPAA module" at bounding box center [1375, 245] width 187 height 14
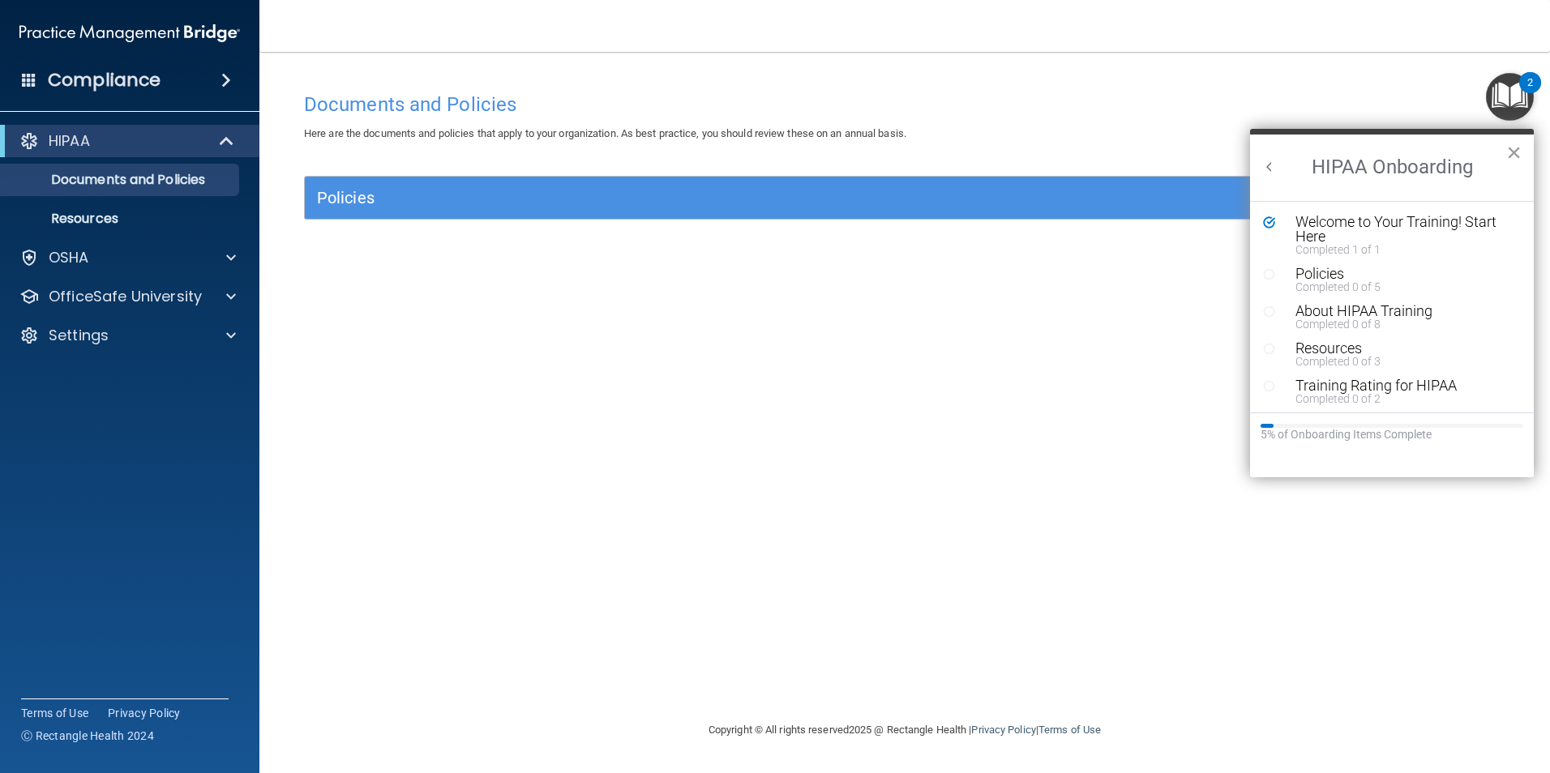
click at [1516, 155] on button "×" at bounding box center [1513, 152] width 15 height 26
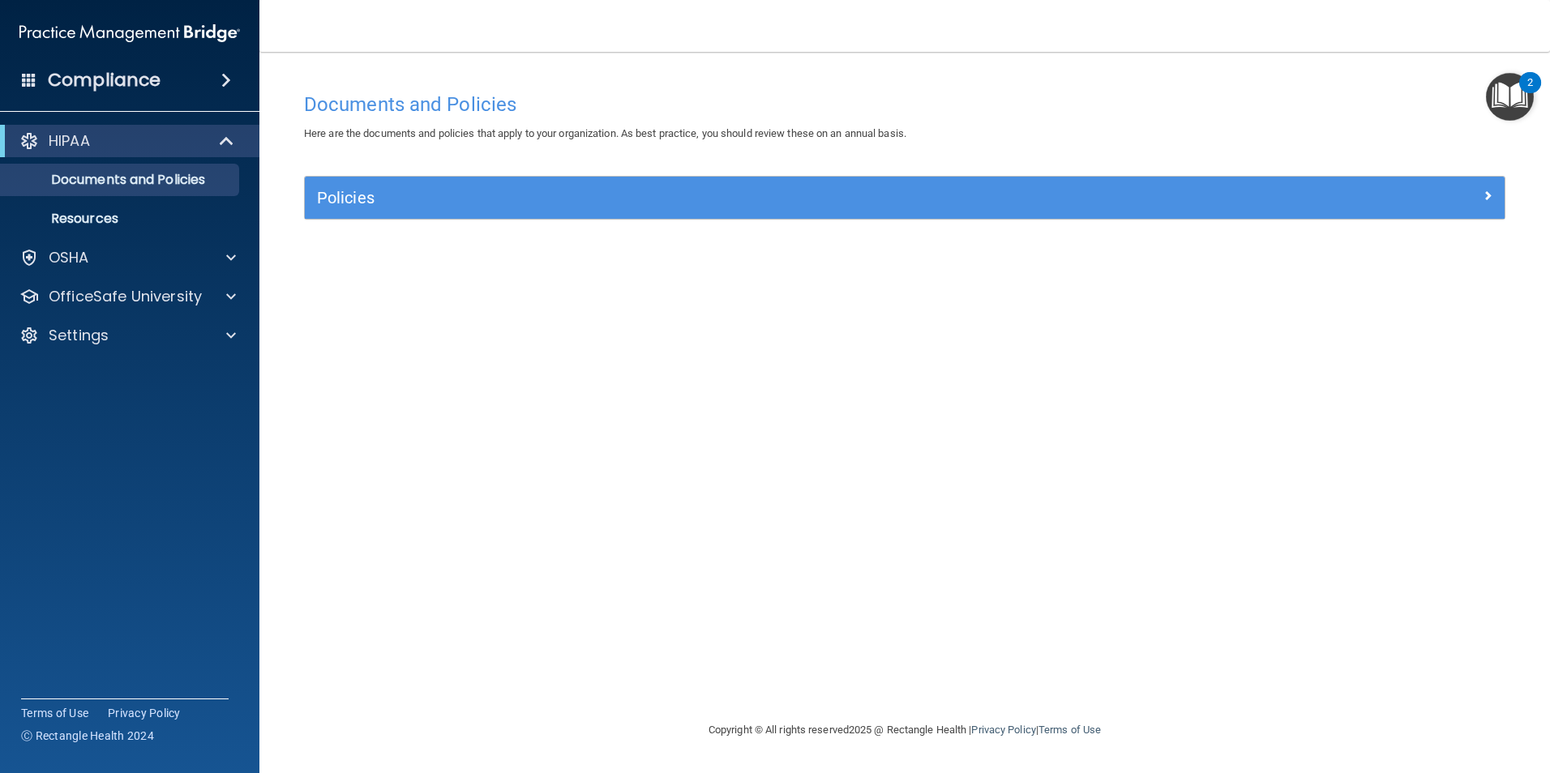
click at [1506, 91] on img "Open Resource Center, 2 new notifications" at bounding box center [1510, 97] width 48 height 48
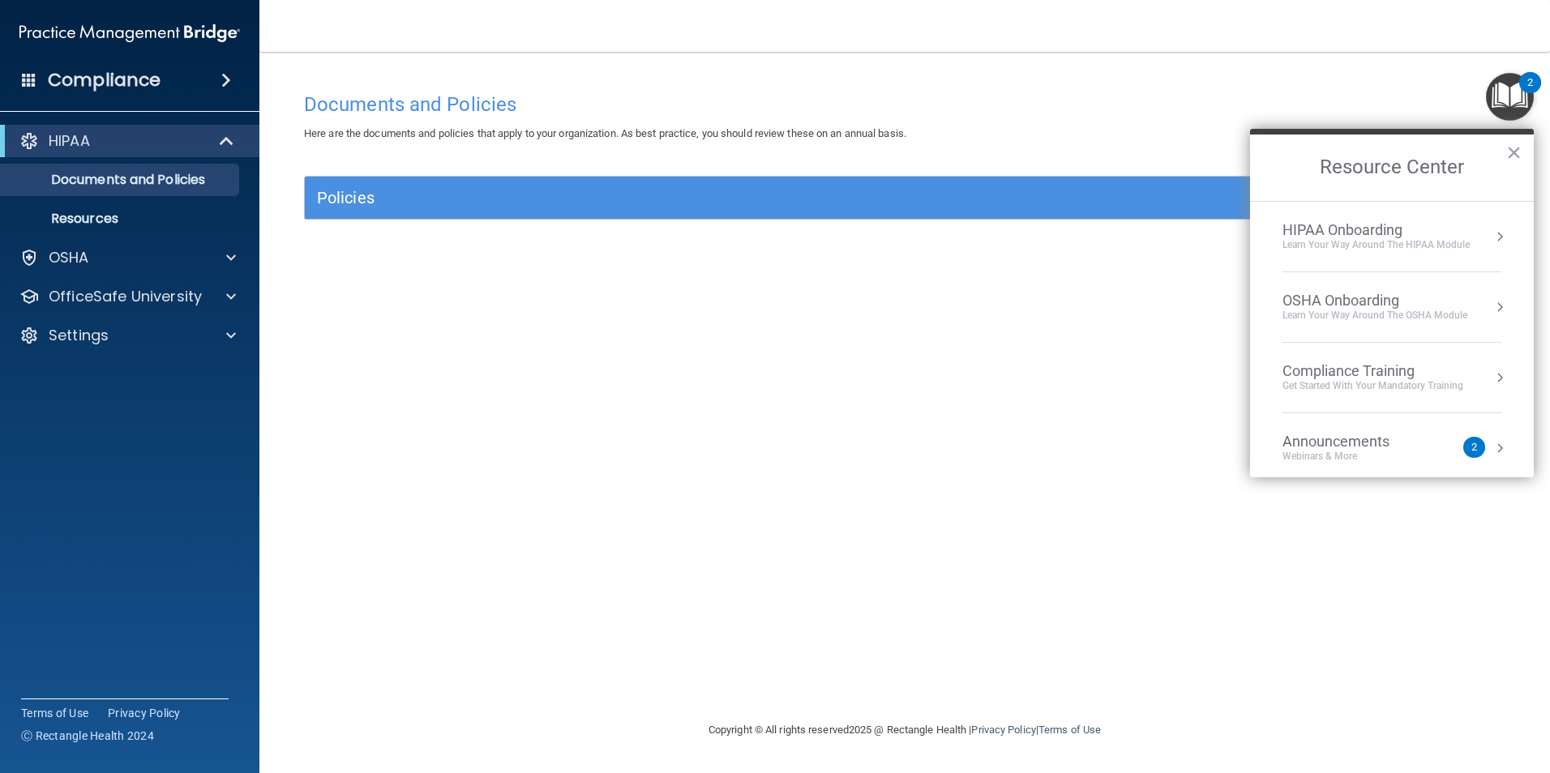
click at [1349, 303] on div "OSHA Onboarding" at bounding box center [1374, 301] width 185 height 18
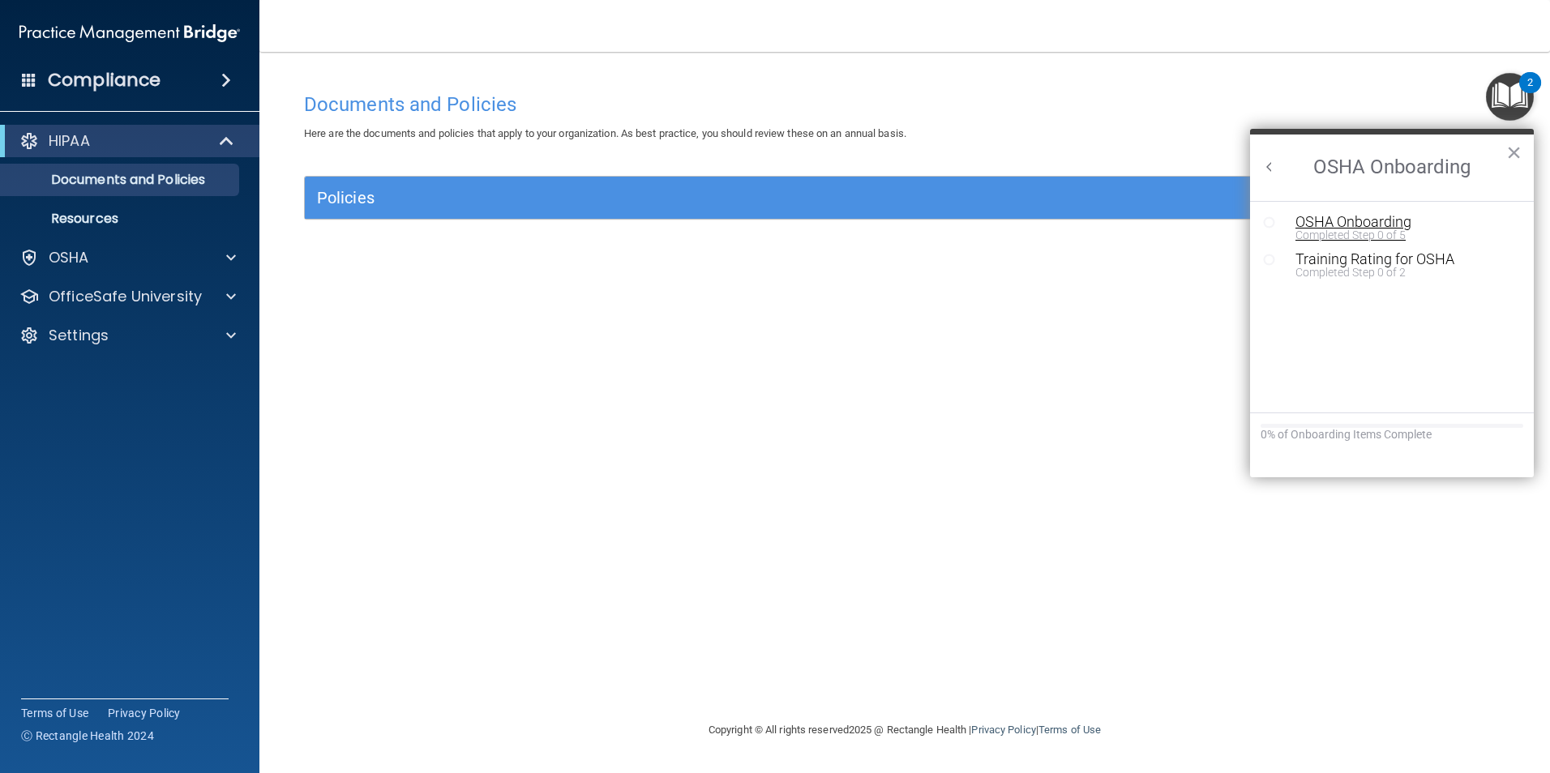
click at [1342, 233] on div "Completed Step 0 of 5" at bounding box center [1403, 234] width 217 height 11
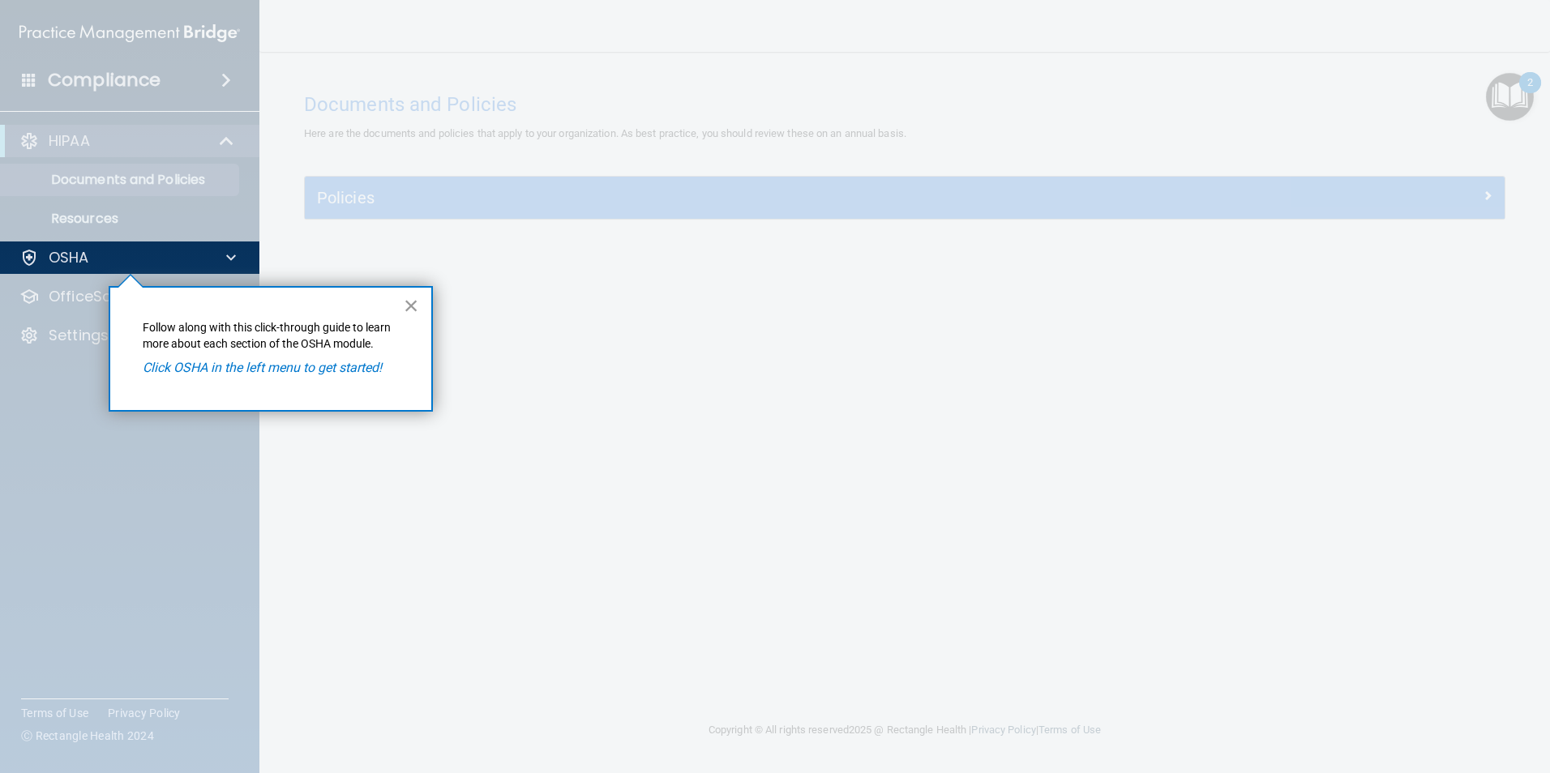
click at [404, 306] on button "×" at bounding box center [411, 306] width 15 height 26
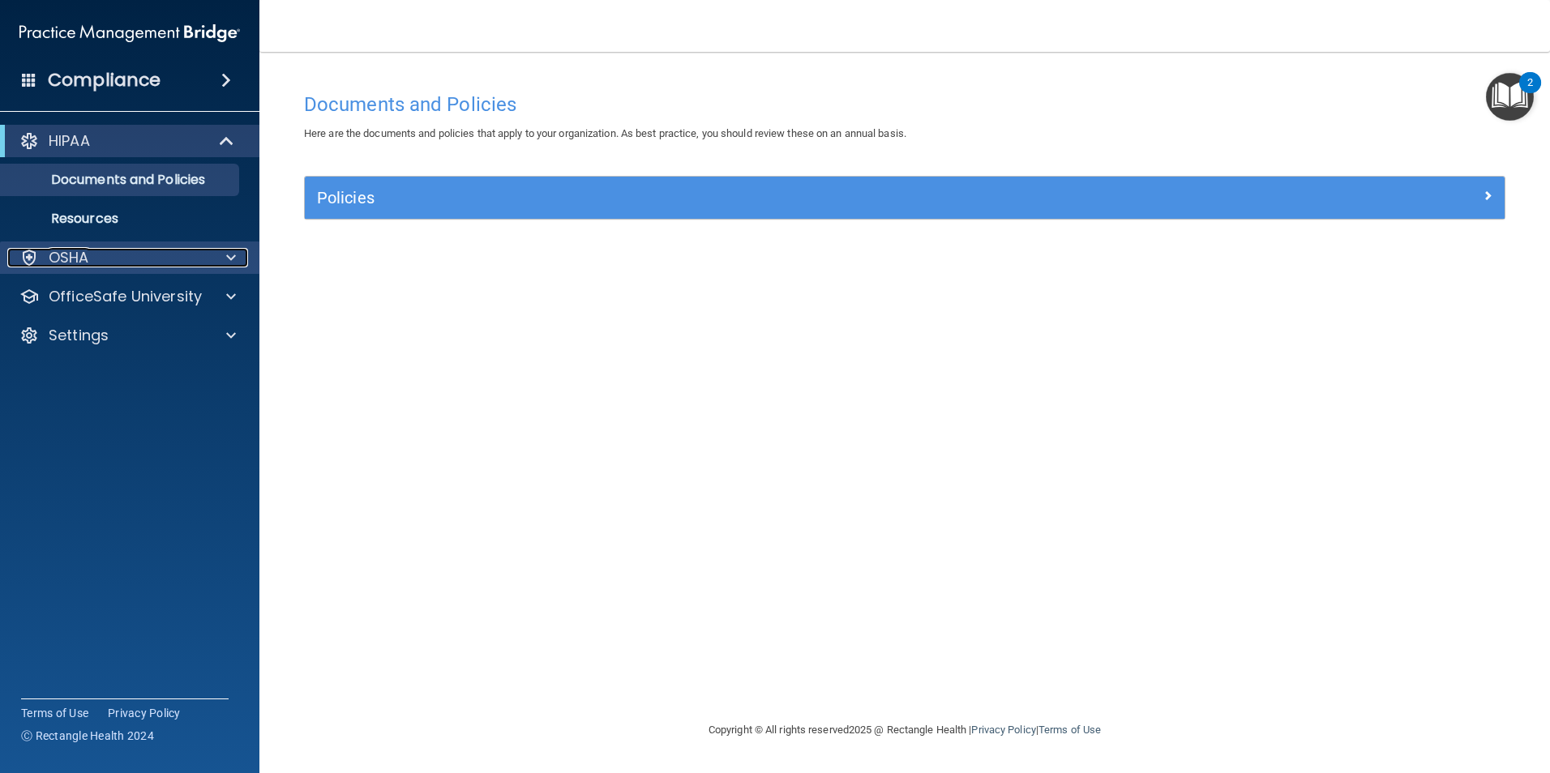
click at [125, 255] on div "OSHA" at bounding box center [107, 257] width 201 height 19
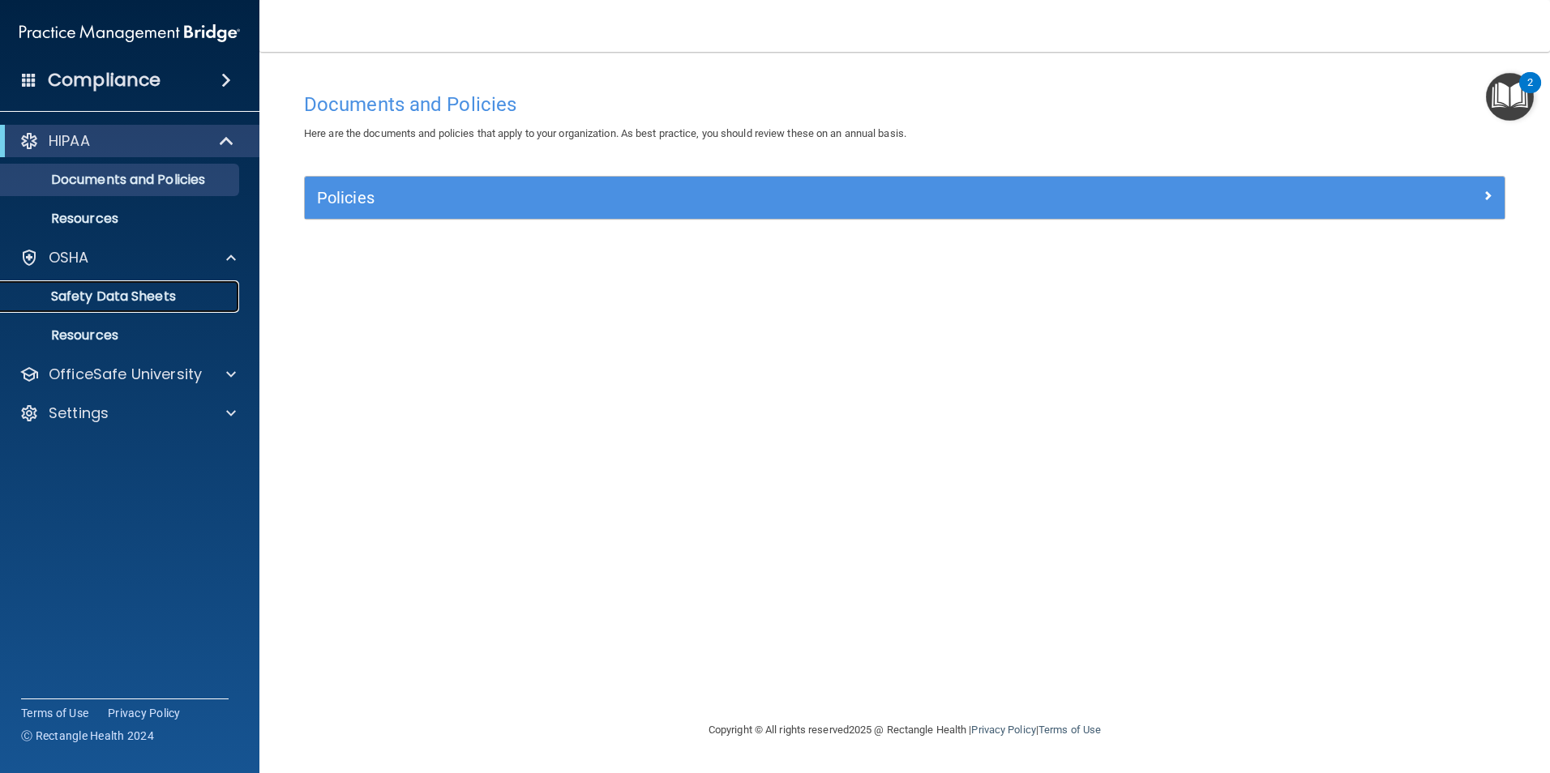
click at [118, 290] on p "Safety Data Sheets" at bounding box center [121, 297] width 221 height 16
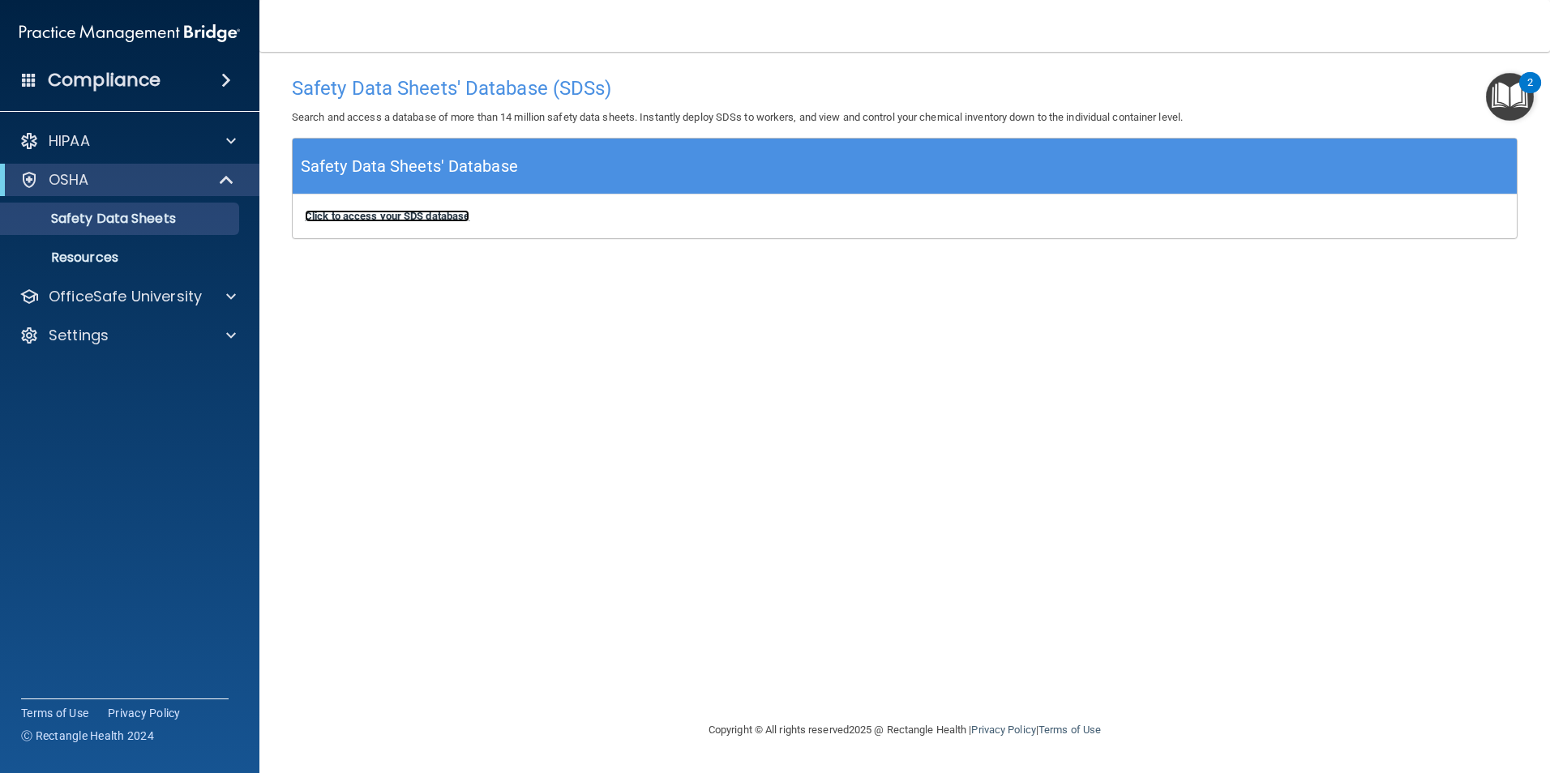
click at [361, 216] on b "Click to access your SDS database" at bounding box center [387, 216] width 165 height 12
click at [64, 255] on p "Resources" at bounding box center [121, 258] width 221 height 16
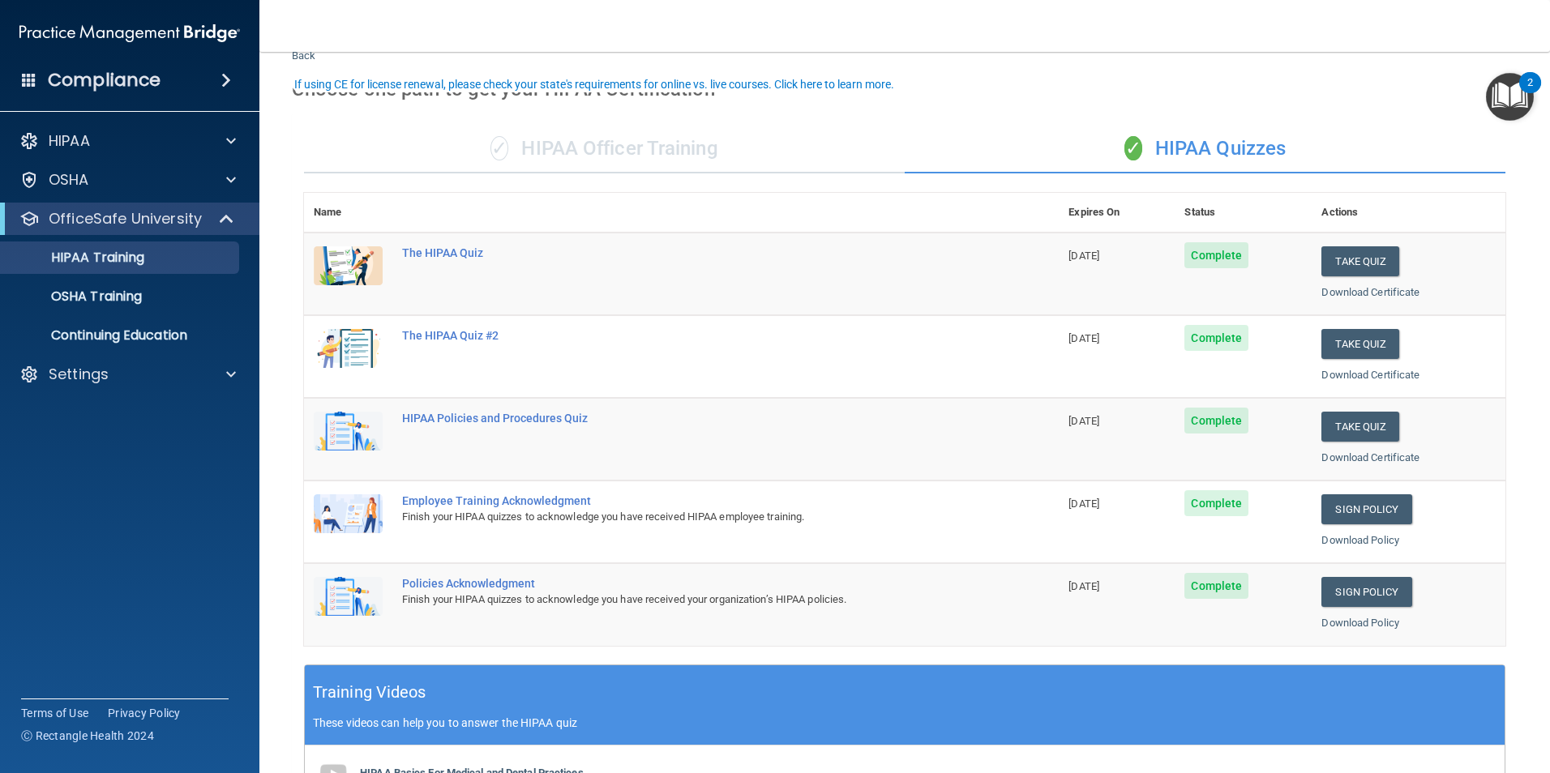
scroll to position [81, 0]
